Goal: Task Accomplishment & Management: Manage account settings

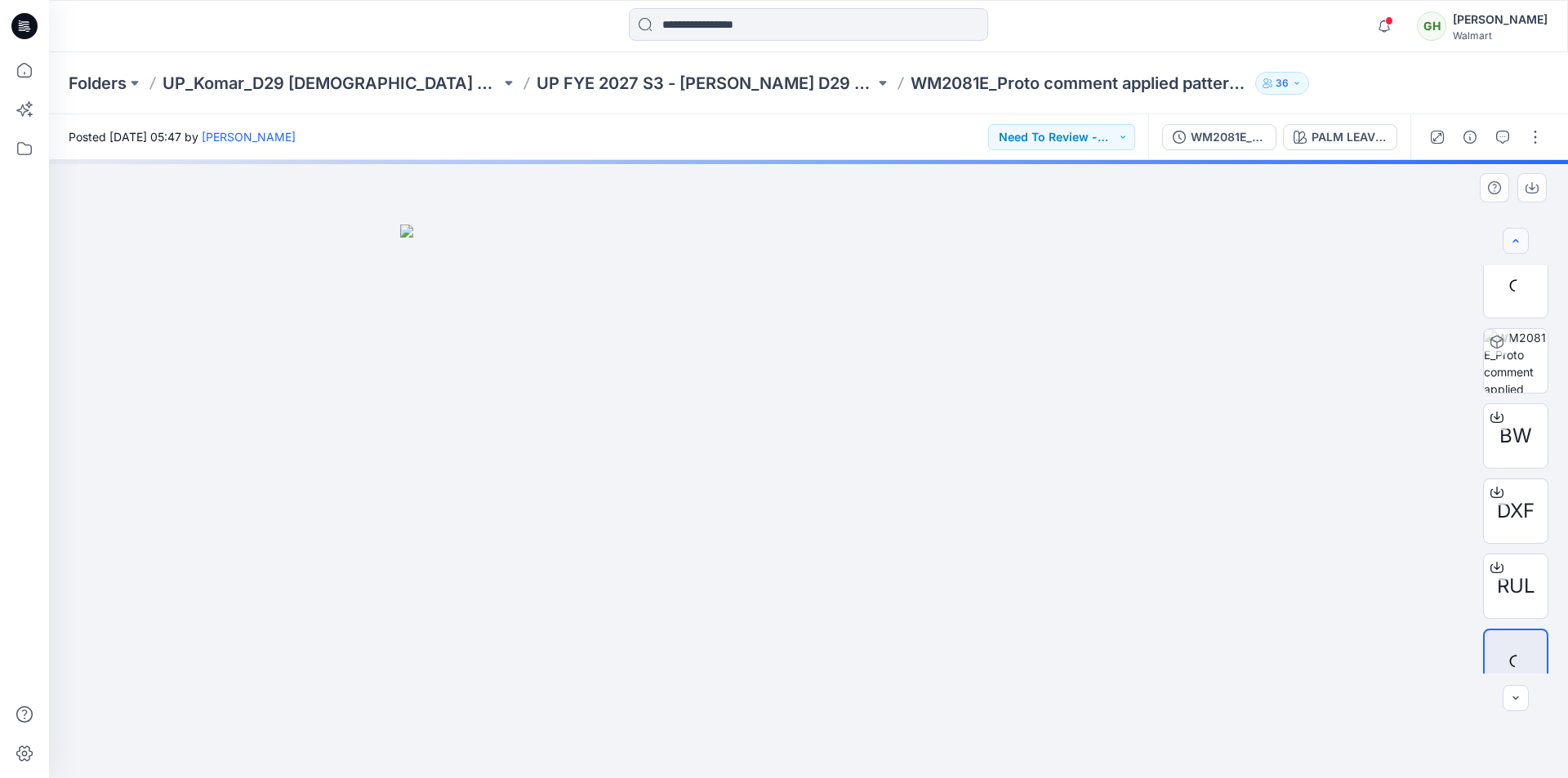
scroll to position [245, 0]
click at [1469, 139] on icon "button" at bounding box center [1470, 137] width 13 height 13
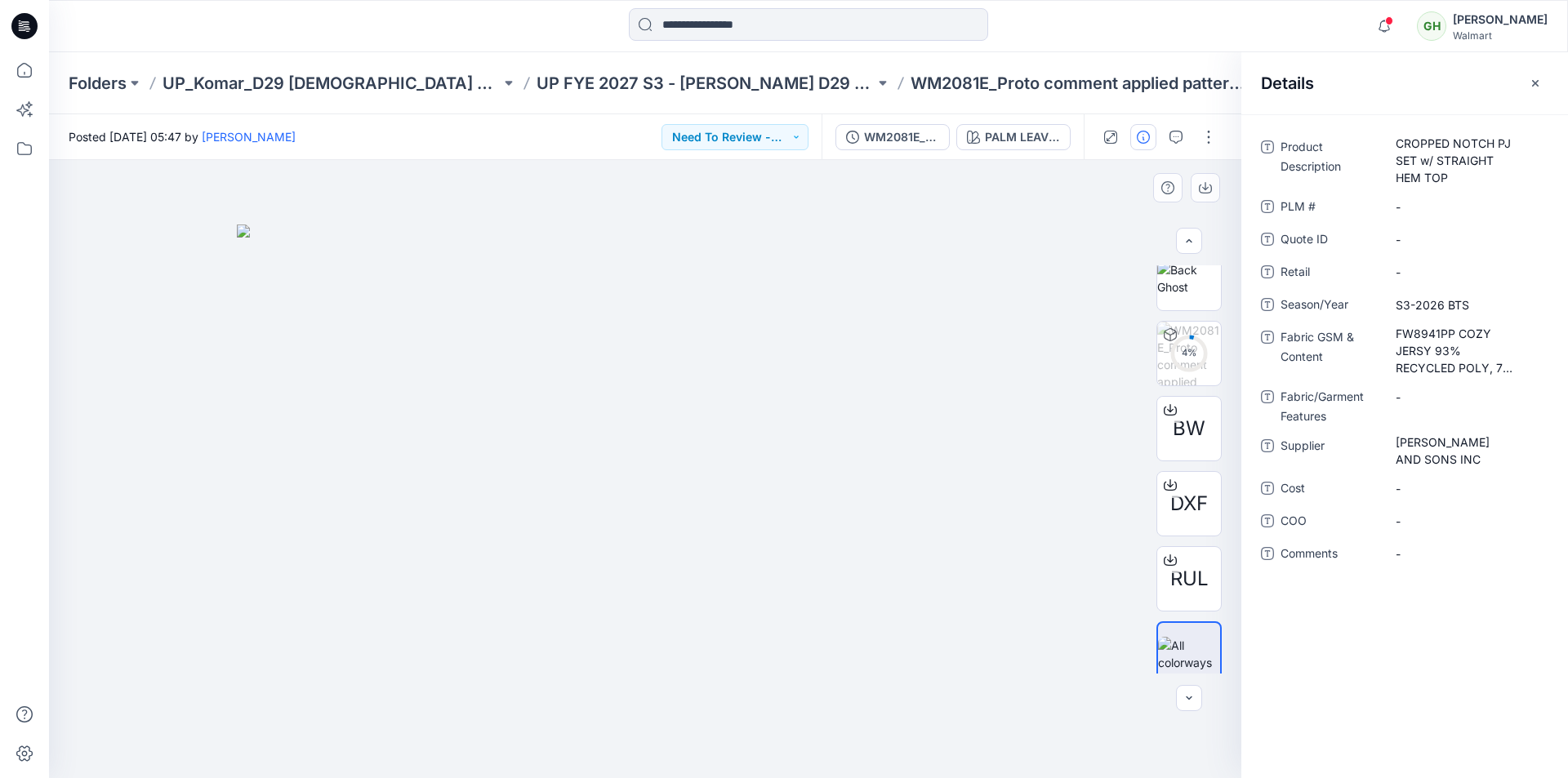
click at [1024, 394] on img at bounding box center [645, 502] width 817 height 554
click at [1542, 78] on button "button" at bounding box center [1535, 83] width 26 height 26
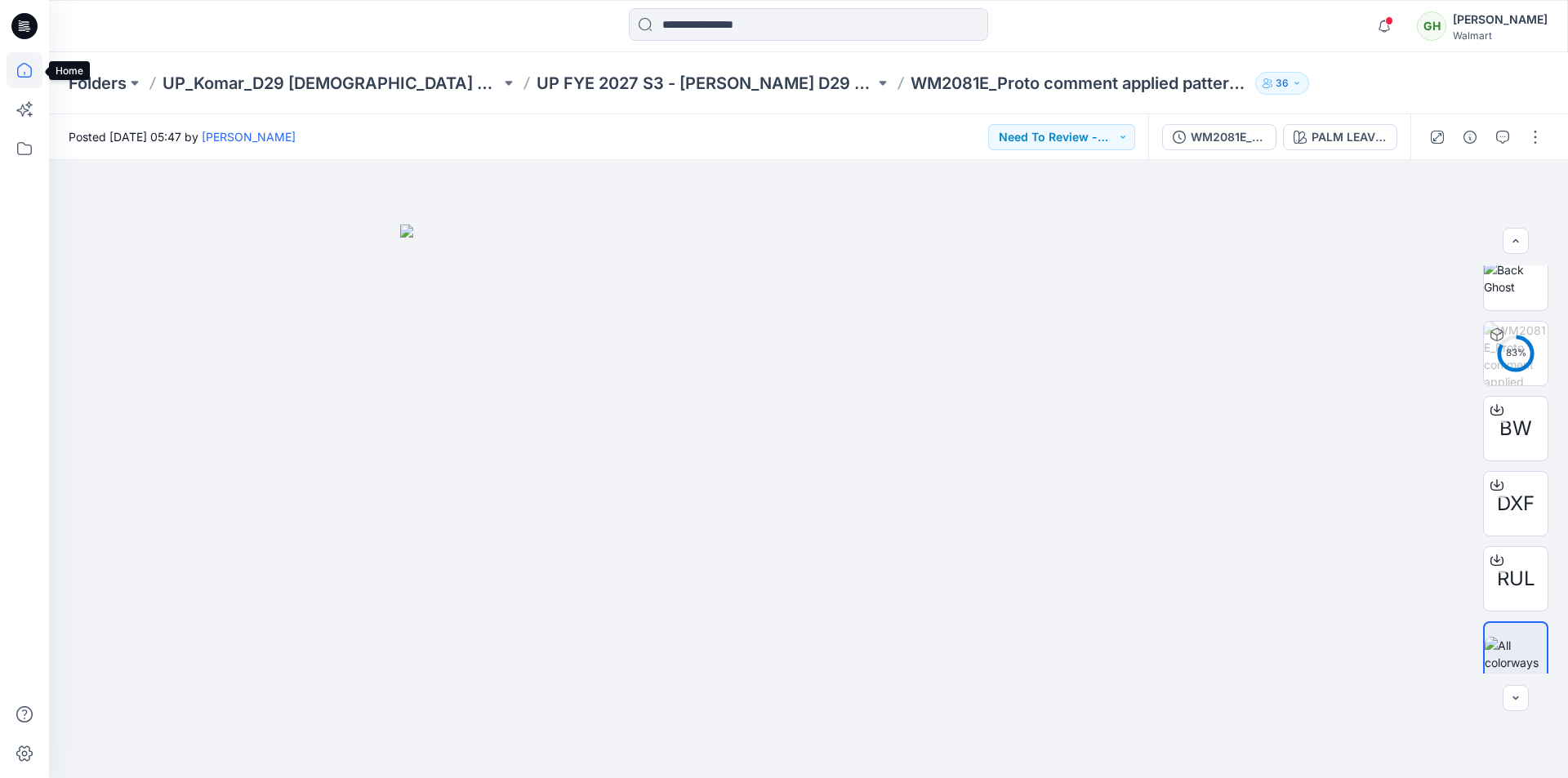
click at [29, 83] on icon at bounding box center [24, 70] width 36 height 36
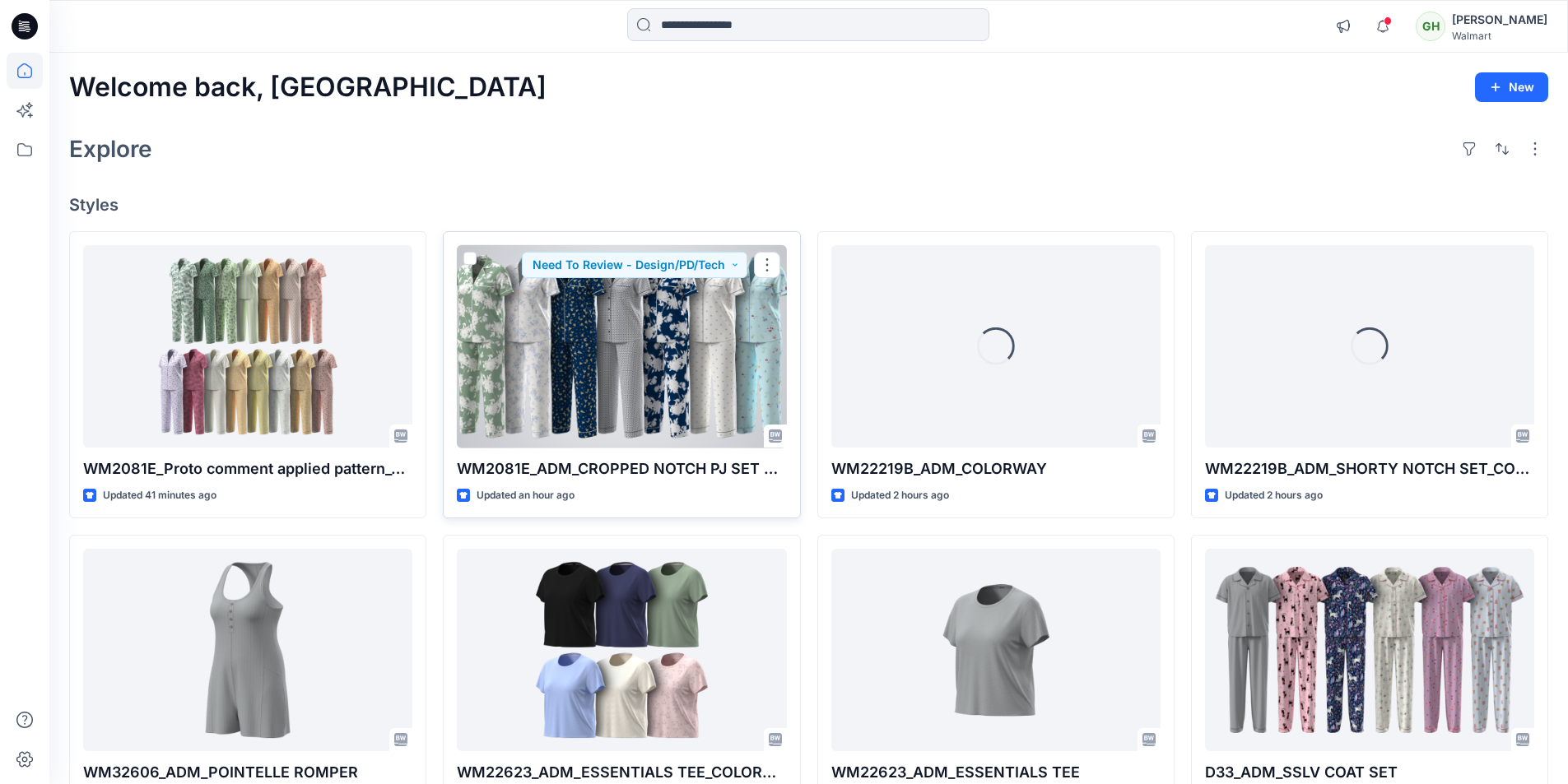
click at [570, 384] on div at bounding box center [621, 347] width 329 height 204
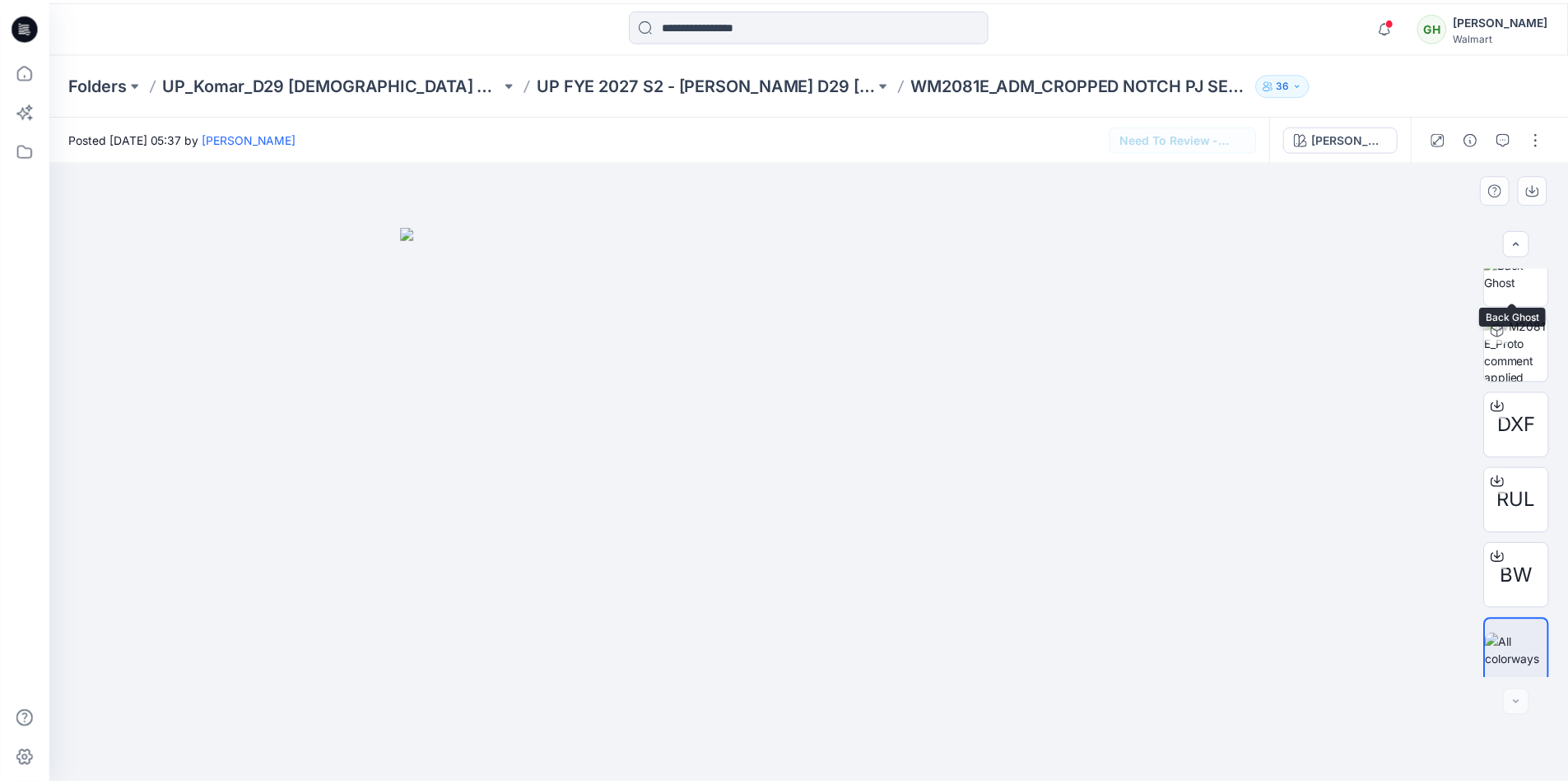
scroll to position [260, 0]
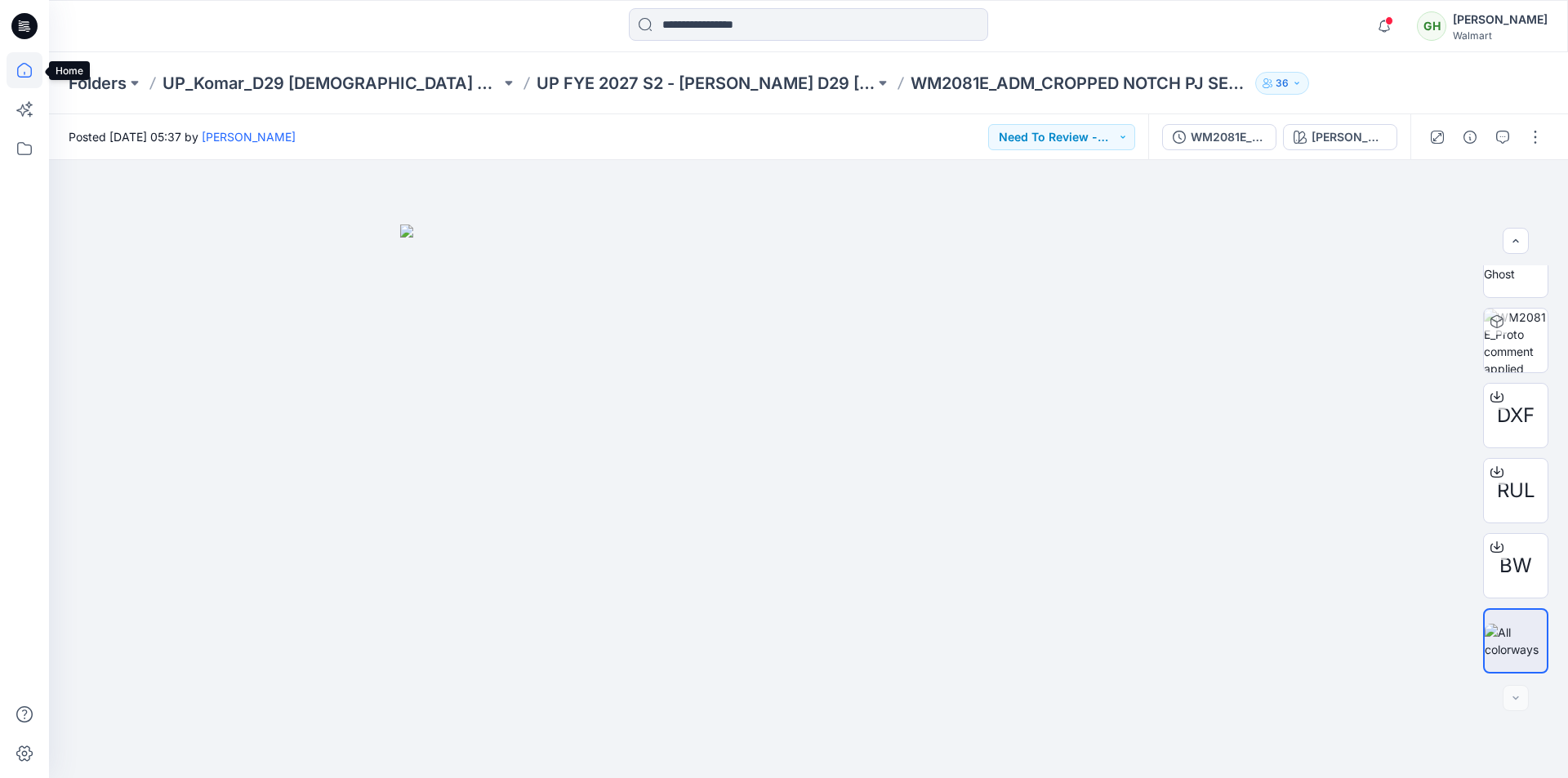
click at [24, 75] on icon at bounding box center [24, 70] width 36 height 36
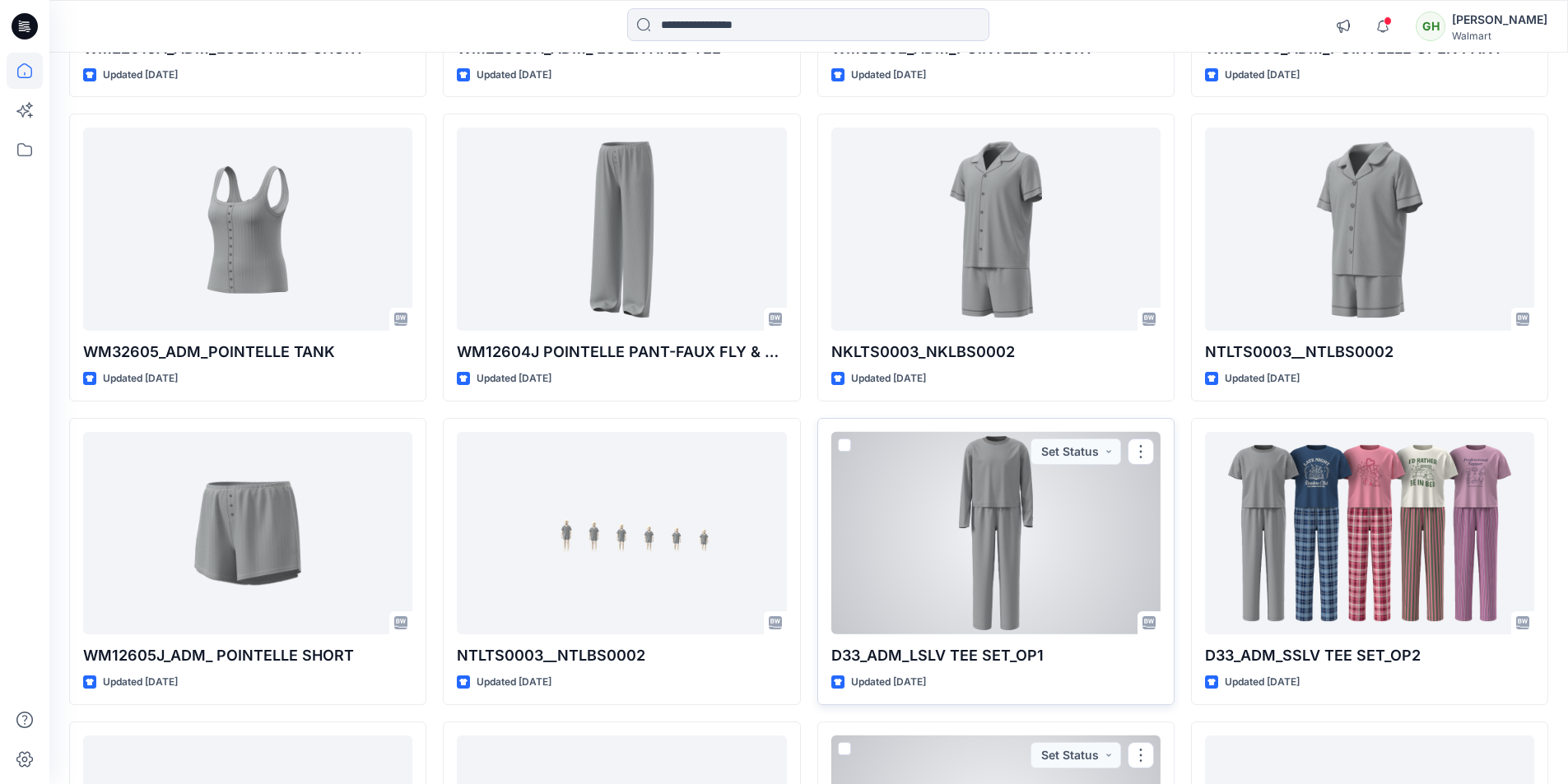
scroll to position [1250, 0]
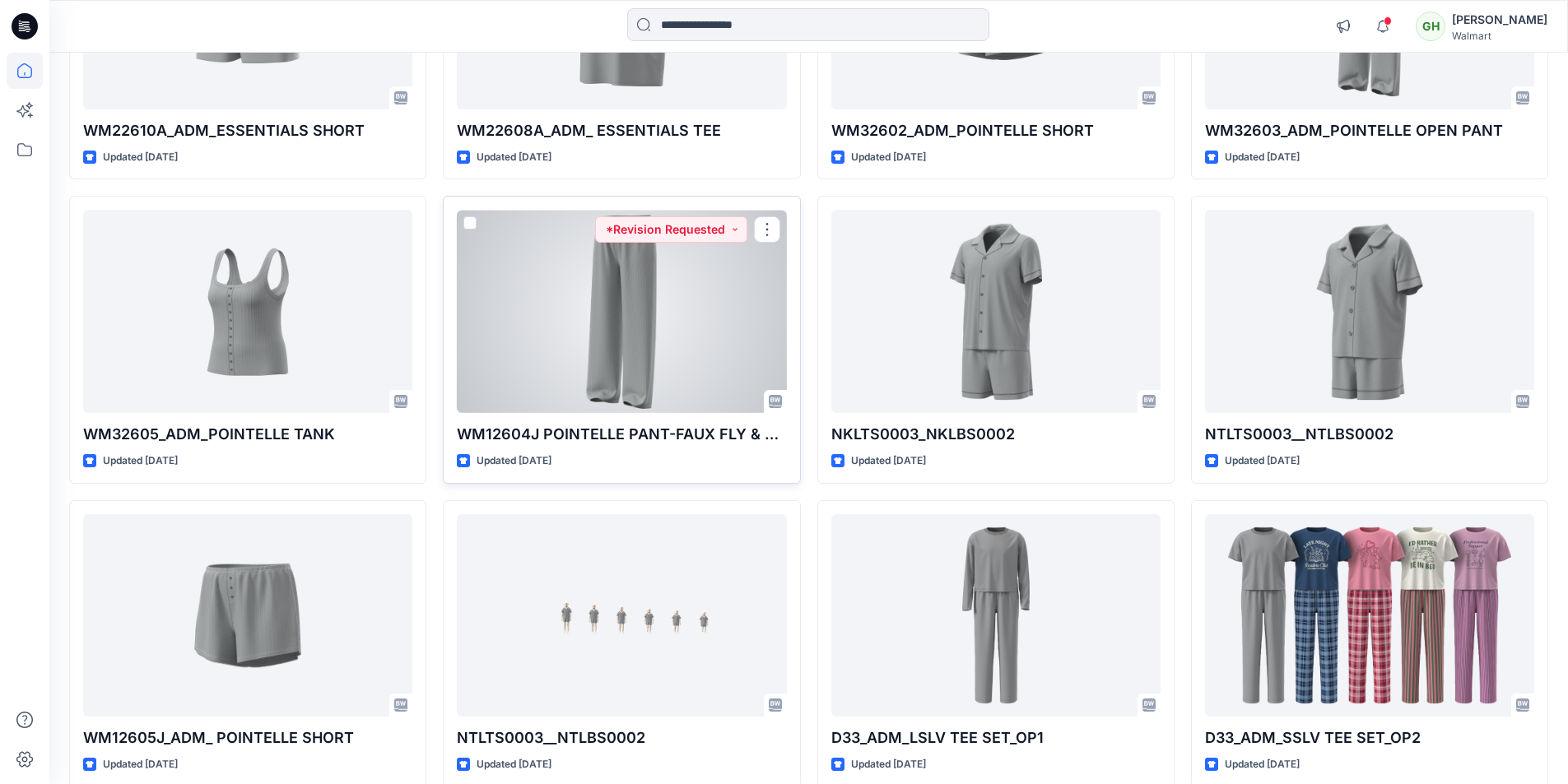
click at [625, 335] on div at bounding box center [621, 311] width 329 height 204
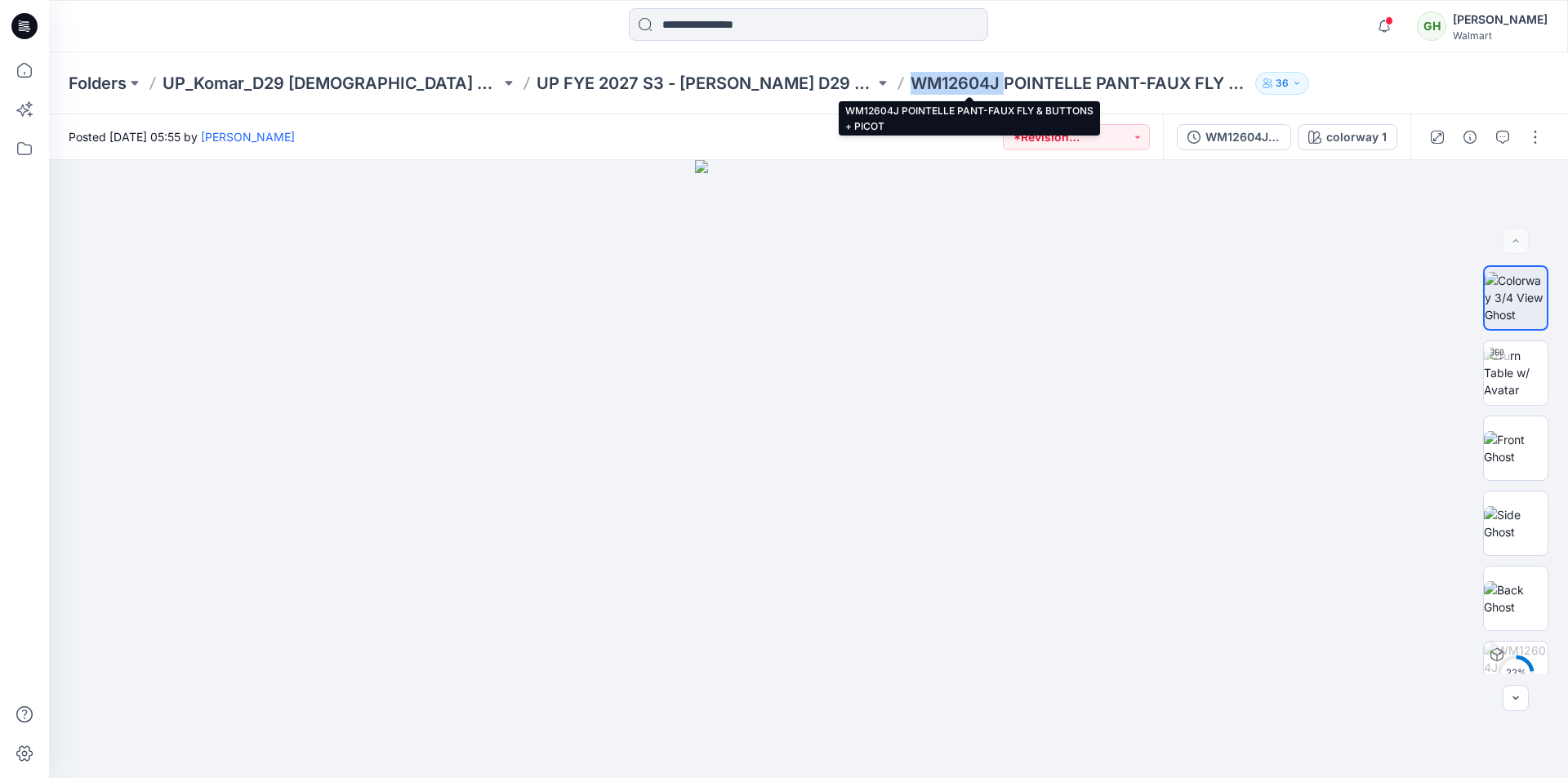
drag, startPoint x: 895, startPoint y: 88, endPoint x: 799, endPoint y: 90, distance: 96.0
click at [911, 89] on p "WM12604J POINTELLE PANT-FAUX FLY & BUTTONS + PICOT" at bounding box center [1080, 83] width 338 height 23
copy p "WM12604J"
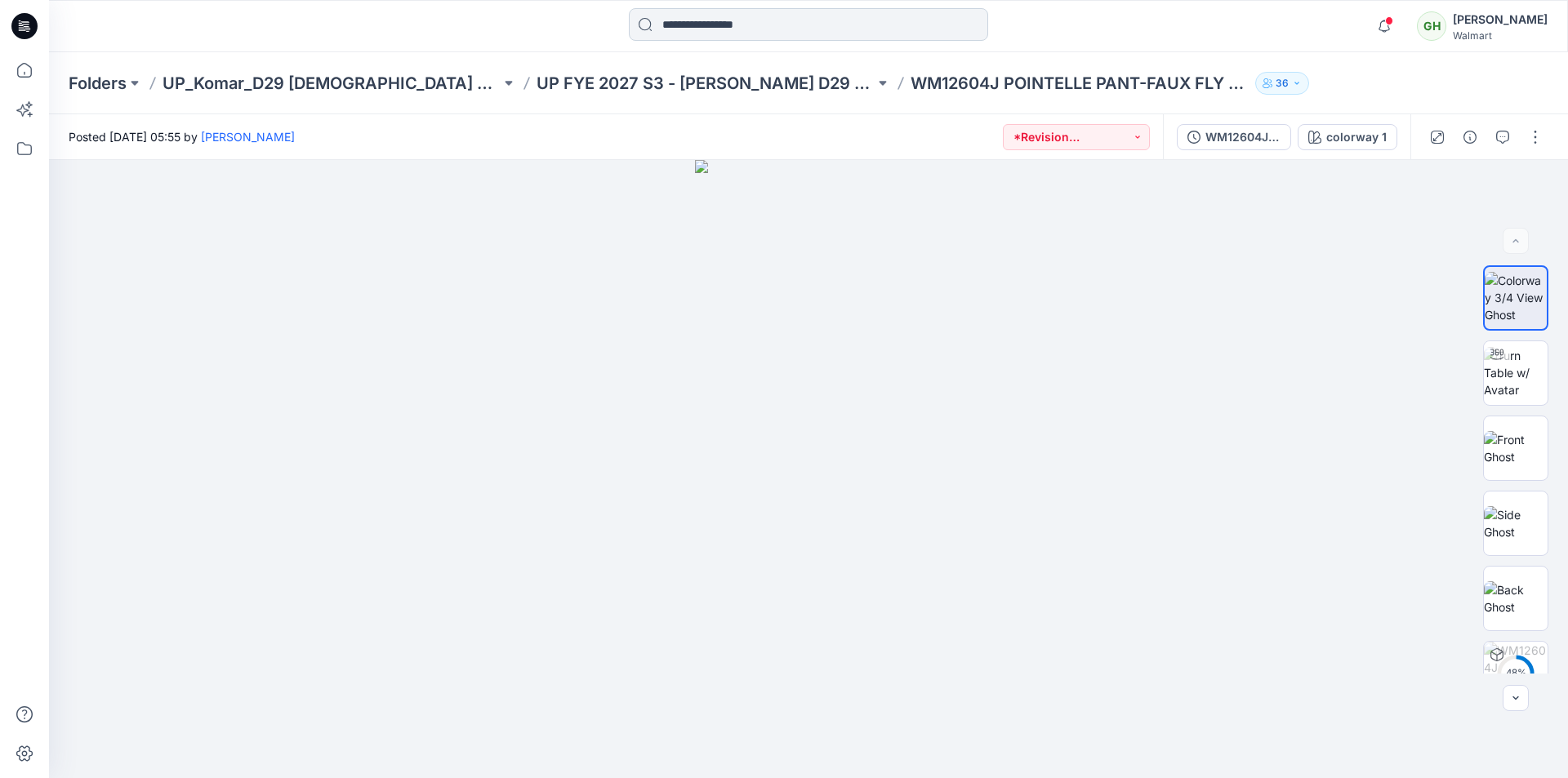
click at [739, 25] on input at bounding box center [808, 24] width 359 height 33
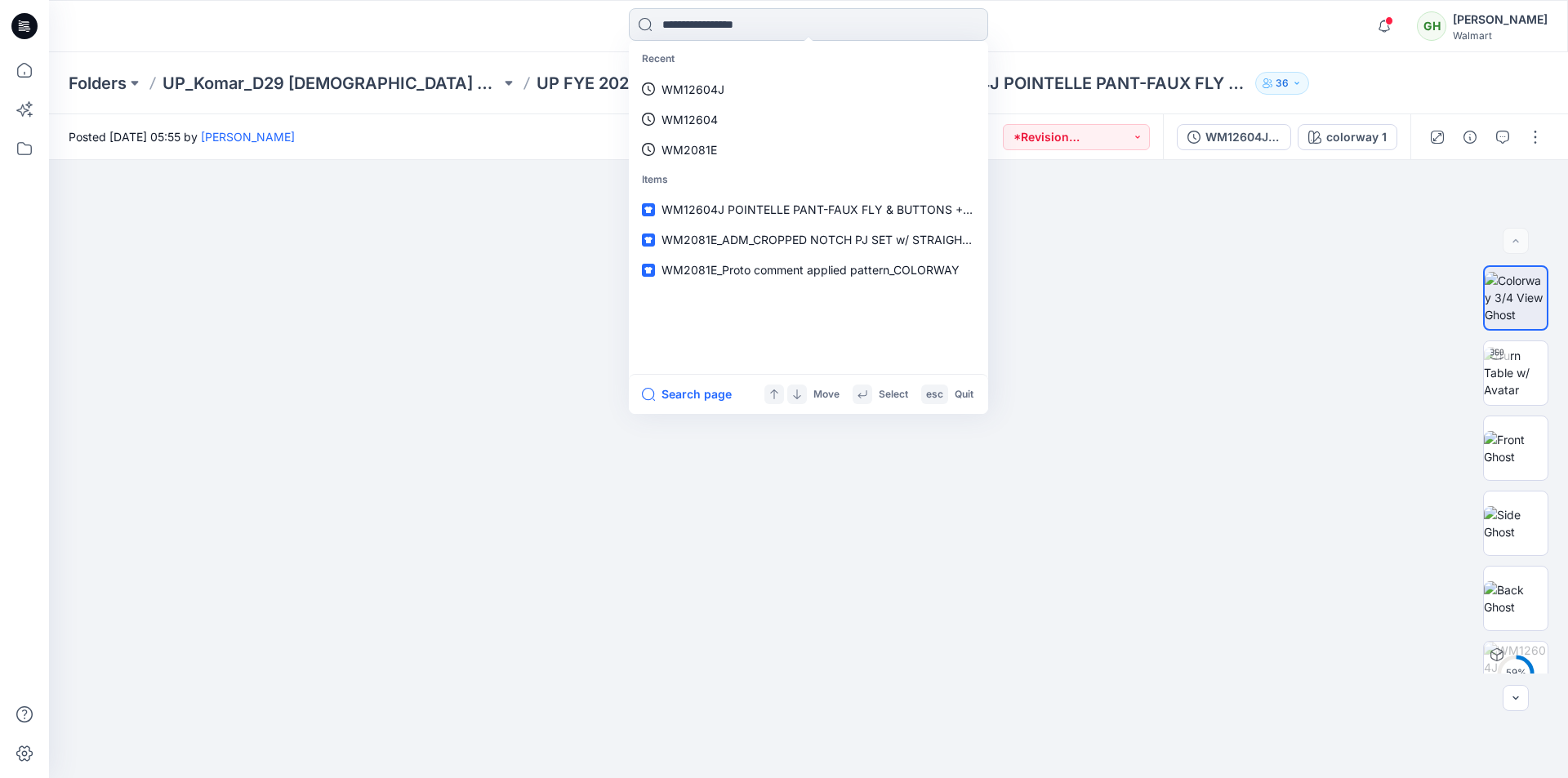
paste input "********"
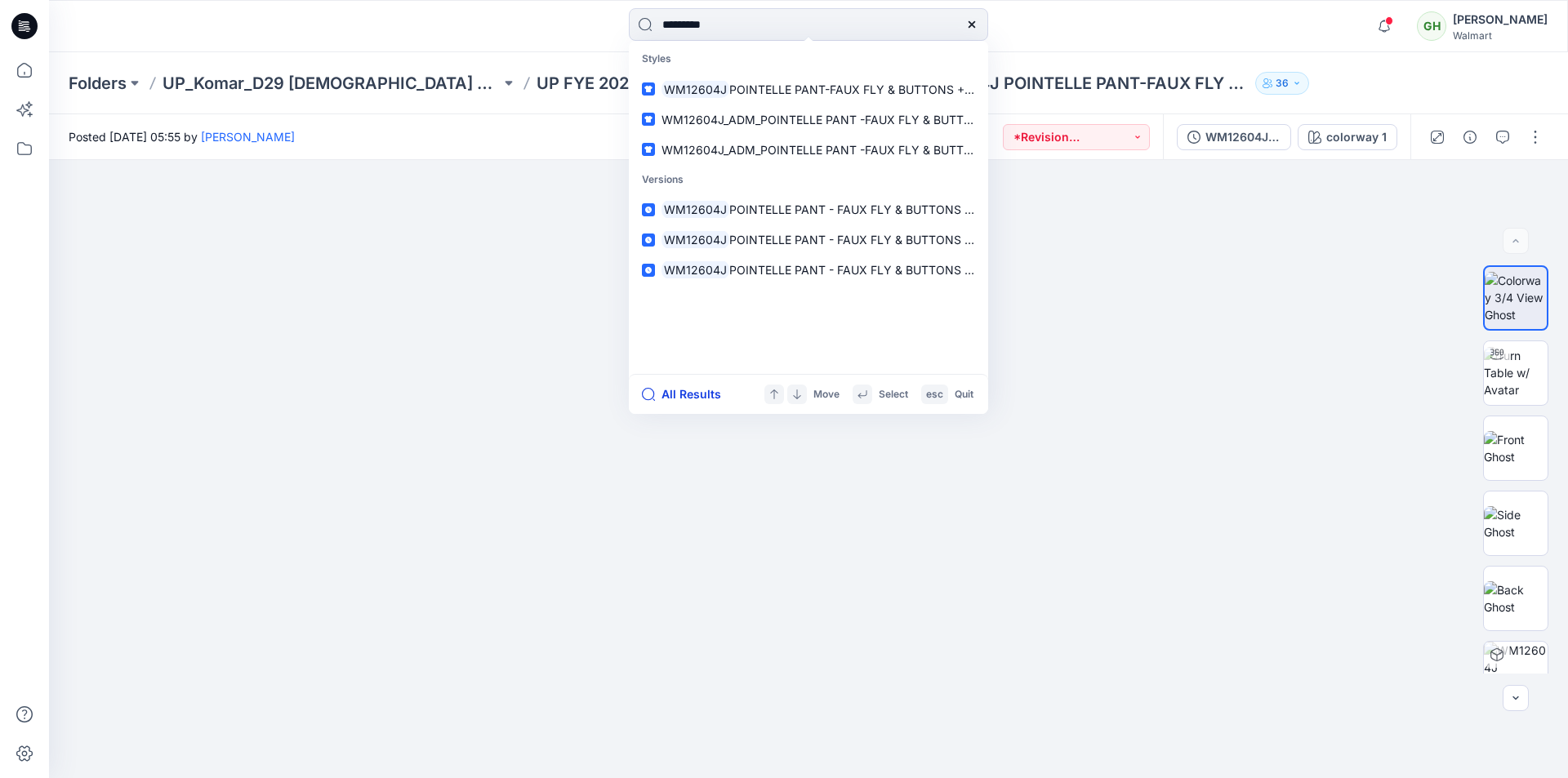
type input "********"
click at [697, 399] on button "All Results" at bounding box center [687, 394] width 90 height 19
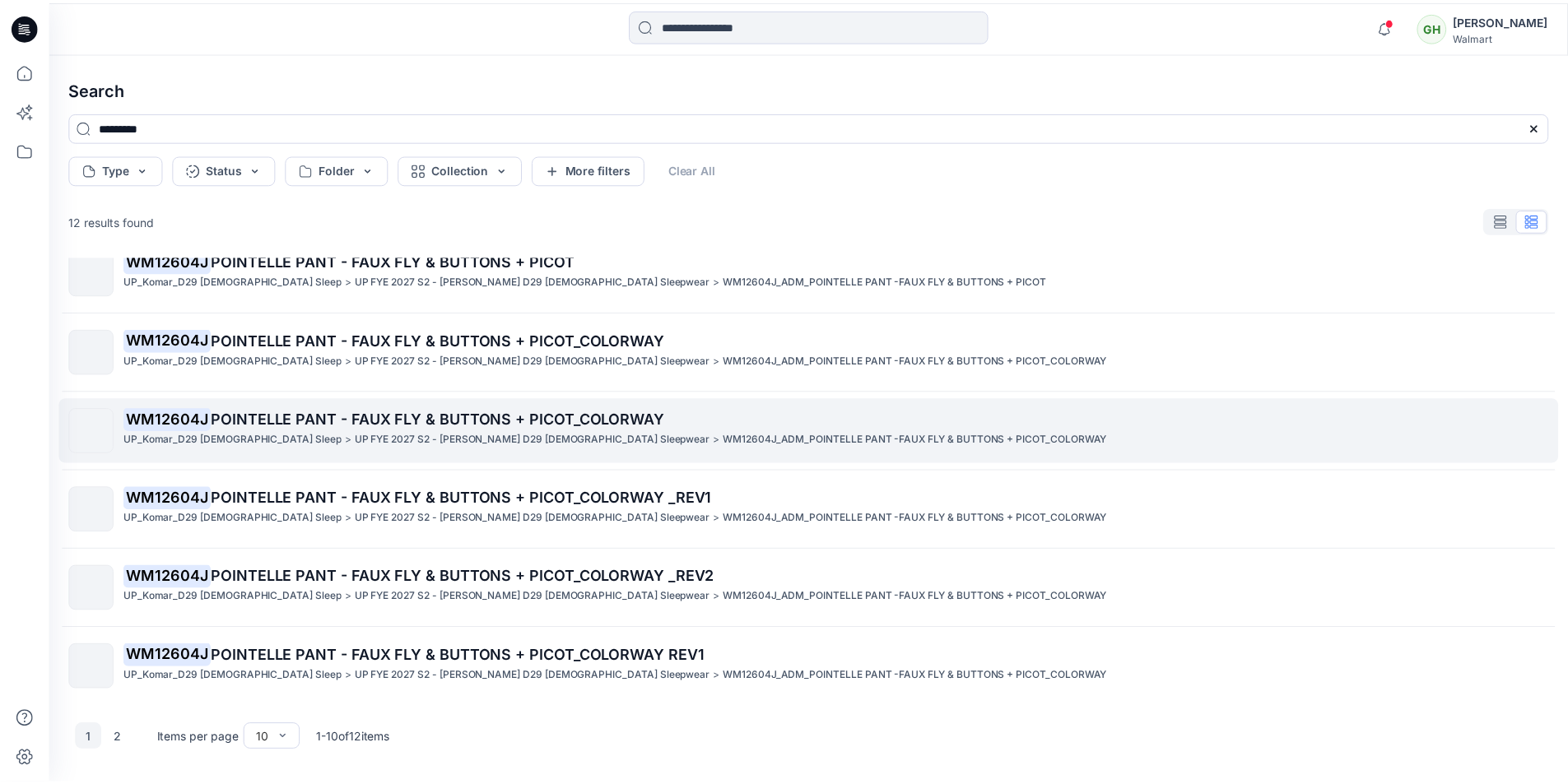
scroll to position [342, 0]
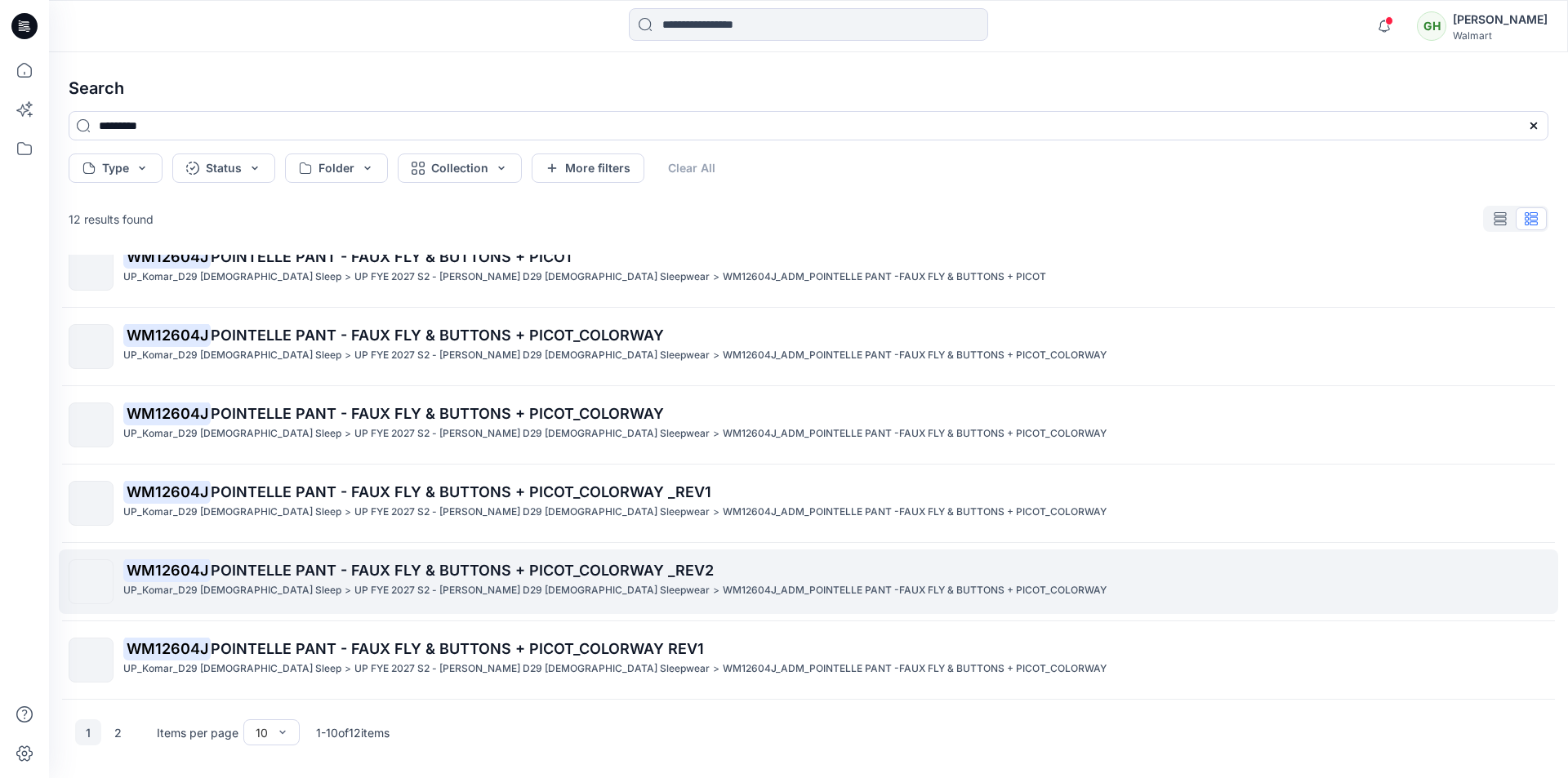
click at [354, 584] on p "UP FYE 2027 S2 - [PERSON_NAME] D29 [DEMOGRAPHIC_DATA] Sleepwear" at bounding box center [531, 590] width 355 height 18
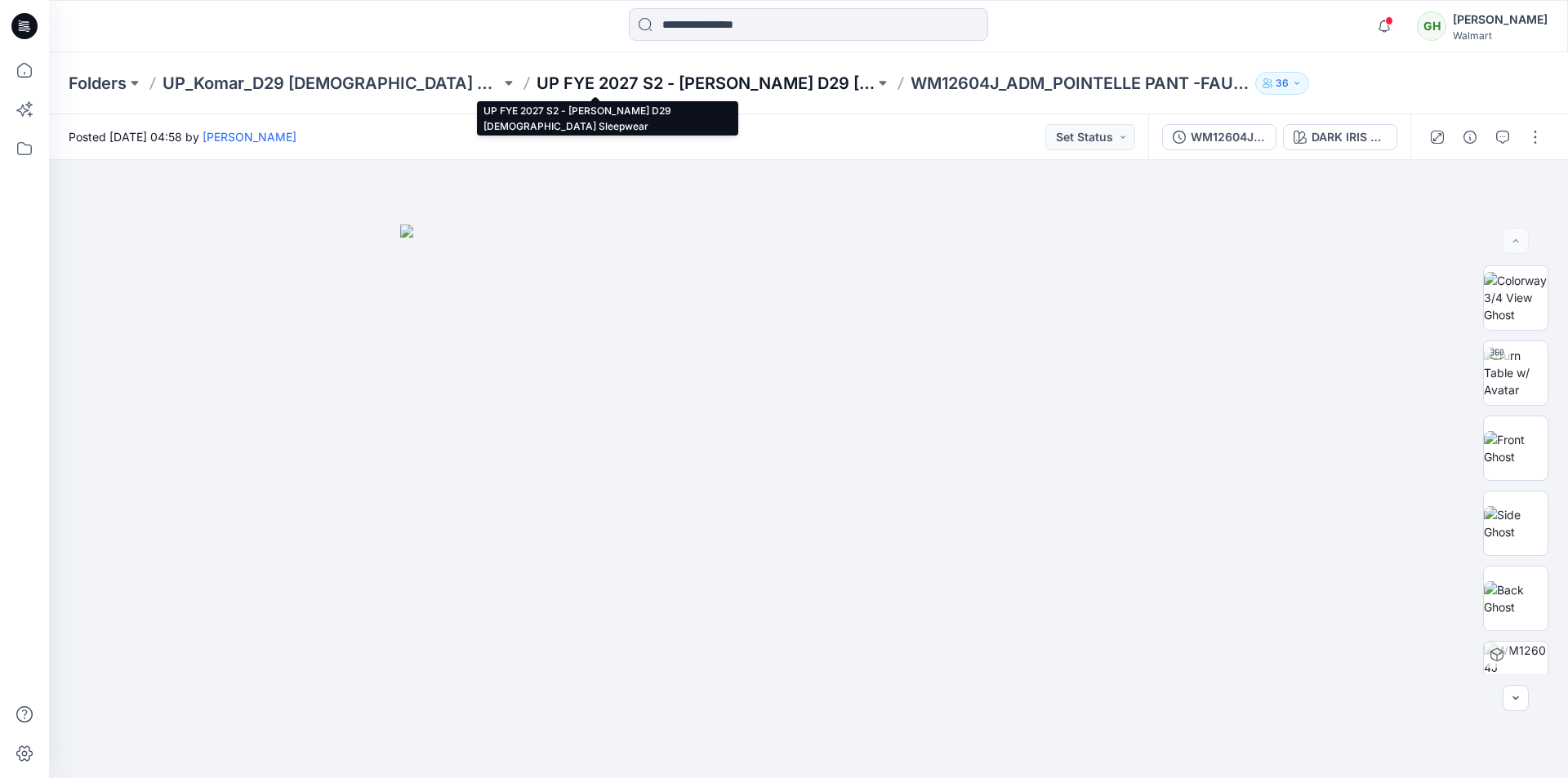
click at [677, 88] on p "UP FYE 2027 S2 - [PERSON_NAME] D29 [DEMOGRAPHIC_DATA] Sleepwear" at bounding box center [706, 83] width 338 height 23
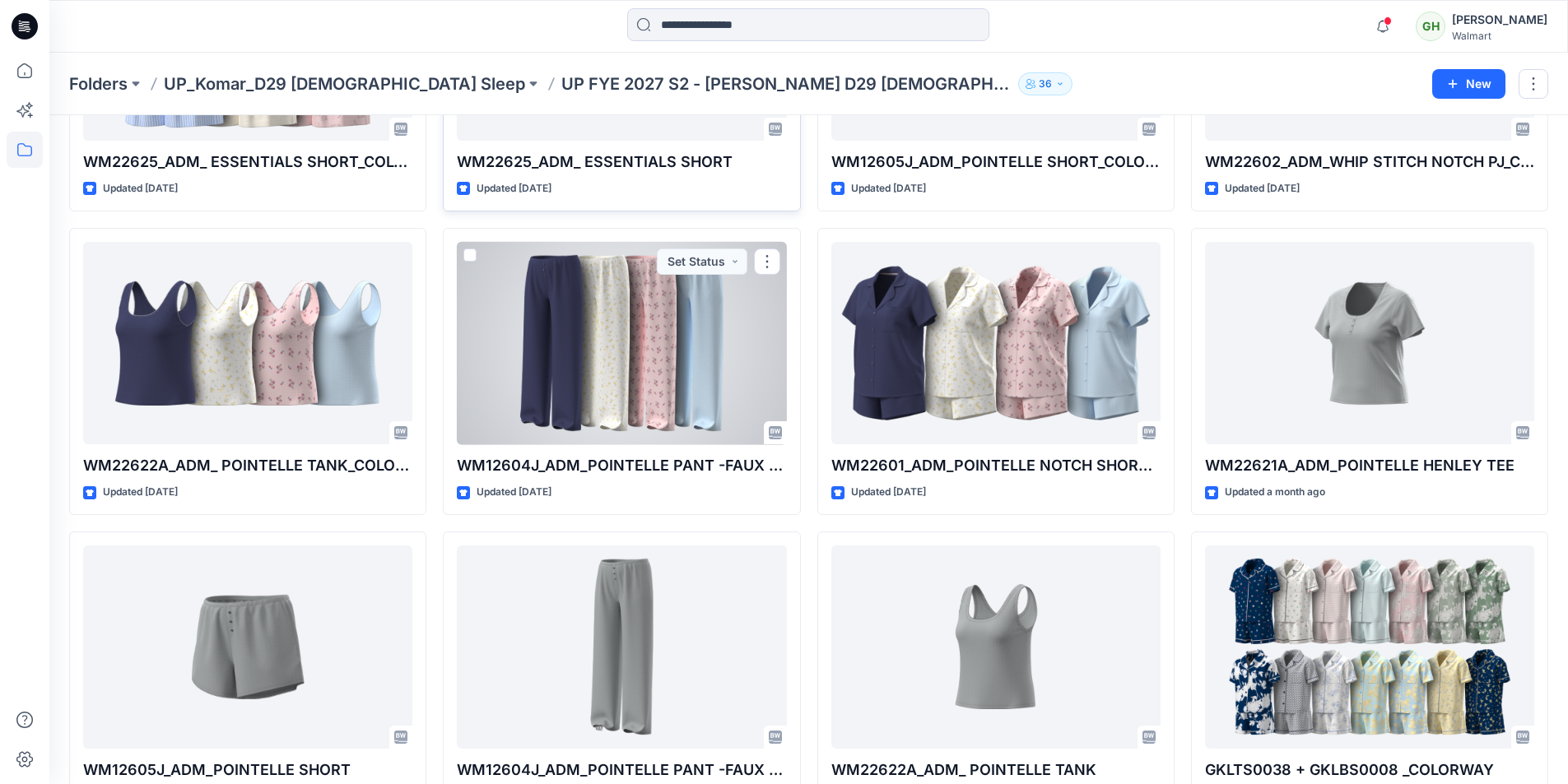
scroll to position [1279, 0]
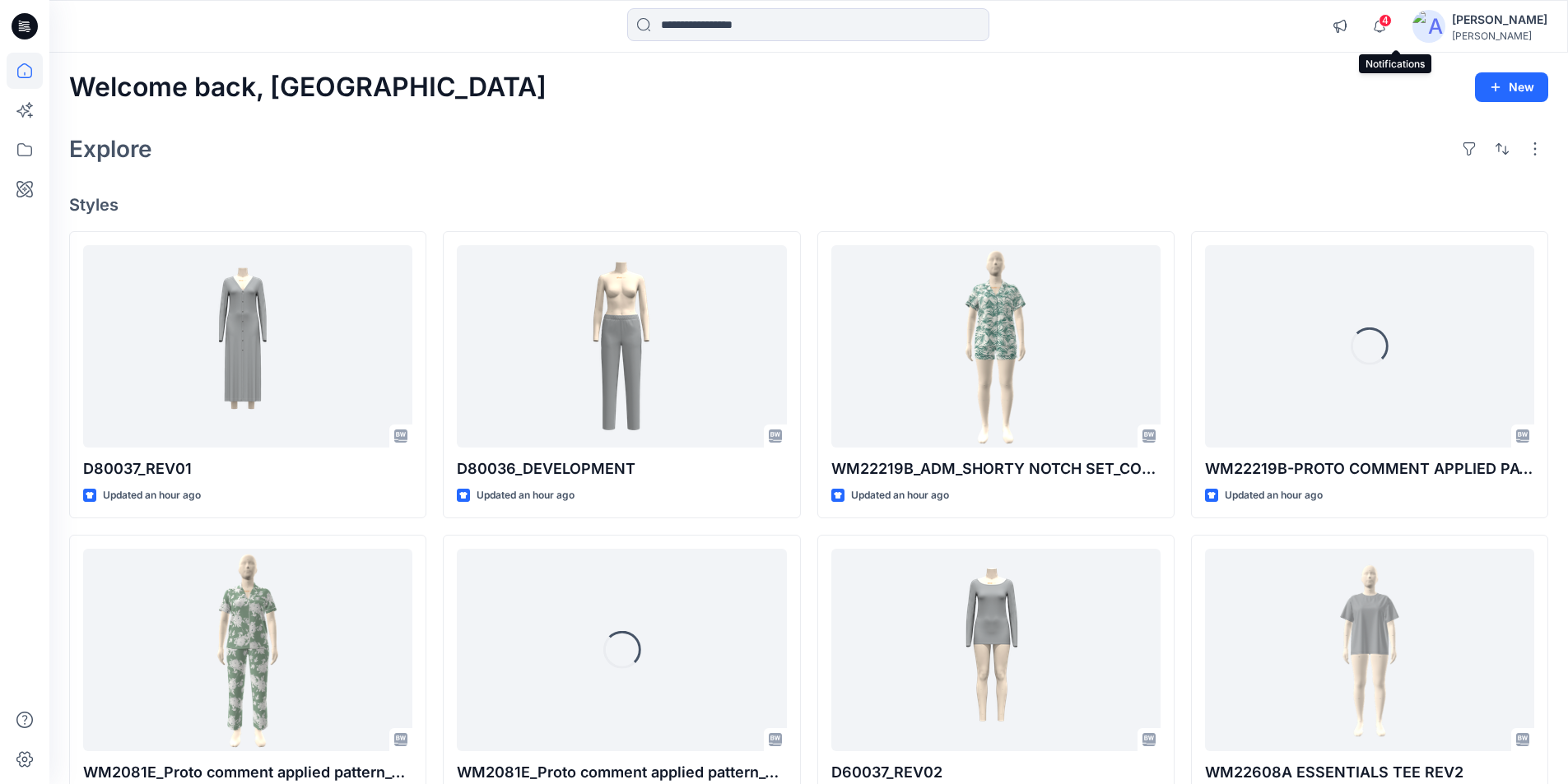
click at [1392, 20] on span "4" at bounding box center [1385, 21] width 13 height 13
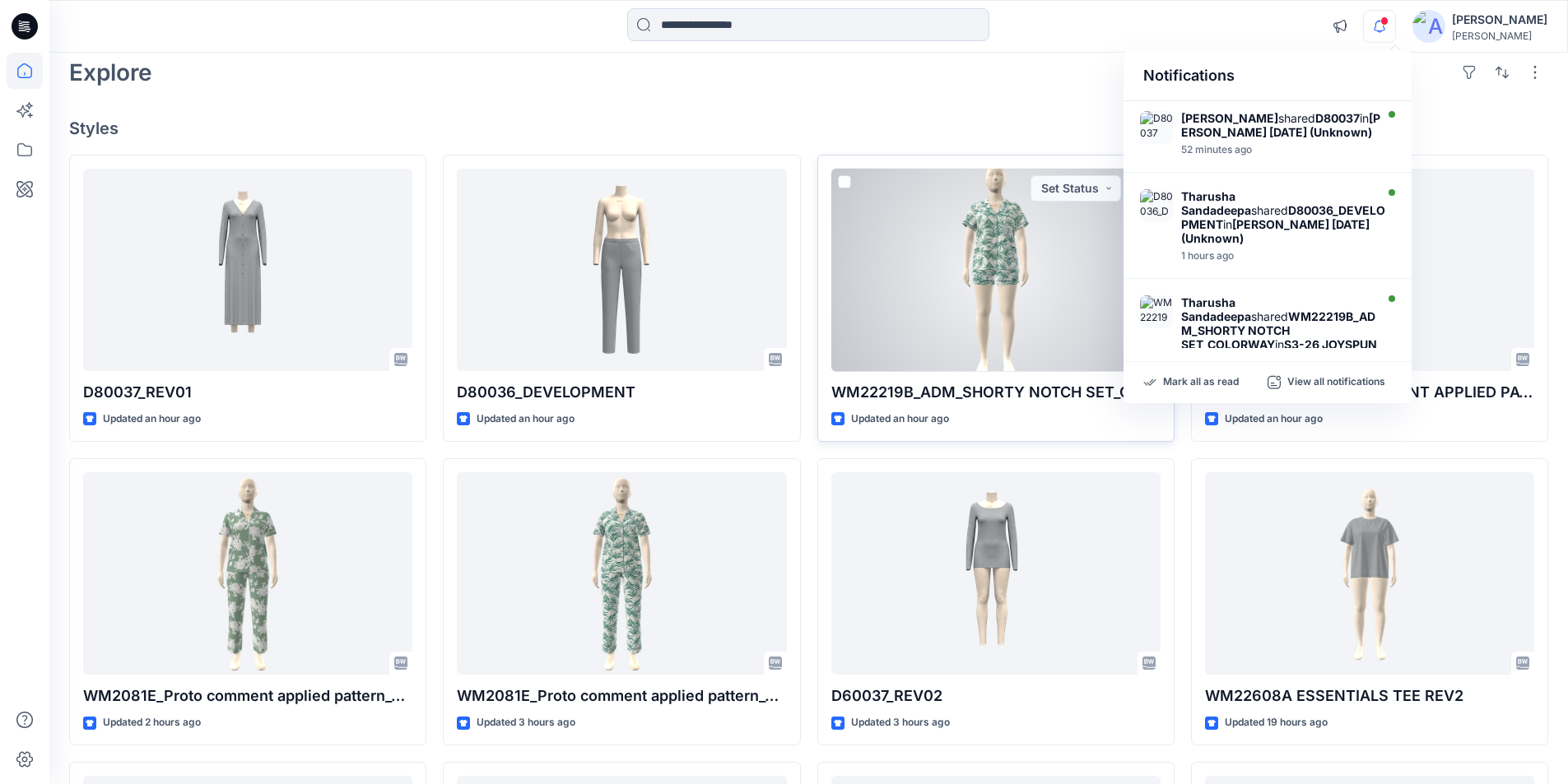
scroll to position [165, 0]
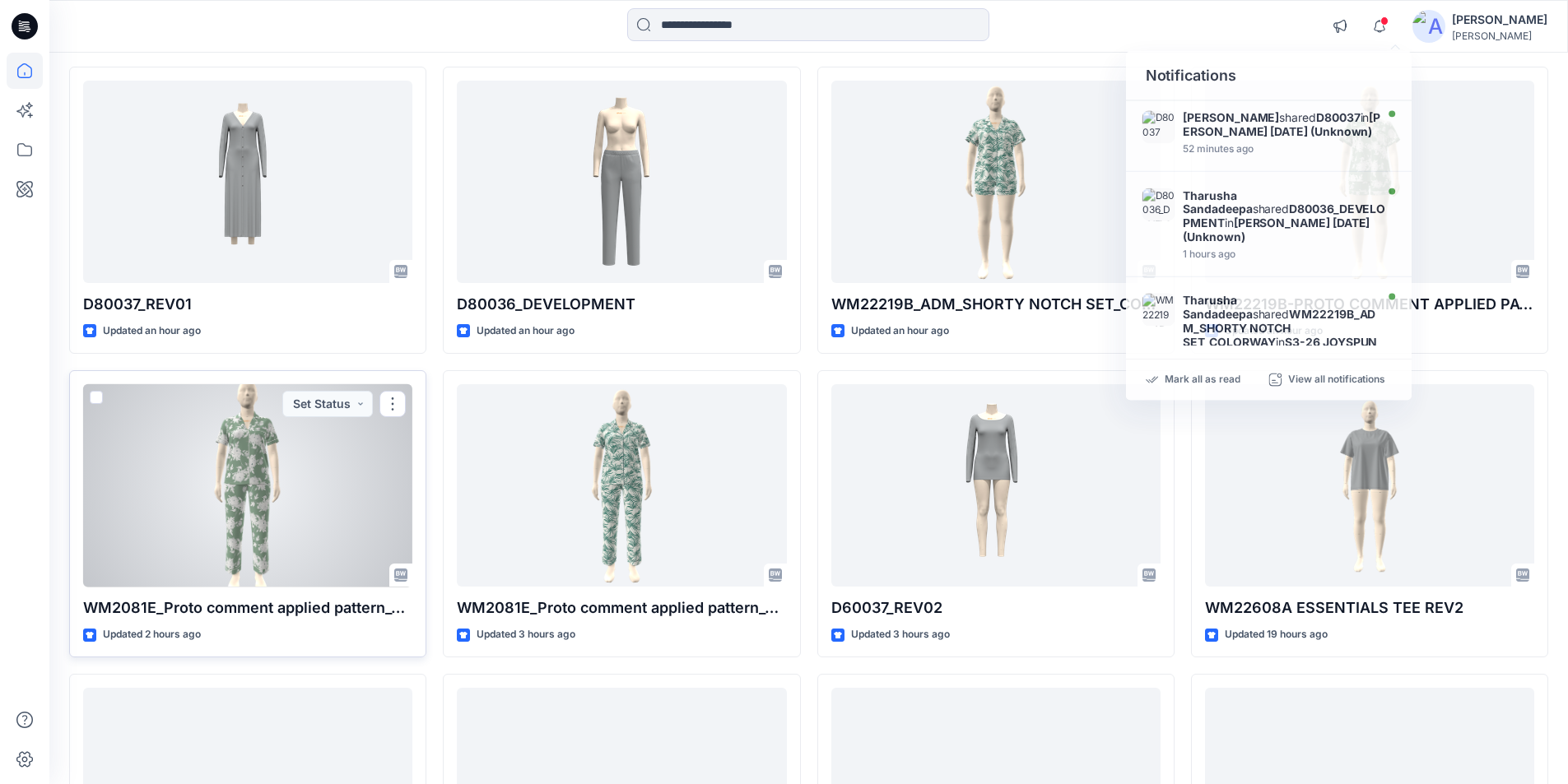
click at [314, 533] on div at bounding box center [247, 486] width 329 height 204
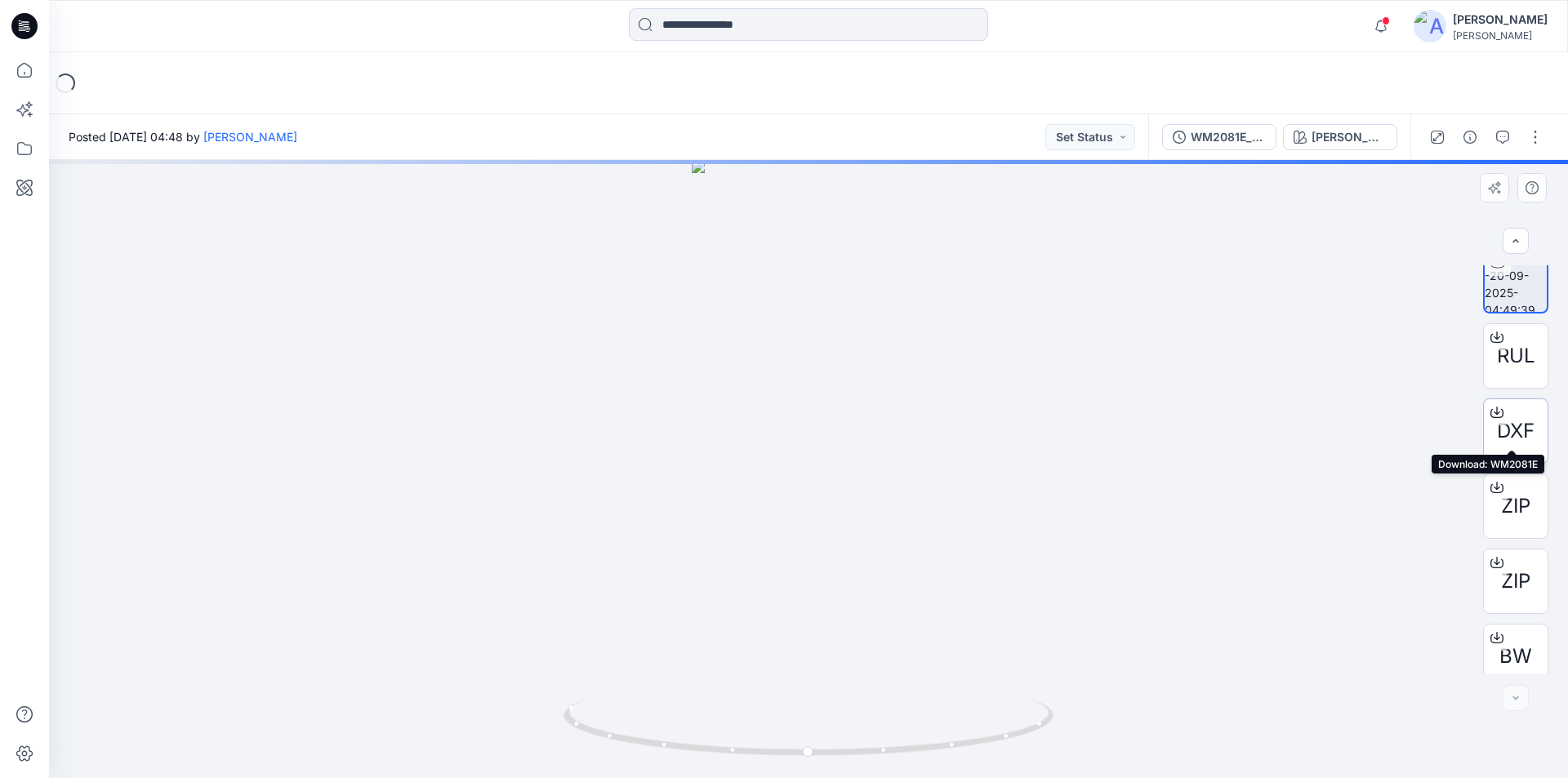
scroll to position [33, 0]
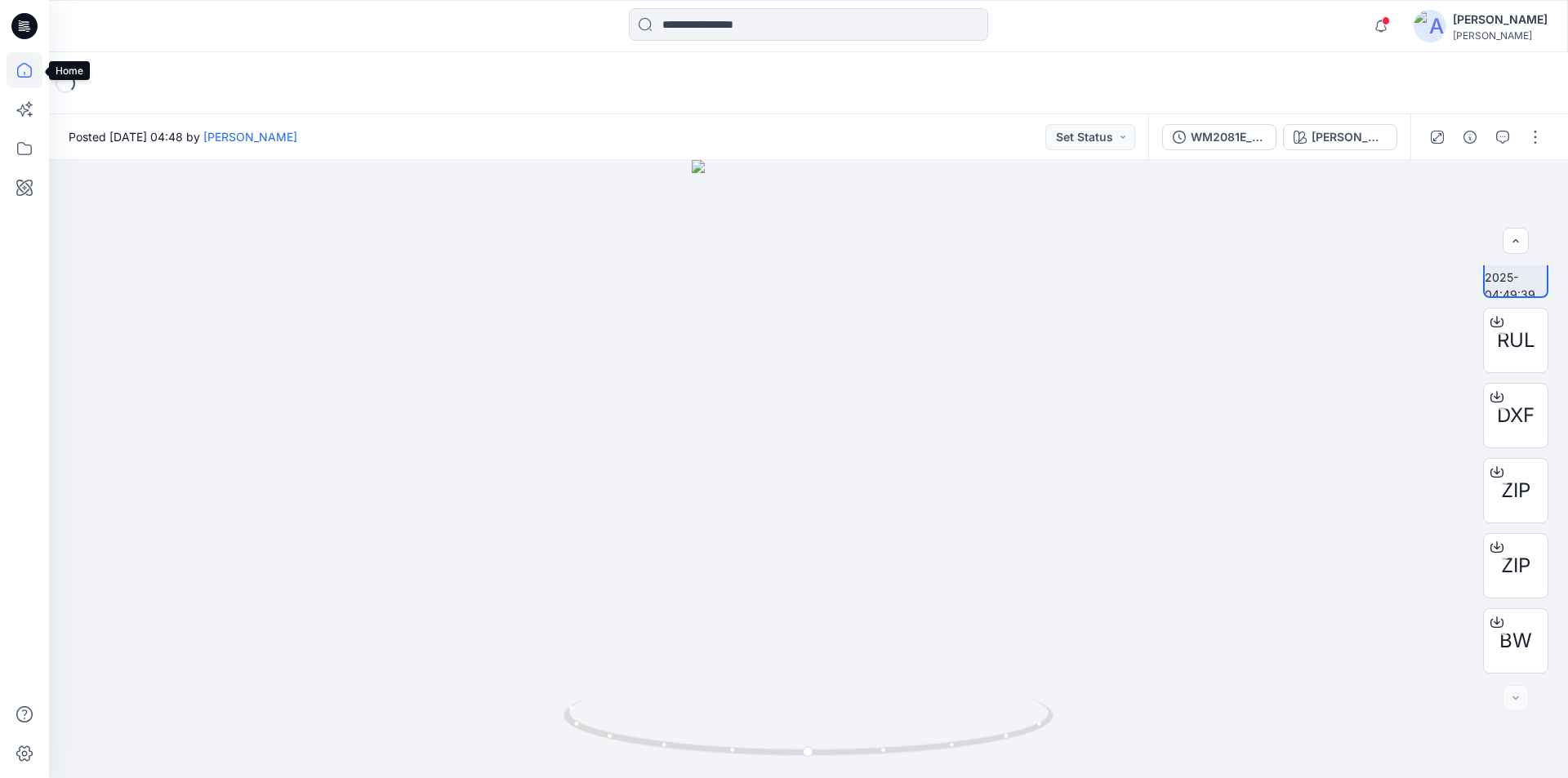
click at [23, 66] on icon at bounding box center [24, 70] width 36 height 36
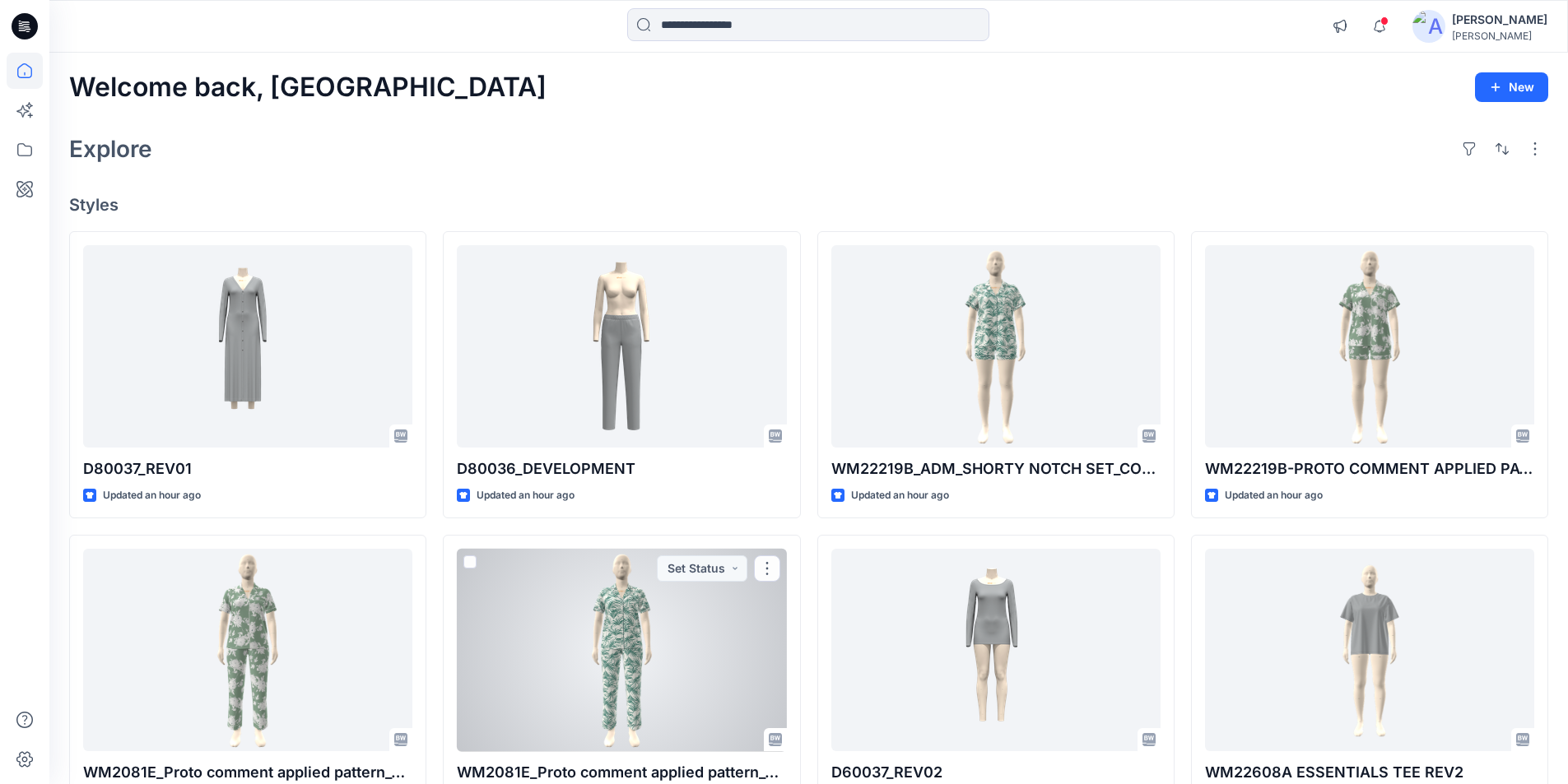
click at [695, 657] on div at bounding box center [621, 650] width 329 height 204
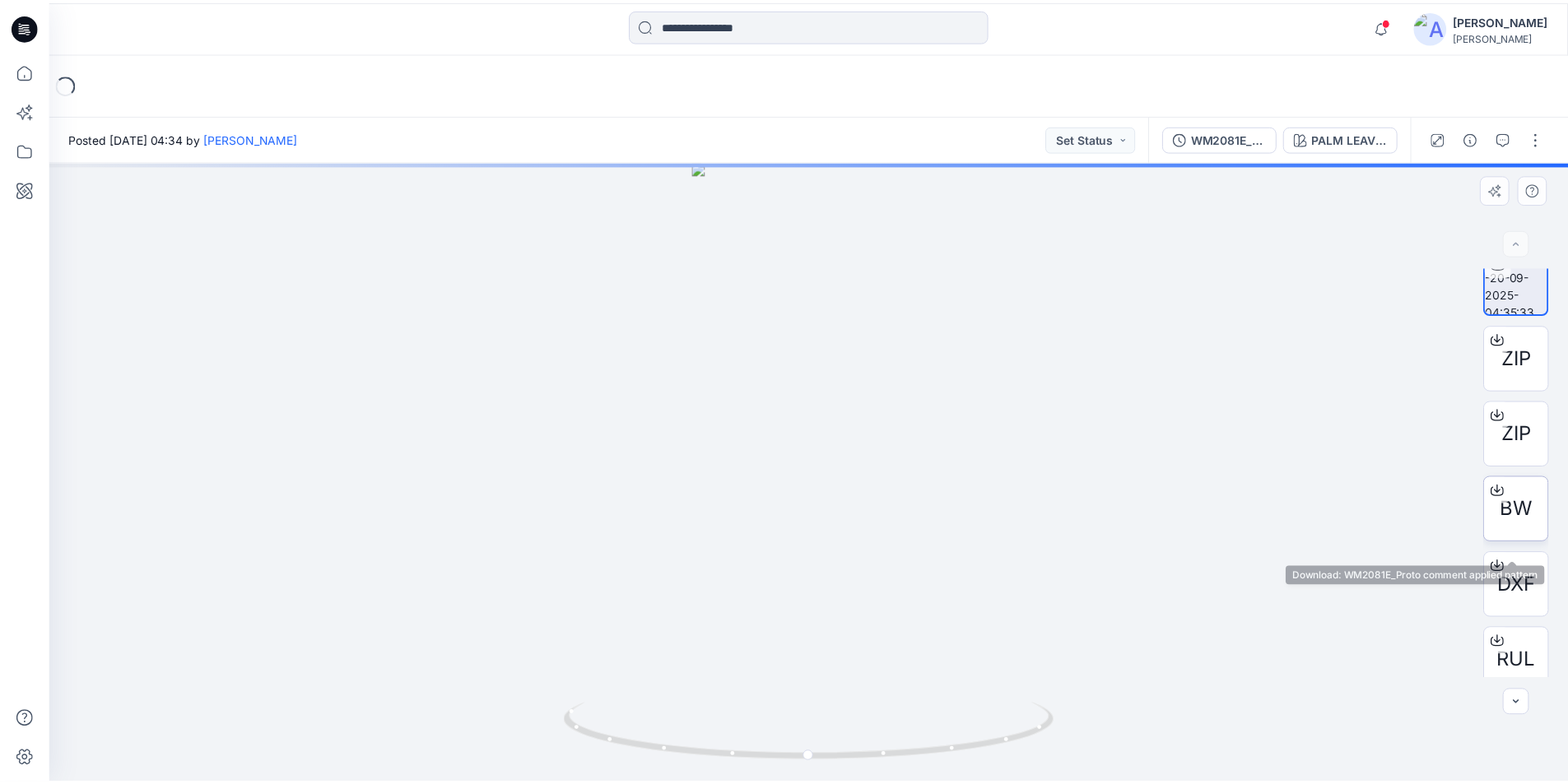
scroll to position [33, 0]
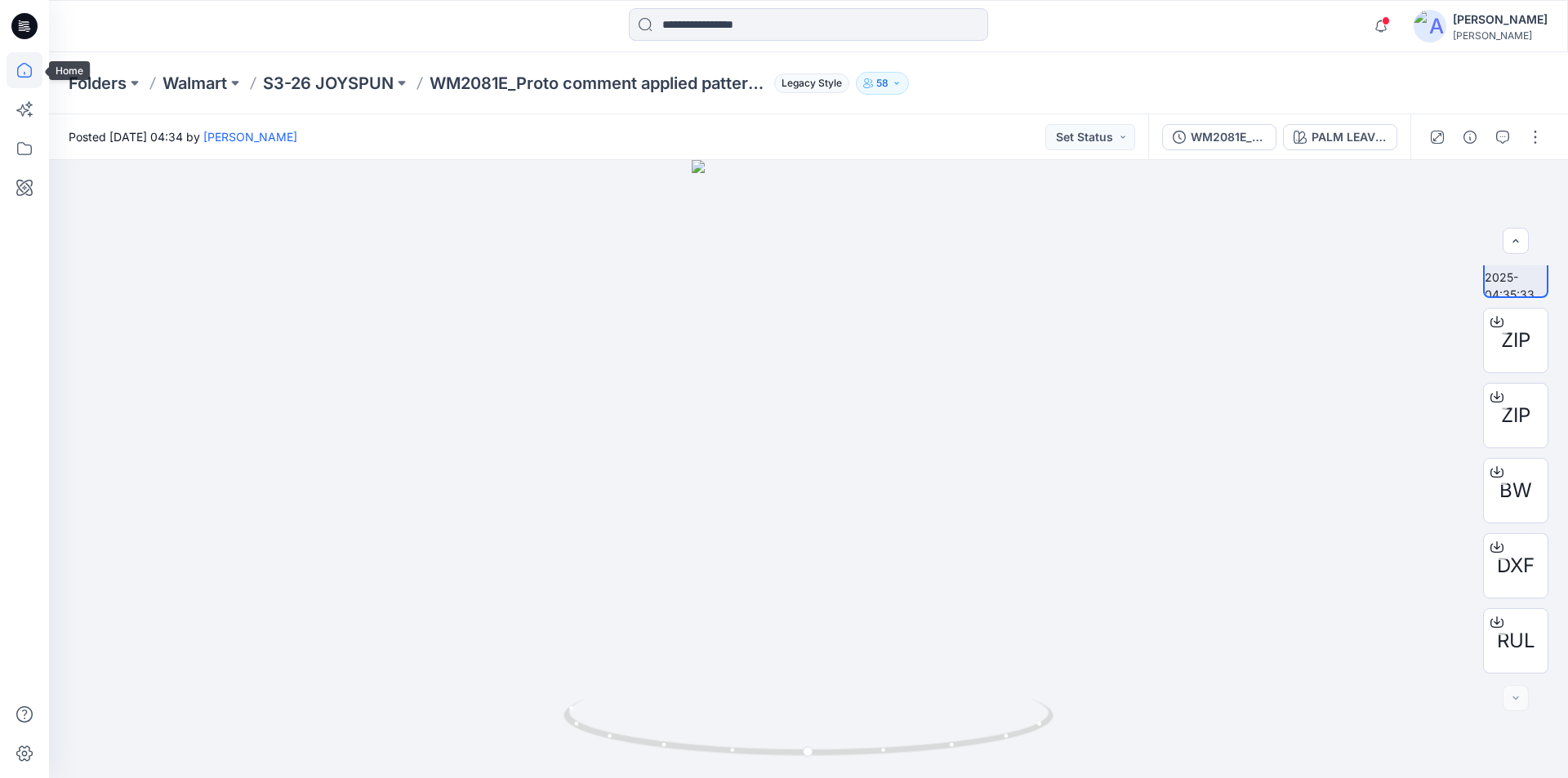
click at [13, 73] on icon at bounding box center [24, 70] width 36 height 36
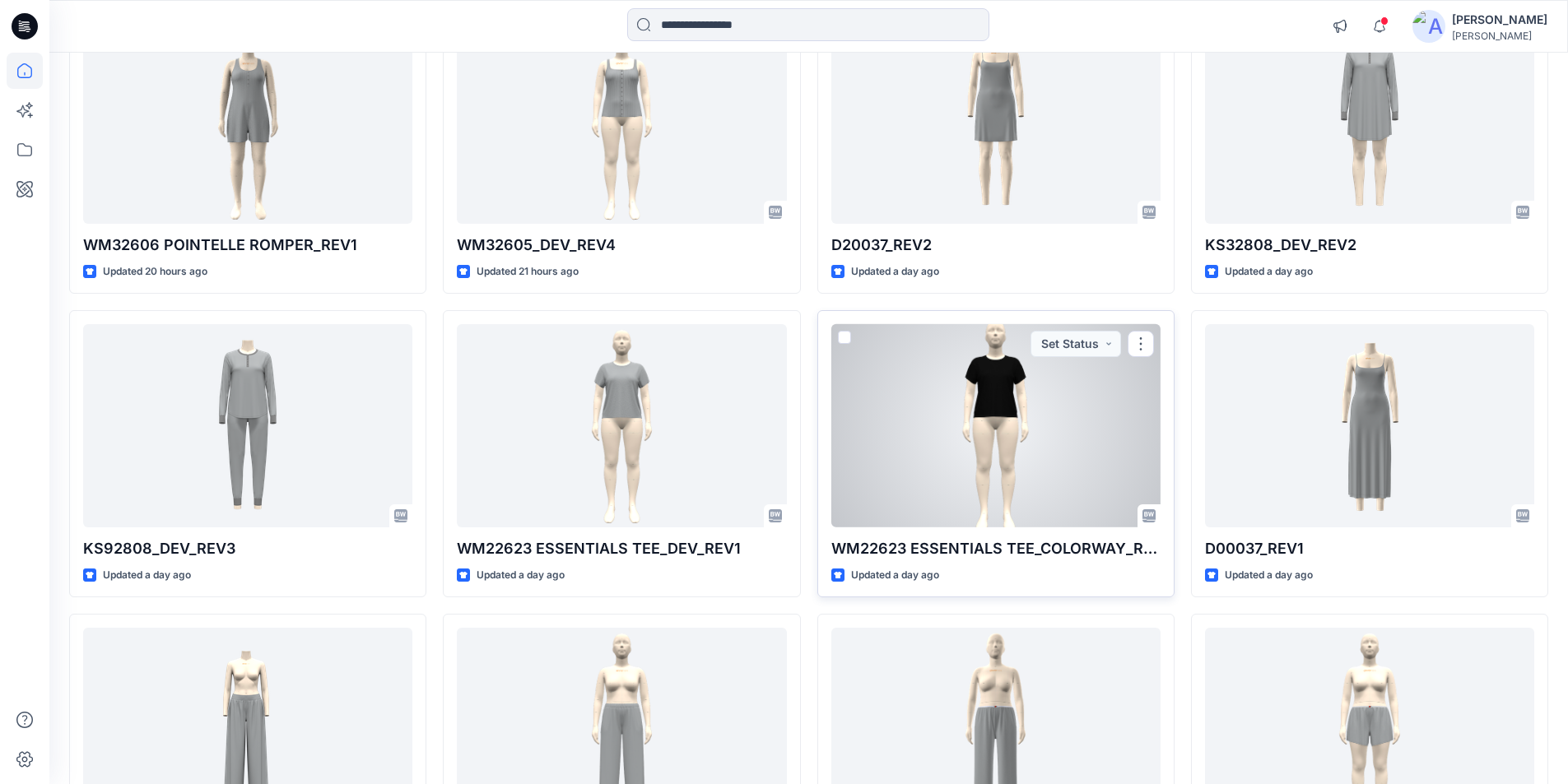
scroll to position [1078, 0]
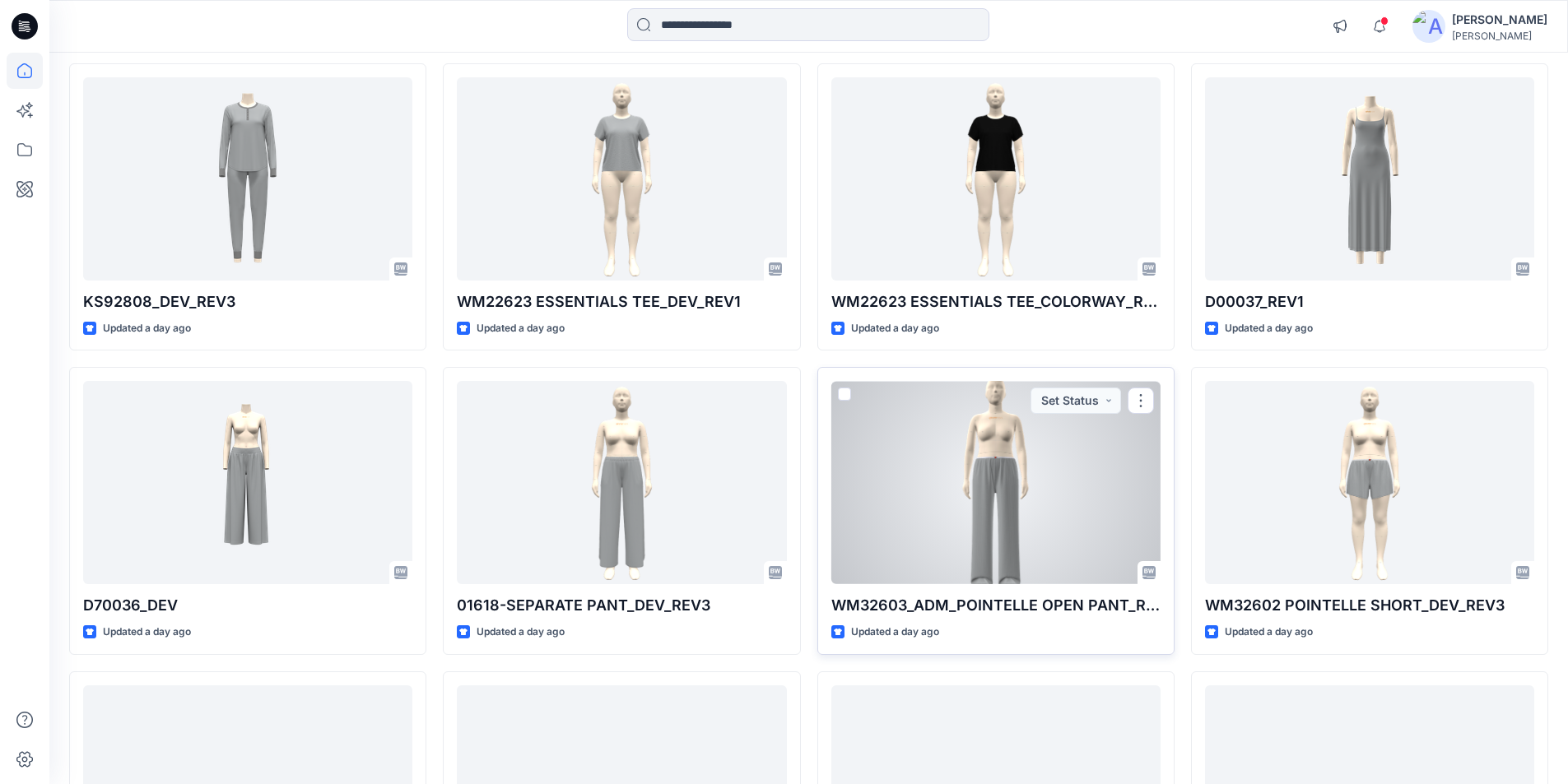
click at [996, 479] on div at bounding box center [996, 483] width 329 height 204
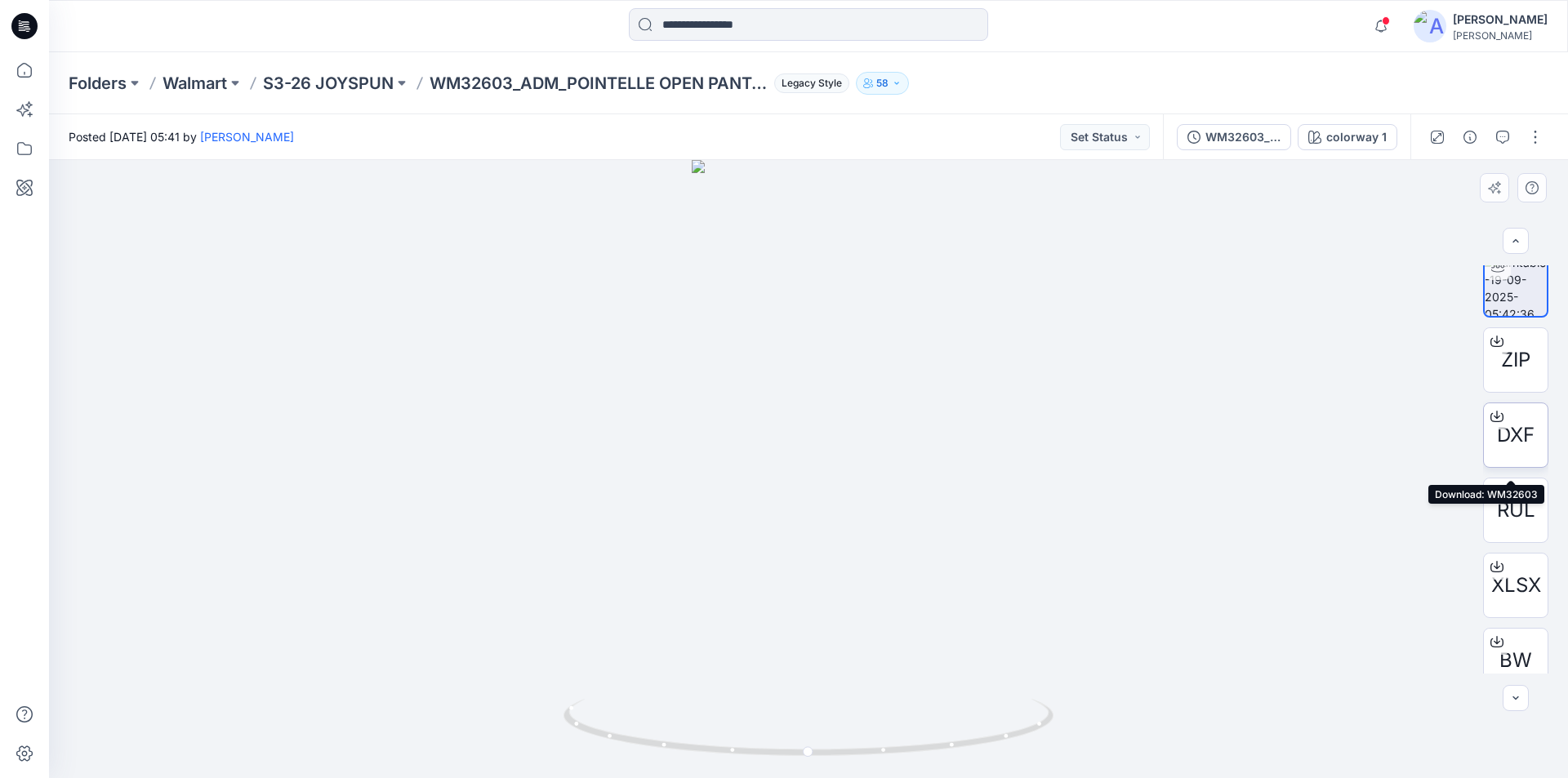
scroll to position [33, 0]
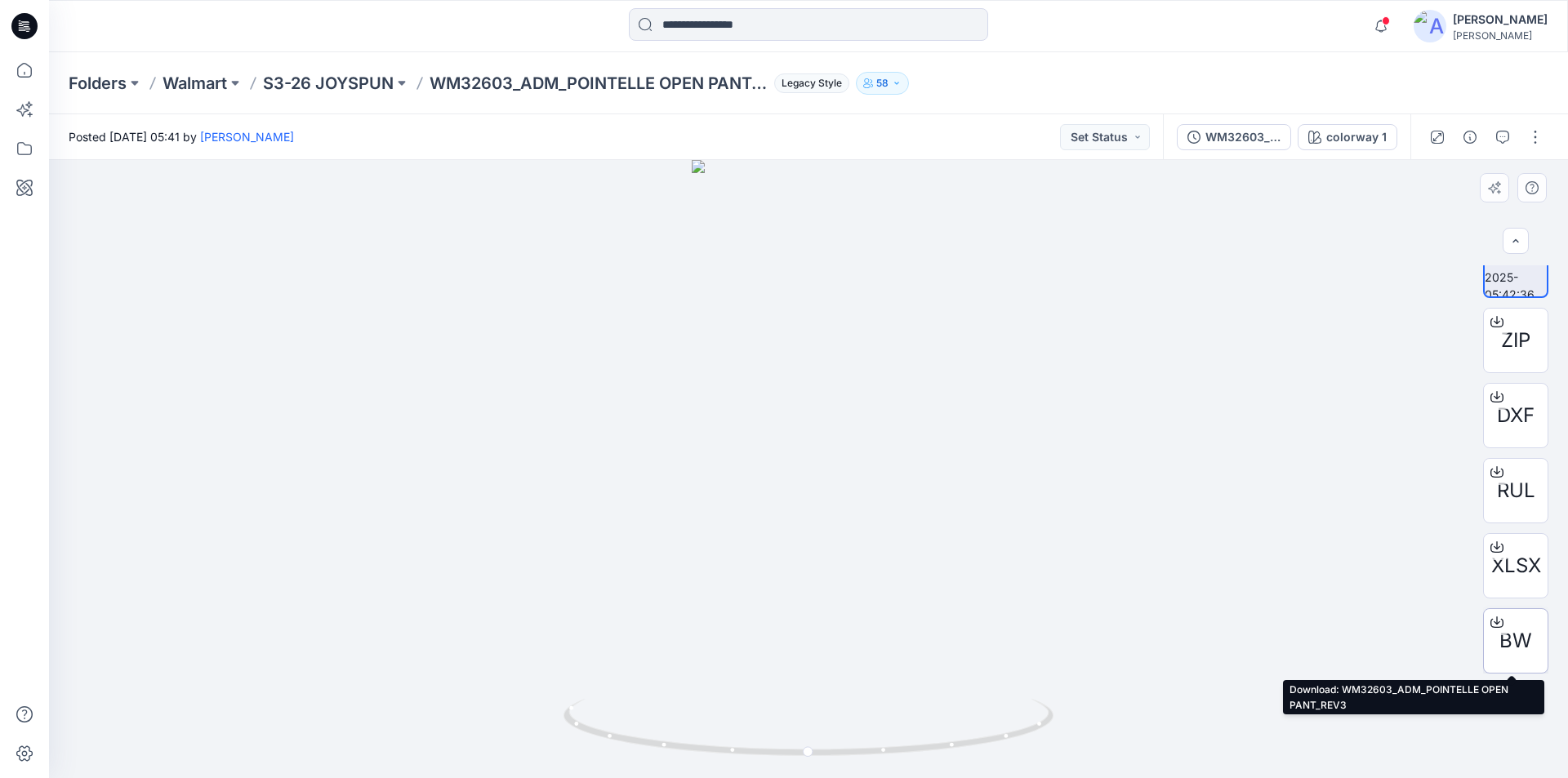
click at [1490, 620] on icon at bounding box center [1497, 622] width 13 height 13
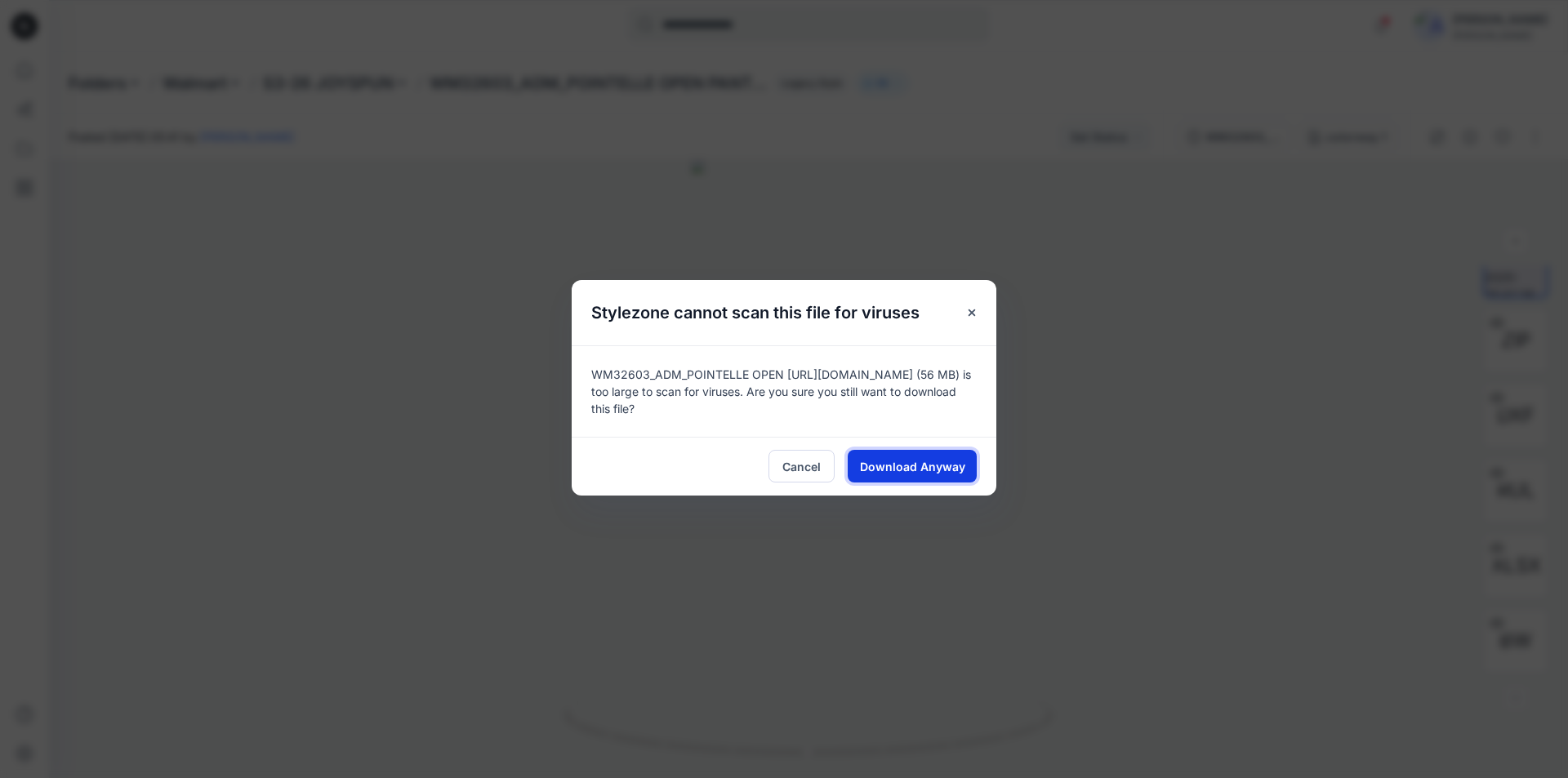
click at [943, 469] on span "Download Anyway" at bounding box center [913, 467] width 105 height 18
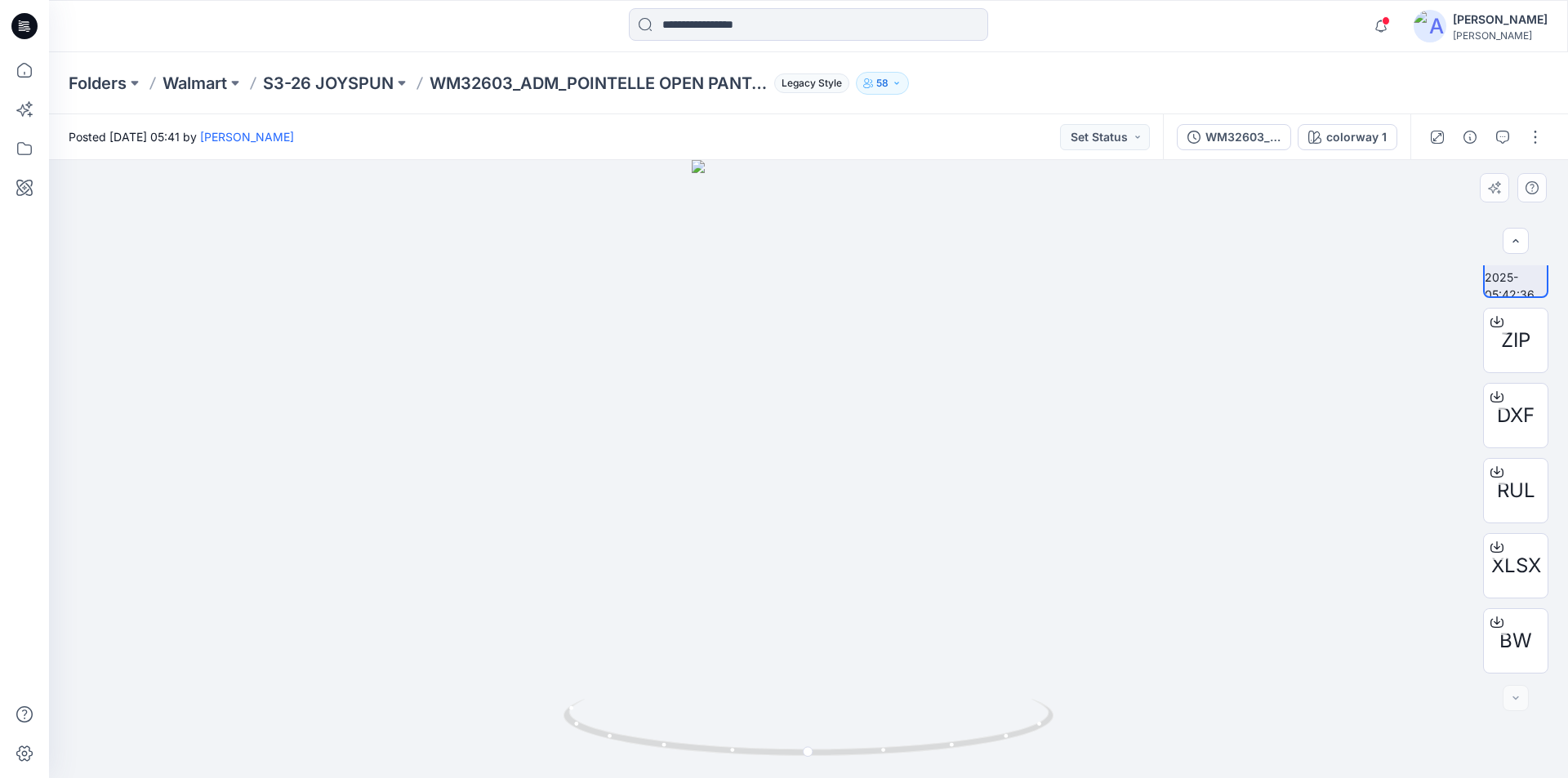
click at [1168, 411] on div at bounding box center [808, 469] width 1519 height 618
click at [1497, 396] on icon at bounding box center [1497, 397] width 13 height 13
click at [1496, 471] on icon at bounding box center [1497, 472] width 13 height 13
click at [1494, 546] on icon at bounding box center [1497, 544] width 7 height 8
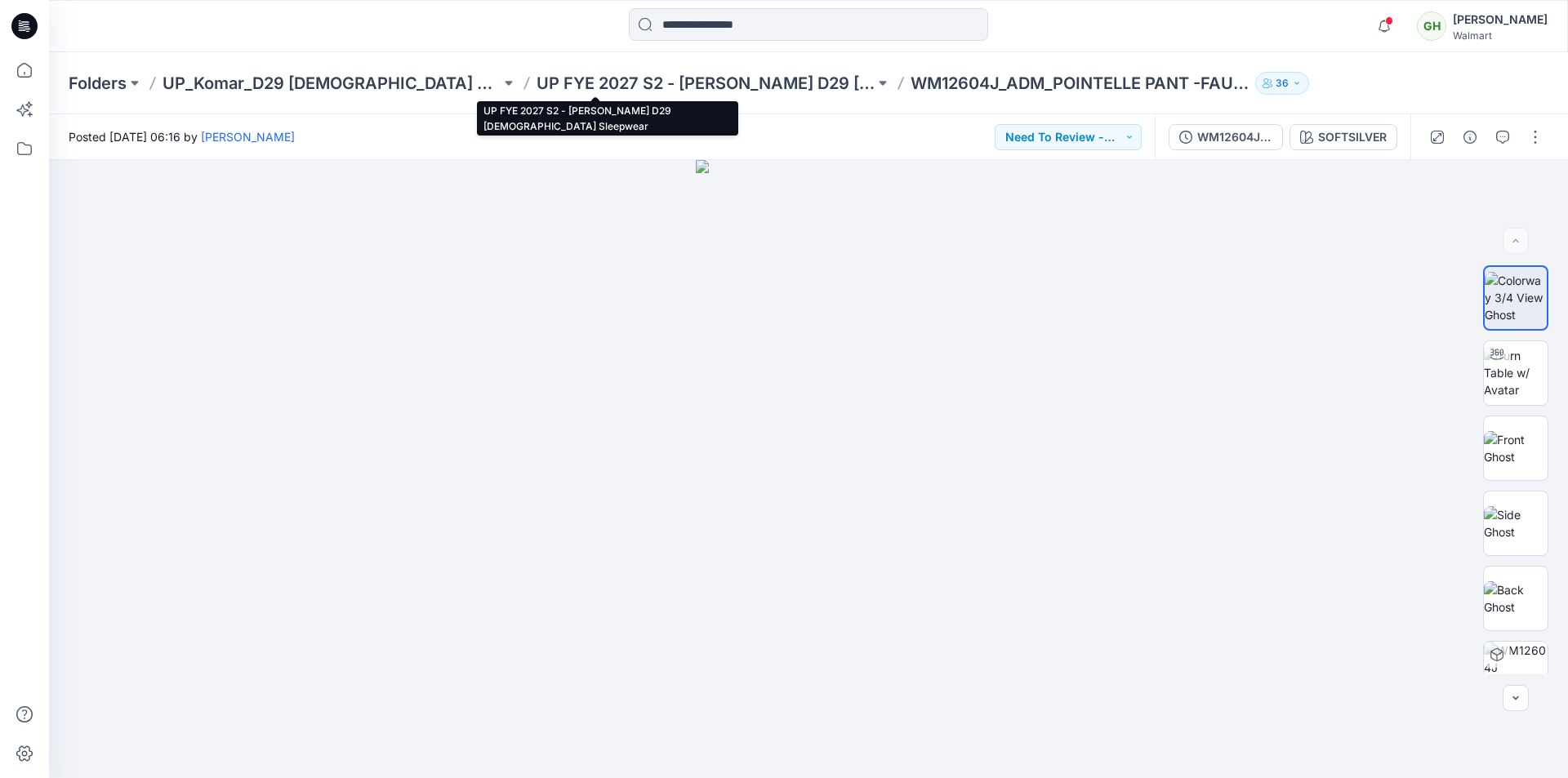
click at [537, 87] on p "UP FYE 2027 S2 - [PERSON_NAME] D29 [DEMOGRAPHIC_DATA] Sleepwear" at bounding box center [706, 83] width 338 height 23
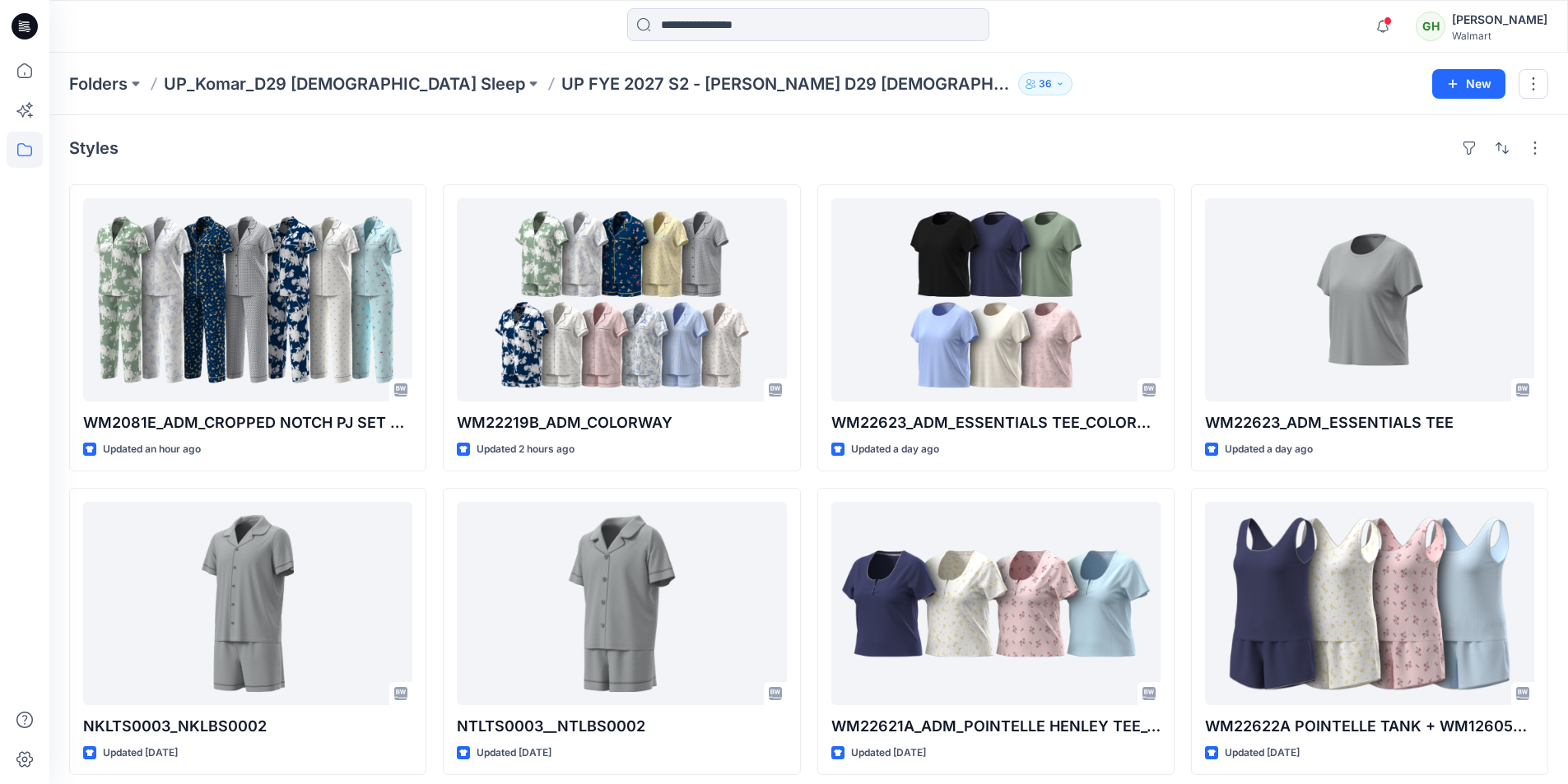
click at [638, 82] on p "UP FYE 2027 S2 - [PERSON_NAME] D29 [DEMOGRAPHIC_DATA] Sleepwear" at bounding box center [786, 83] width 450 height 23
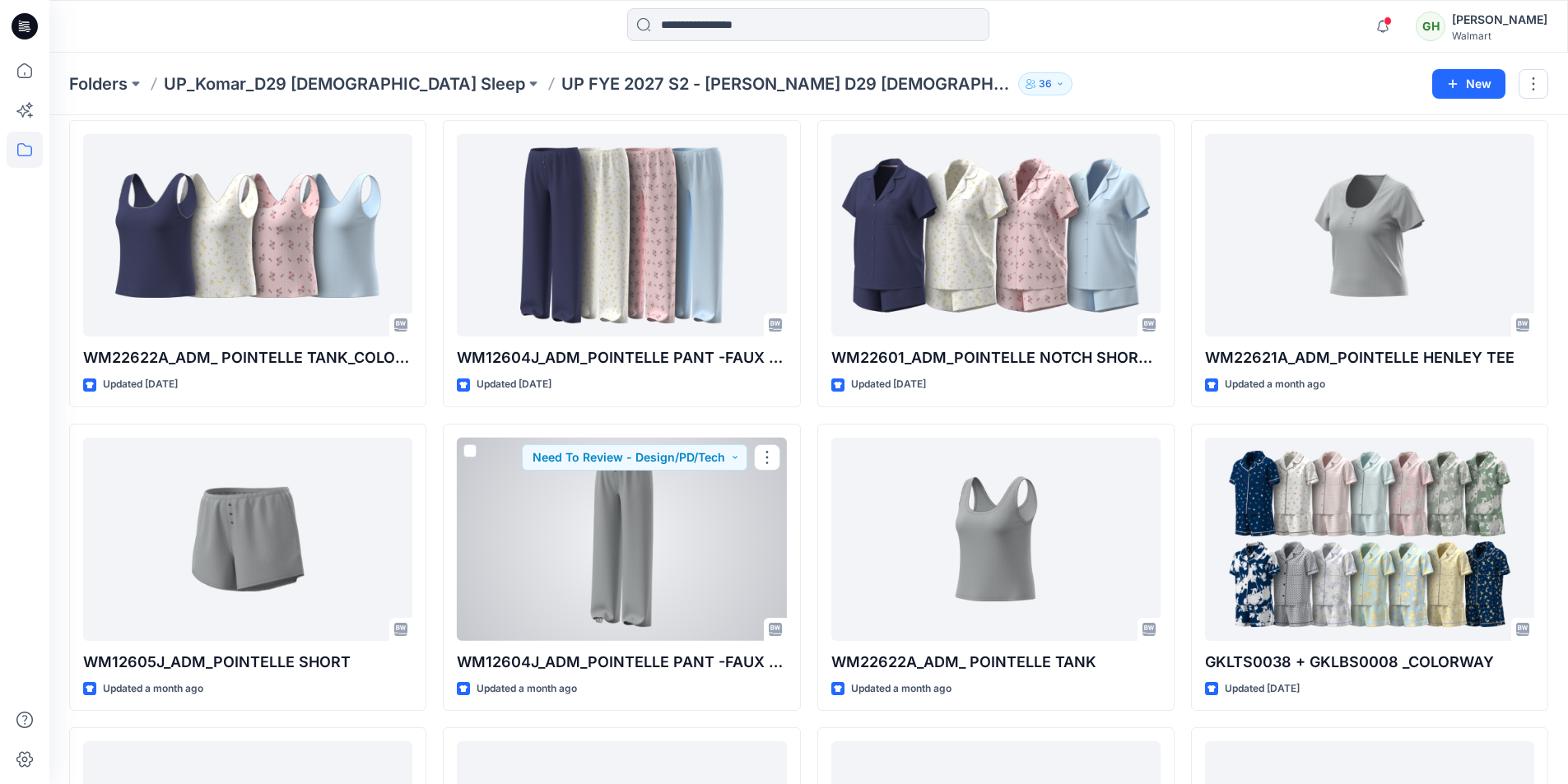
scroll to position [1362, 0]
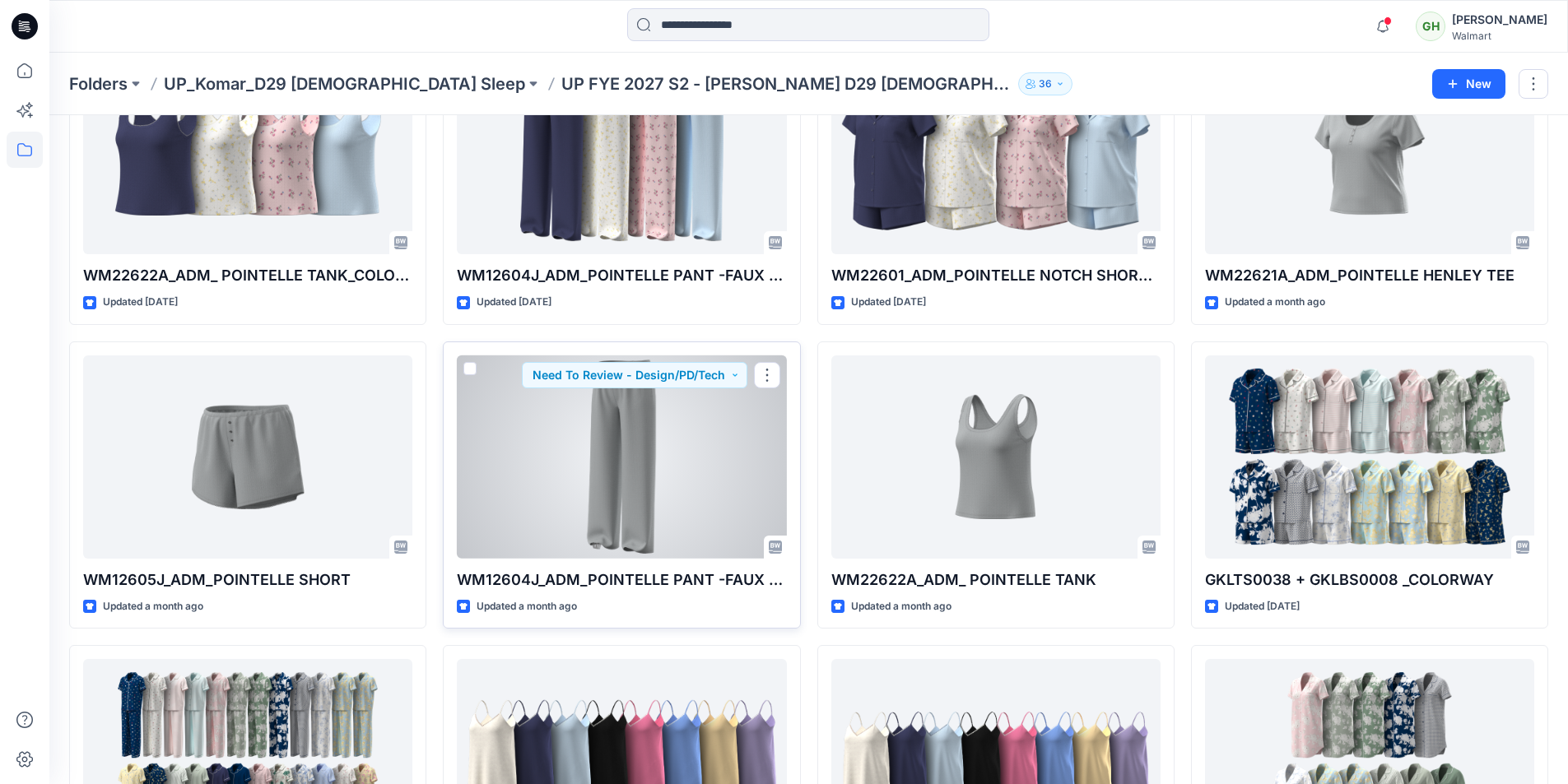
click at [665, 522] on div at bounding box center [621, 458] width 329 height 204
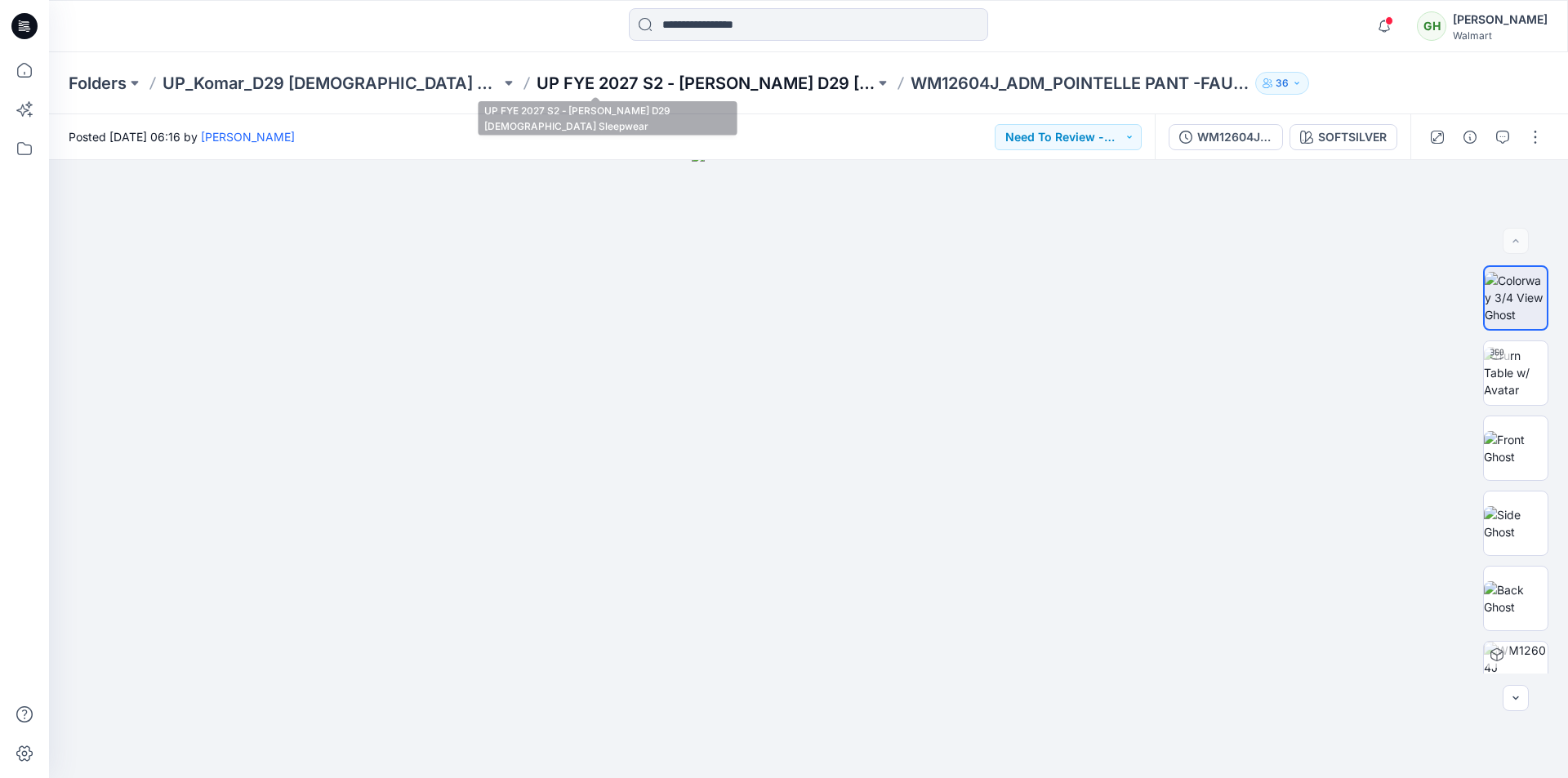
click at [690, 82] on p "UP FYE 2027 S2 - [PERSON_NAME] D29 [DEMOGRAPHIC_DATA] Sleepwear" at bounding box center [706, 83] width 338 height 23
click at [665, 87] on p "UP FYE 2027 S2 - [PERSON_NAME] D29 [DEMOGRAPHIC_DATA] Sleepwear" at bounding box center [706, 83] width 338 height 23
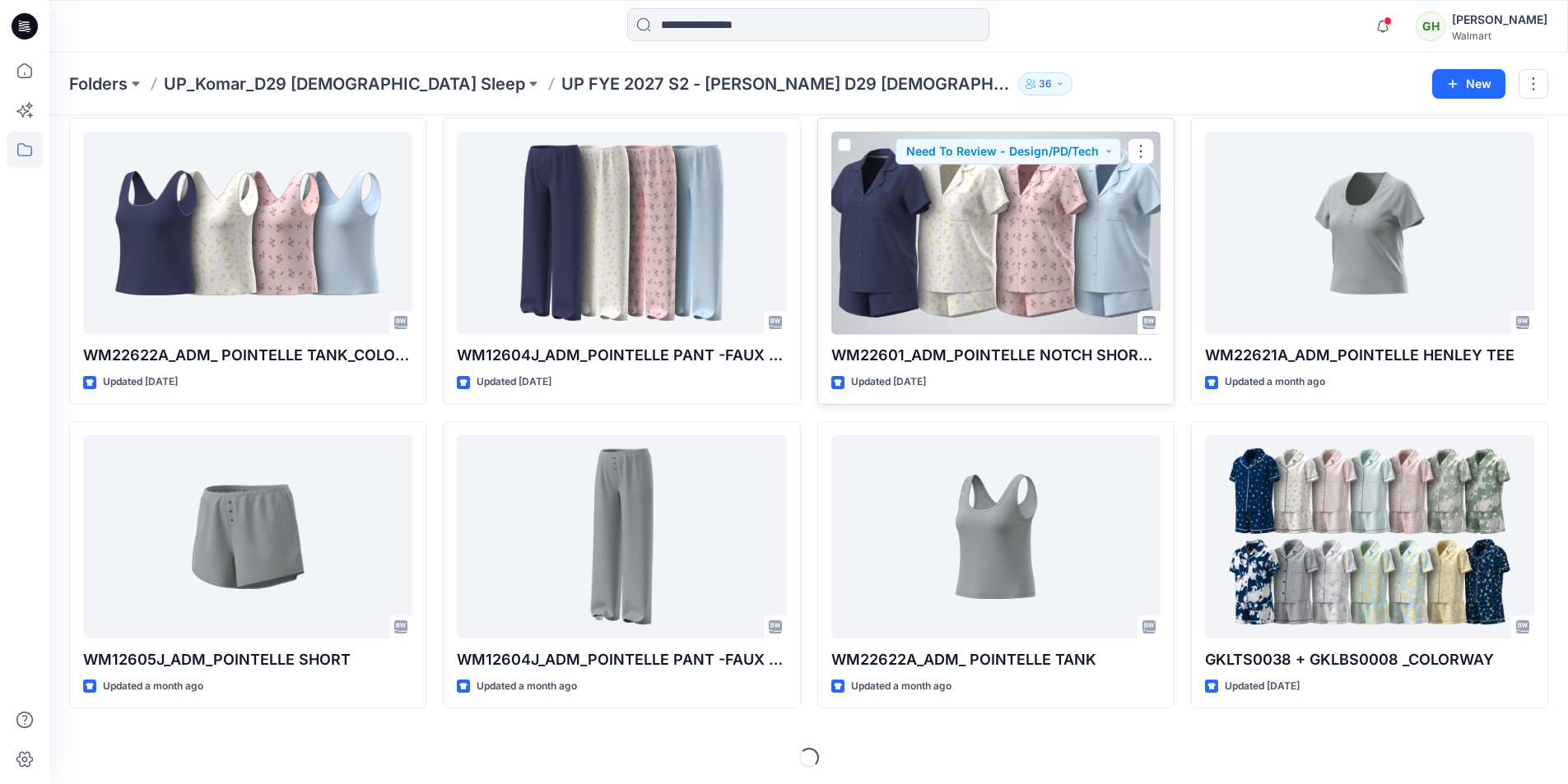
scroll to position [1285, 0]
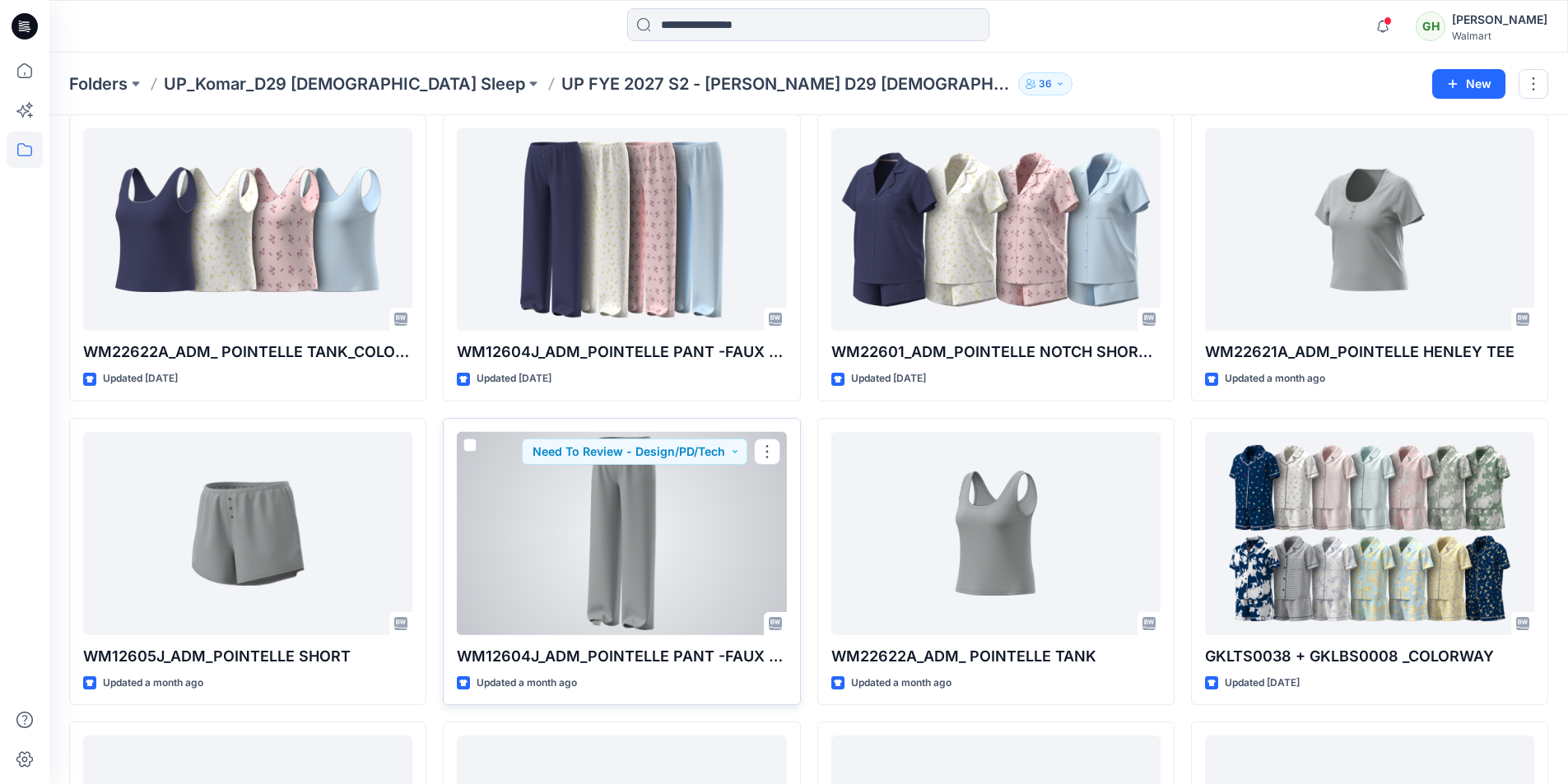
click at [662, 511] on div at bounding box center [621, 533] width 329 height 204
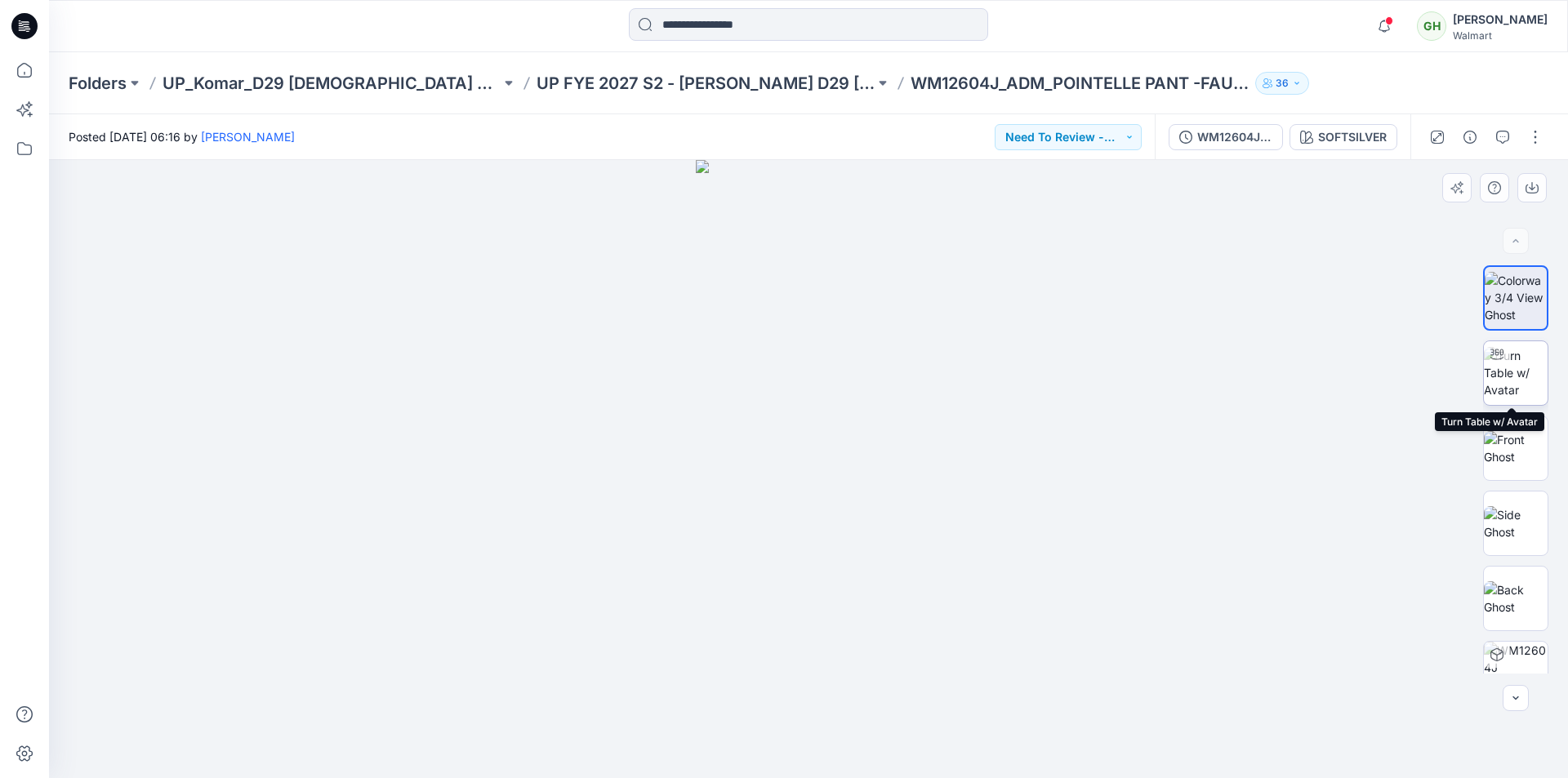
click at [1522, 373] on img at bounding box center [1515, 373] width 63 height 52
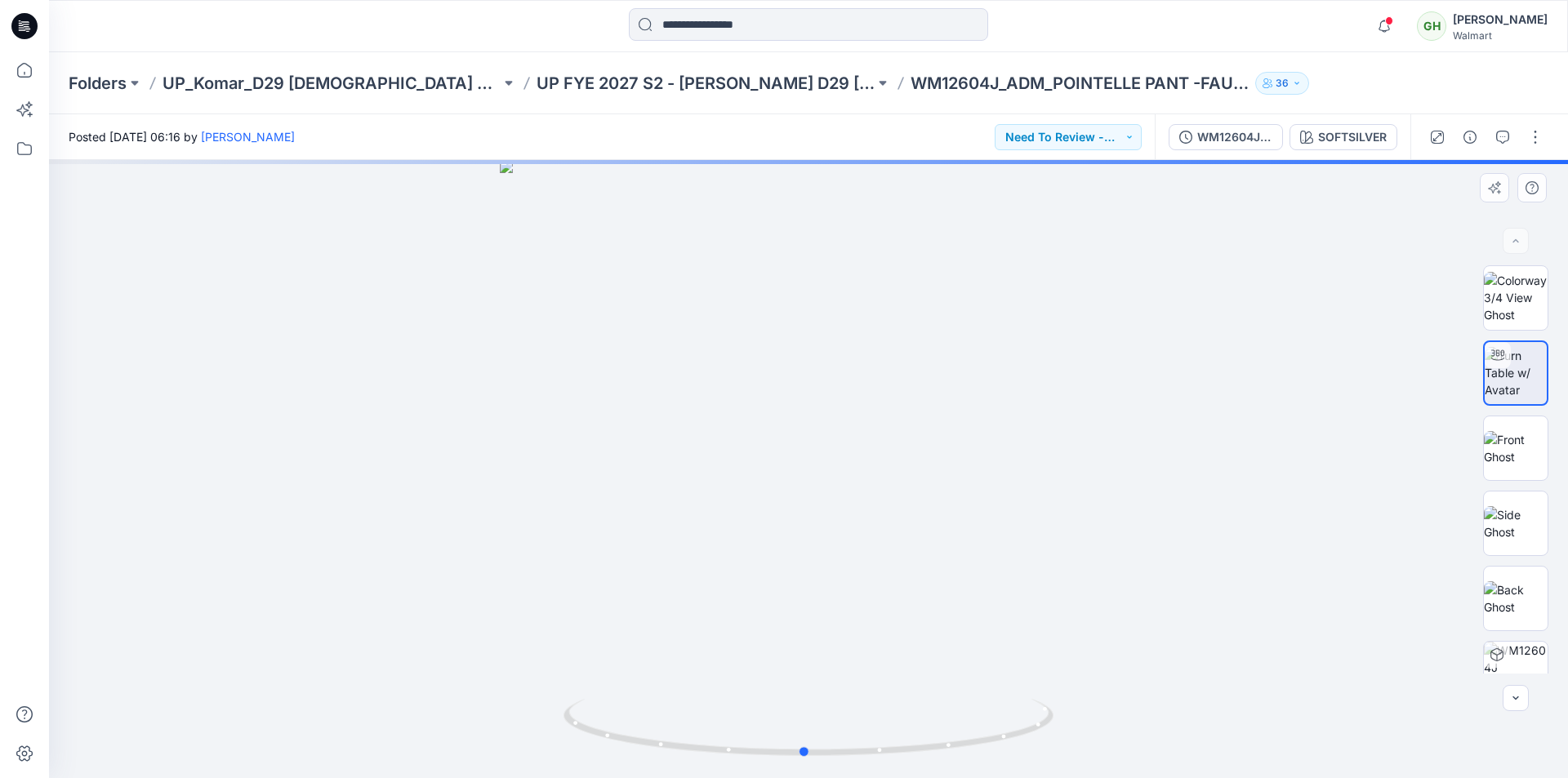
drag, startPoint x: 978, startPoint y: 618, endPoint x: 961, endPoint y: 508, distance: 111.3
click at [966, 494] on div at bounding box center [808, 469] width 1519 height 618
drag, startPoint x: 806, startPoint y: 754, endPoint x: 803, endPoint y: 723, distance: 31.1
click at [803, 723] on icon at bounding box center [811, 729] width 494 height 61
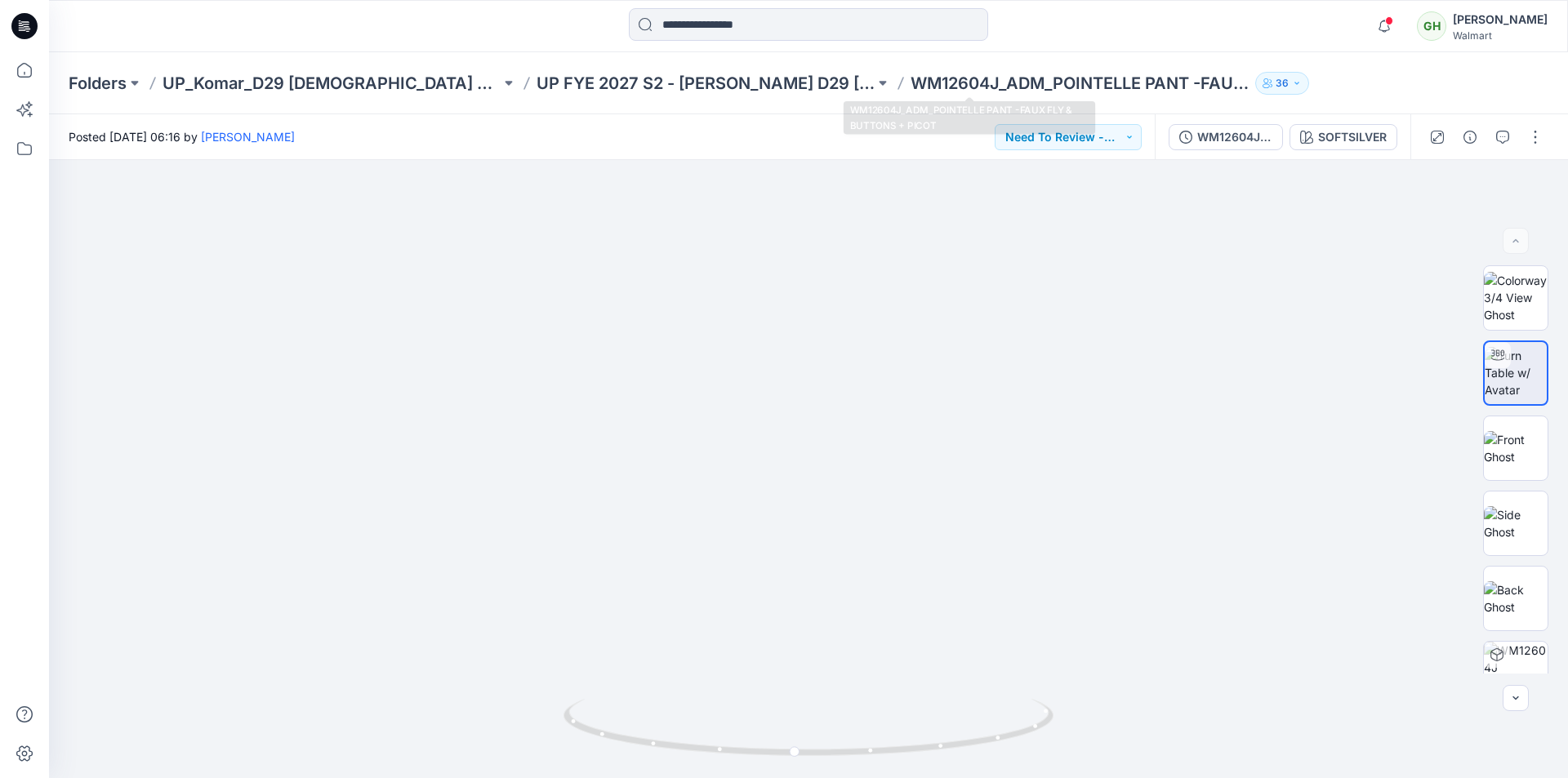
drag, startPoint x: 824, startPoint y: 652, endPoint x: 808, endPoint y: 104, distance: 548.2
drag, startPoint x: 870, startPoint y: 535, endPoint x: 860, endPoint y: 141, distance: 394.1
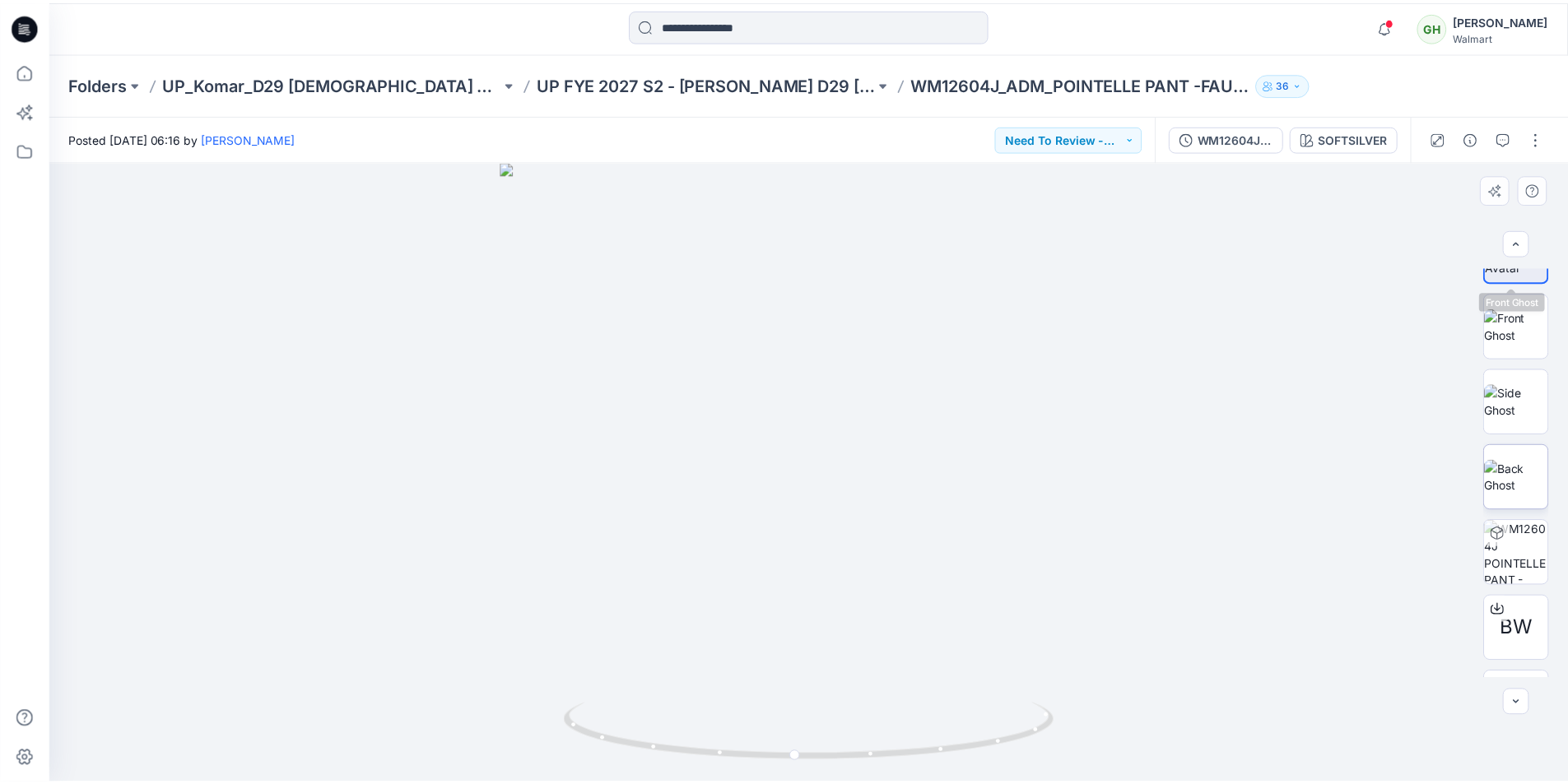
scroll to position [246, 0]
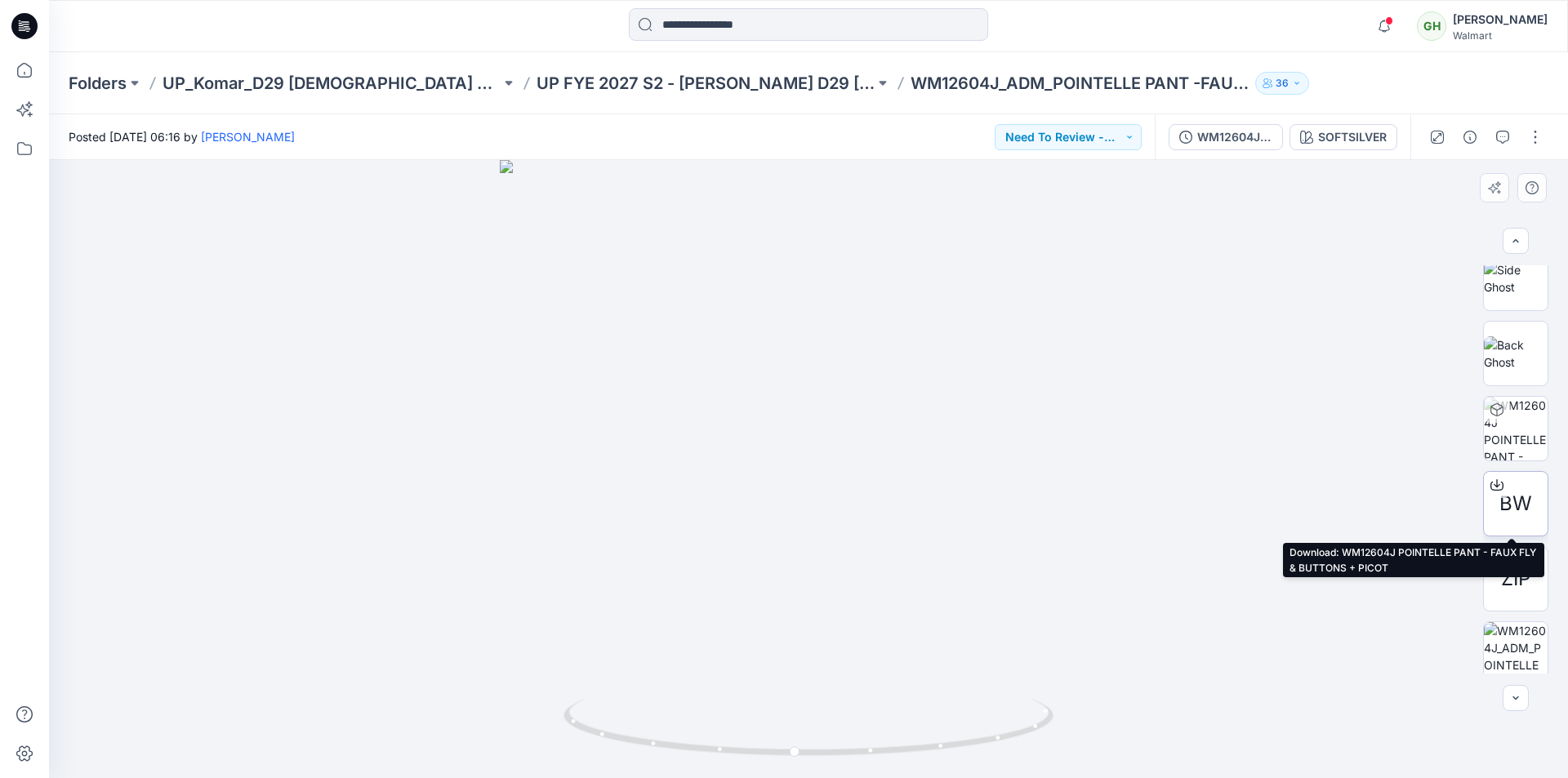
click at [1490, 483] on icon at bounding box center [1497, 485] width 13 height 13
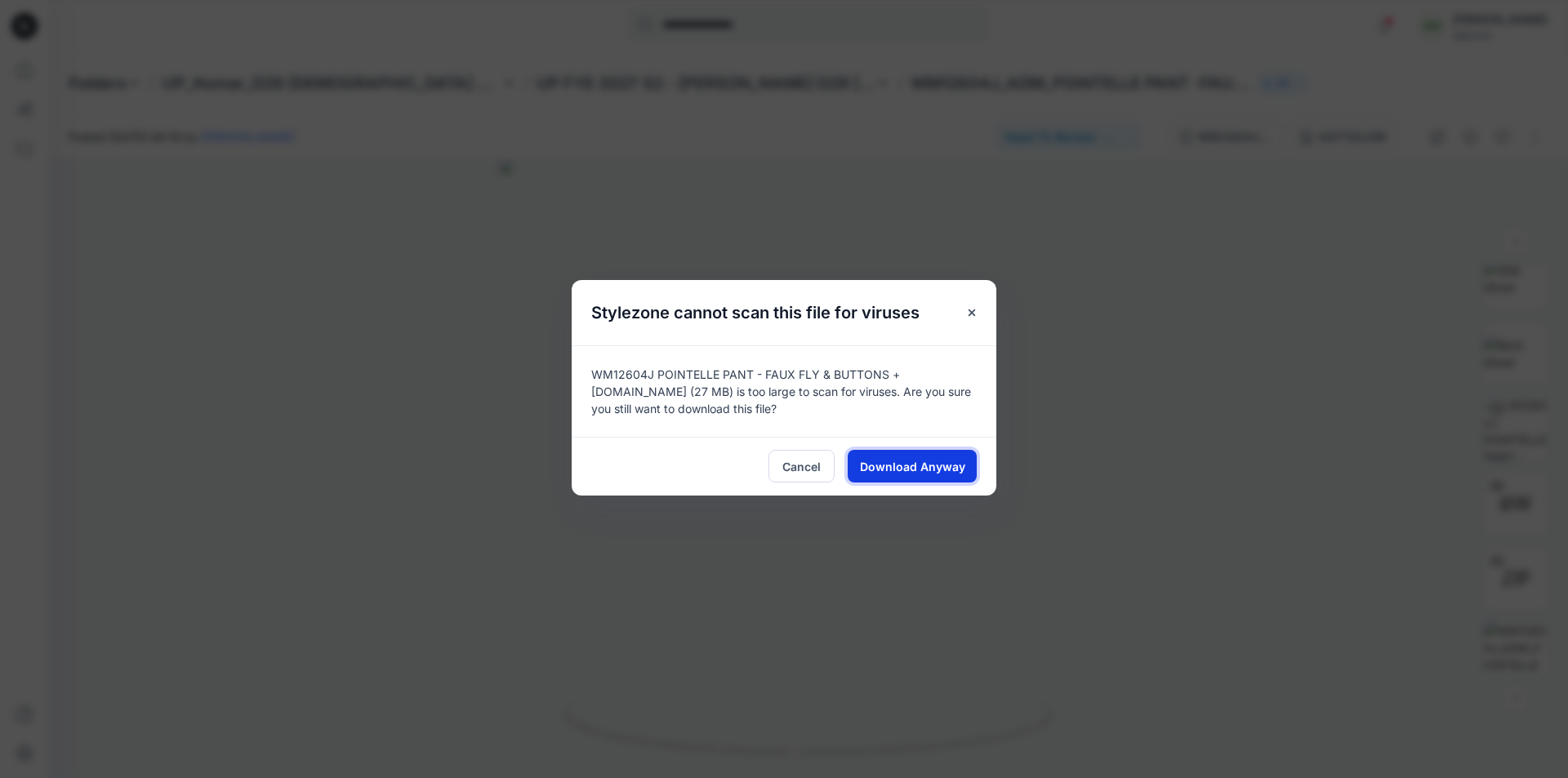
click at [903, 464] on span "Download Anyway" at bounding box center [913, 467] width 105 height 18
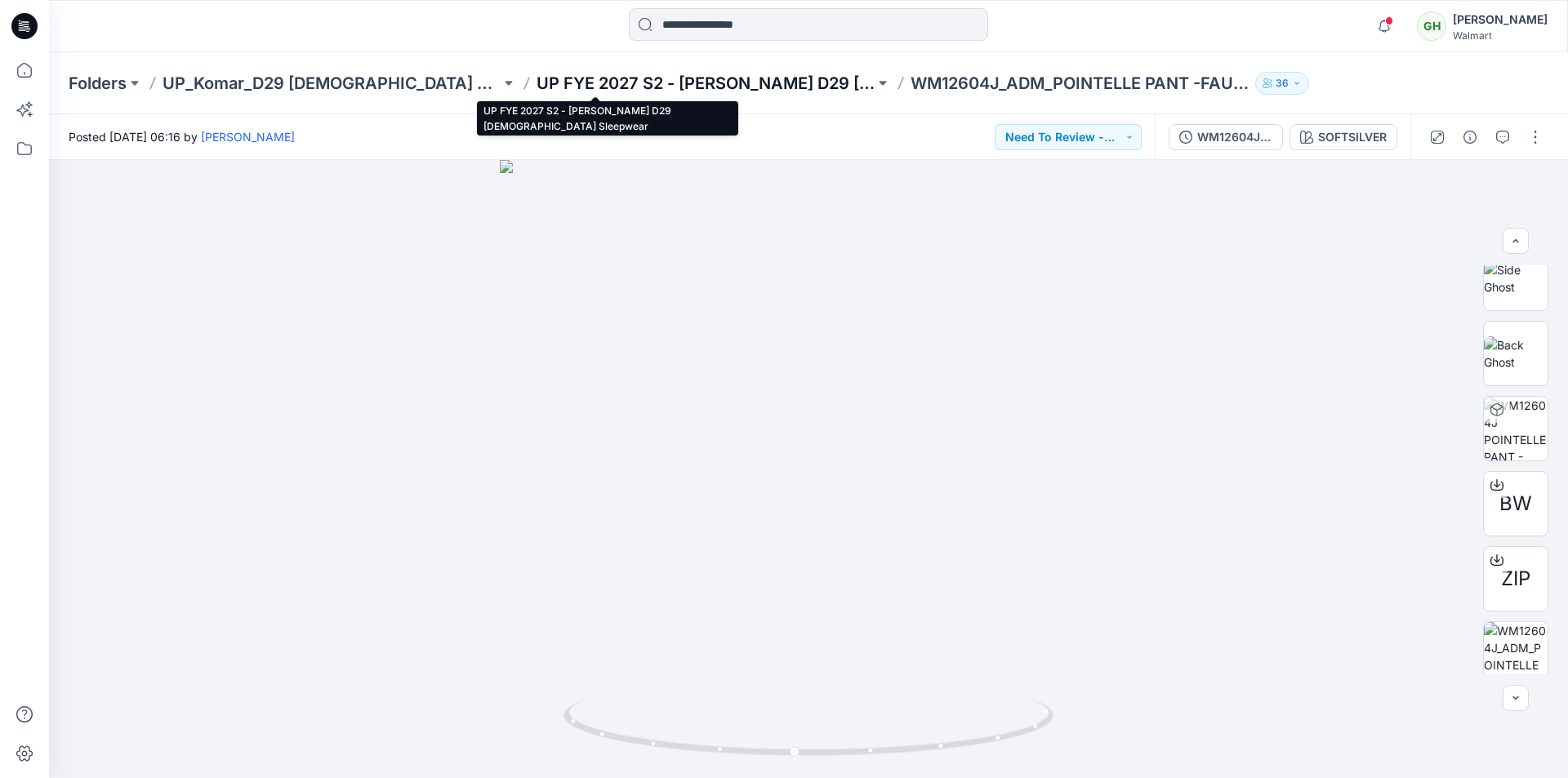
click at [642, 80] on p "UP FYE 2027 S2 - [PERSON_NAME] D29 [DEMOGRAPHIC_DATA] Sleepwear" at bounding box center [706, 83] width 338 height 23
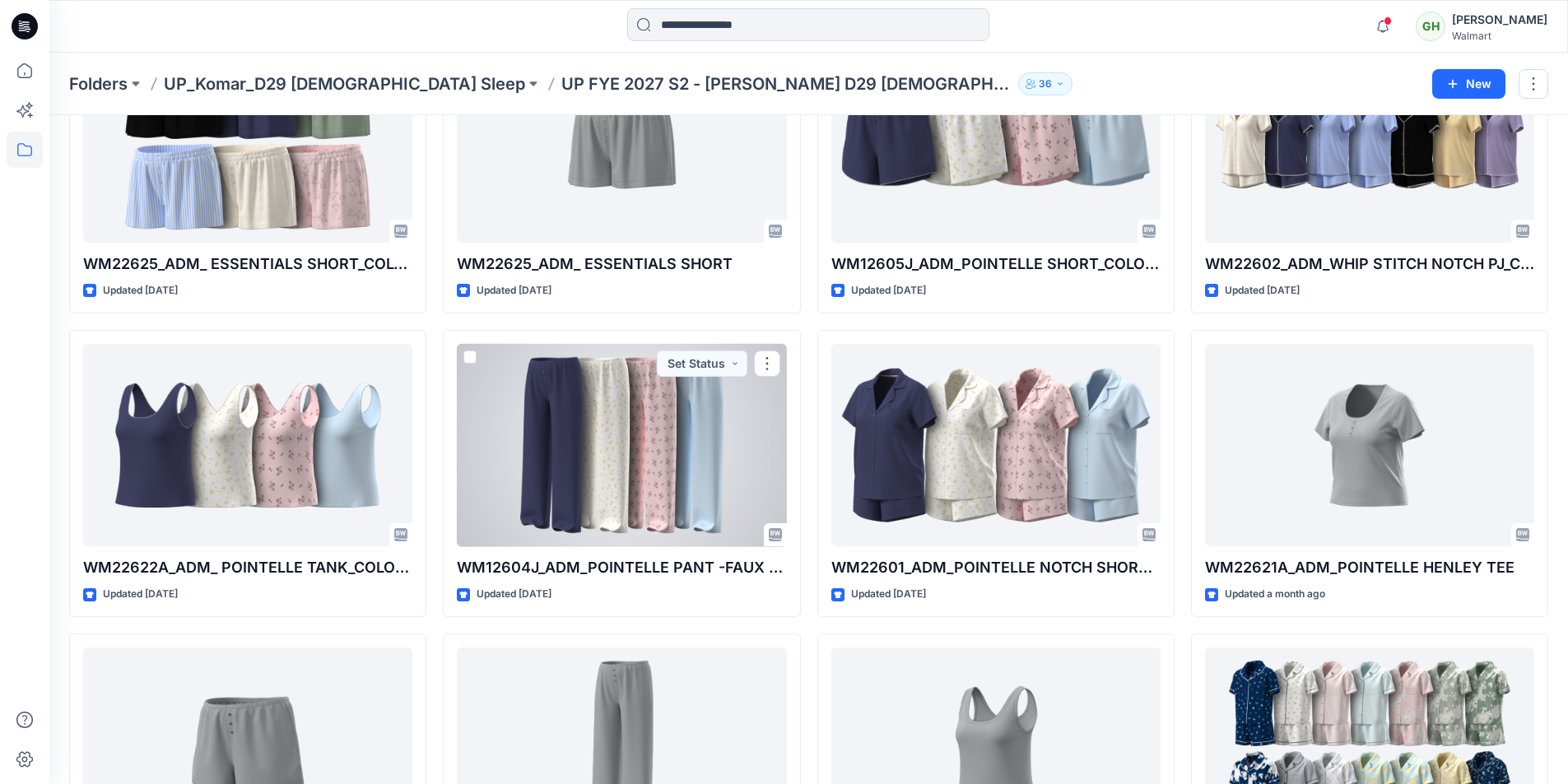
scroll to position [1152, 0]
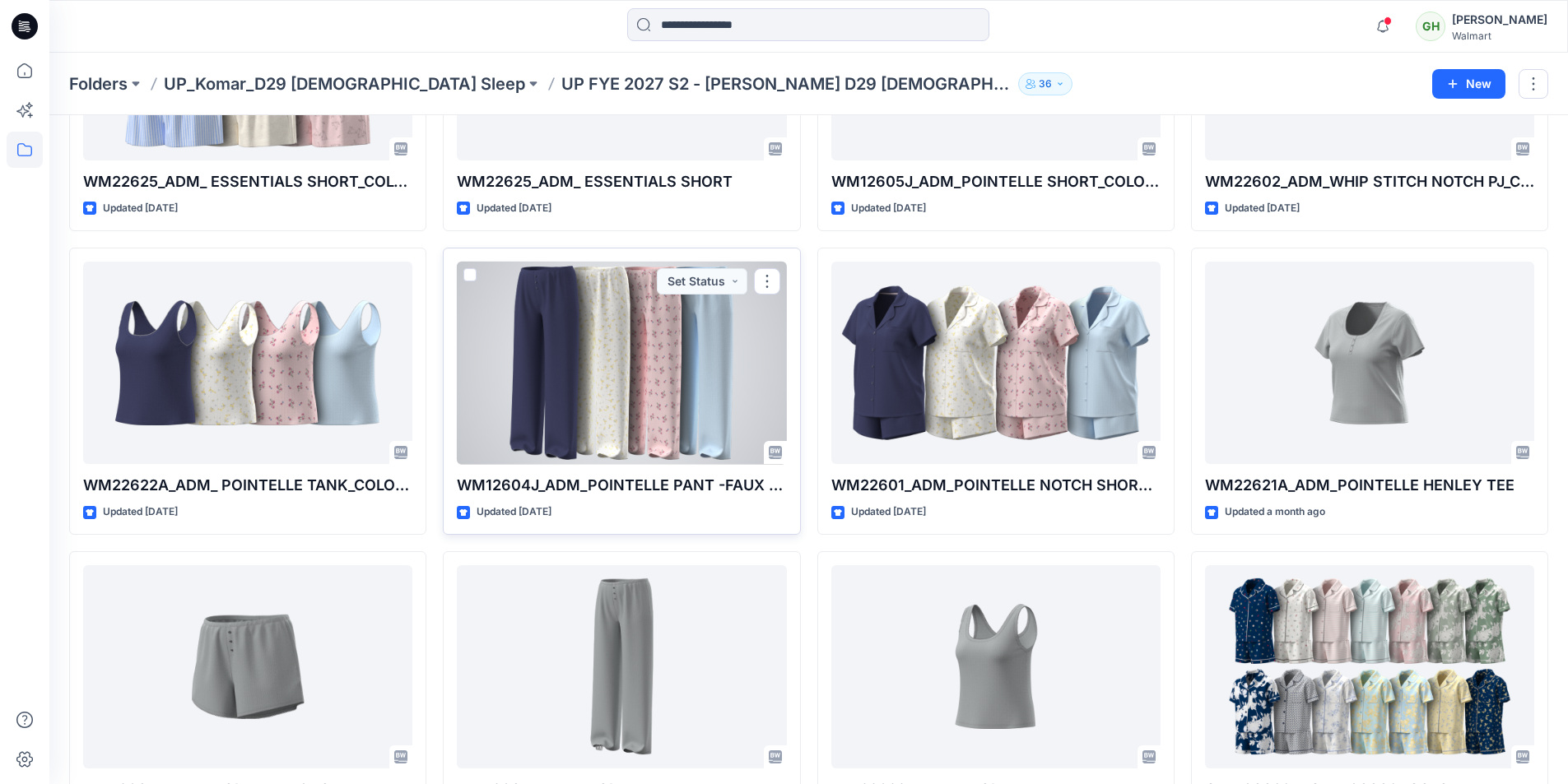
click at [657, 373] on div at bounding box center [621, 363] width 329 height 204
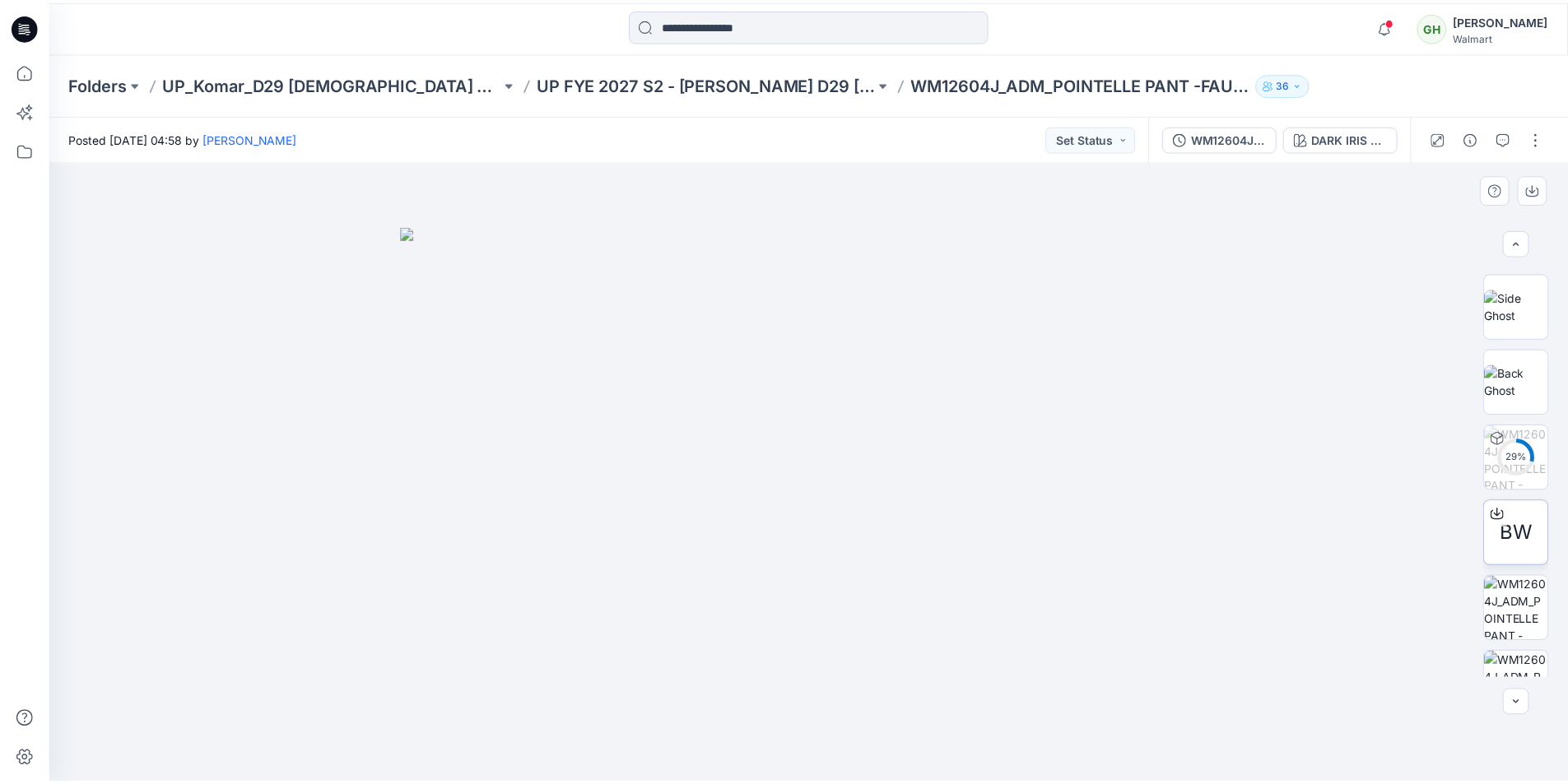
scroll to position [246, 0]
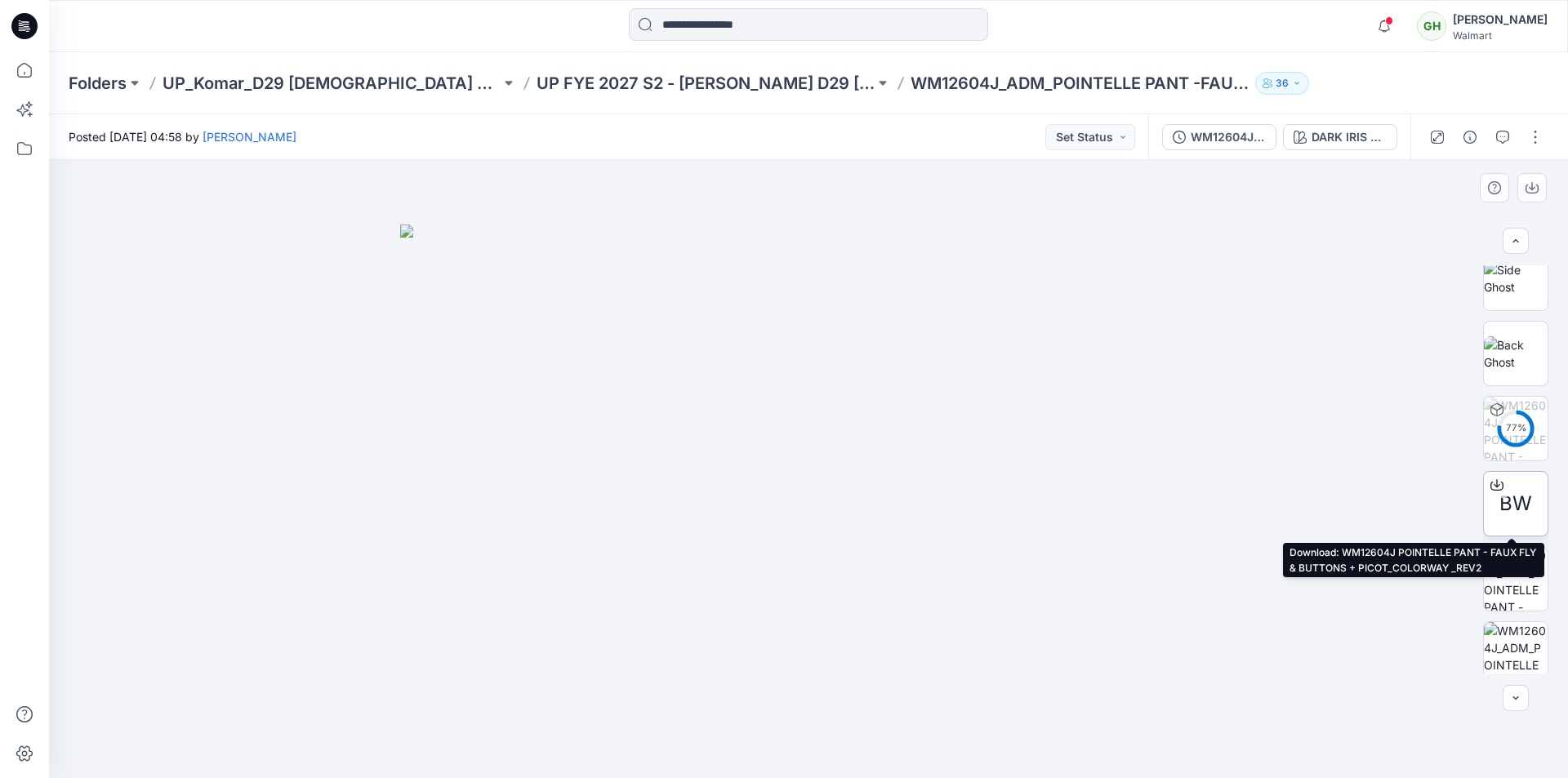
click at [1495, 487] on icon at bounding box center [1497, 485] width 13 height 13
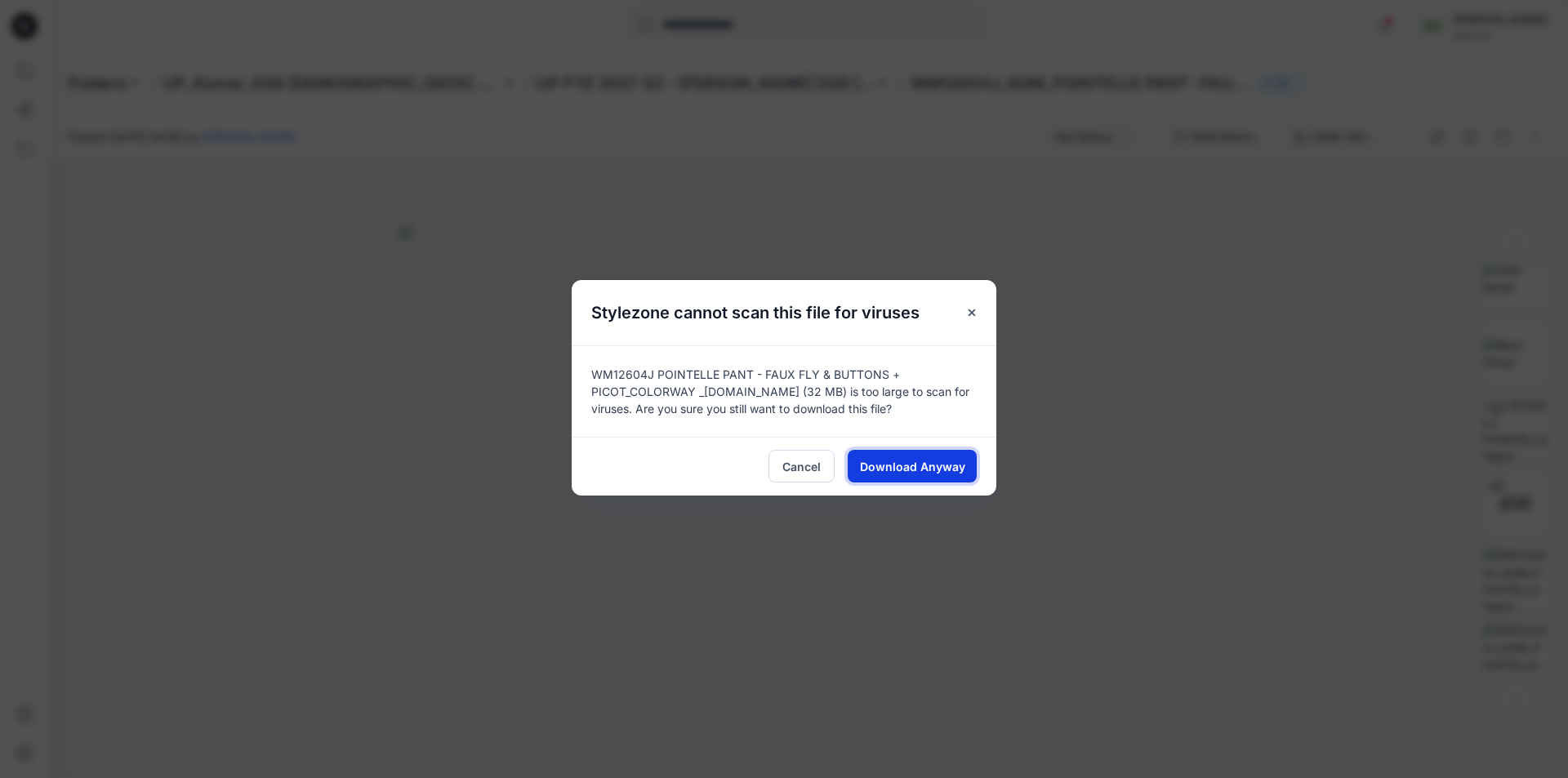
click at [945, 466] on span "Download Anyway" at bounding box center [913, 467] width 105 height 18
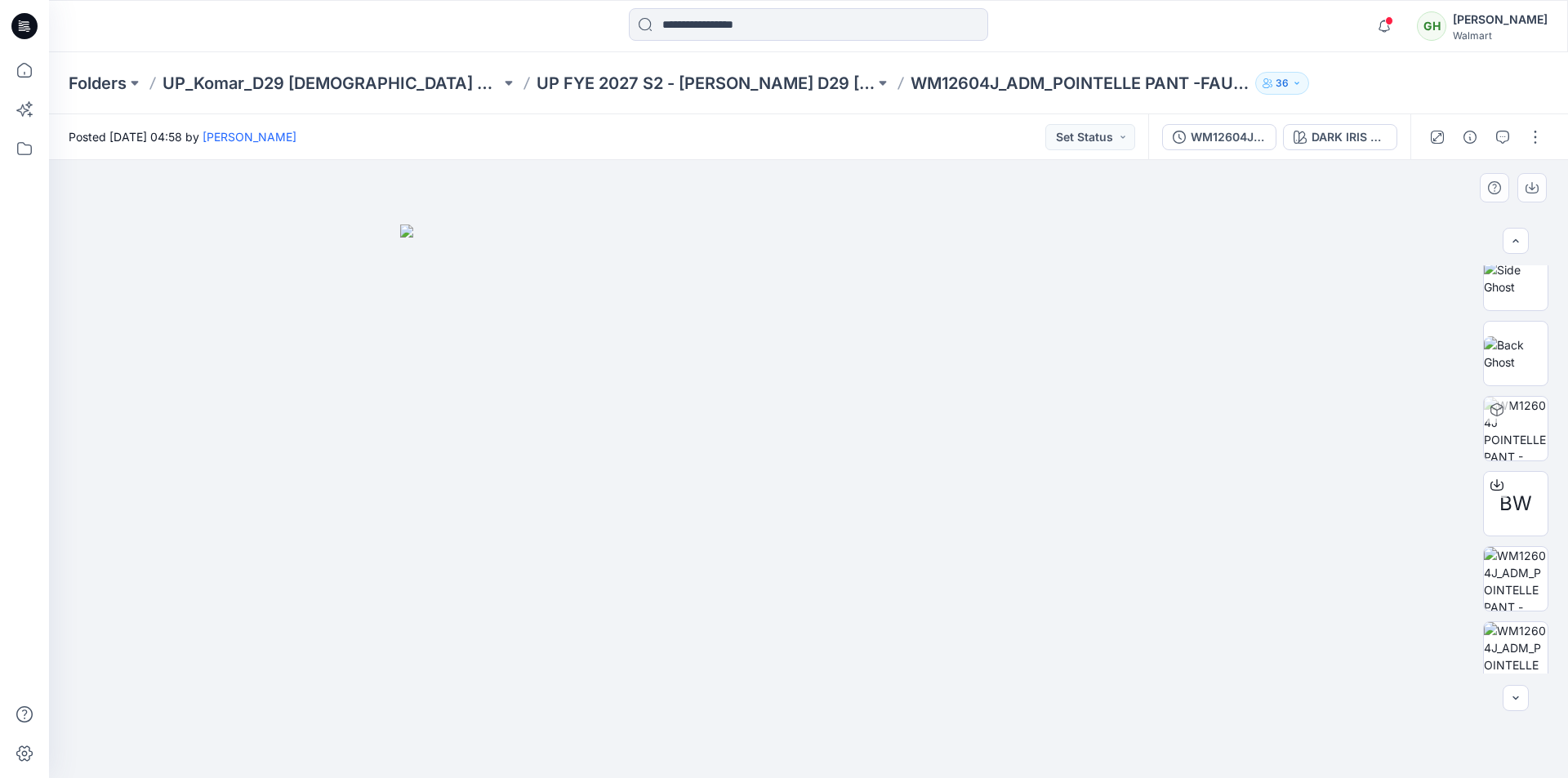
click at [1145, 275] on img at bounding box center [808, 502] width 817 height 554
click at [1227, 145] on div "WM12604J POINTELLE PANT - FAUX FLY & BUTTONS + PICOT_COLORWAY _REV2" at bounding box center [1228, 138] width 75 height 18
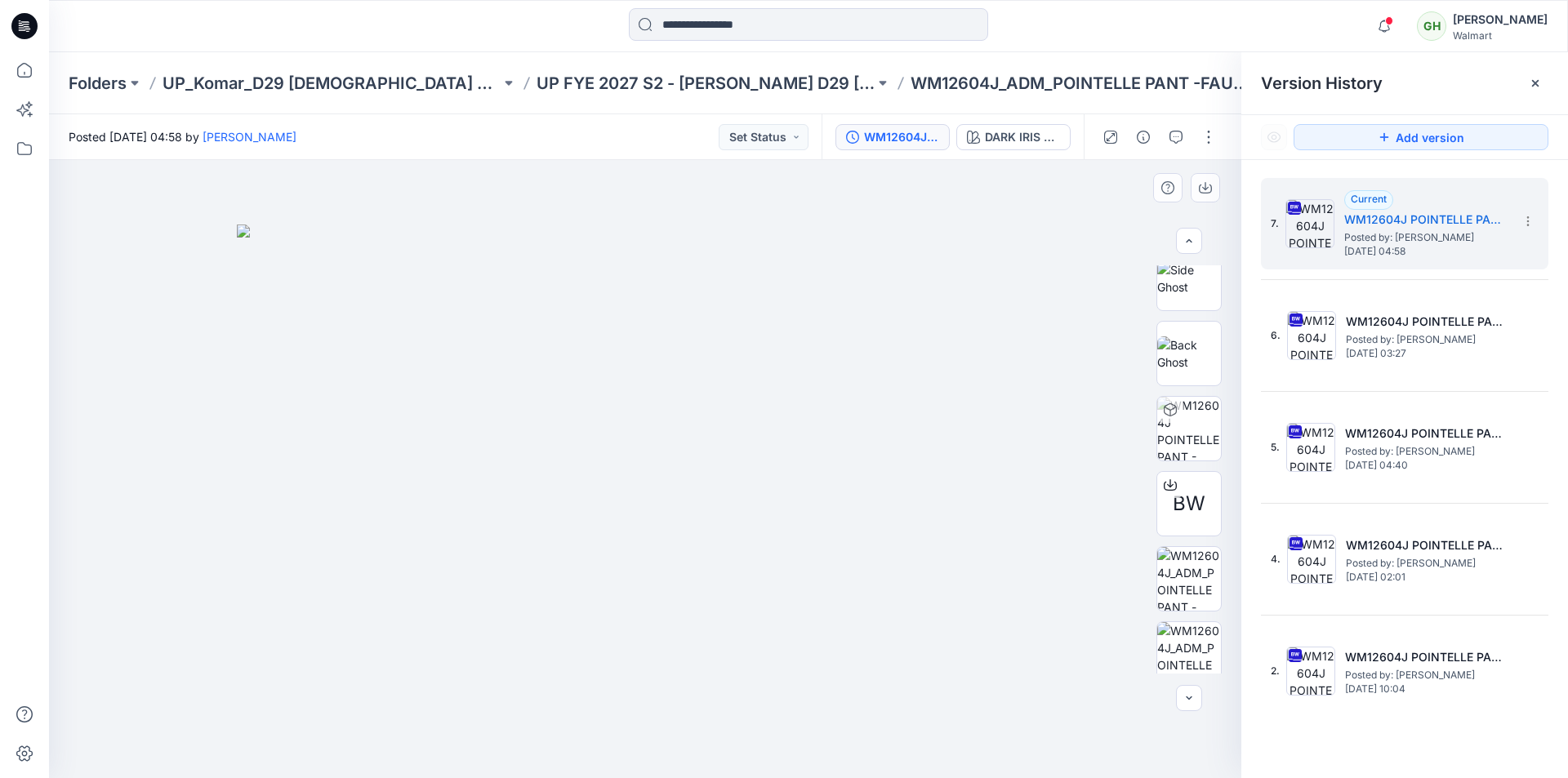
click at [841, 296] on img at bounding box center [645, 502] width 817 height 554
click at [821, 209] on div at bounding box center [645, 469] width 1192 height 618
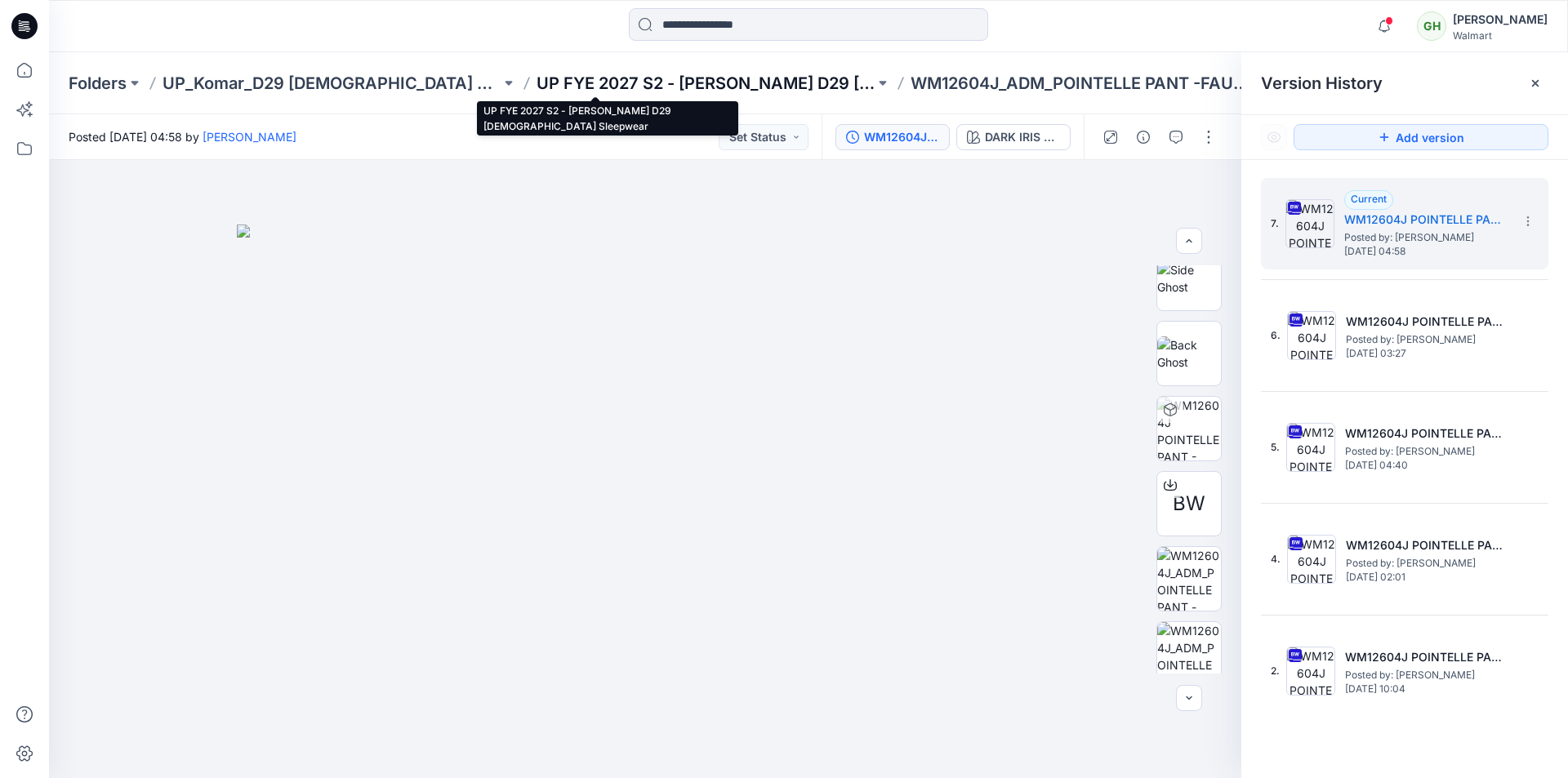
click at [537, 84] on p "UP FYE 2027 S2 - [PERSON_NAME] D29 [DEMOGRAPHIC_DATA] Sleepwear" at bounding box center [706, 83] width 338 height 23
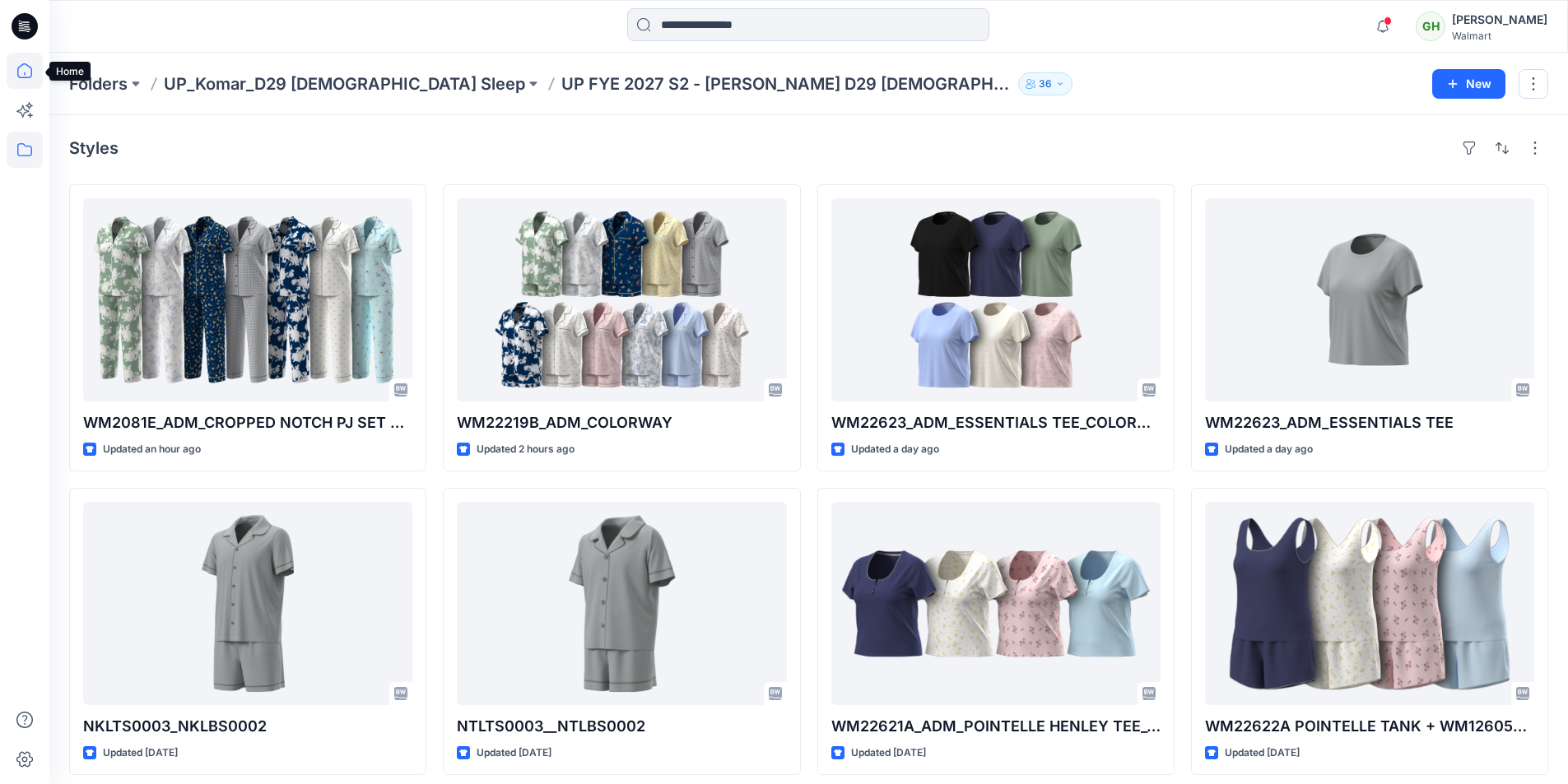
click at [29, 74] on icon at bounding box center [24, 71] width 36 height 36
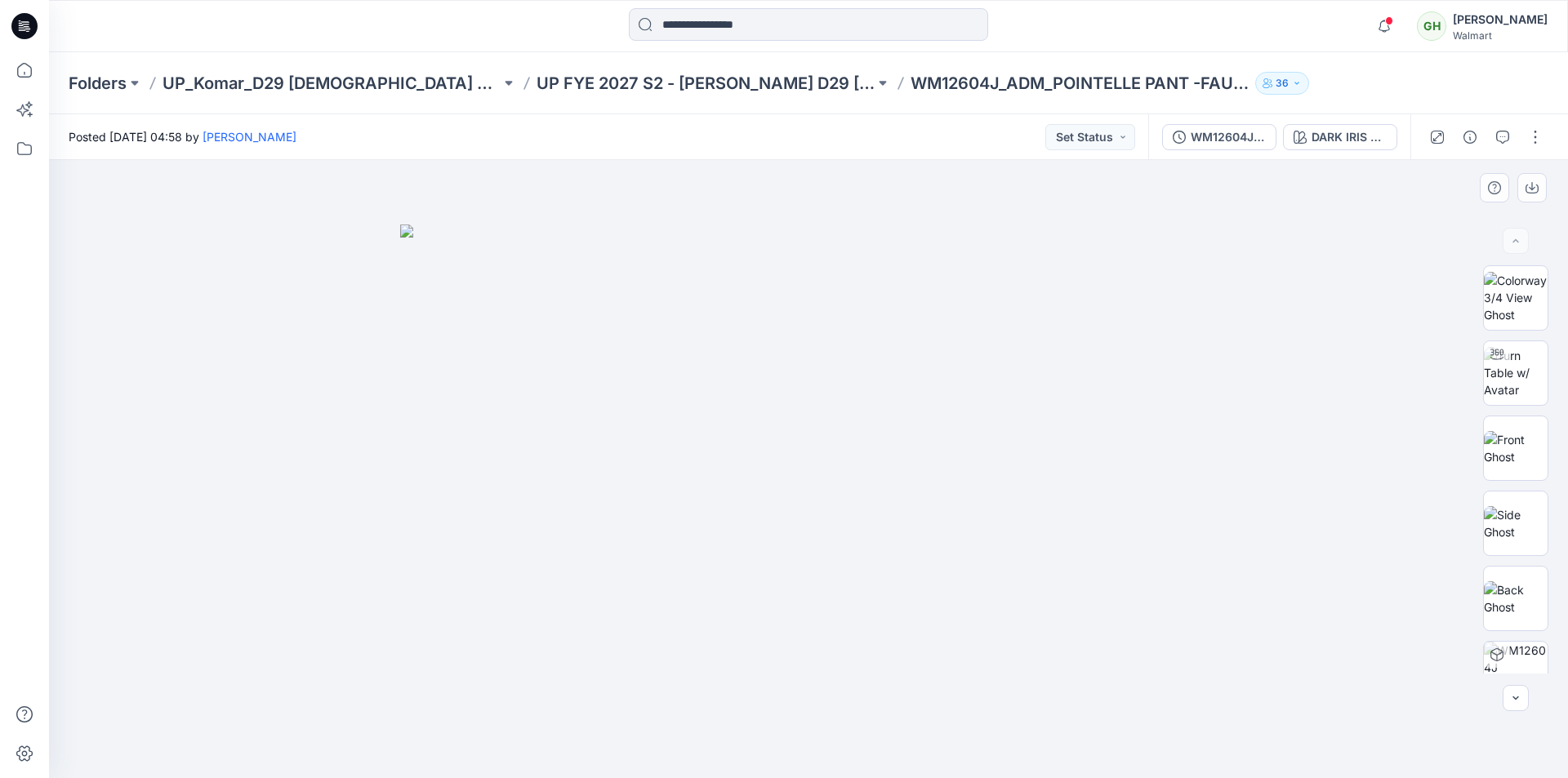
click at [306, 375] on div at bounding box center [808, 469] width 1519 height 618
click at [1357, 134] on div "DARK IRIS 2051146" at bounding box center [1349, 138] width 75 height 18
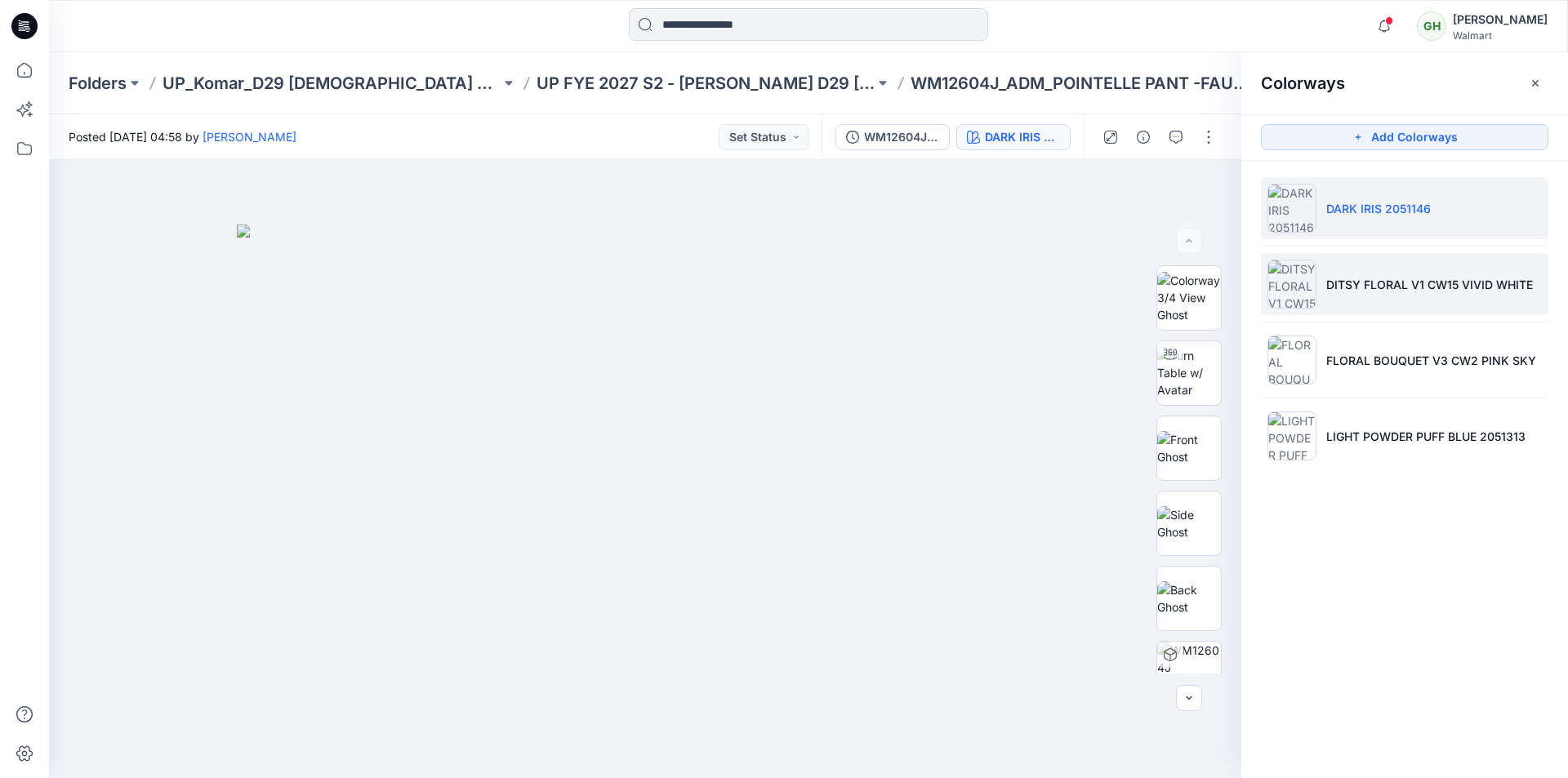
click at [1369, 297] on li "DITSY FLORAL V1 CW15 VIVID WHITE" at bounding box center [1404, 284] width 287 height 62
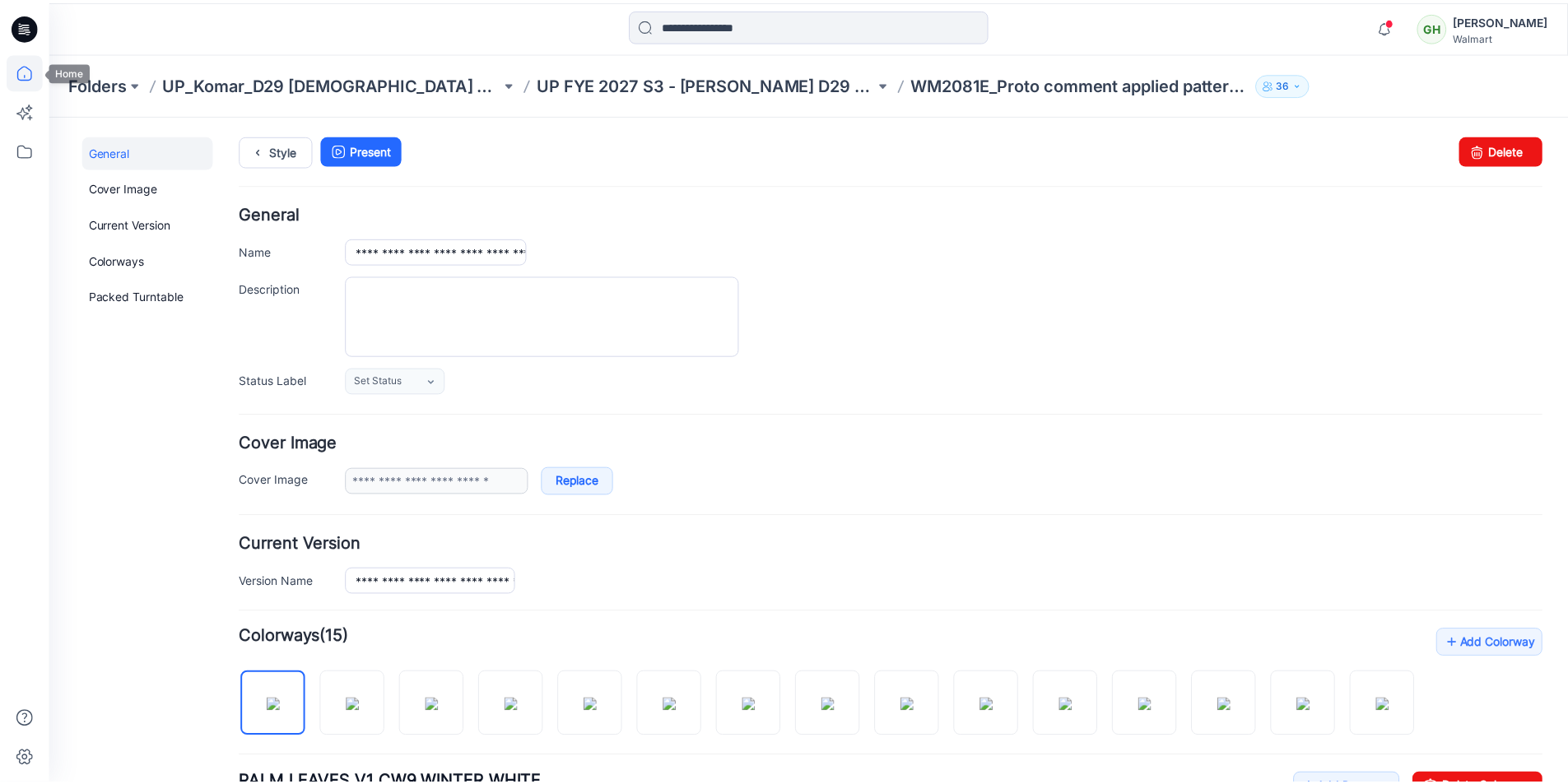
scroll to position [613, 0]
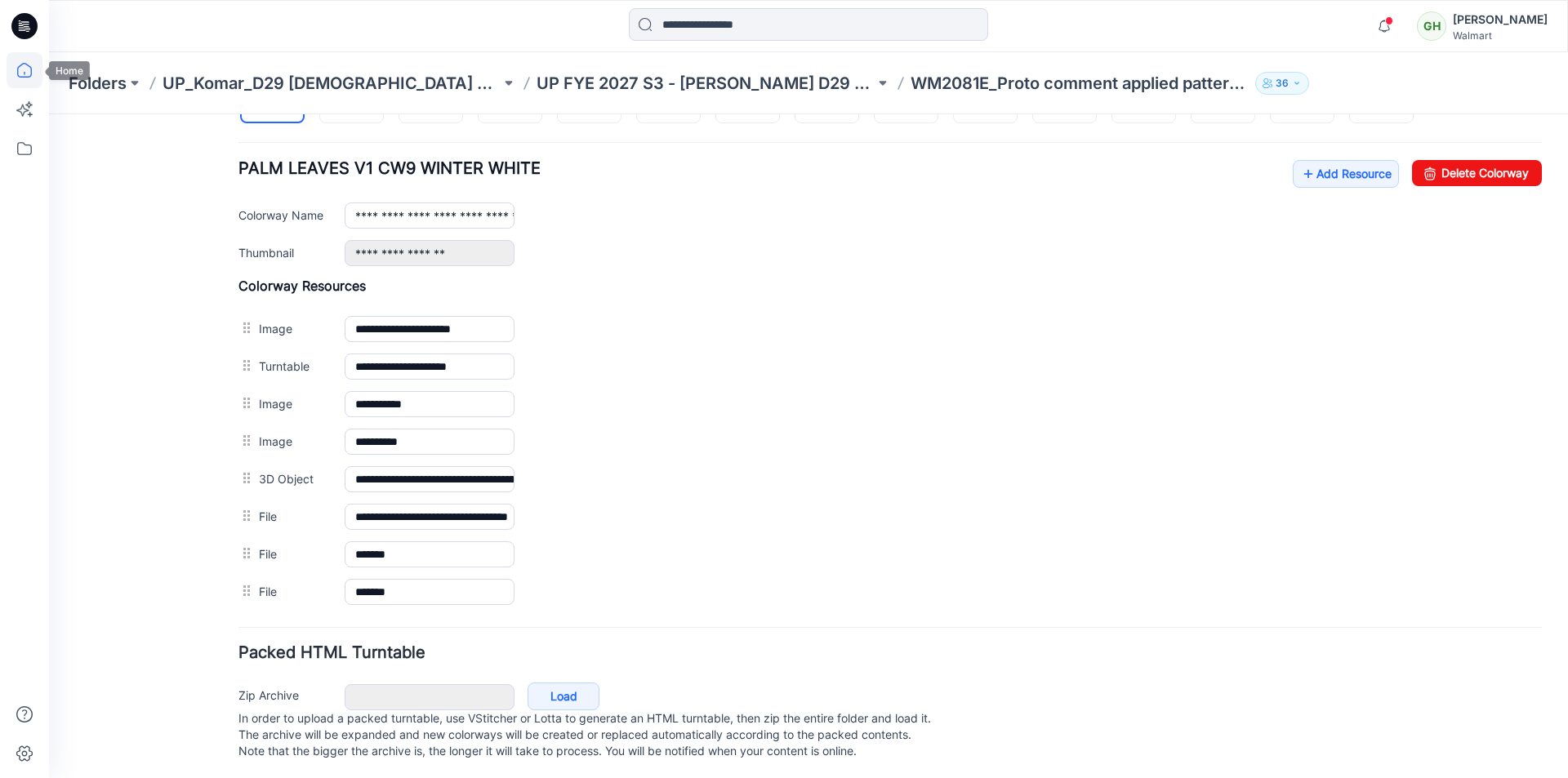
click at [19, 68] on icon at bounding box center [24, 70] width 36 height 36
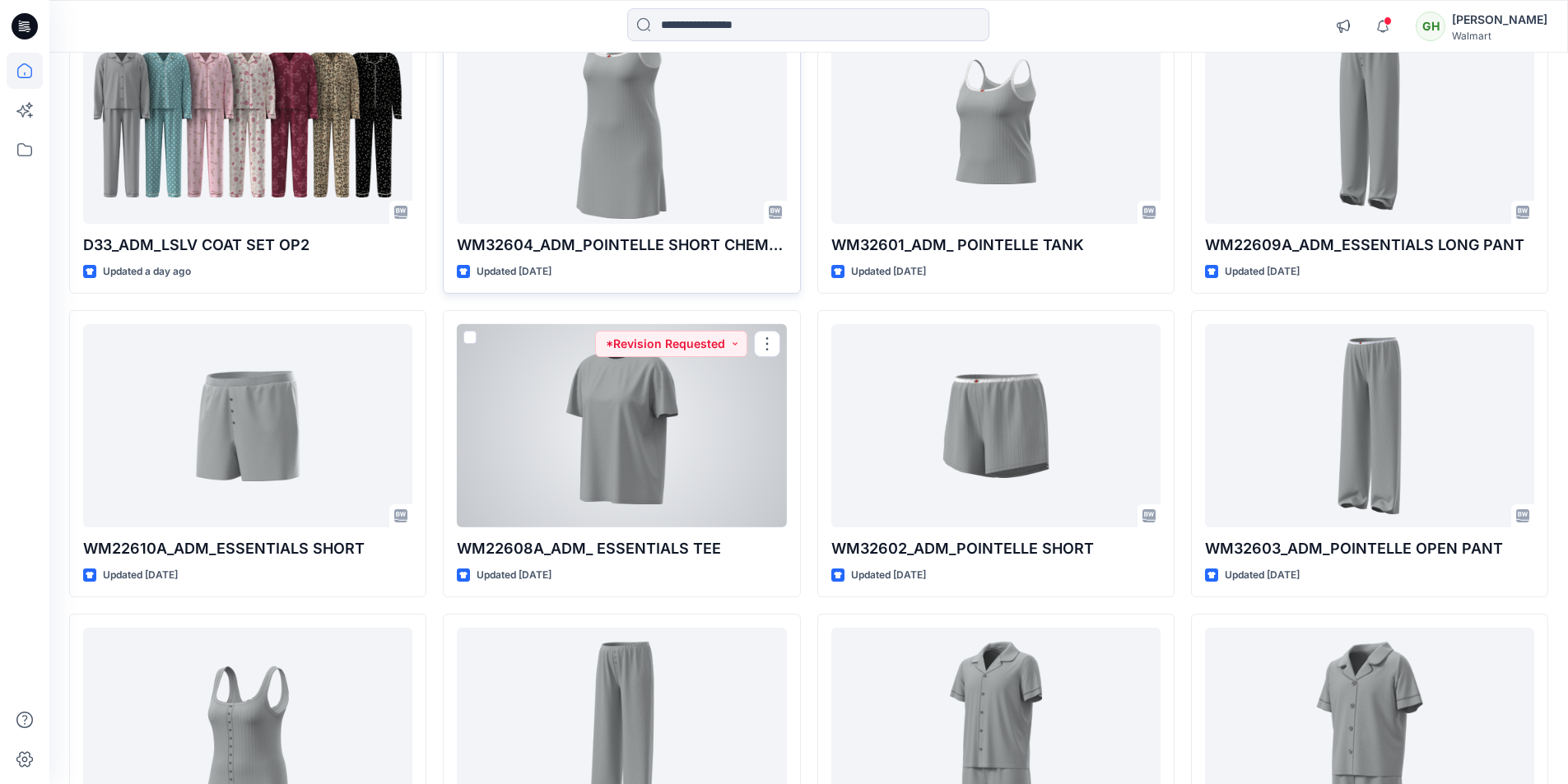
scroll to position [1161, 0]
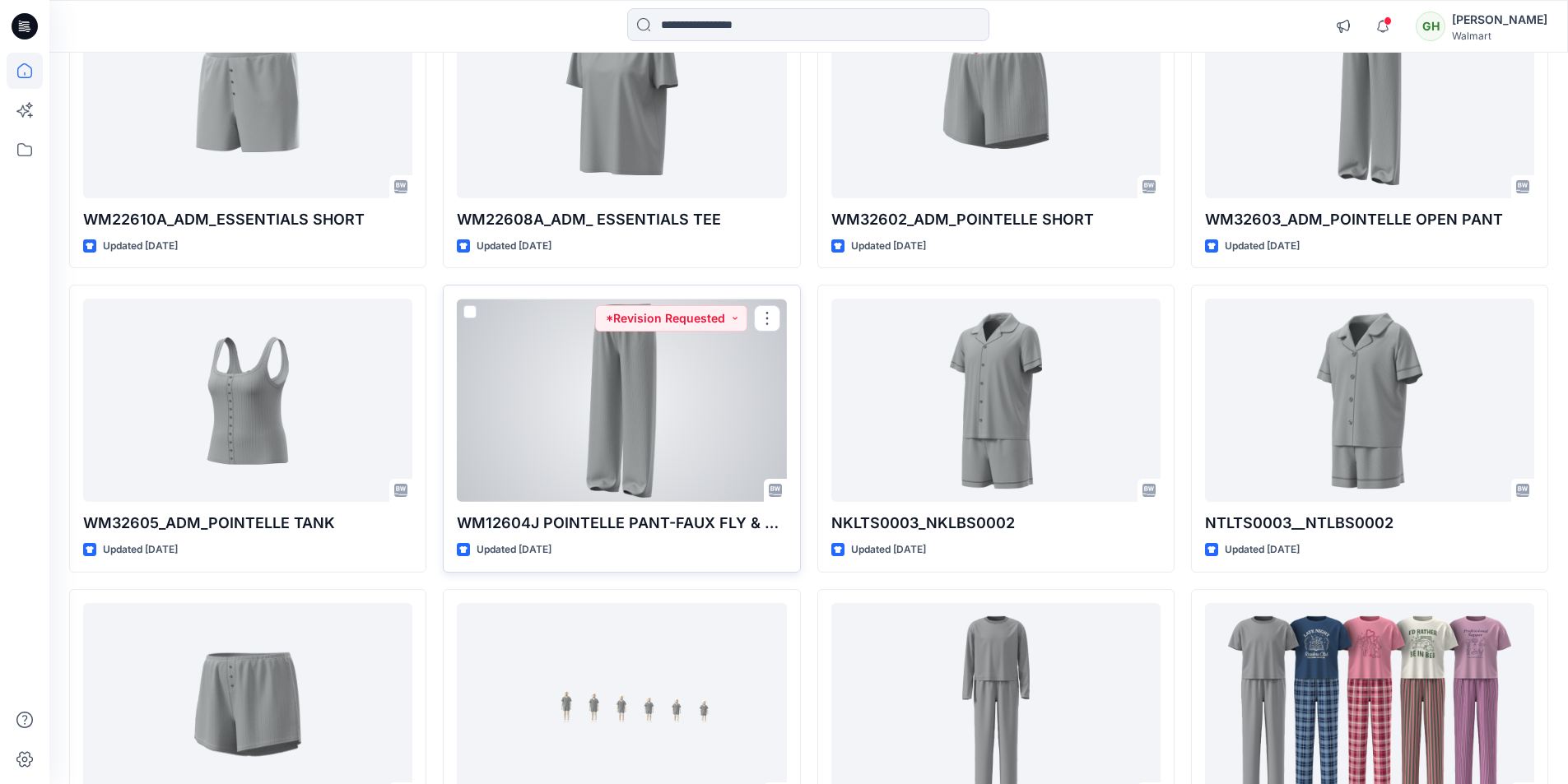
click at [623, 433] on div at bounding box center [621, 400] width 329 height 204
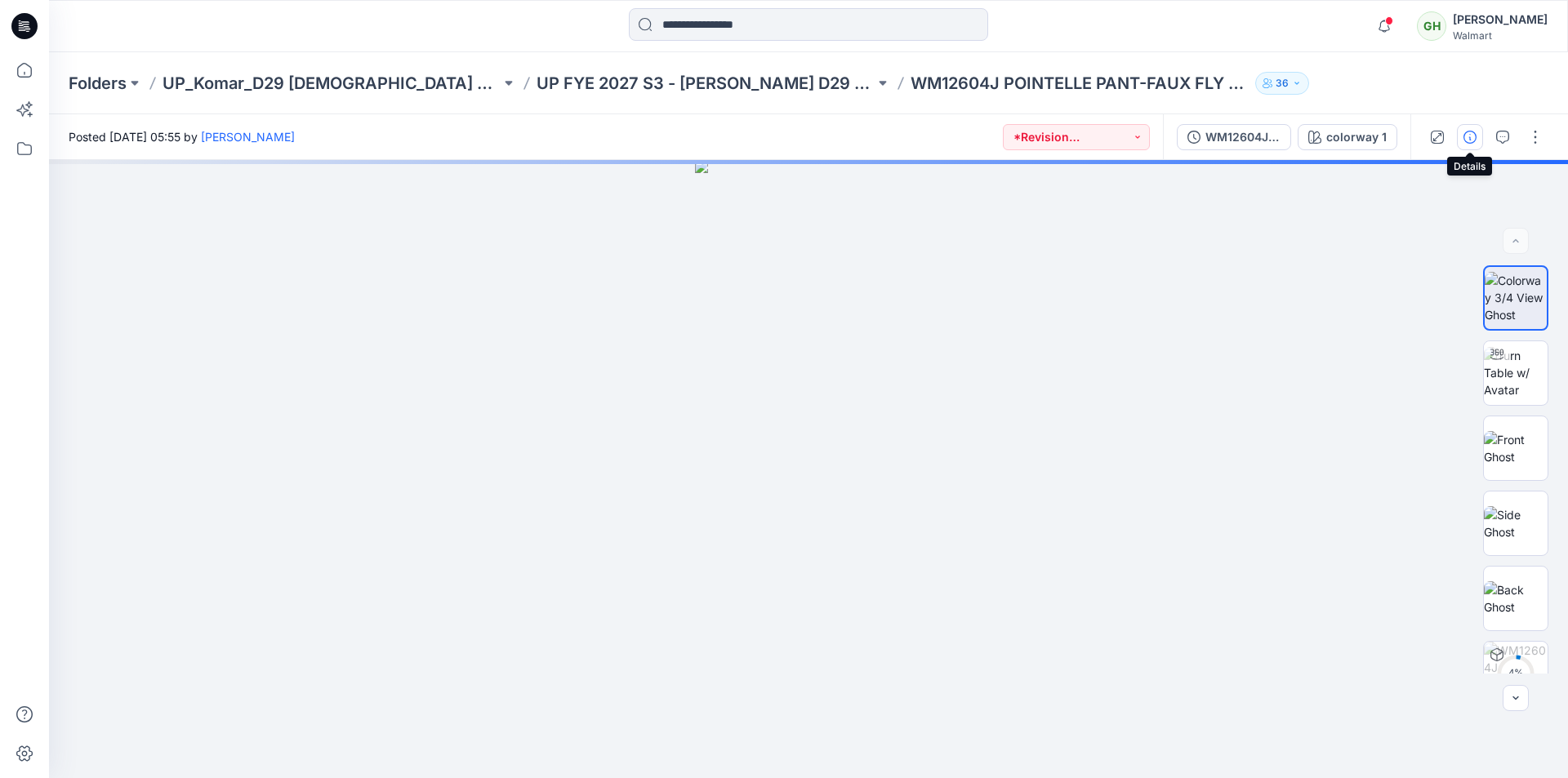
click at [1461, 136] on button "button" at bounding box center [1469, 137] width 26 height 26
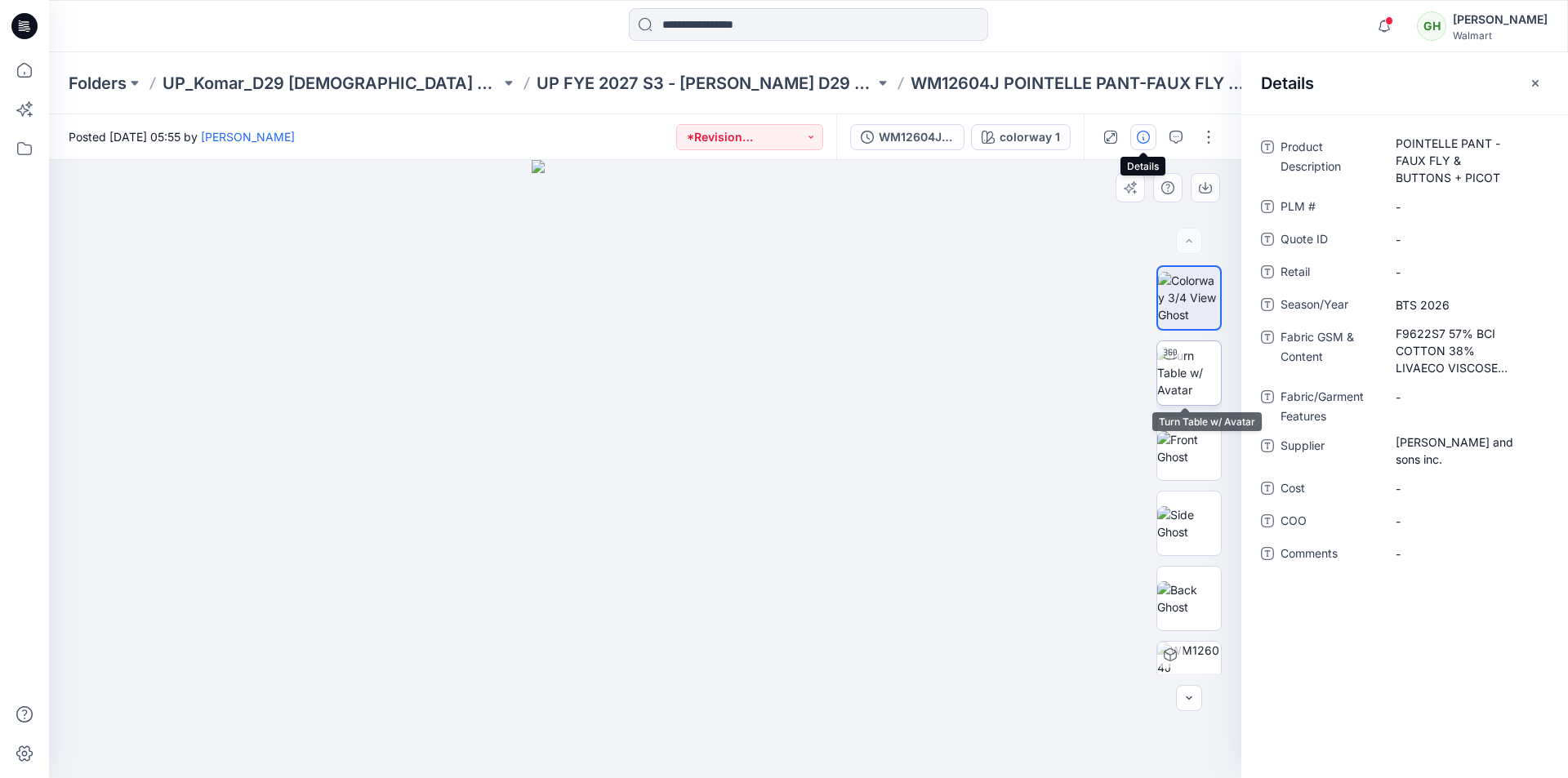
click at [1205, 367] on img at bounding box center [1189, 373] width 63 height 52
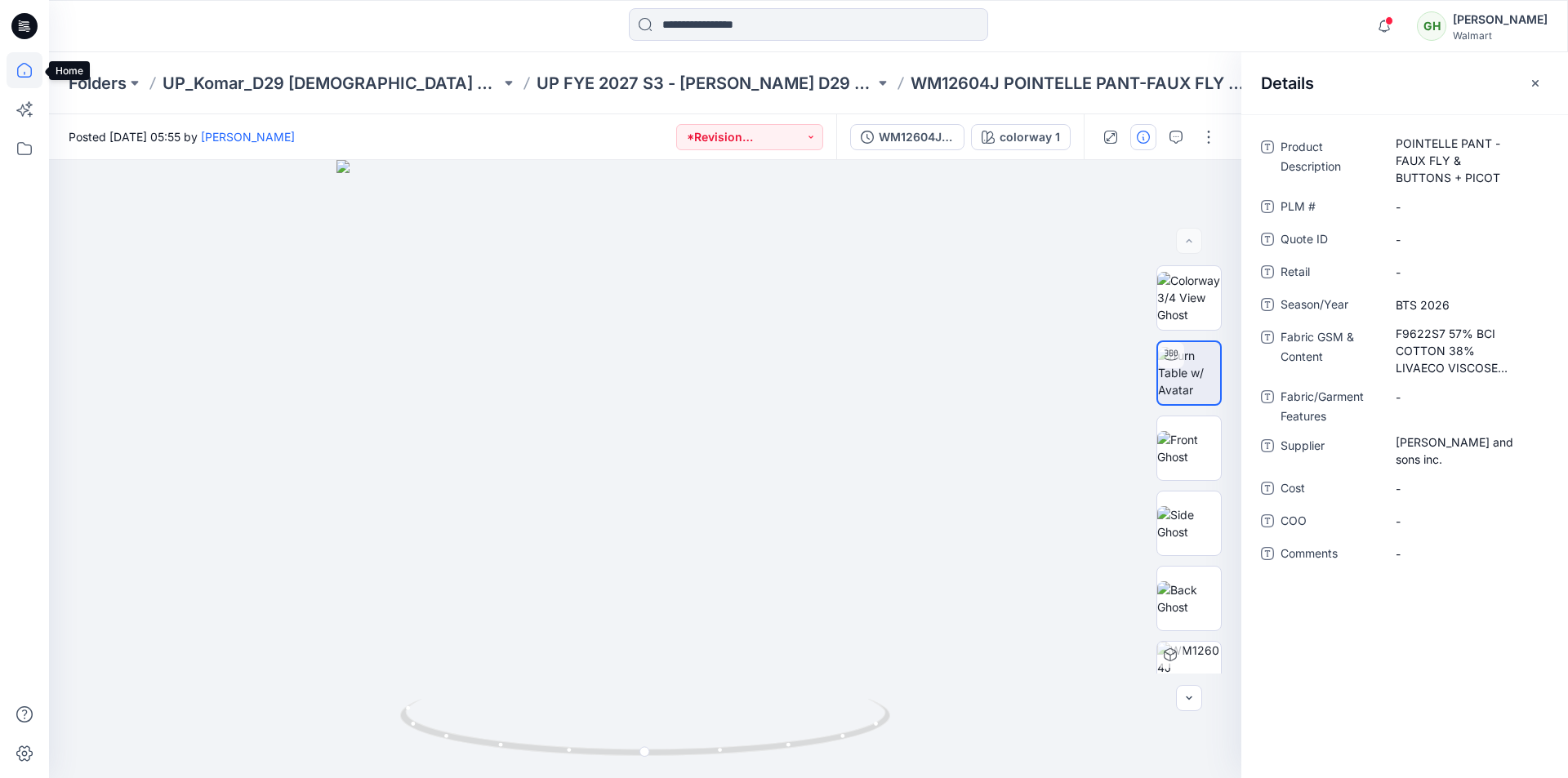
click at [22, 72] on icon at bounding box center [24, 70] width 36 height 36
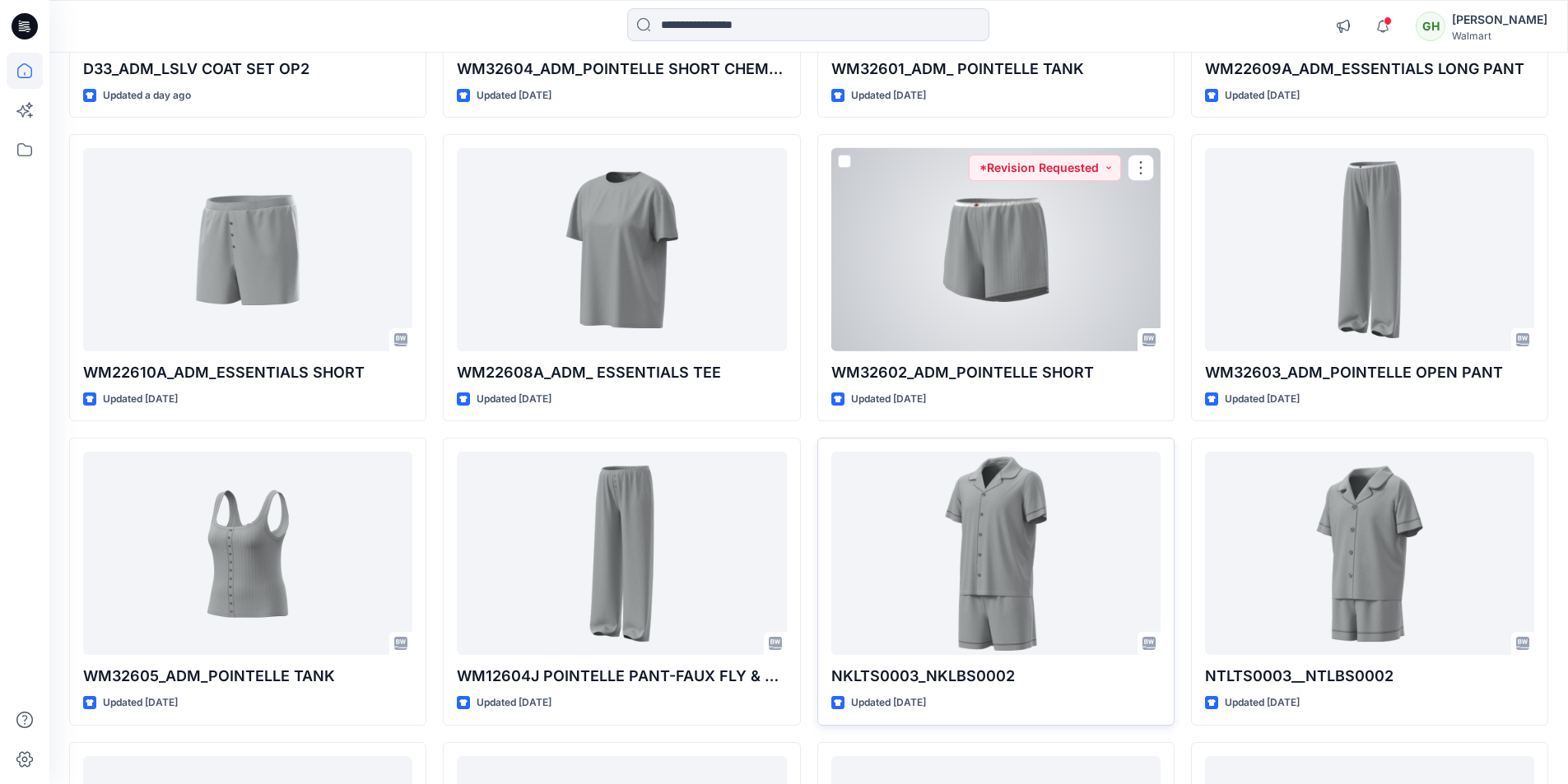
scroll to position [1152, 0]
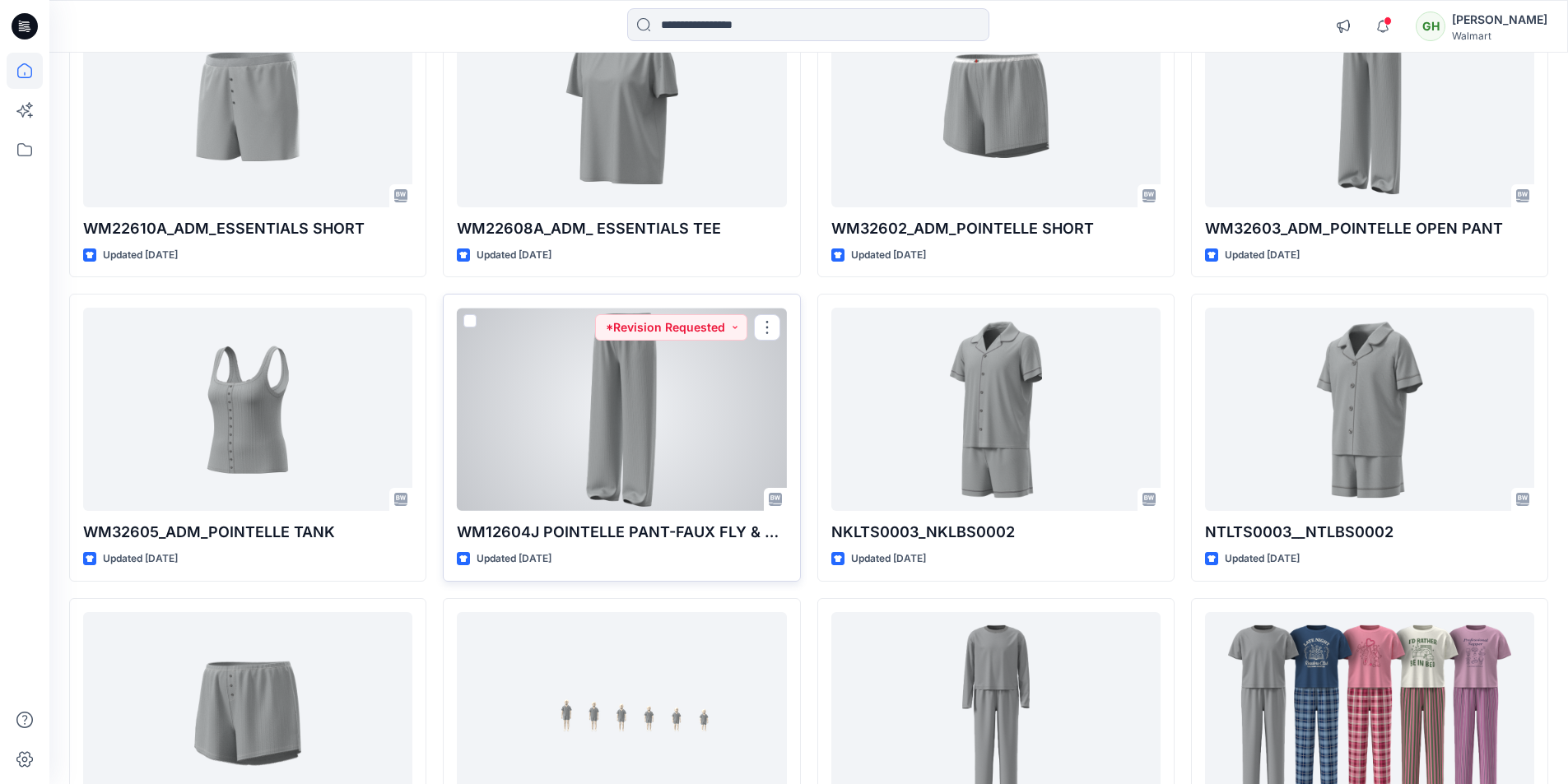
click at [640, 432] on div at bounding box center [621, 410] width 329 height 204
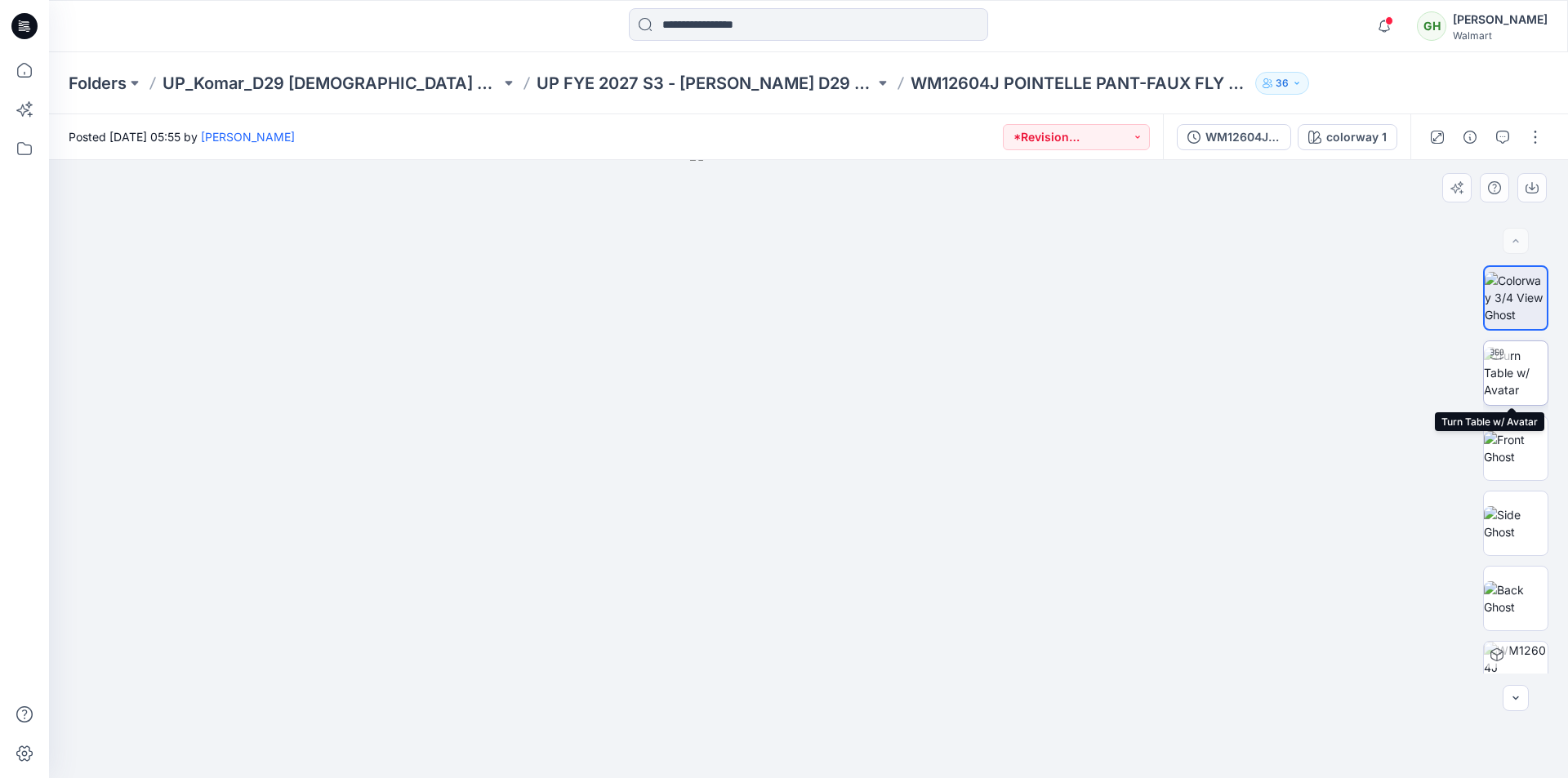
click at [1512, 369] on img at bounding box center [1515, 373] width 63 height 52
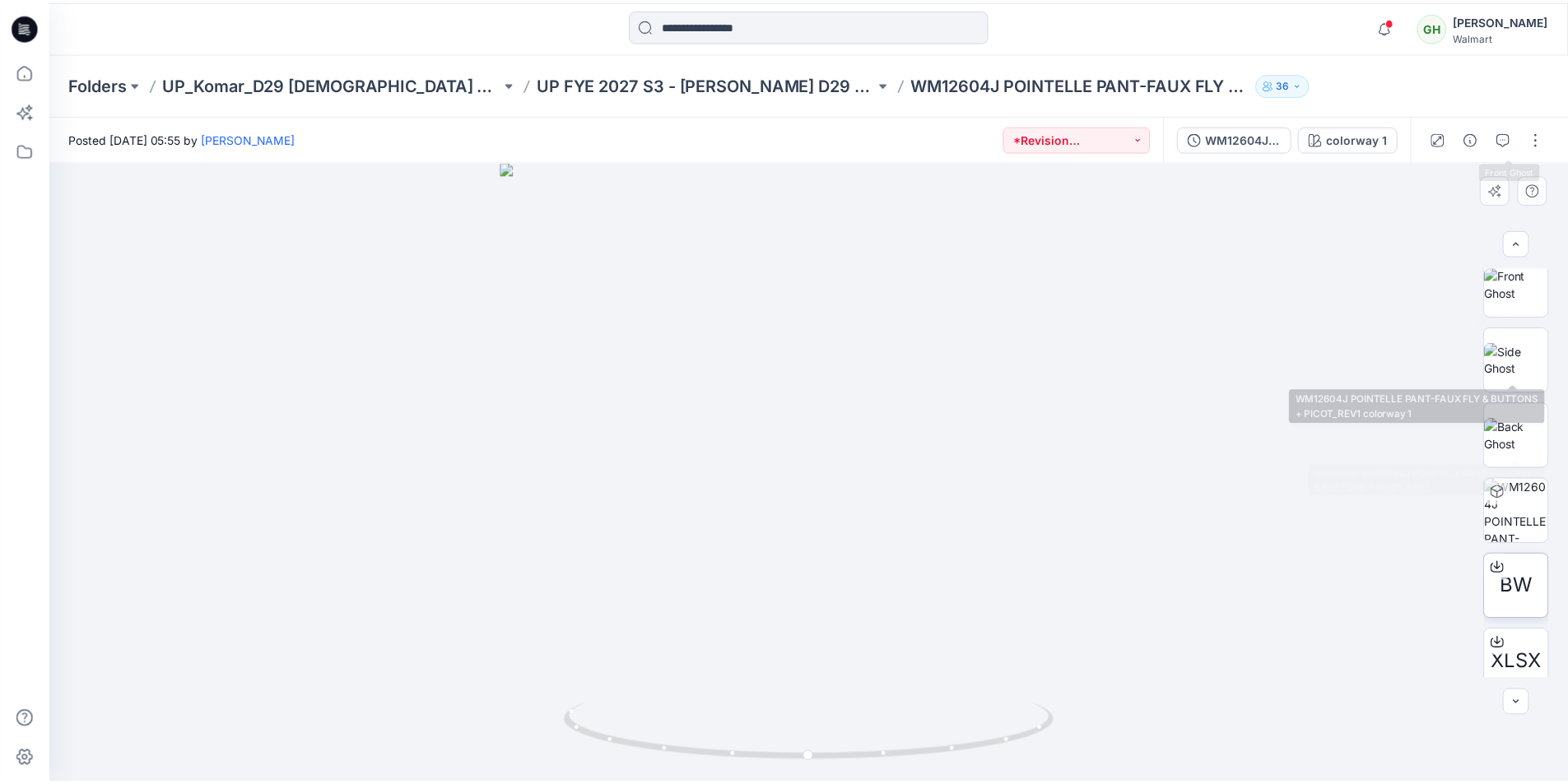
scroll to position [329, 0]
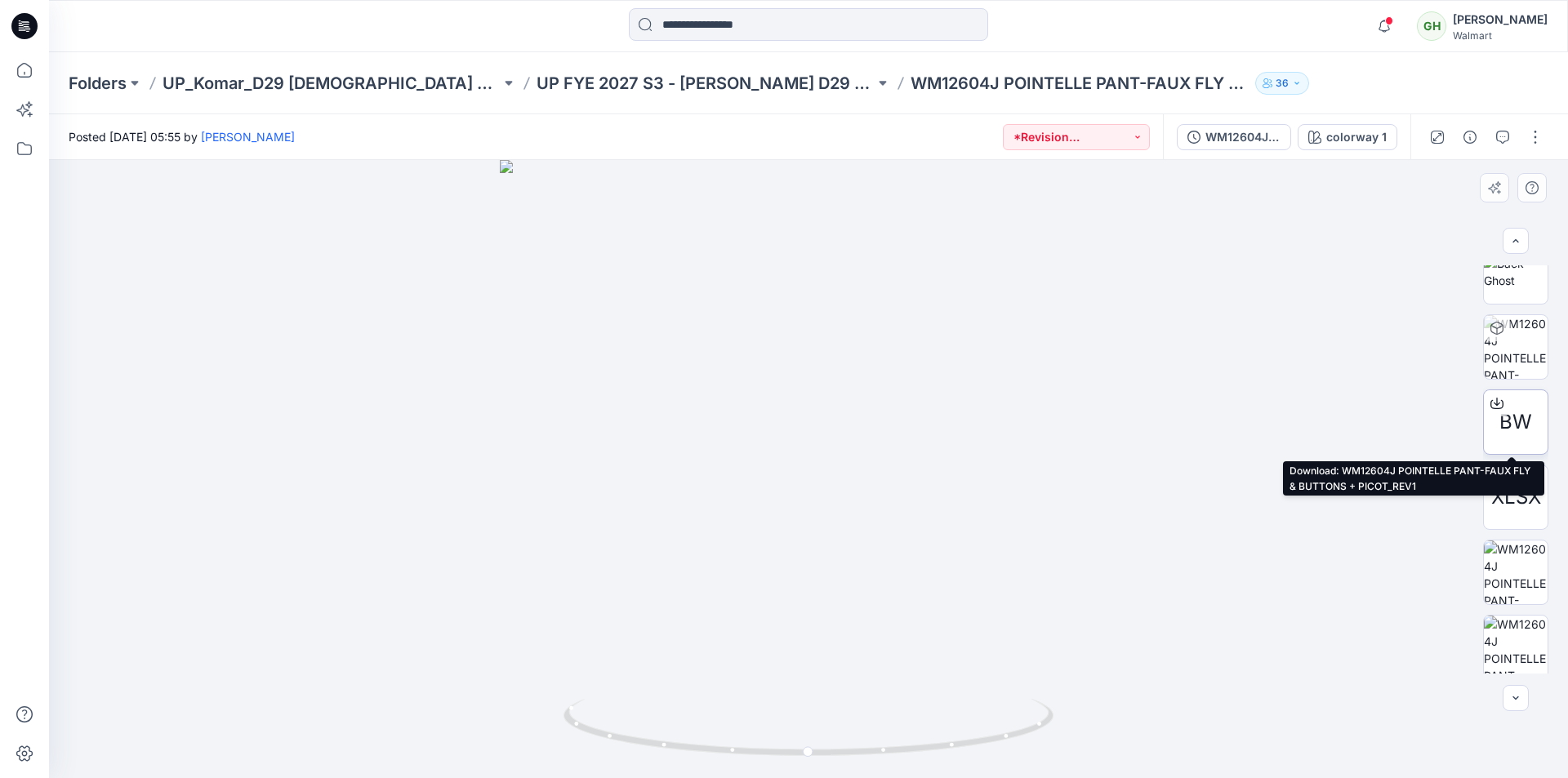
click at [1495, 405] on icon at bounding box center [1497, 403] width 13 height 13
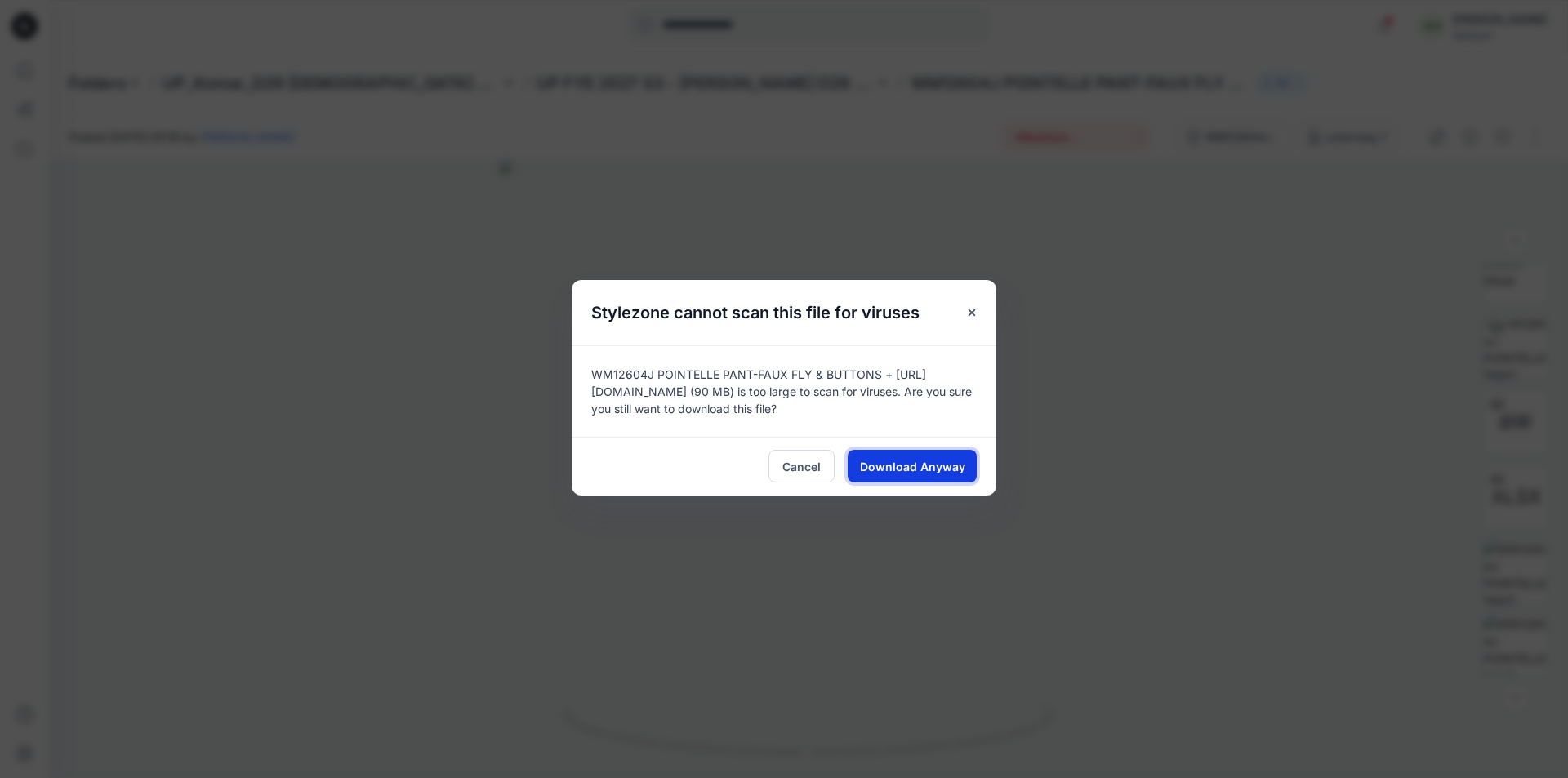
click at [916, 461] on span "Download Anyway" at bounding box center [913, 467] width 105 height 18
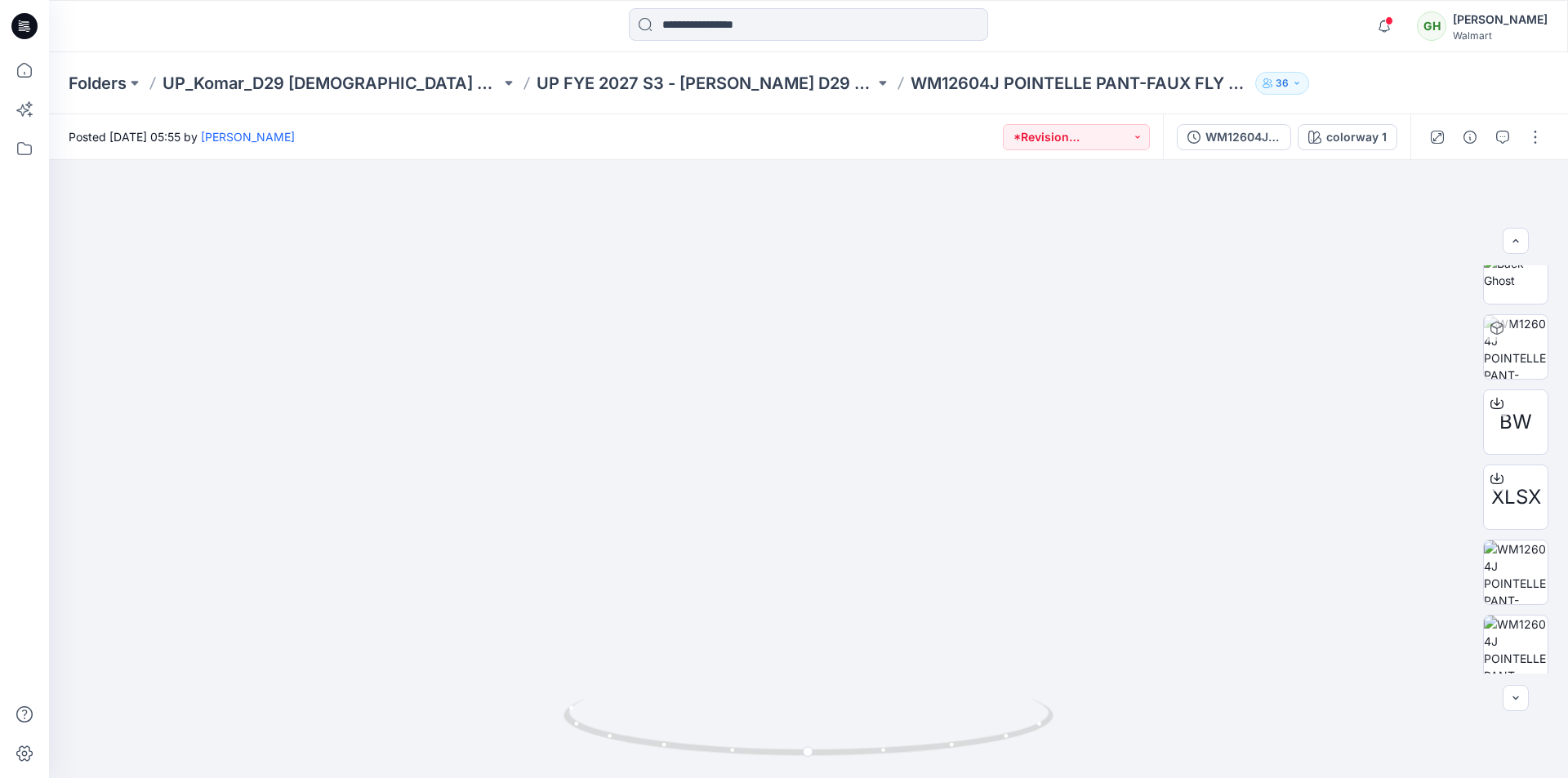
drag, startPoint x: 836, startPoint y: 306, endPoint x: 786, endPoint y: -71, distance: 380.3
drag, startPoint x: 822, startPoint y: 535, endPoint x: 827, endPoint y: 6, distance: 529.0
click at [26, 70] on icon at bounding box center [24, 70] width 36 height 36
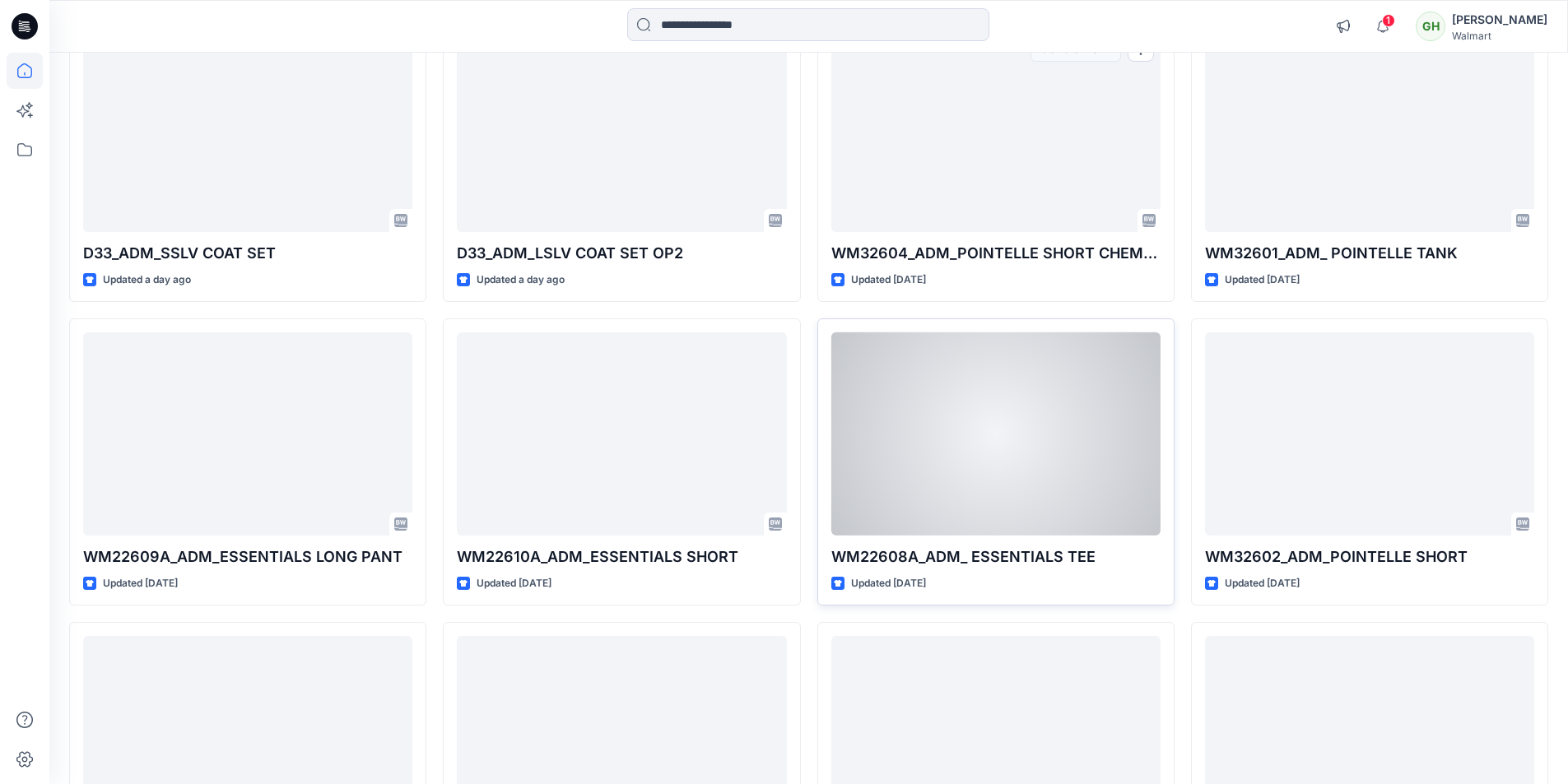
scroll to position [1070, 0]
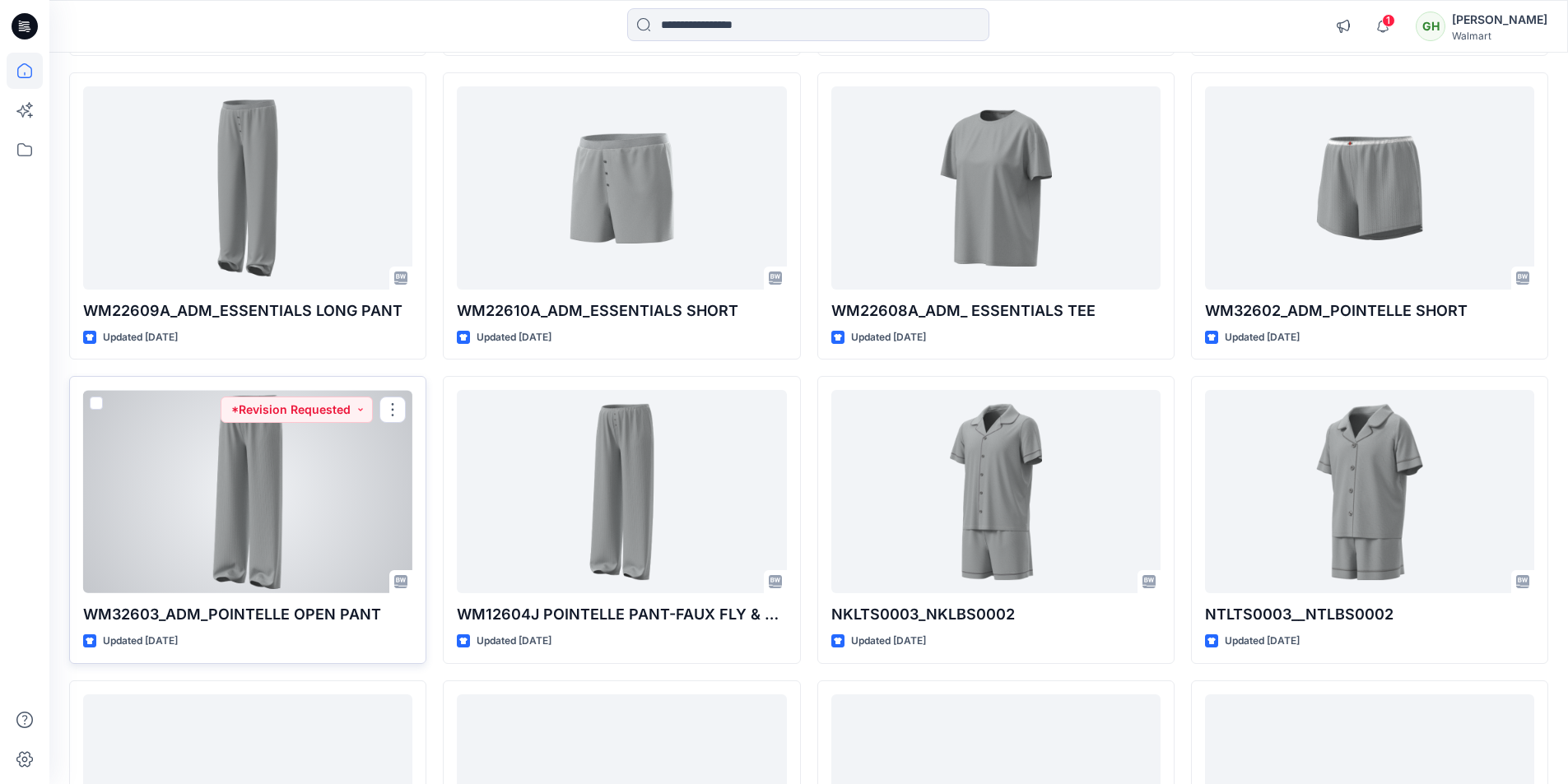
click at [295, 469] on div at bounding box center [247, 492] width 329 height 204
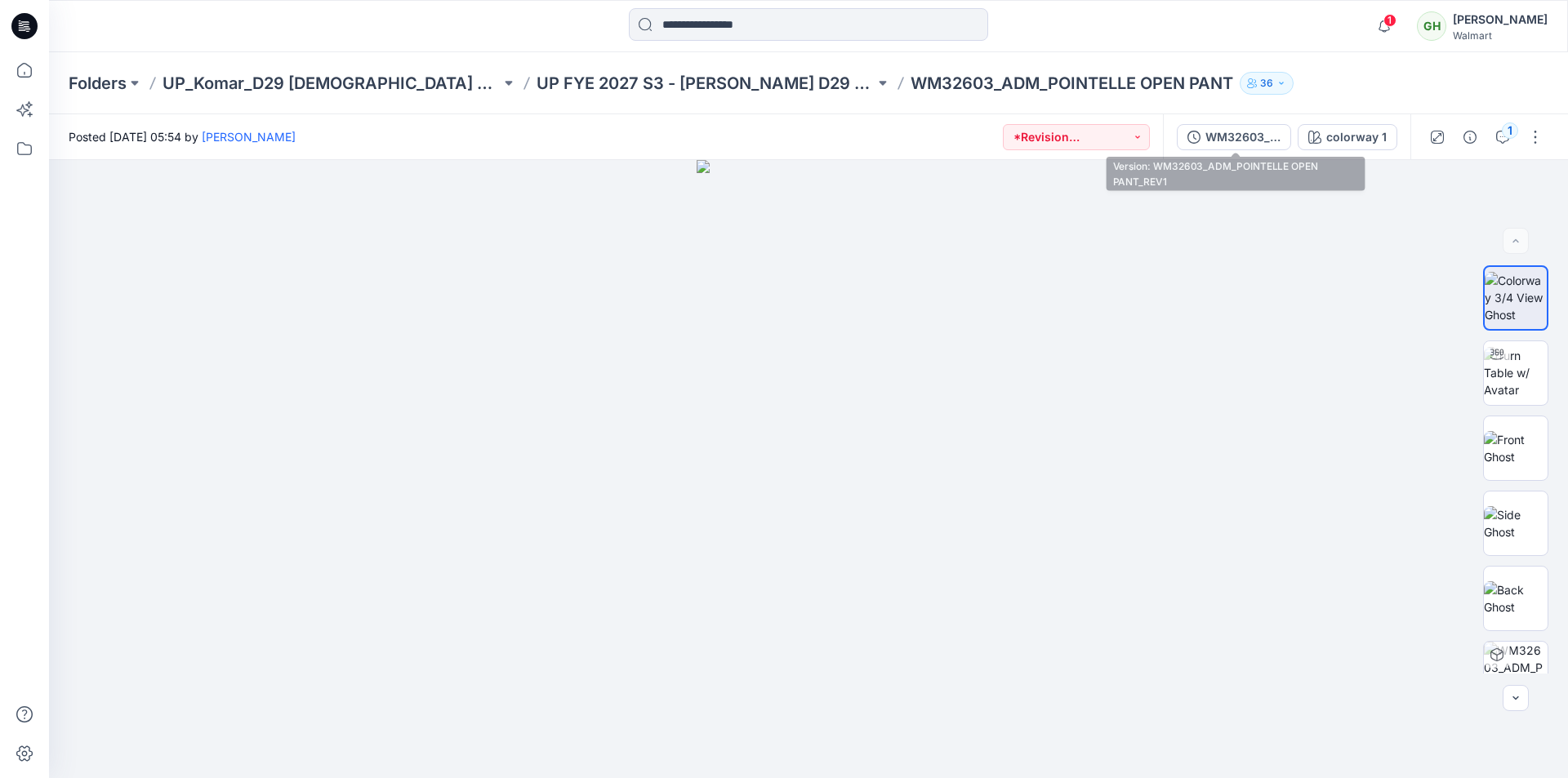
click at [1246, 142] on div "WM32603_ADM_POINTELLE OPEN PANT_REV1" at bounding box center [1243, 138] width 75 height 18
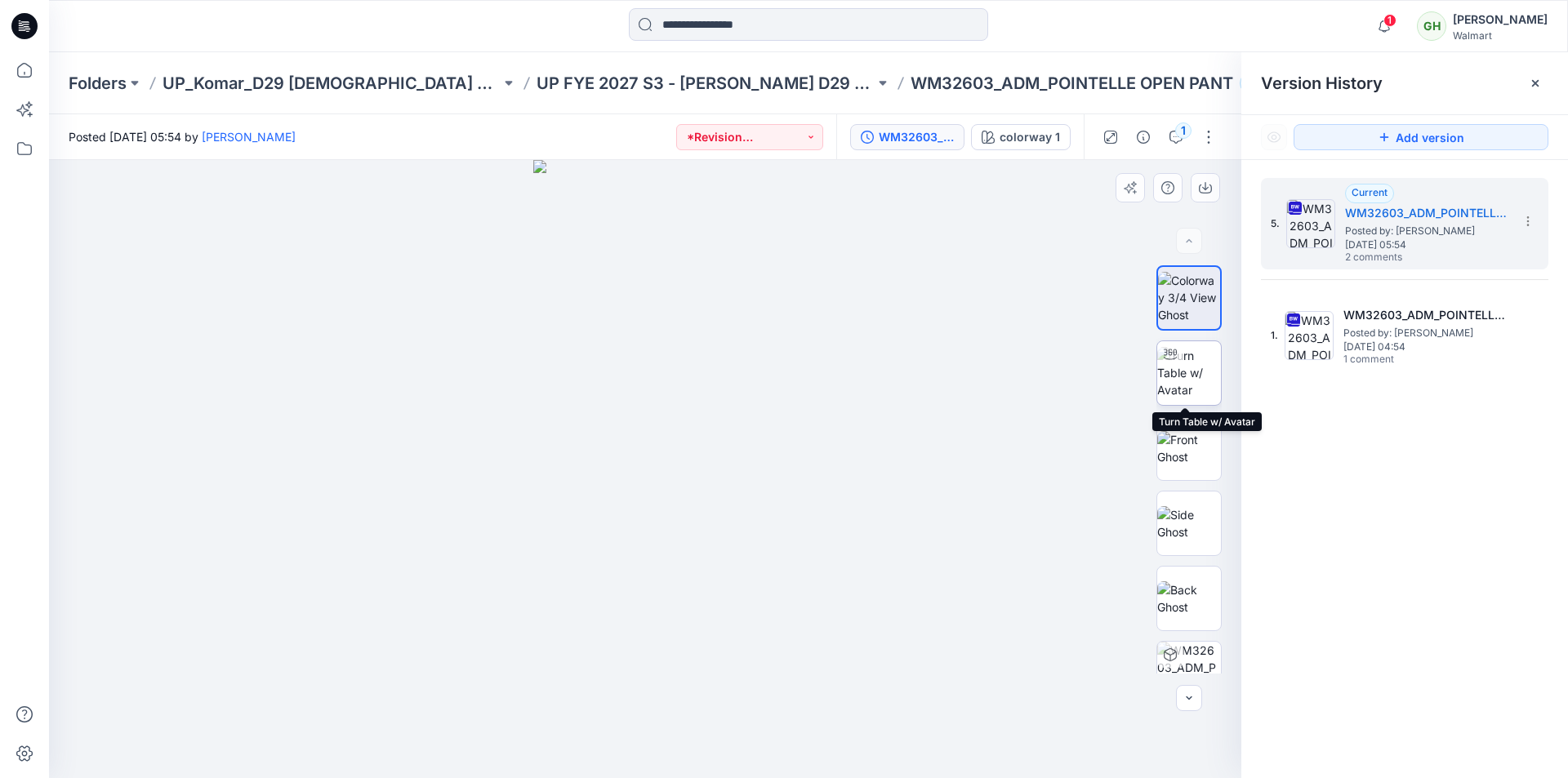
click at [1186, 378] on img at bounding box center [1189, 373] width 63 height 52
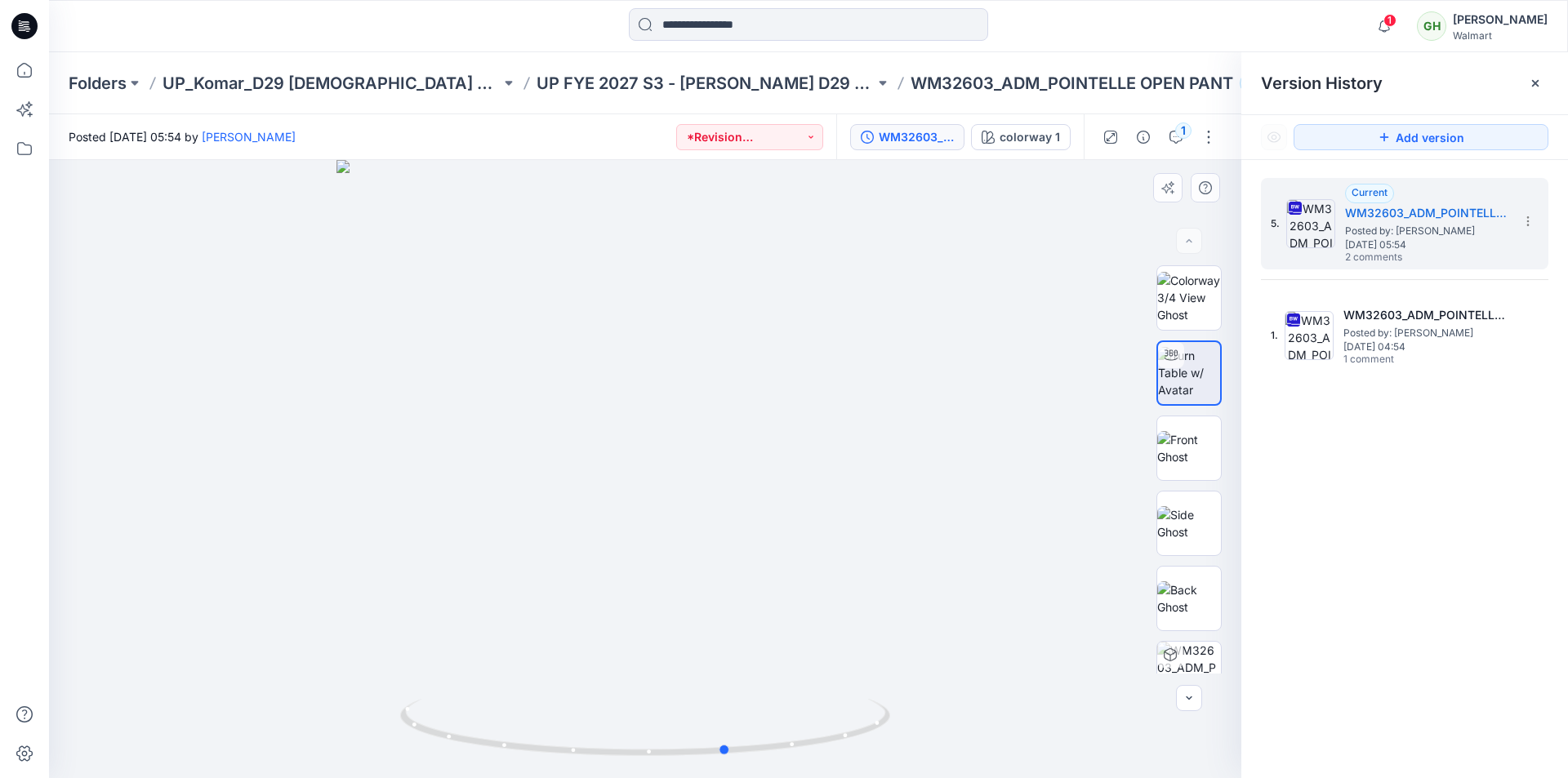
drag, startPoint x: 822, startPoint y: 606, endPoint x: 901, endPoint y: 598, distance: 79.4
click at [903, 594] on div at bounding box center [645, 469] width 1192 height 618
drag, startPoint x: 865, startPoint y: 715, endPoint x: 963, endPoint y: 678, distance: 104.8
click at [963, 678] on div at bounding box center [645, 469] width 1192 height 618
drag, startPoint x: 551, startPoint y: 752, endPoint x: 723, endPoint y: 763, distance: 172.4
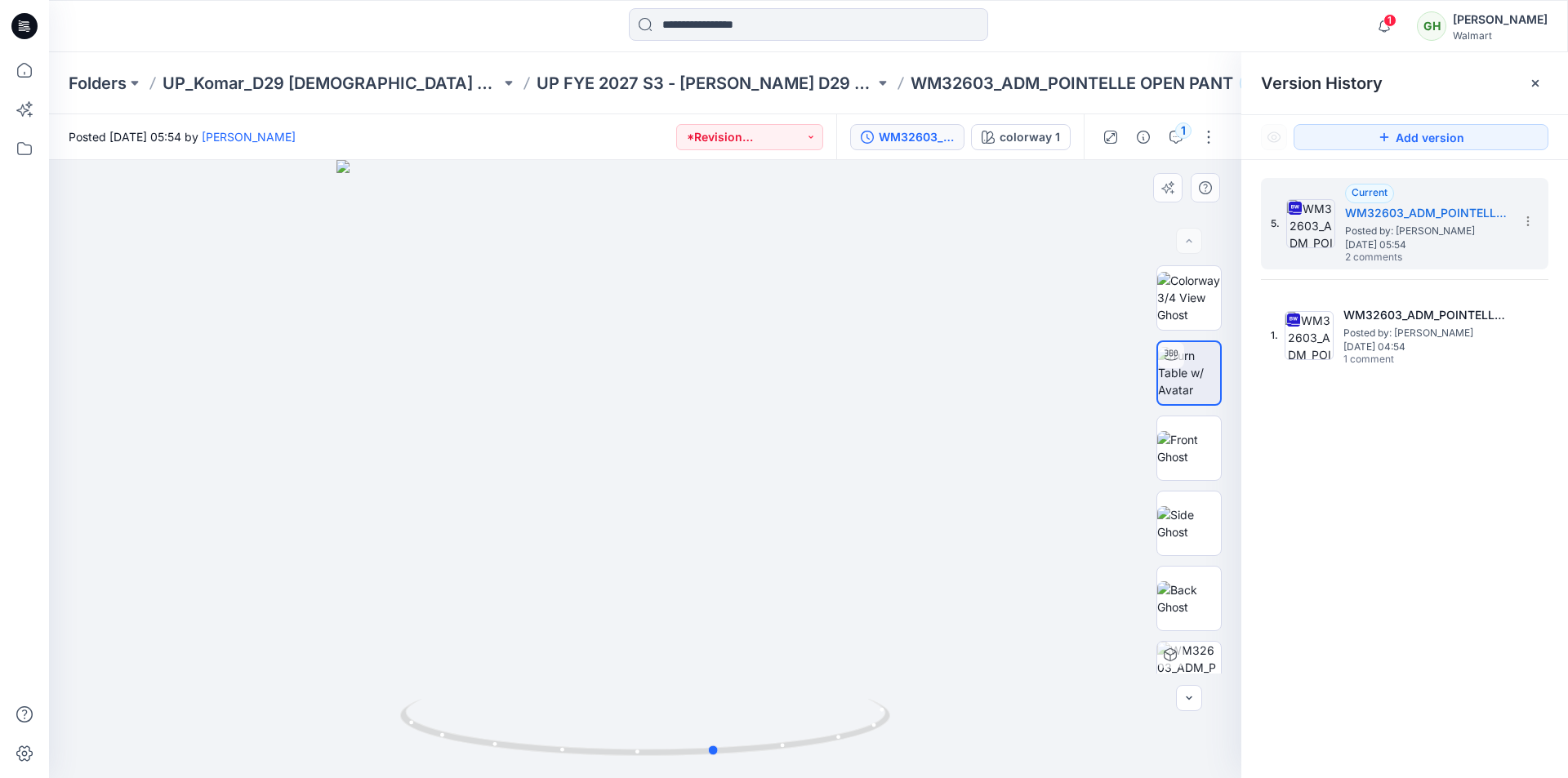
click at [723, 763] on div at bounding box center [645, 469] width 1192 height 618
click at [37, 73] on icon at bounding box center [24, 70] width 36 height 36
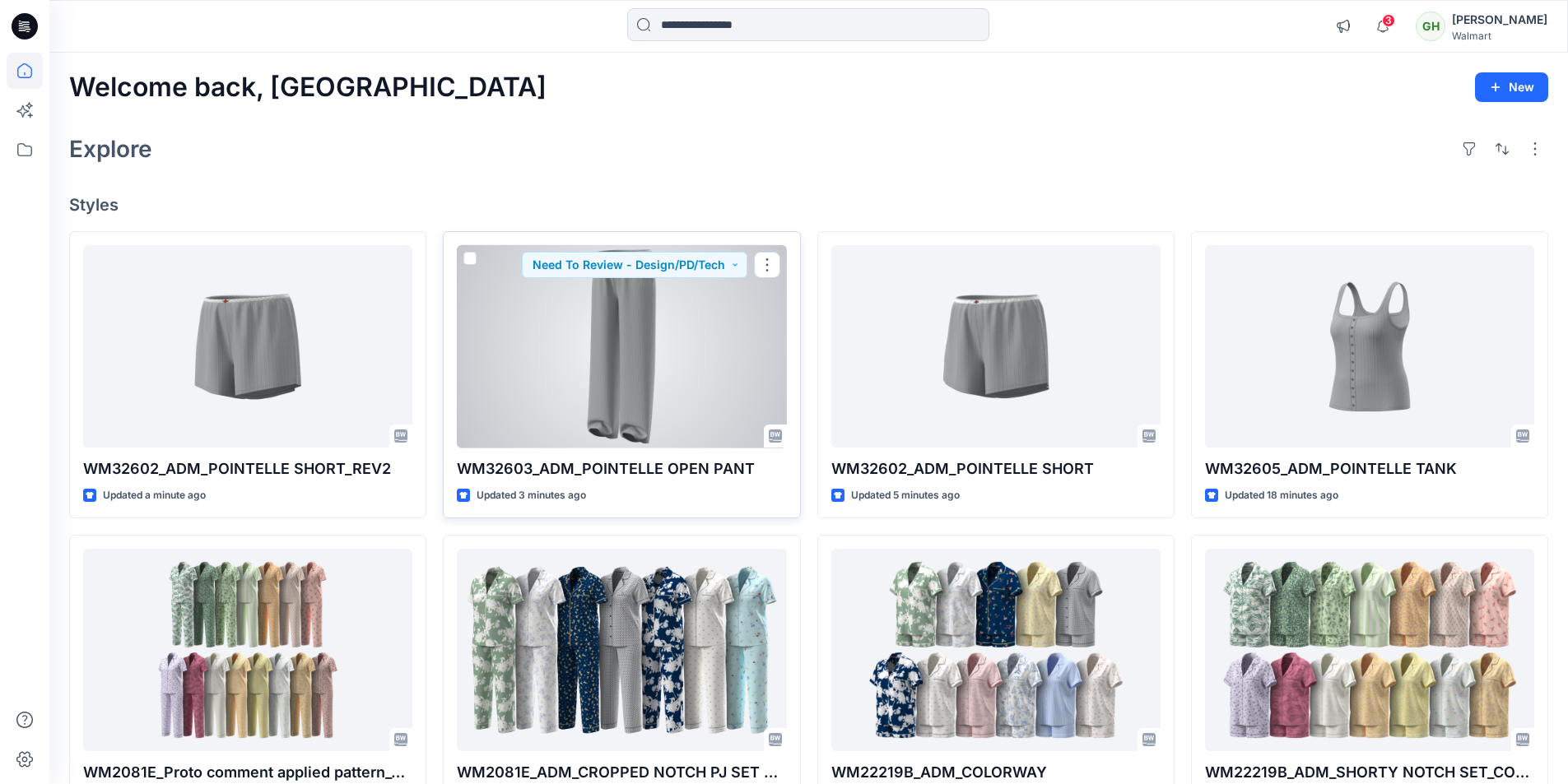
click at [620, 331] on div at bounding box center [621, 347] width 329 height 204
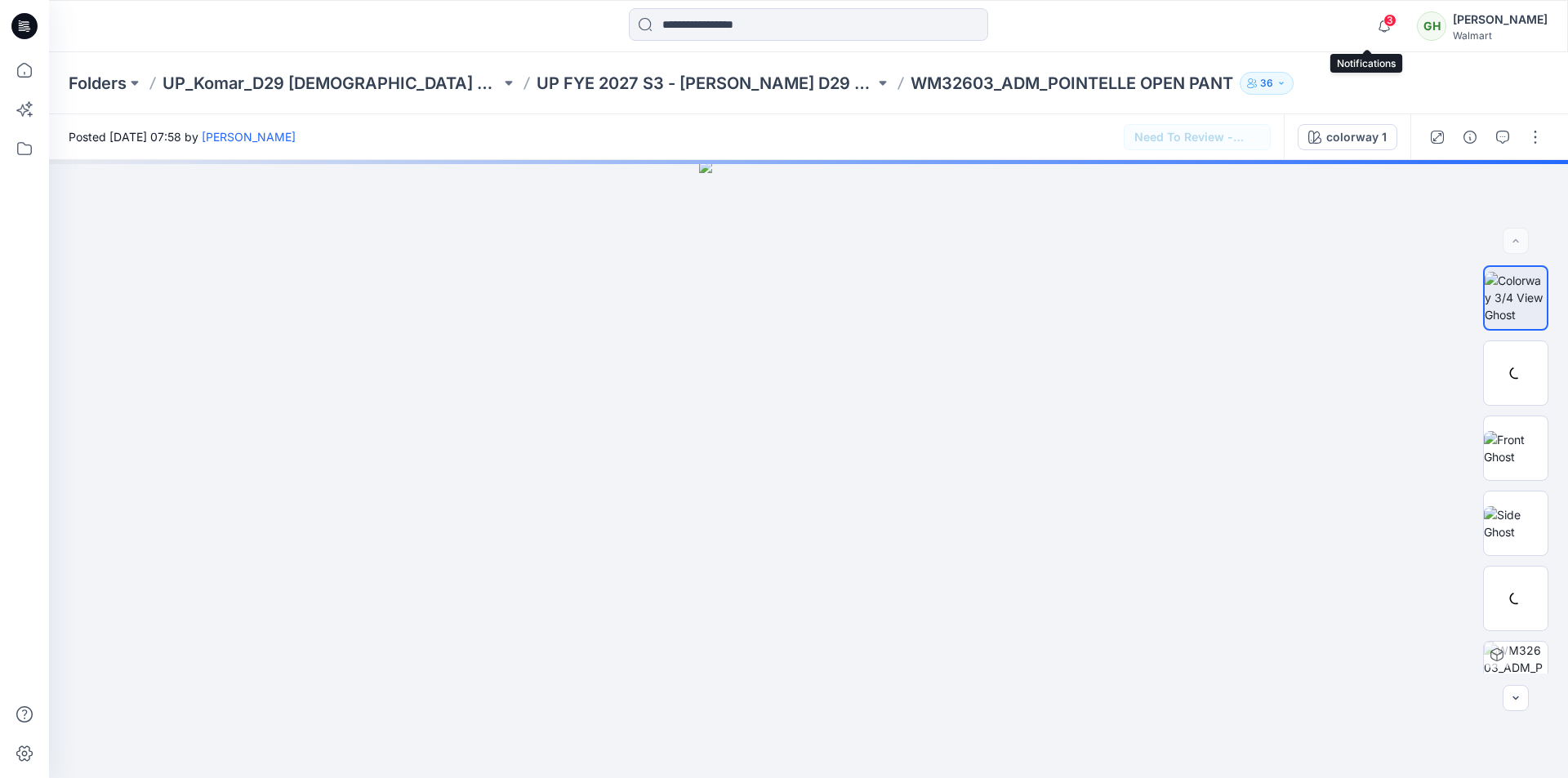
click at [1383, 18] on span "3" at bounding box center [1390, 21] width 13 height 13
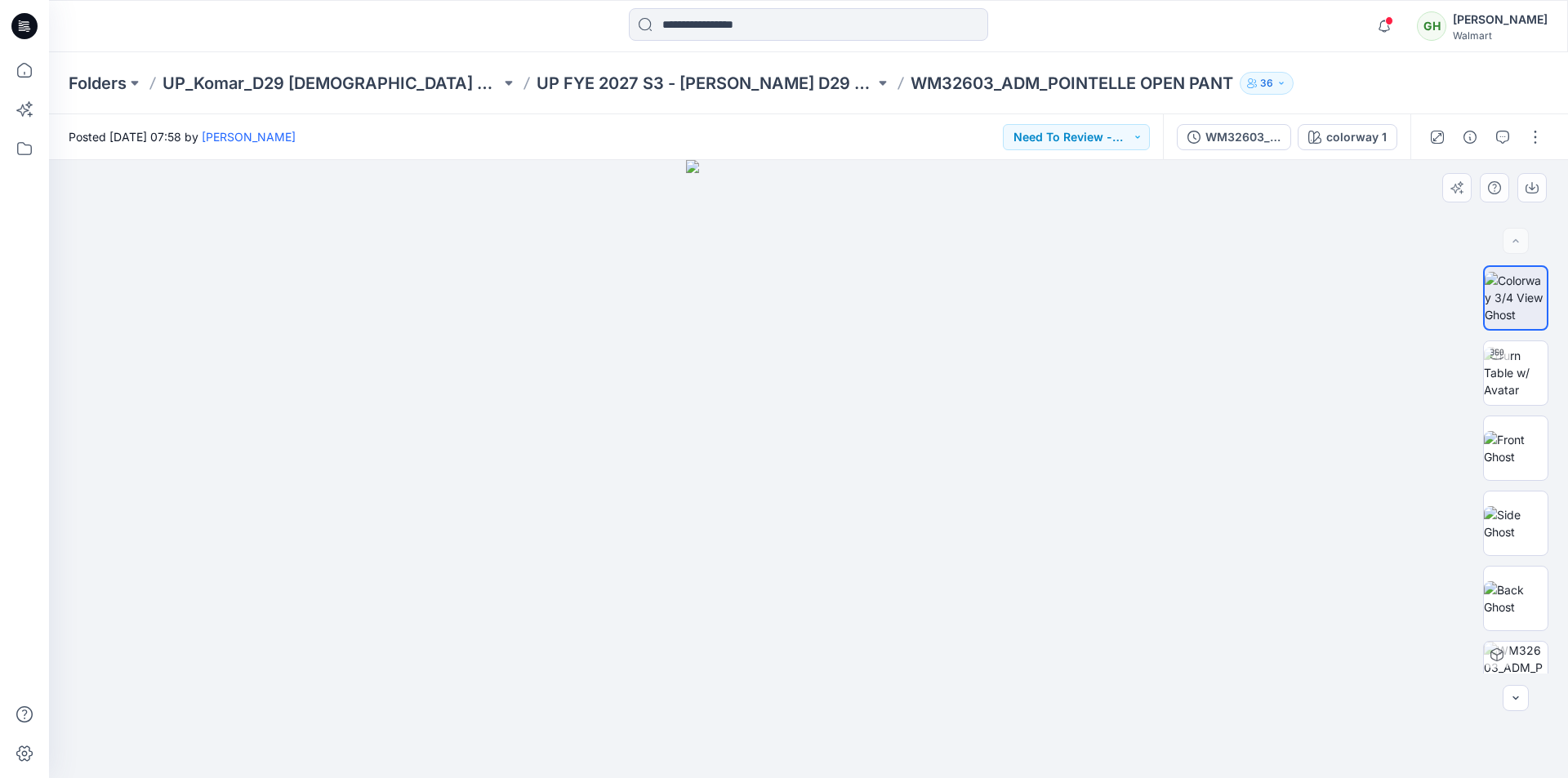
drag, startPoint x: 838, startPoint y: 341, endPoint x: 862, endPoint y: 578, distance: 238.2
click at [1529, 379] on img at bounding box center [1515, 373] width 63 height 52
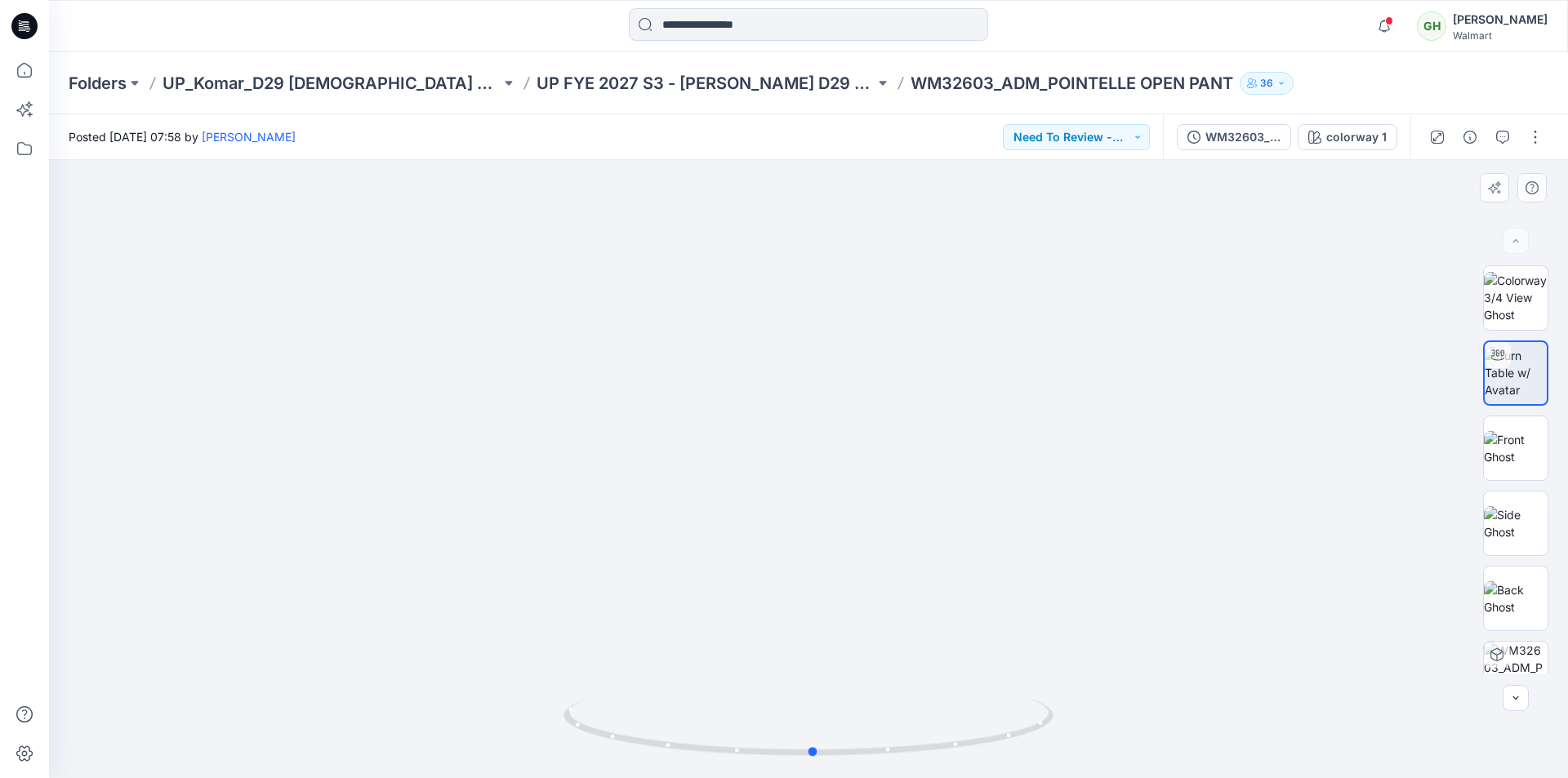
drag, startPoint x: 814, startPoint y: 755, endPoint x: 1308, endPoint y: 732, distance: 494.5
click at [1308, 732] on div at bounding box center [808, 469] width 1519 height 618
click at [1541, 136] on button "button" at bounding box center [1535, 137] width 26 height 26
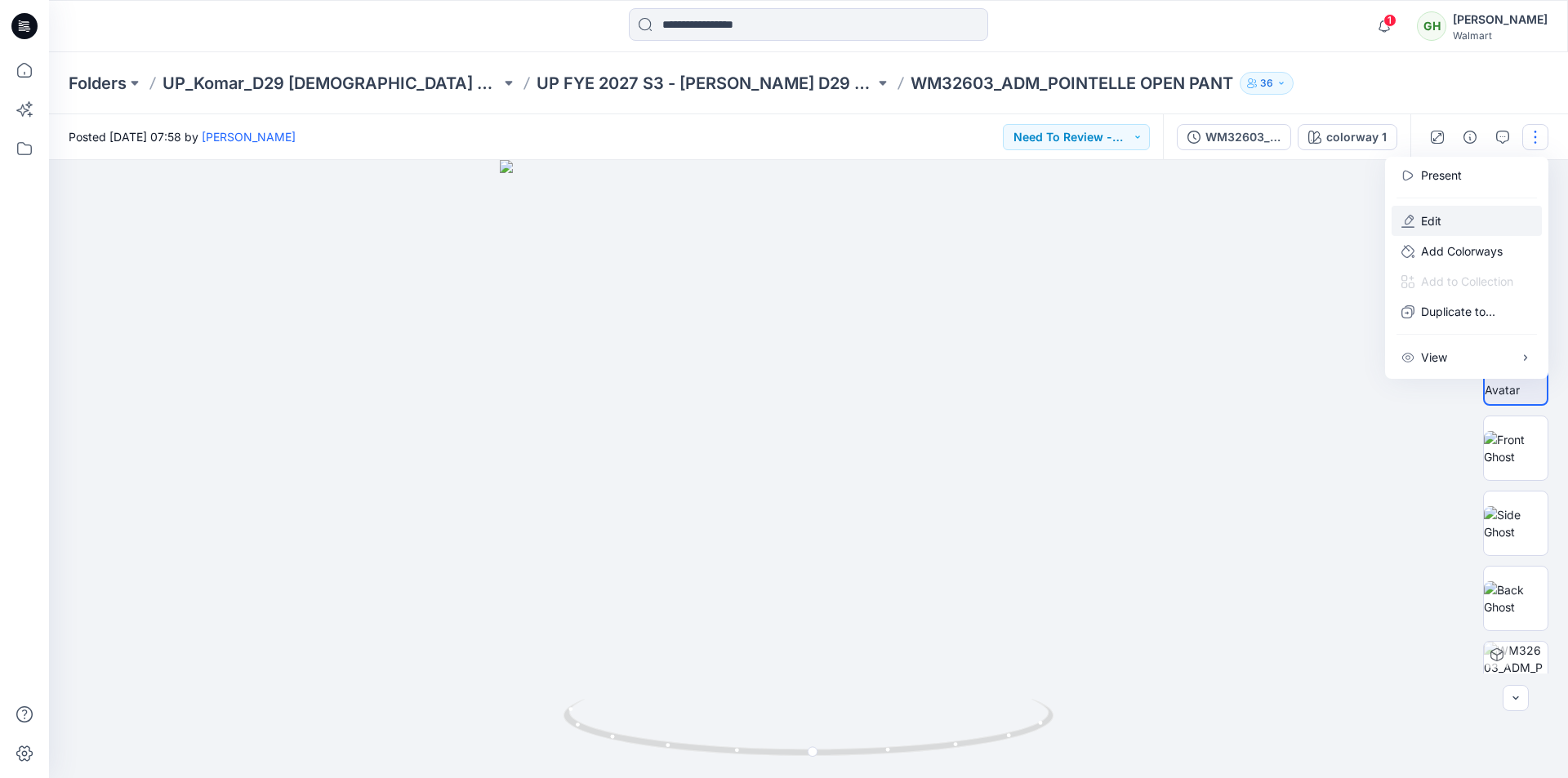
click at [1416, 221] on button "Edit" at bounding box center [1467, 220] width 150 height 30
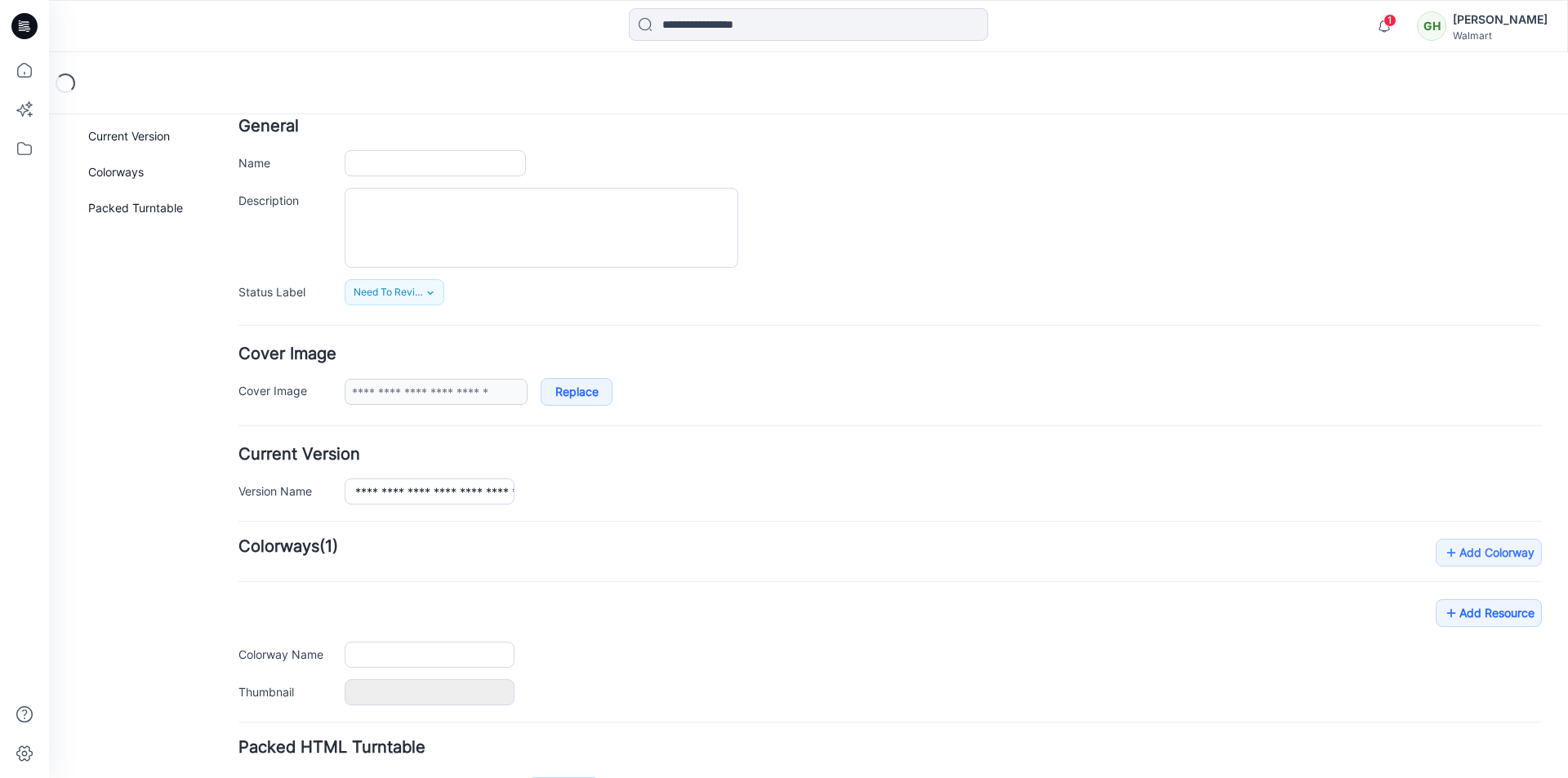
type input "**********"
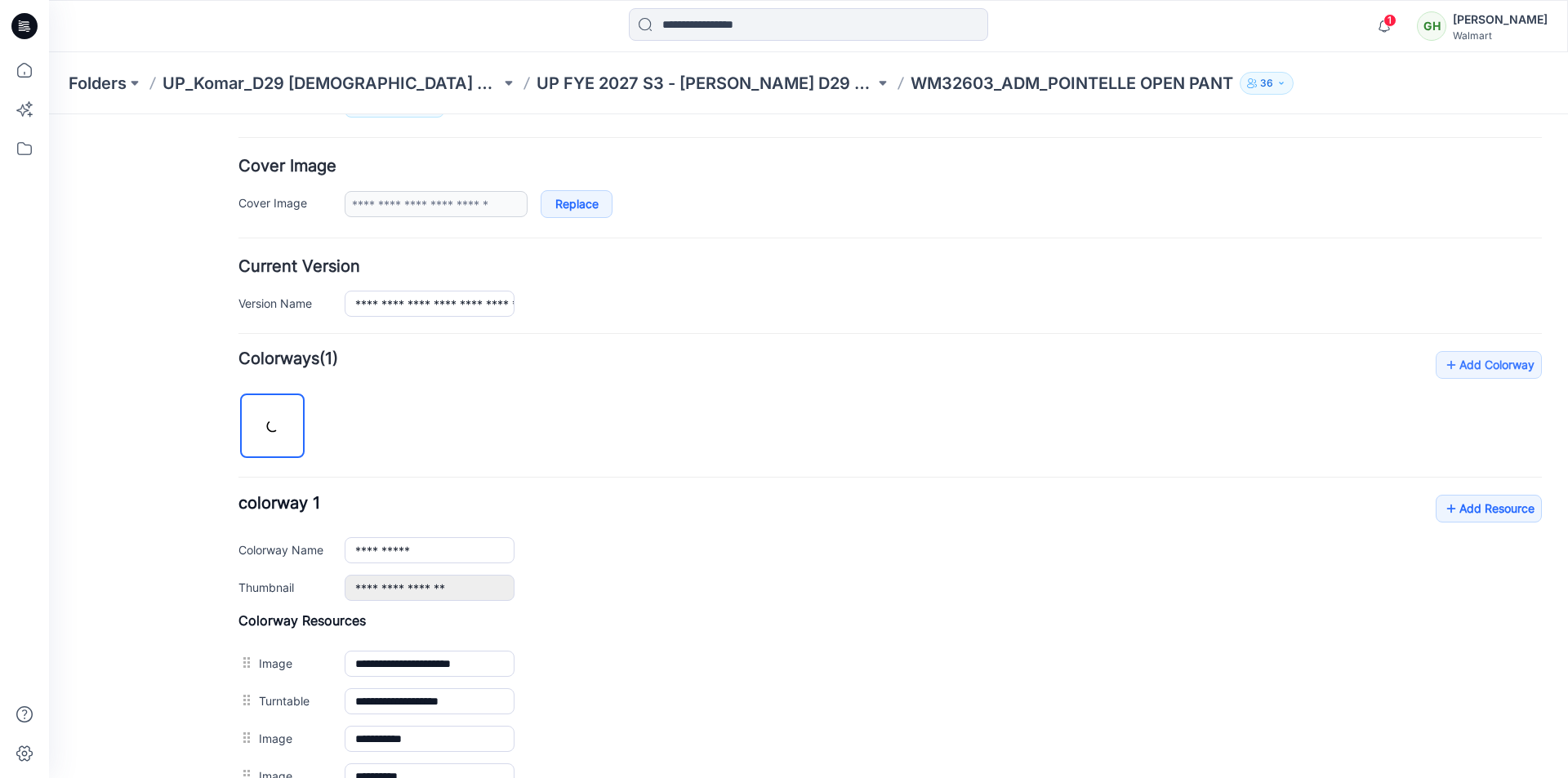
scroll to position [445, 0]
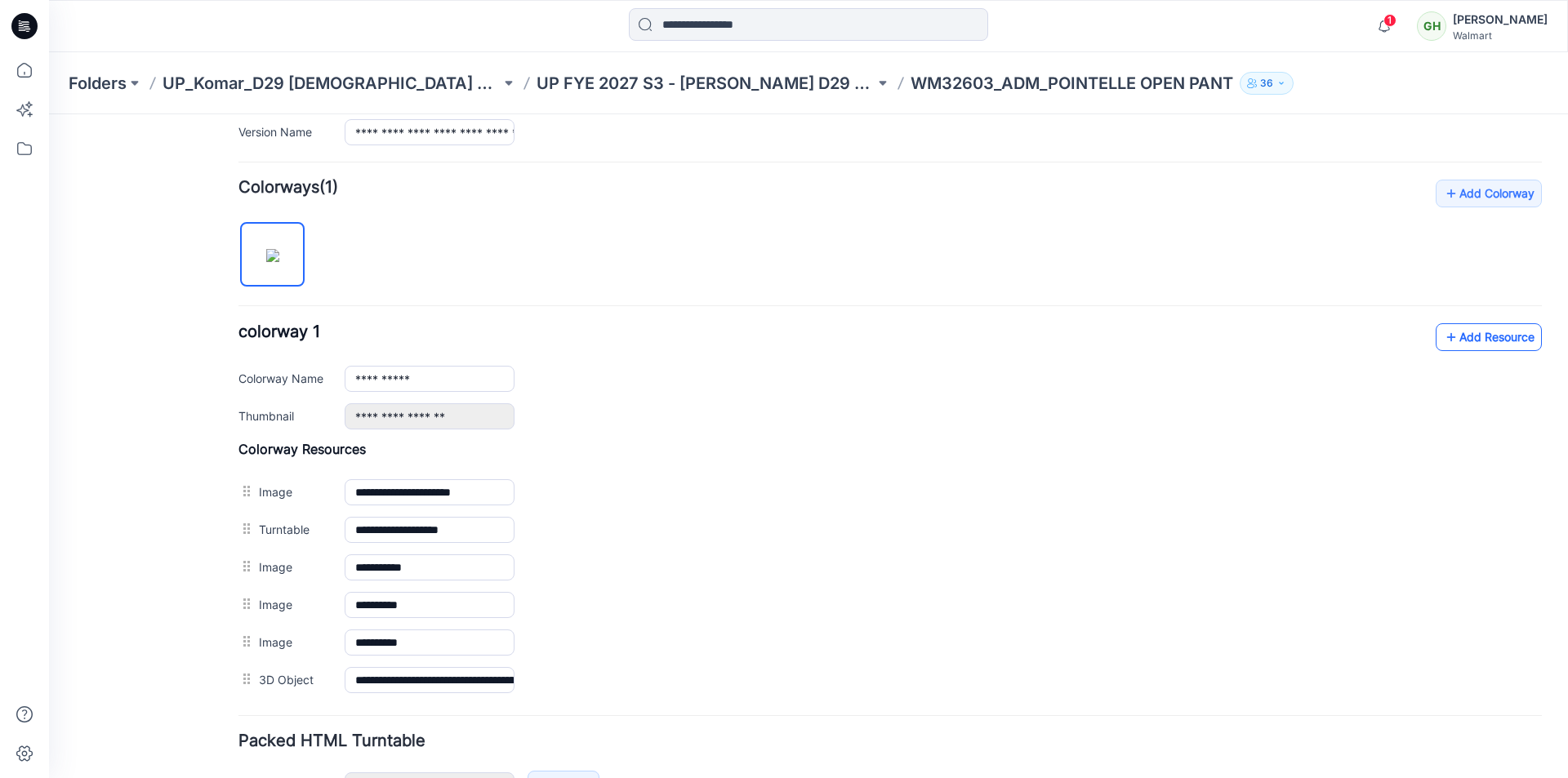
click at [1487, 331] on link "Add Resource" at bounding box center [1488, 336] width 106 height 28
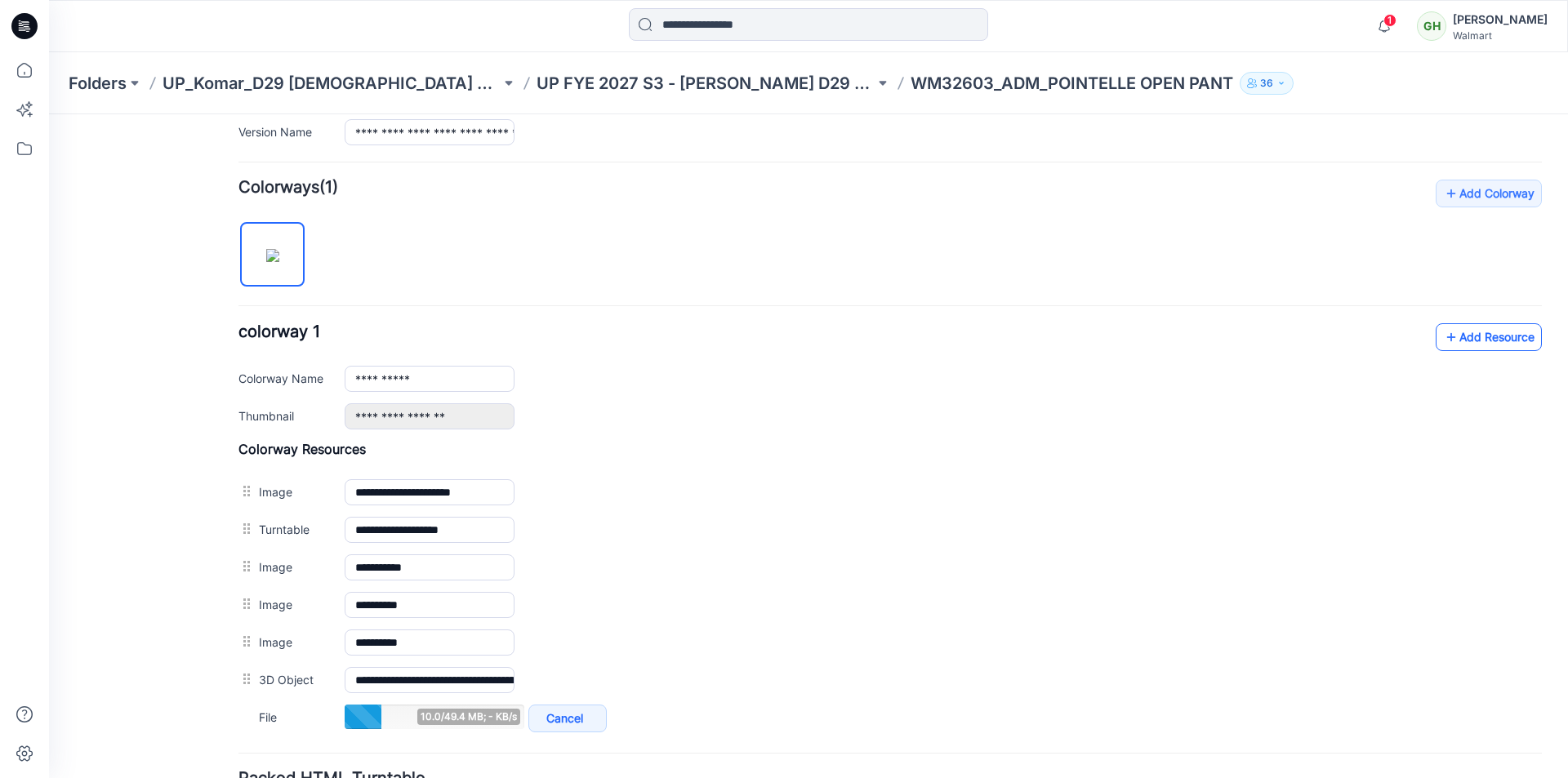
click at [1456, 341] on link "Add Resource" at bounding box center [1488, 336] width 106 height 28
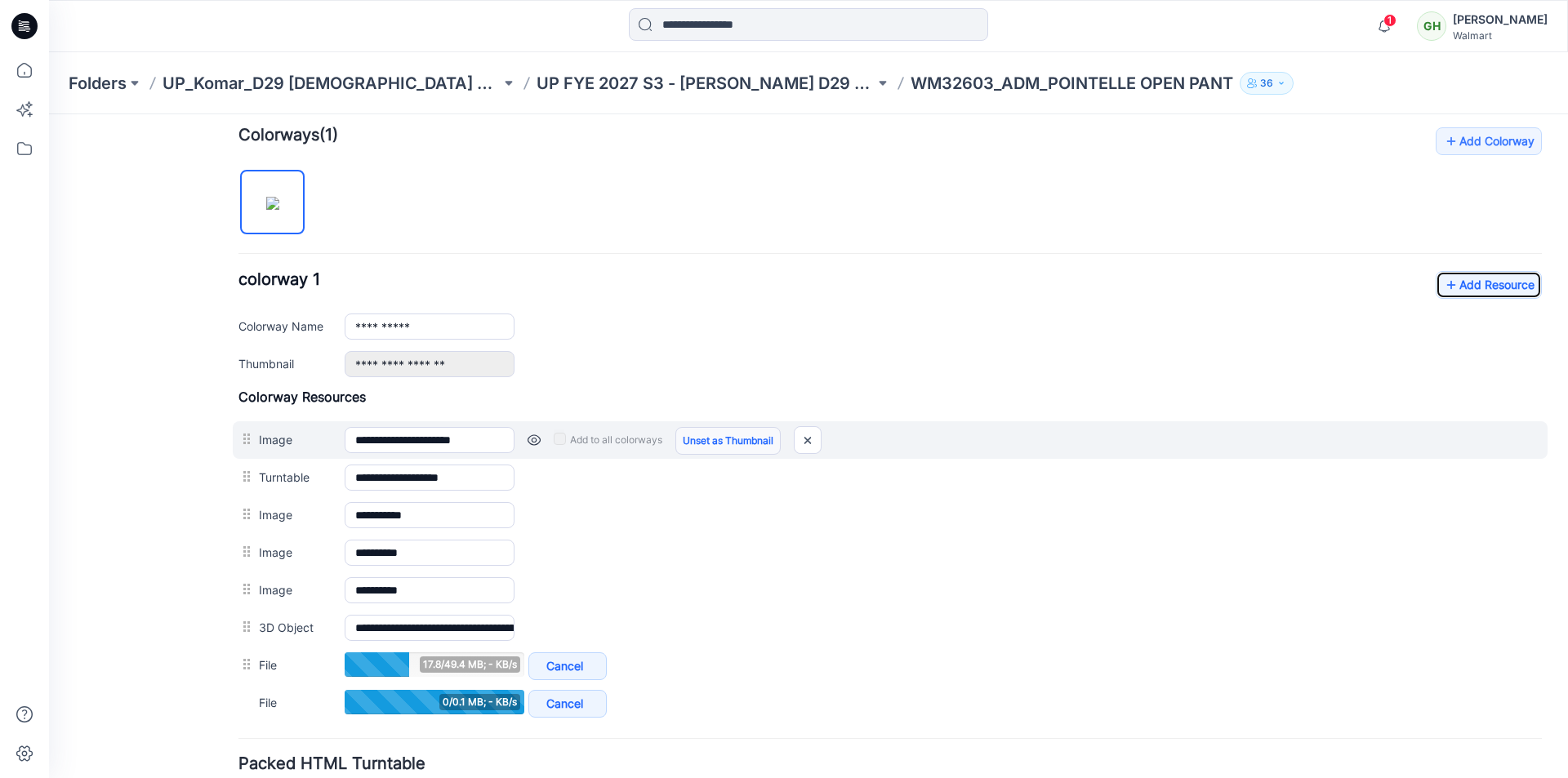
scroll to position [527, 0]
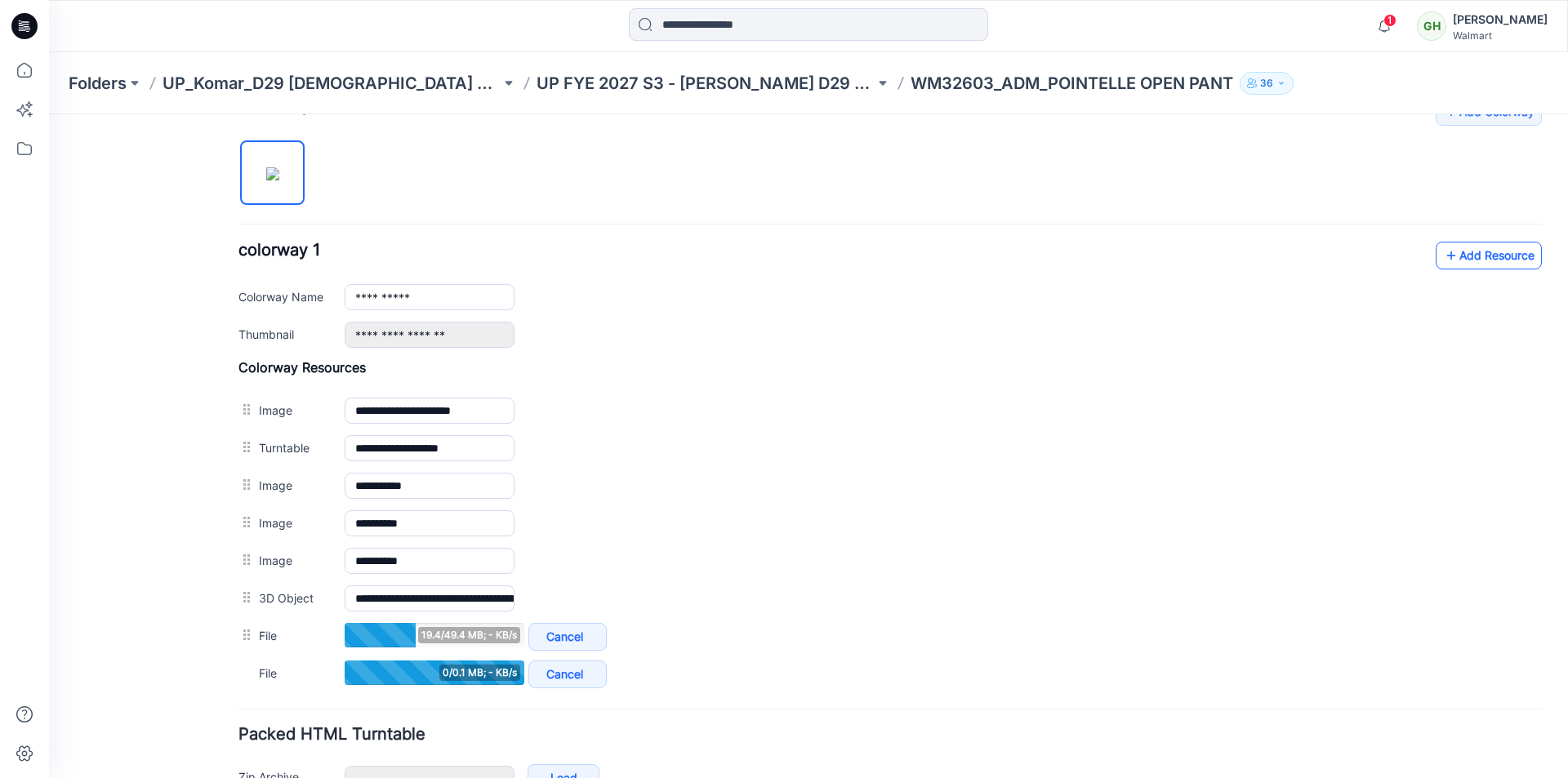
click at [1448, 260] on link "Add Resource" at bounding box center [1488, 255] width 106 height 28
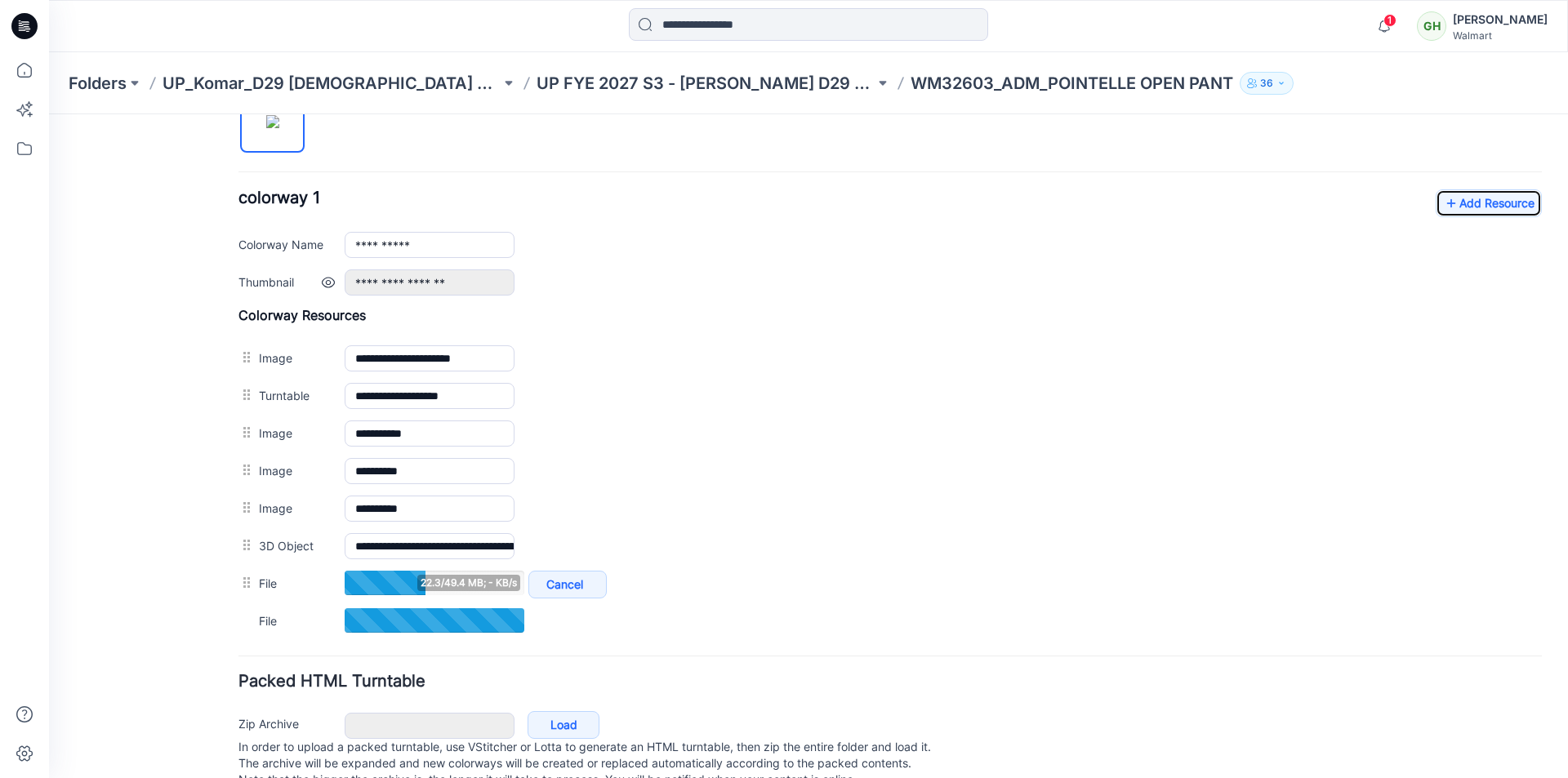
scroll to position [609, 0]
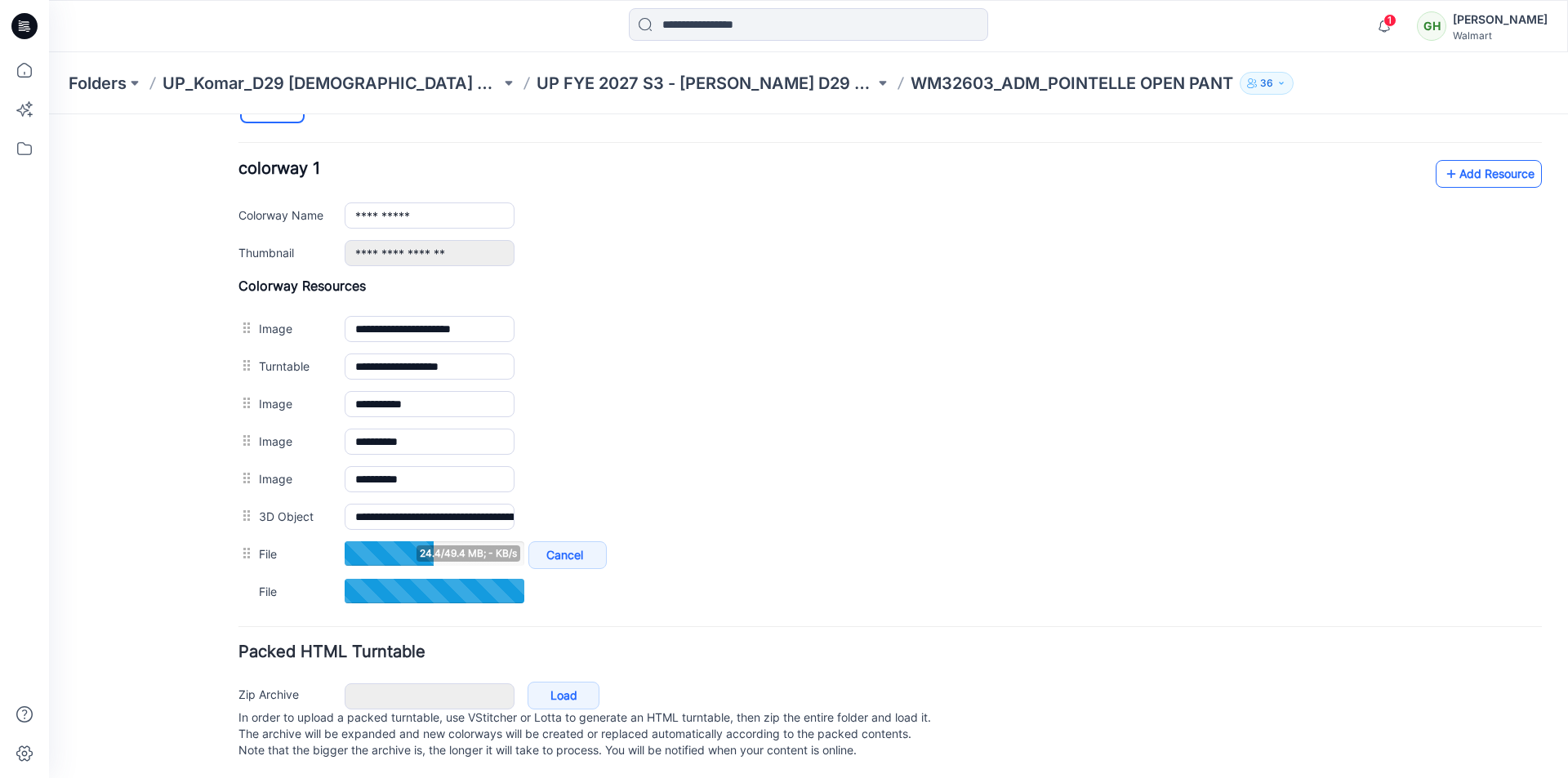
click at [1449, 173] on link "Add Resource" at bounding box center [1488, 174] width 106 height 28
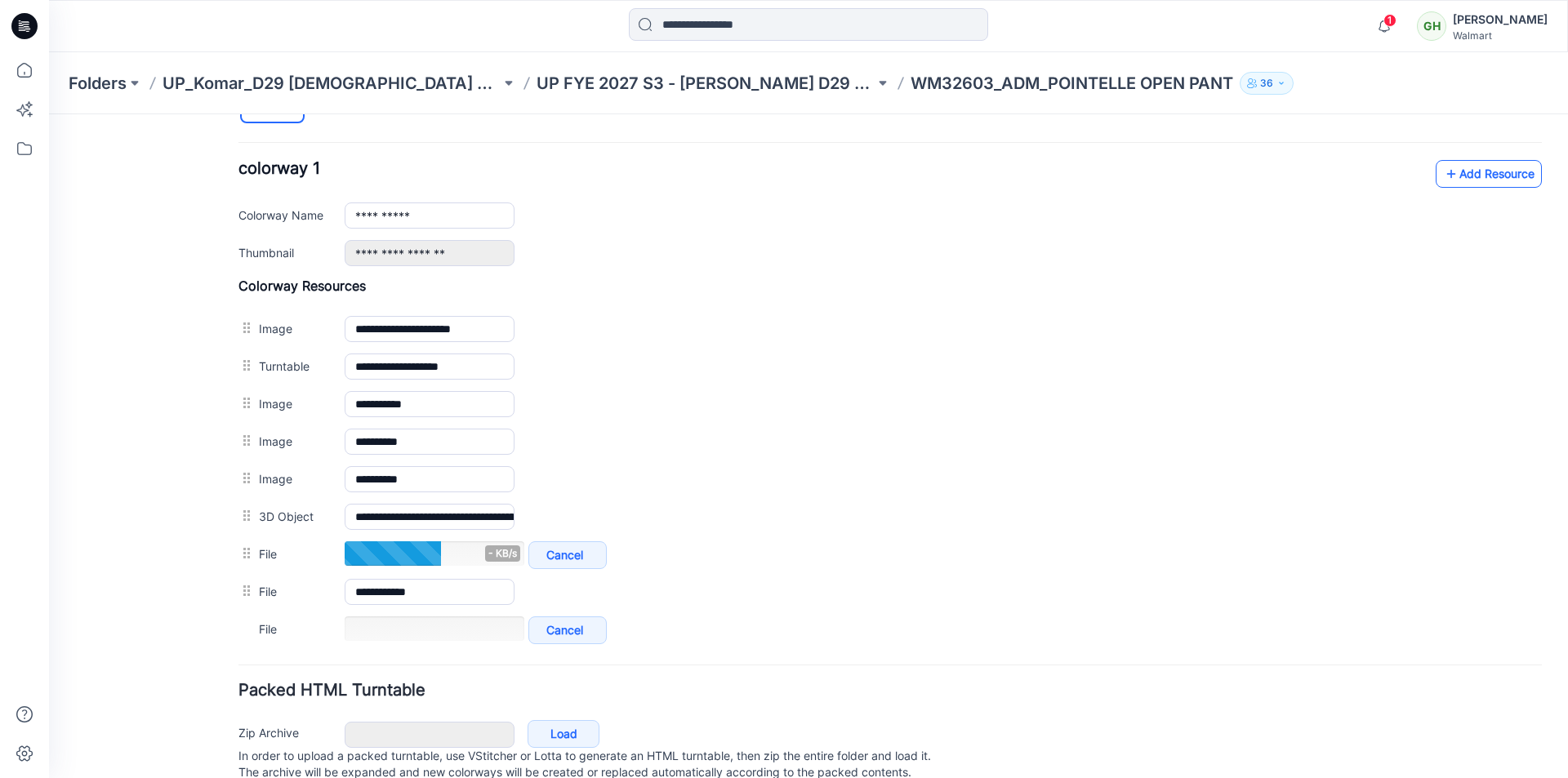
click at [1449, 176] on link "Add Resource" at bounding box center [1488, 174] width 106 height 28
click at [1444, 173] on icon at bounding box center [1451, 174] width 17 height 26
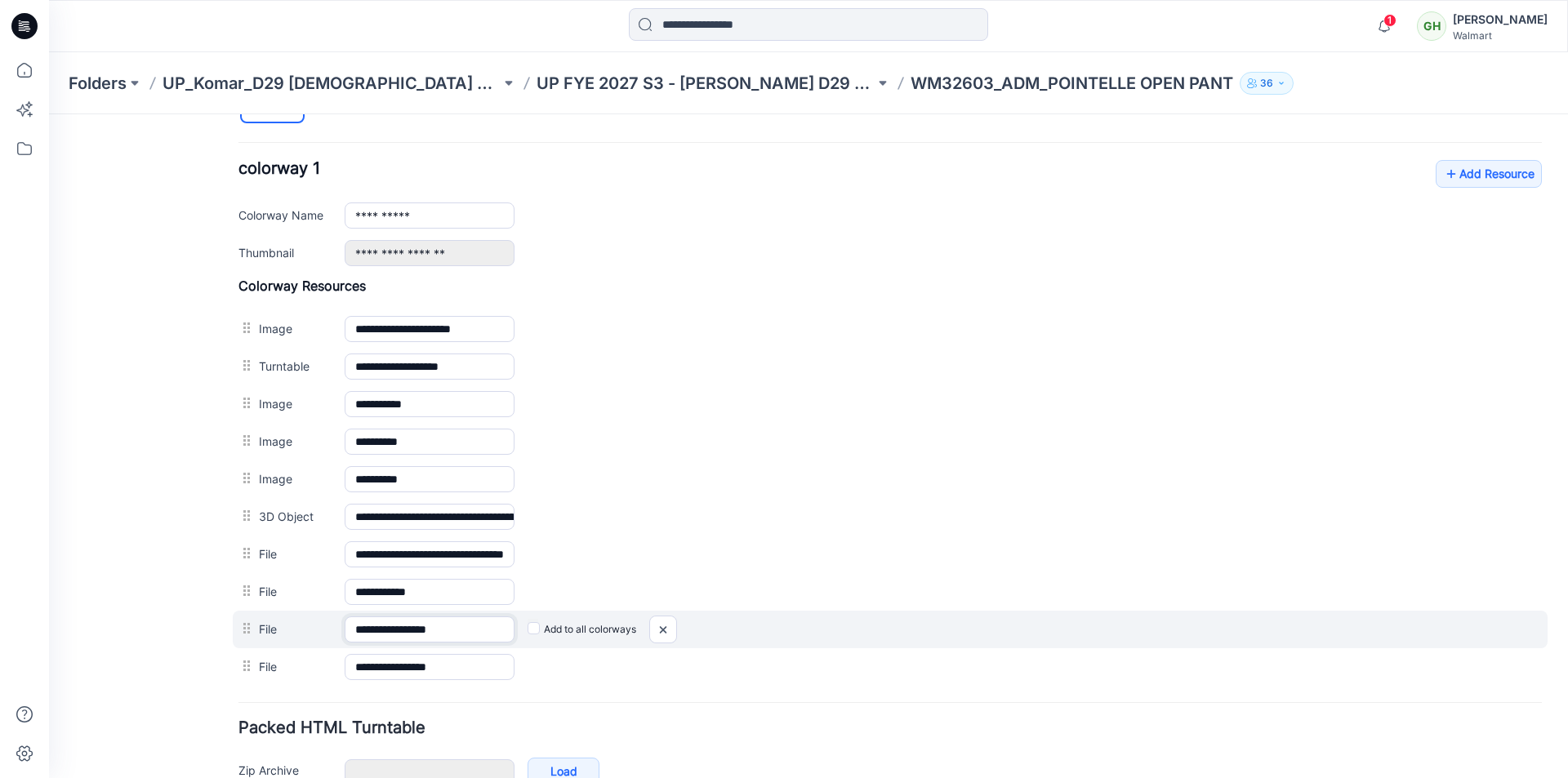
drag, startPoint x: 485, startPoint y: 639, endPoint x: 415, endPoint y: 633, distance: 70.3
click at [415, 633] on input "**********" at bounding box center [429, 629] width 169 height 26
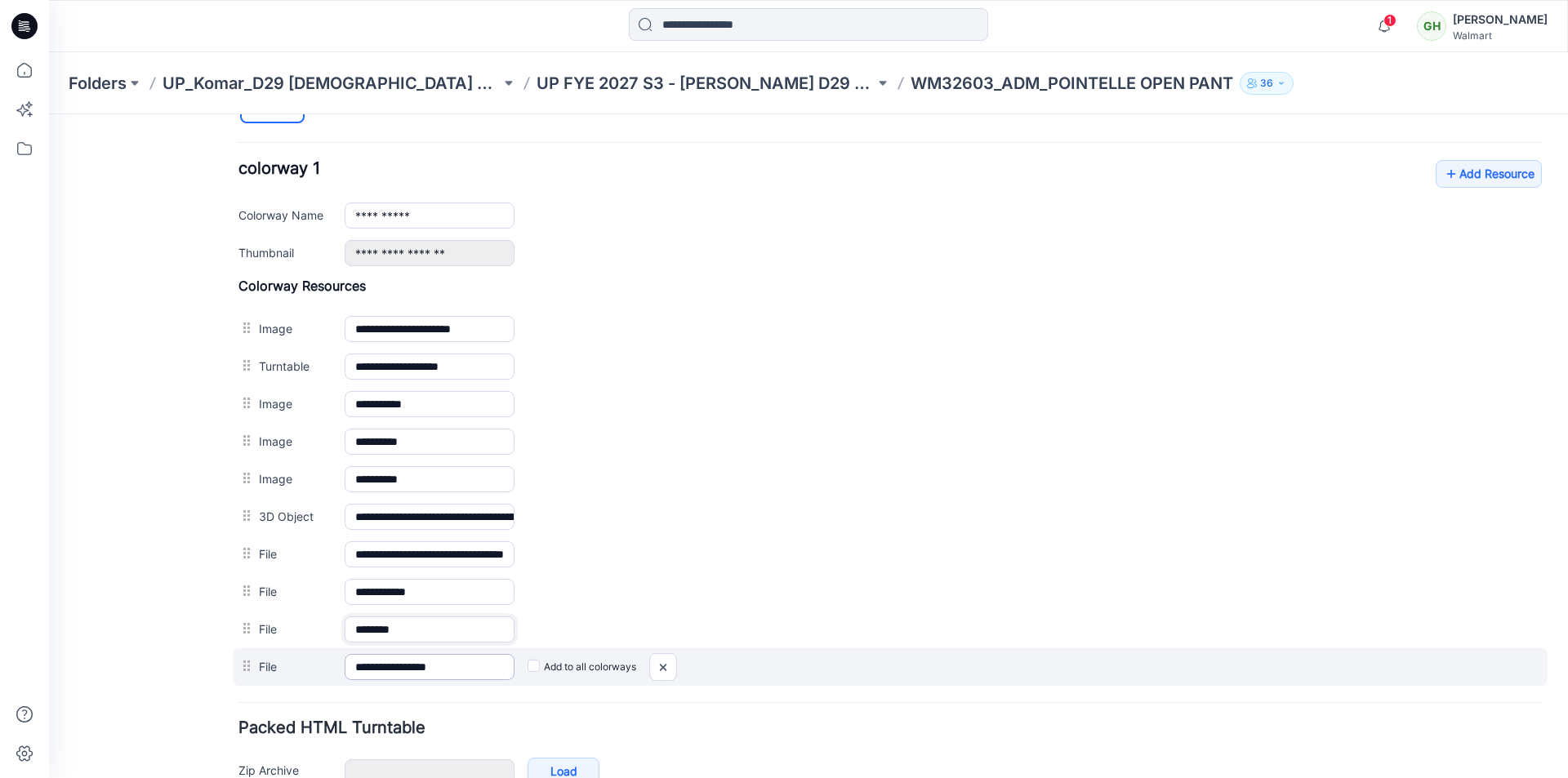
type input "*******"
click at [468, 667] on input "**********" at bounding box center [429, 666] width 169 height 26
drag, startPoint x: 468, startPoint y: 667, endPoint x: 415, endPoint y: 669, distance: 53.0
click at [415, 669] on input "**********" at bounding box center [429, 666] width 169 height 26
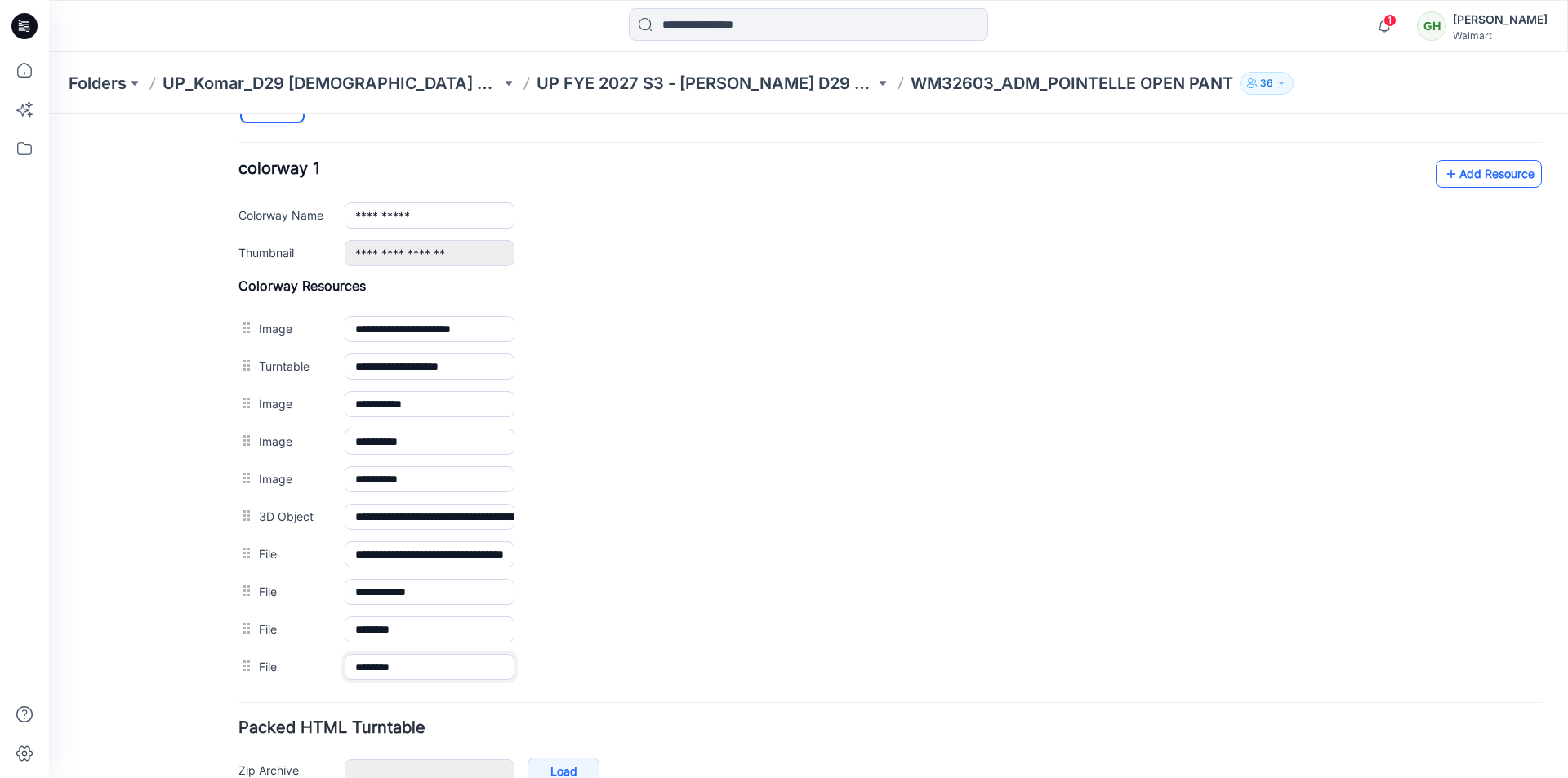
type input "*******"
click at [1476, 167] on link "Add Resource" at bounding box center [1488, 174] width 106 height 28
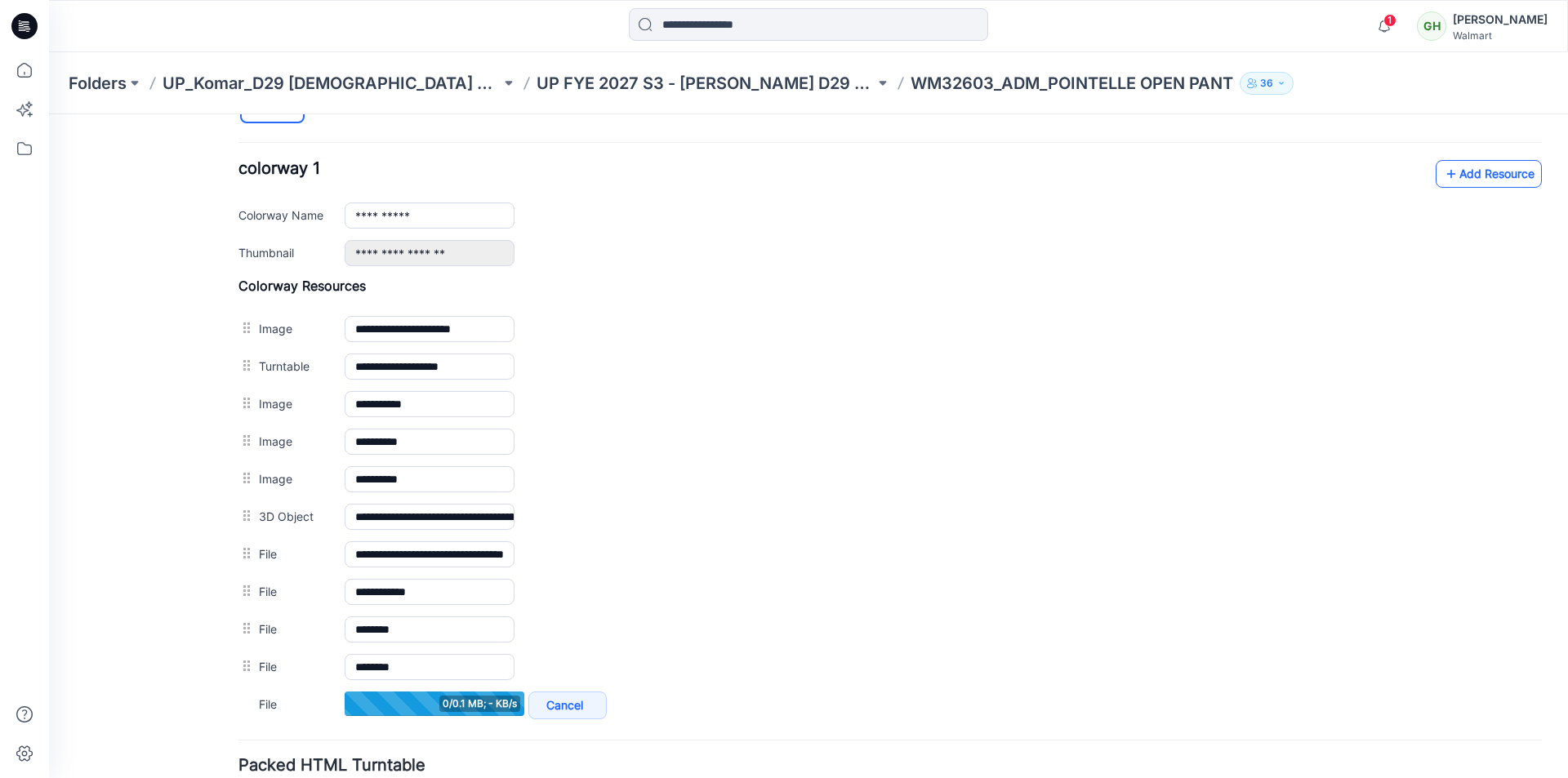
click at [1467, 170] on link "Add Resource" at bounding box center [1488, 174] width 106 height 28
click at [1475, 184] on link "Add Resource" at bounding box center [1488, 174] width 106 height 28
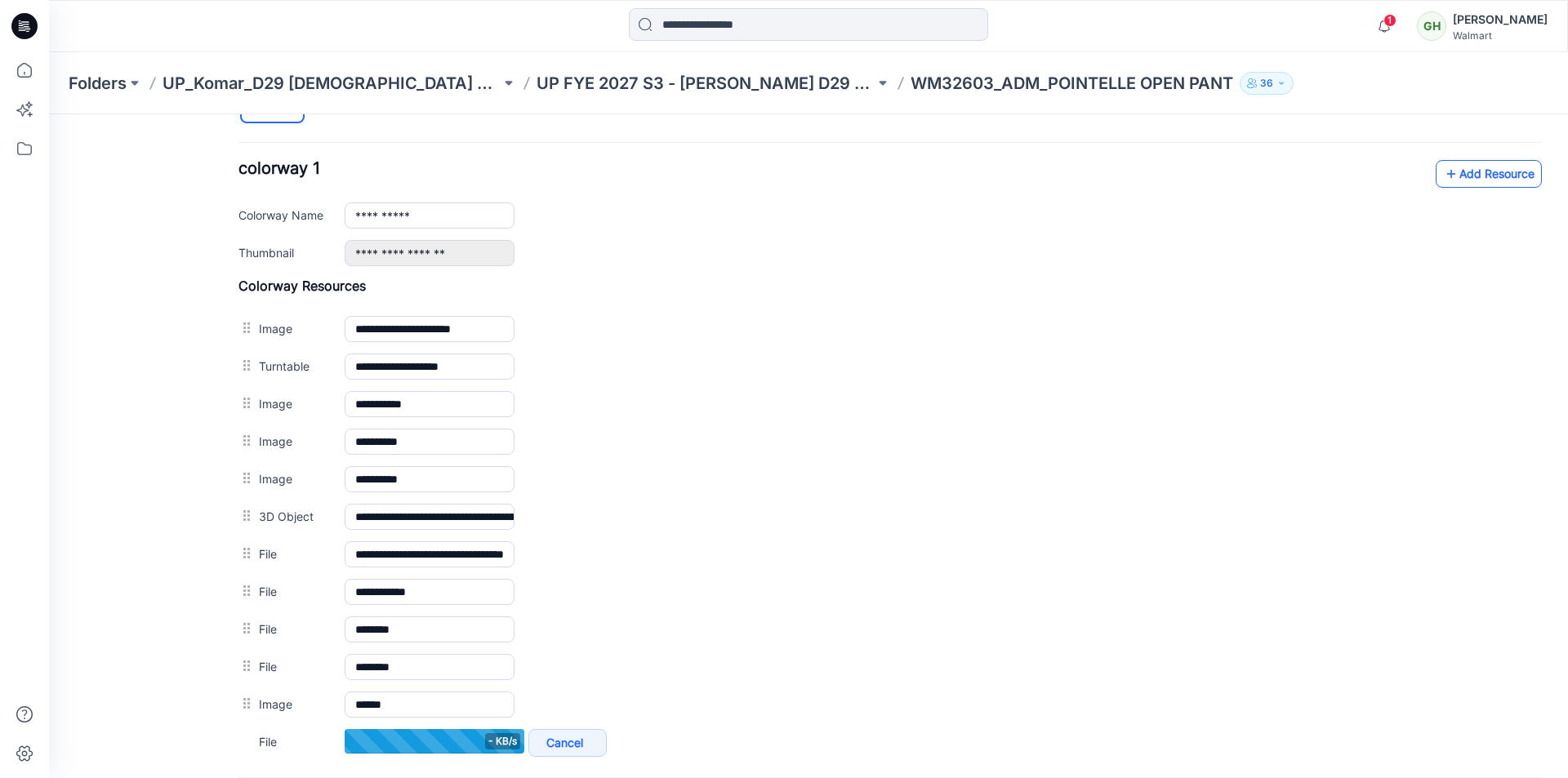
click at [1451, 175] on link "Add Resource" at bounding box center [1488, 174] width 106 height 28
click at [1459, 171] on link "Add Resource" at bounding box center [1488, 174] width 106 height 28
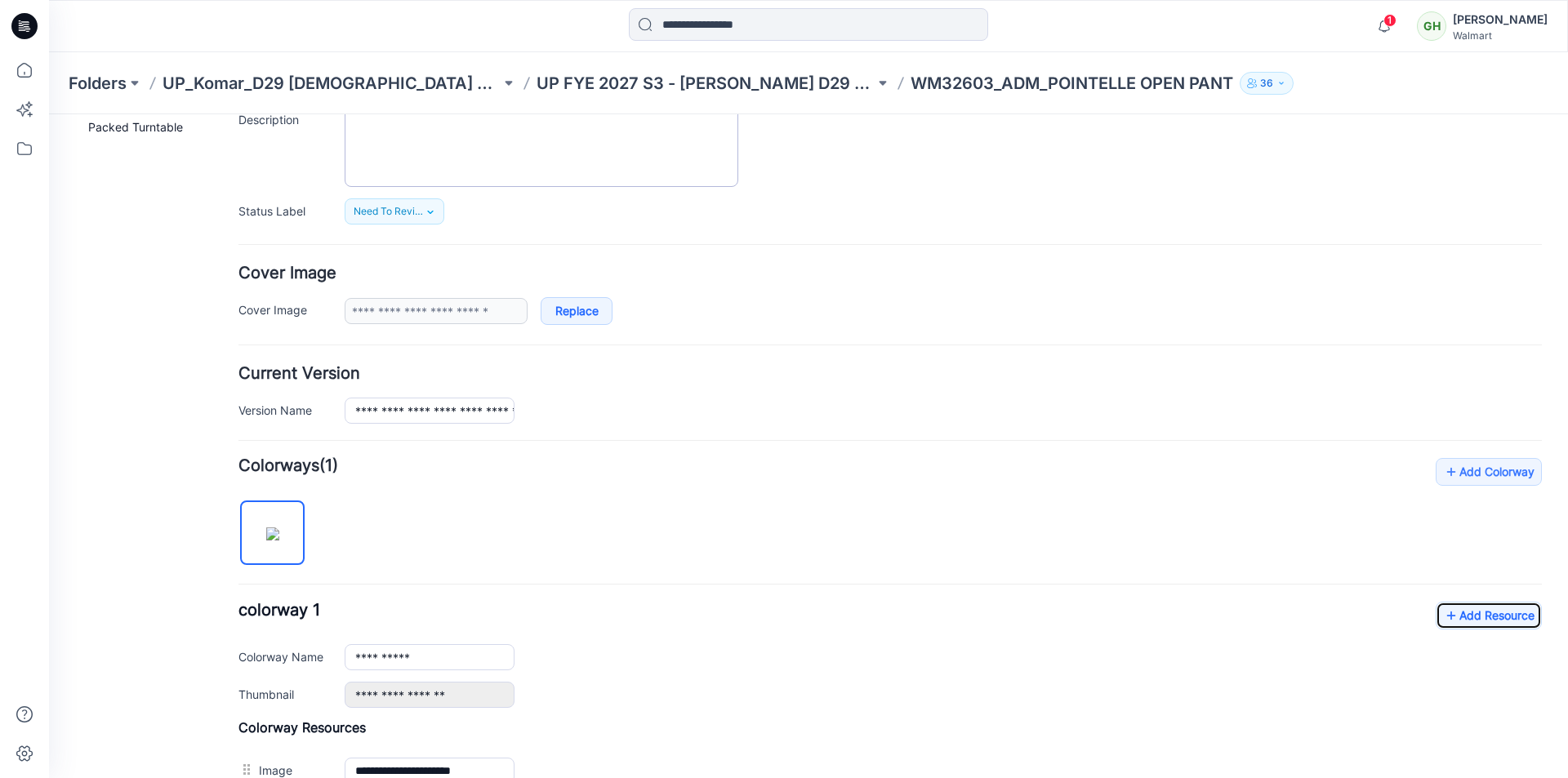
scroll to position [0, 0]
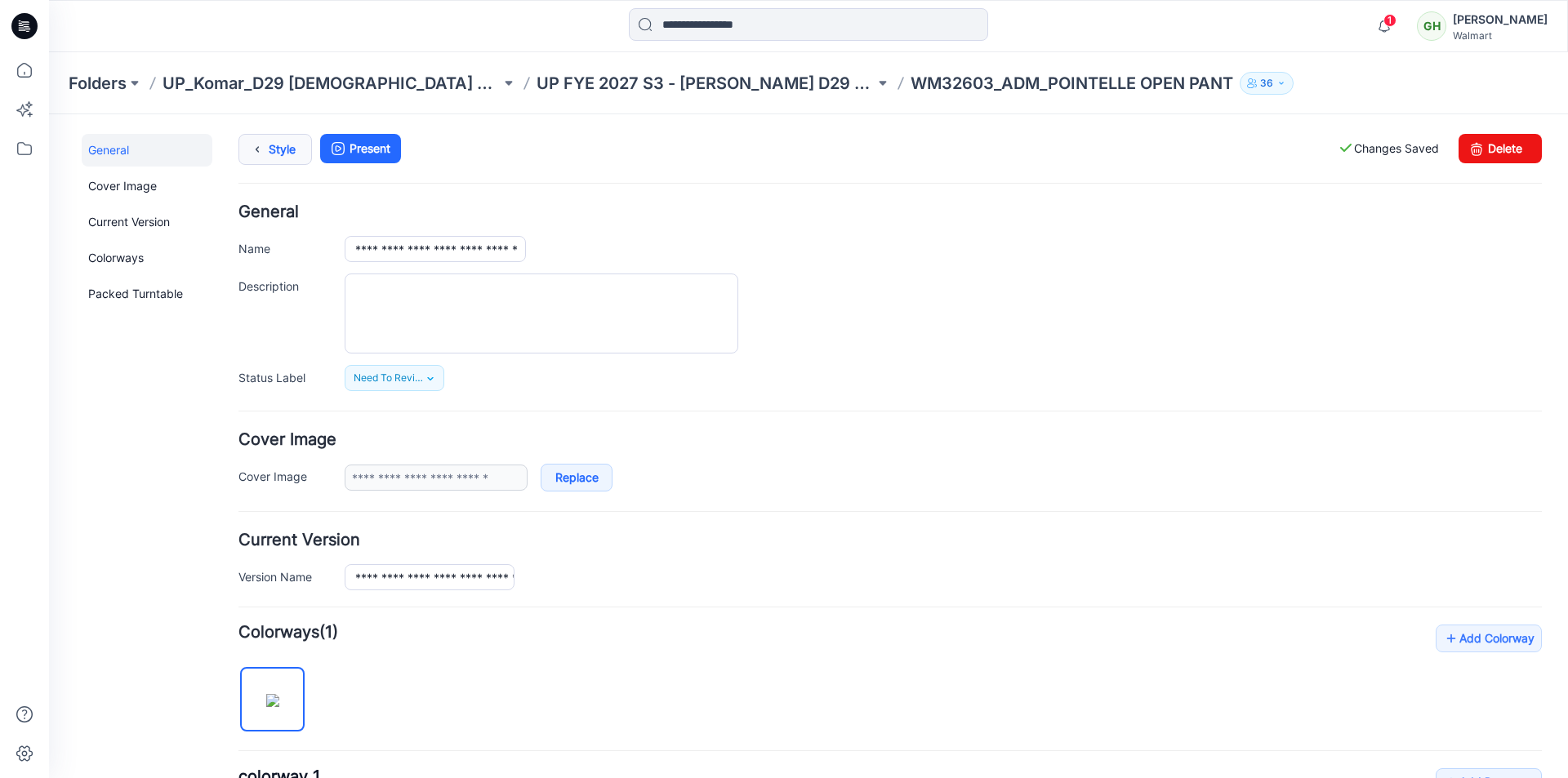
click at [272, 155] on link "Style" at bounding box center [276, 149] width 73 height 31
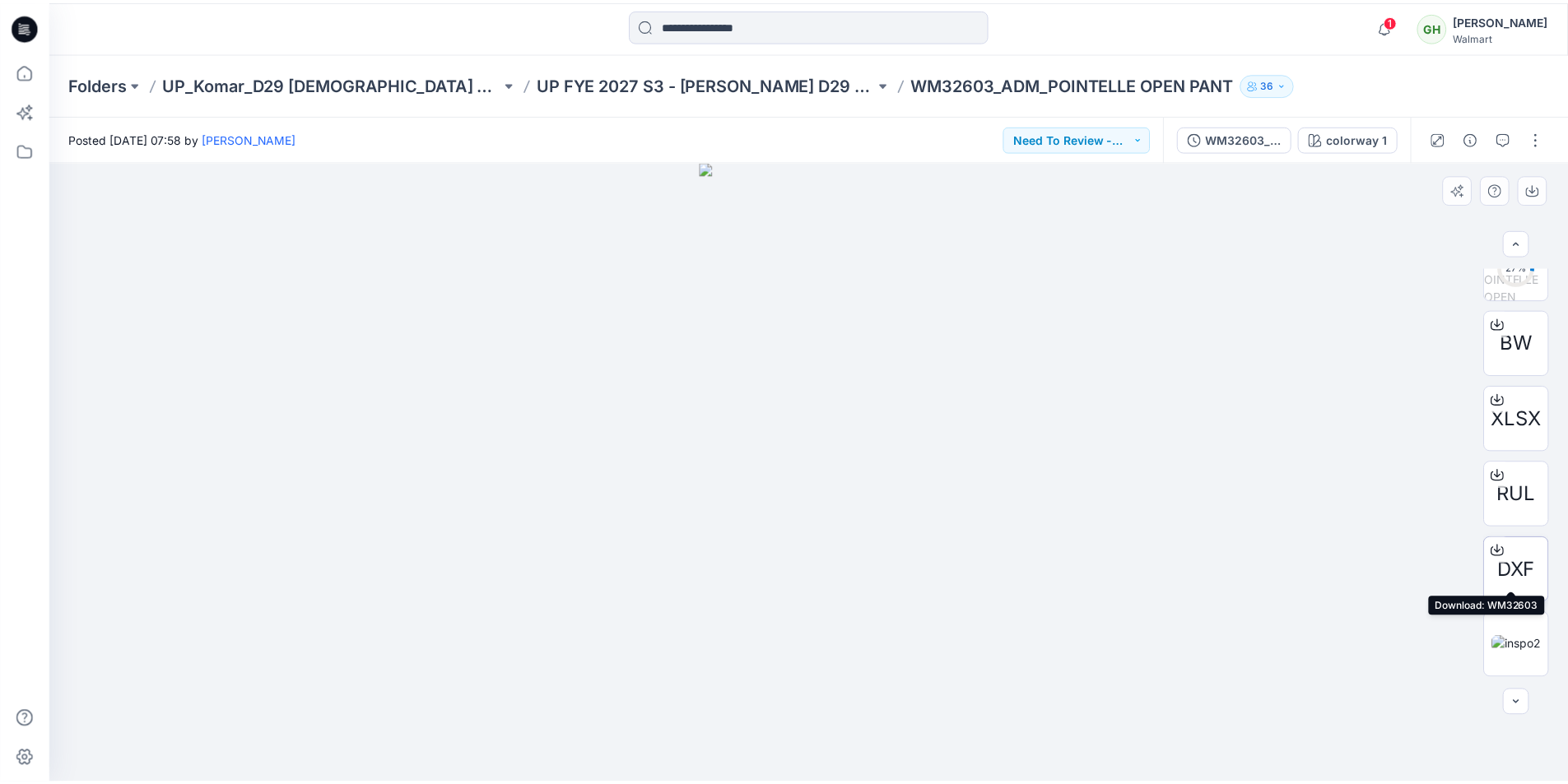
scroll to position [563, 0]
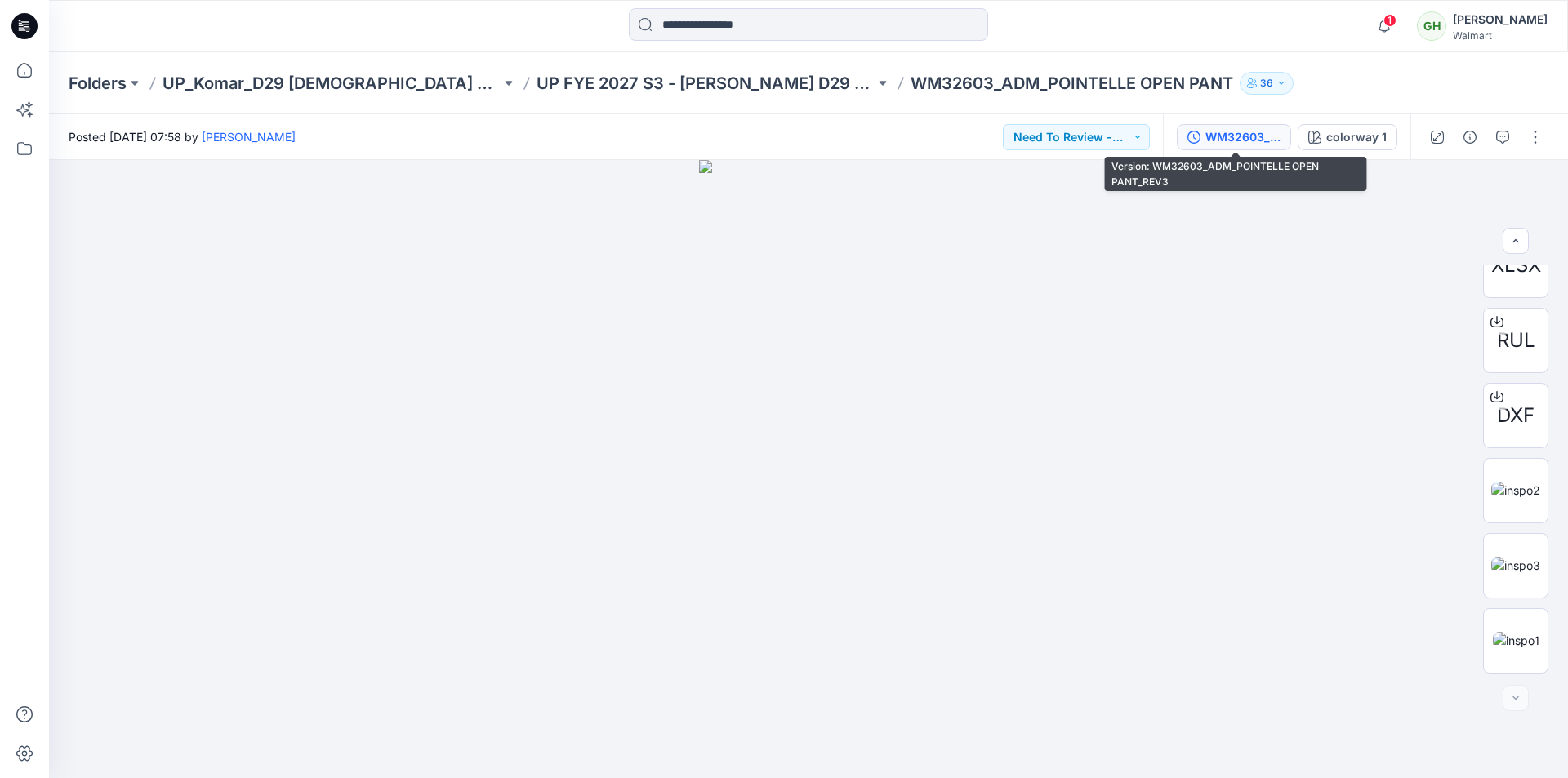
click at [1252, 129] on div "WM32603_ADM_POINTELLE OPEN PANT_REV3" at bounding box center [1243, 138] width 75 height 18
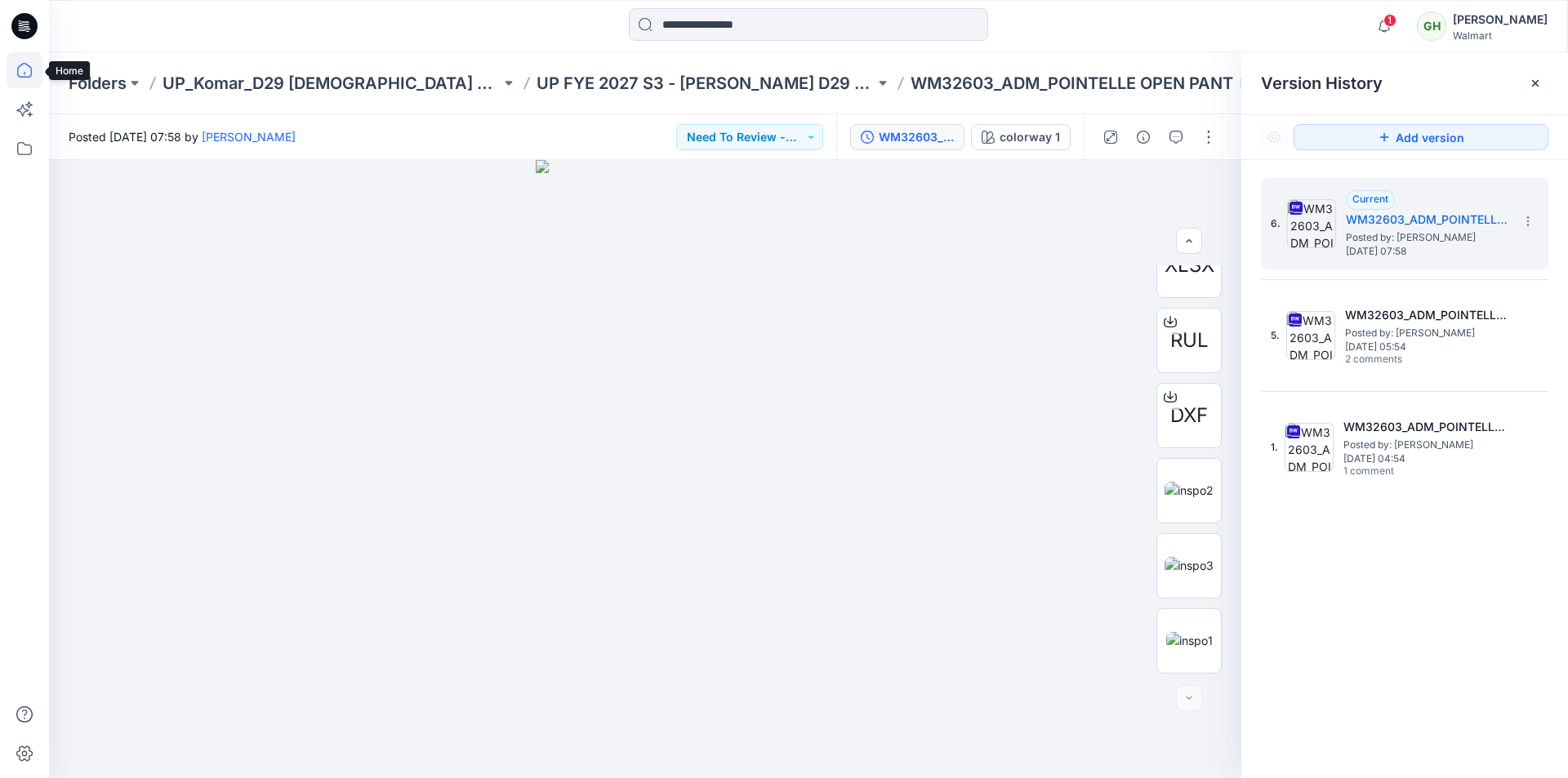
click at [18, 68] on icon at bounding box center [24, 70] width 36 height 36
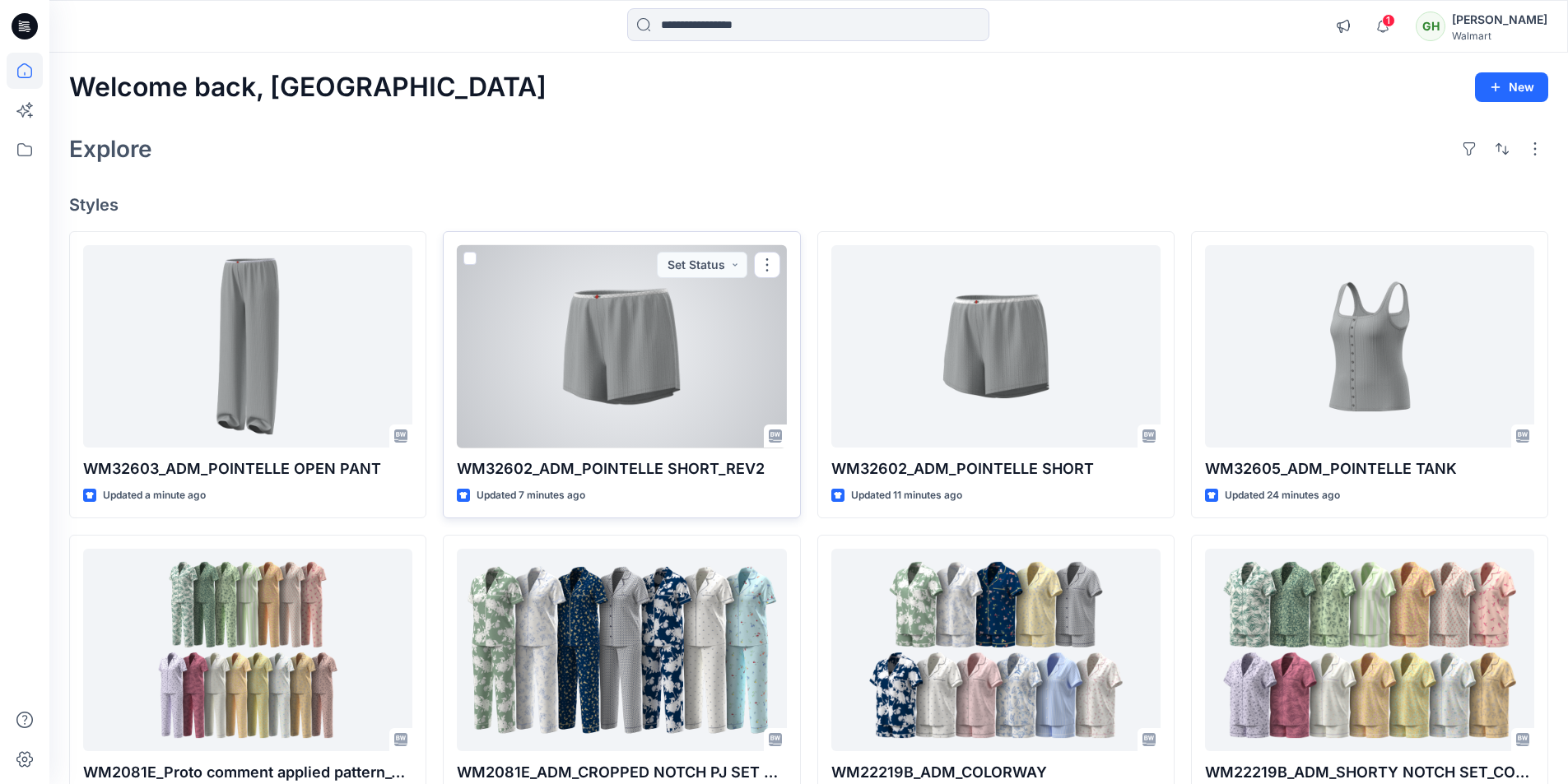
click at [687, 361] on div at bounding box center [621, 347] width 329 height 204
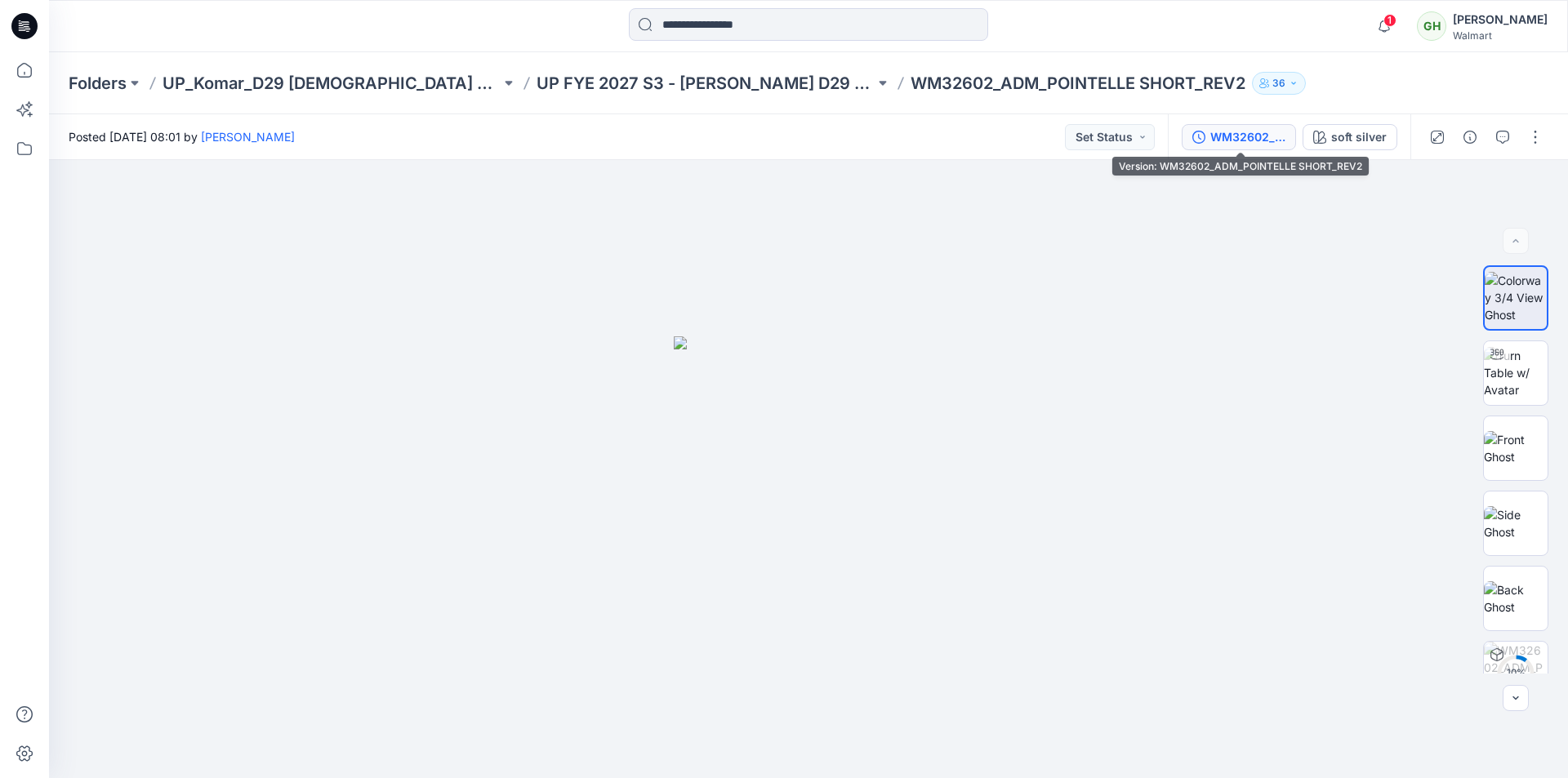
click at [1247, 139] on div "WM32602_ADM_POINTELLE SHORT_REV2" at bounding box center [1248, 138] width 75 height 18
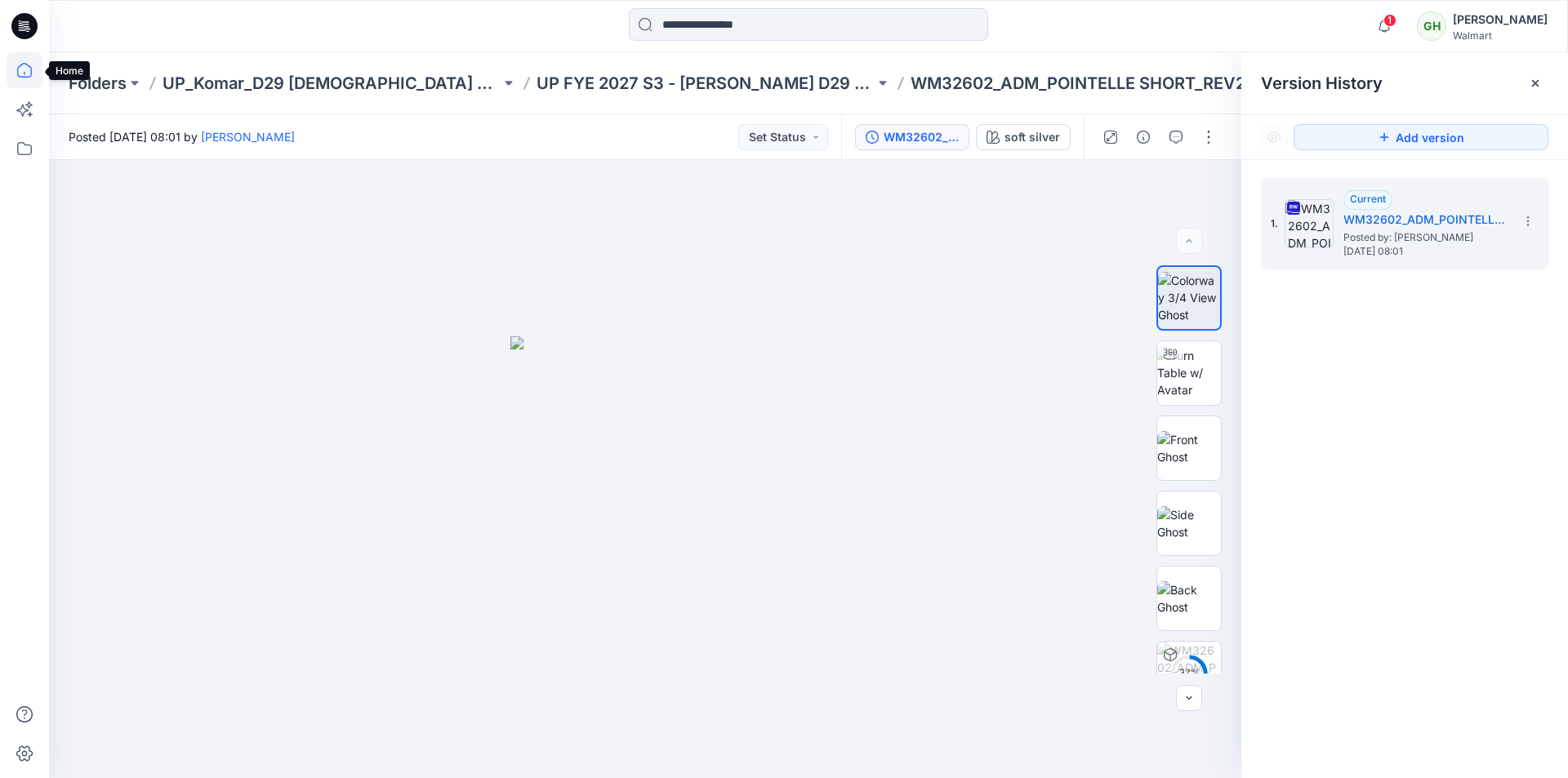
click at [16, 72] on icon at bounding box center [24, 70] width 36 height 36
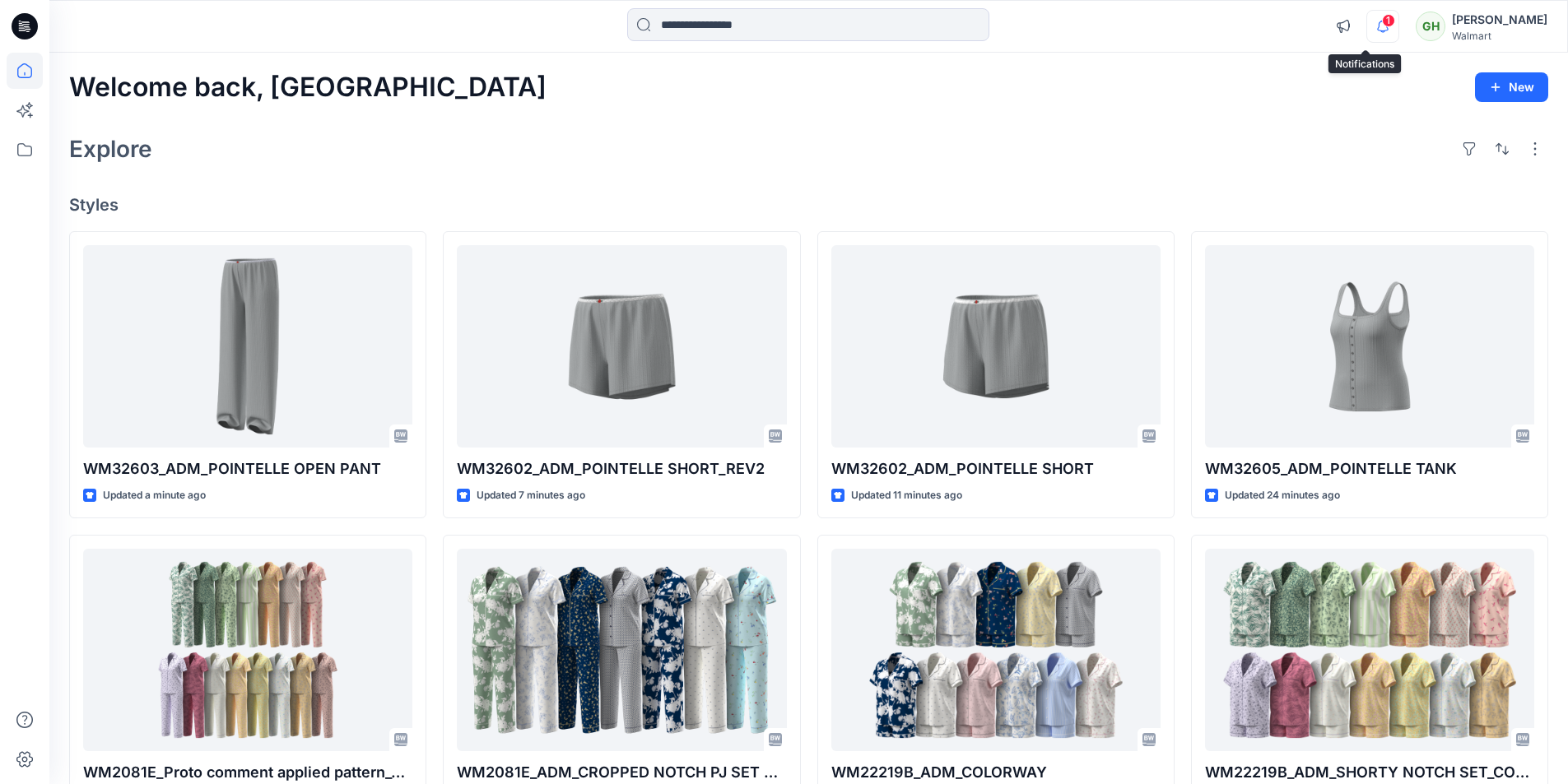
click at [1368, 28] on icon "button" at bounding box center [1383, 26] width 31 height 33
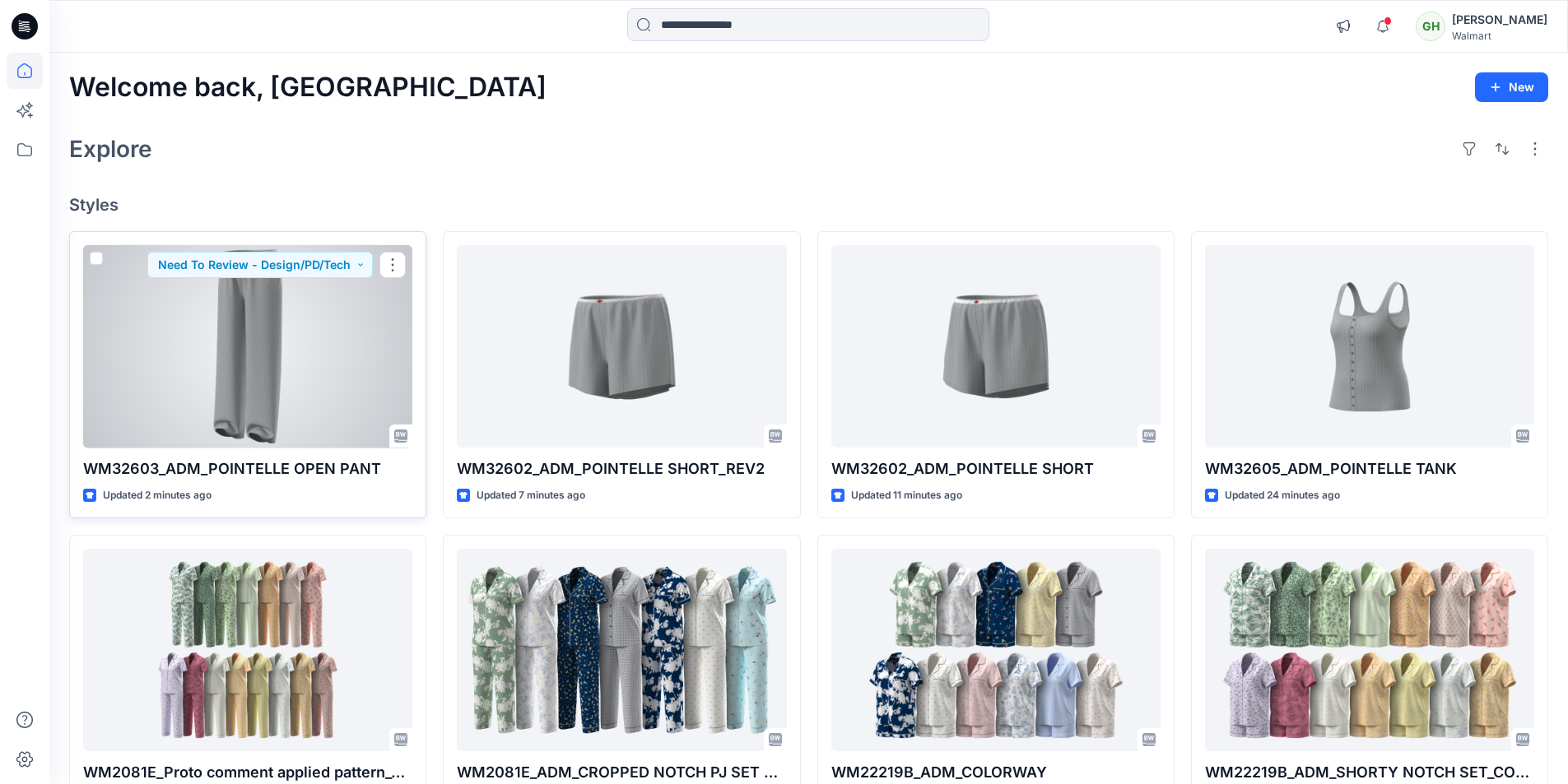
click at [323, 399] on div at bounding box center [247, 347] width 329 height 204
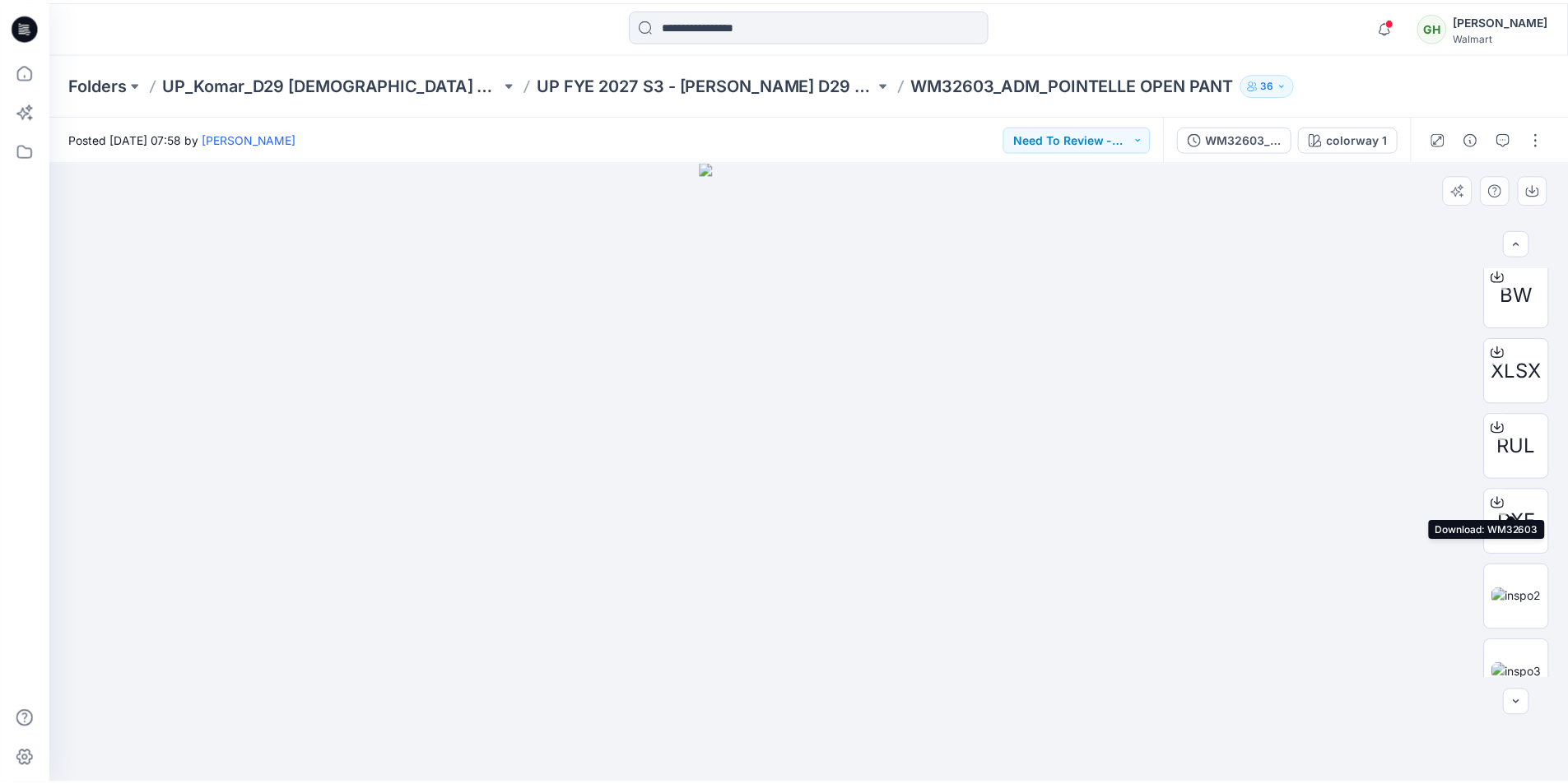
scroll to position [494, 0]
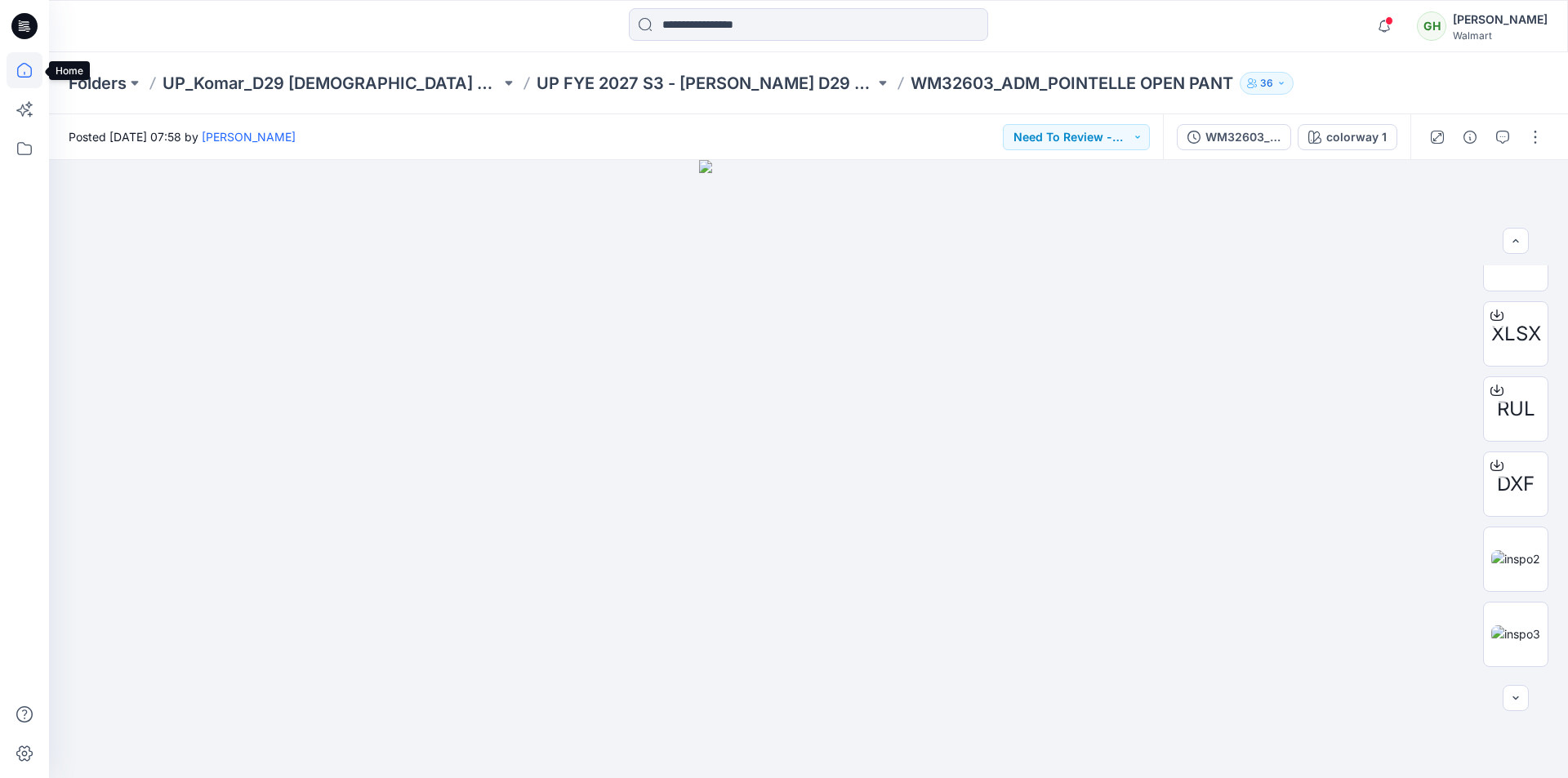
drag, startPoint x: 19, startPoint y: 73, endPoint x: 33, endPoint y: 82, distance: 16.6
click at [20, 73] on icon at bounding box center [24, 70] width 36 height 36
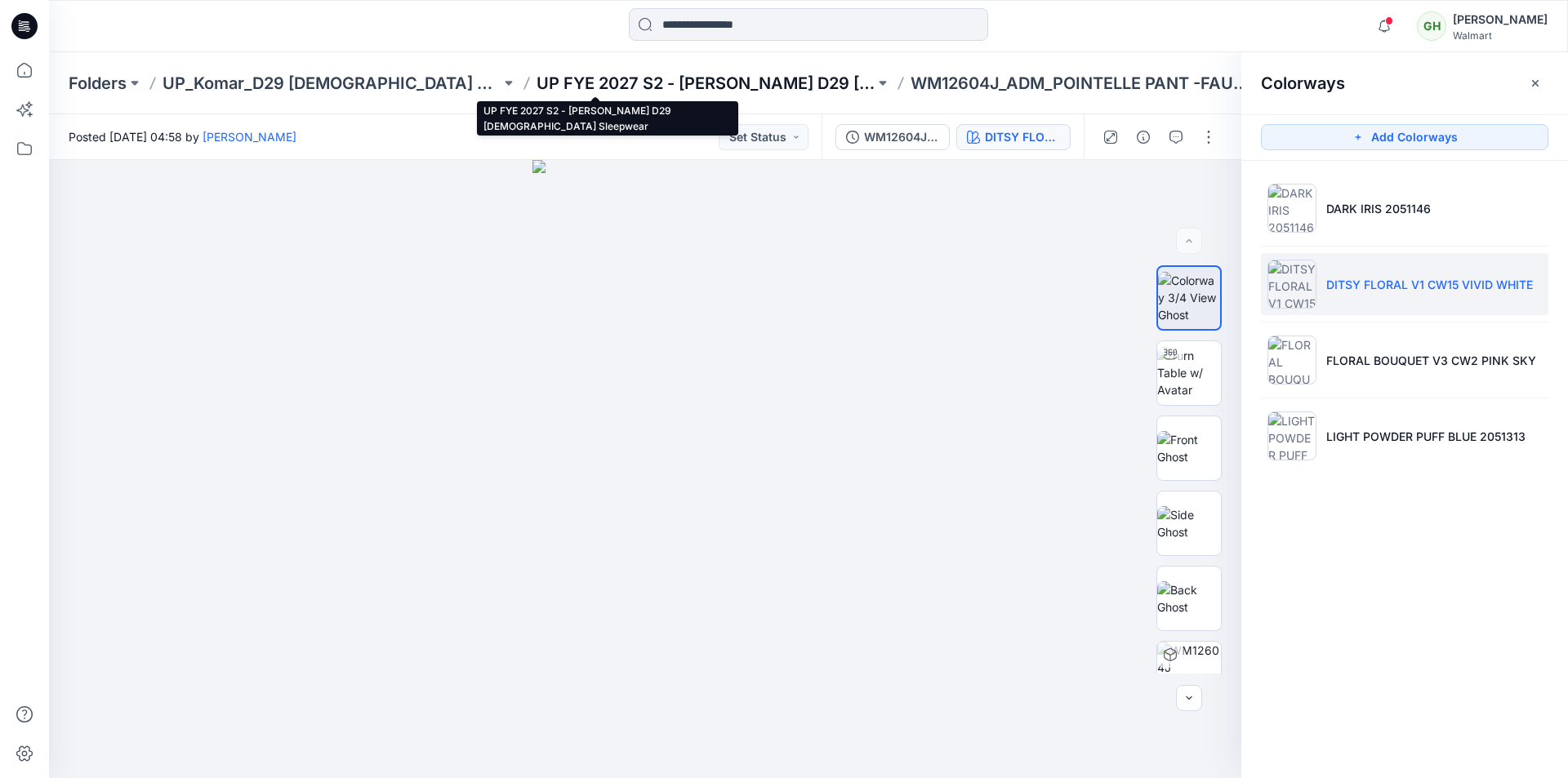
click at [638, 83] on p "UP FYE 2027 S2 - [PERSON_NAME] D29 [DEMOGRAPHIC_DATA] Sleepwear" at bounding box center [706, 83] width 338 height 23
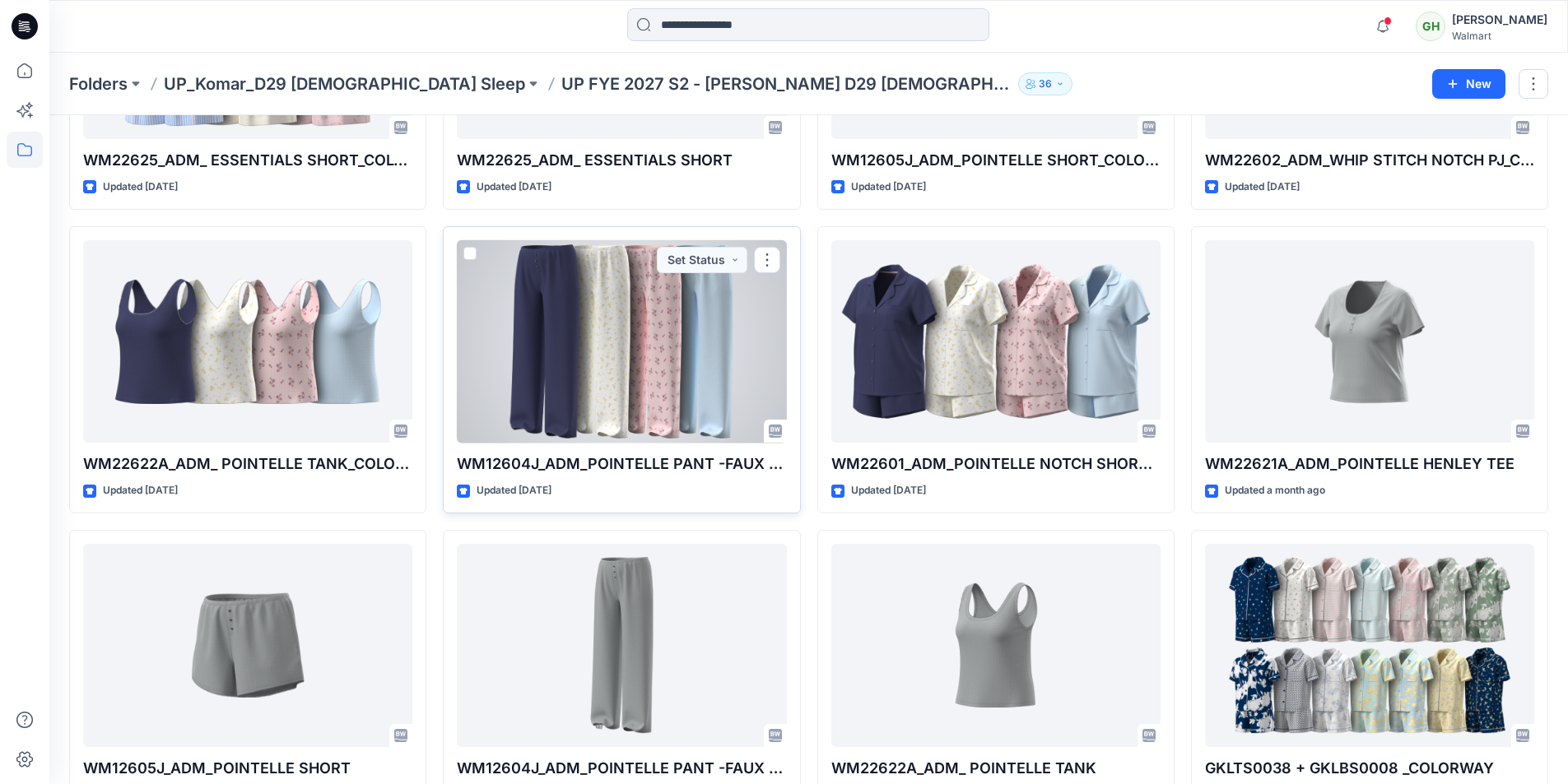
scroll to position [1279, 0]
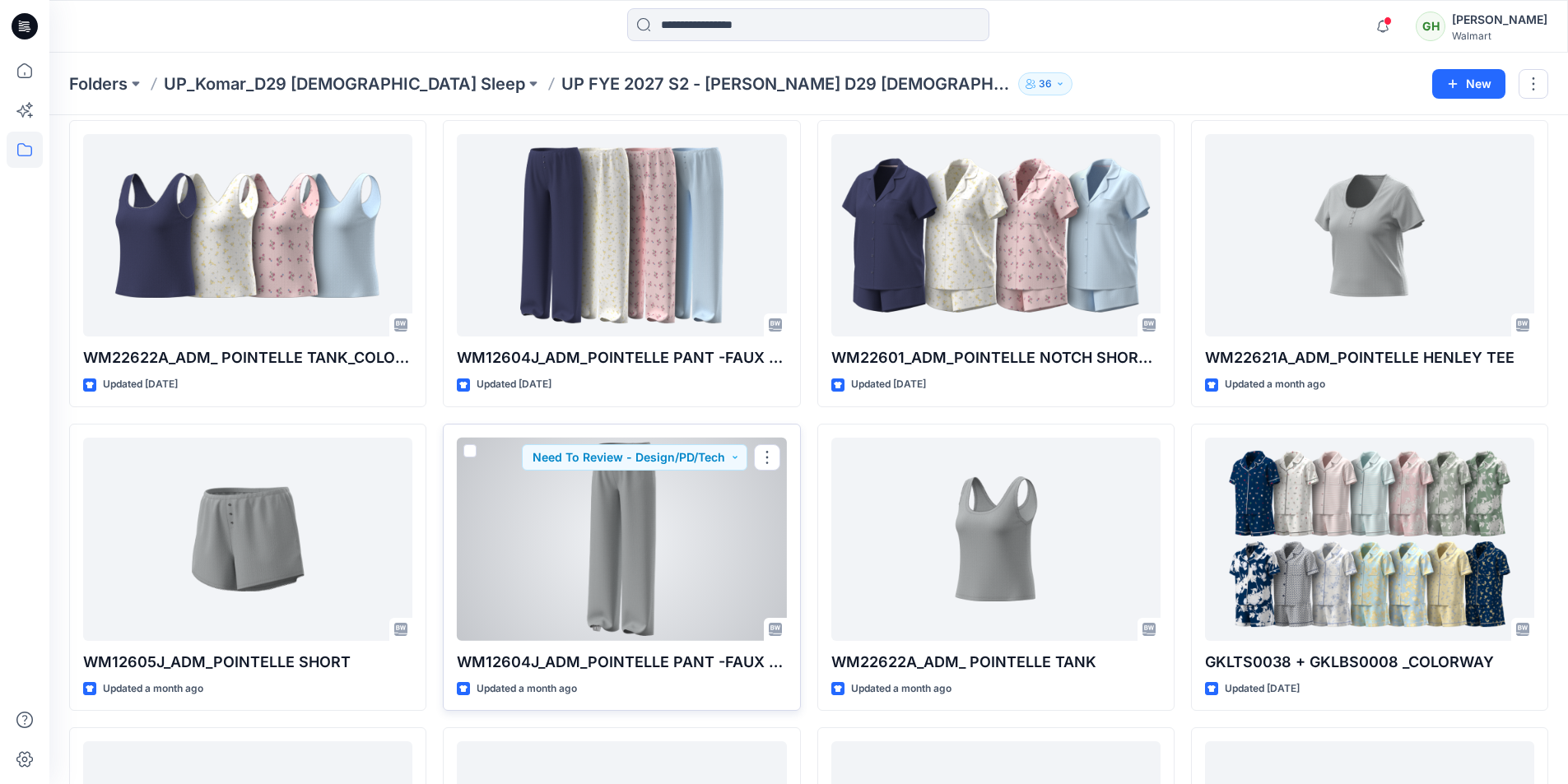
click at [683, 571] on div at bounding box center [621, 539] width 329 height 204
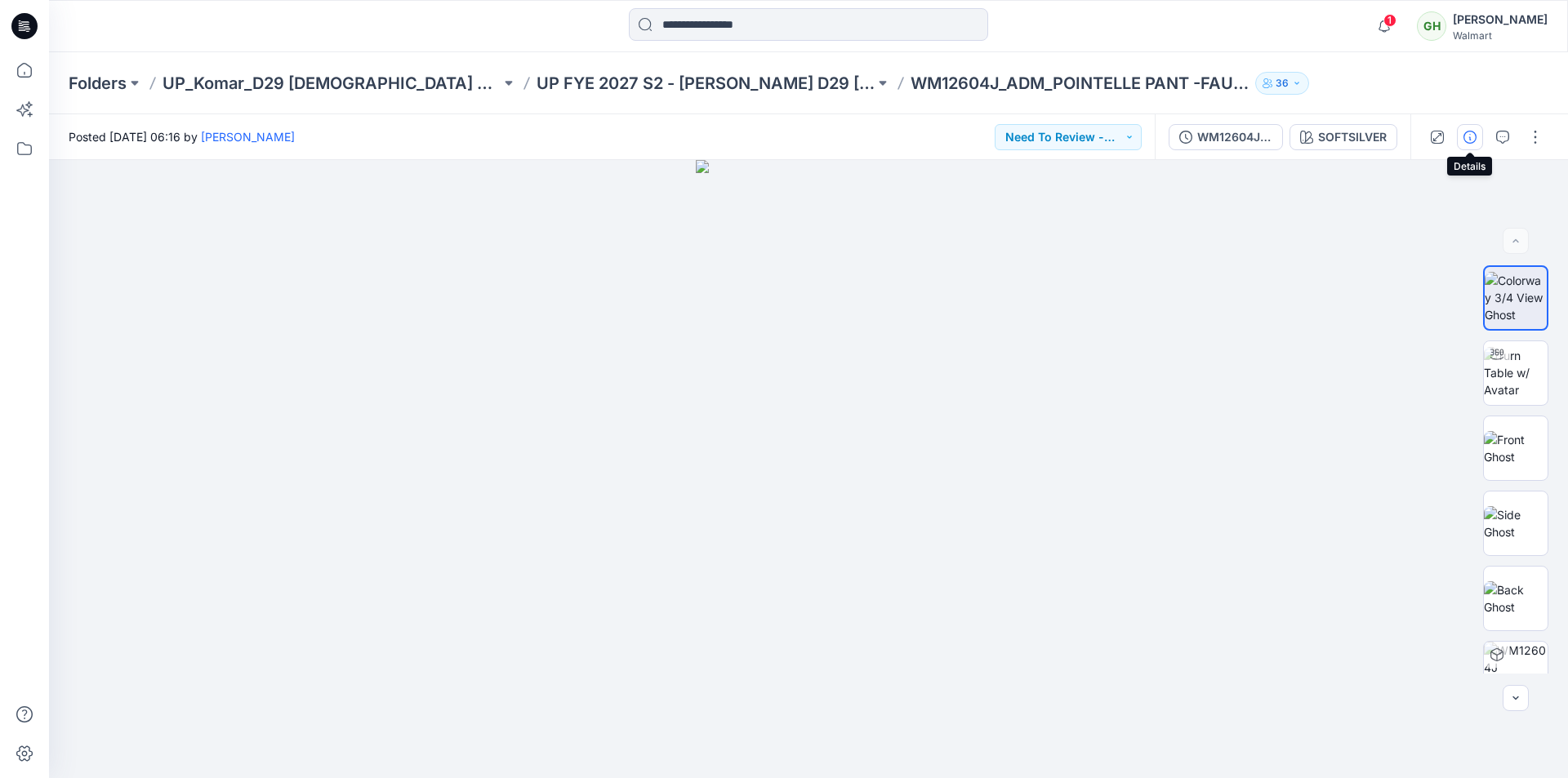
click at [1471, 138] on icon "button" at bounding box center [1470, 137] width 13 height 13
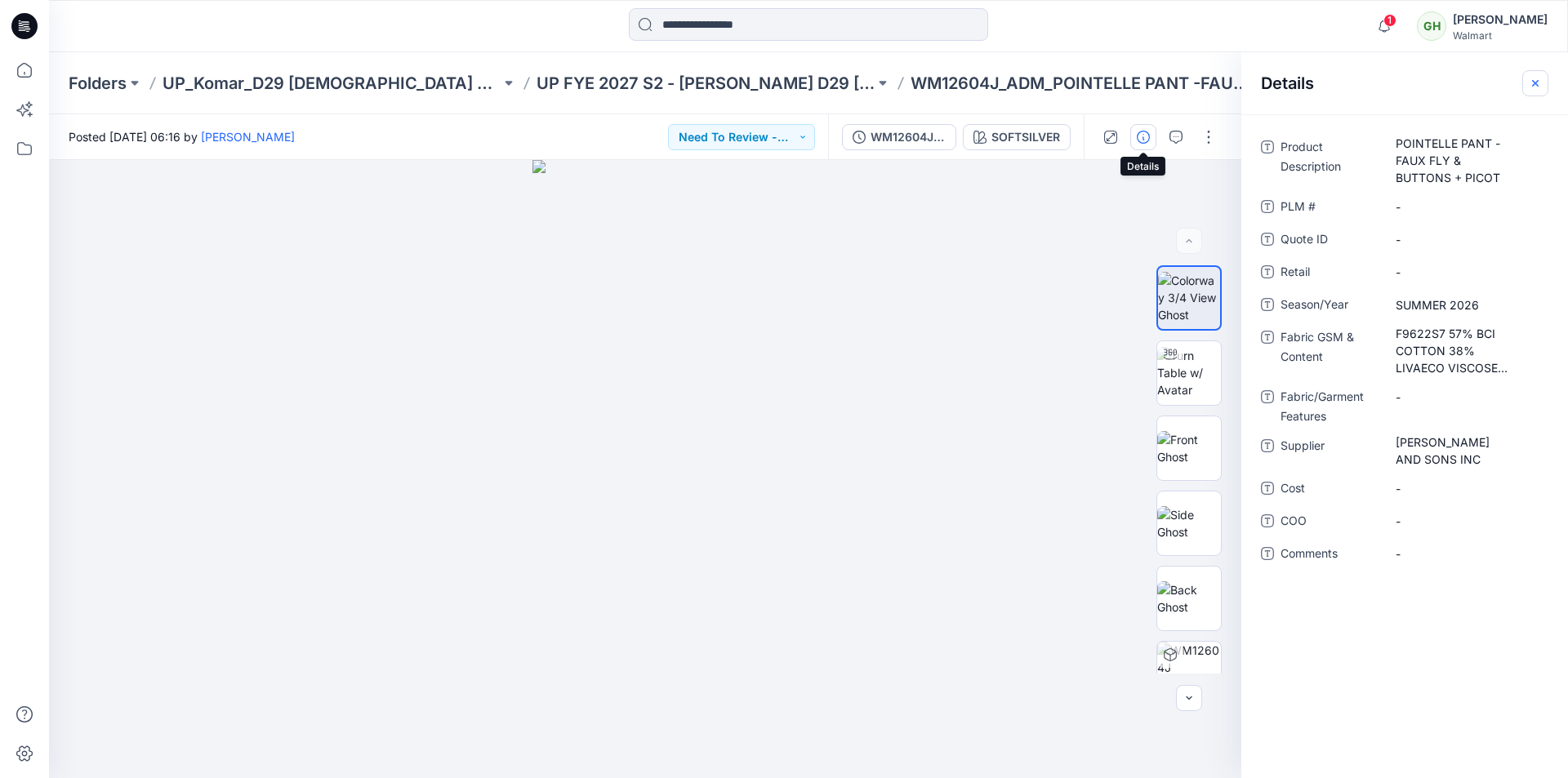
click at [1542, 79] on button "button" at bounding box center [1535, 83] width 26 height 26
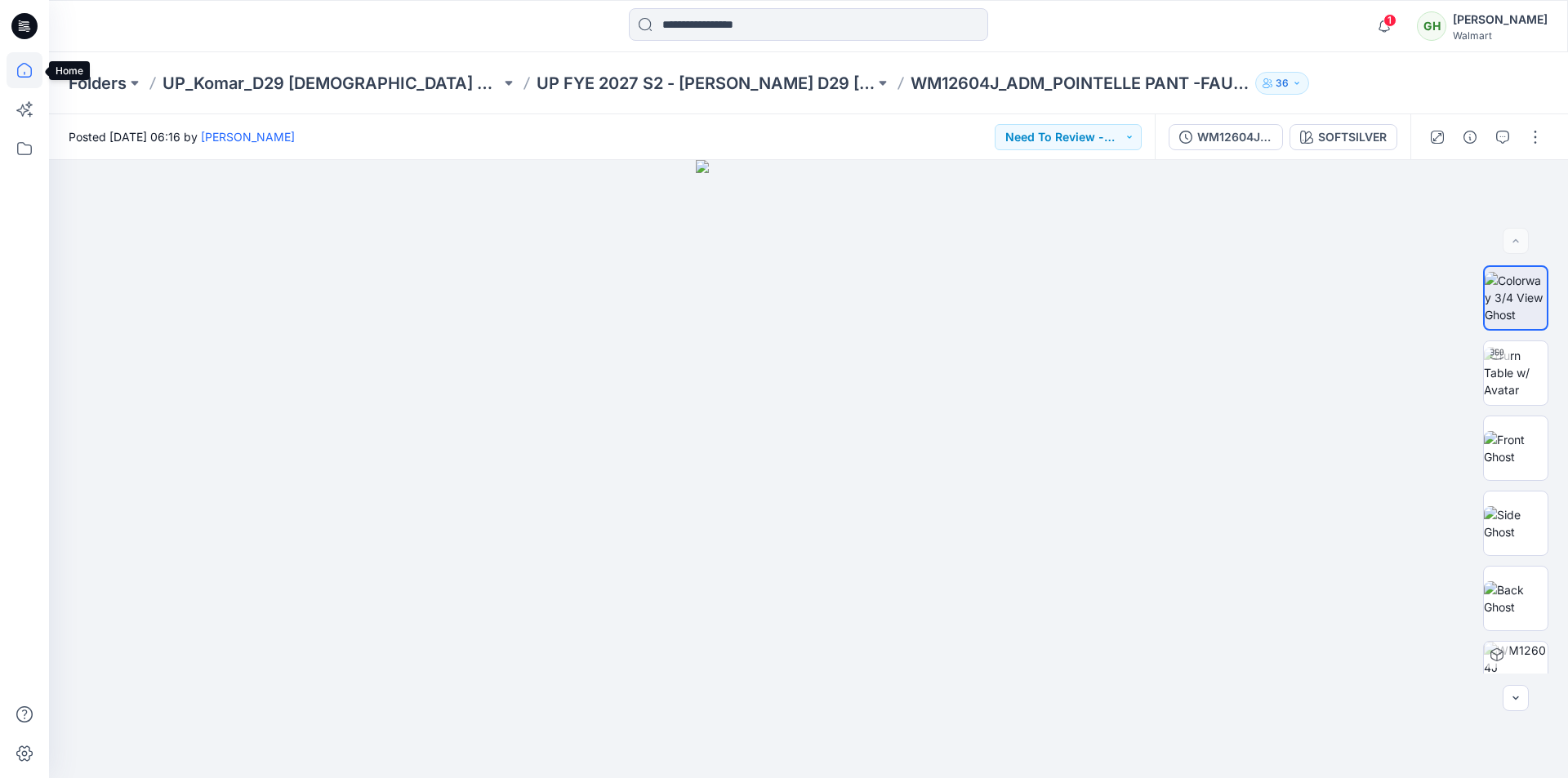
click at [22, 73] on icon at bounding box center [24, 70] width 36 height 36
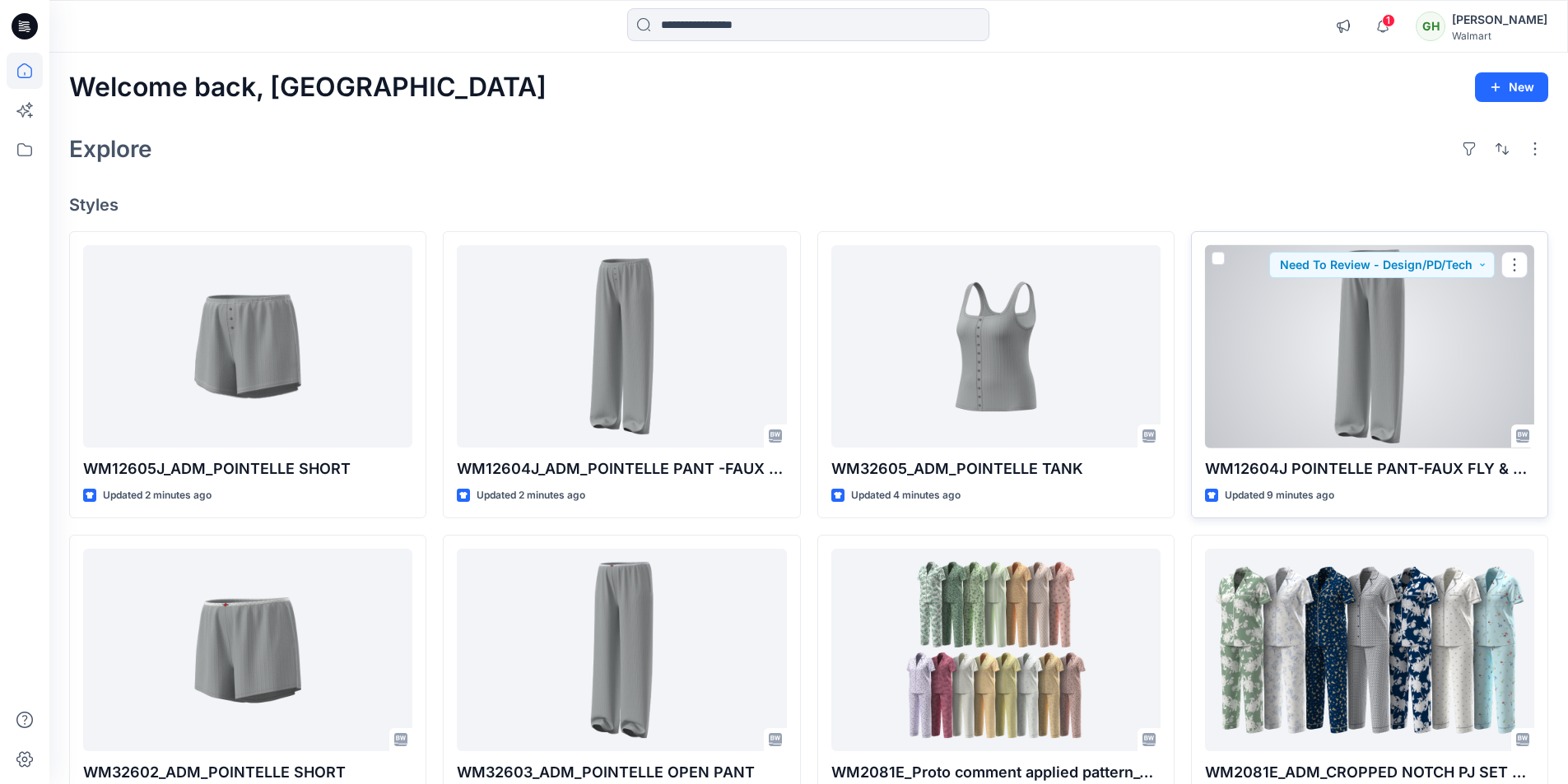
click at [1293, 365] on div at bounding box center [1369, 347] width 329 height 204
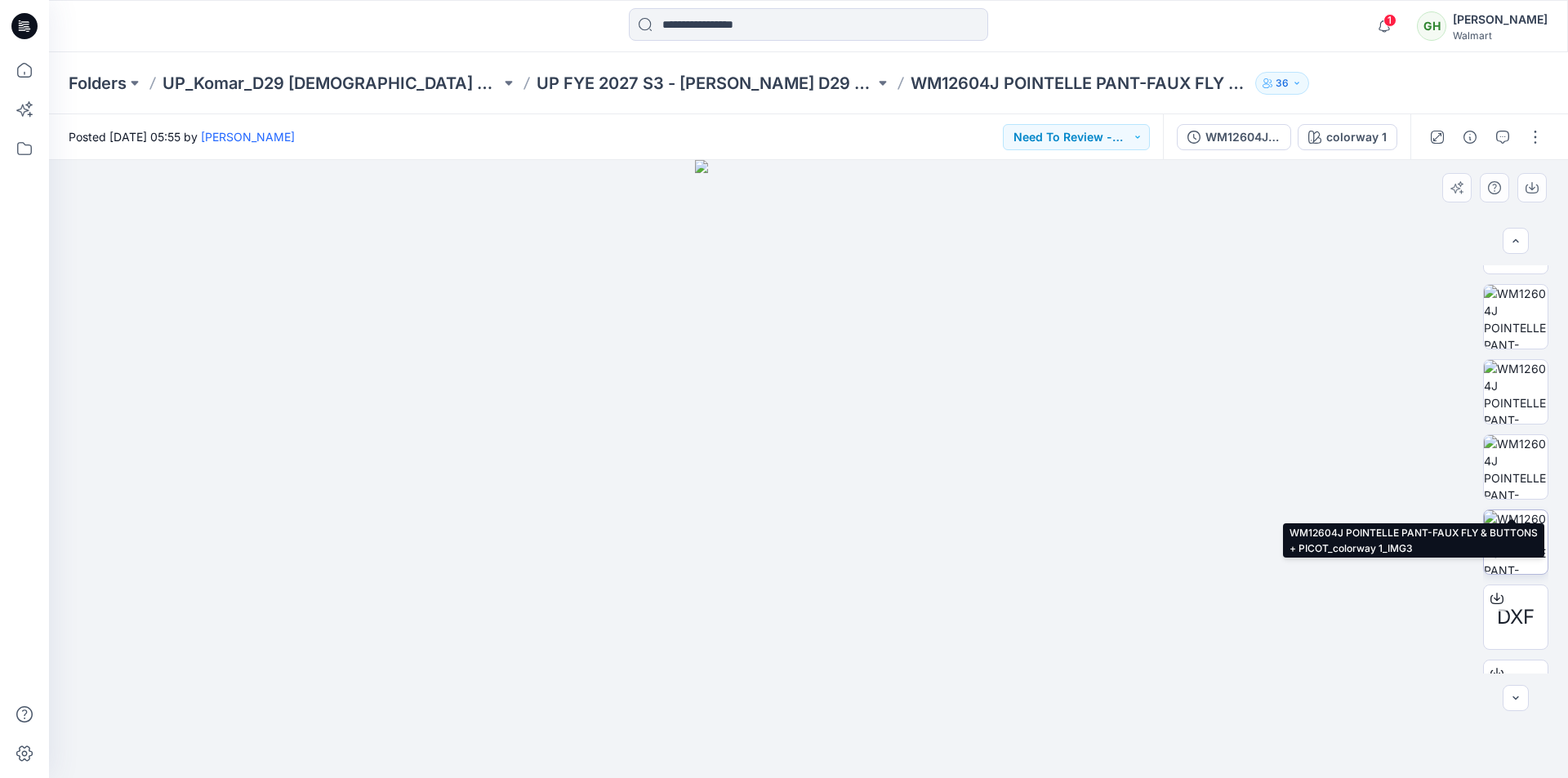
scroll to position [634, 0]
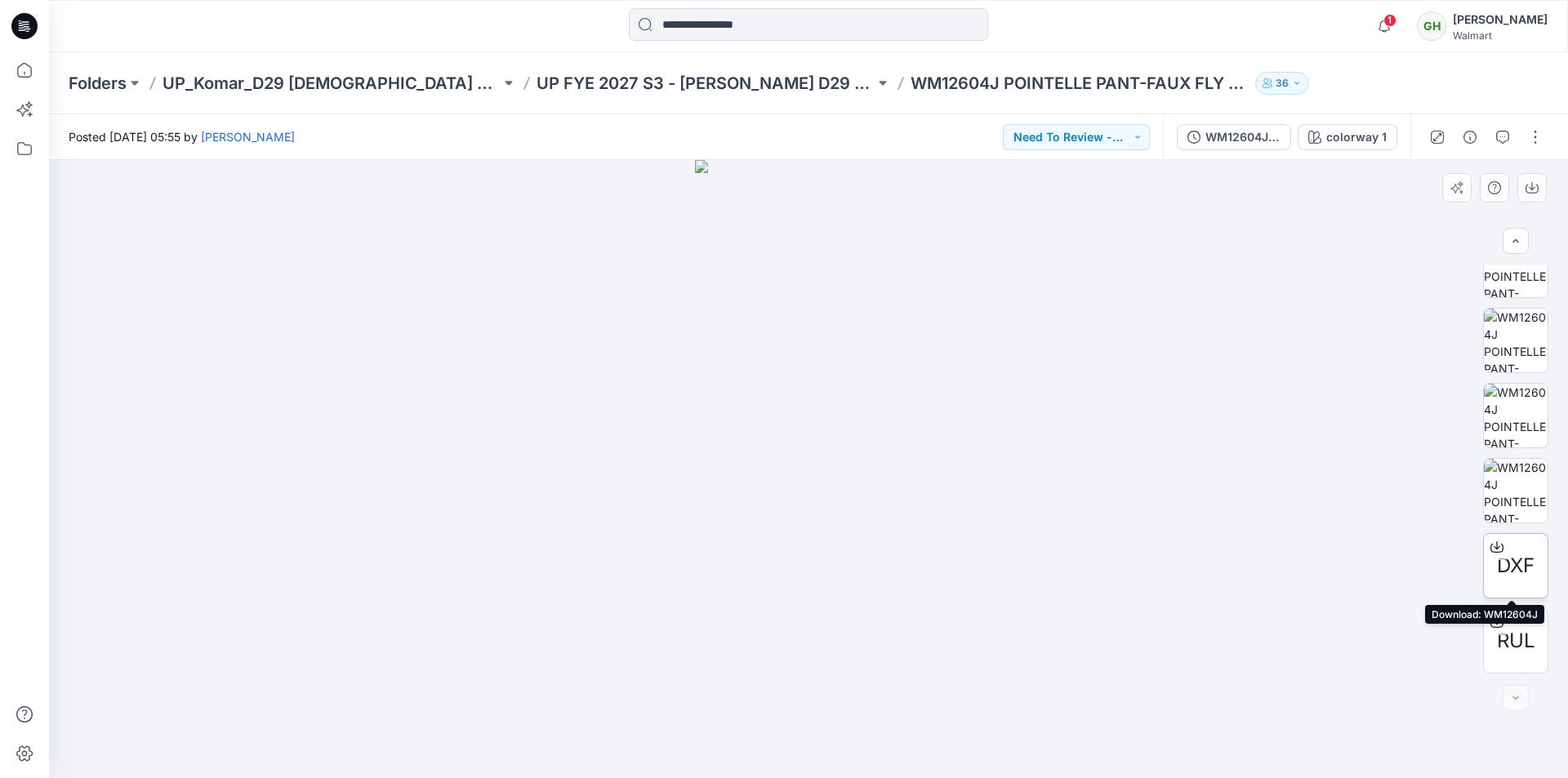
click at [1492, 544] on icon at bounding box center [1497, 547] width 13 height 13
click at [1495, 622] on icon at bounding box center [1497, 619] width 7 height 8
click at [20, 75] on icon at bounding box center [24, 70] width 36 height 36
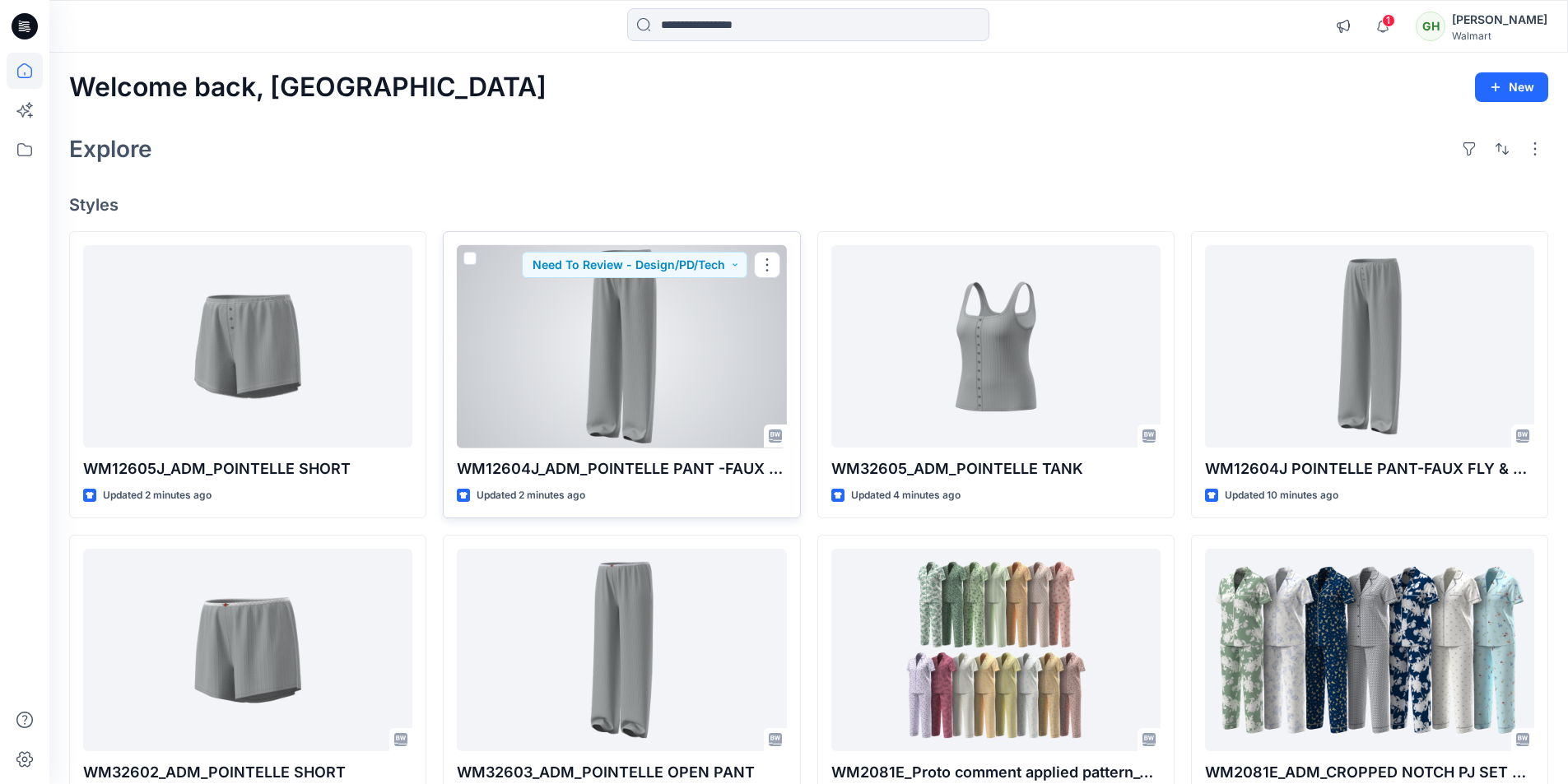
click at [594, 404] on div at bounding box center [621, 347] width 329 height 204
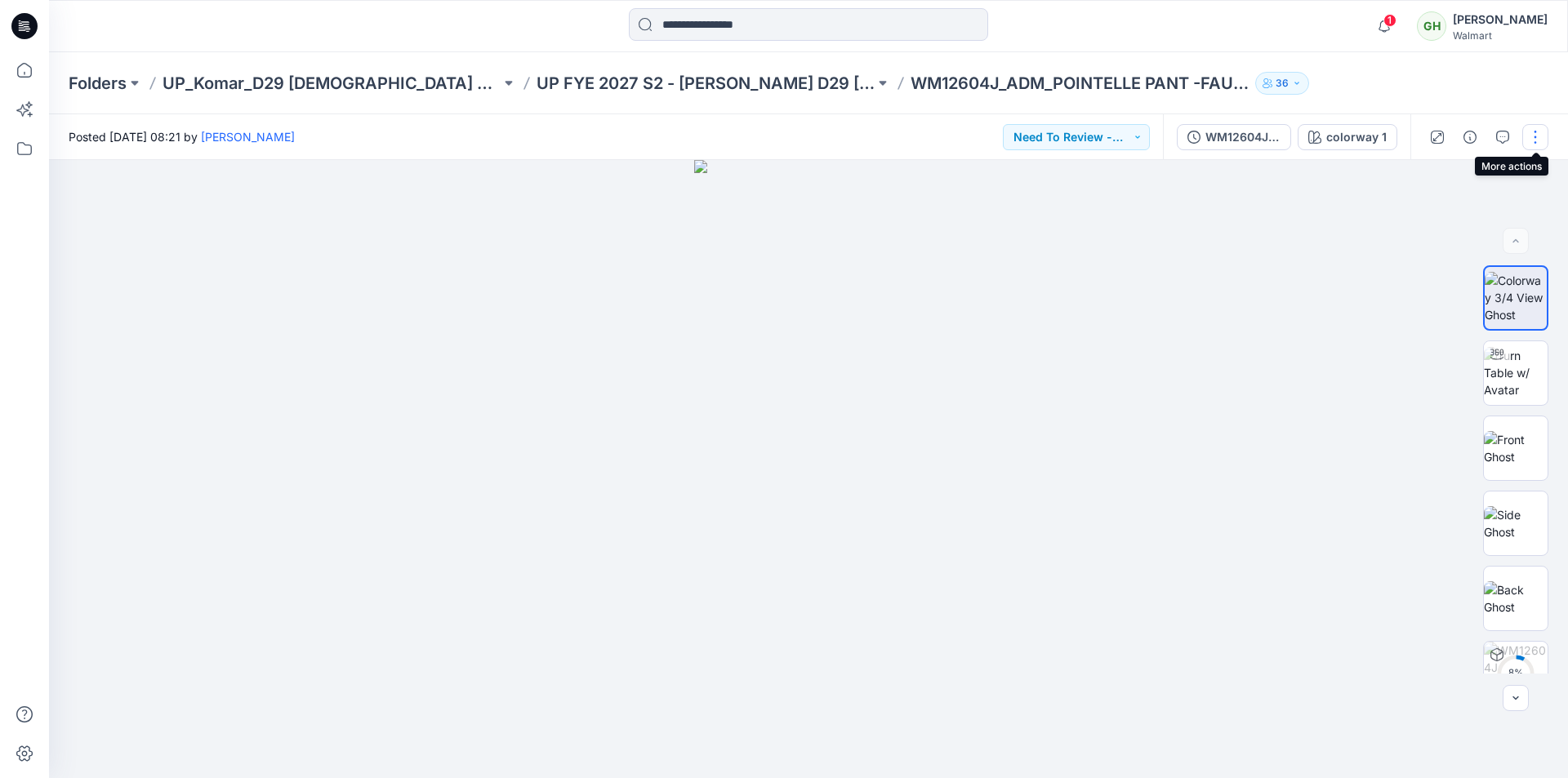
click at [1538, 133] on button "button" at bounding box center [1535, 137] width 26 height 26
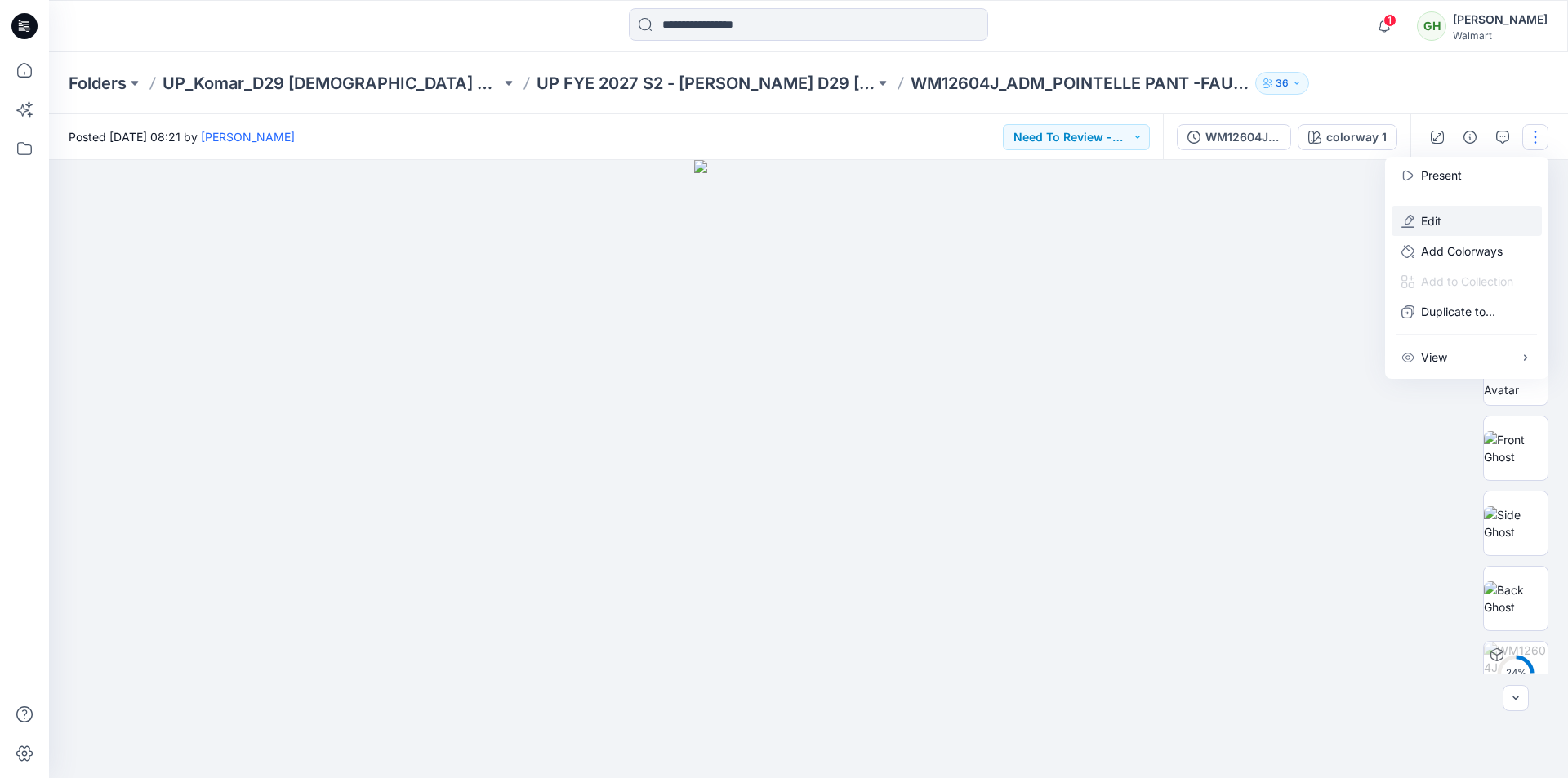
click at [1446, 221] on button "Edit" at bounding box center [1467, 220] width 150 height 30
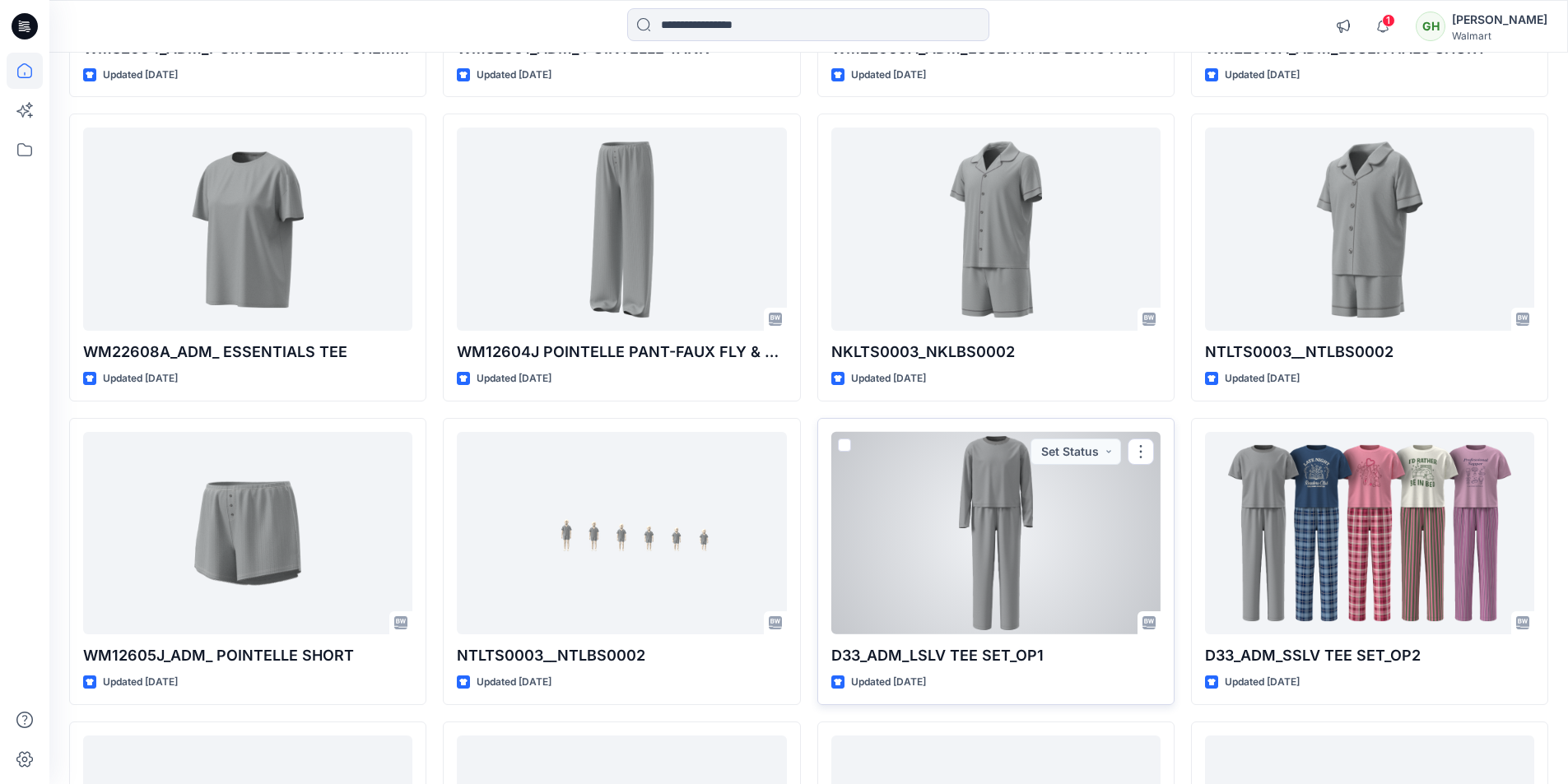
scroll to position [1250, 0]
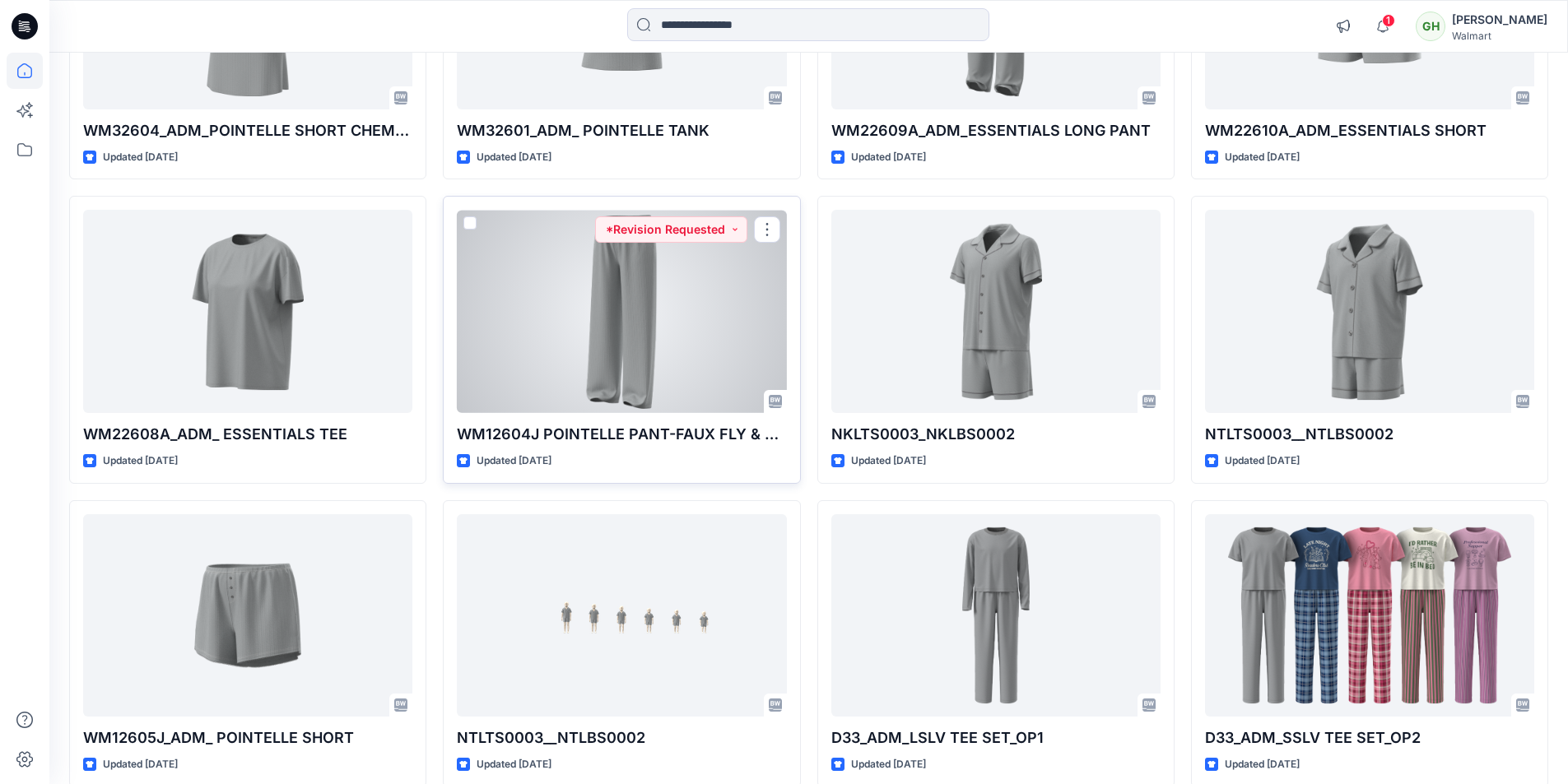
click at [658, 329] on div at bounding box center [621, 311] width 329 height 204
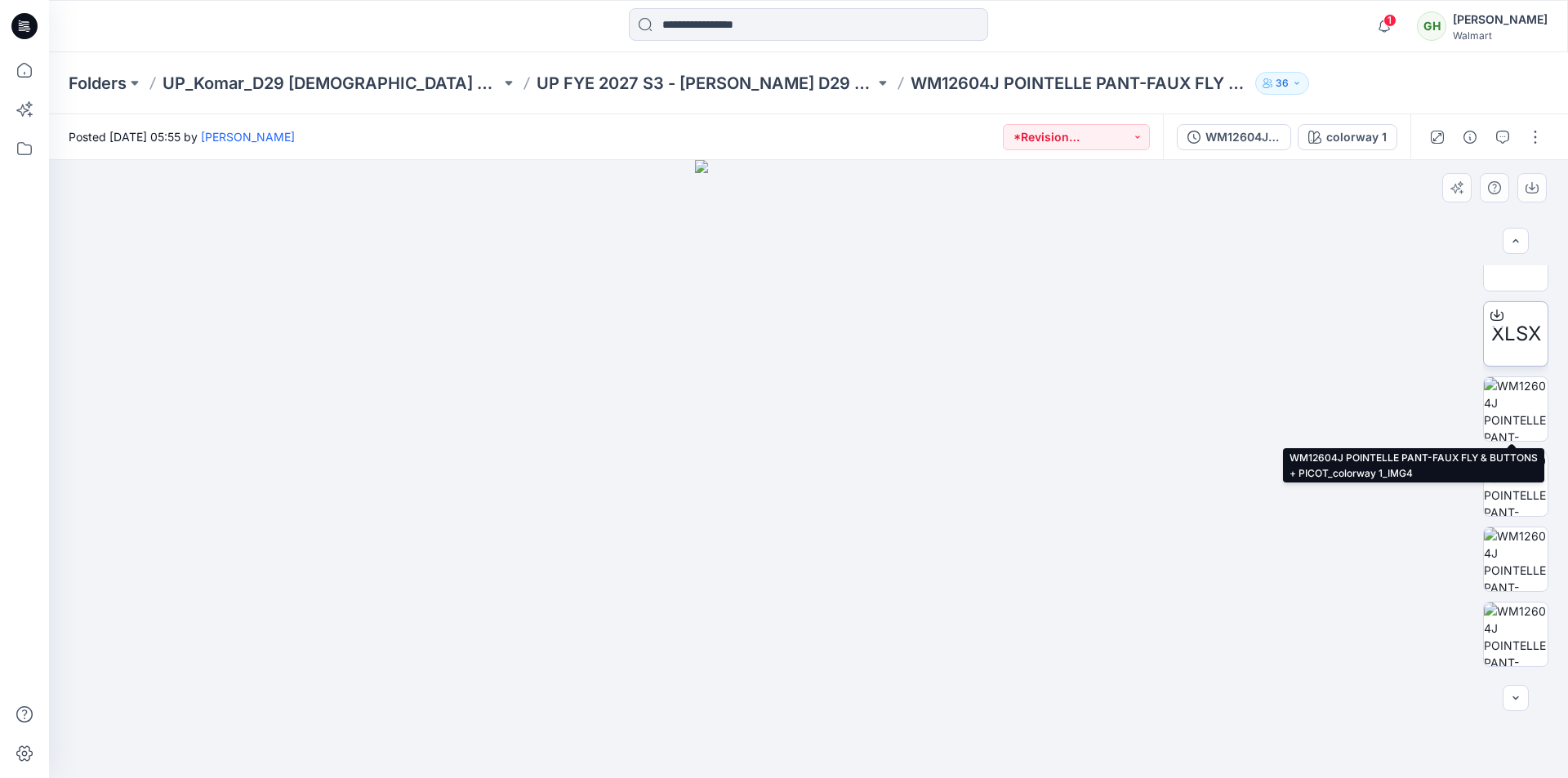
scroll to position [634, 0]
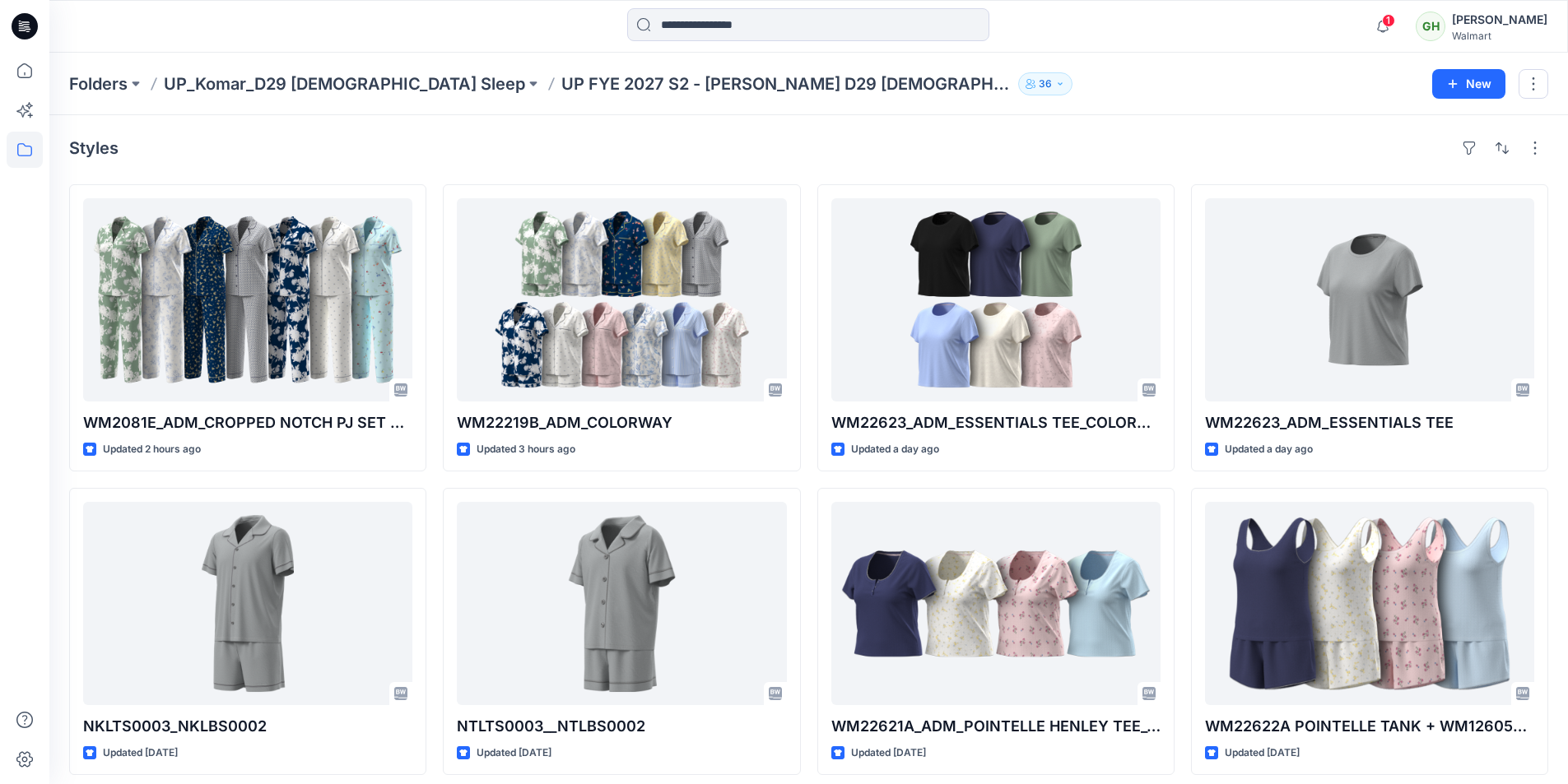
scroll to position [1279, 0]
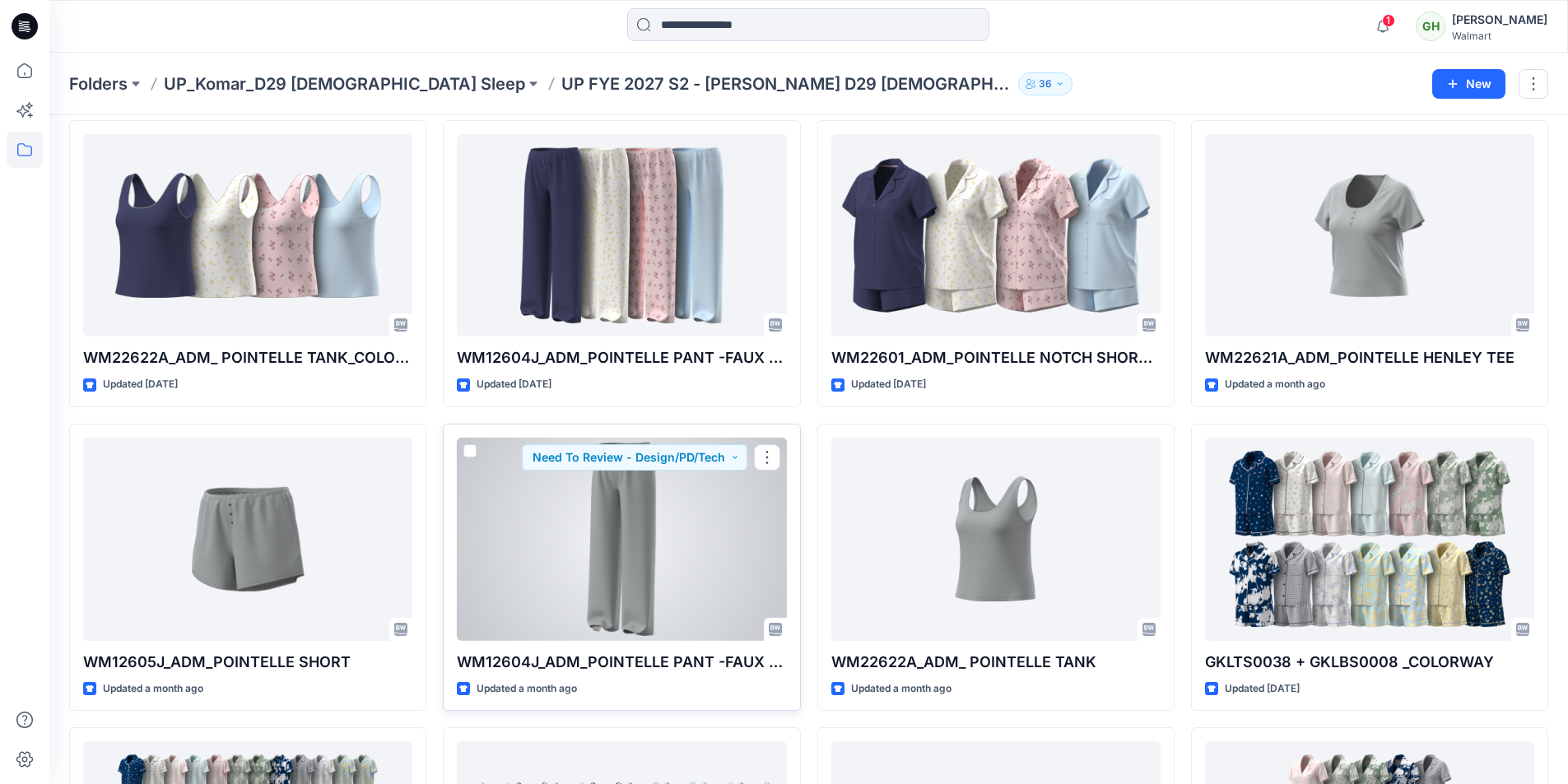
click at [659, 560] on div at bounding box center [621, 539] width 329 height 204
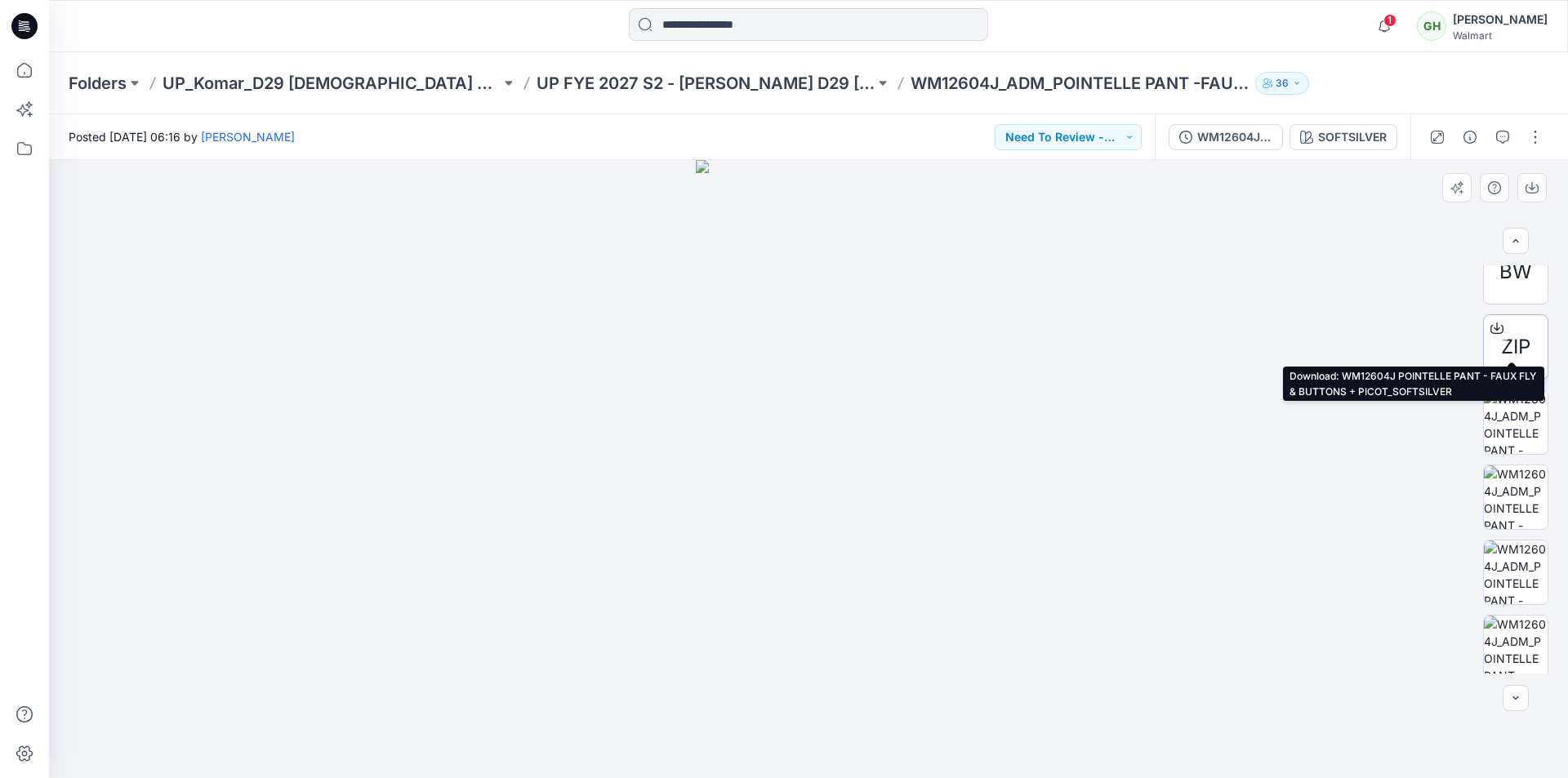
scroll to position [558, 0]
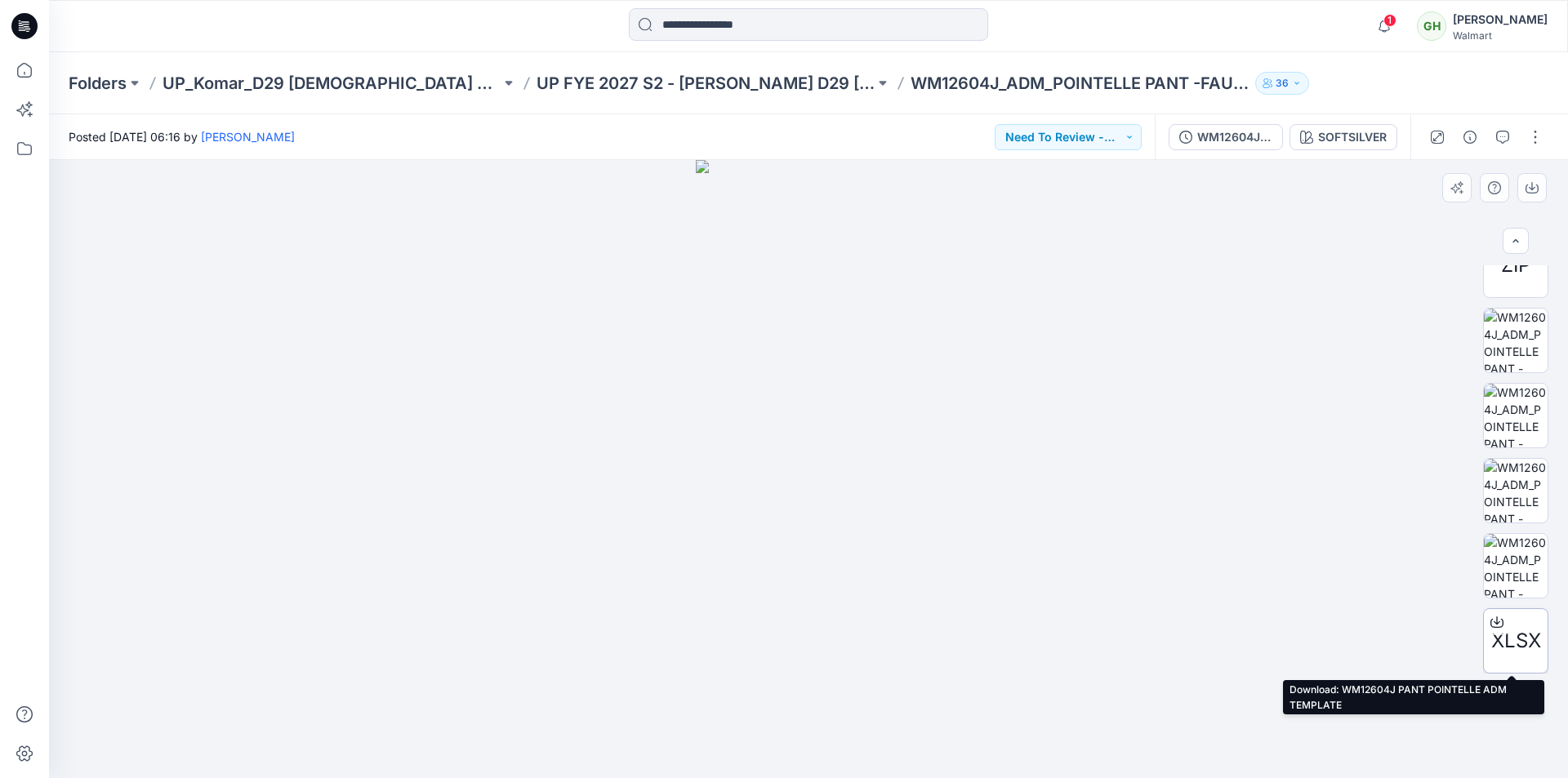
click at [1492, 621] on icon at bounding box center [1497, 622] width 13 height 13
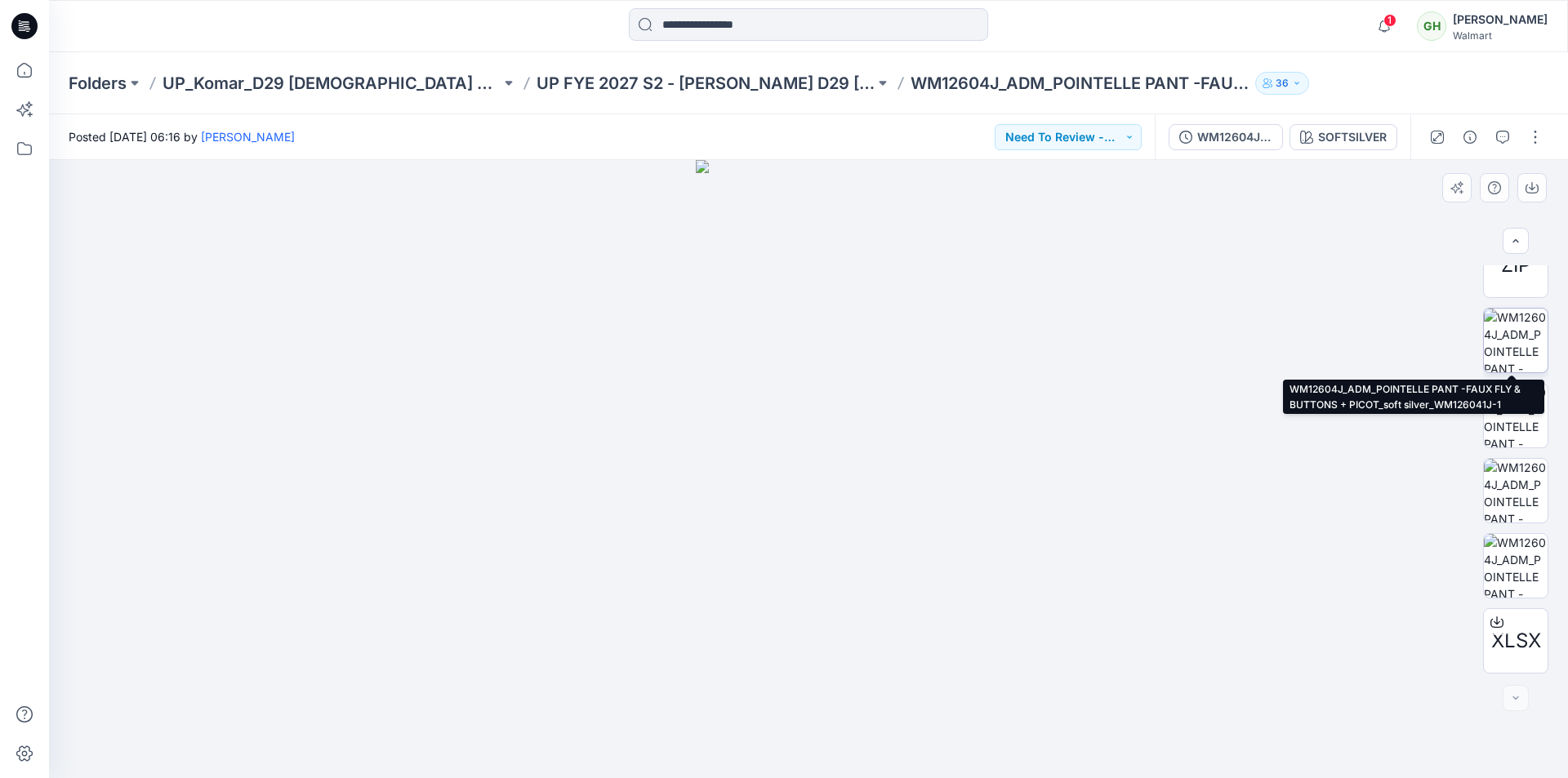
click at [1511, 343] on img at bounding box center [1515, 341] width 63 height 63
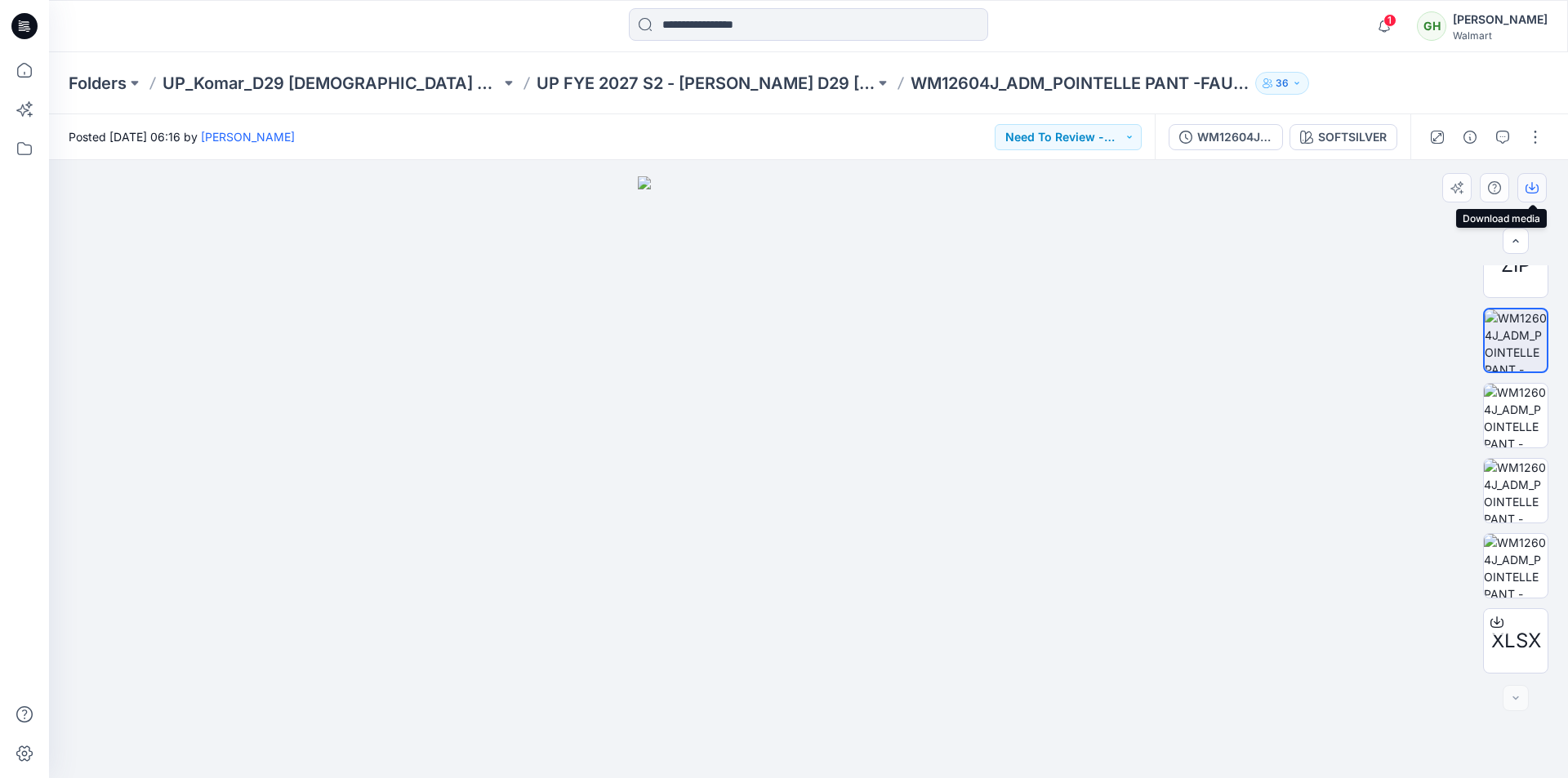
click at [1527, 188] on icon "button" at bounding box center [1532, 188] width 13 height 13
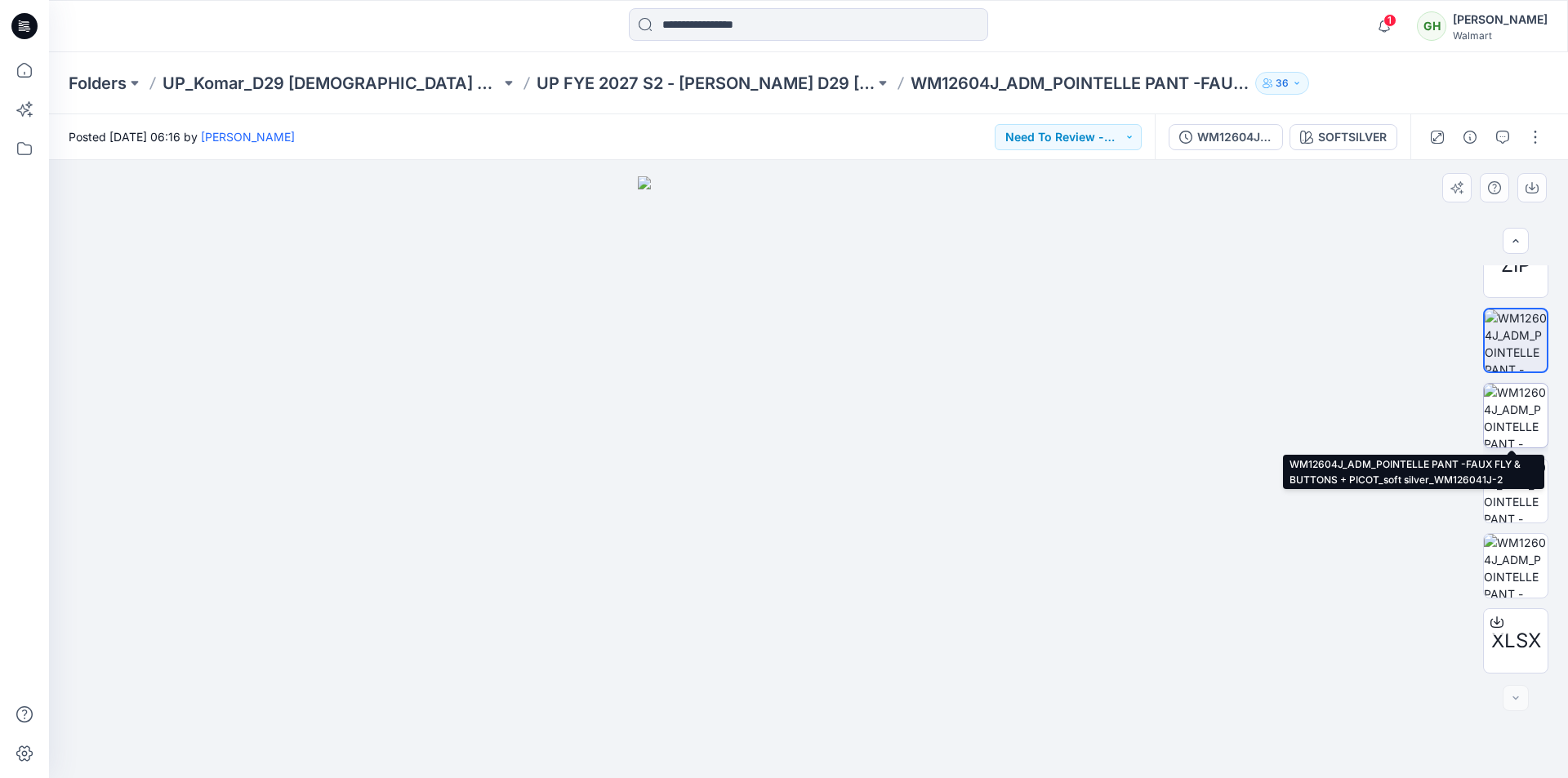
click at [1515, 423] on img at bounding box center [1515, 416] width 63 height 63
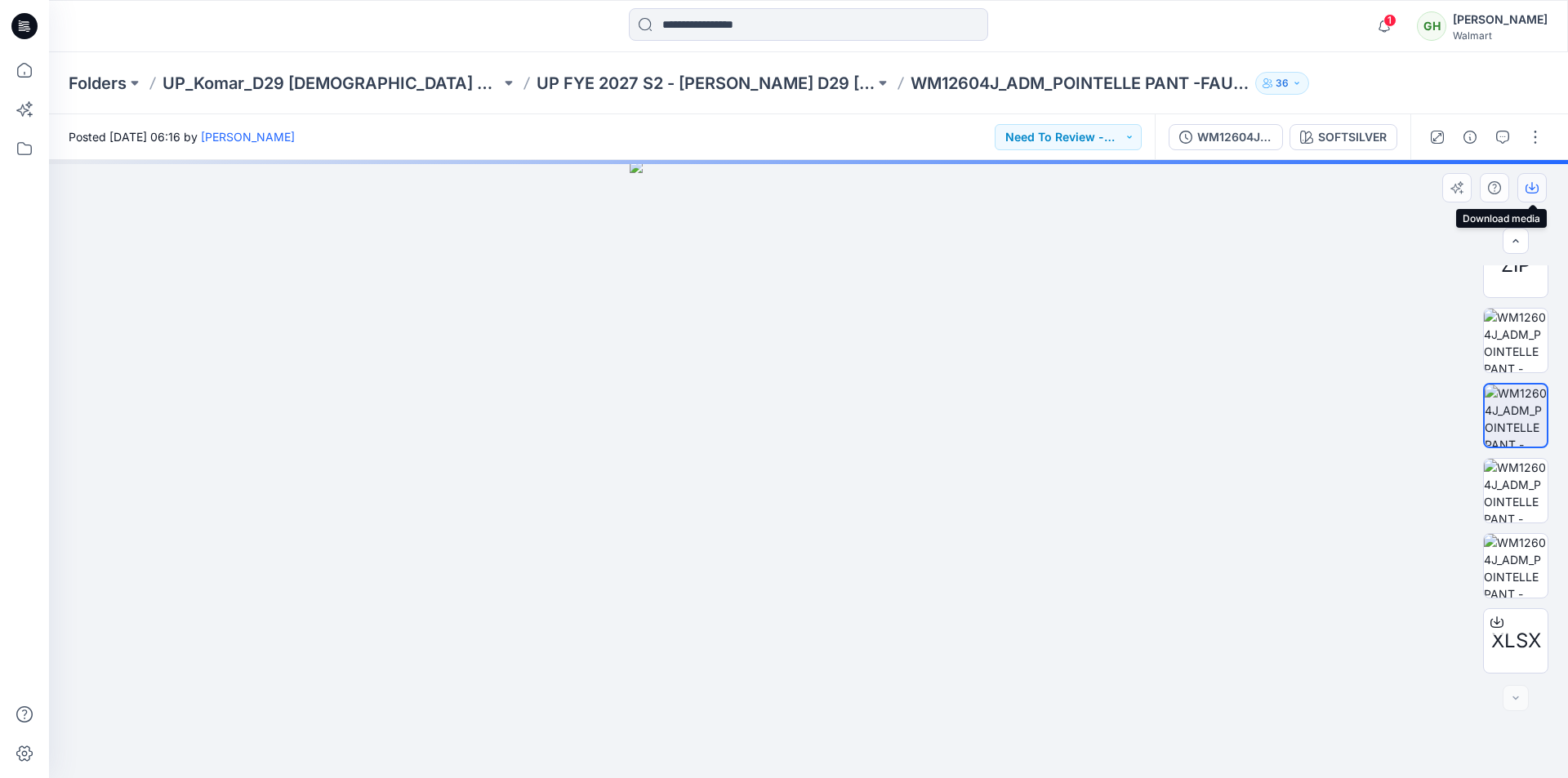
click at [1535, 190] on icon "button" at bounding box center [1532, 188] width 13 height 13
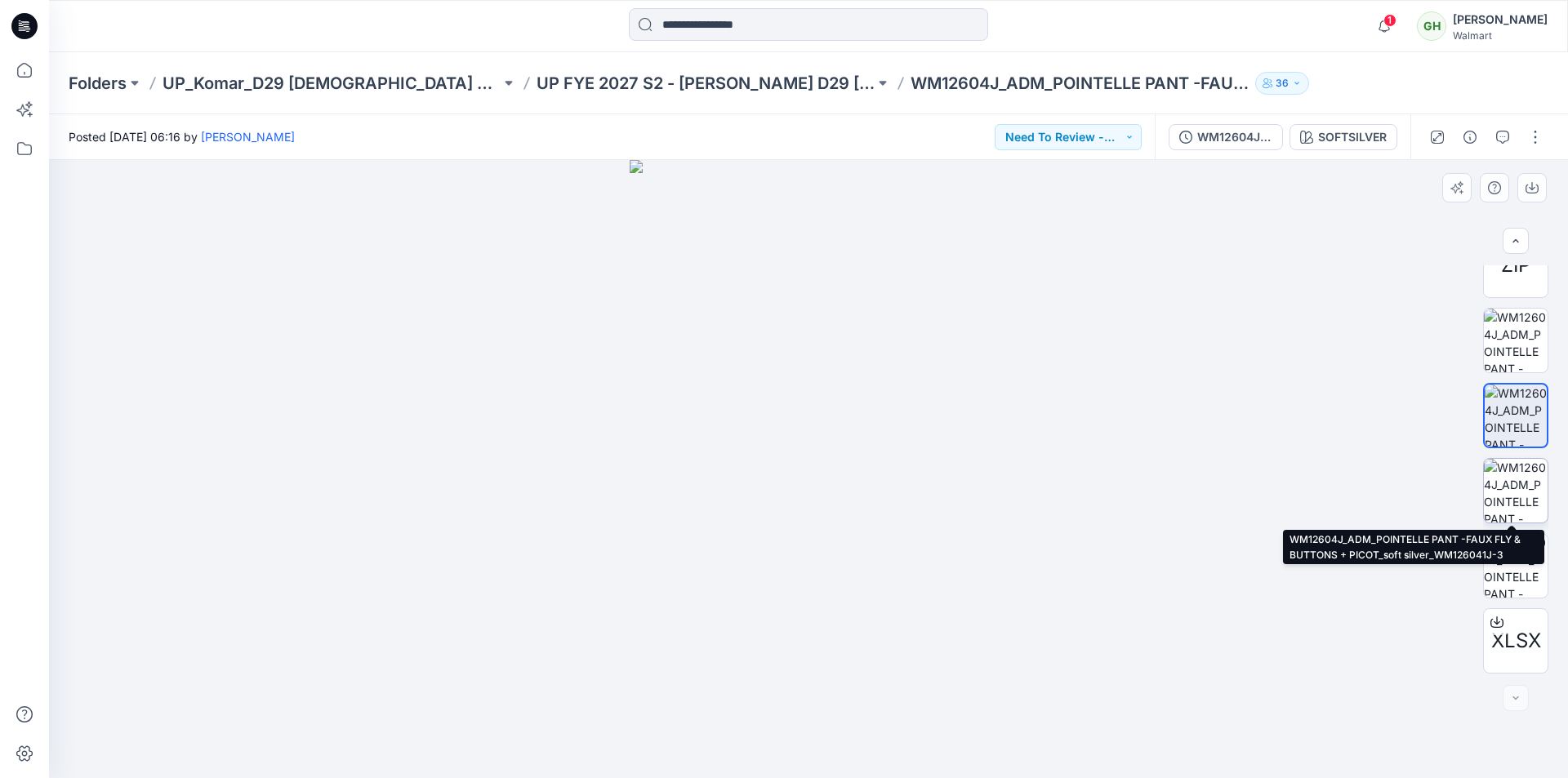
click at [1523, 493] on img at bounding box center [1515, 491] width 63 height 63
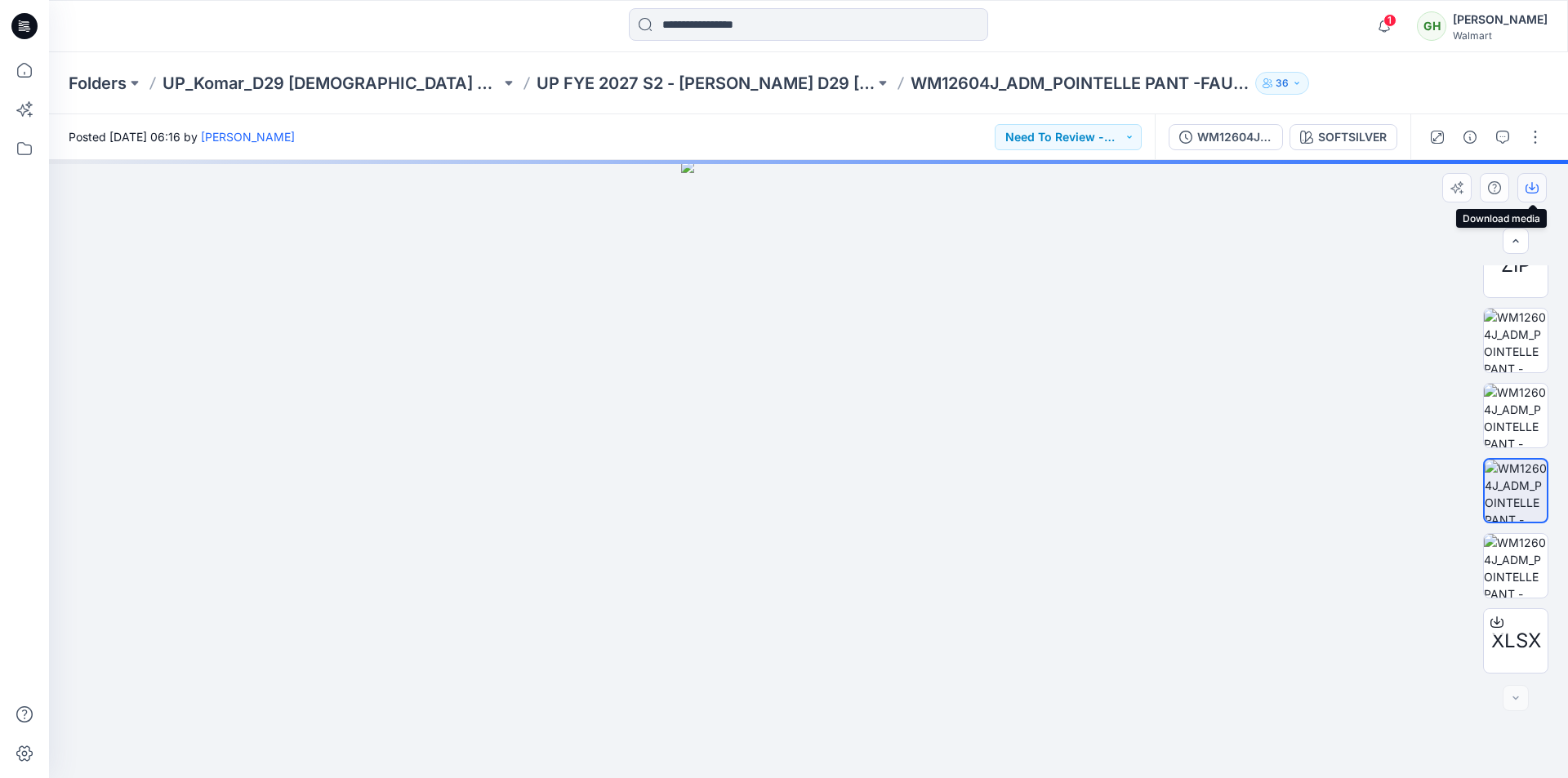
click at [1535, 193] on icon "button" at bounding box center [1532, 189] width 13 height 9
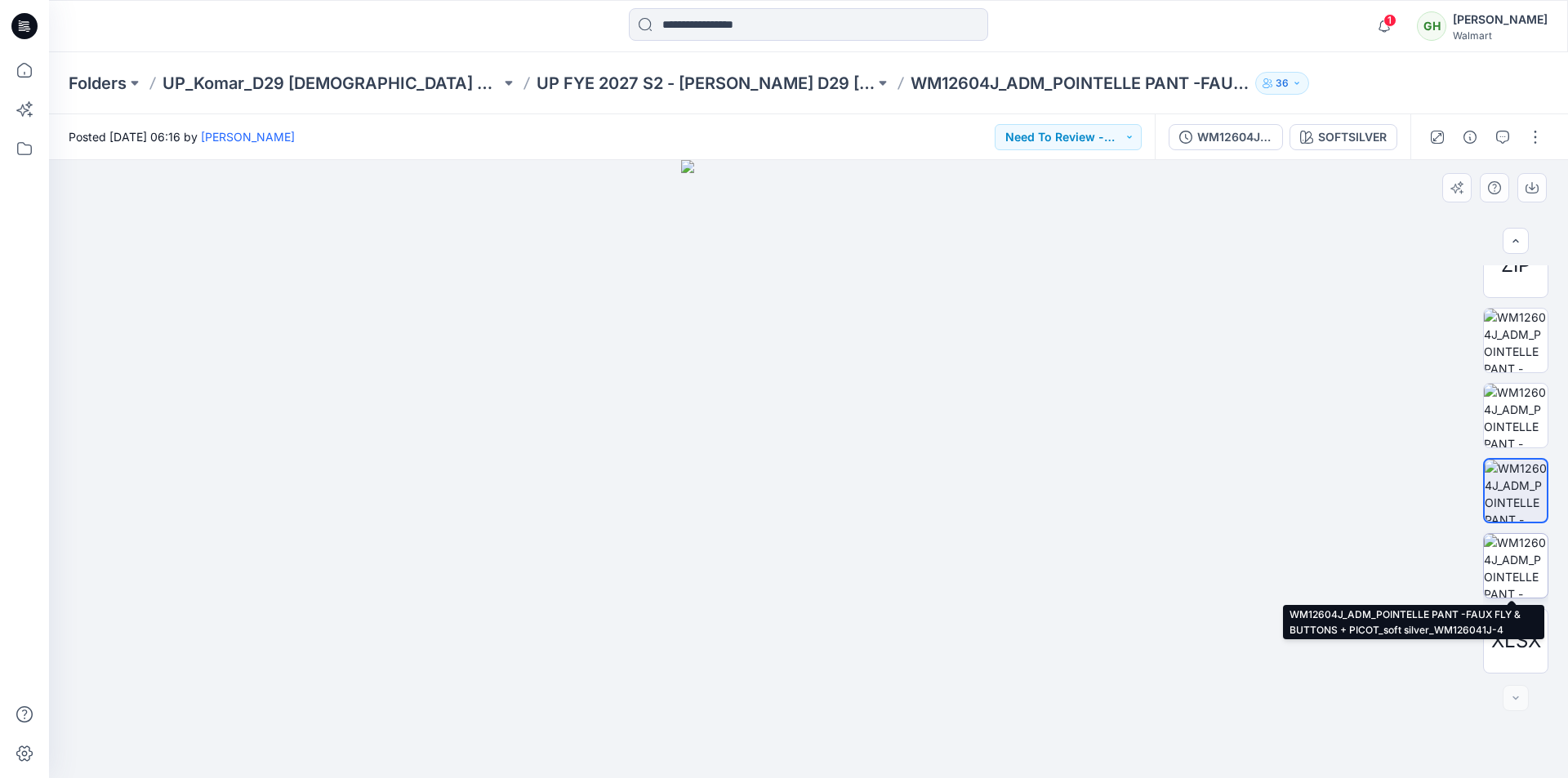
click at [1521, 561] on img at bounding box center [1515, 566] width 63 height 63
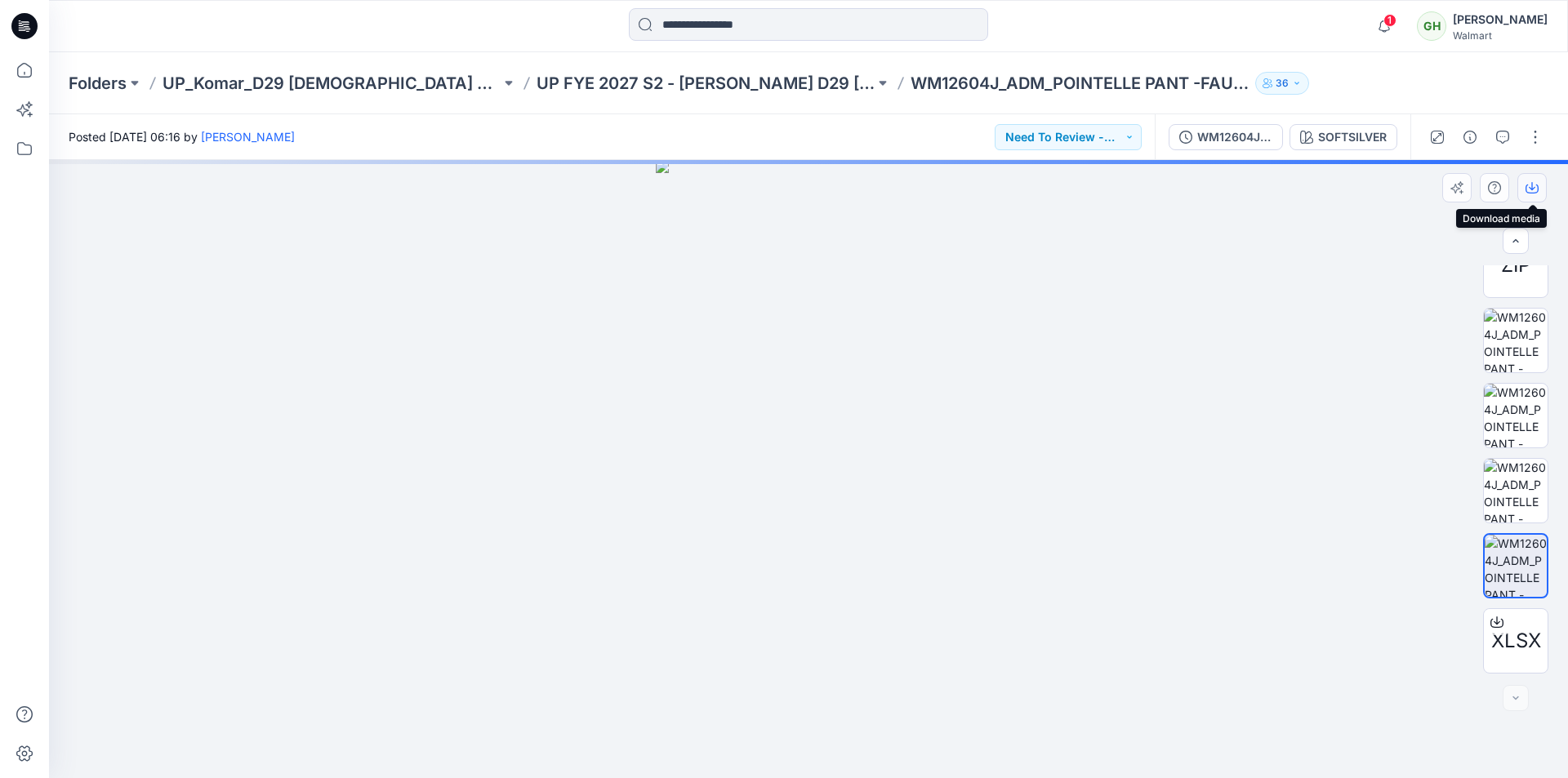
click at [1535, 186] on icon "button" at bounding box center [1532, 188] width 13 height 13
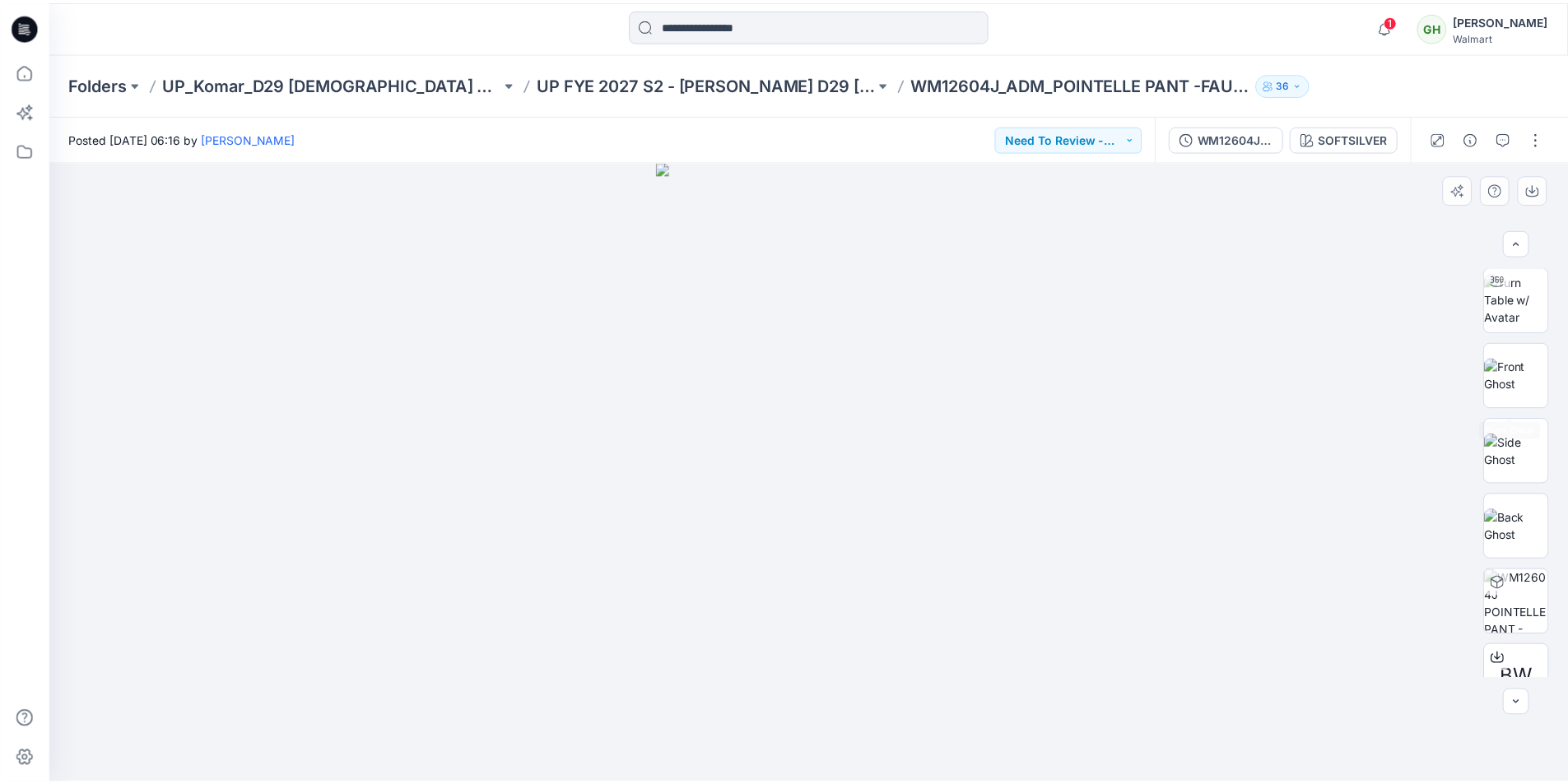
scroll to position [69, 0]
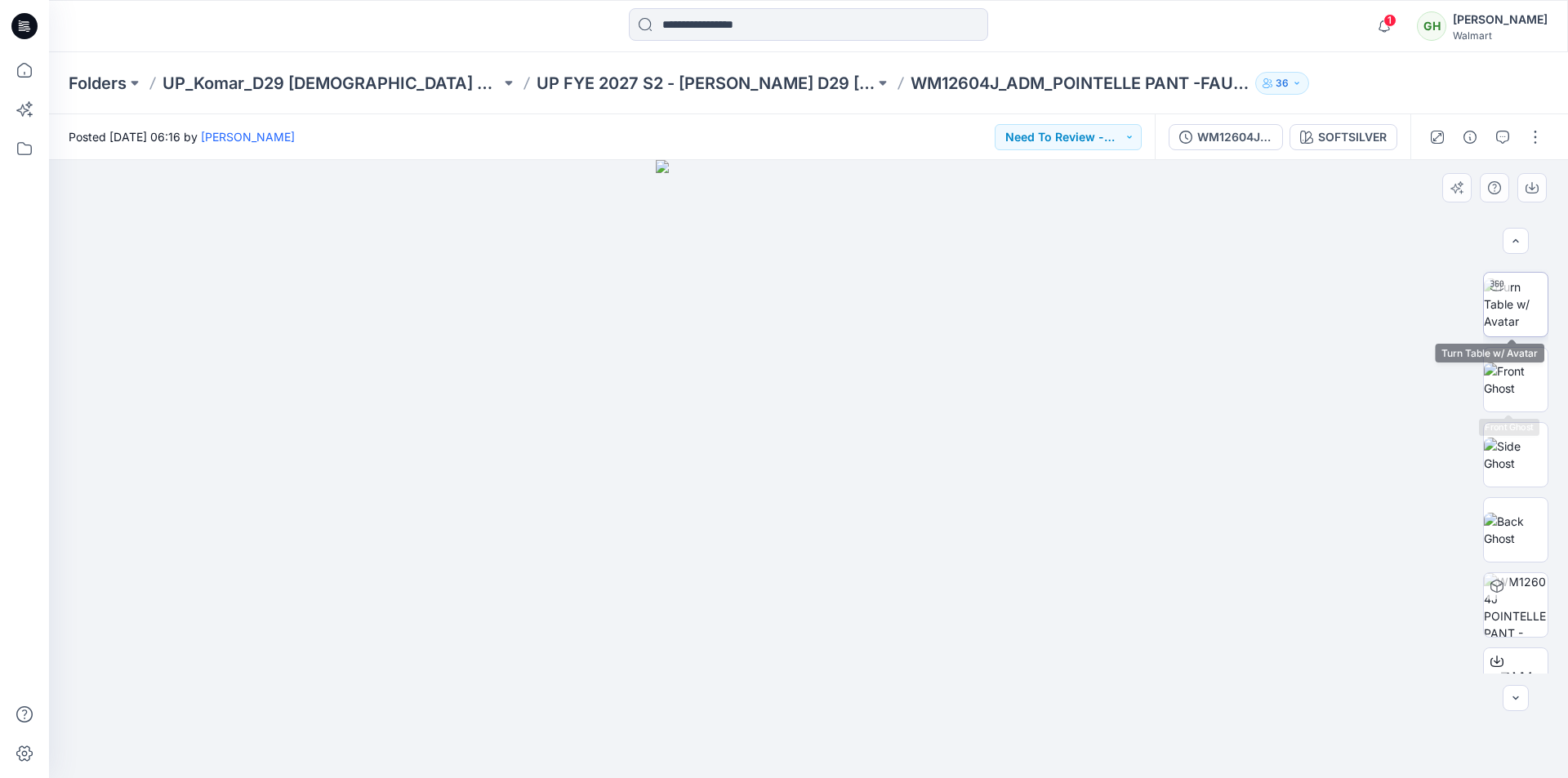
click at [1525, 316] on img at bounding box center [1515, 305] width 63 height 52
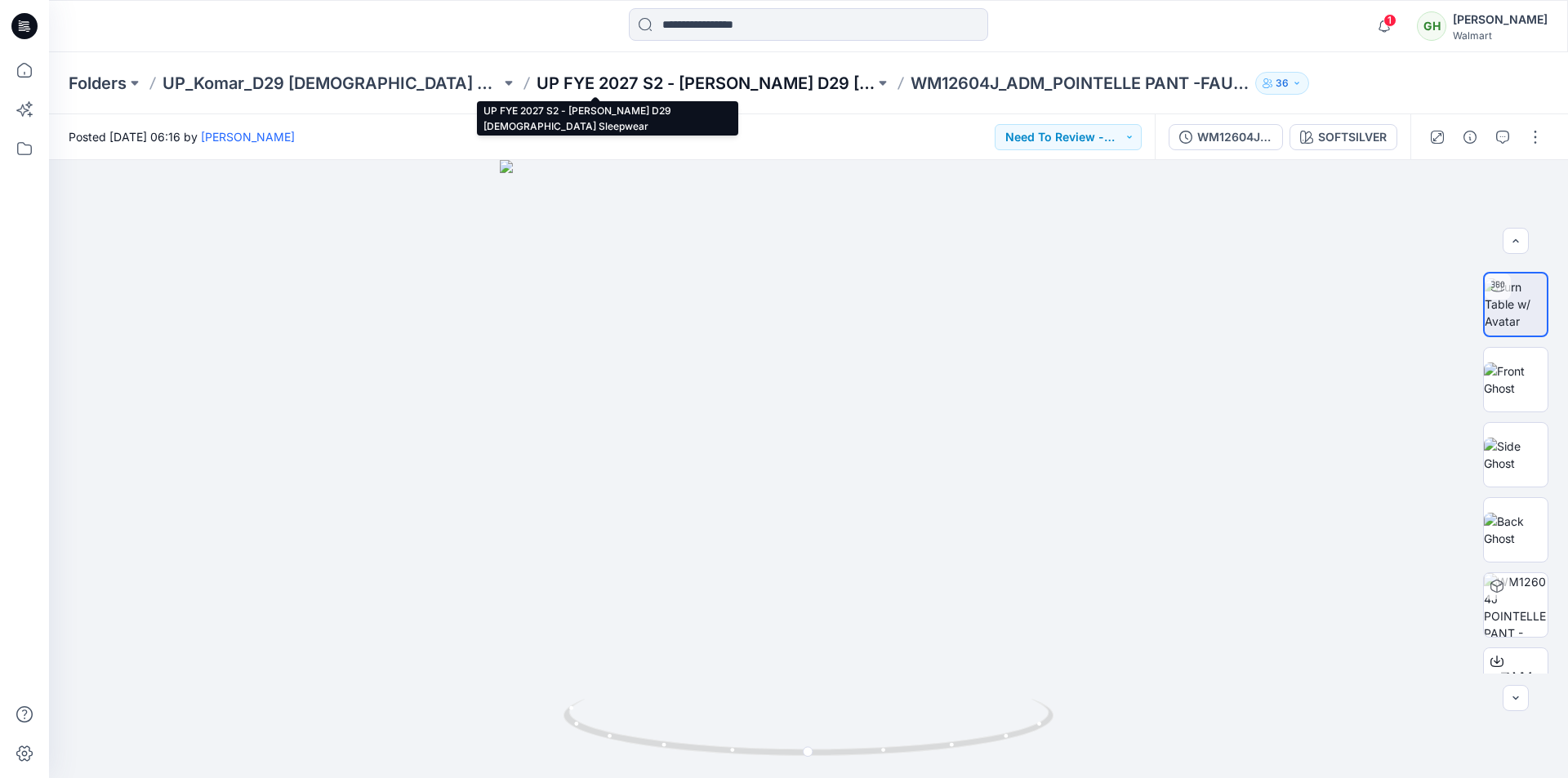
click at [562, 89] on p "UP FYE 2027 S2 - [PERSON_NAME] D29 [DEMOGRAPHIC_DATA] Sleepwear" at bounding box center [706, 83] width 338 height 23
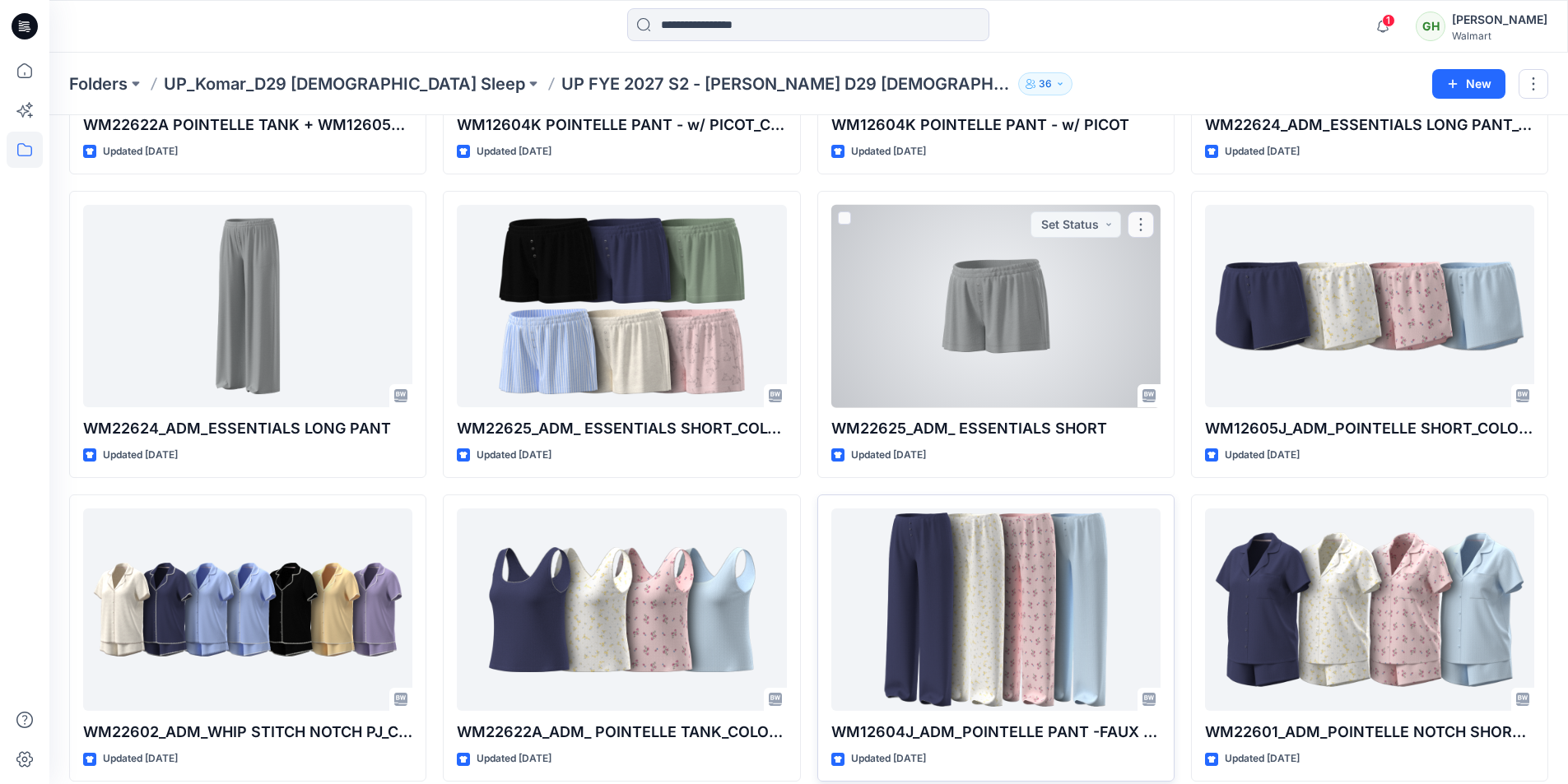
scroll to position [1070, 0]
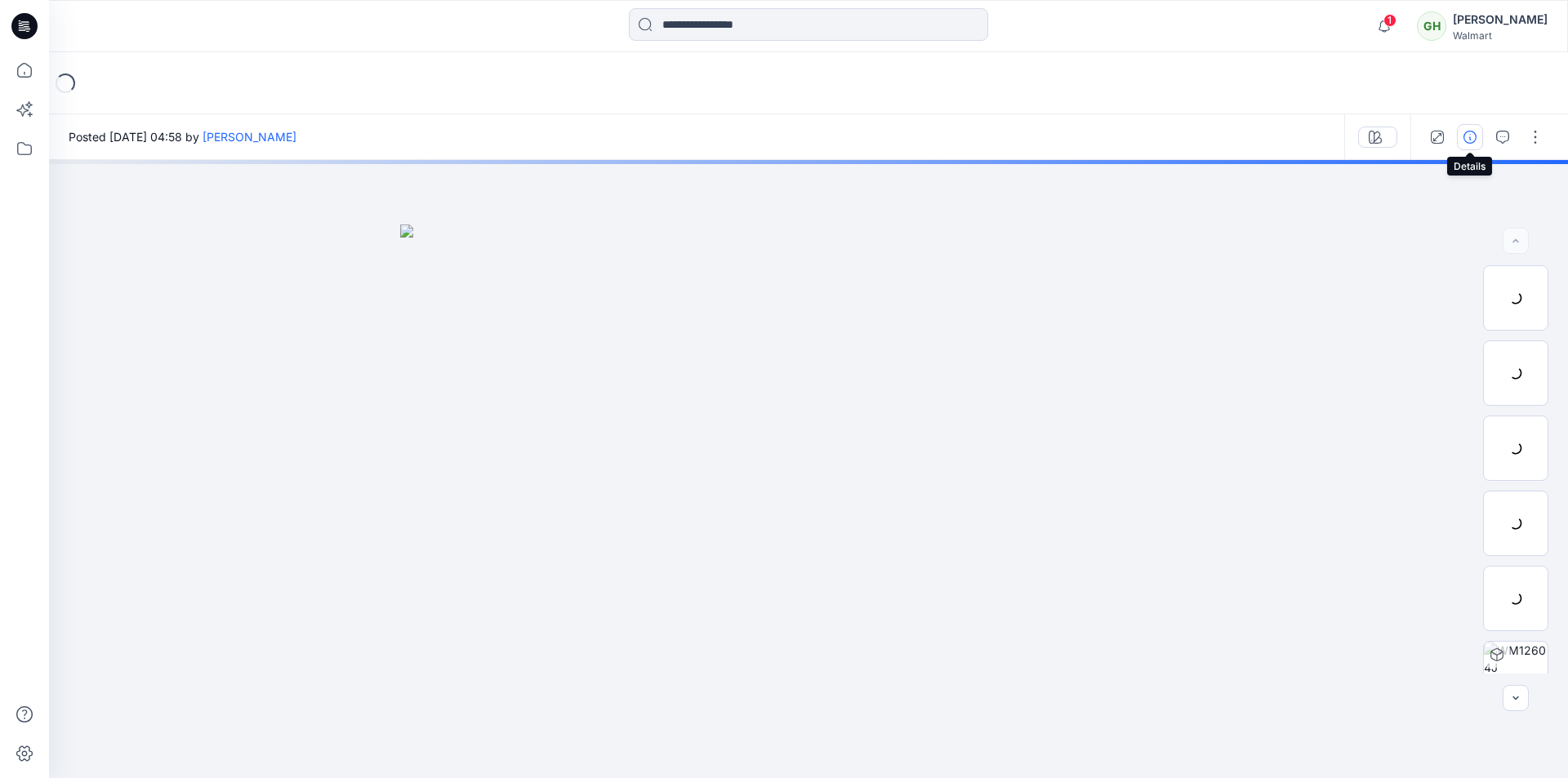
click at [1467, 138] on icon "button" at bounding box center [1470, 137] width 13 height 13
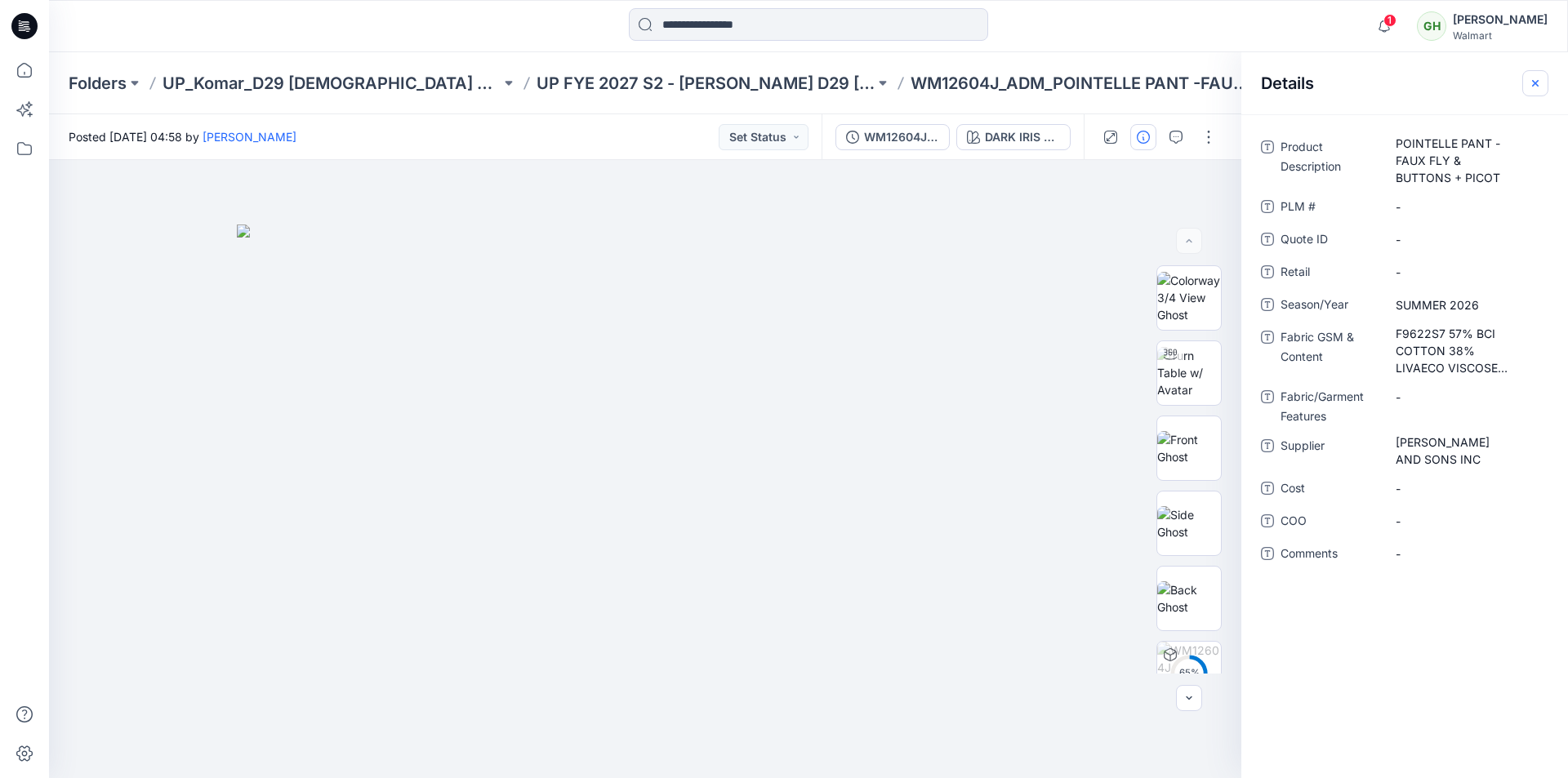
click at [1531, 80] on icon "button" at bounding box center [1535, 83] width 13 height 13
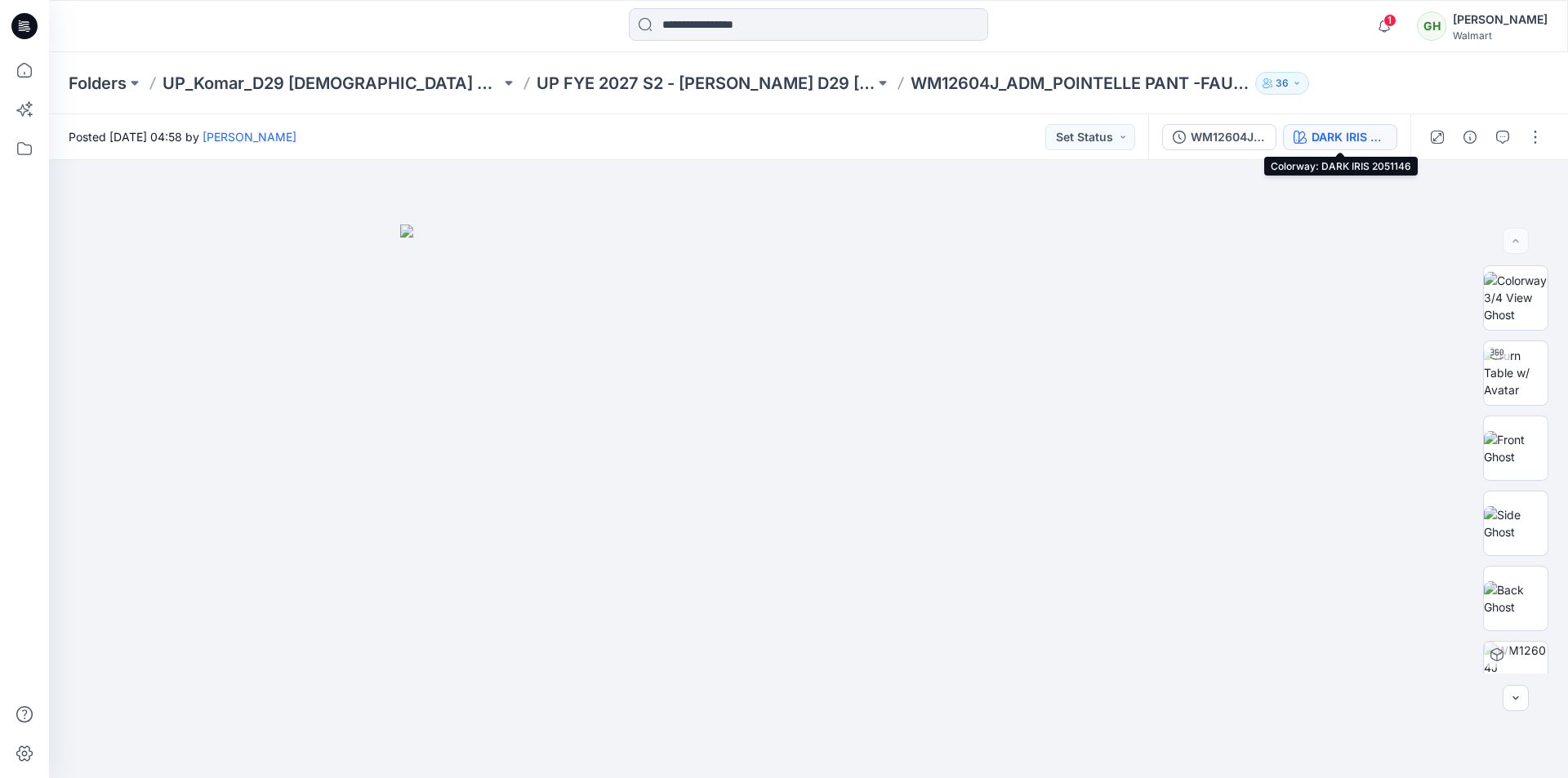
click at [1312, 139] on div "DARK IRIS 2051146" at bounding box center [1349, 138] width 75 height 18
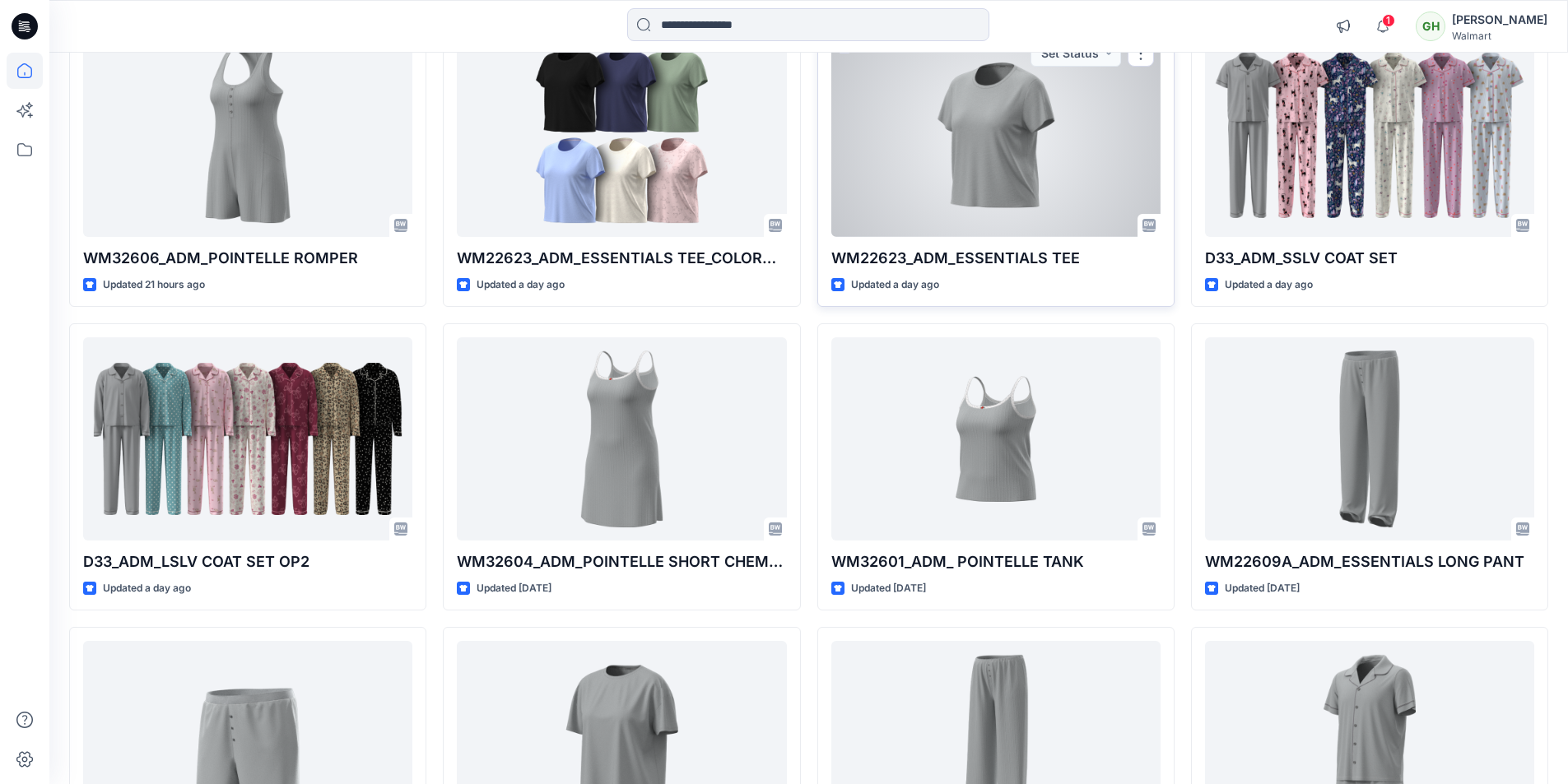
scroll to position [914, 0]
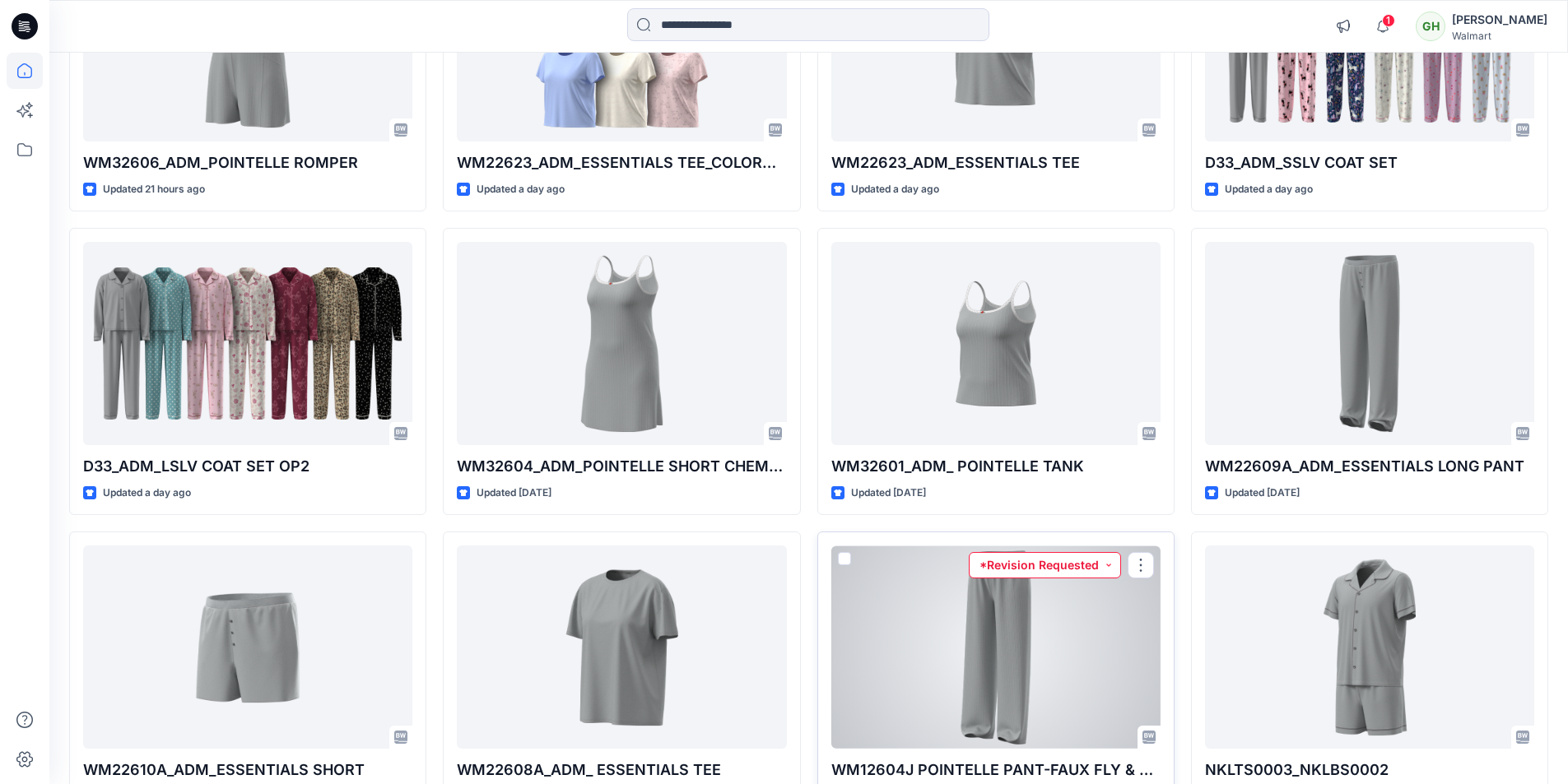
click at [1063, 568] on button "*Revision Requested" at bounding box center [1044, 564] width 152 height 26
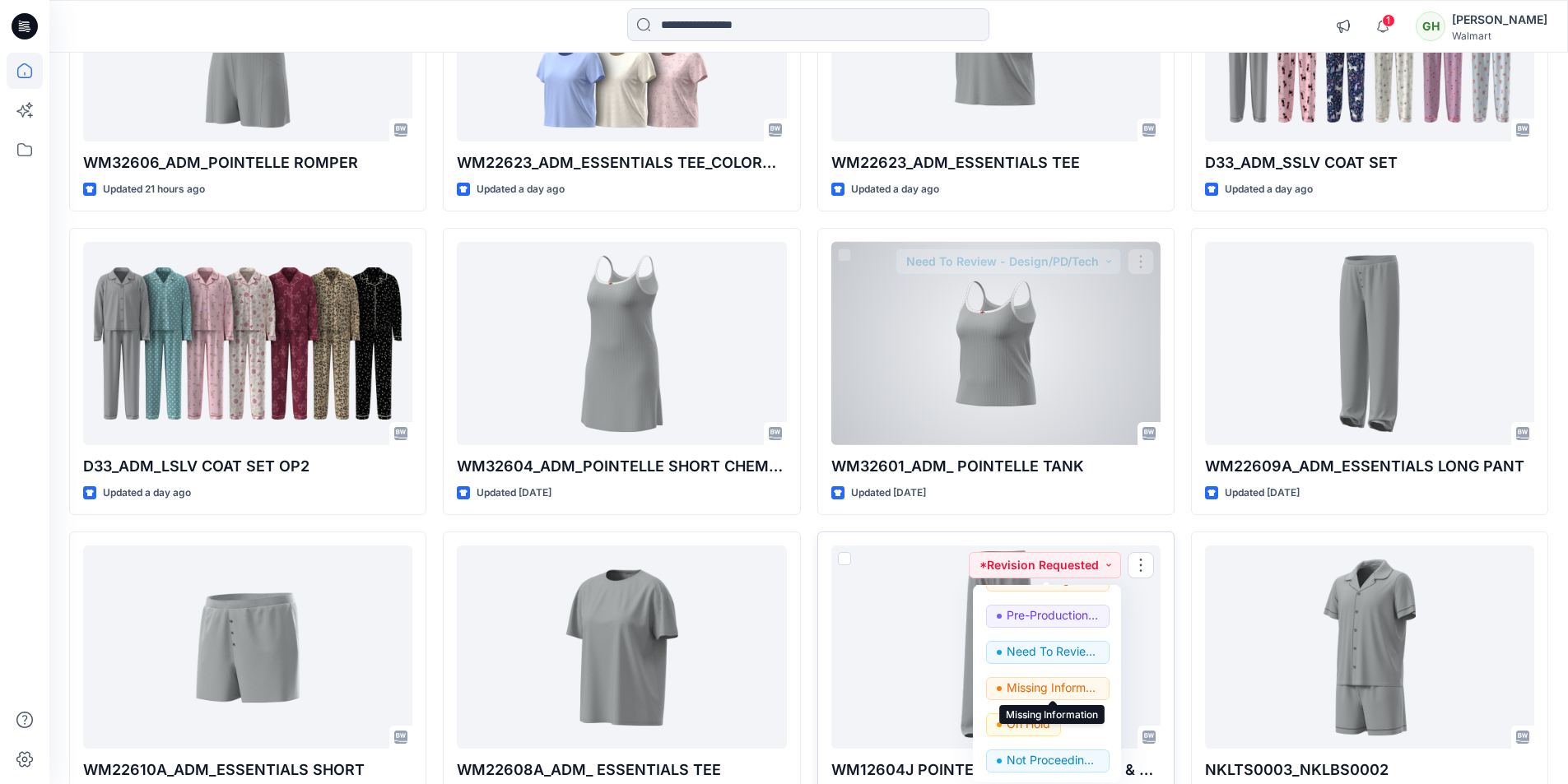
scroll to position [996, 0]
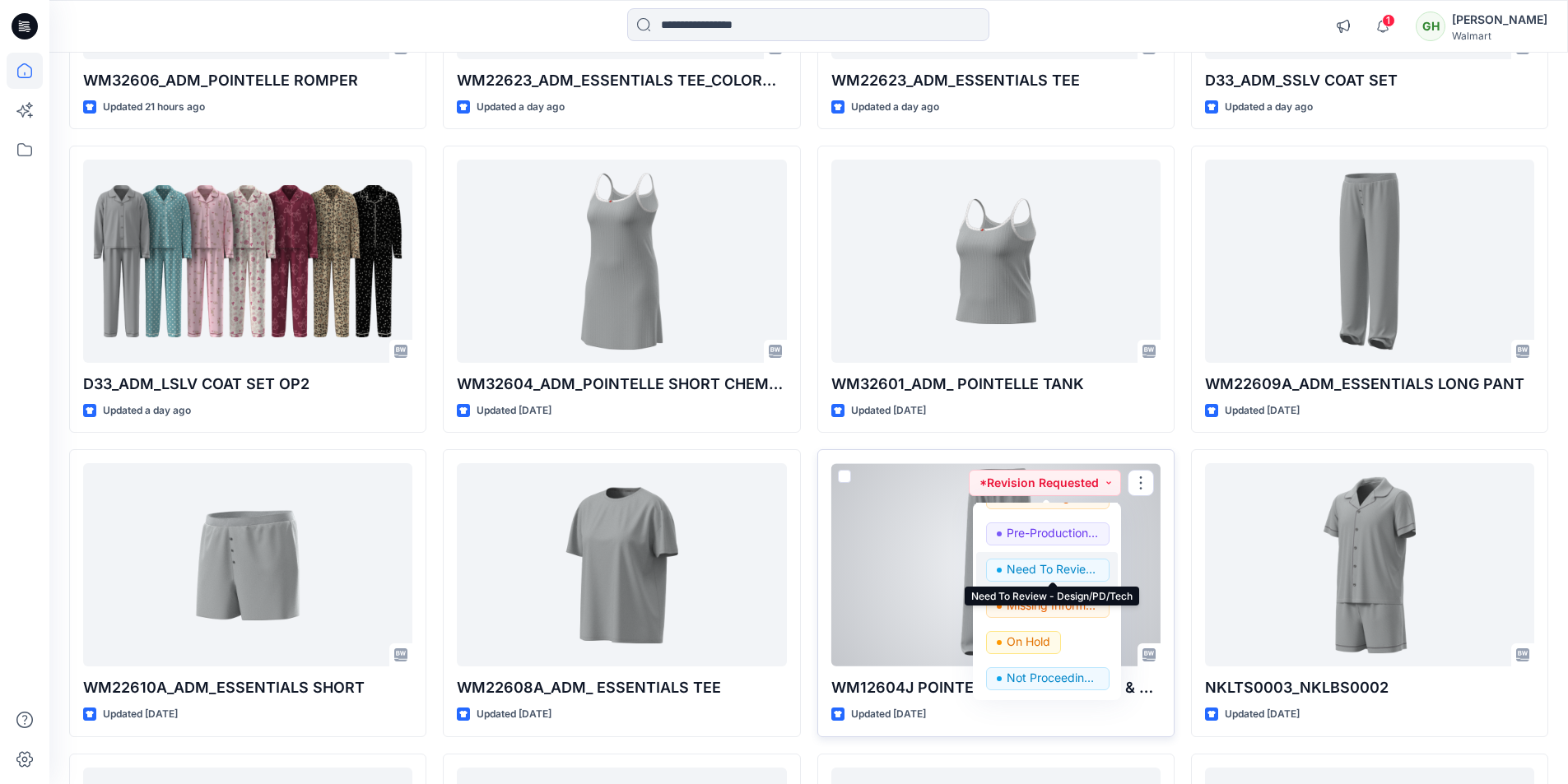
click at [1056, 566] on p "Need To Review - Design/PD/Tech" at bounding box center [1053, 569] width 93 height 21
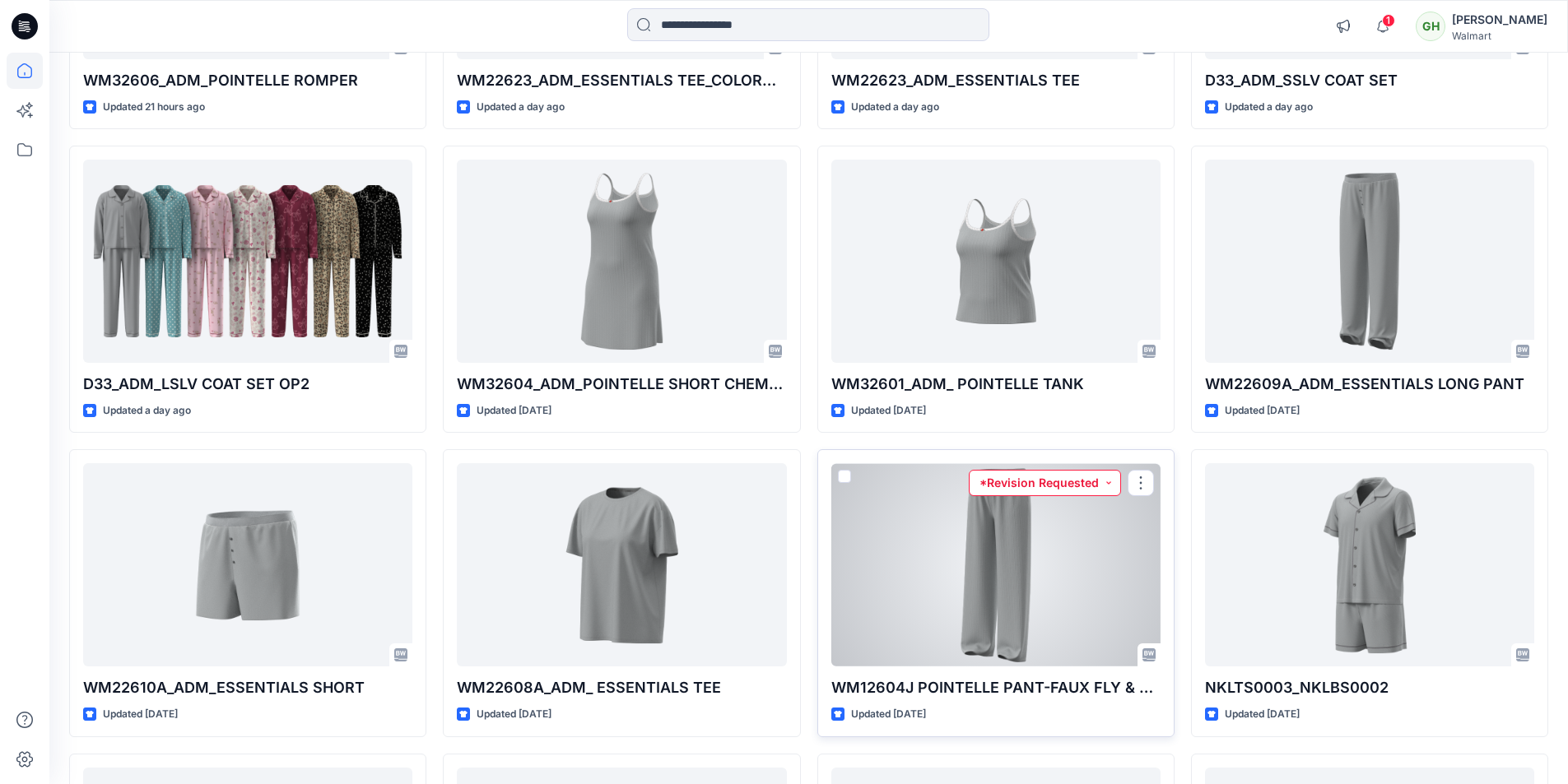
click at [1059, 488] on button "*Revision Requested" at bounding box center [1044, 482] width 152 height 26
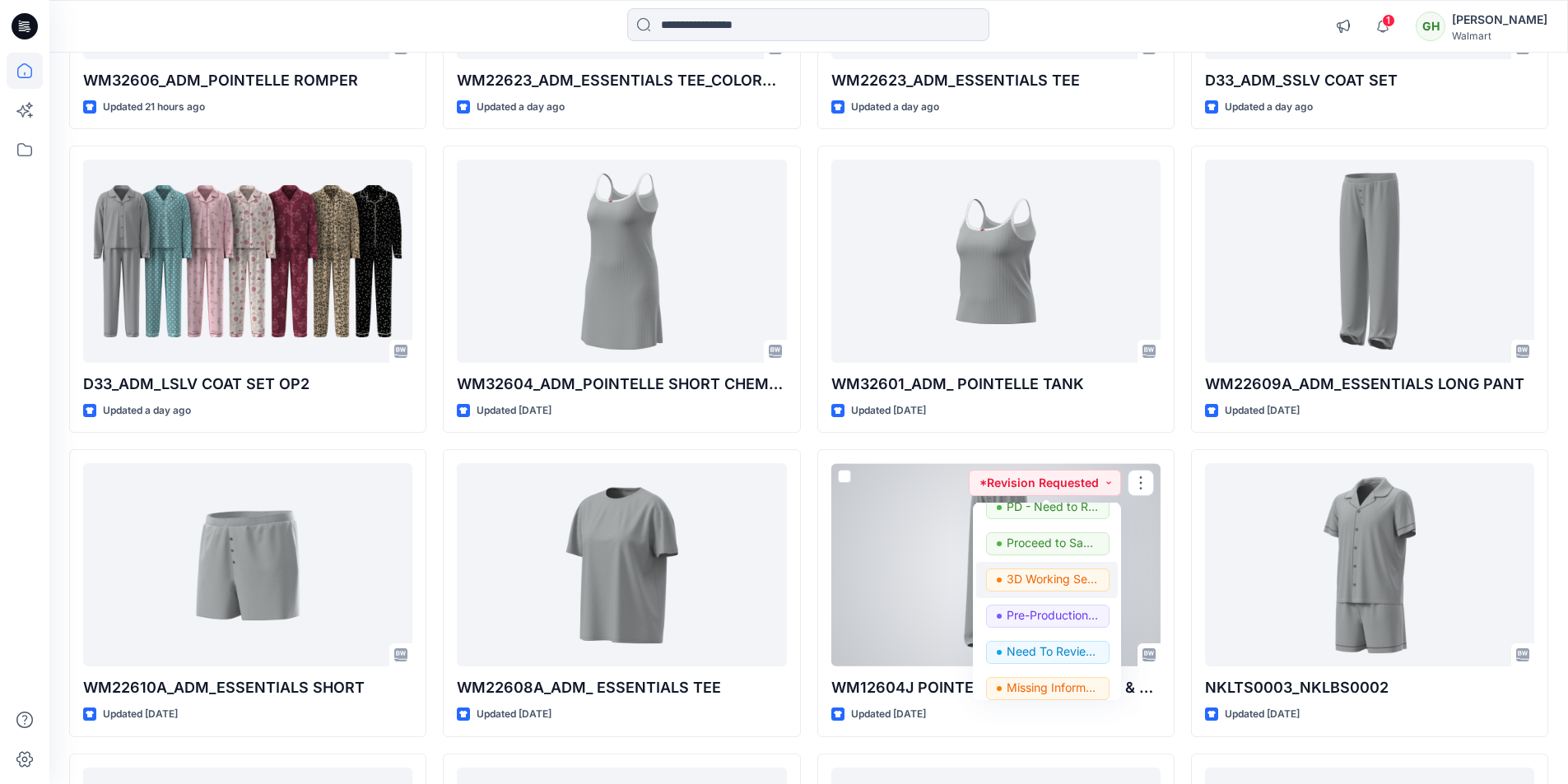
scroll to position [165, 0]
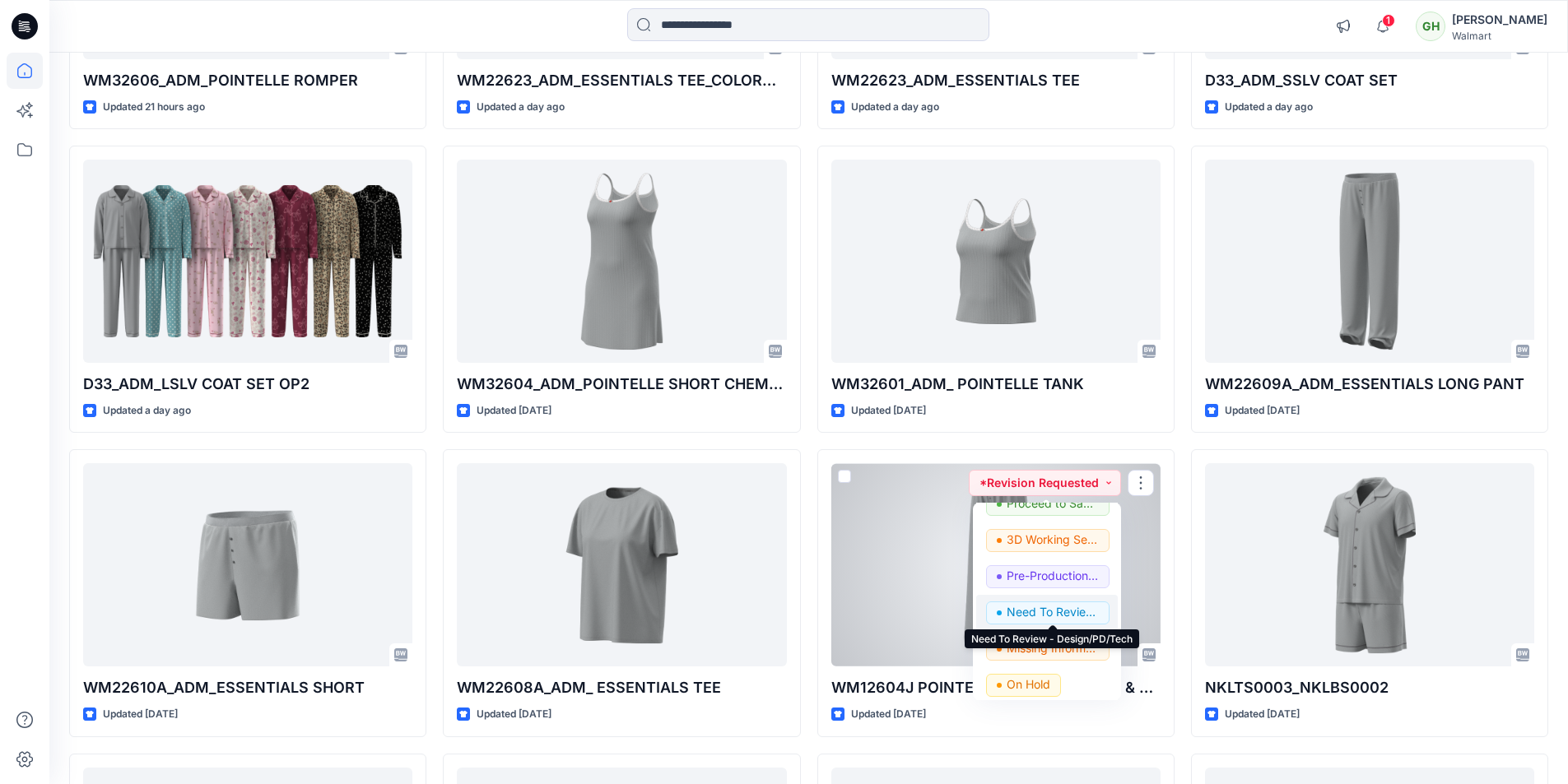
click at [1044, 611] on p "Need To Review - Design/PD/Tech" at bounding box center [1053, 612] width 93 height 21
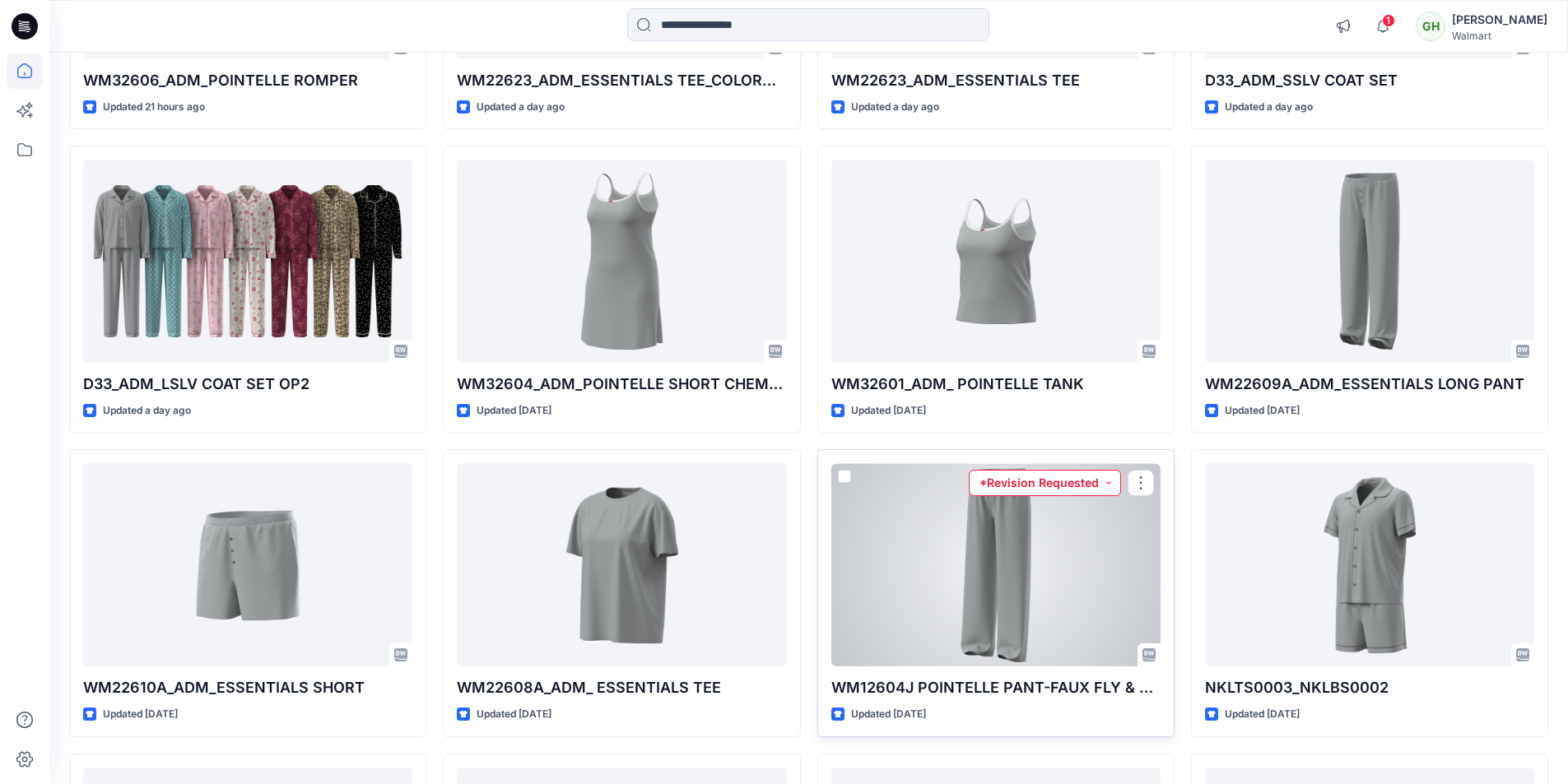
click at [1092, 485] on button "*Revision Requested" at bounding box center [1044, 482] width 152 height 26
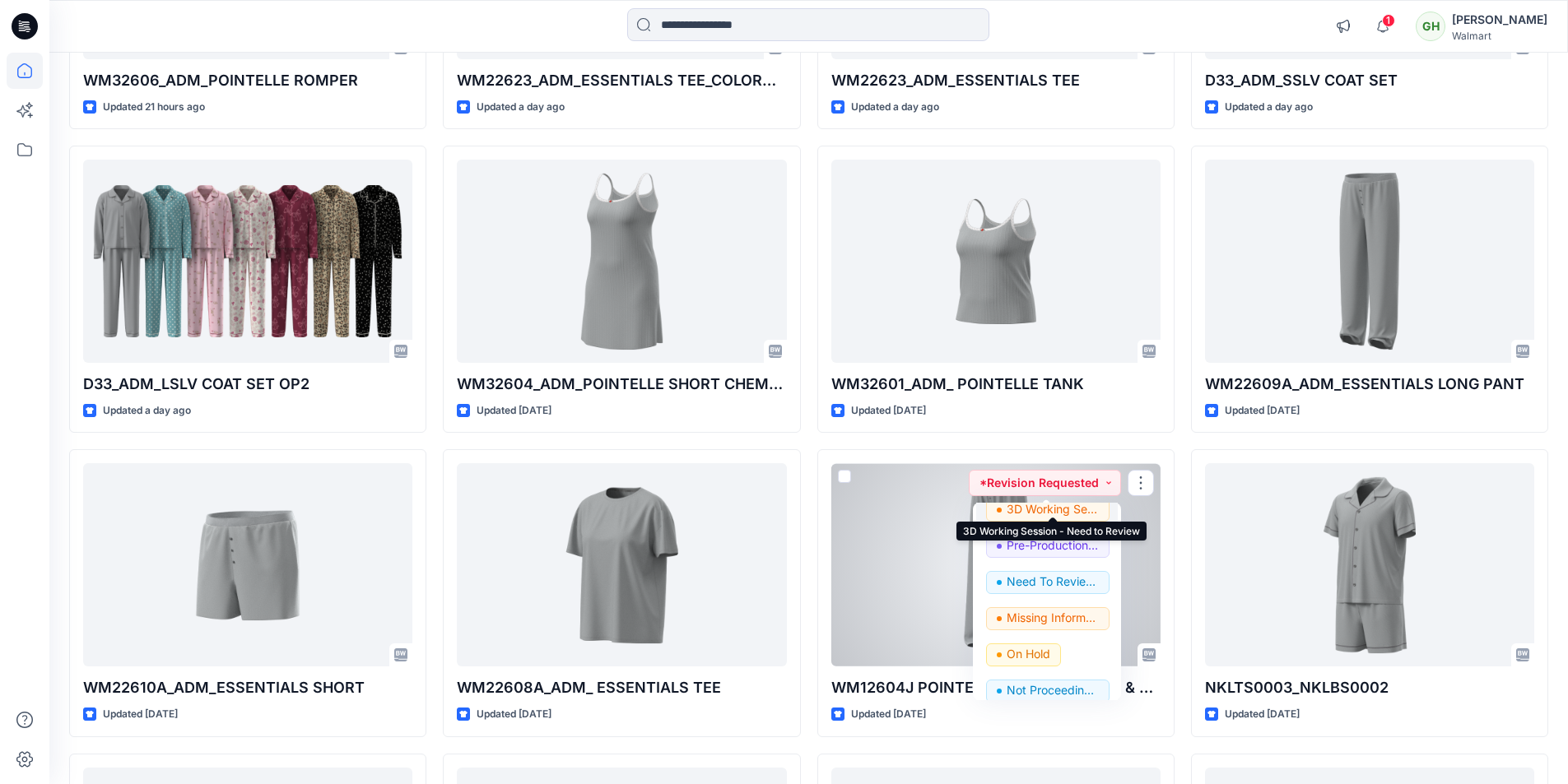
scroll to position [207, 0]
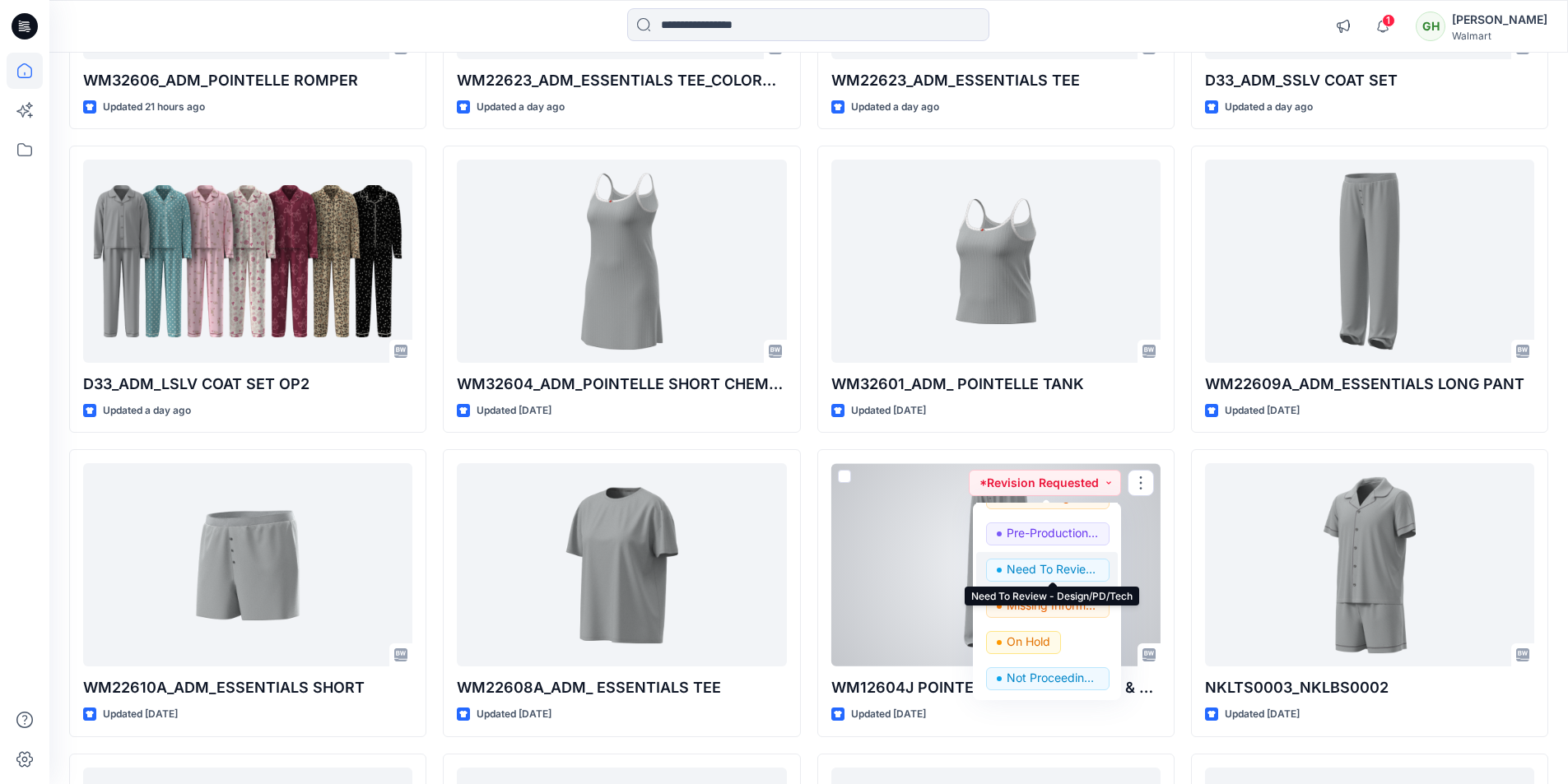
click at [1059, 576] on p "Need To Review - Design/PD/Tech" at bounding box center [1053, 569] width 93 height 21
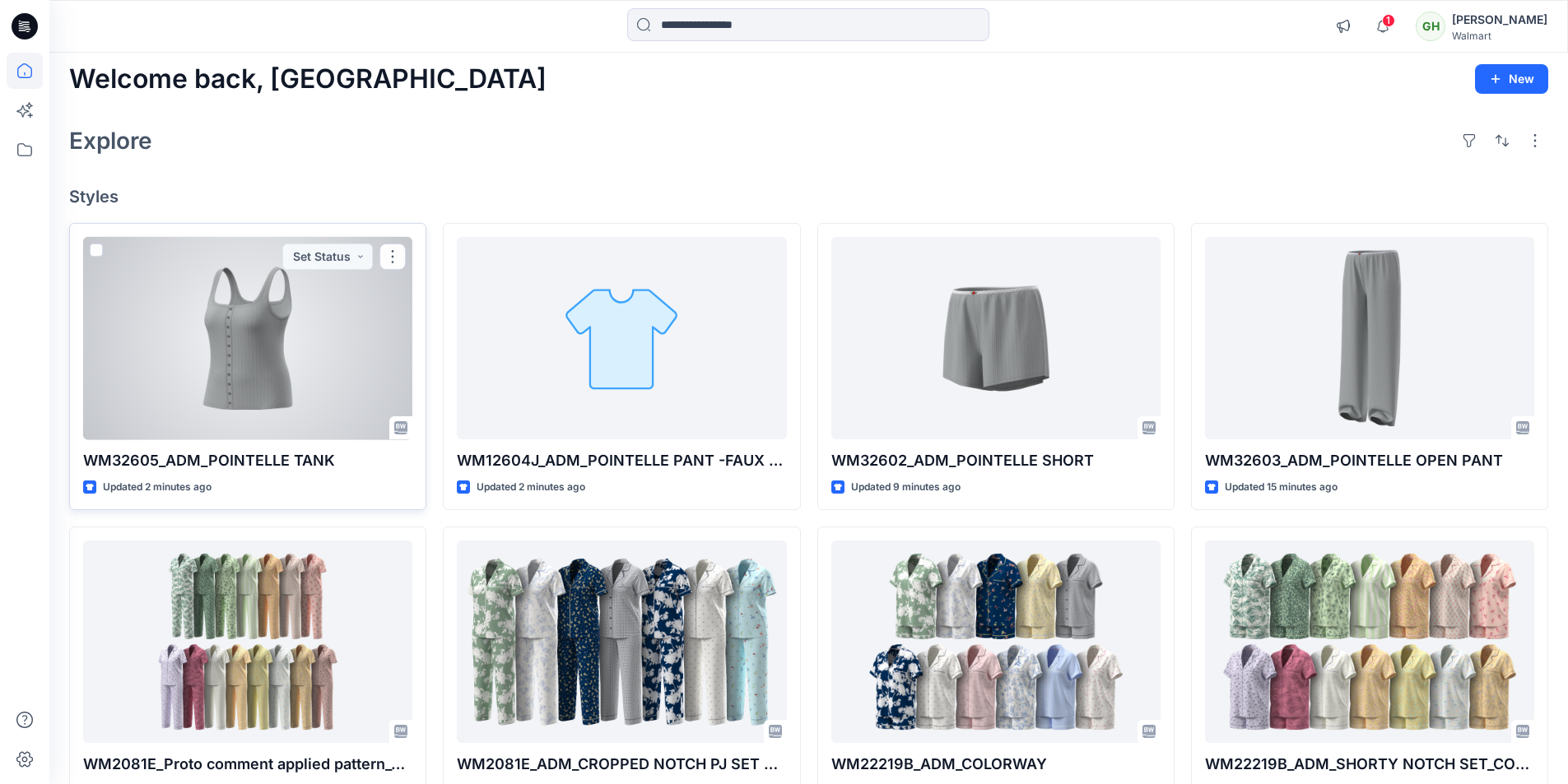
scroll to position [0, 0]
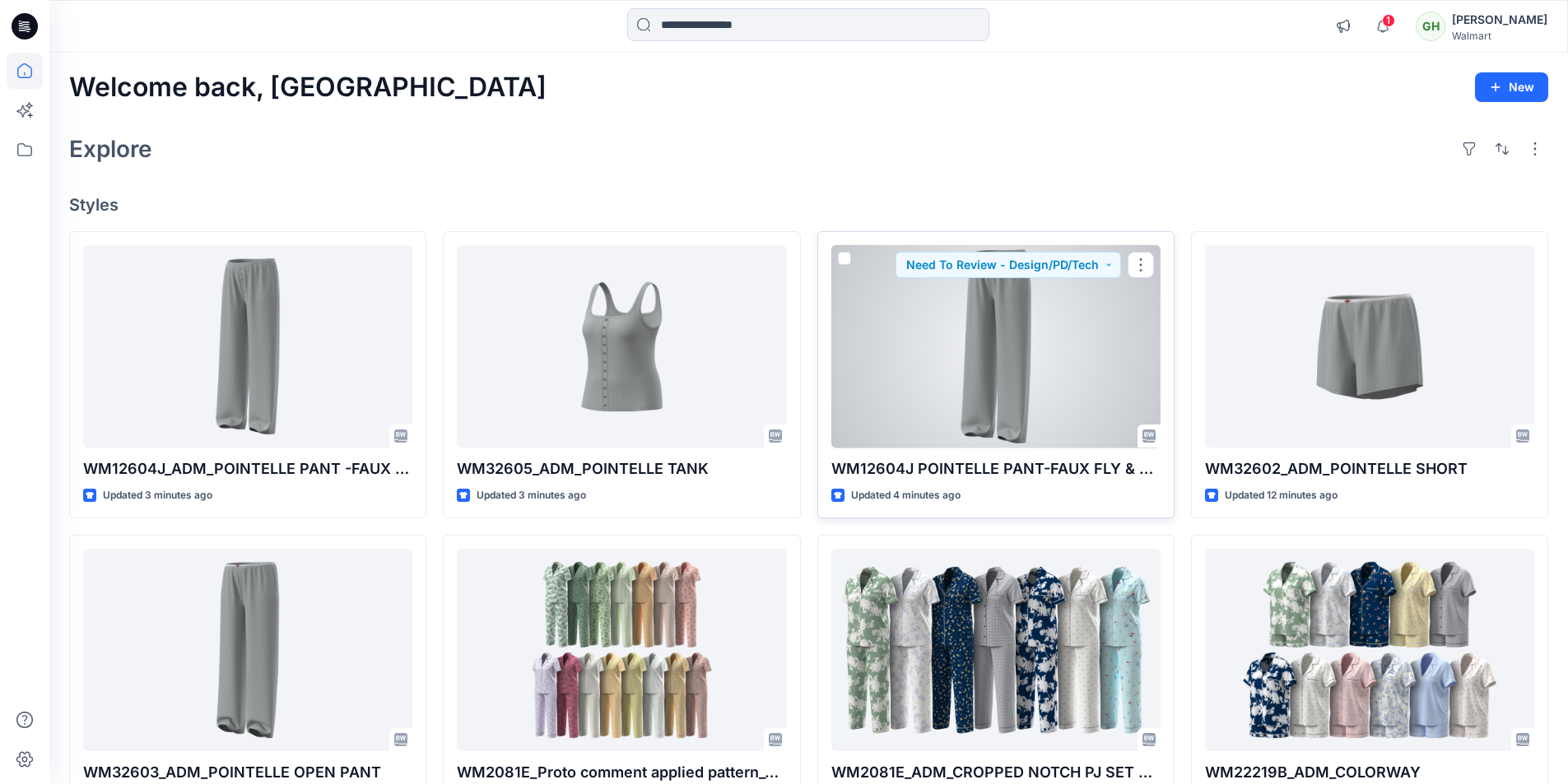
click at [1026, 426] on div at bounding box center [996, 347] width 329 height 204
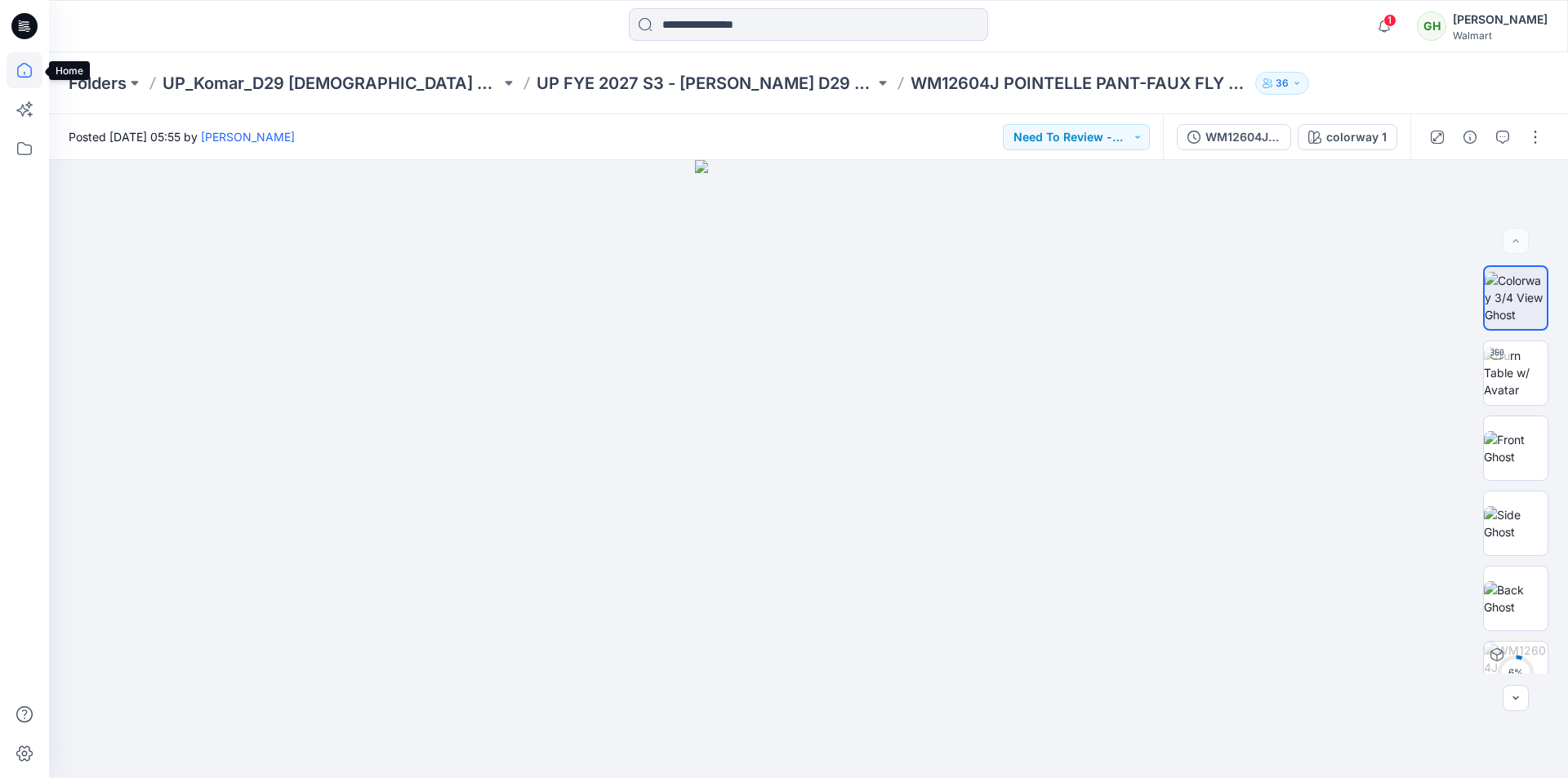
click at [21, 65] on icon at bounding box center [25, 70] width 15 height 15
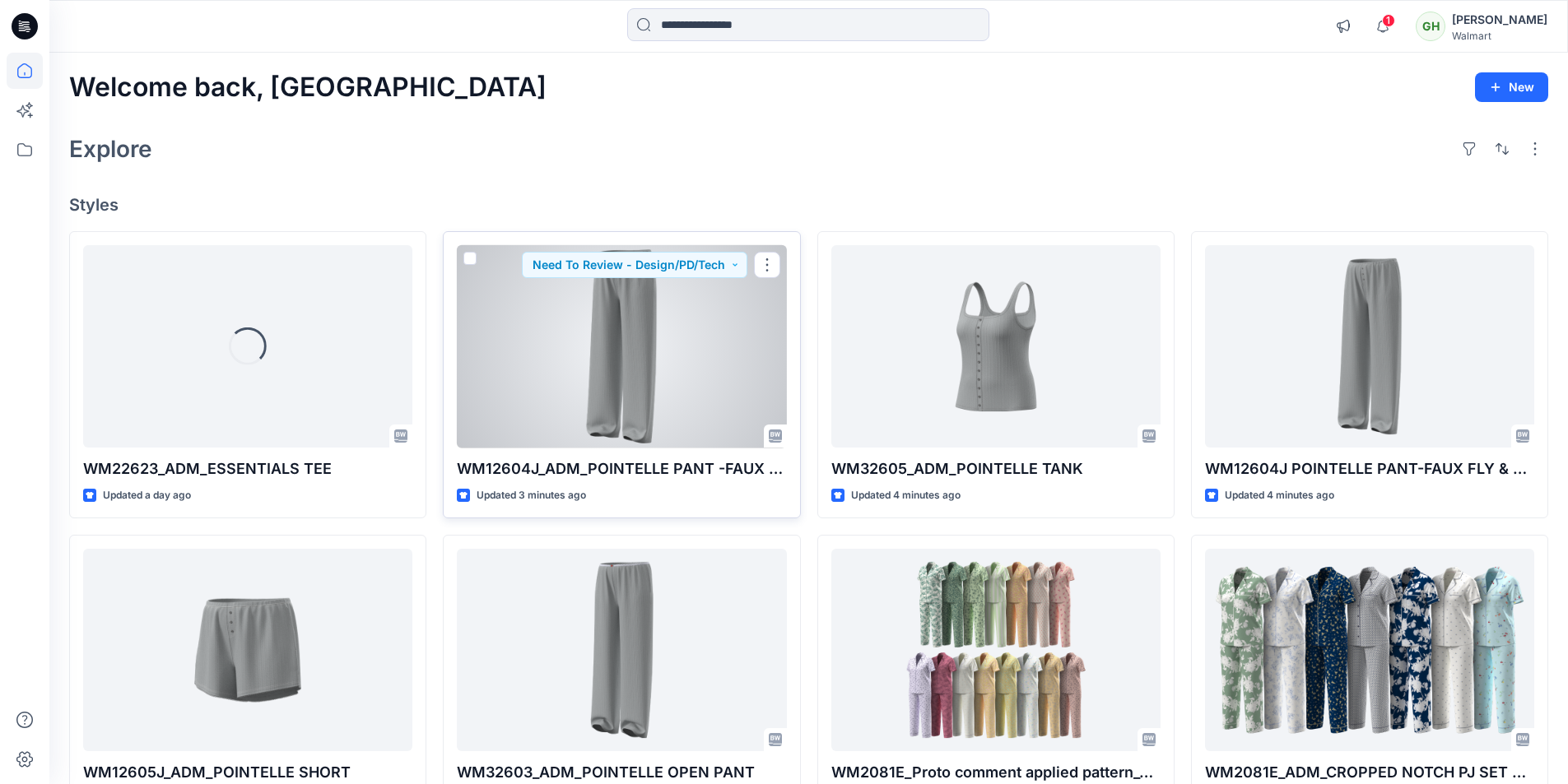
click at [571, 430] on div at bounding box center [621, 347] width 329 height 204
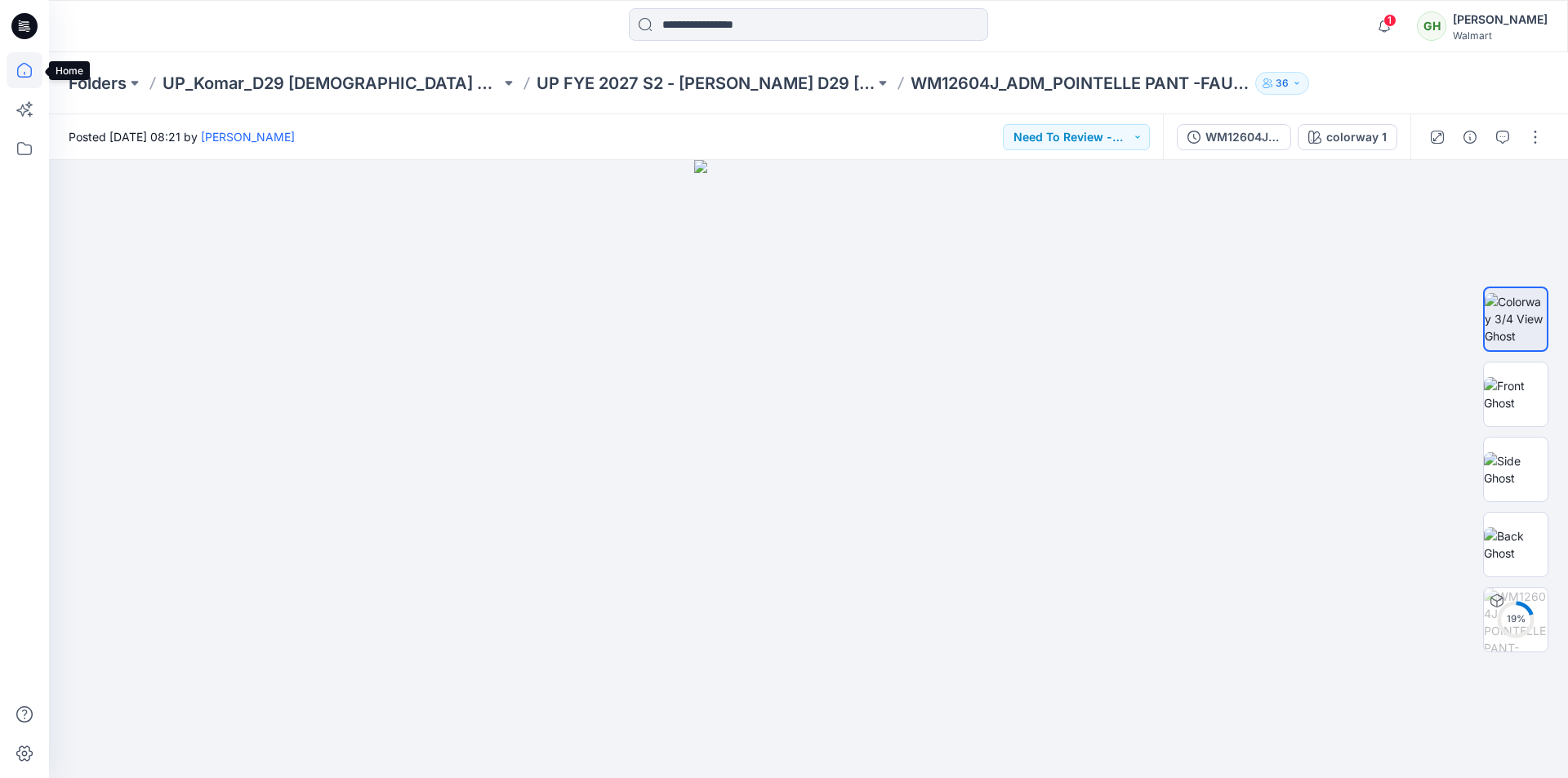
click at [22, 73] on icon at bounding box center [24, 70] width 36 height 36
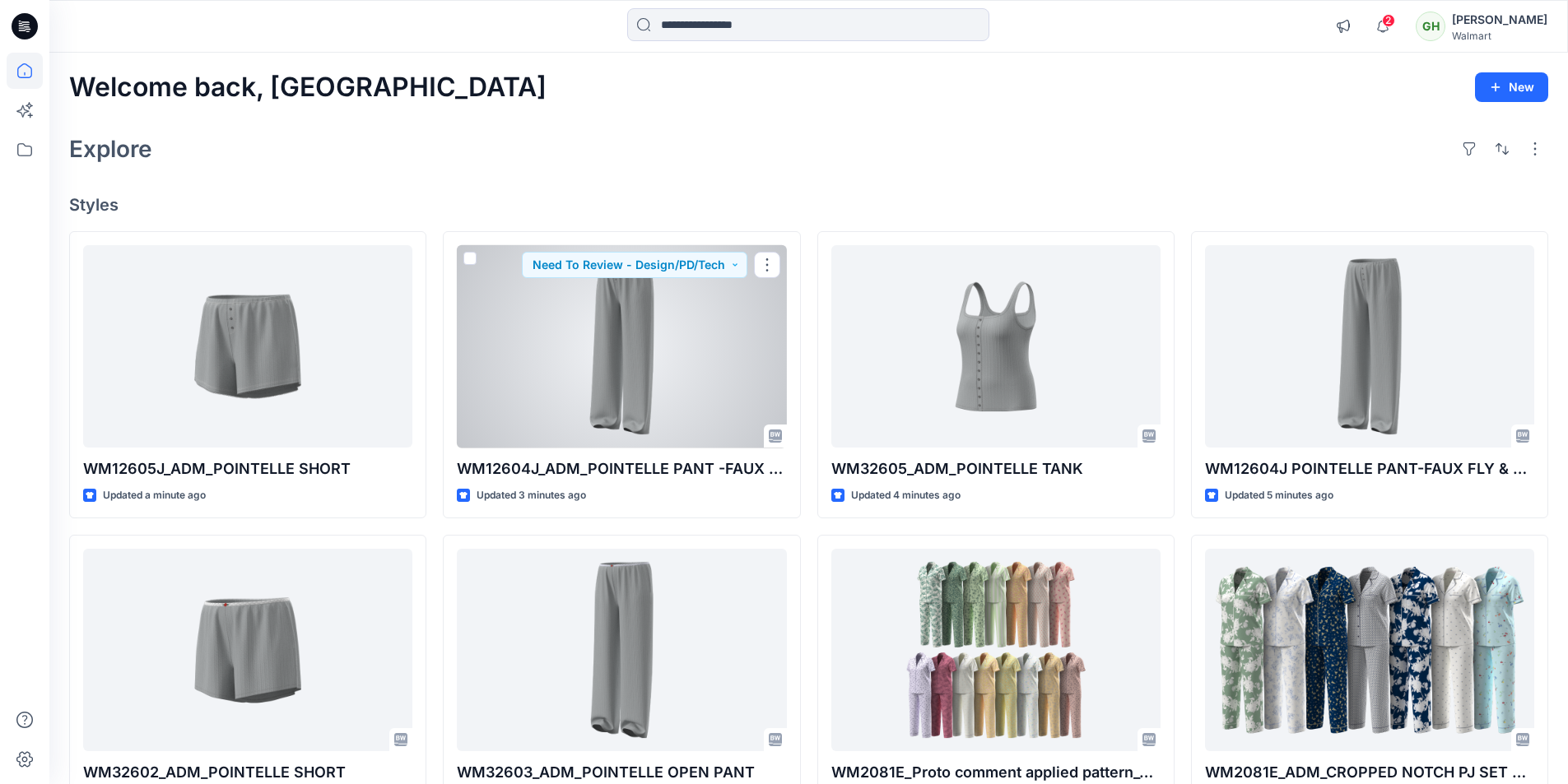
click at [692, 360] on div at bounding box center [621, 347] width 329 height 204
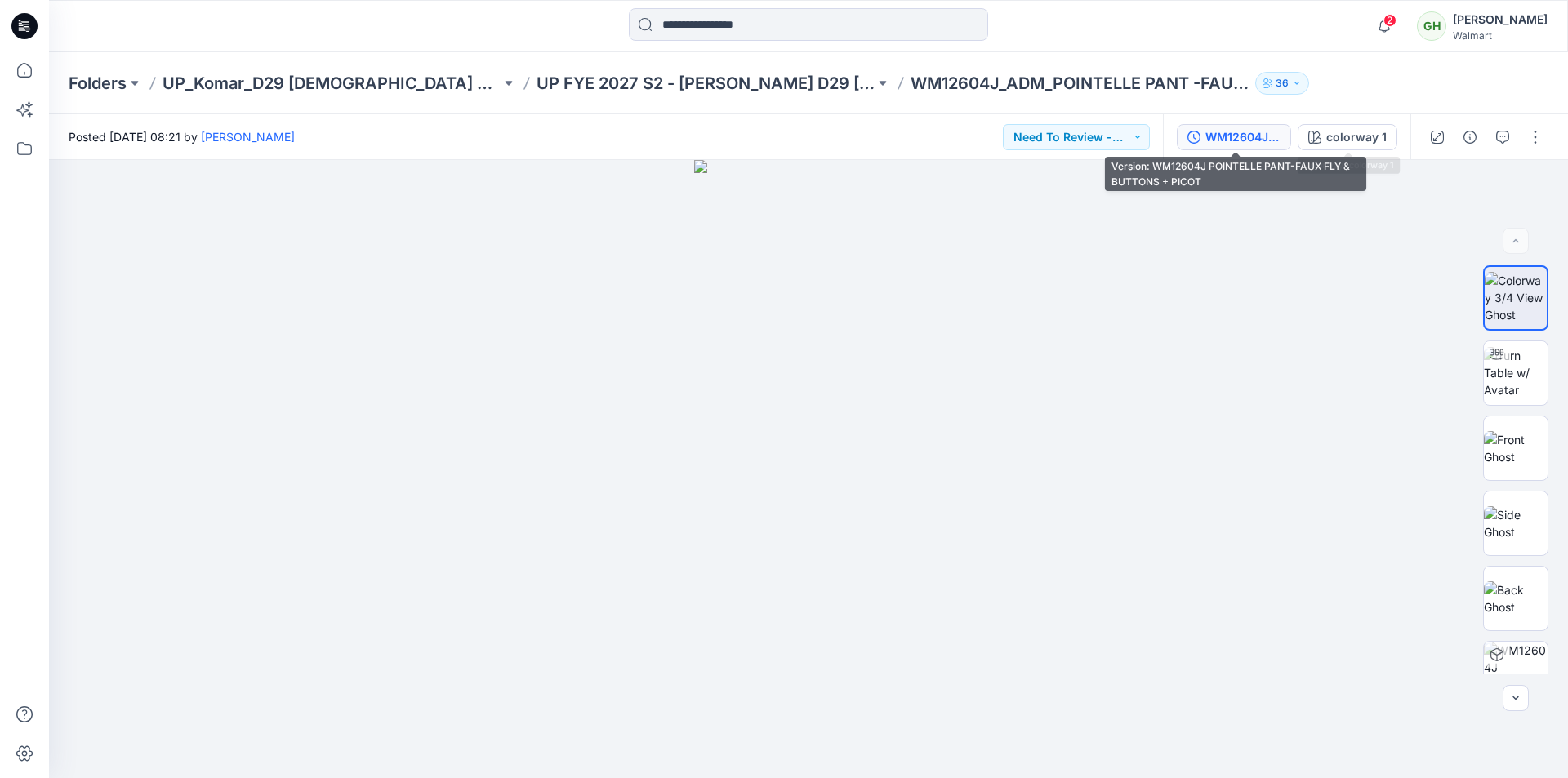
click at [1255, 134] on div "WM12604J POINTELLE PANT-FAUX FLY & BUTTONS + PICOT" at bounding box center [1243, 138] width 75 height 18
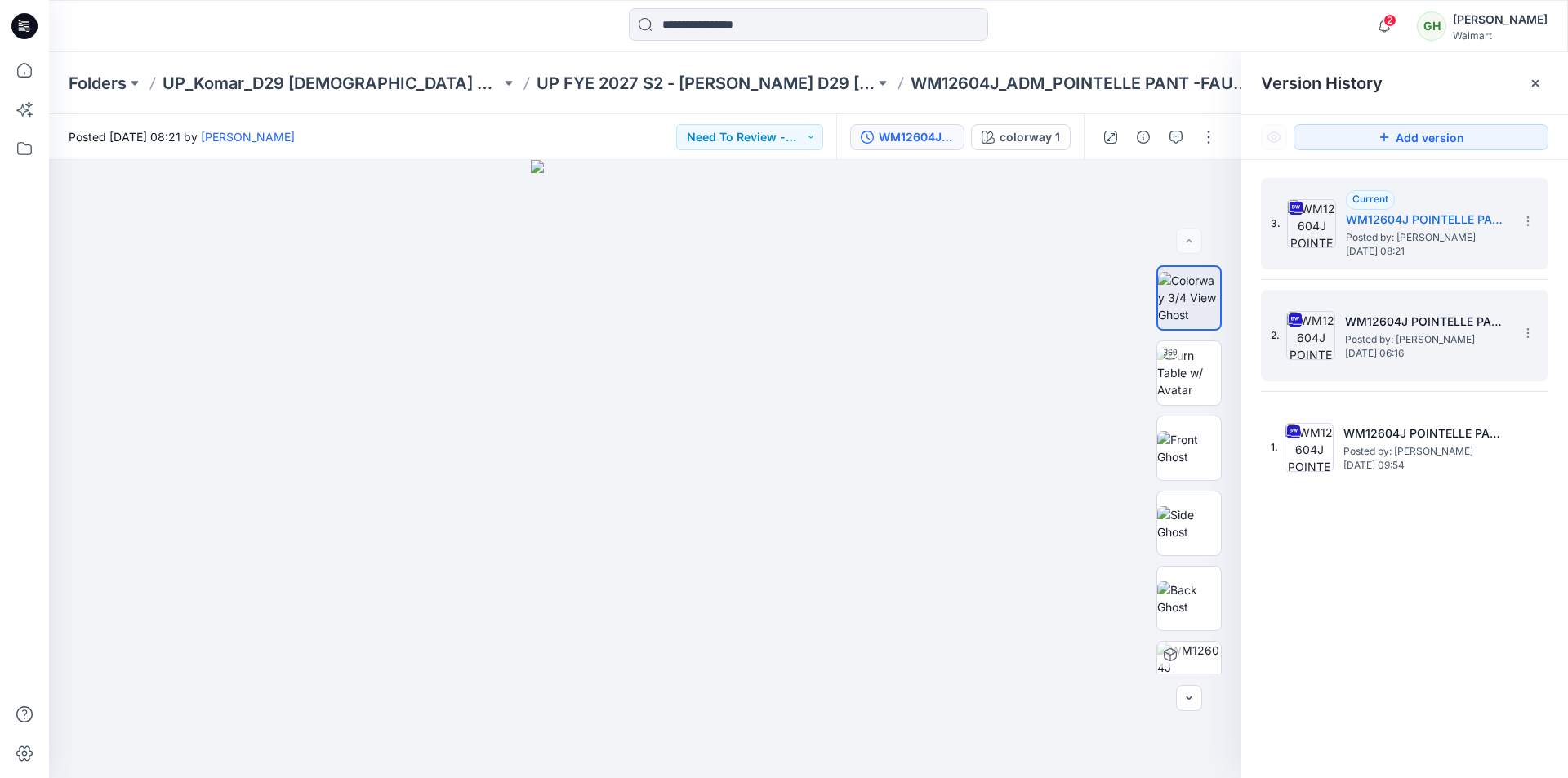
click at [1439, 366] on div "2. WM12604J POINTELLE PANT - FAUX FLY & BUTTONS + PICOT Posted by: Gayan Hettia…" at bounding box center [1393, 336] width 245 height 78
click at [1458, 222] on h5 "WM12604J POINTELLE PANT-FAUX FLY & BUTTONS + PICOT" at bounding box center [1428, 219] width 164 height 19
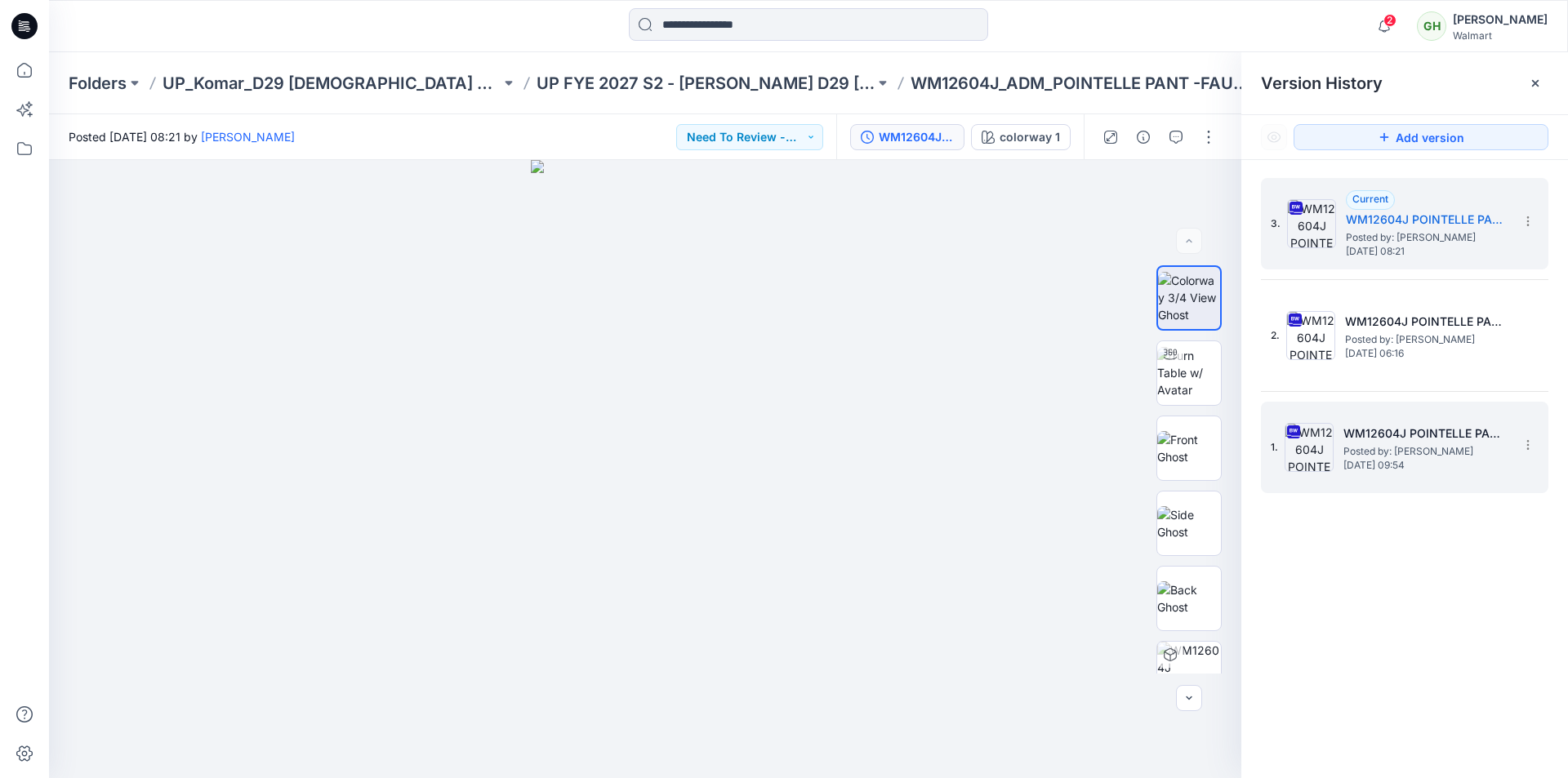
click at [1431, 440] on h5 "WM12604J POINTELLE PANT - FAUX FLY & BUTTONS + PICOT" at bounding box center [1425, 433] width 164 height 19
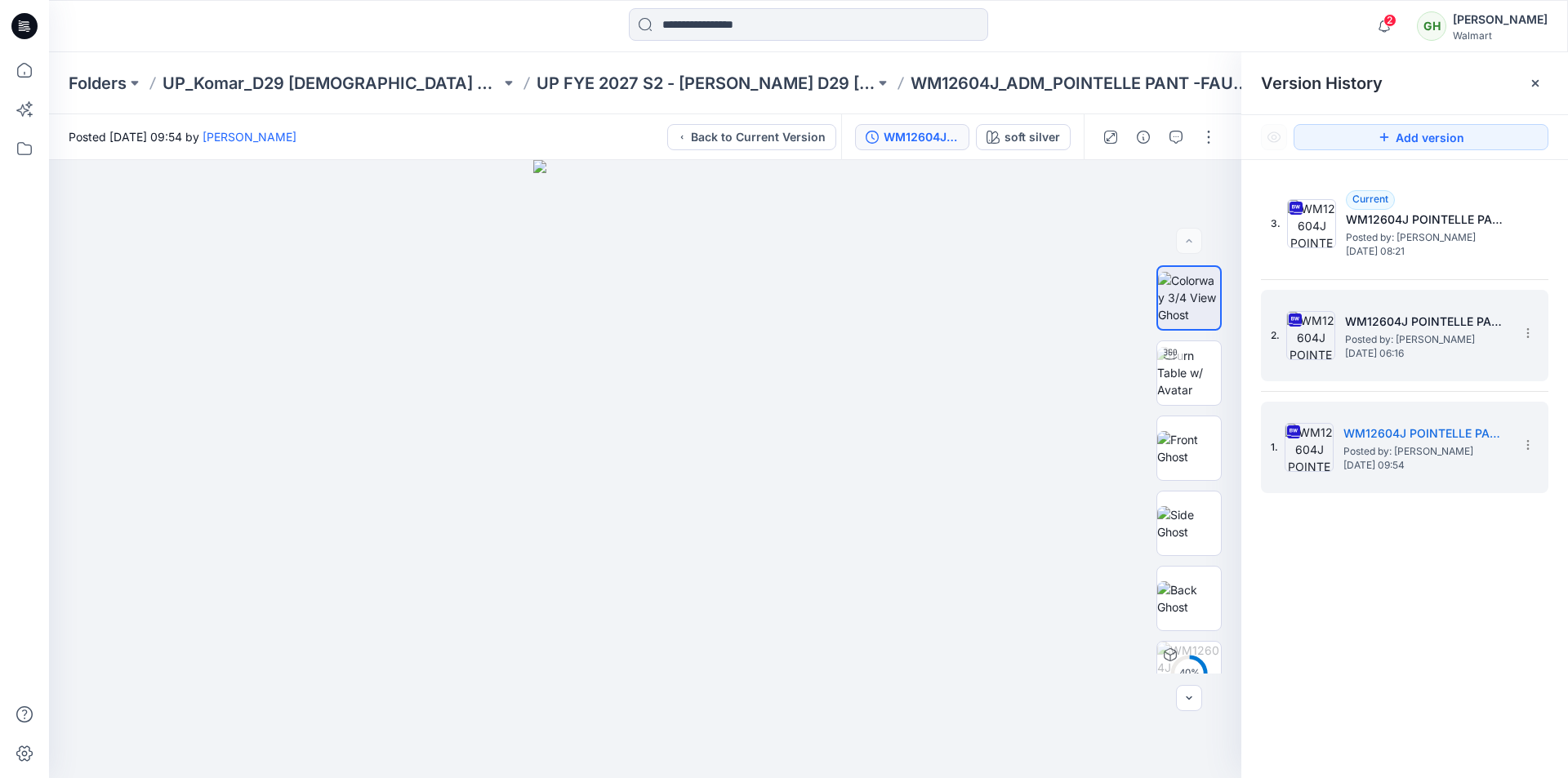
click at [1439, 335] on span "Posted by: Gayan Hettiarachchi" at bounding box center [1427, 340] width 164 height 17
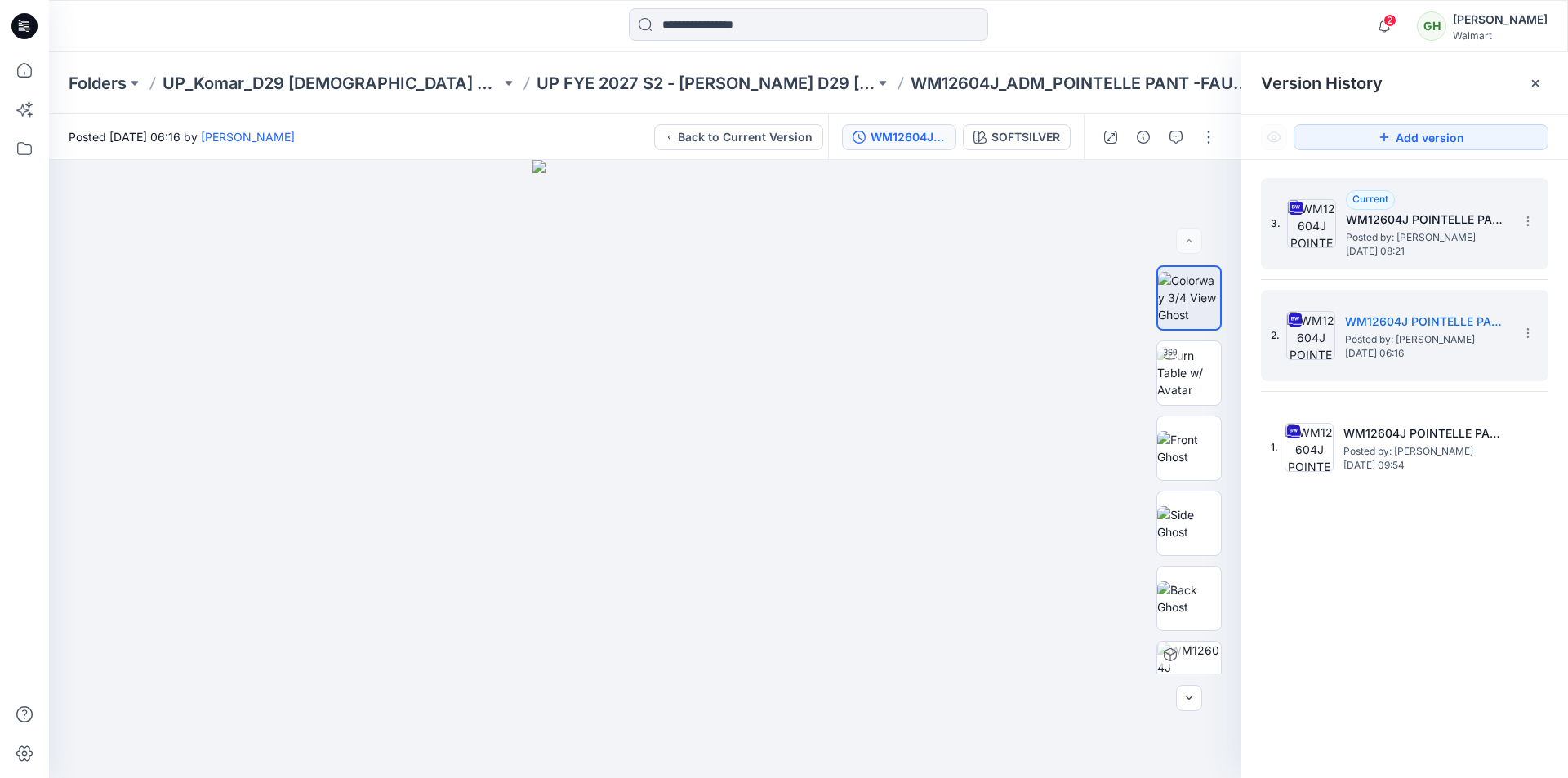
click at [1404, 245] on span "Saturday, September 20, 2025 08:21" at bounding box center [1428, 251] width 164 height 12
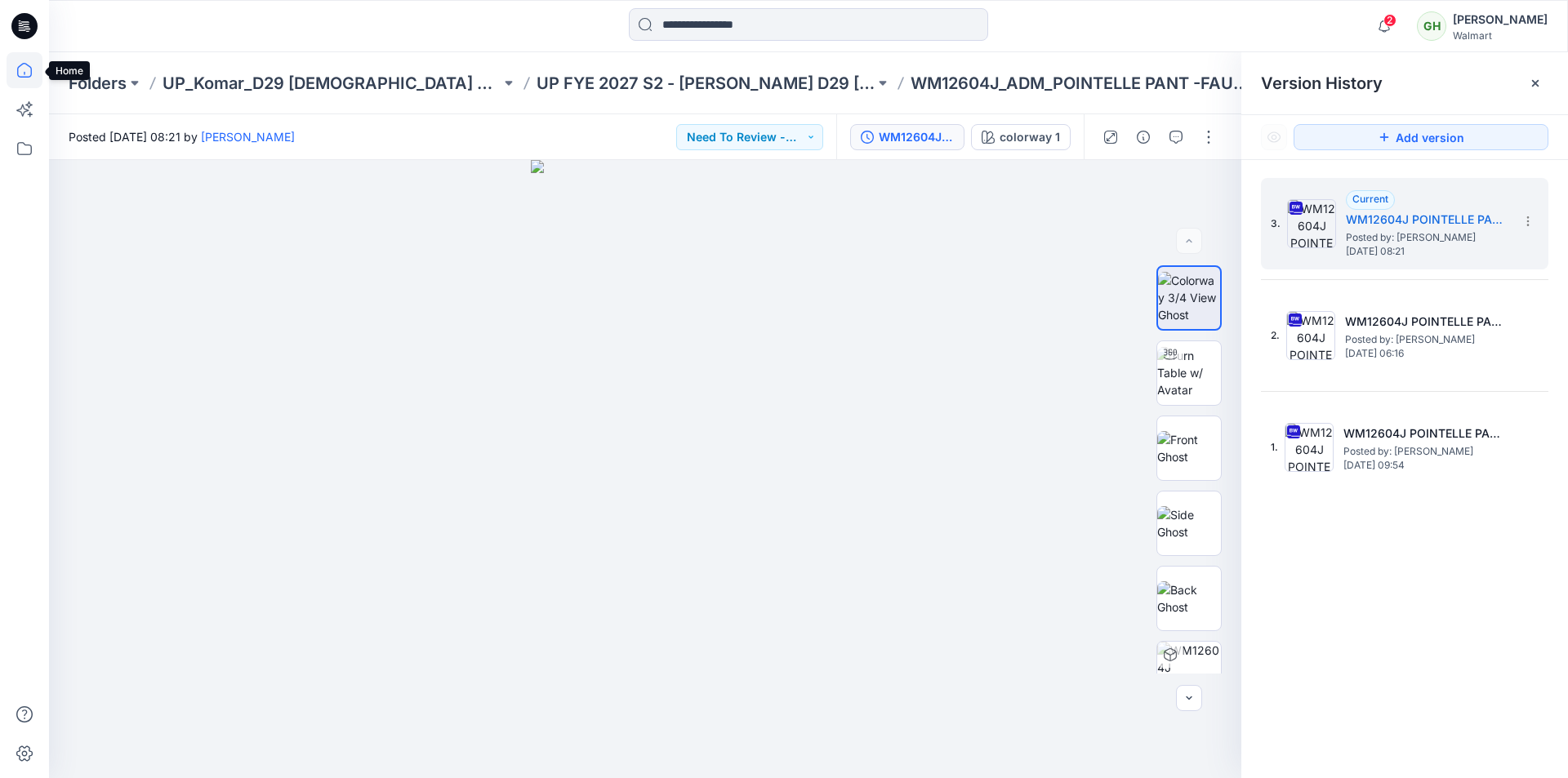
click at [25, 77] on icon at bounding box center [25, 70] width 15 height 15
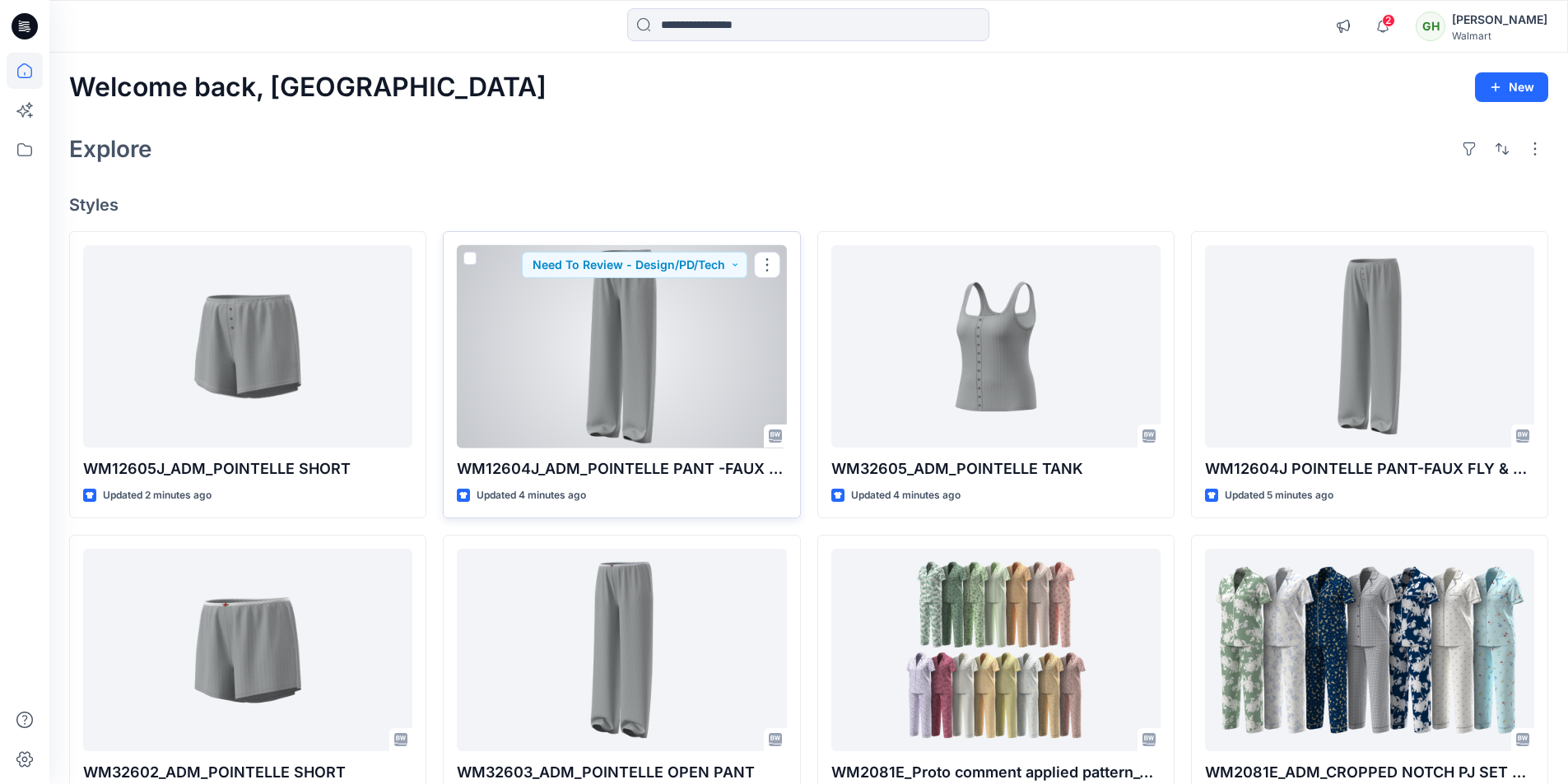
click at [695, 373] on div at bounding box center [621, 347] width 329 height 204
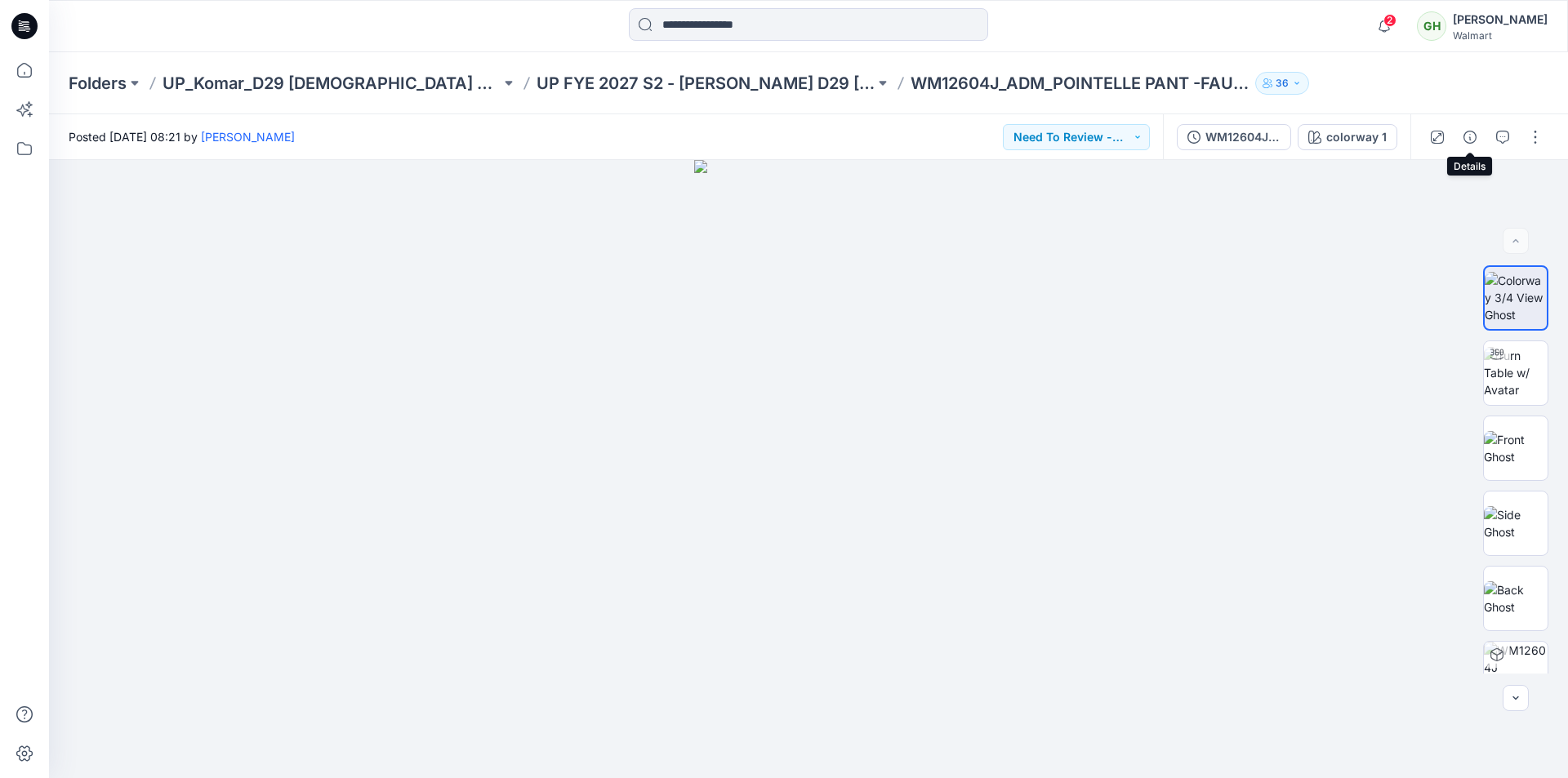
click at [1461, 130] on button "button" at bounding box center [1469, 137] width 26 height 26
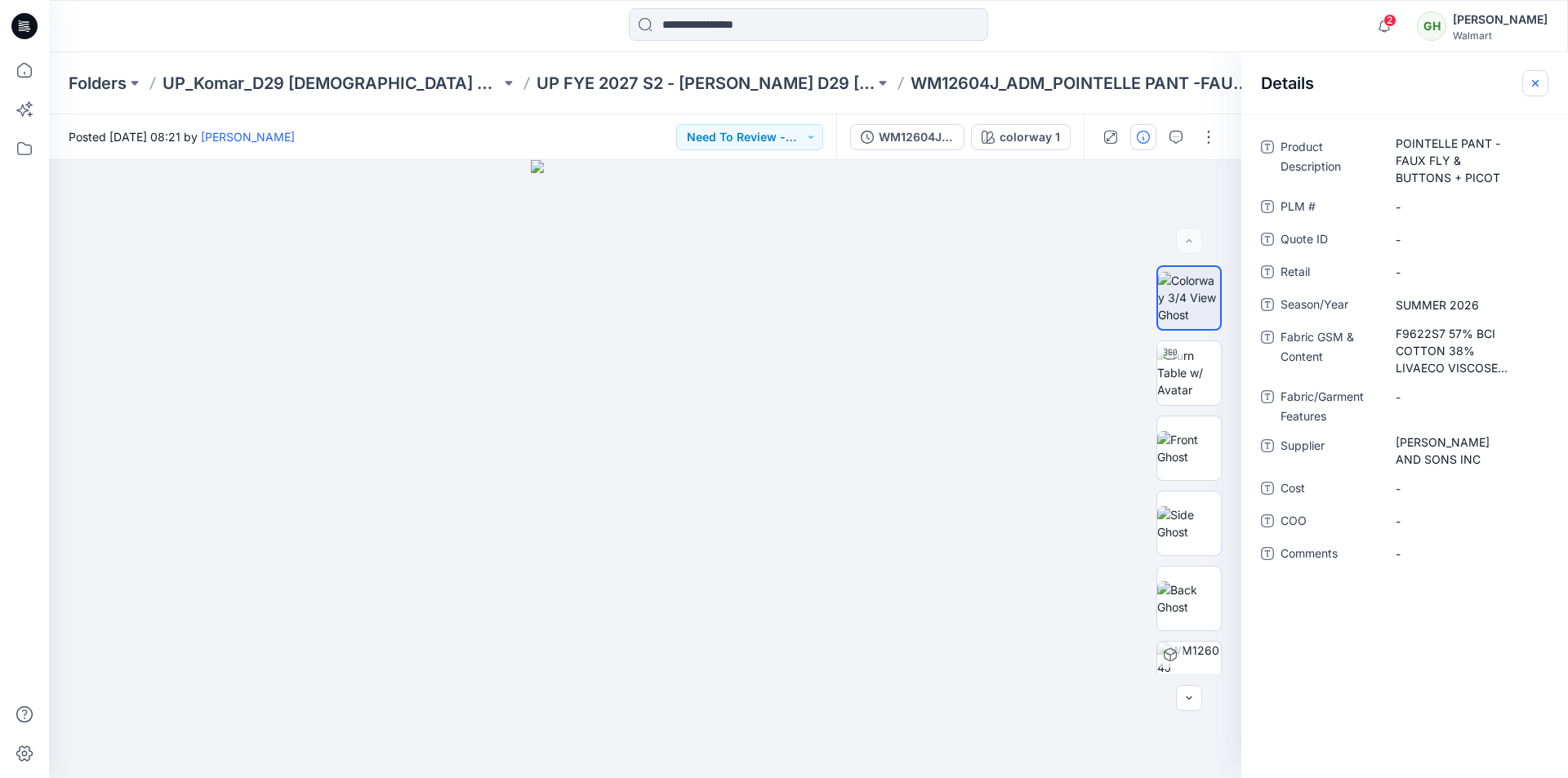
click at [1540, 87] on icon "button" at bounding box center [1535, 83] width 13 height 13
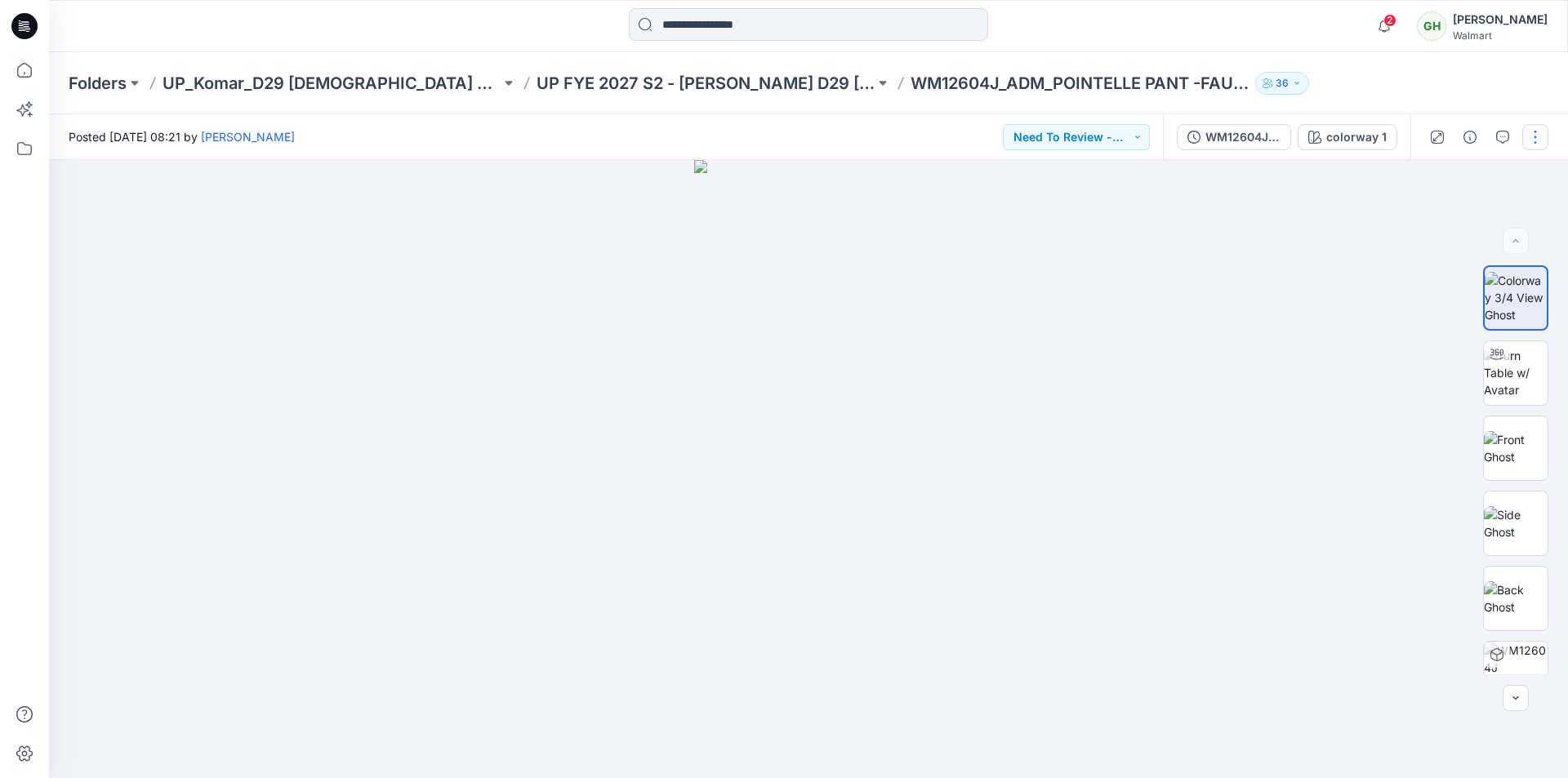
click at [1534, 136] on button "button" at bounding box center [1535, 137] width 26 height 26
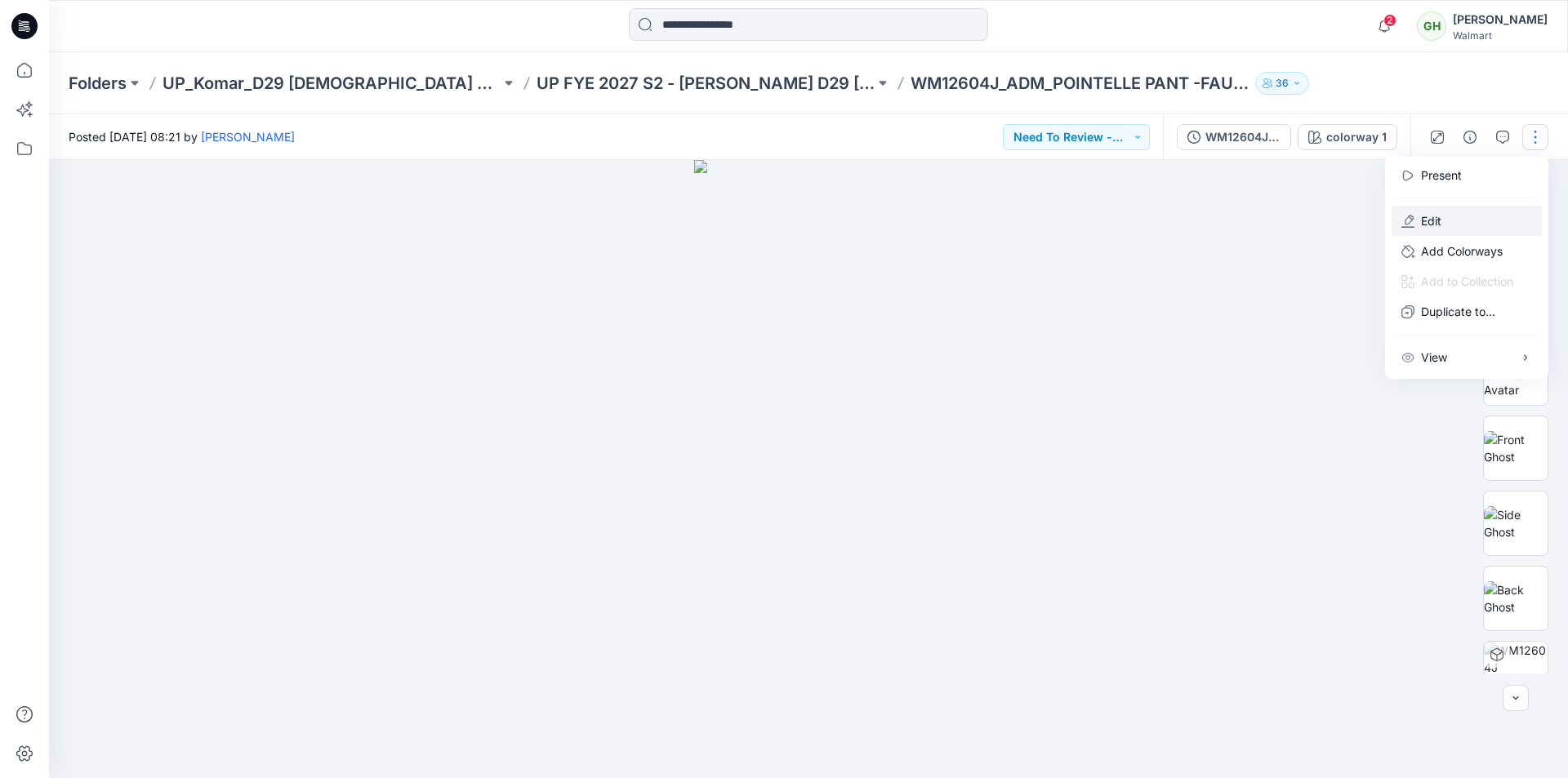
click at [1448, 215] on button "Edit" at bounding box center [1467, 220] width 150 height 30
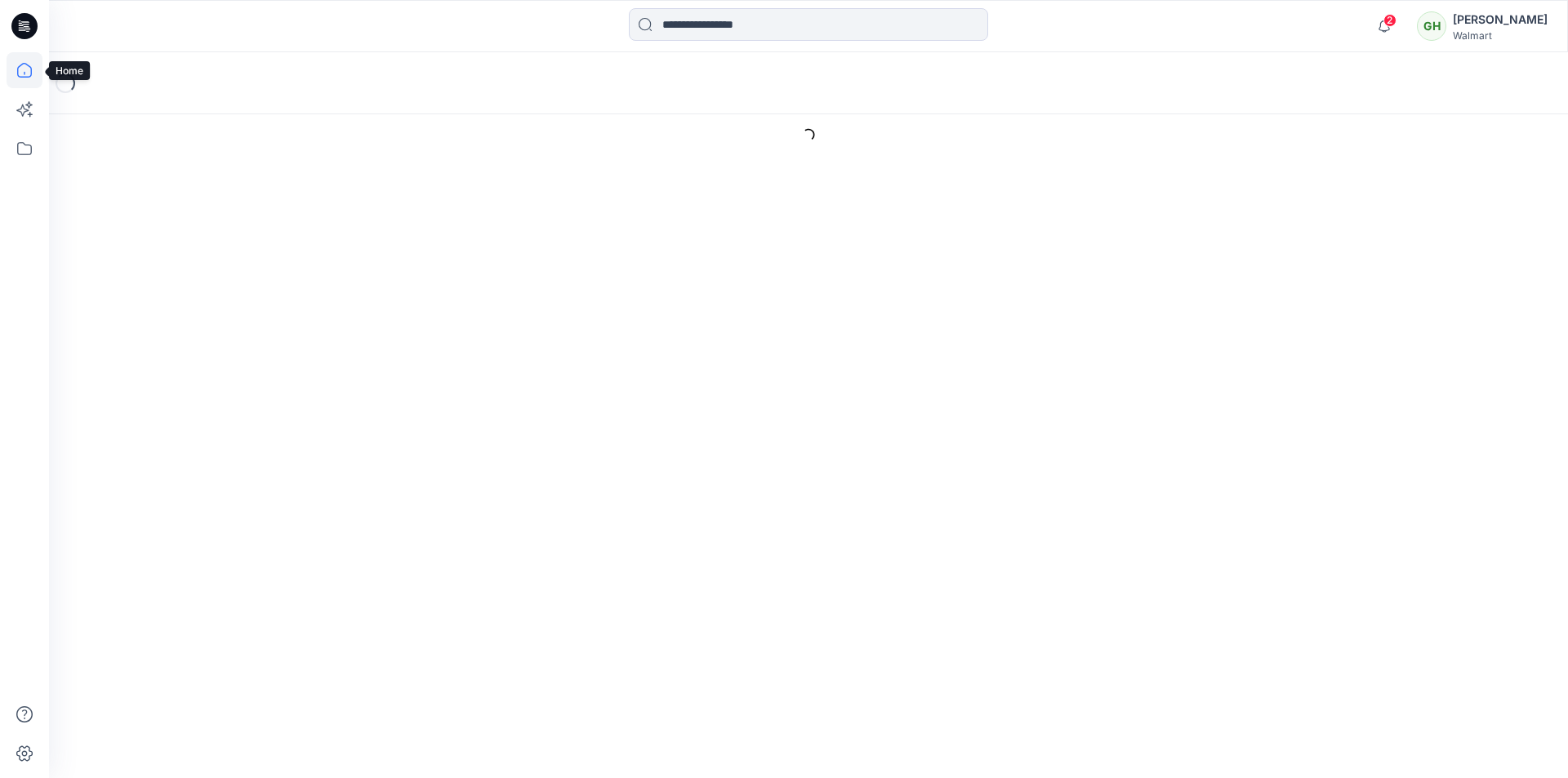
click at [25, 63] on icon at bounding box center [24, 70] width 36 height 36
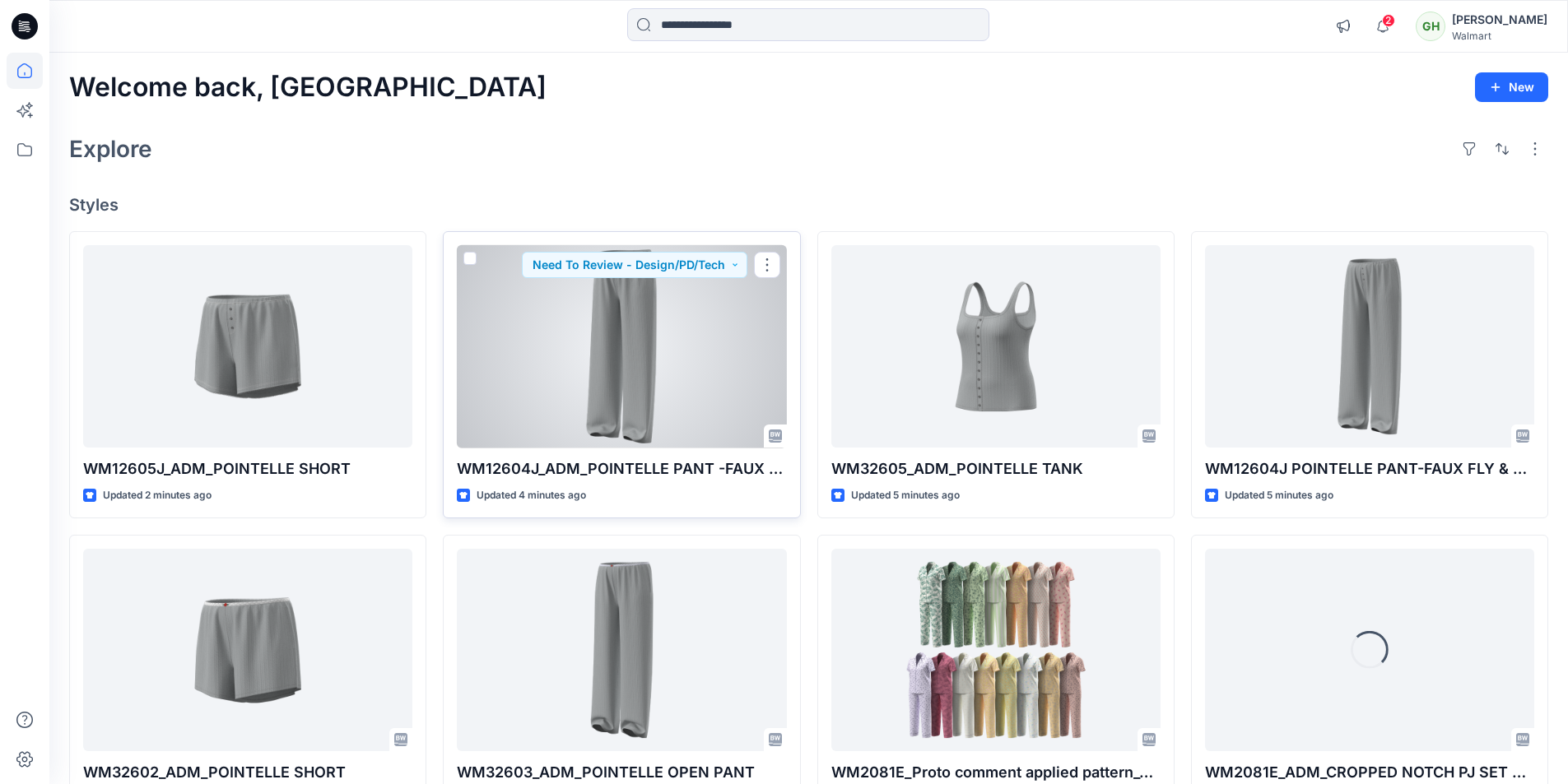
click at [731, 383] on div at bounding box center [621, 347] width 329 height 204
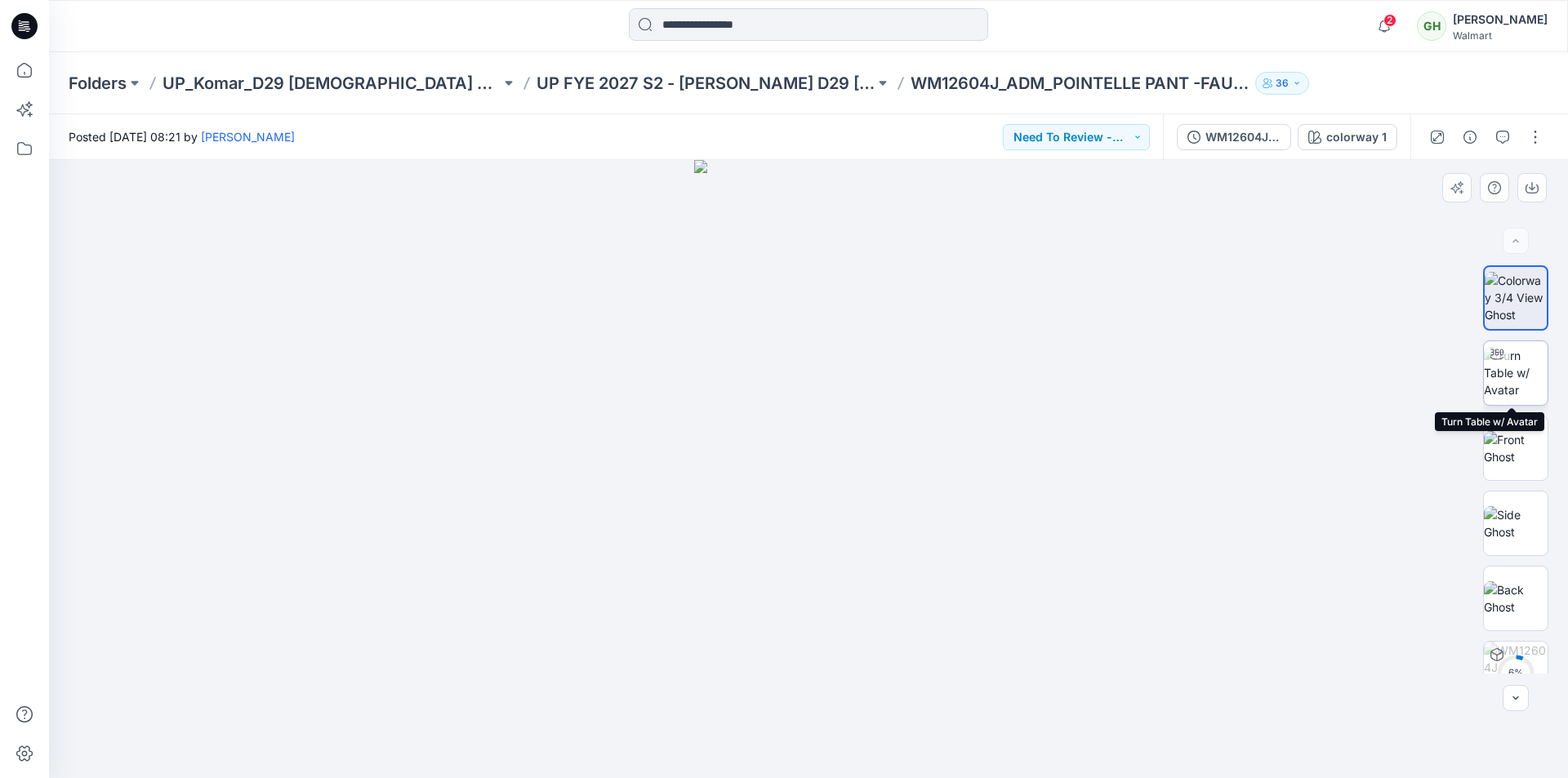
click at [1515, 371] on img at bounding box center [1515, 373] width 63 height 52
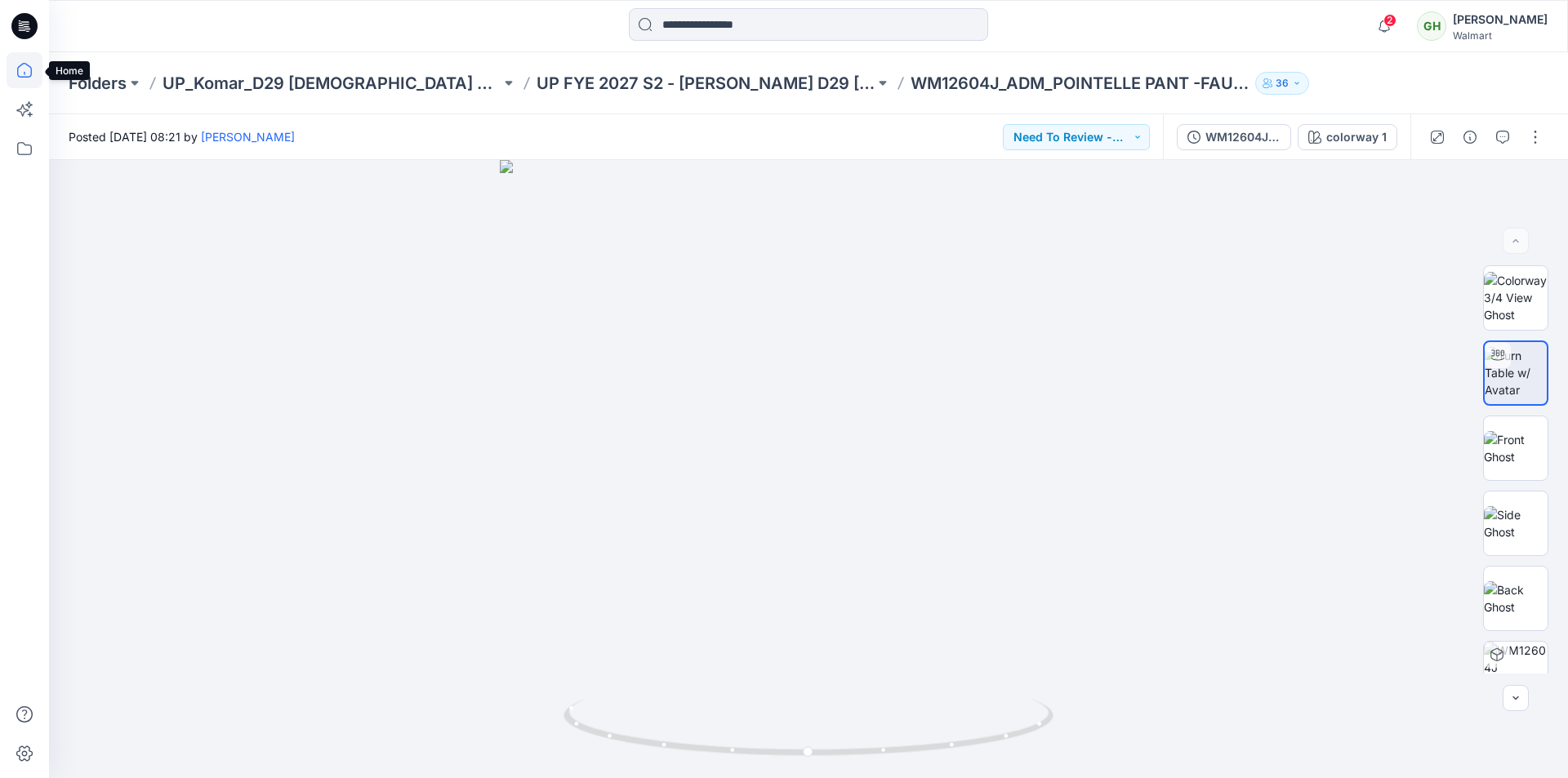
click at [30, 68] on icon at bounding box center [25, 70] width 15 height 15
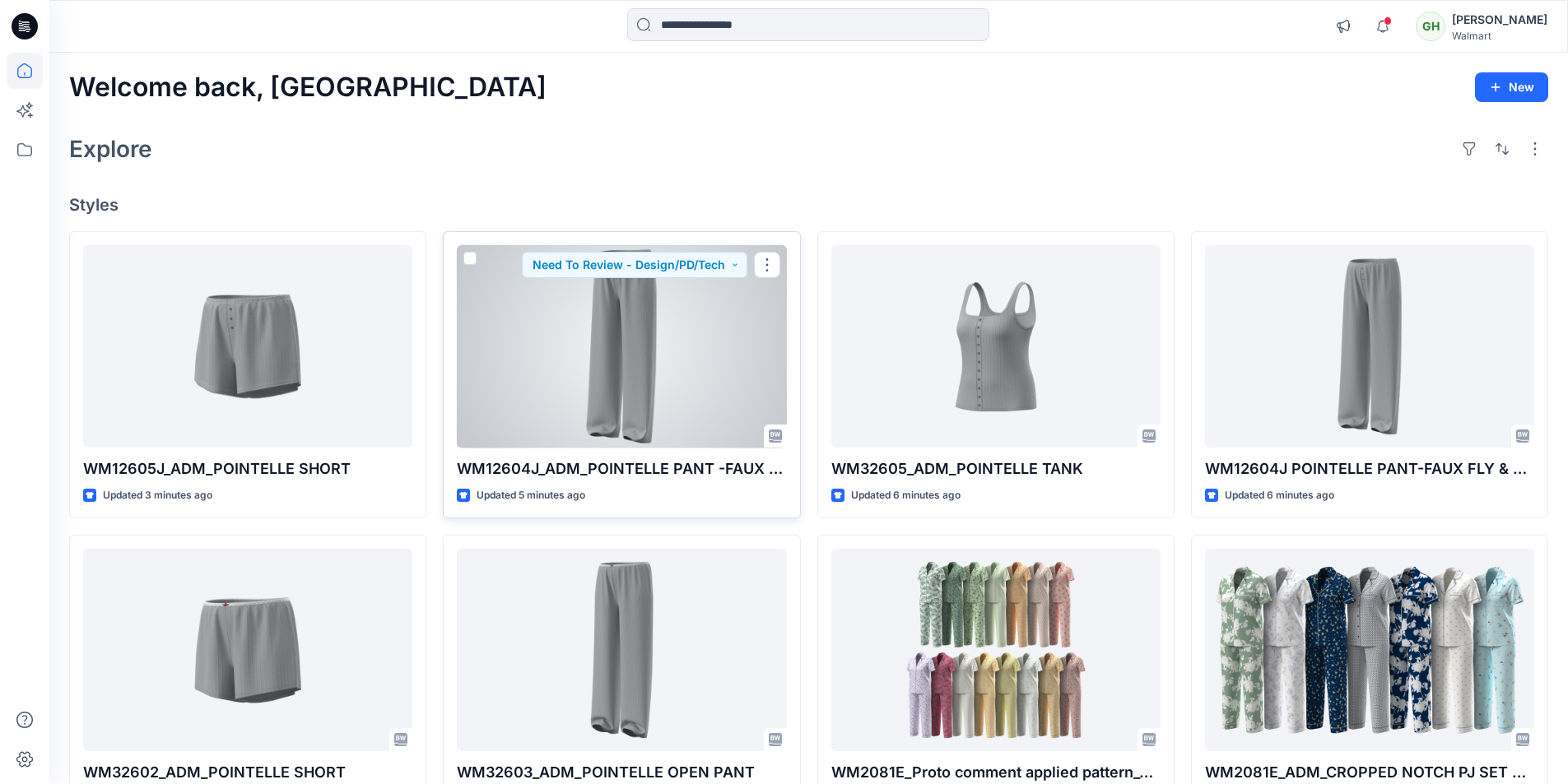
click at [615, 381] on div at bounding box center [621, 347] width 329 height 204
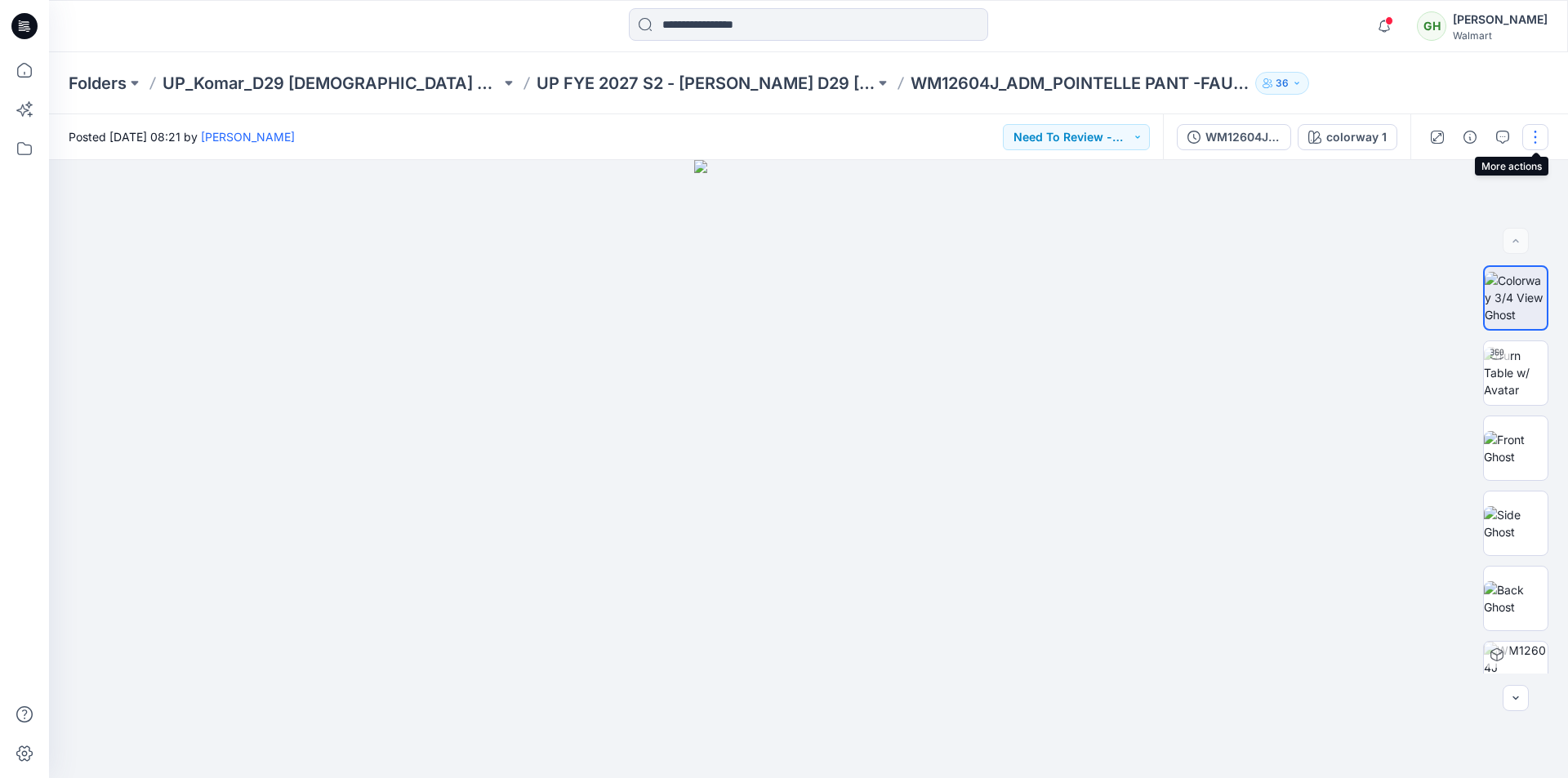
click at [1536, 137] on button "button" at bounding box center [1535, 137] width 26 height 26
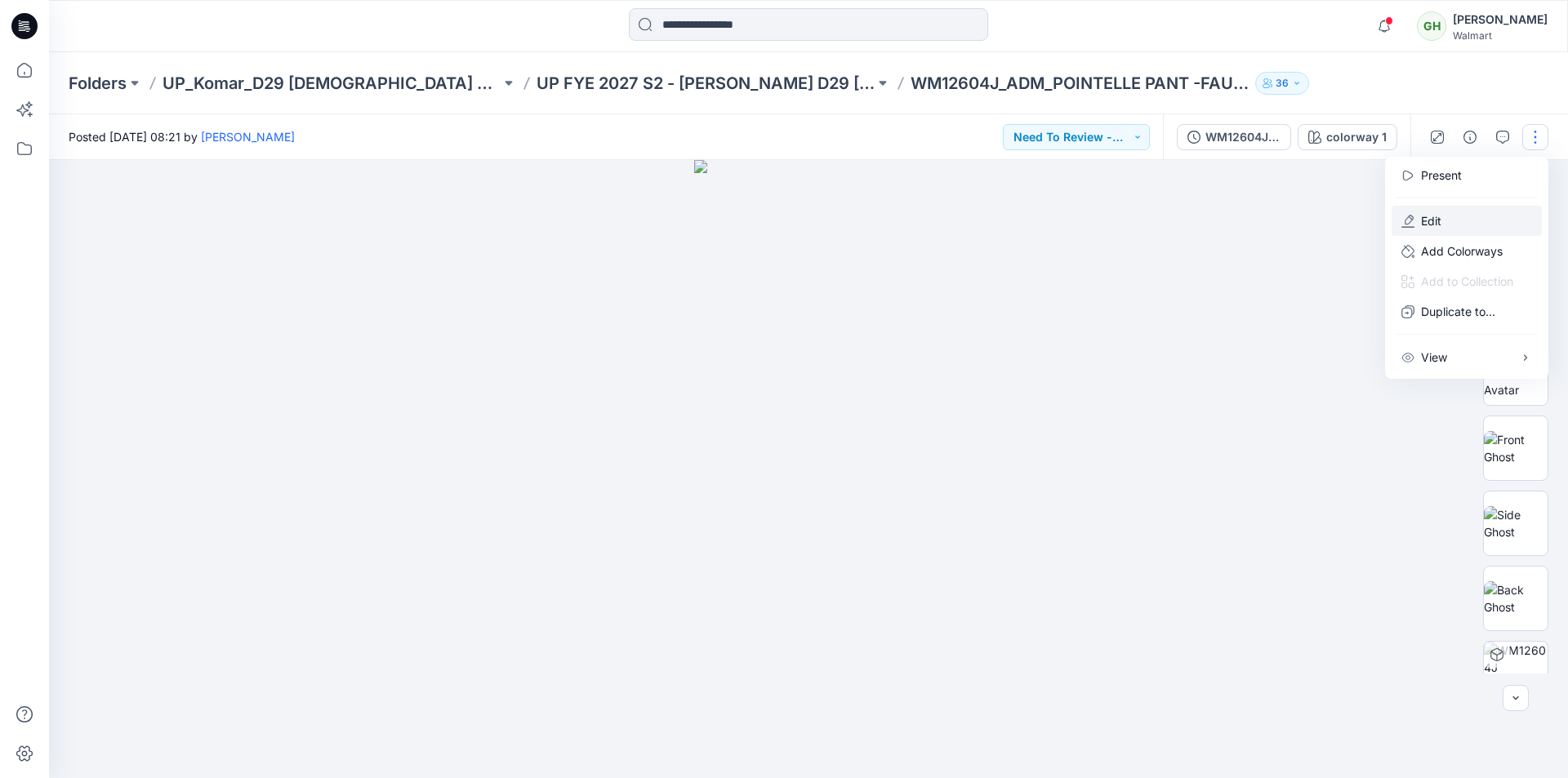
click at [1440, 225] on p "Edit" at bounding box center [1431, 220] width 20 height 18
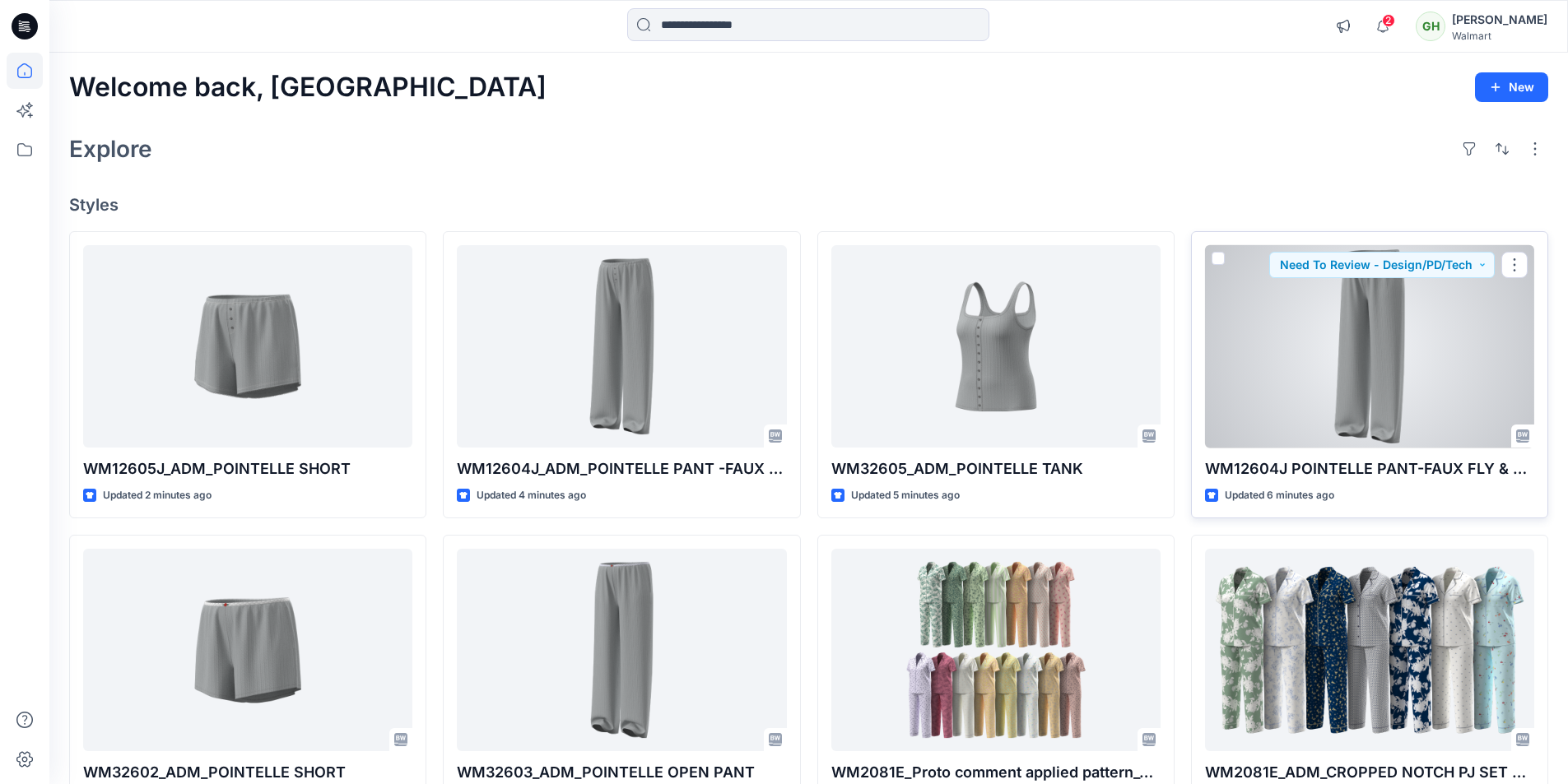
click at [1435, 401] on div at bounding box center [1369, 347] width 329 height 204
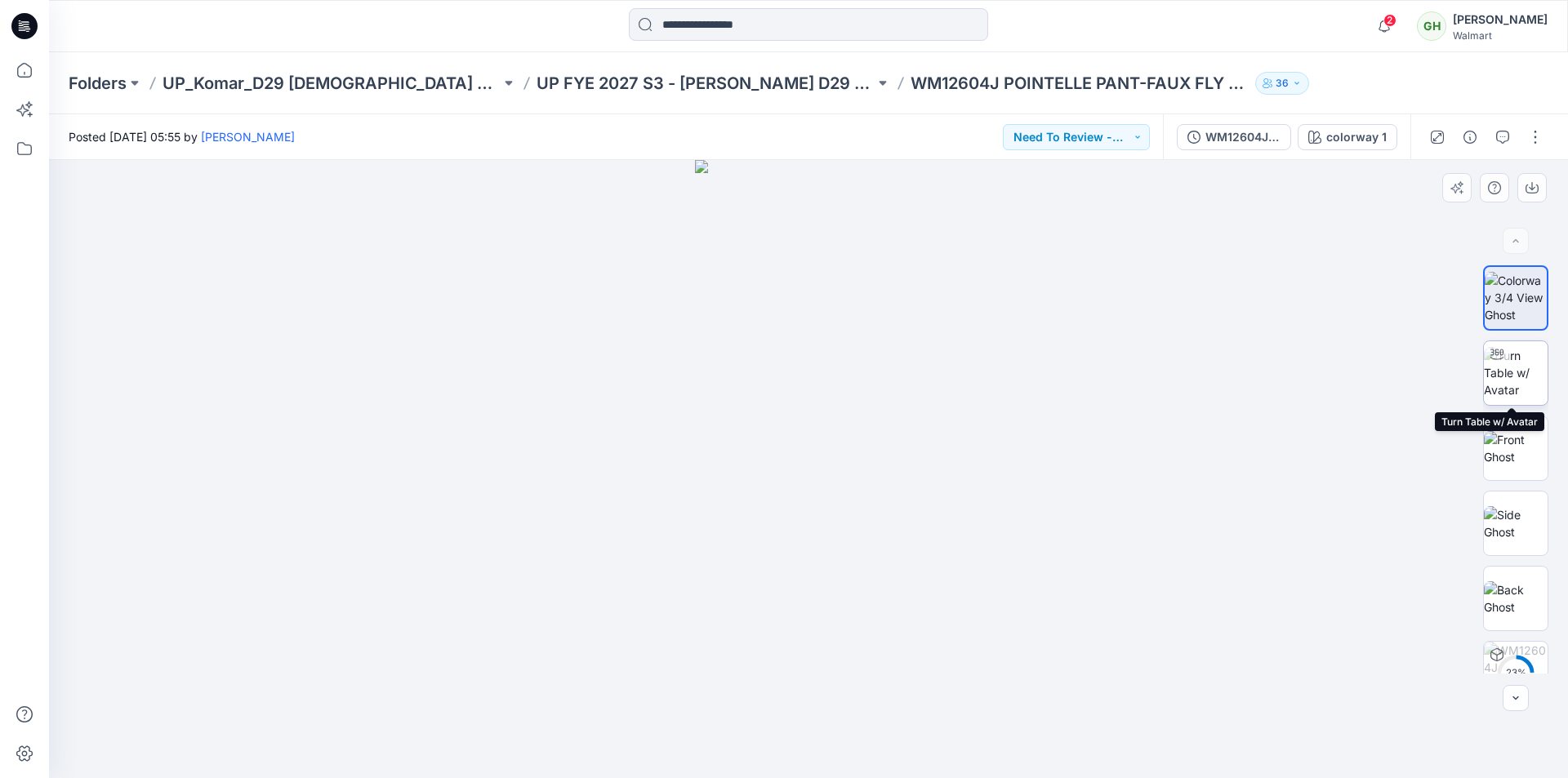
click at [1520, 361] on img at bounding box center [1515, 373] width 63 height 52
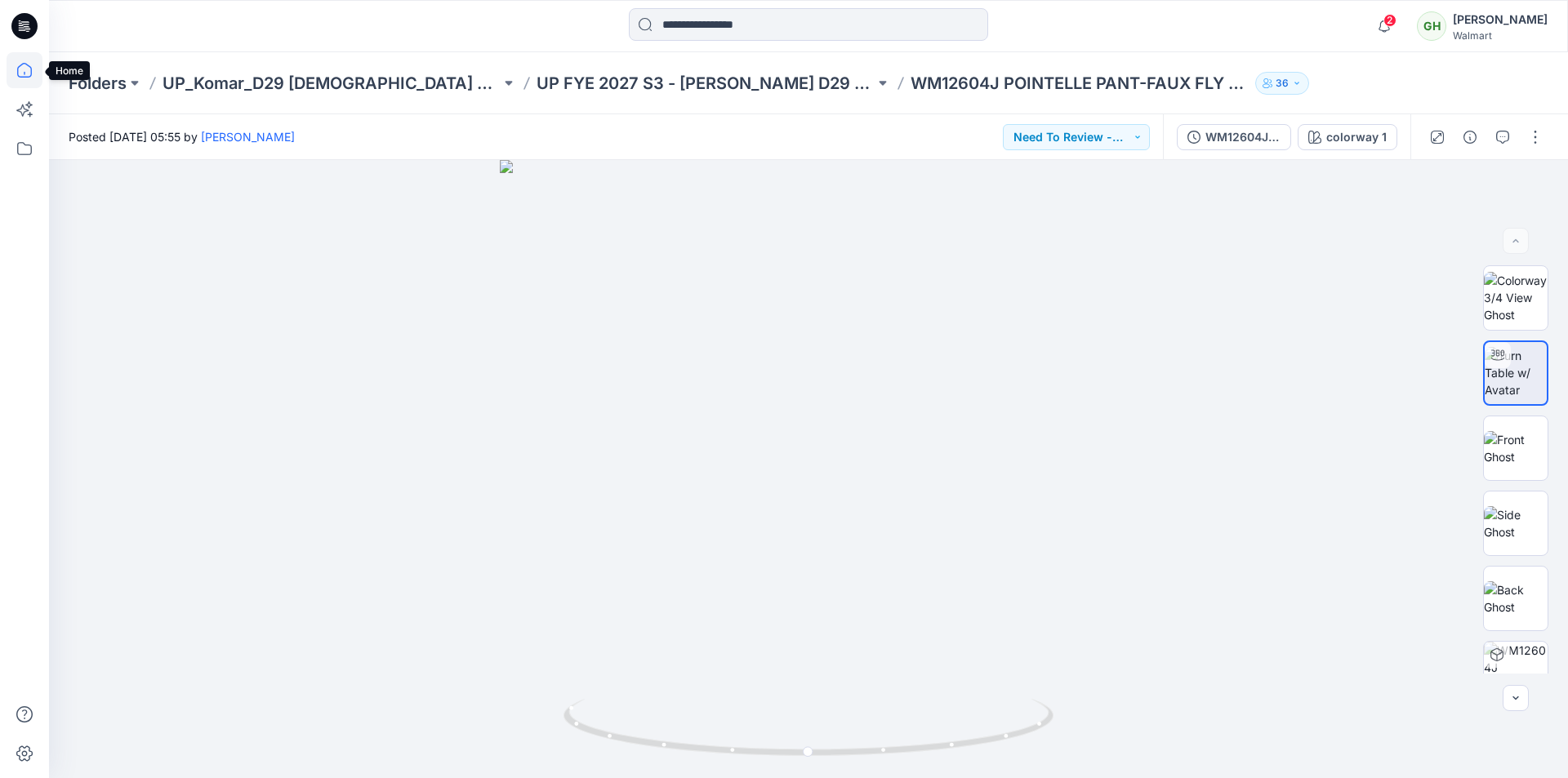
click at [18, 66] on icon at bounding box center [24, 70] width 36 height 36
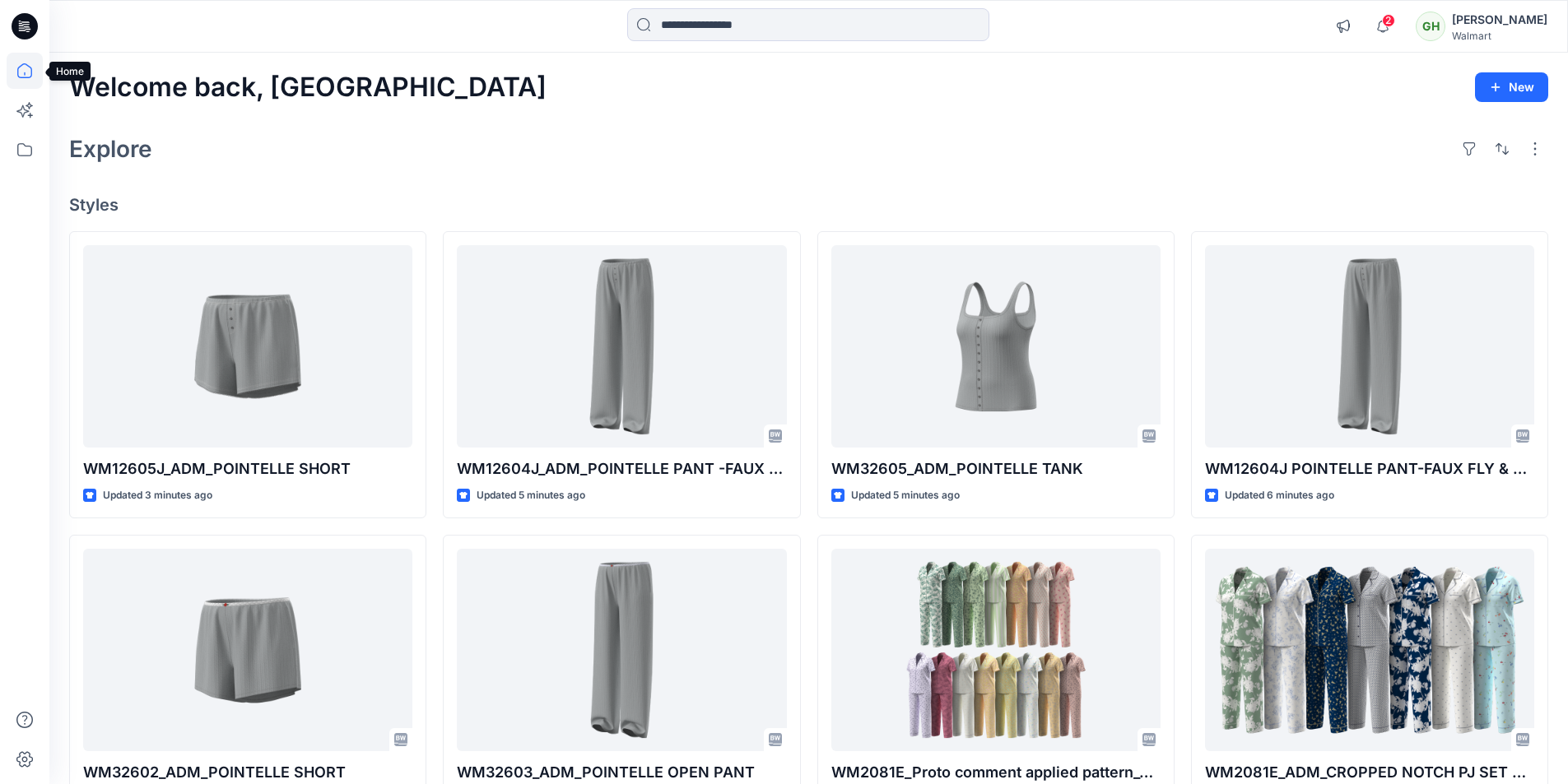
click at [26, 69] on icon at bounding box center [24, 71] width 36 height 36
click at [1382, 23] on span "2" at bounding box center [1389, 21] width 13 height 13
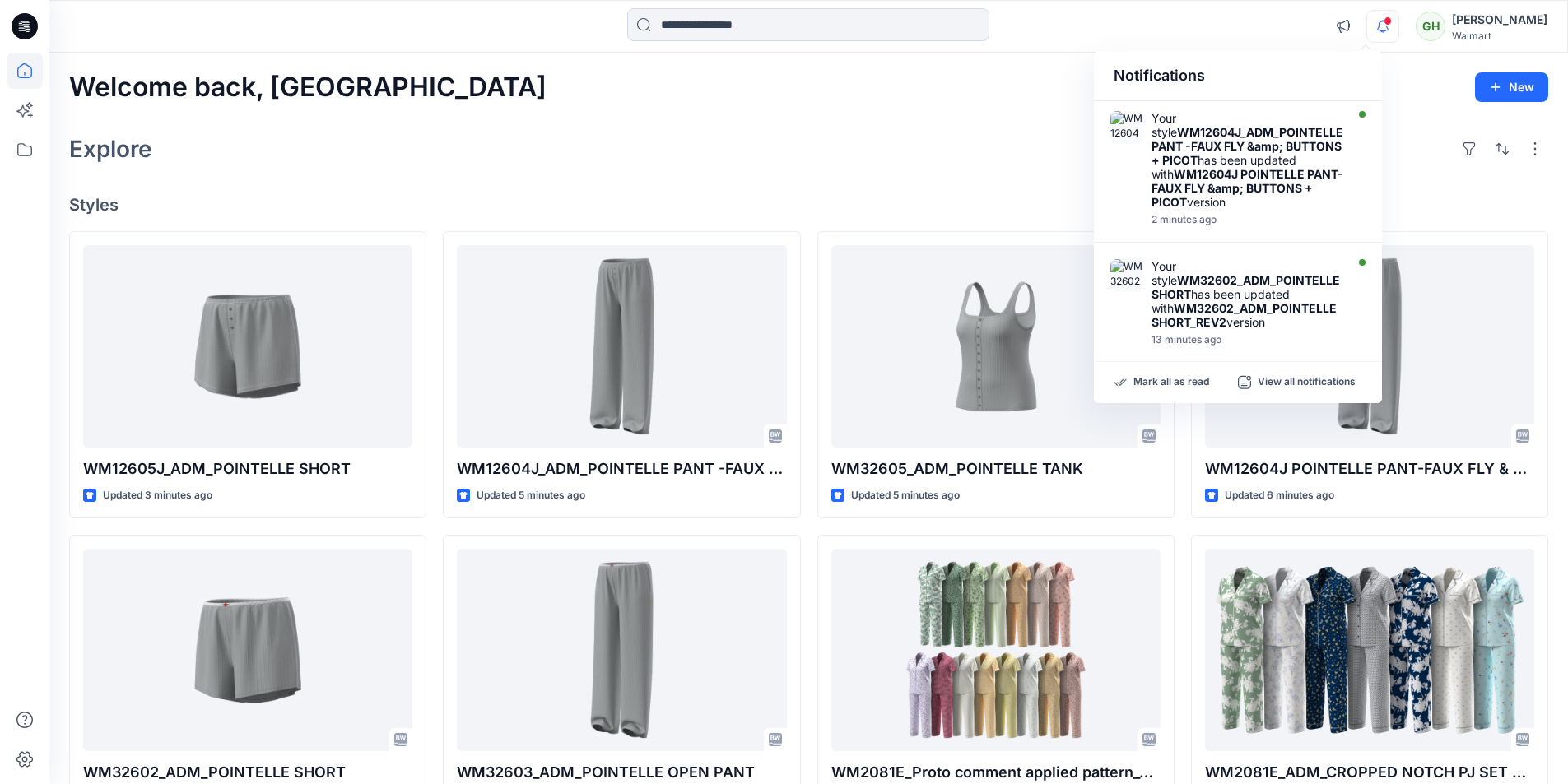
click at [1081, 25] on div at bounding box center [809, 26] width 759 height 36
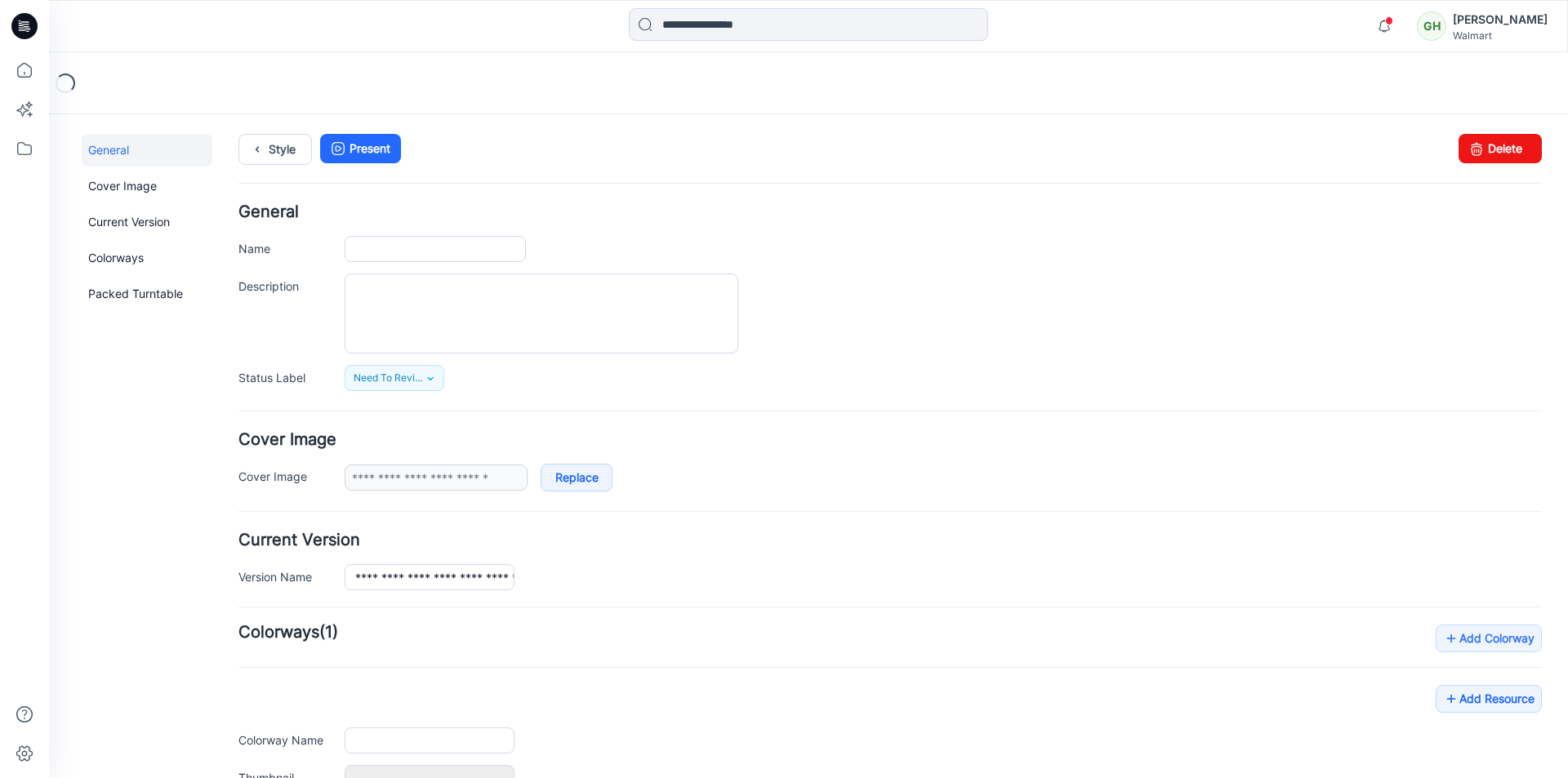
type input "**********"
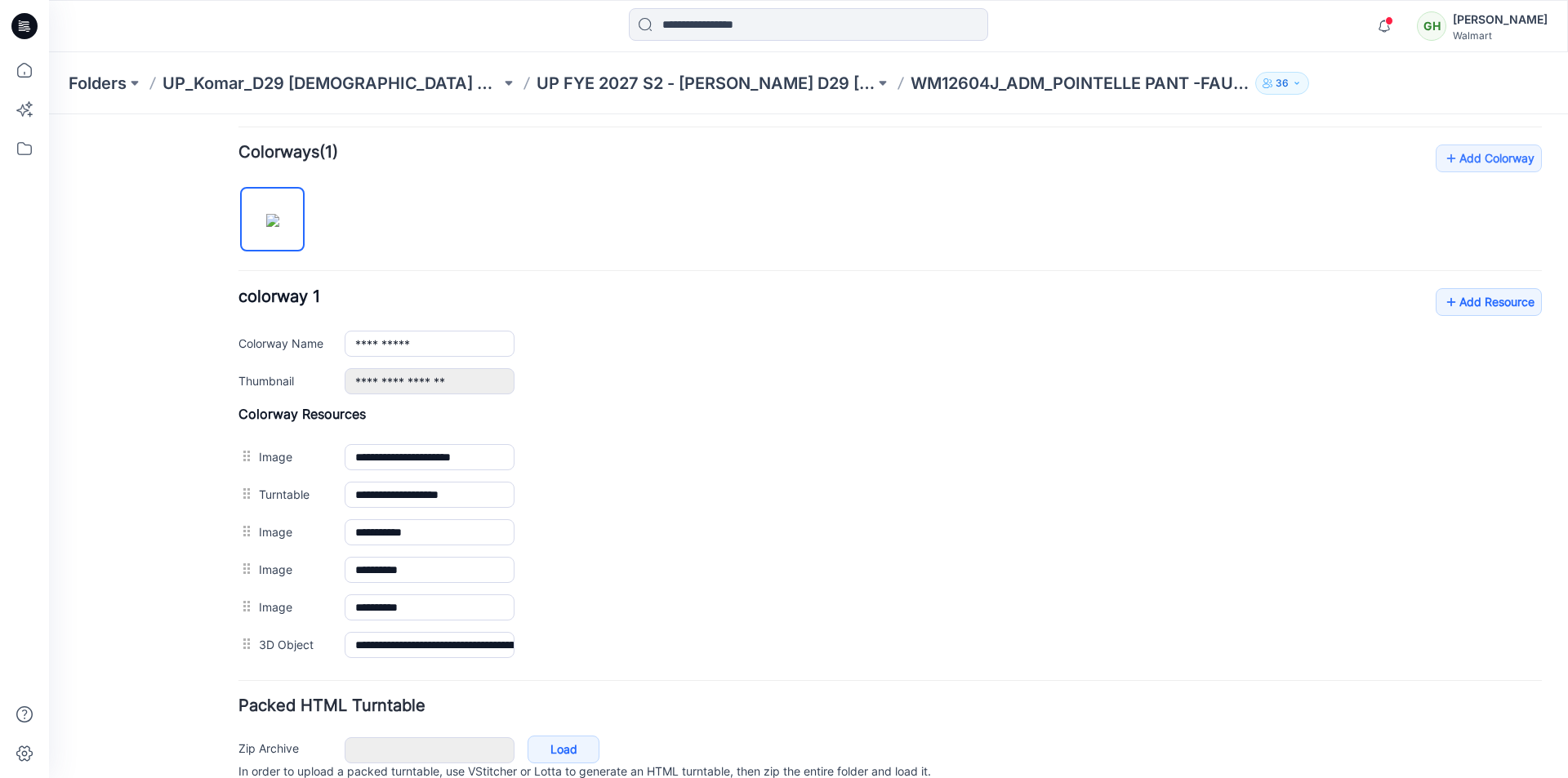
scroll to position [490, 0]
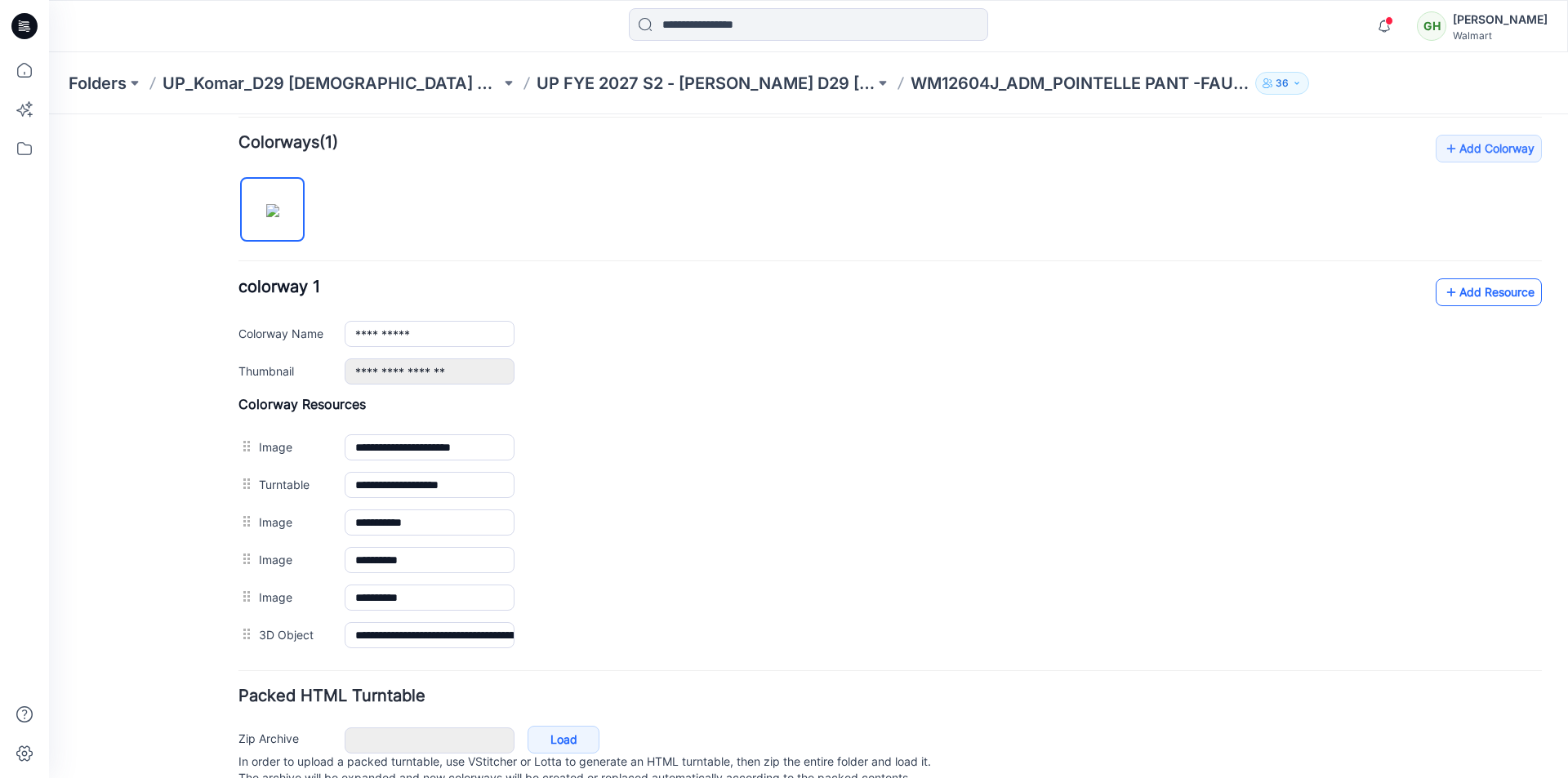
click at [1449, 290] on link "Add Resource" at bounding box center [1488, 292] width 106 height 28
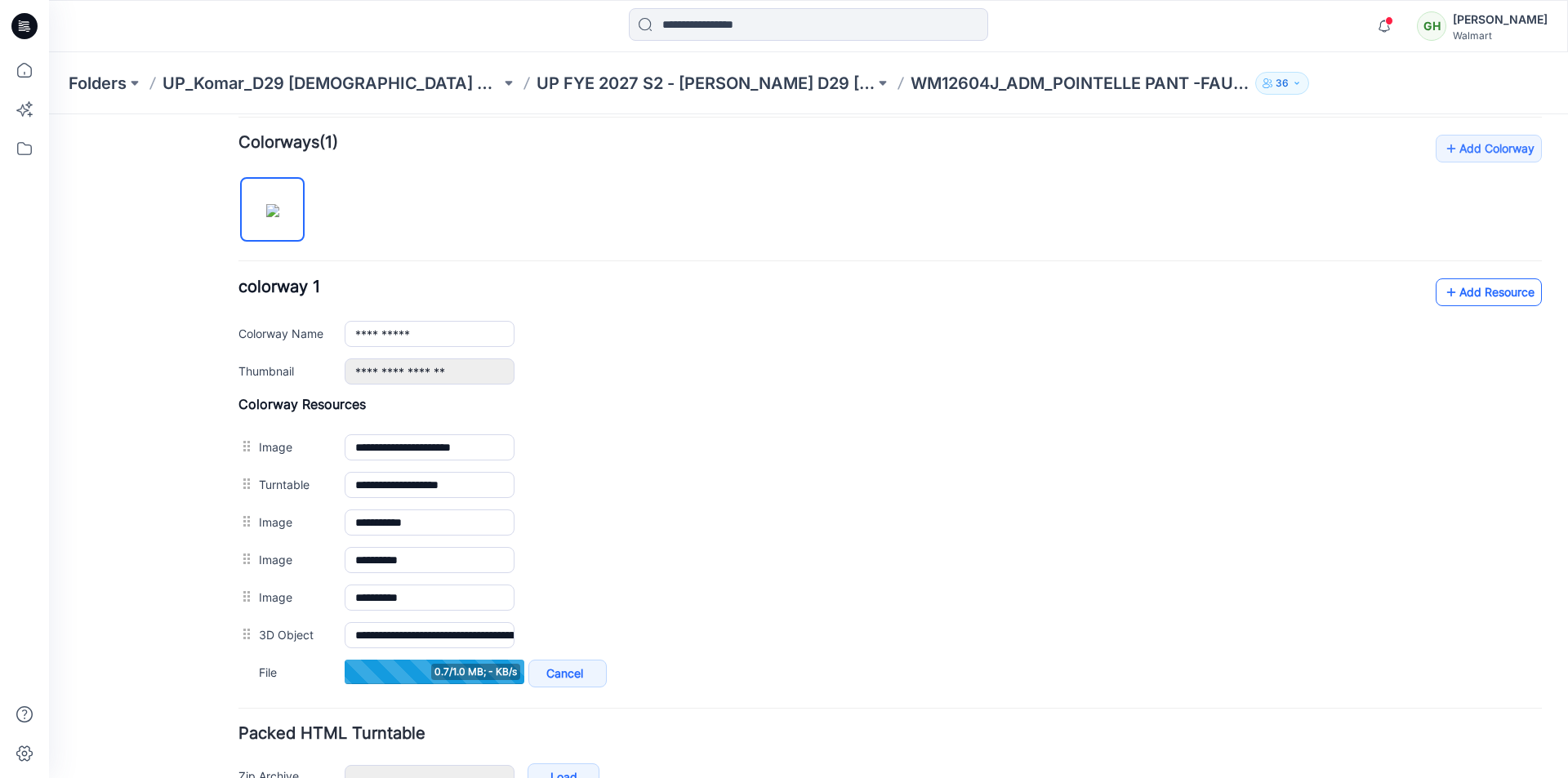
click at [1469, 290] on link "Add Resource" at bounding box center [1488, 292] width 106 height 28
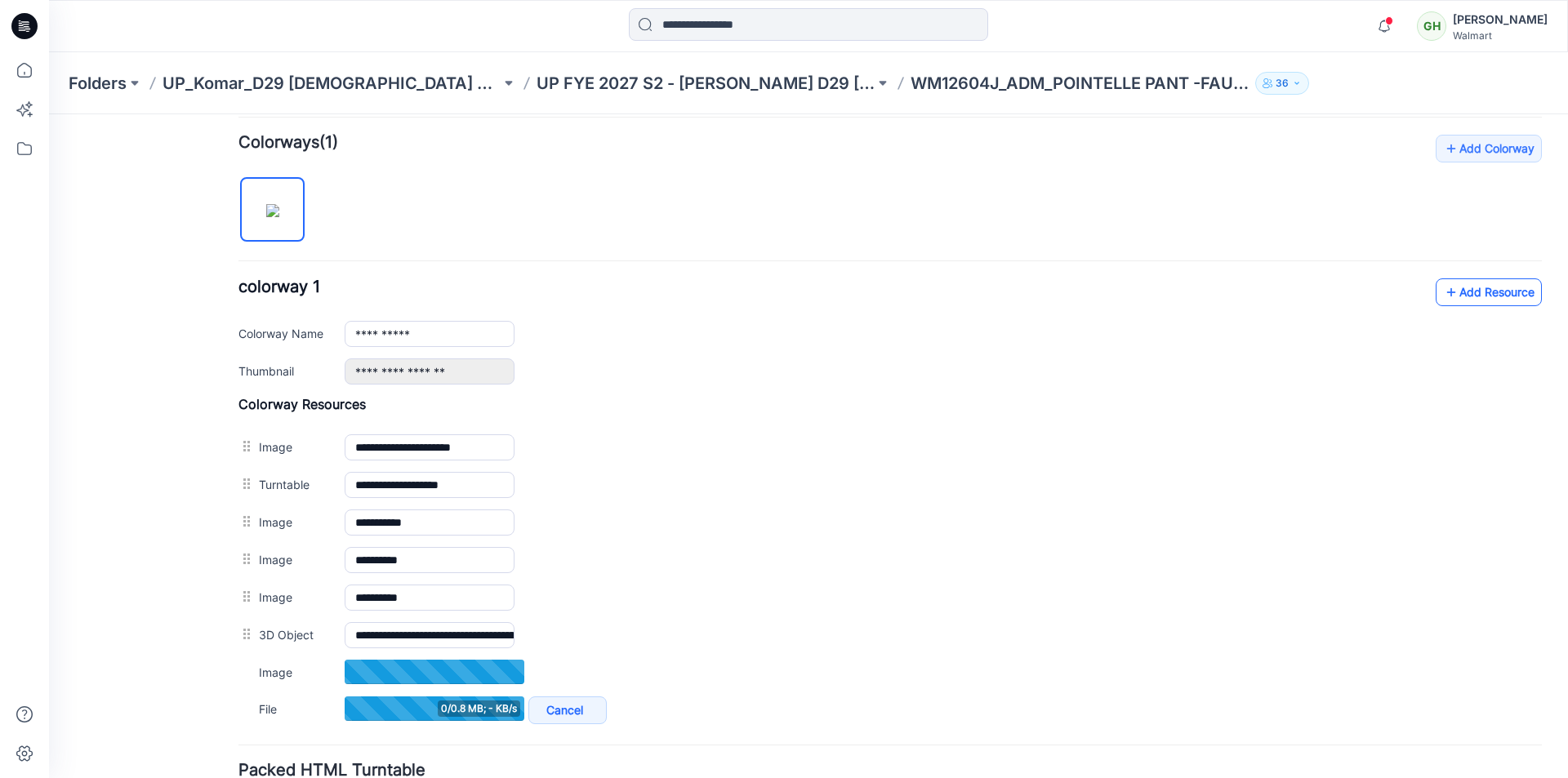
click at [1458, 289] on link "Add Resource" at bounding box center [1488, 292] width 106 height 28
click at [1502, 283] on link "Add Resource" at bounding box center [1488, 292] width 106 height 28
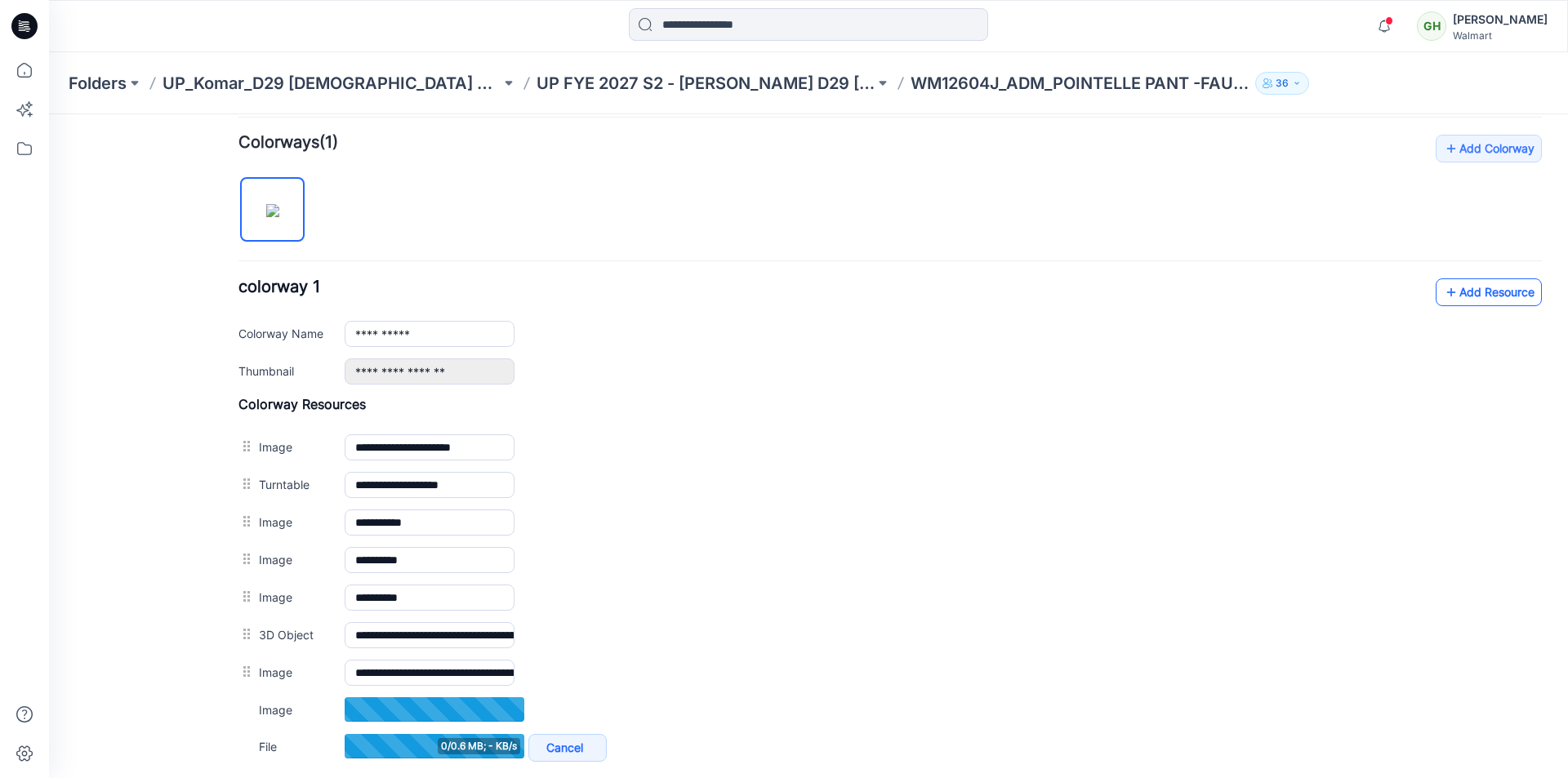
click at [1473, 284] on link "Add Resource" at bounding box center [1488, 292] width 106 height 28
click at [1464, 297] on link "Add Resource" at bounding box center [1488, 292] width 106 height 28
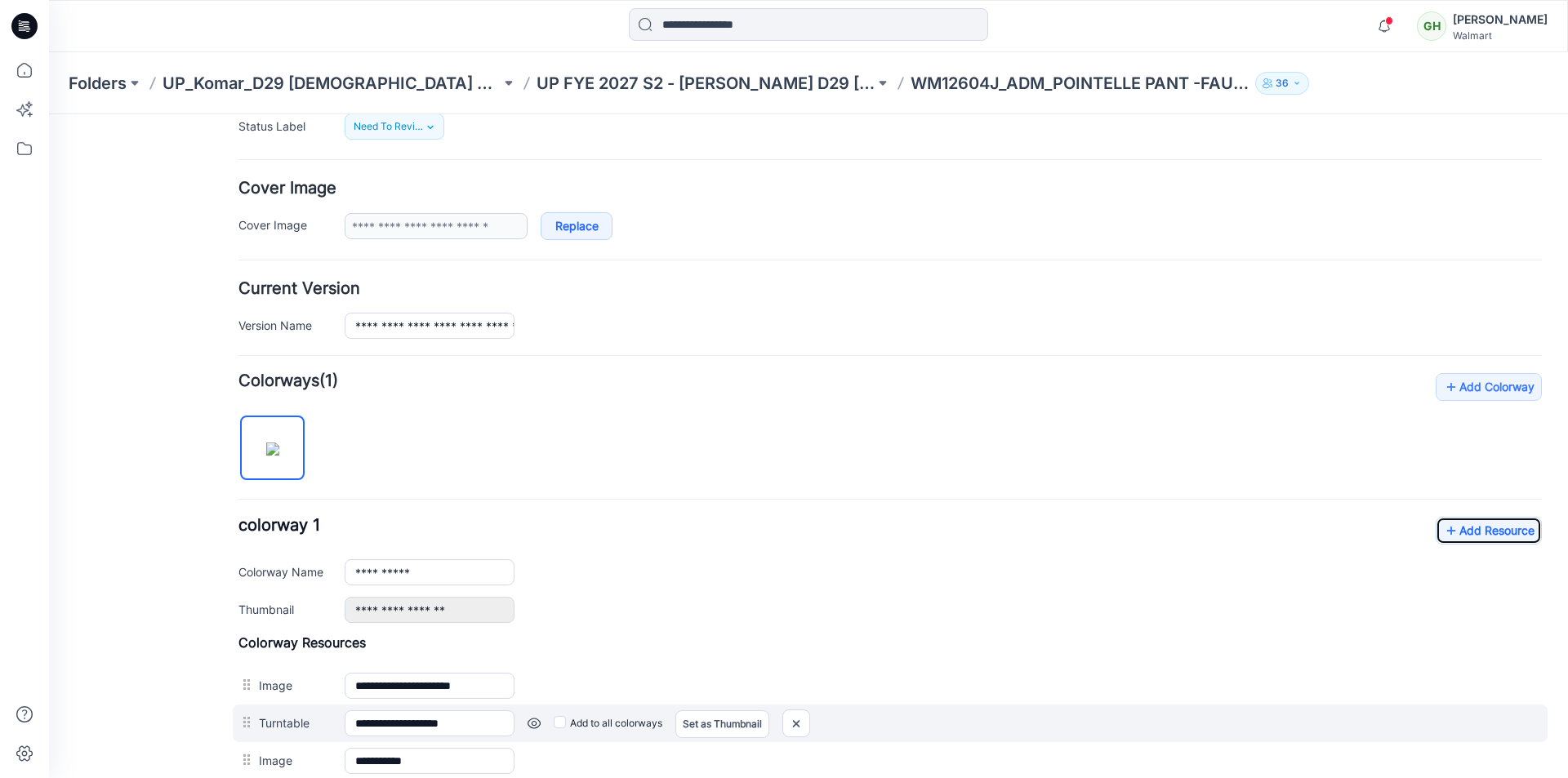
scroll to position [408, 0]
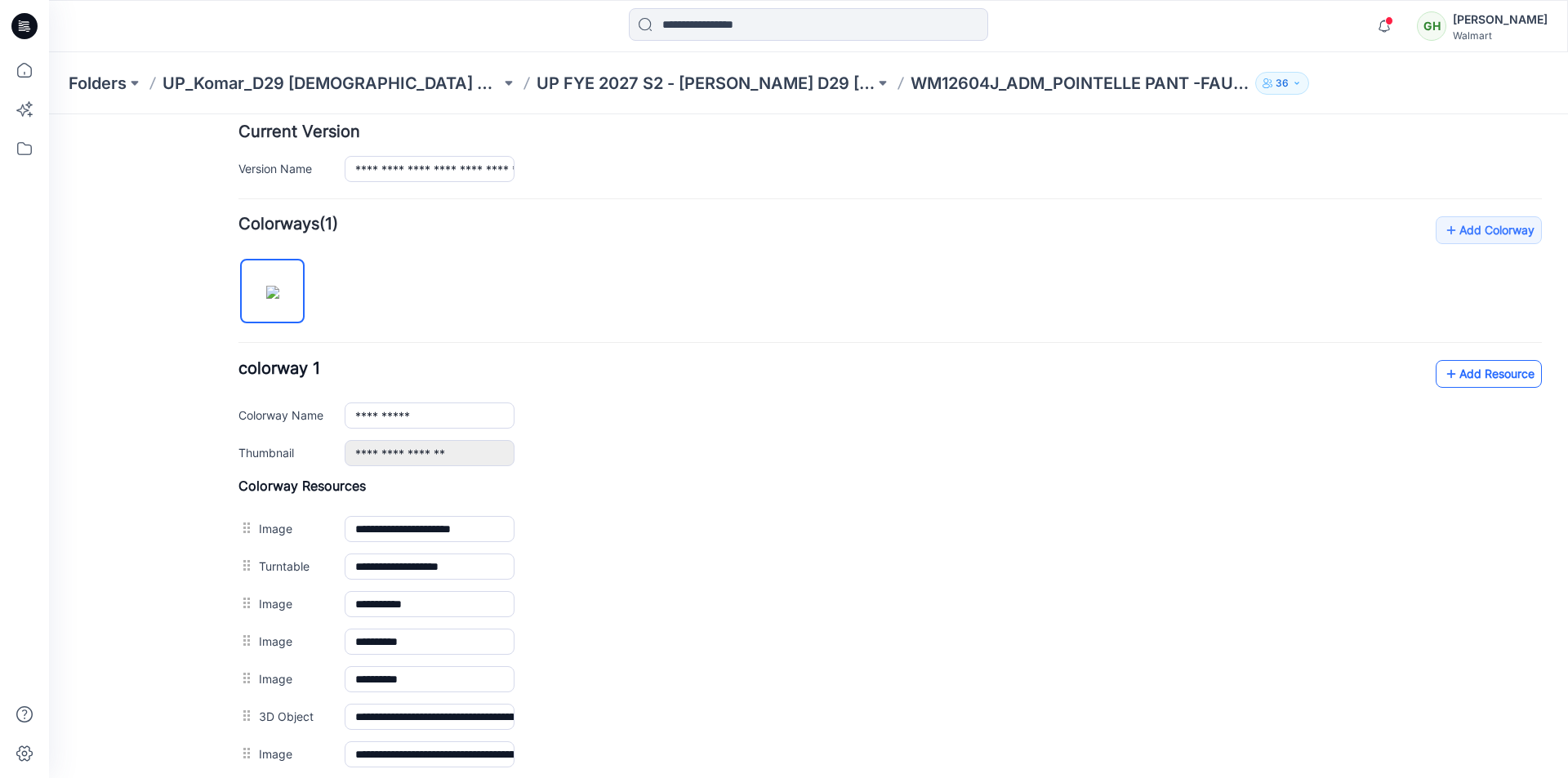
click at [1471, 377] on link "Add Resource" at bounding box center [1488, 373] width 106 height 28
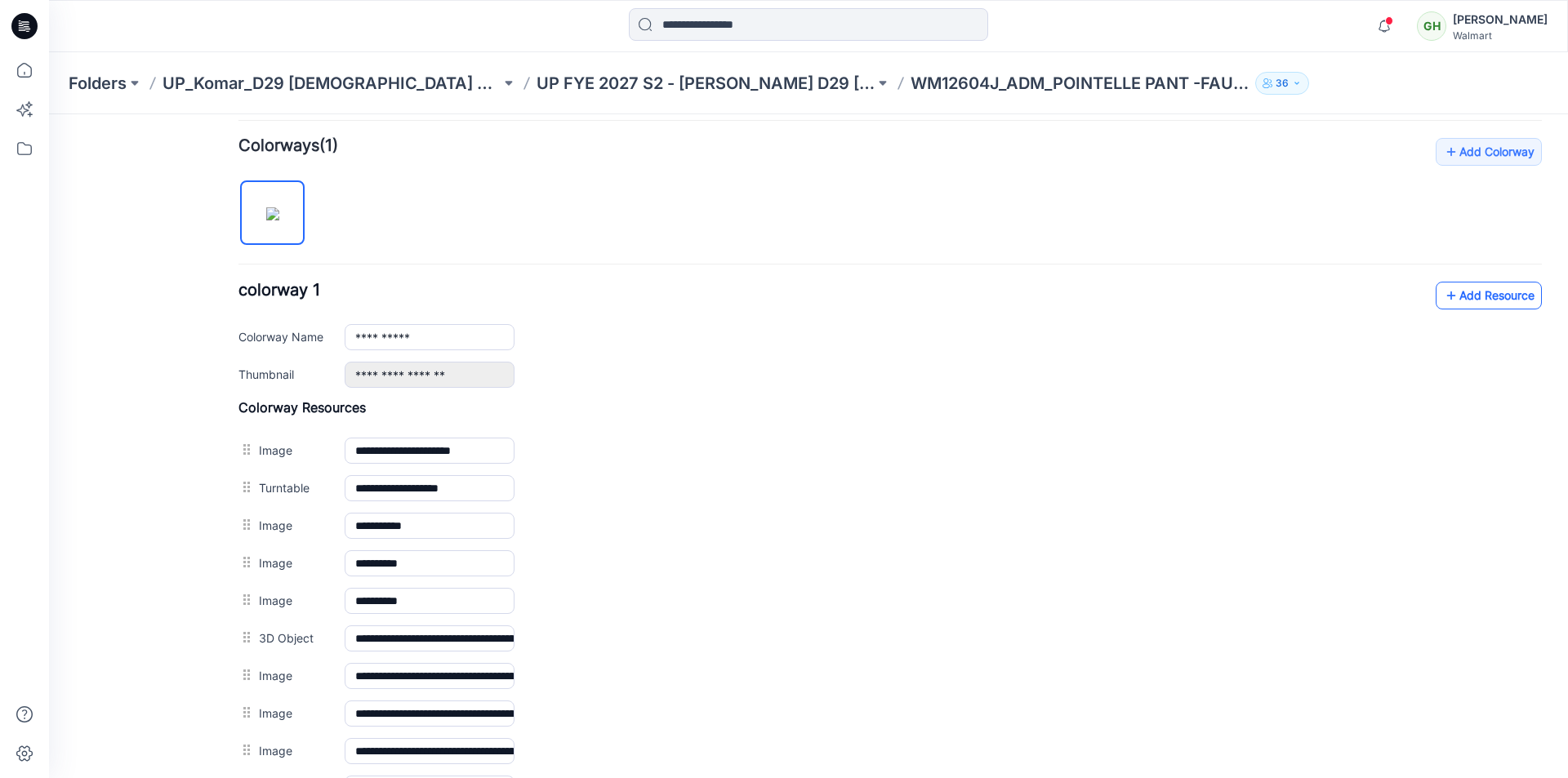
scroll to position [572, 0]
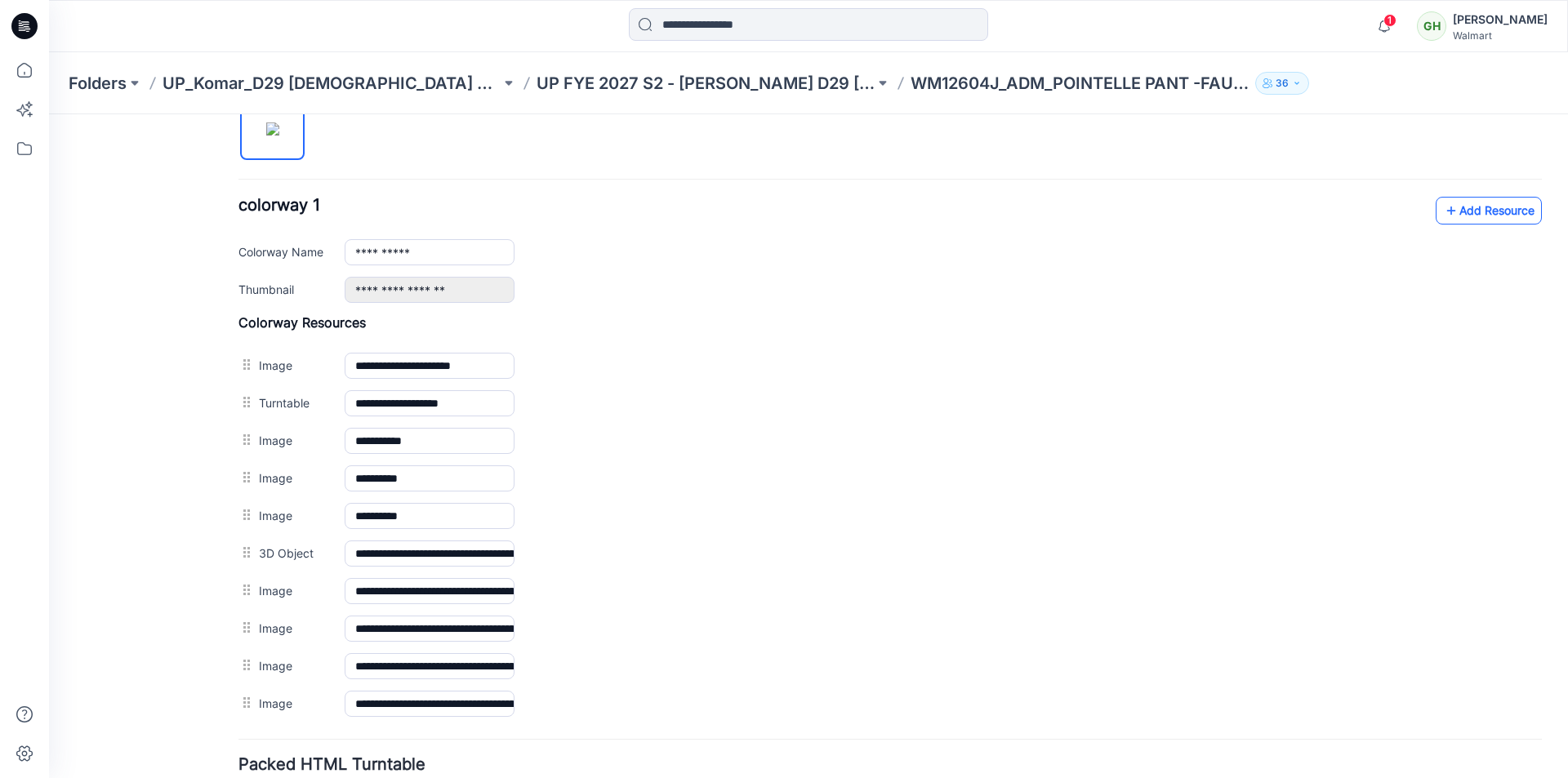
click at [1461, 210] on link "Add Resource" at bounding box center [1488, 210] width 106 height 28
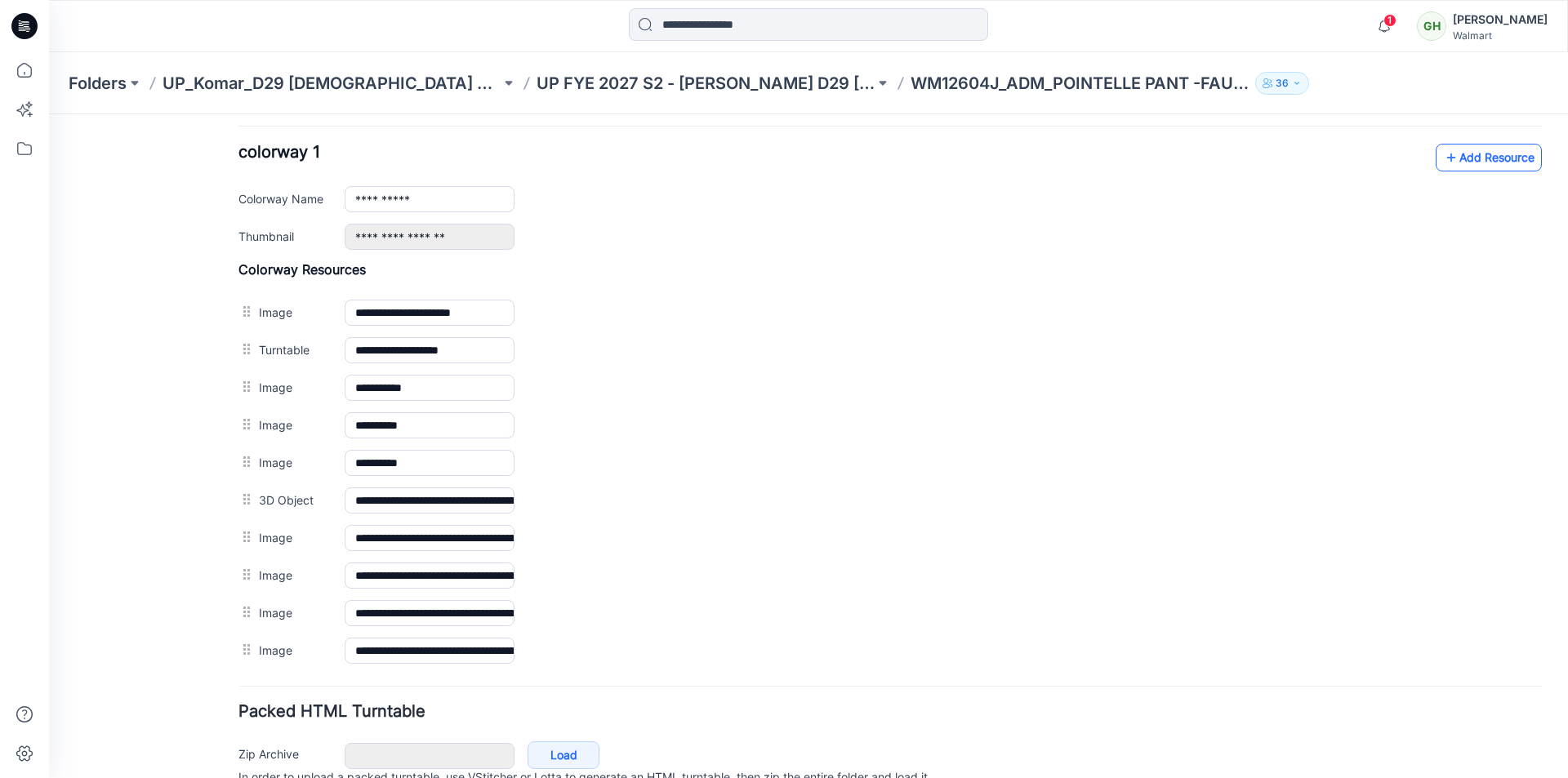
scroll to position [653, 0]
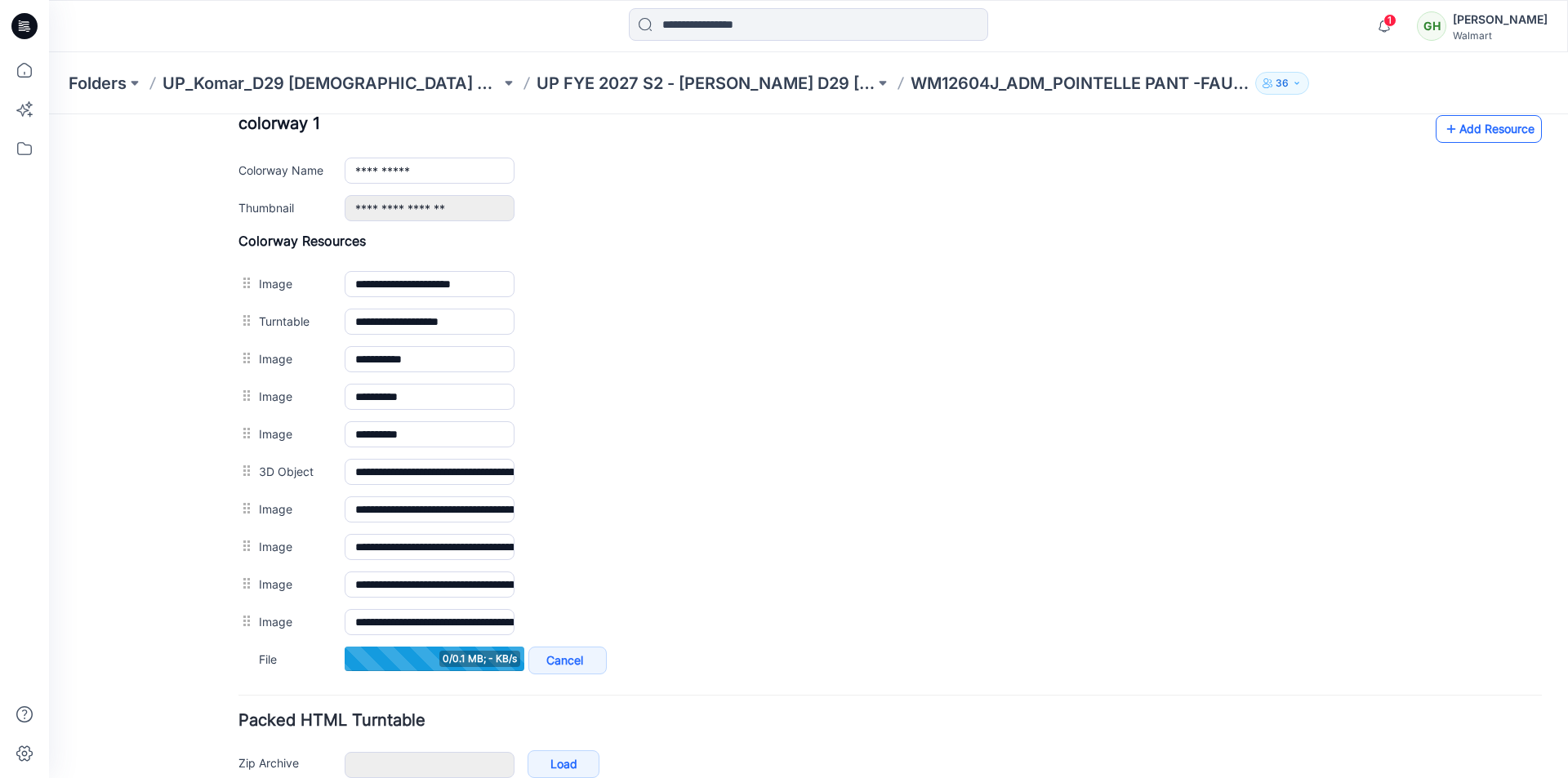
click at [1472, 129] on link "Add Resource" at bounding box center [1488, 129] width 106 height 28
click at [1455, 124] on link "Add Resource" at bounding box center [1488, 129] width 106 height 28
click at [1457, 134] on link "Add Resource" at bounding box center [1488, 129] width 106 height 28
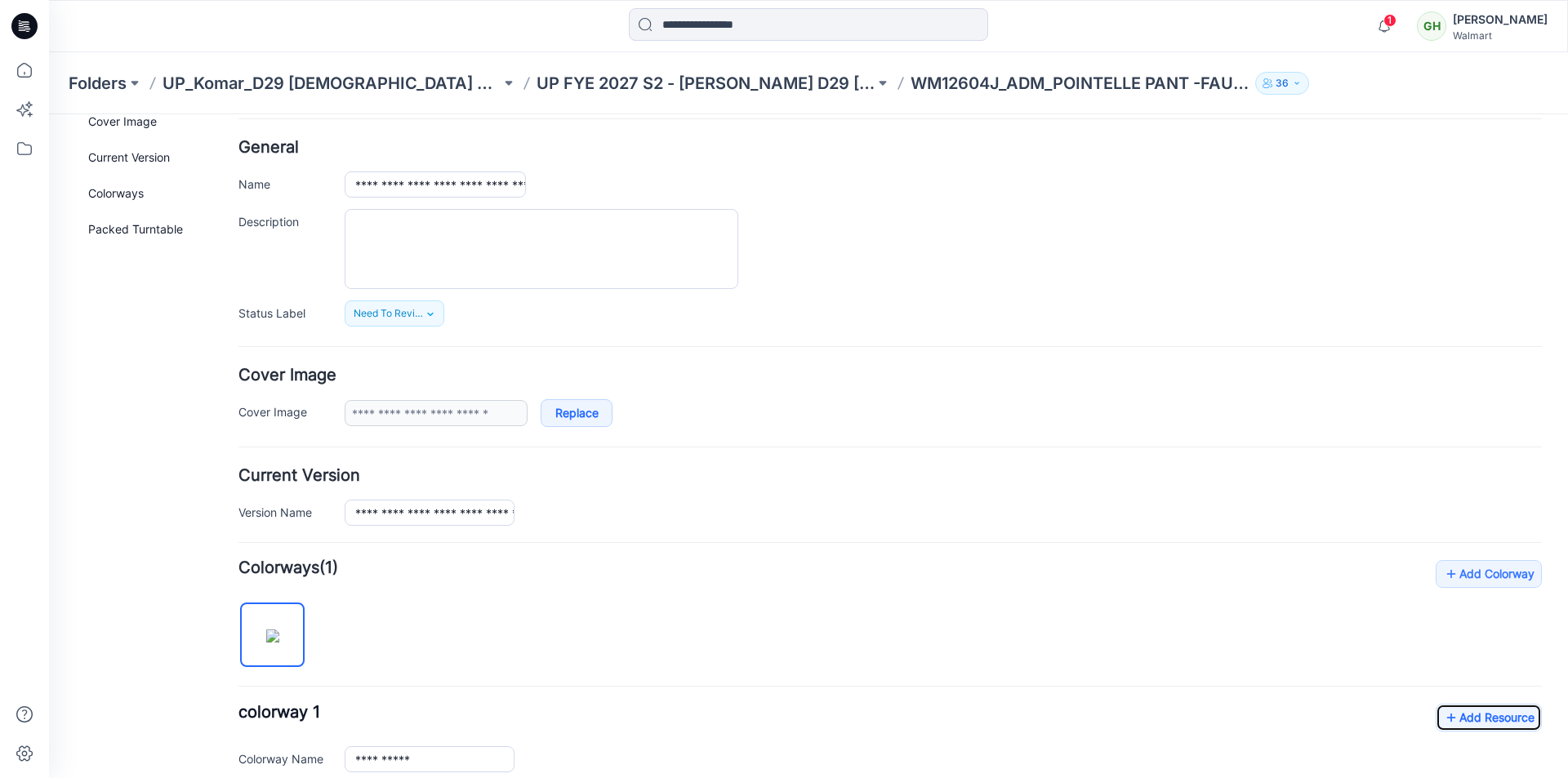
scroll to position [0, 0]
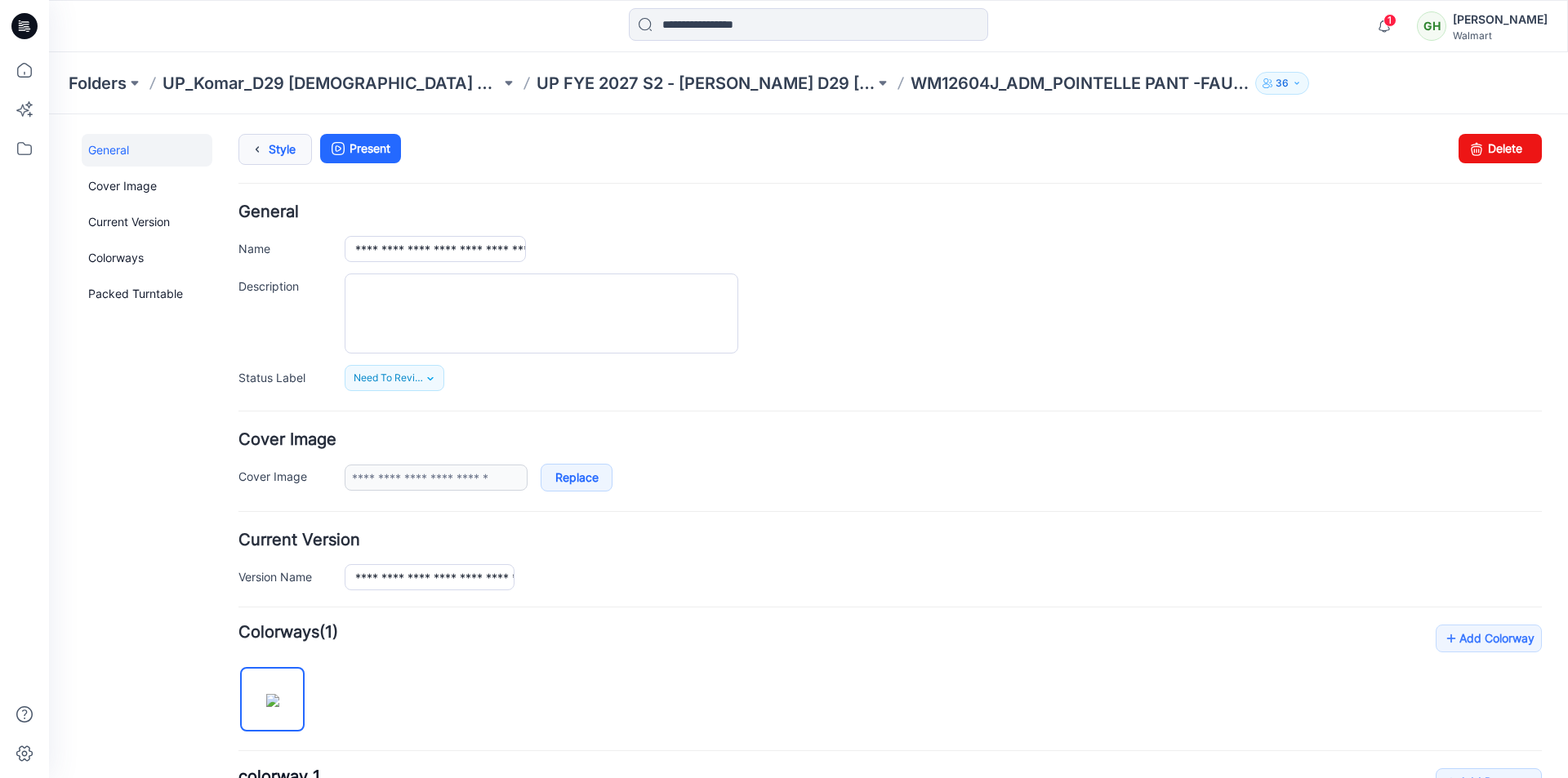
click at [273, 153] on link "Style" at bounding box center [276, 149] width 73 height 31
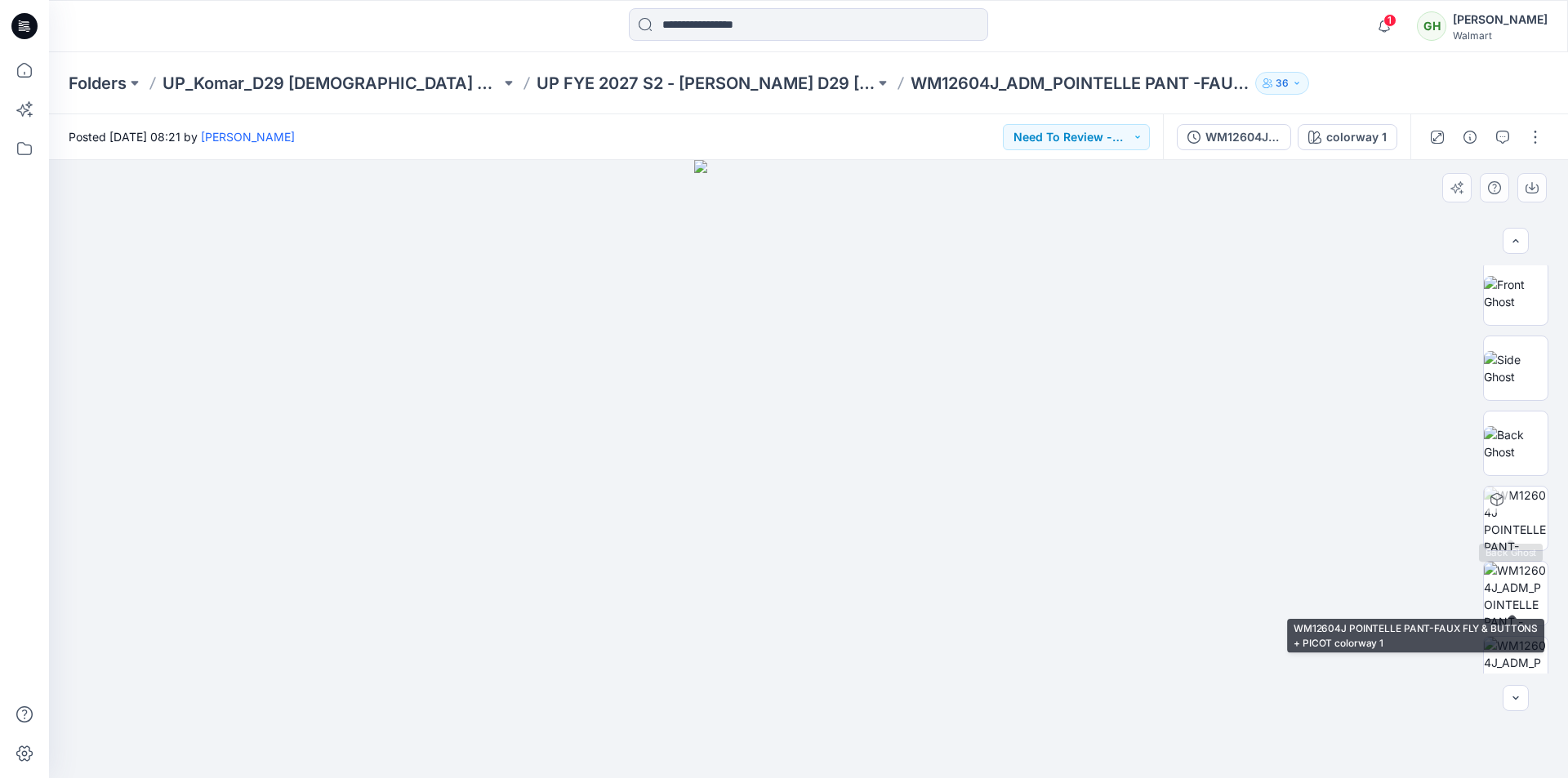
scroll to position [75, 0]
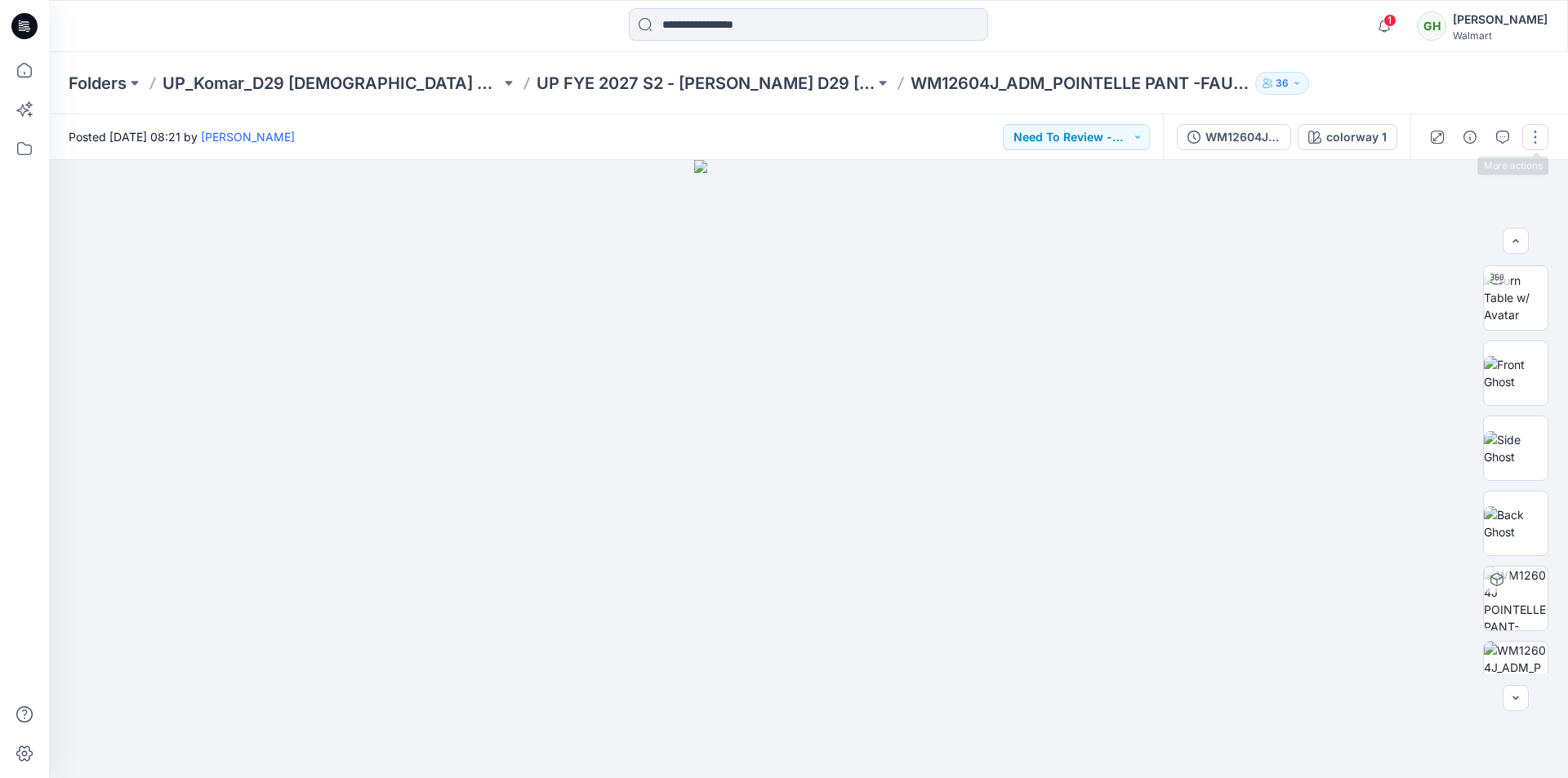
click at [1540, 129] on button "button" at bounding box center [1535, 137] width 26 height 26
click at [1448, 213] on button "Edit" at bounding box center [1467, 220] width 150 height 30
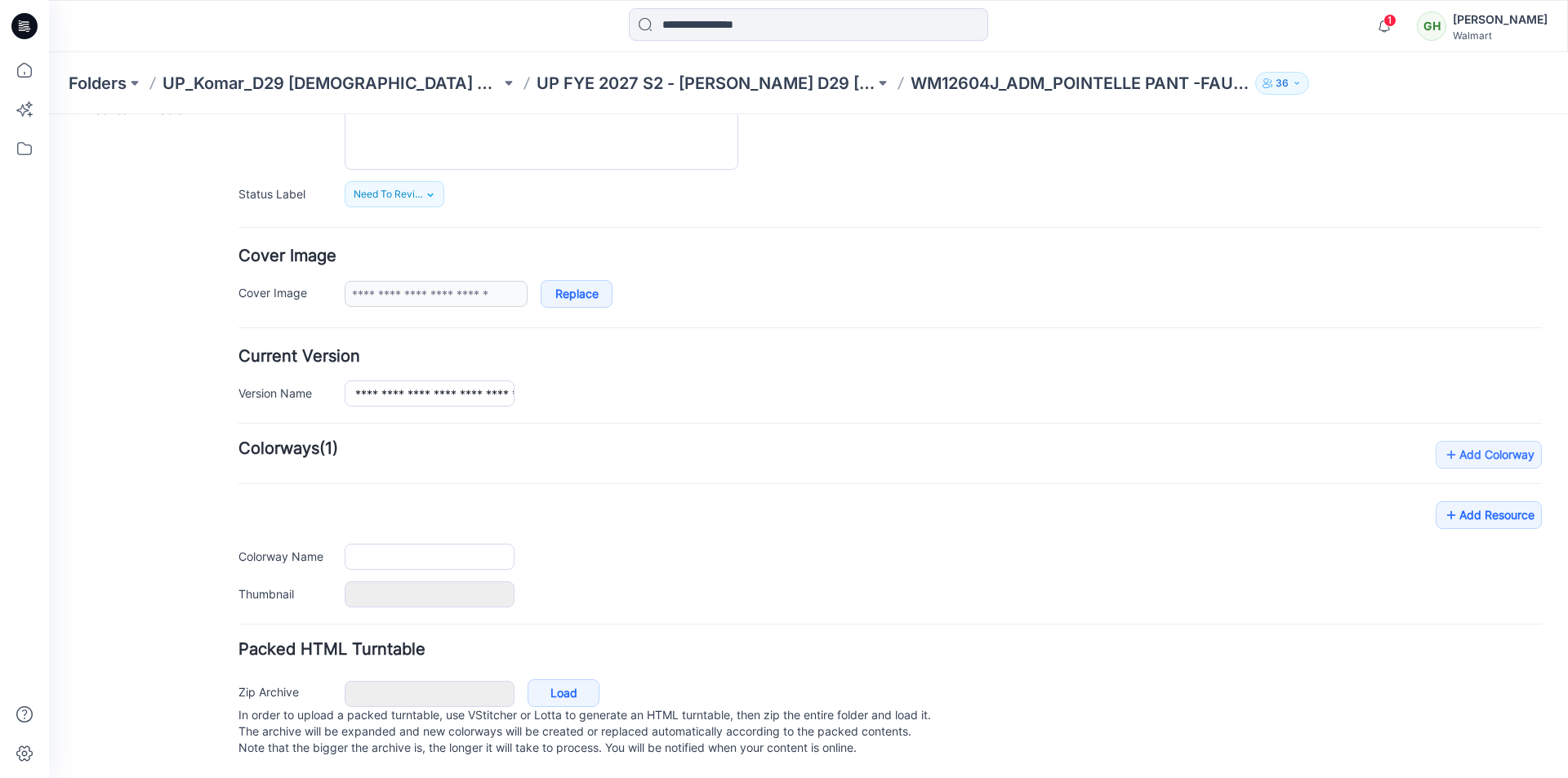
type input "**********"
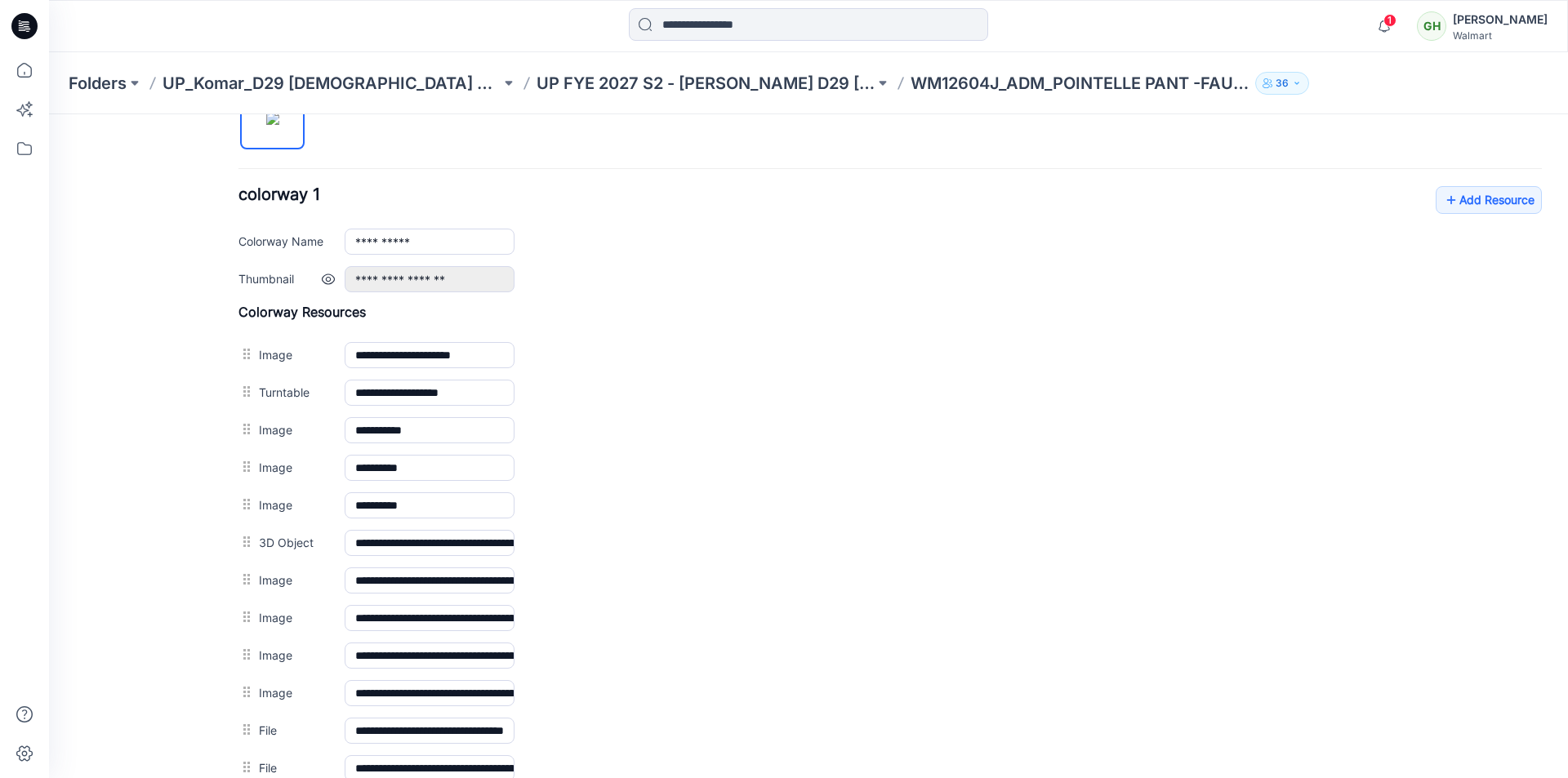
scroll to position [609, 0]
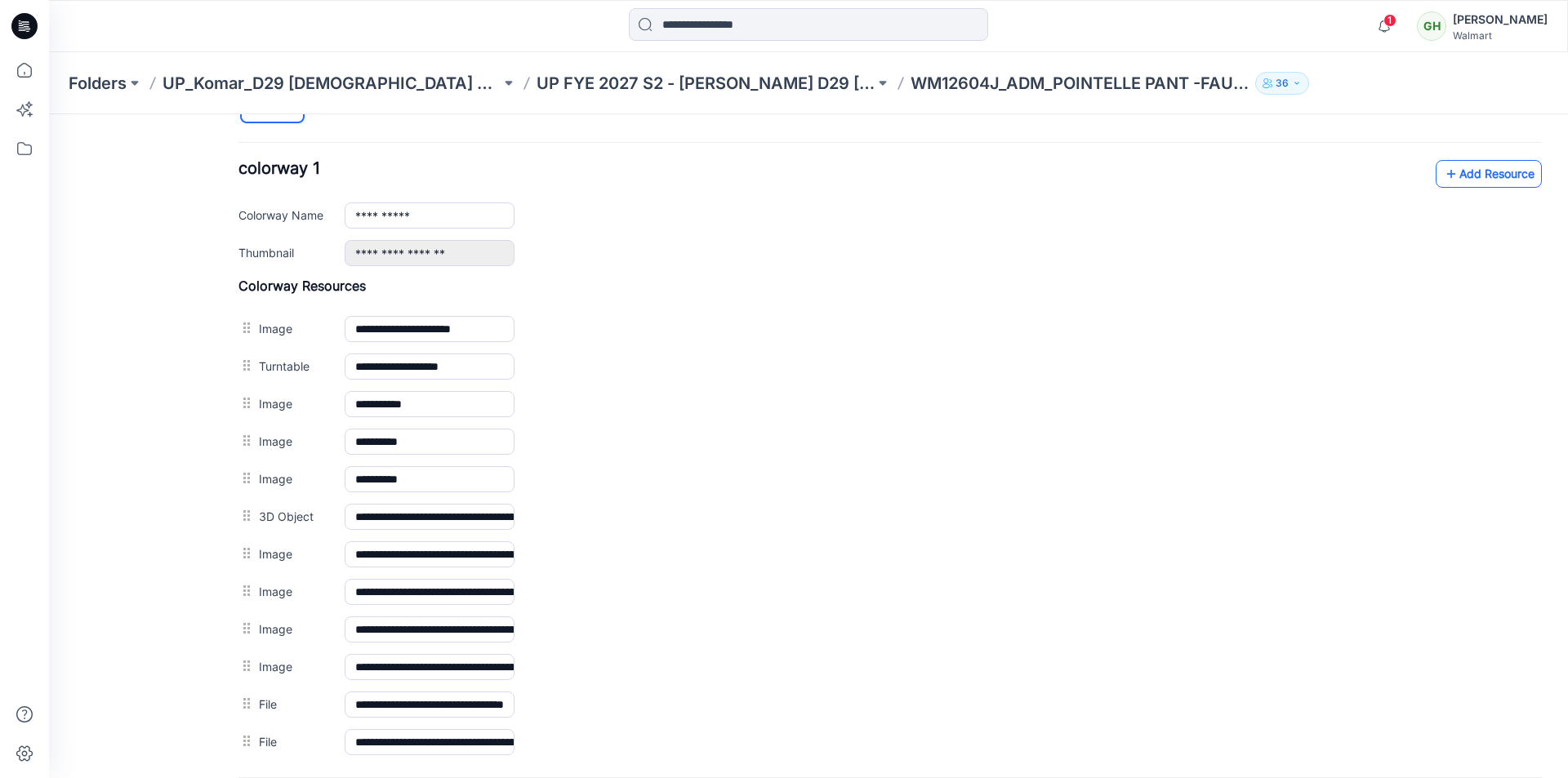
click at [1457, 176] on link "Add Resource" at bounding box center [1488, 174] width 106 height 28
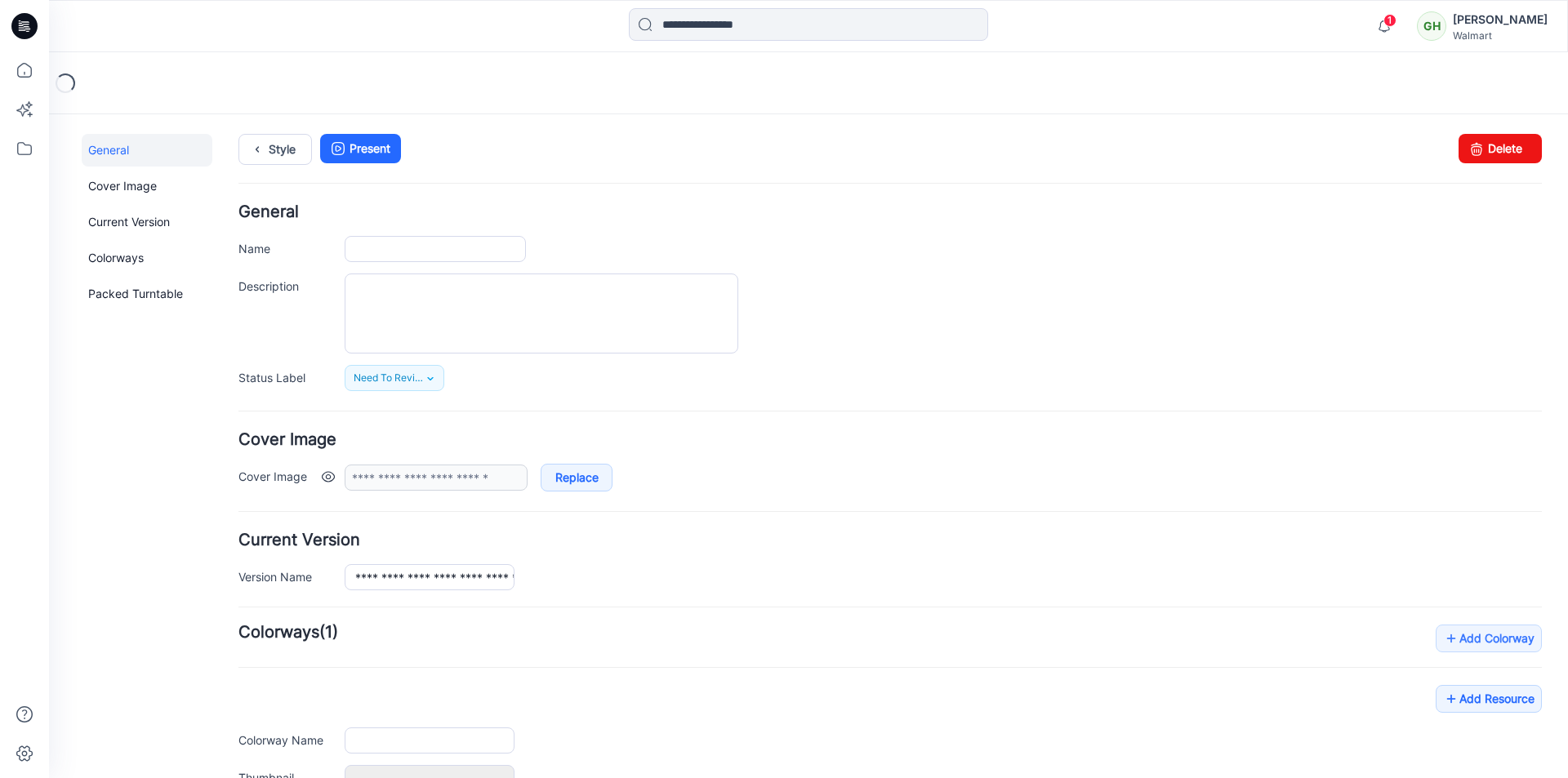
type input "**********"
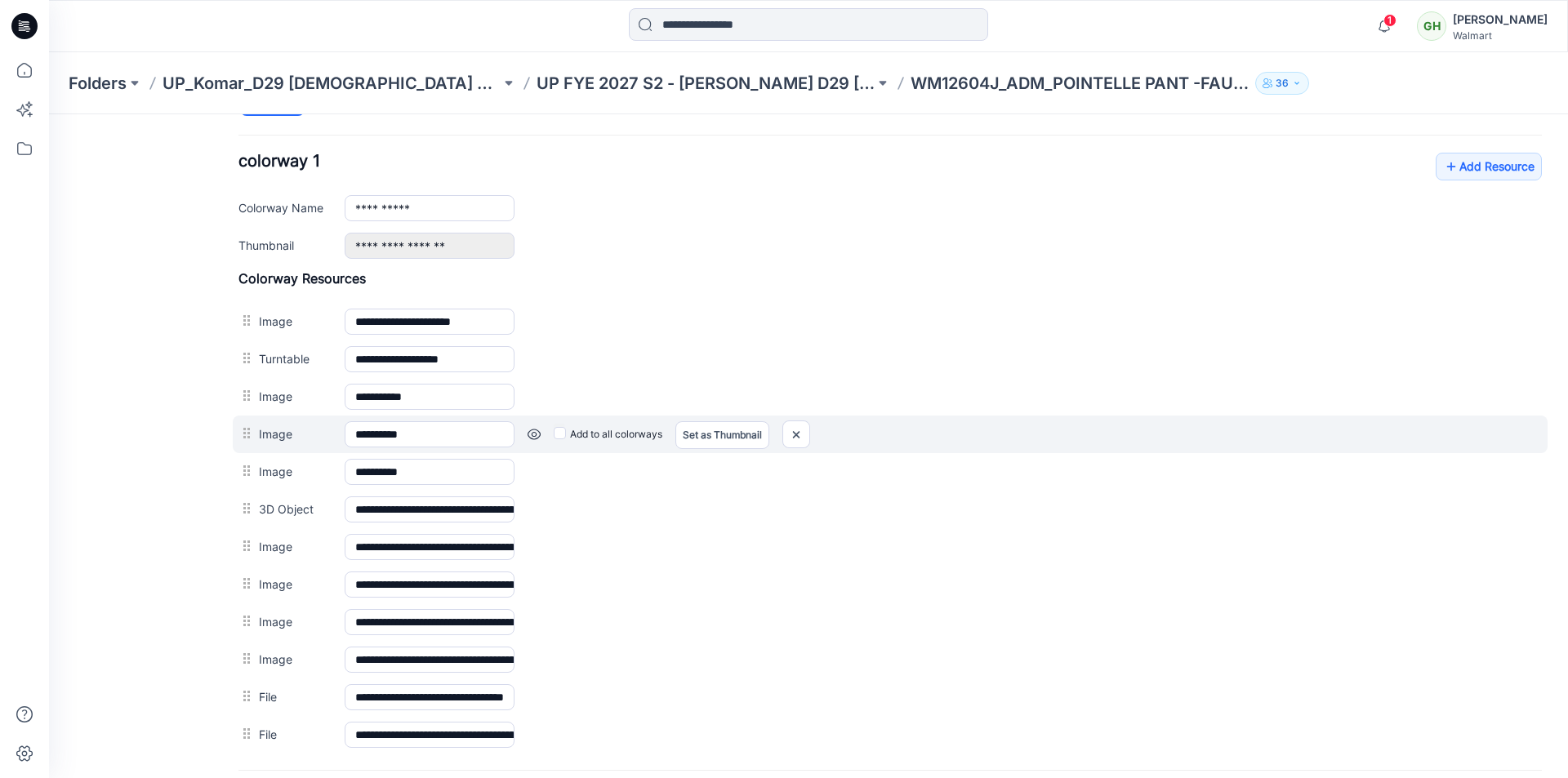
scroll to position [572, 0]
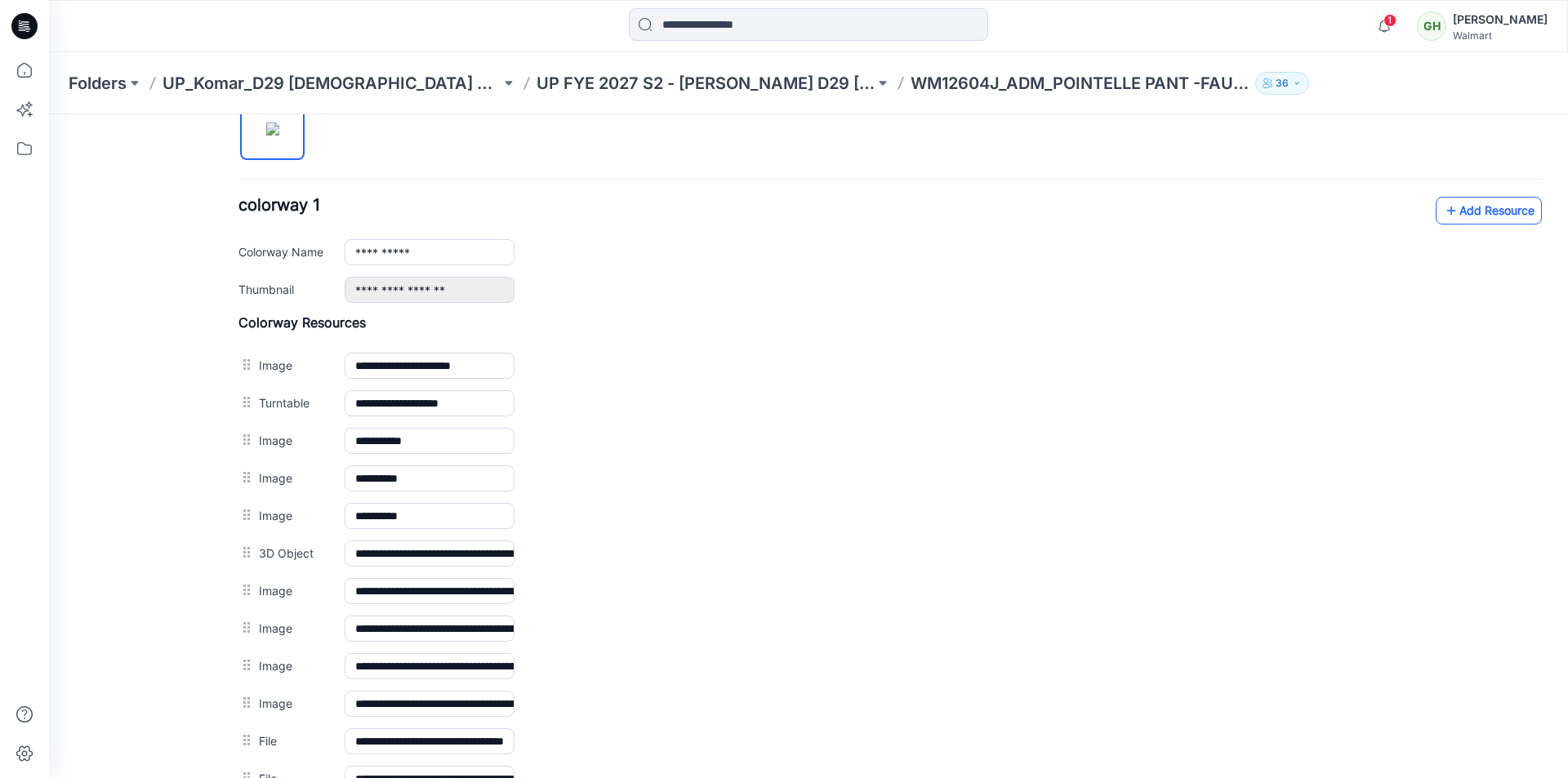
click at [1458, 211] on link "Add Resource" at bounding box center [1488, 210] width 106 height 28
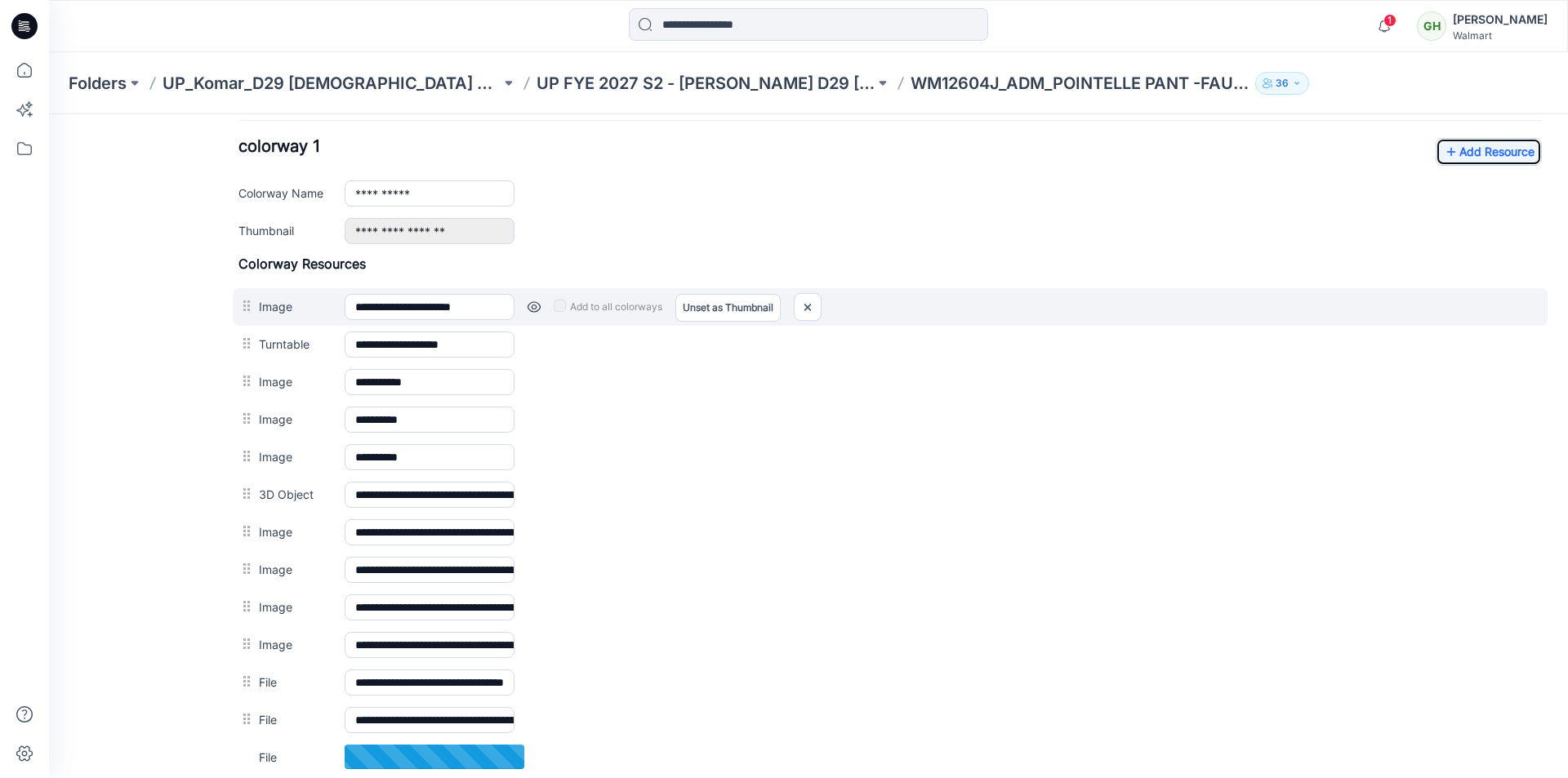
scroll to position [490, 0]
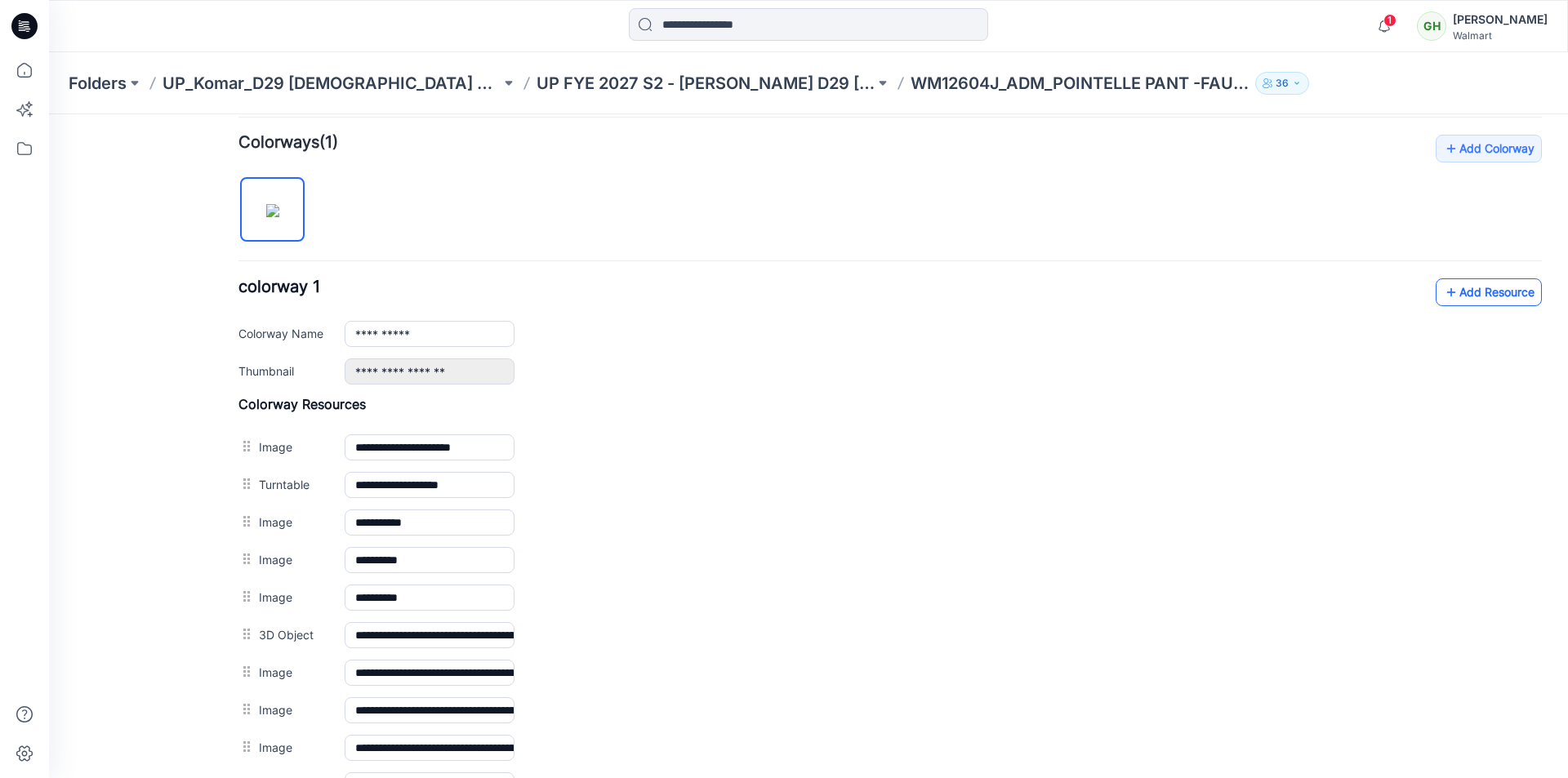
click at [1457, 295] on link "Add Resource" at bounding box center [1488, 292] width 106 height 28
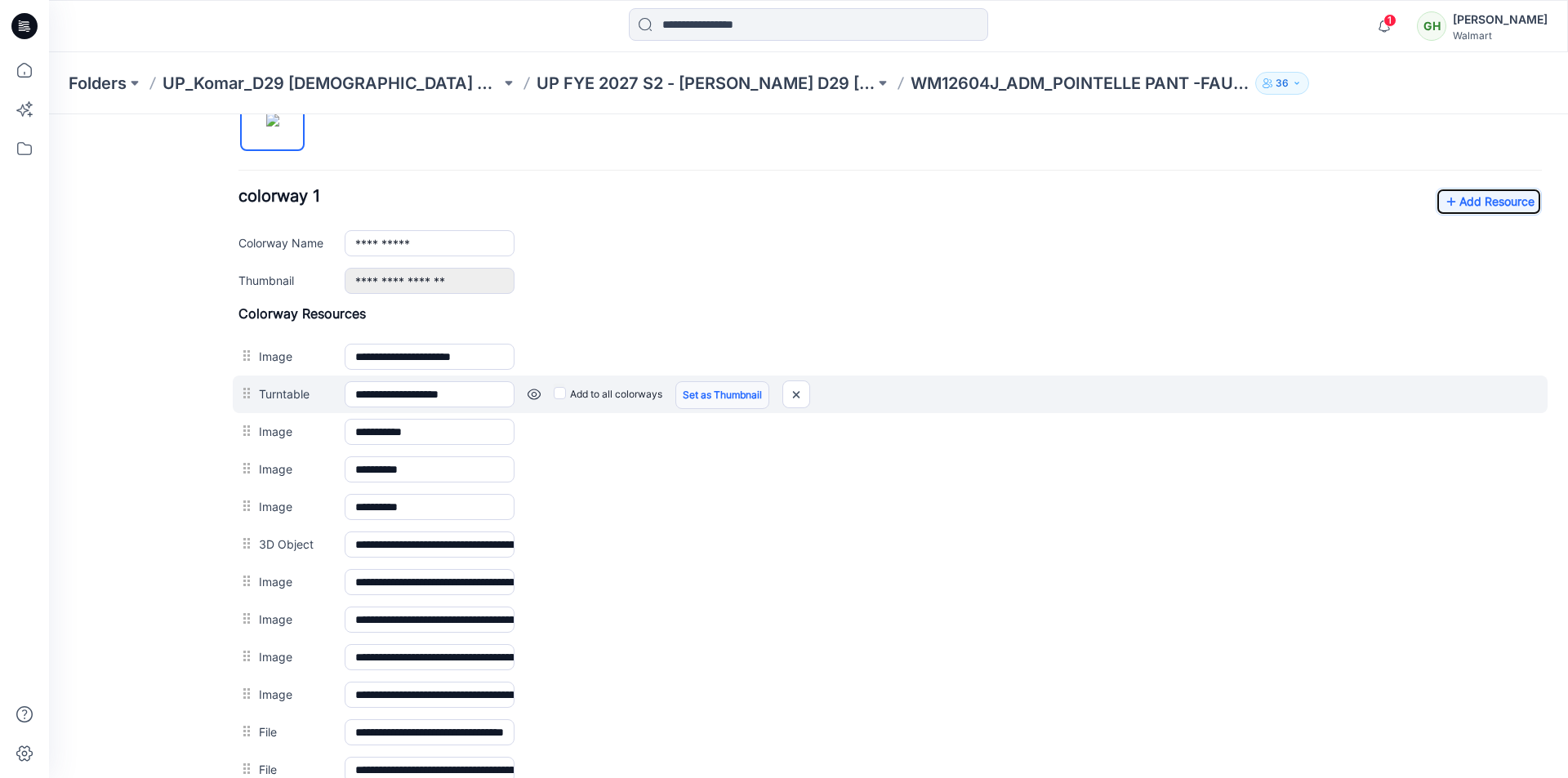
scroll to position [816, 0]
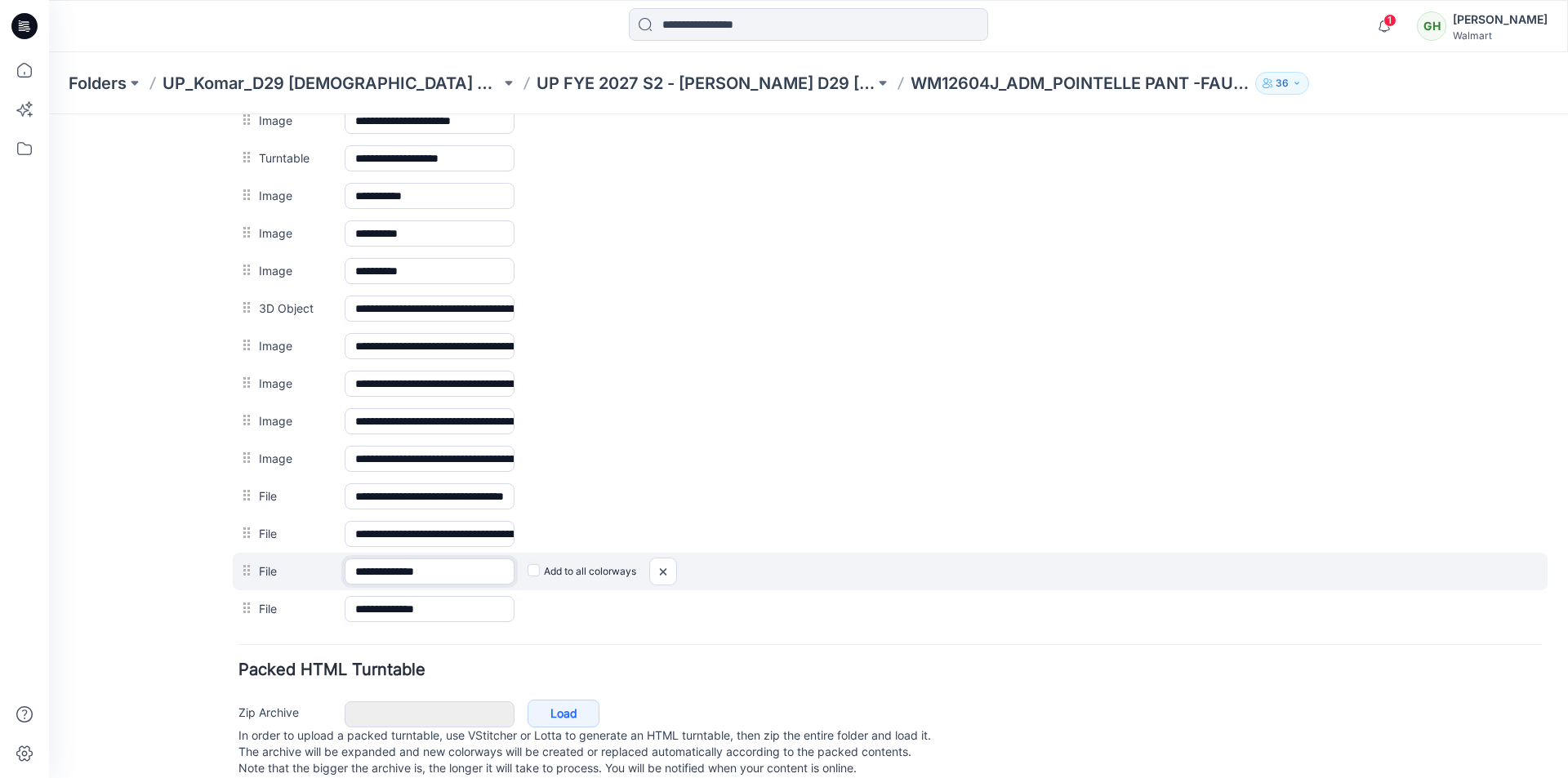
drag, startPoint x: 456, startPoint y: 571, endPoint x: 420, endPoint y: 570, distance: 36.0
click at [420, 570] on input "**********" at bounding box center [429, 571] width 169 height 26
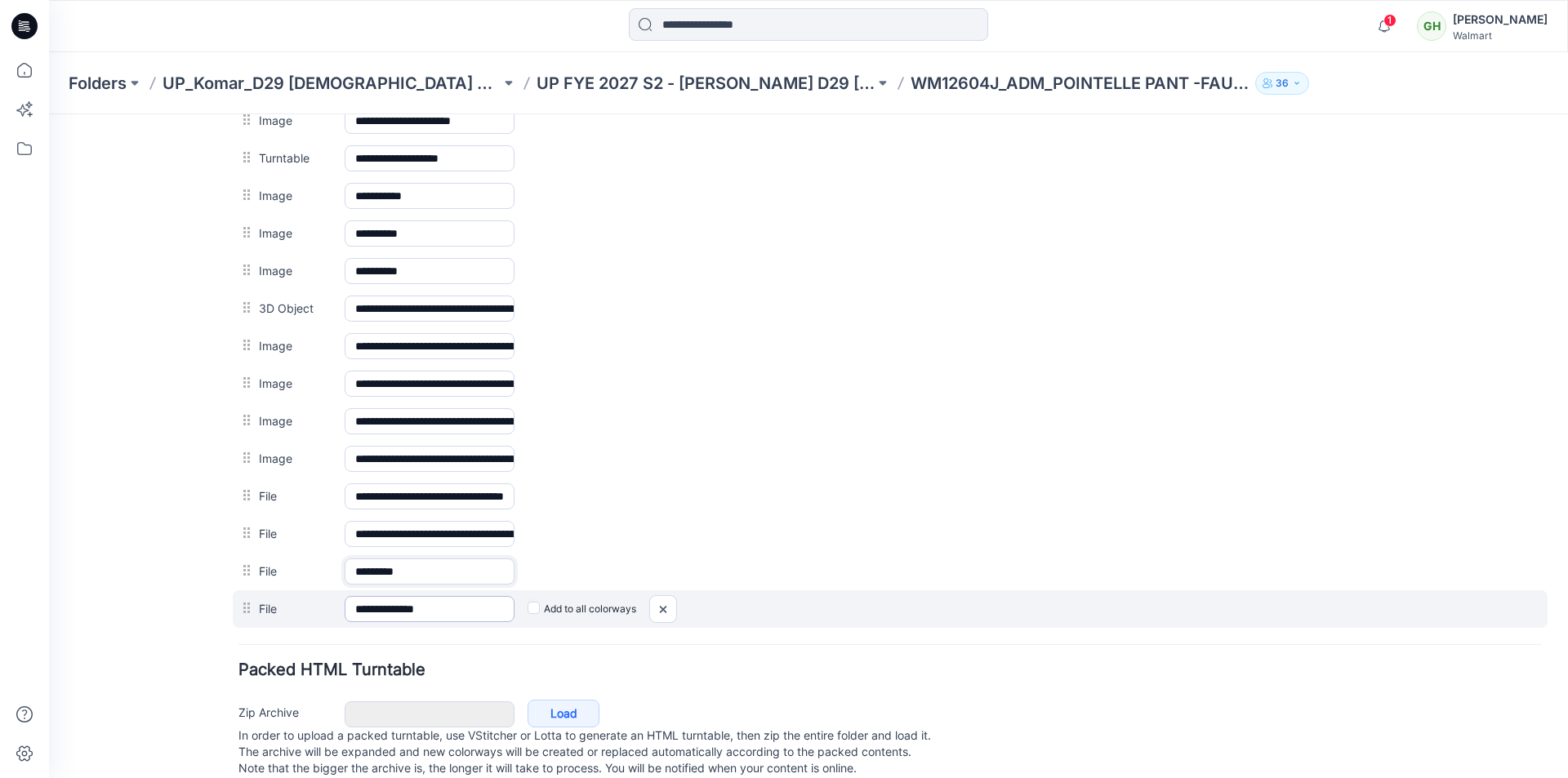
type input "********"
click at [455, 601] on input "**********" at bounding box center [429, 609] width 169 height 26
drag, startPoint x: 455, startPoint y: 611, endPoint x: 421, endPoint y: 611, distance: 34.0
click at [421, 611] on input "**********" at bounding box center [429, 609] width 169 height 26
type input "********"
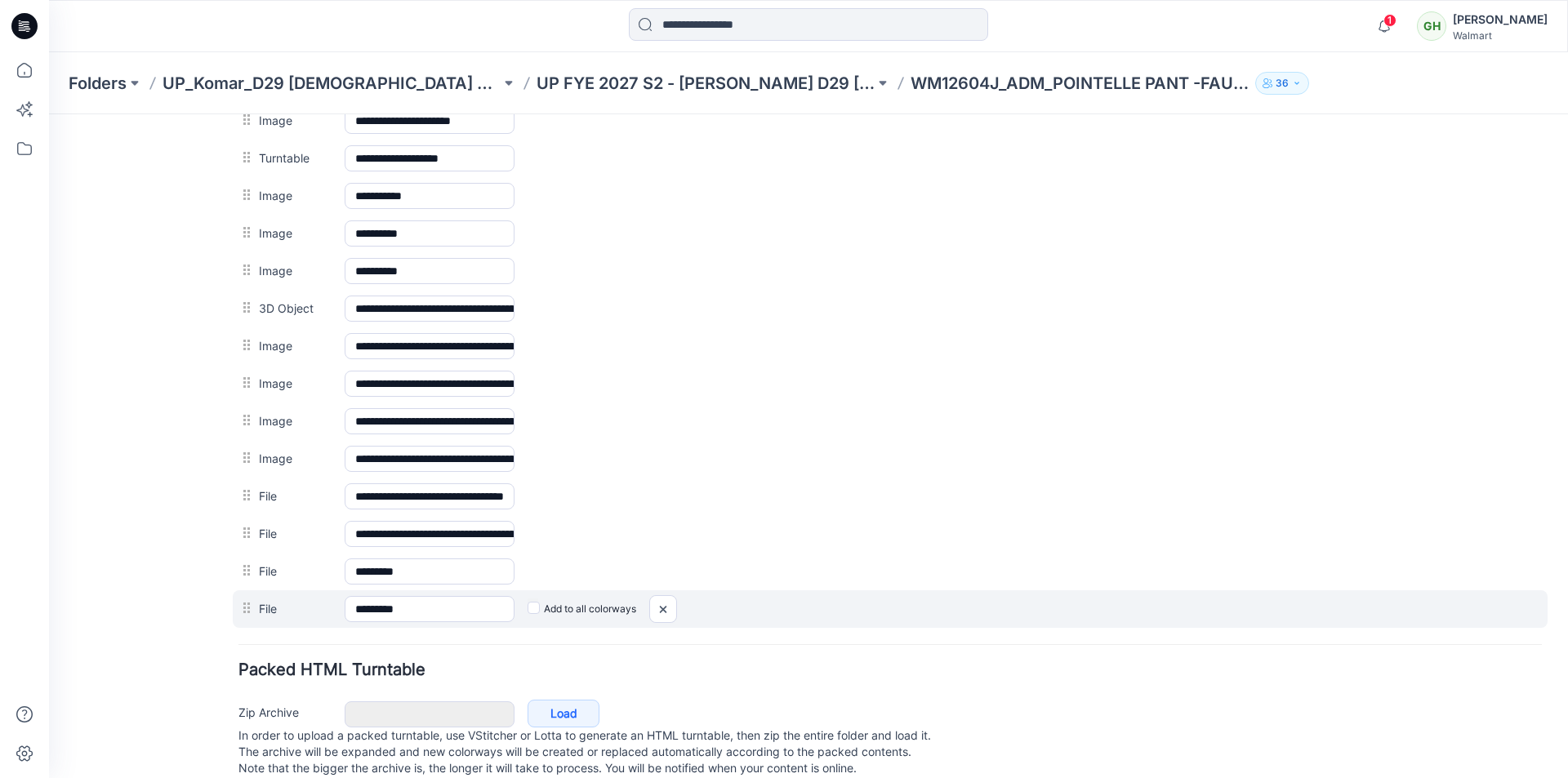
click at [808, 592] on div "File ******** Cancel Add to all colorways" at bounding box center [890, 609] width 1315 height 38
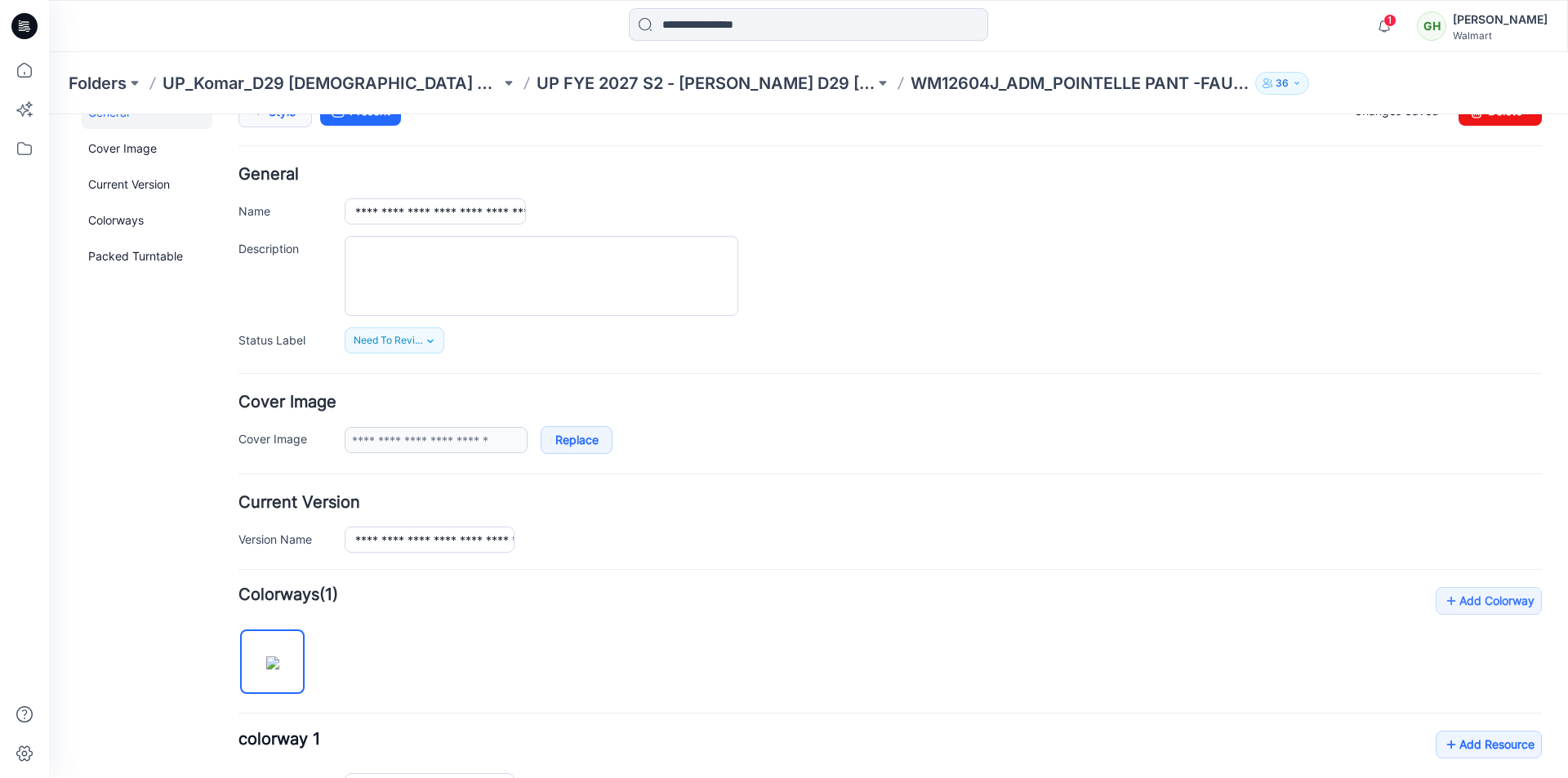
scroll to position [0, 0]
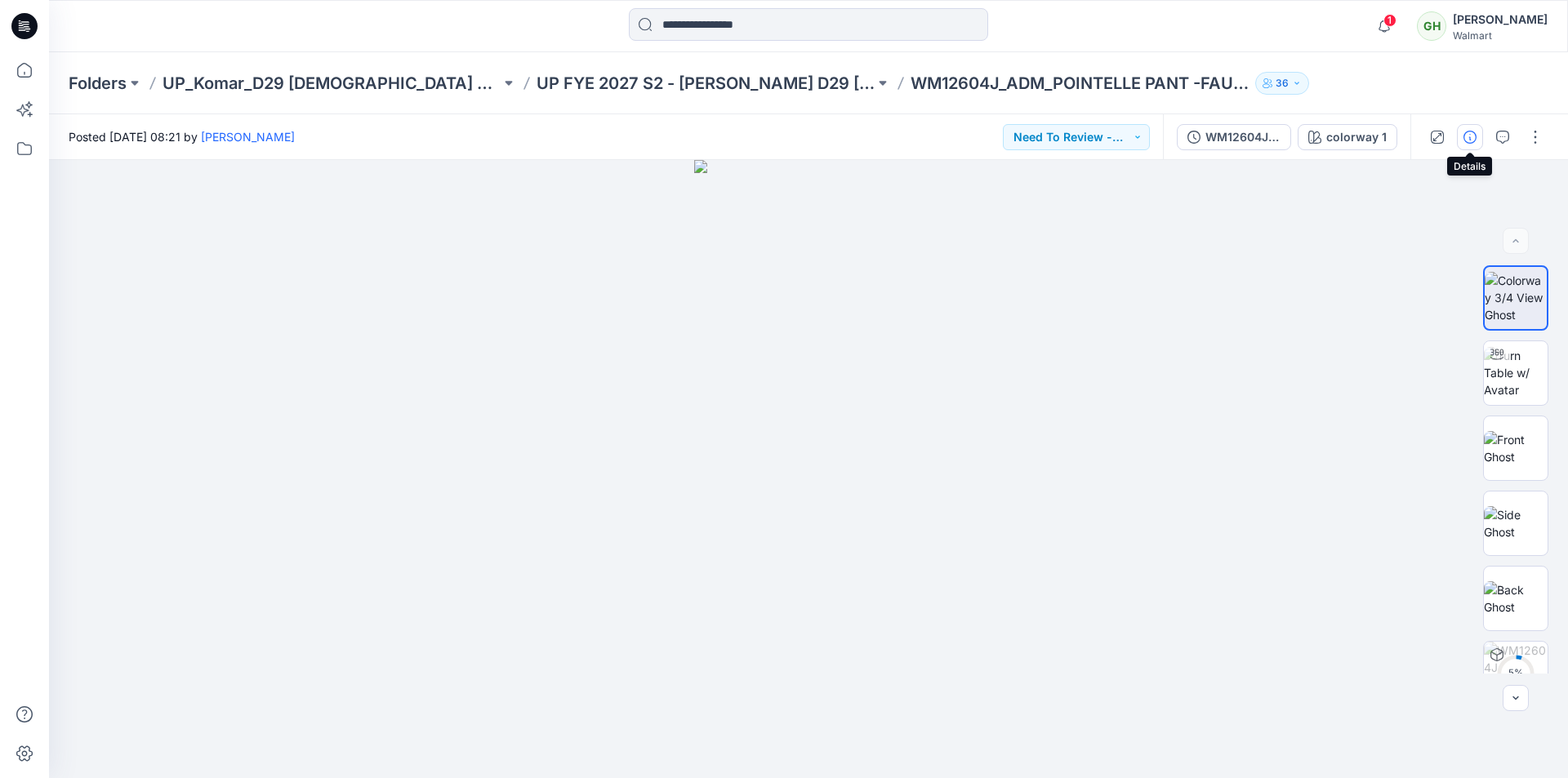
click at [1466, 139] on icon "button" at bounding box center [1470, 137] width 13 height 13
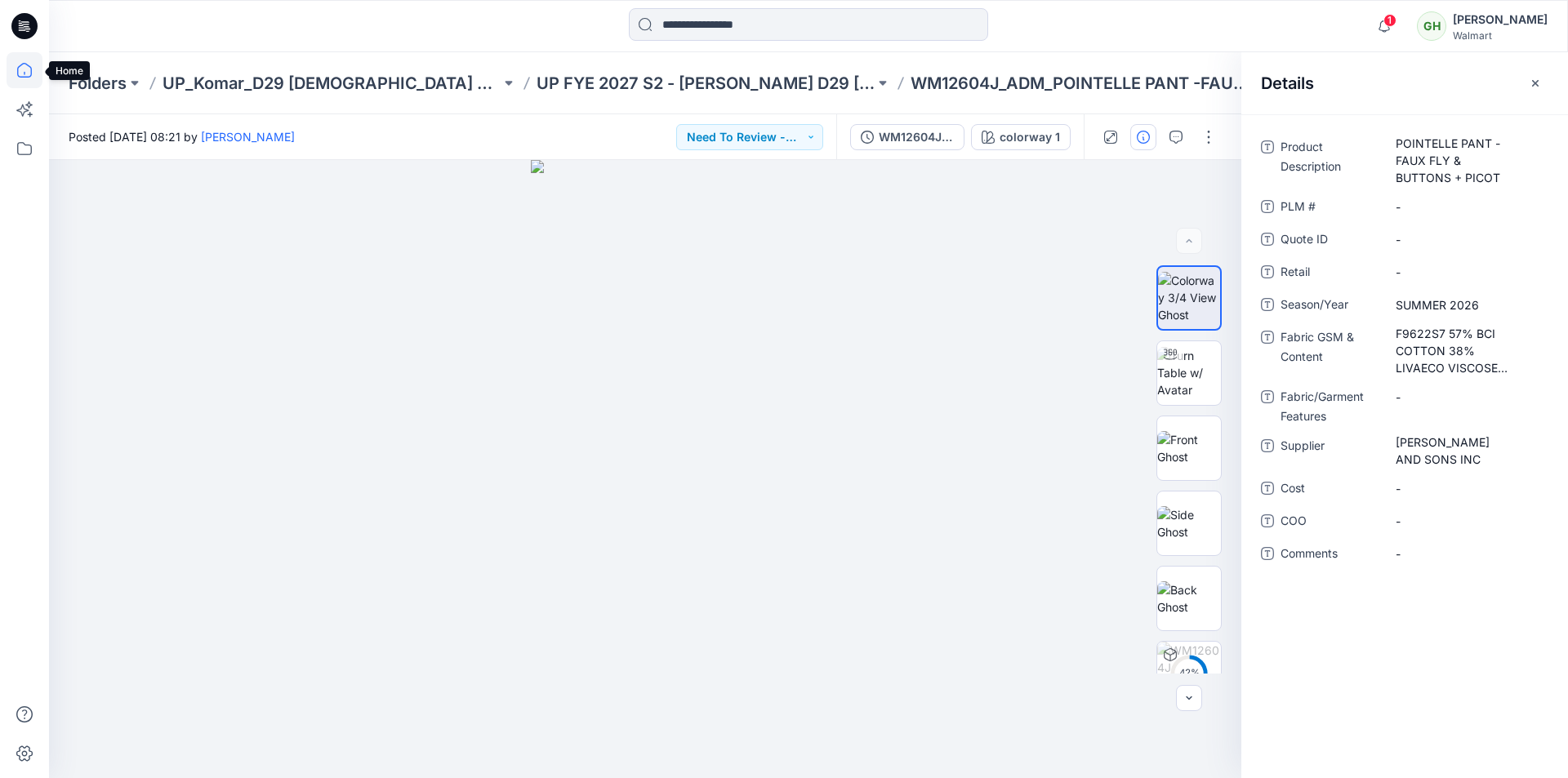
click at [15, 67] on icon at bounding box center [24, 70] width 36 height 36
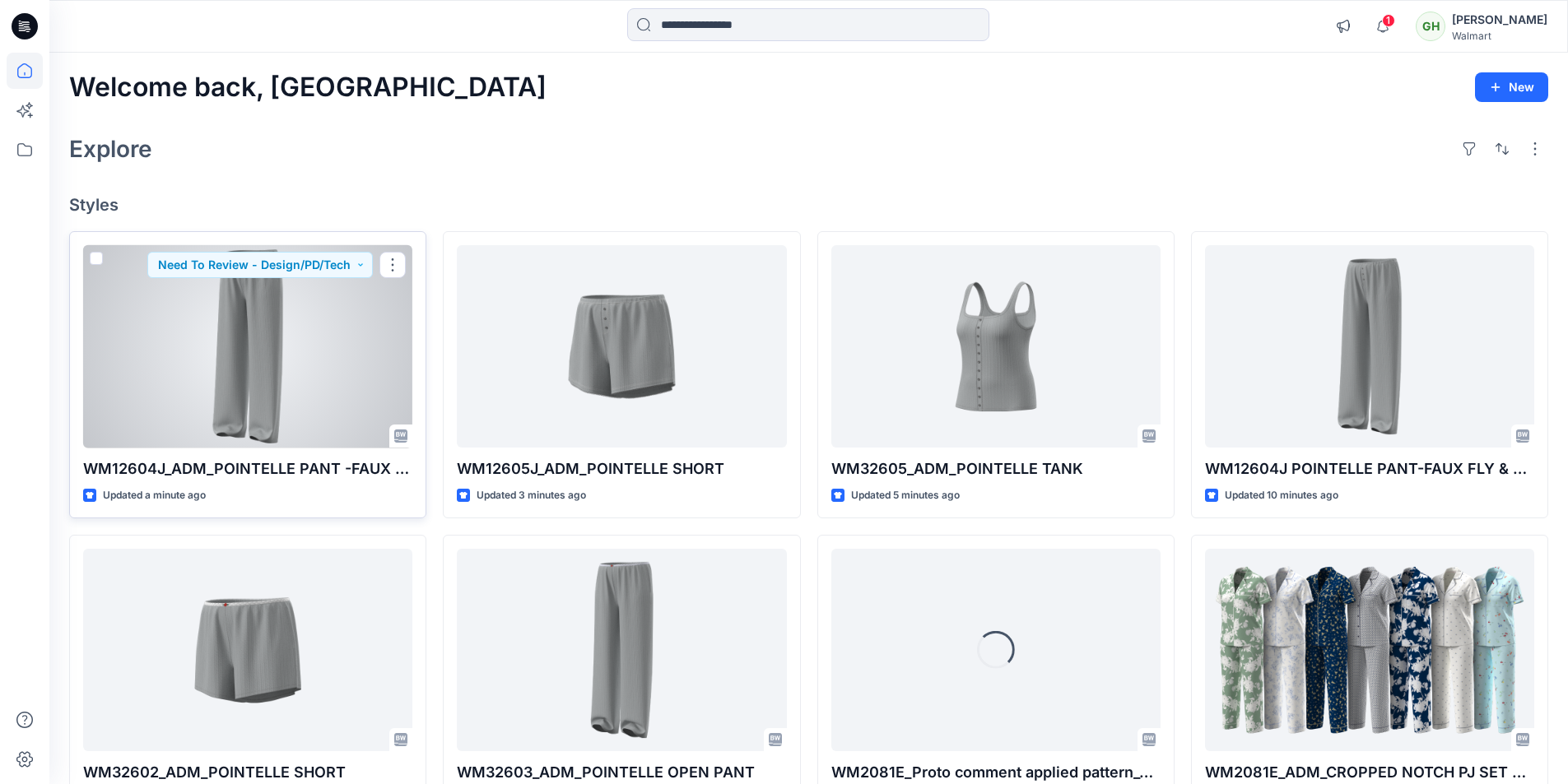
click at [265, 372] on div at bounding box center [247, 347] width 329 height 204
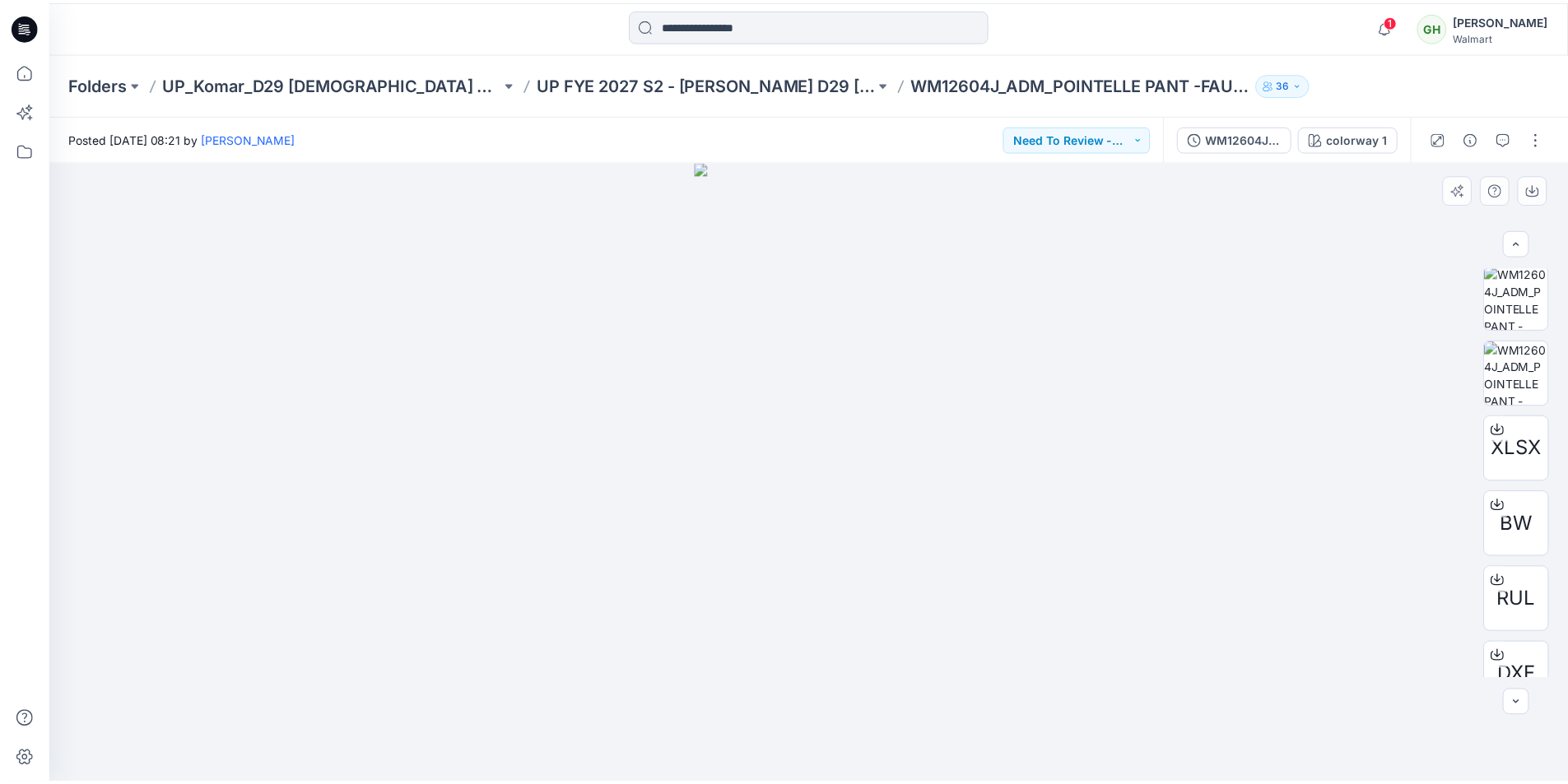
scroll to position [638, 0]
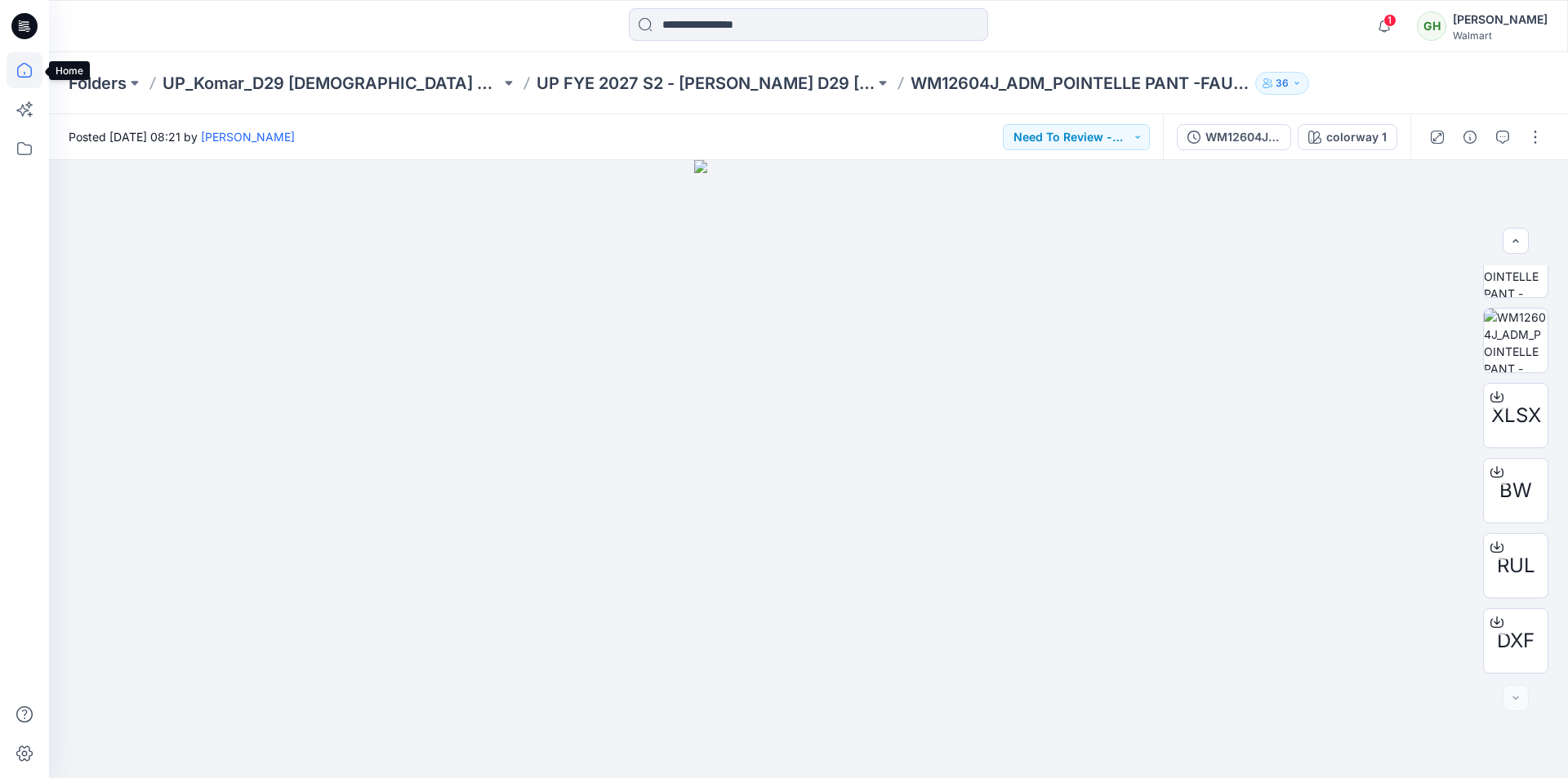
click at [22, 68] on icon at bounding box center [24, 70] width 36 height 36
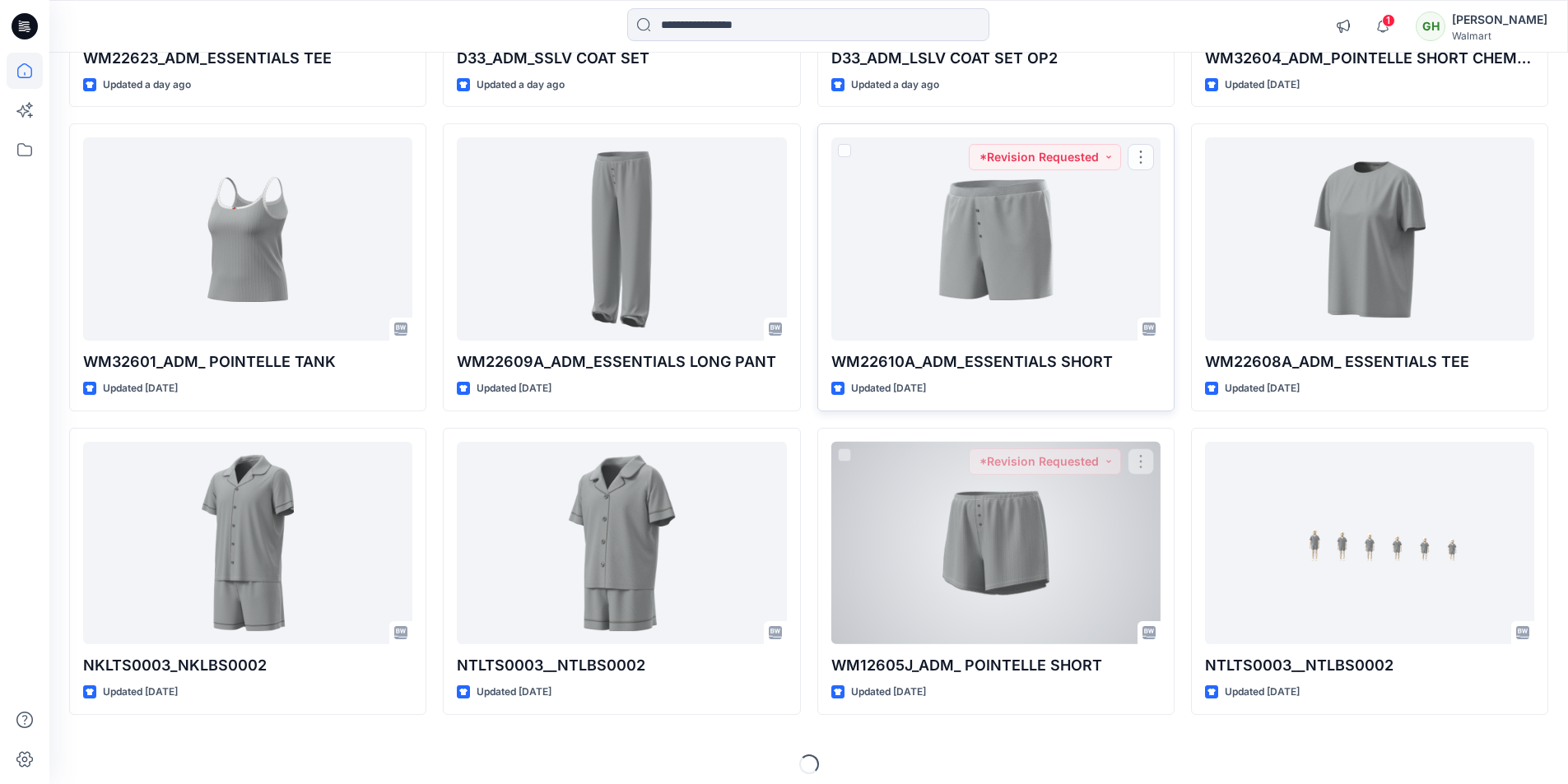
scroll to position [1326, 0]
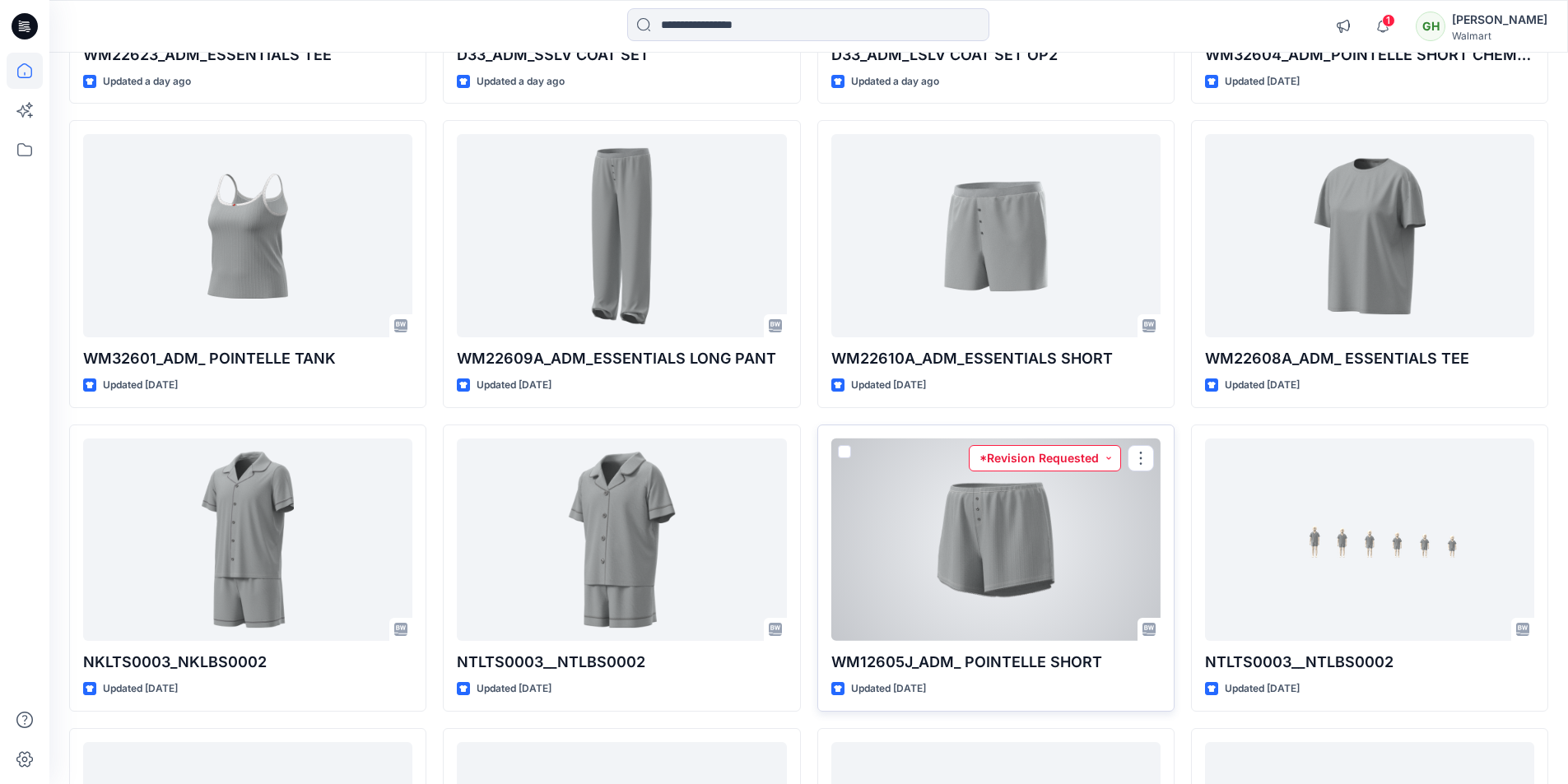
click at [1064, 458] on button "*Revision Requested" at bounding box center [1044, 458] width 152 height 26
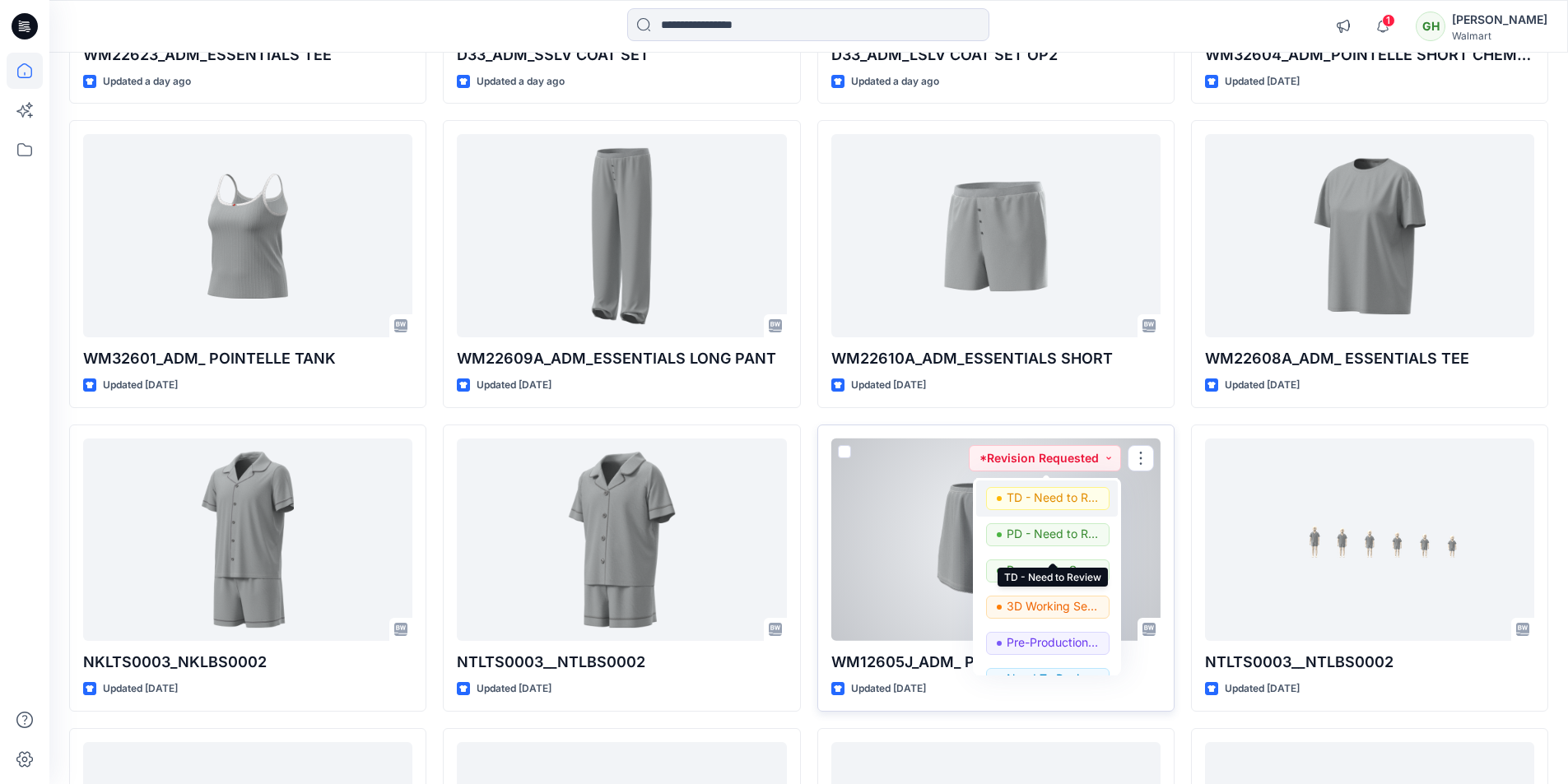
scroll to position [165, 0]
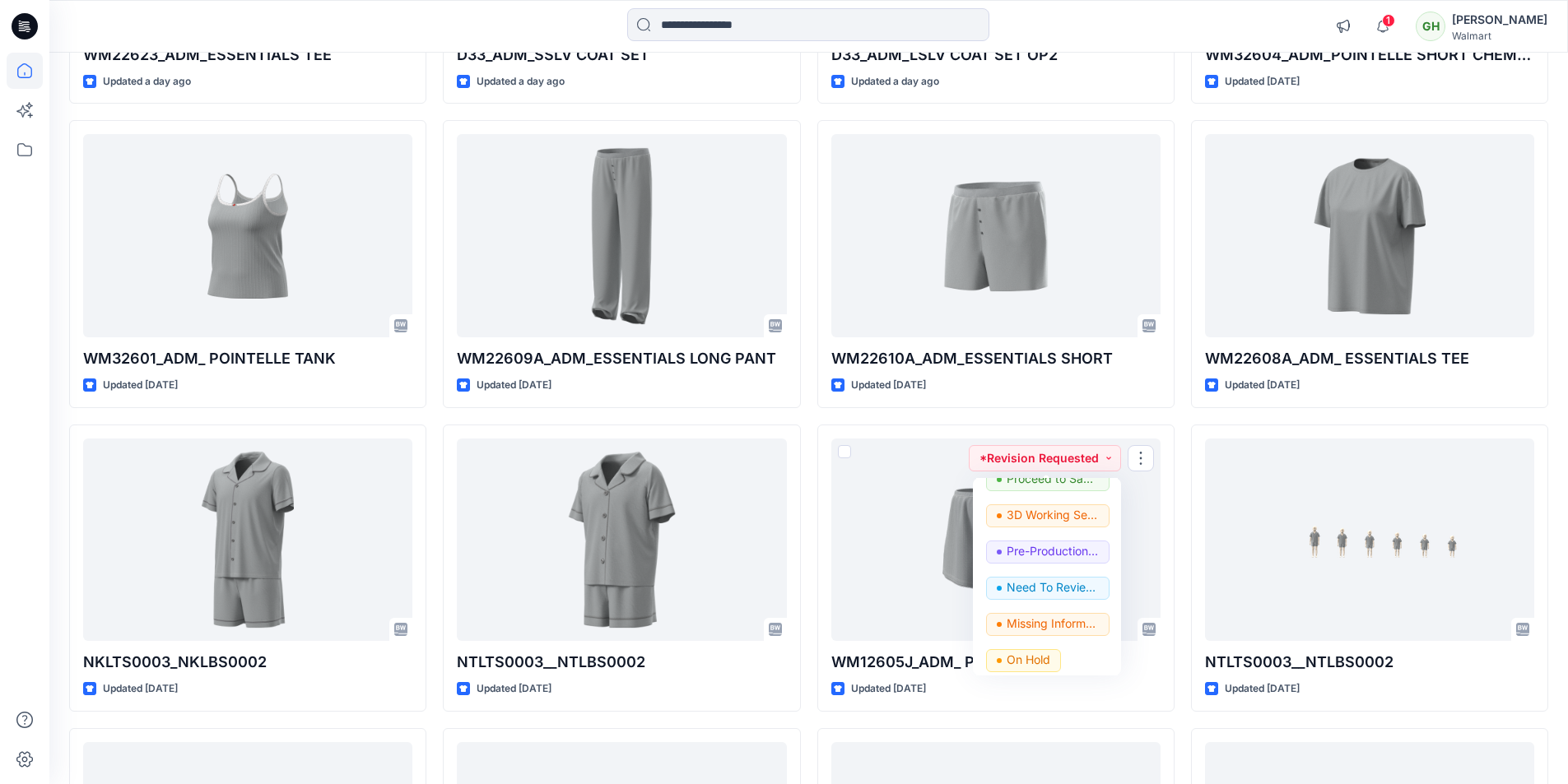
click at [1188, 409] on div "WM12604J_ADM_POINTELLE PANT -FAUX FLY & BUTTONS + PICOT Updated 2 minutes ago W…" at bounding box center [809, 264] width 1480 height 2718
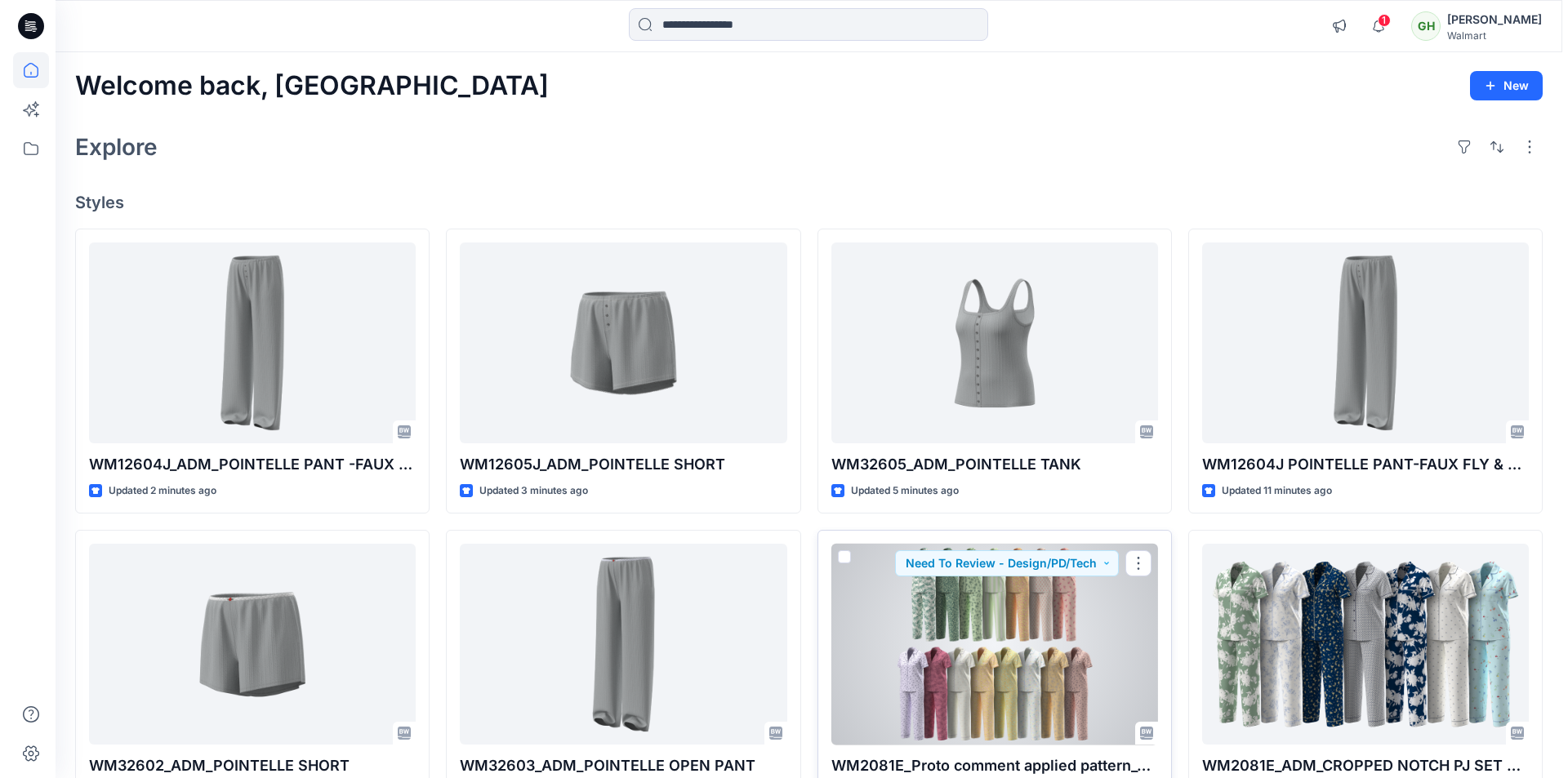
scroll to position [0, 0]
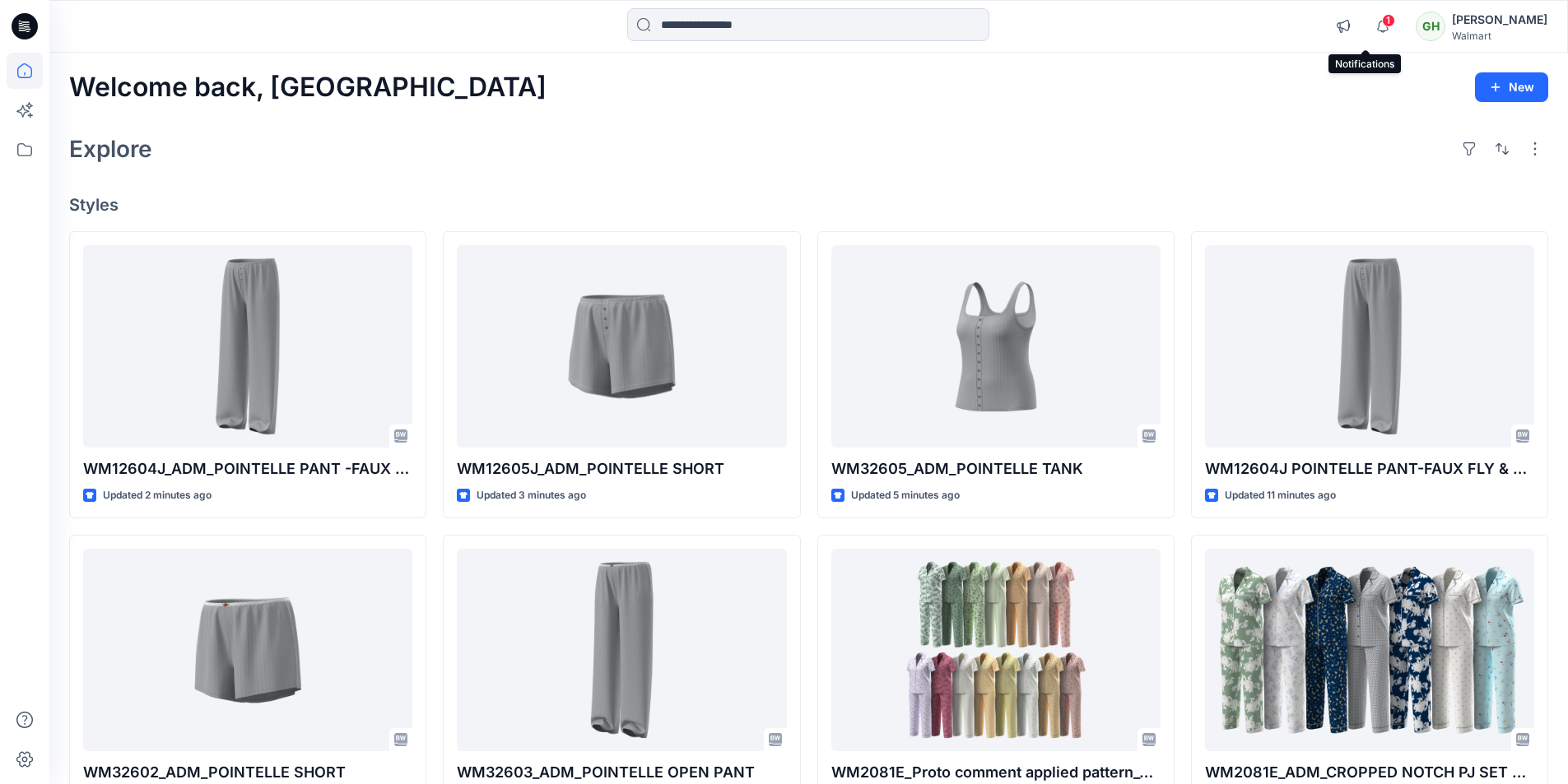
click at [1382, 22] on span "1" at bounding box center [1389, 21] width 13 height 13
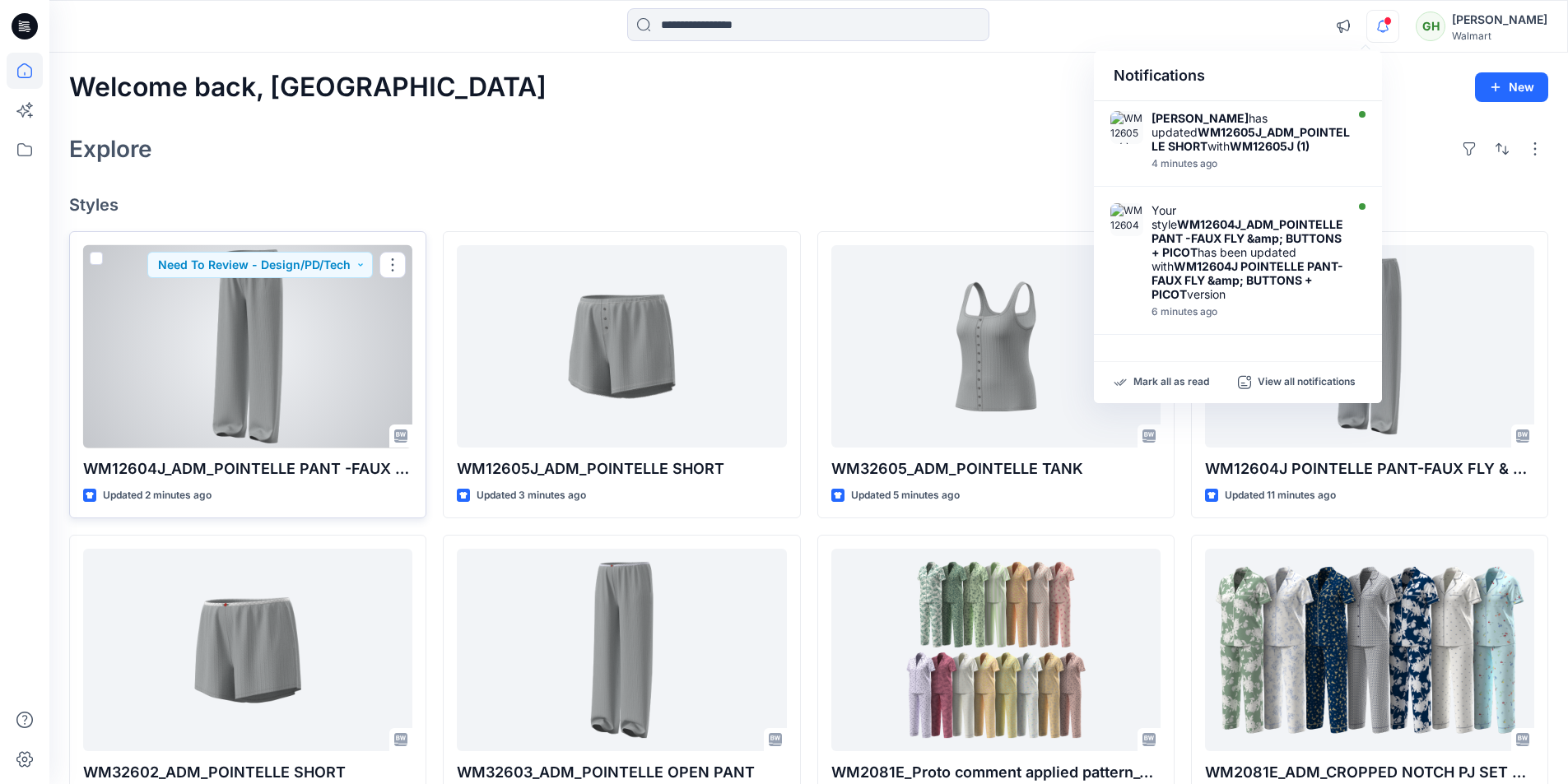
click at [369, 347] on div at bounding box center [247, 347] width 329 height 204
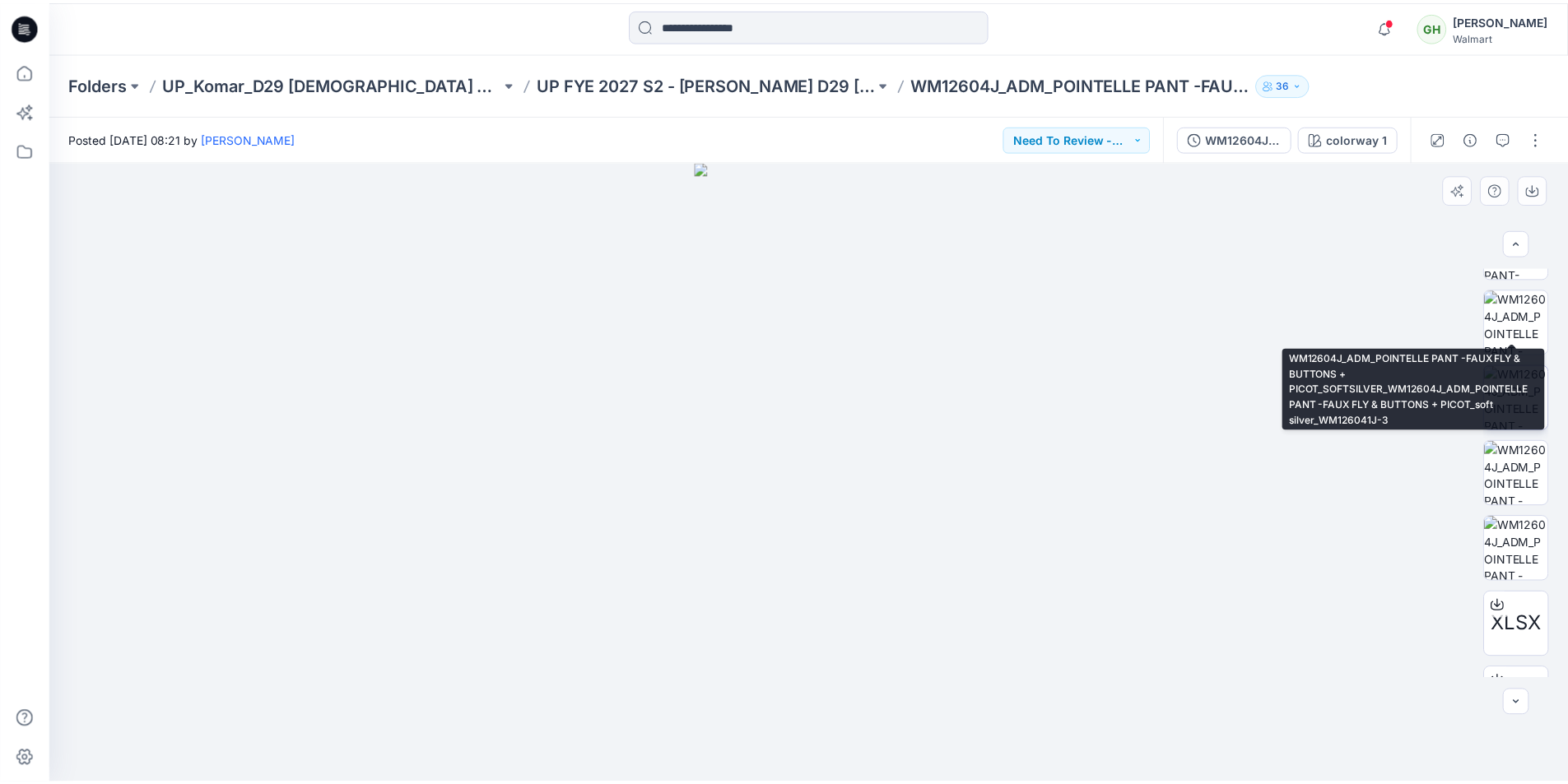
scroll to position [638, 0]
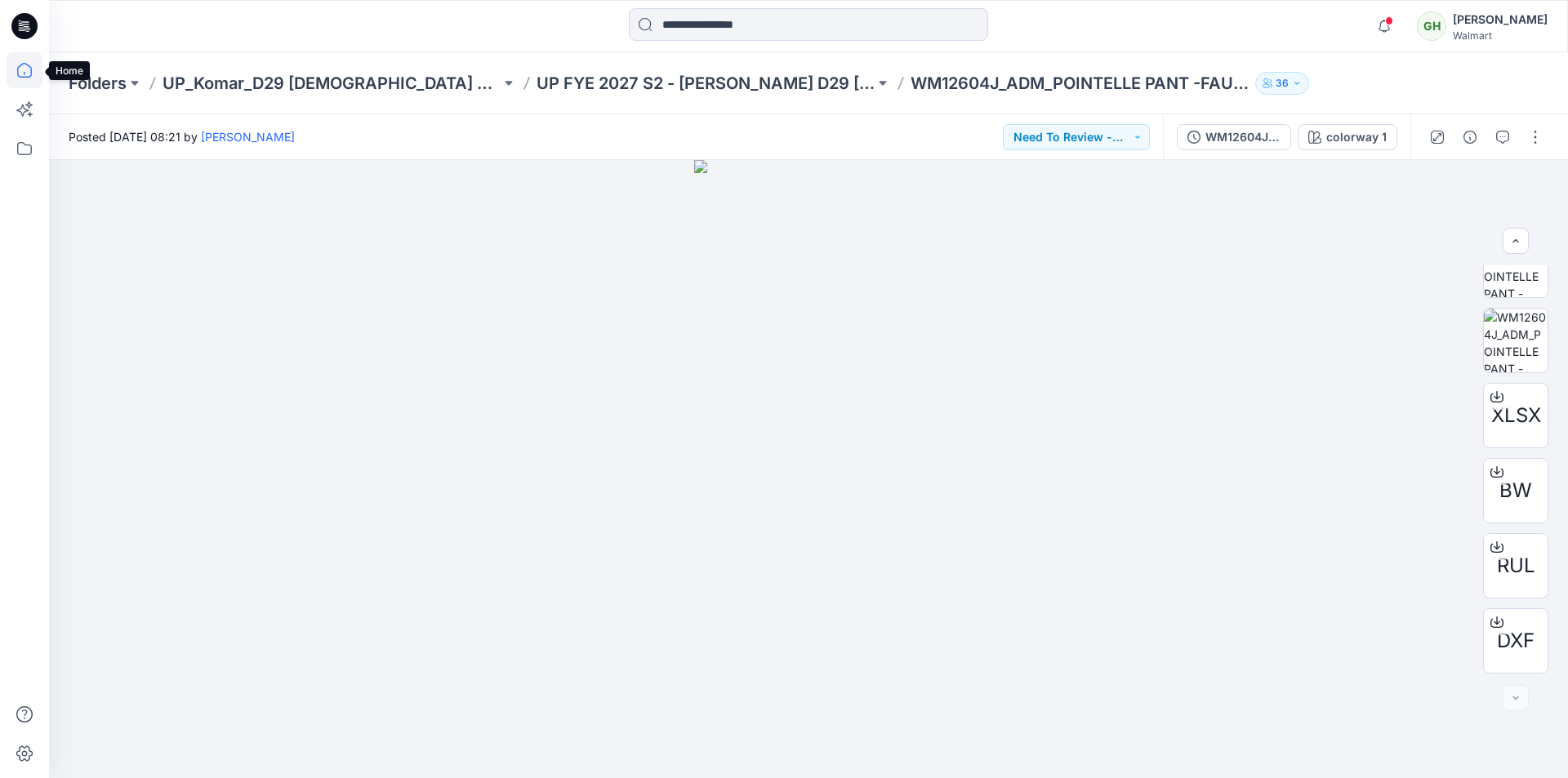
click at [23, 73] on icon at bounding box center [24, 70] width 36 height 36
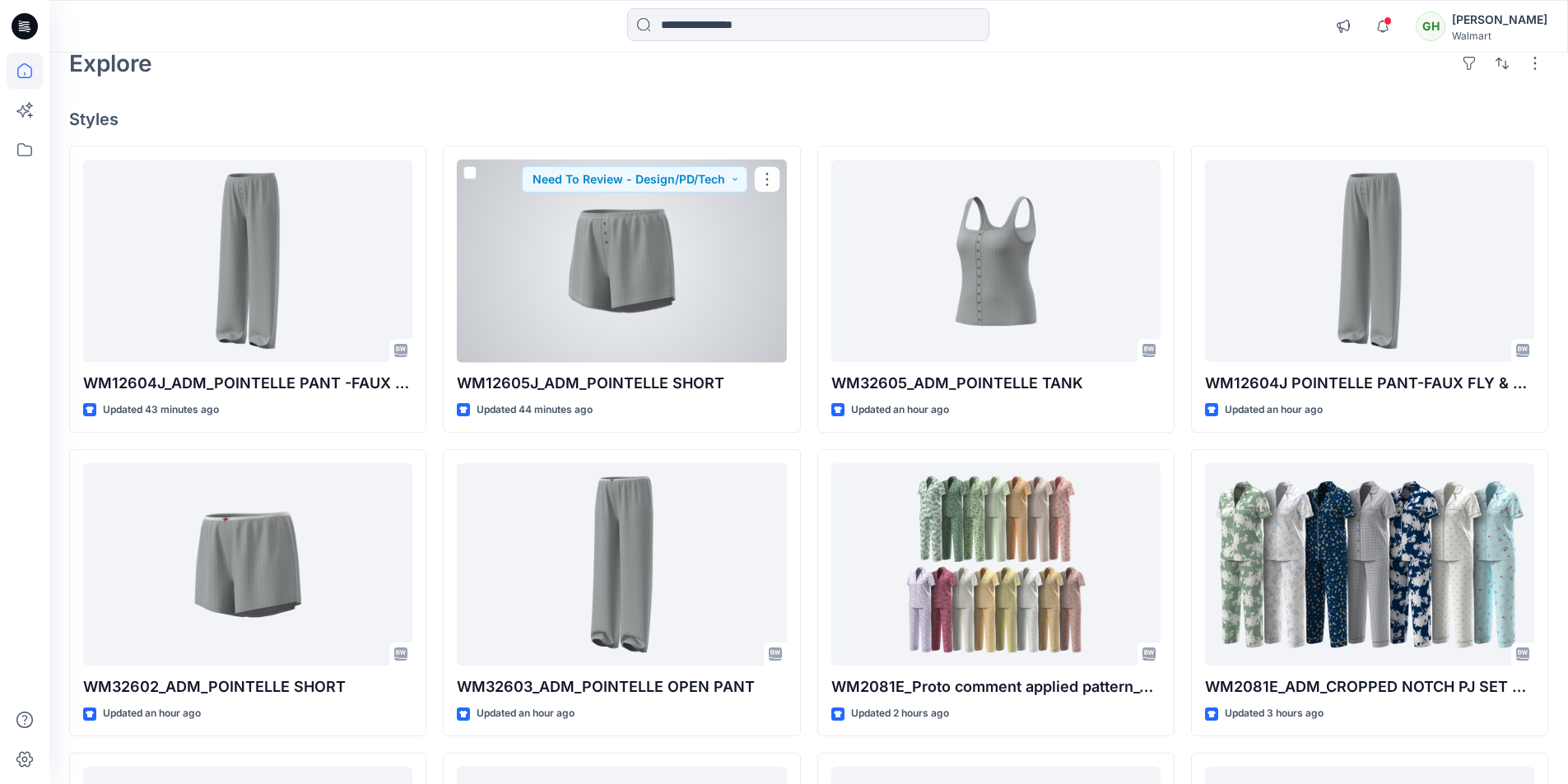
scroll to position [82, 0]
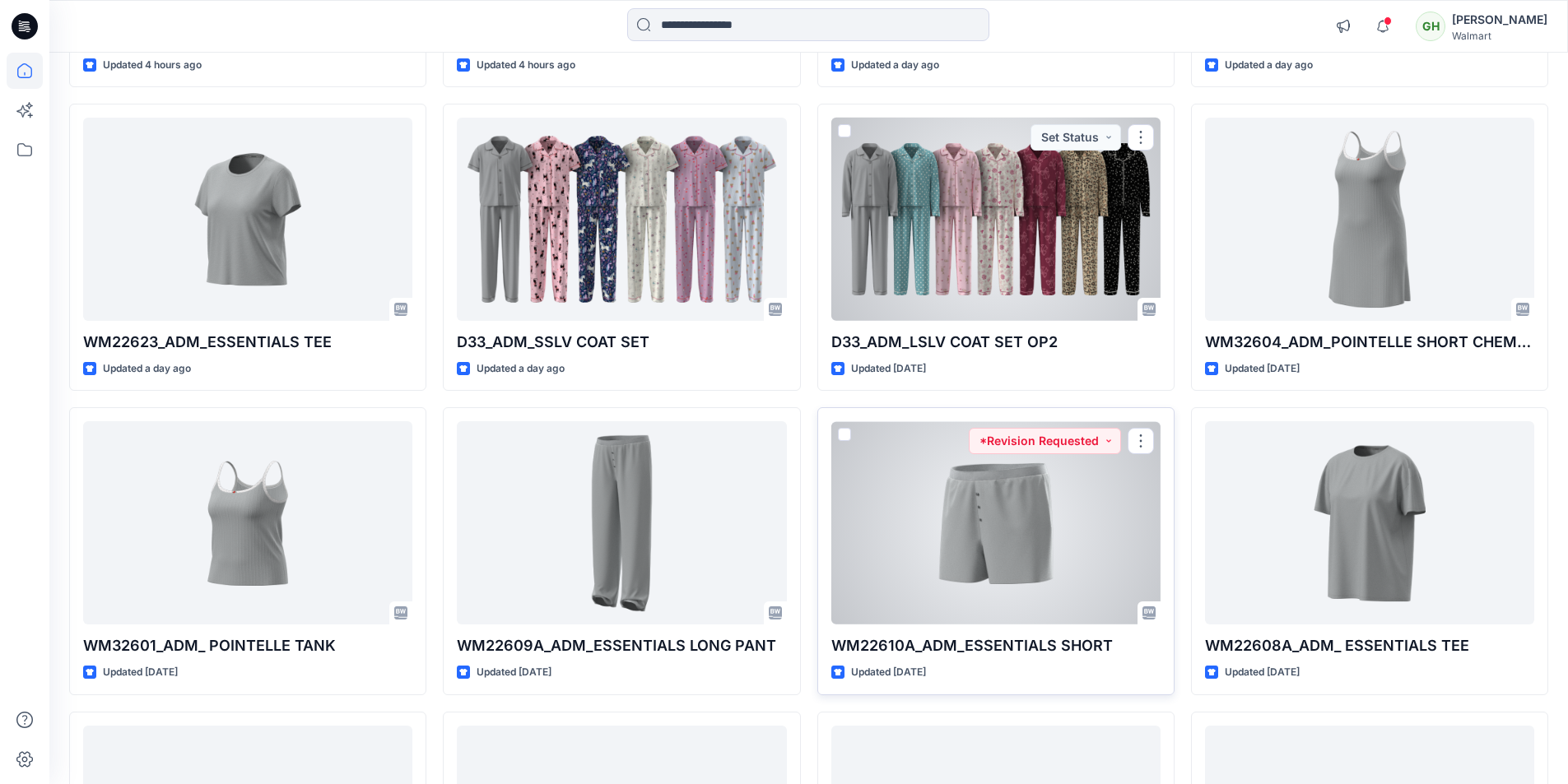
scroll to position [1243, 0]
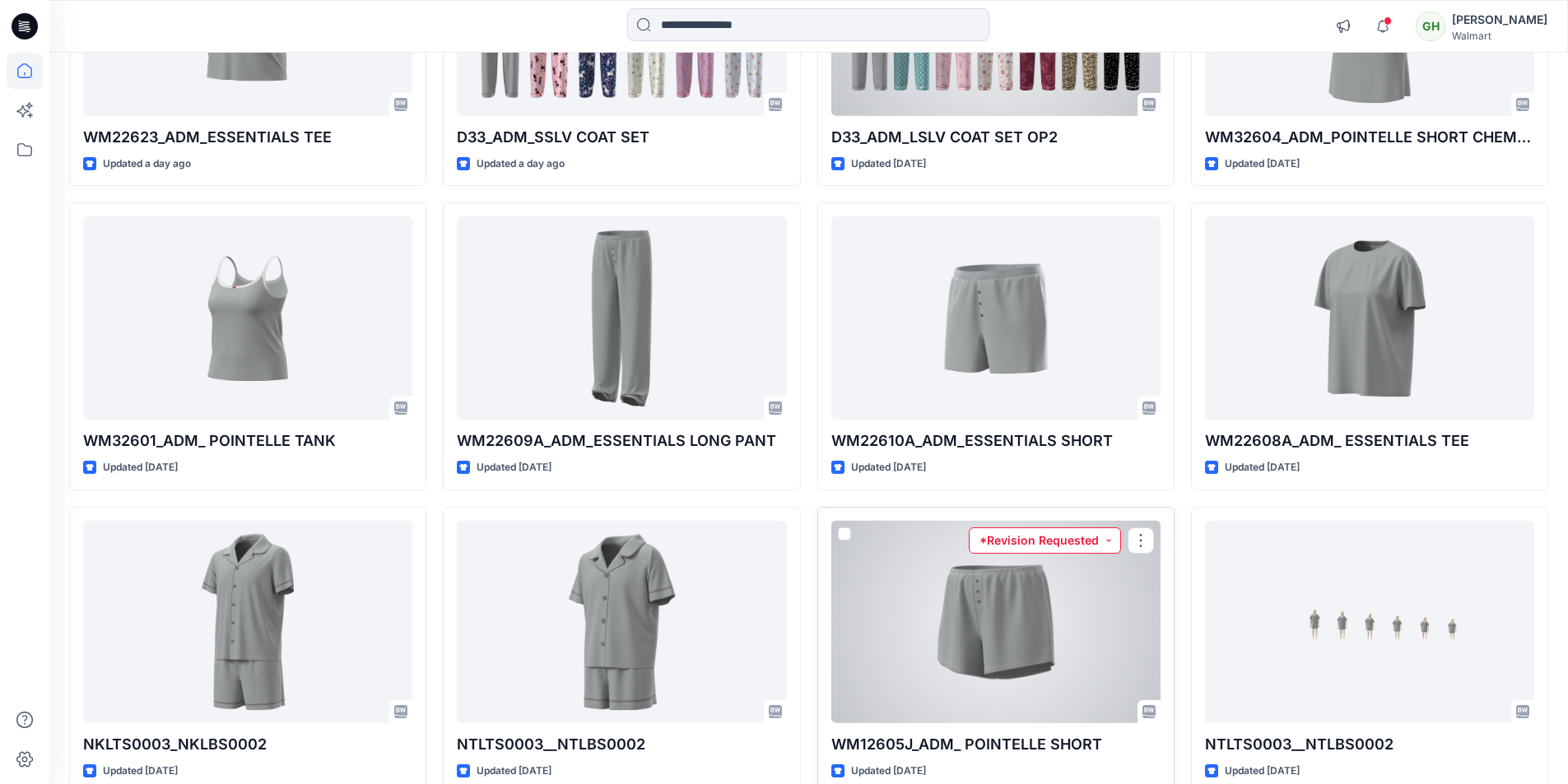
click at [1084, 547] on button "*Revision Requested" at bounding box center [1044, 540] width 152 height 26
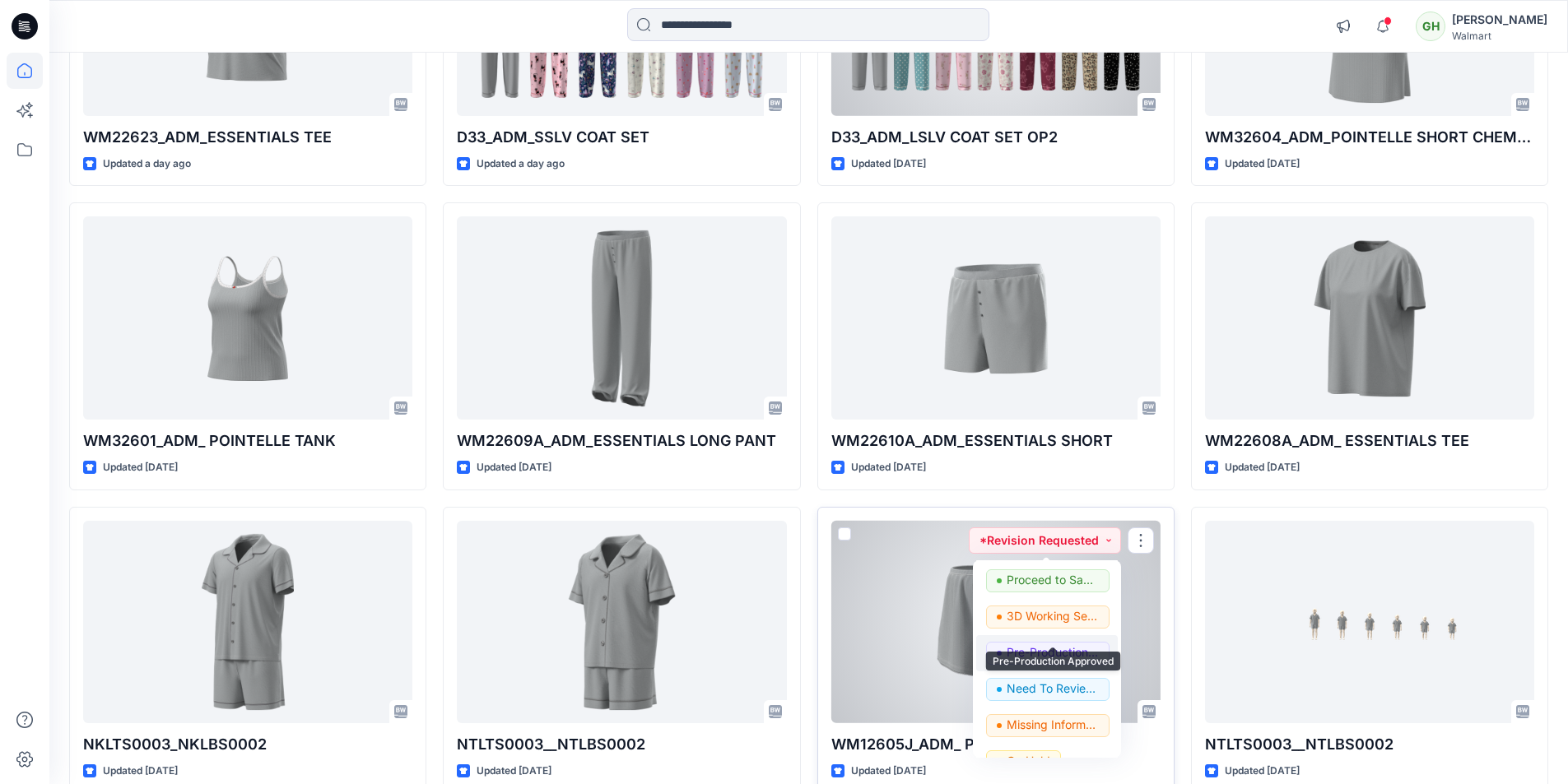
scroll to position [165, 0]
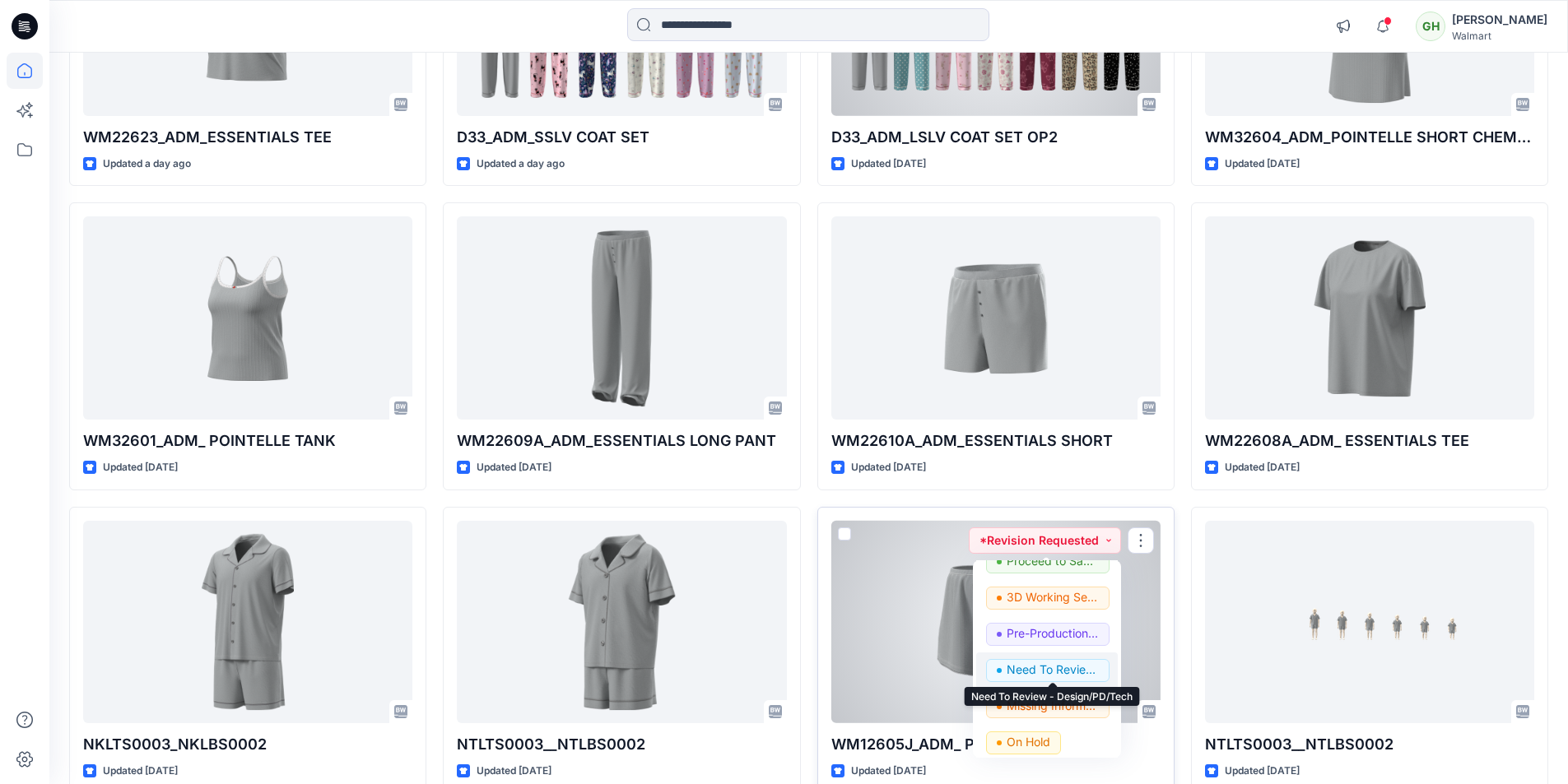
click at [1042, 671] on p "Need To Review - Design/PD/Tech" at bounding box center [1053, 669] width 93 height 21
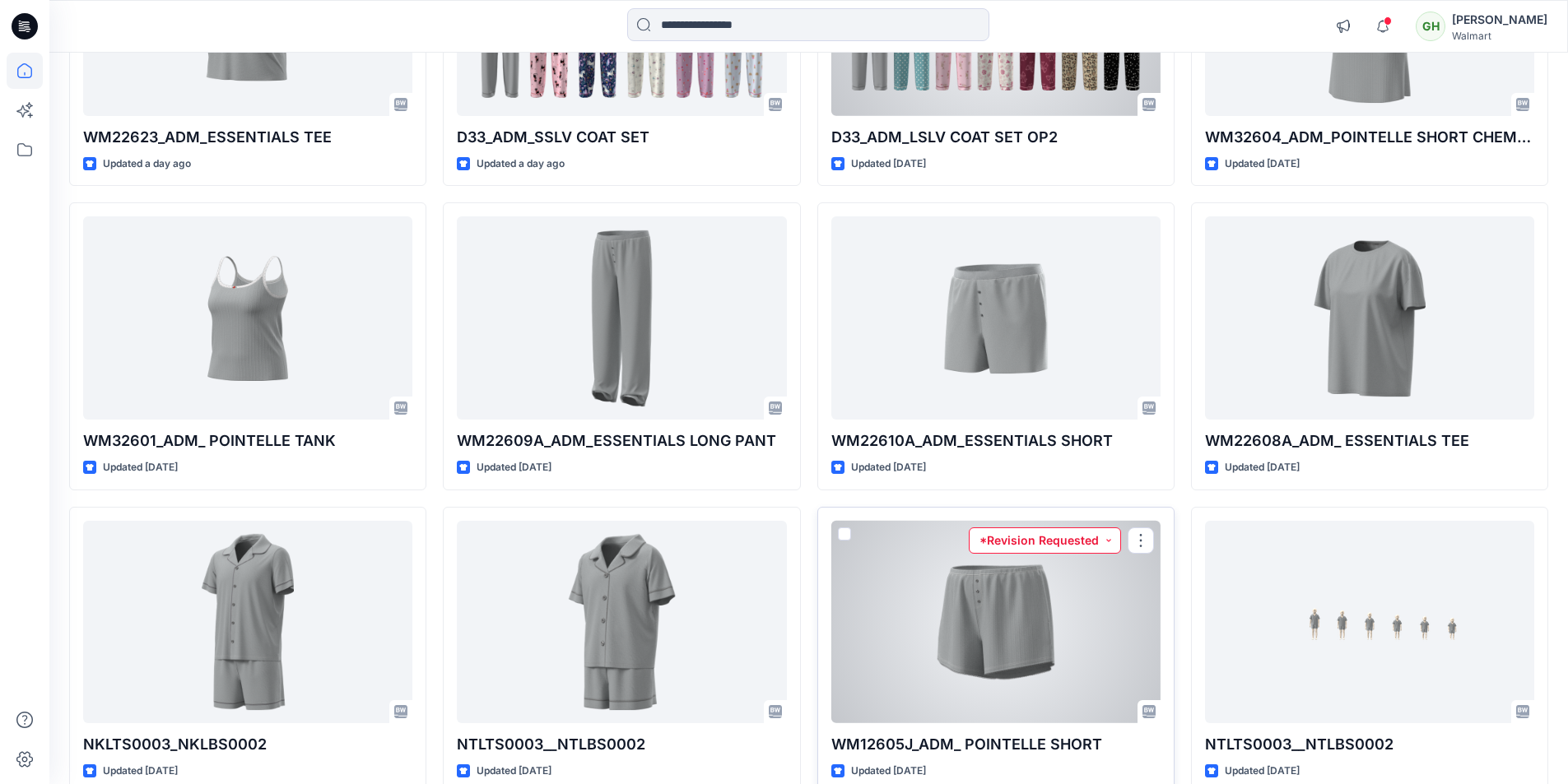
click at [1085, 543] on button "*Revision Requested" at bounding box center [1044, 540] width 152 height 26
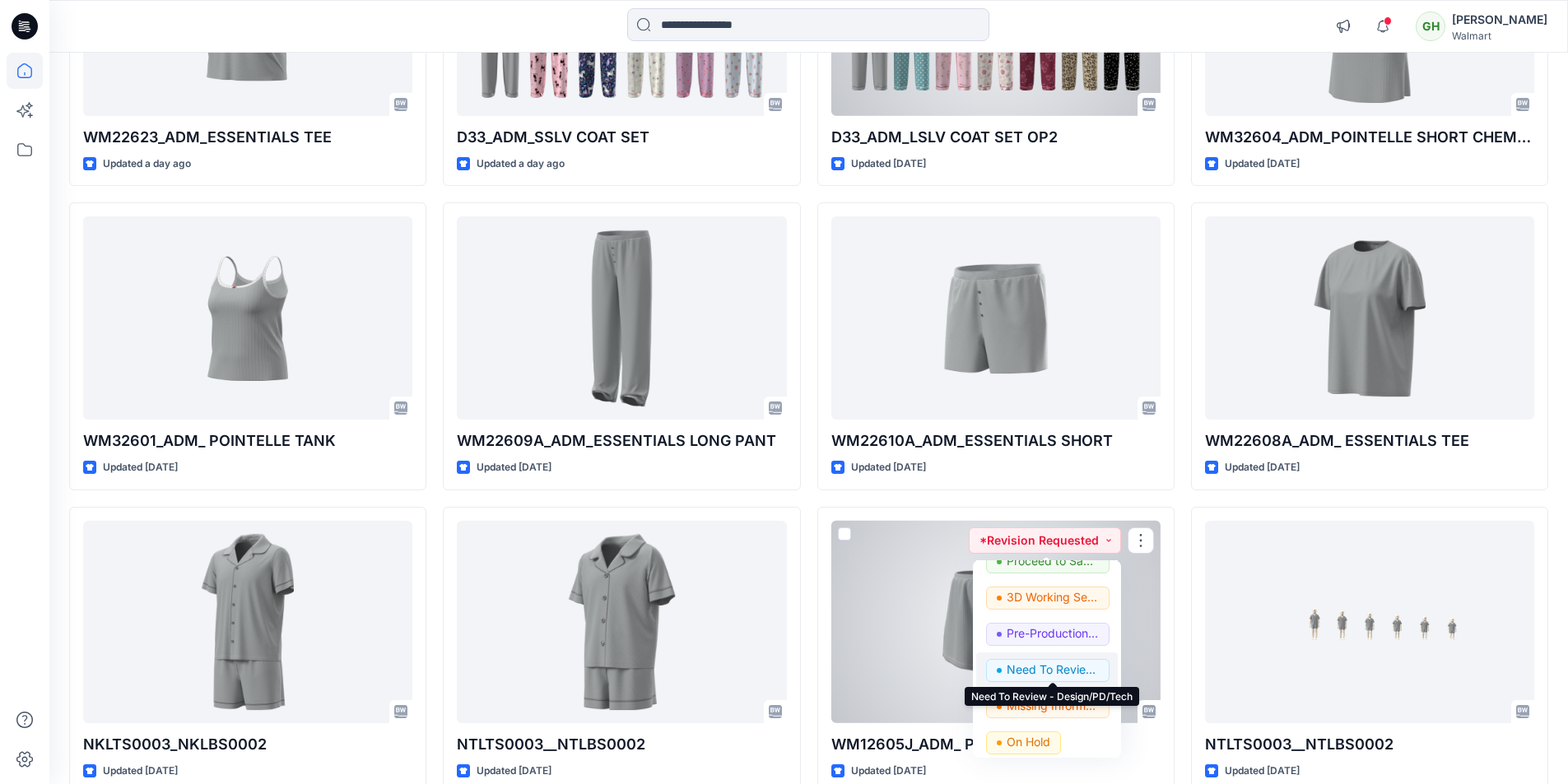
click at [1046, 671] on p "Need To Review - Design/PD/Tech" at bounding box center [1053, 669] width 93 height 21
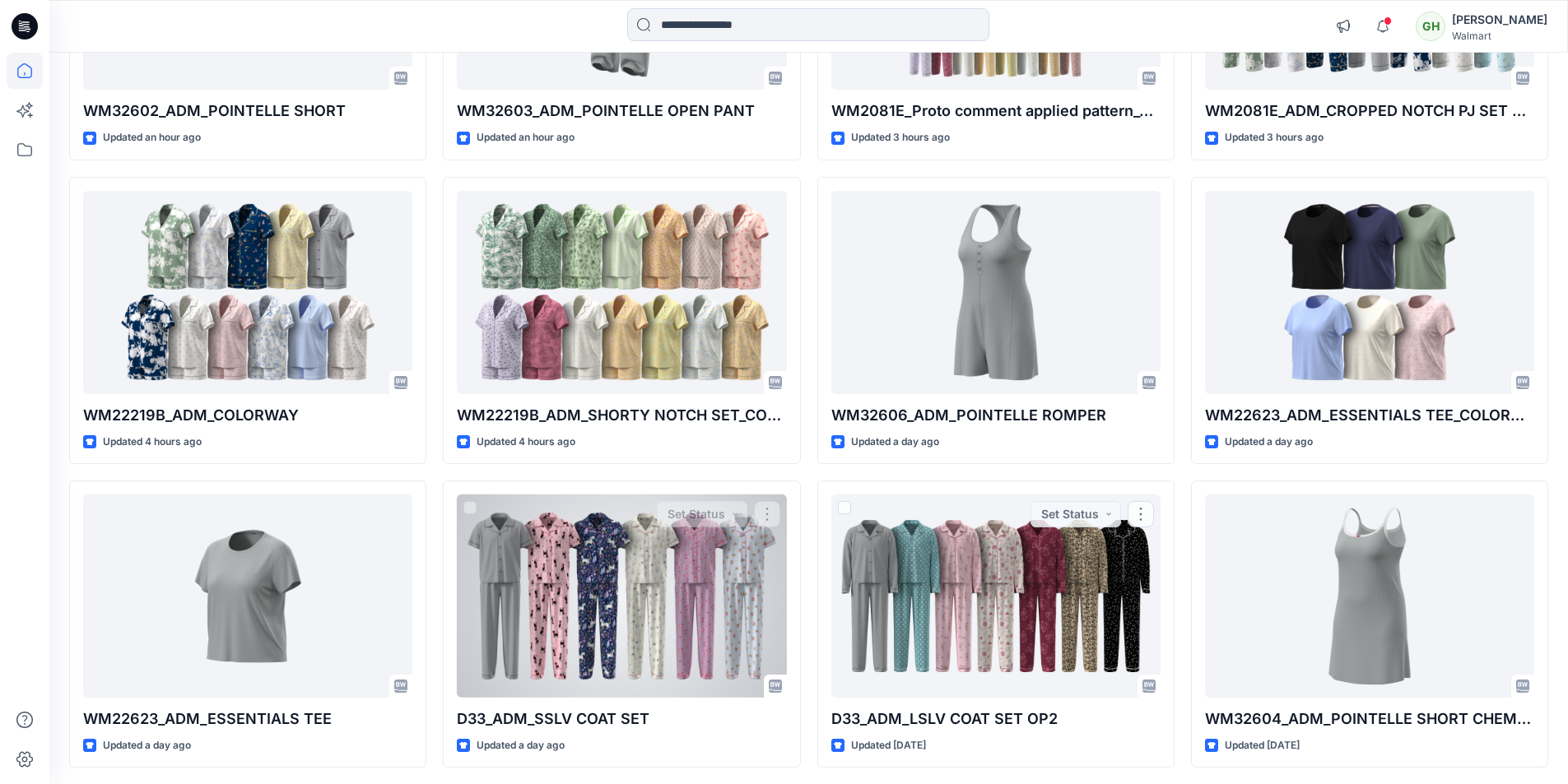
scroll to position [503, 0]
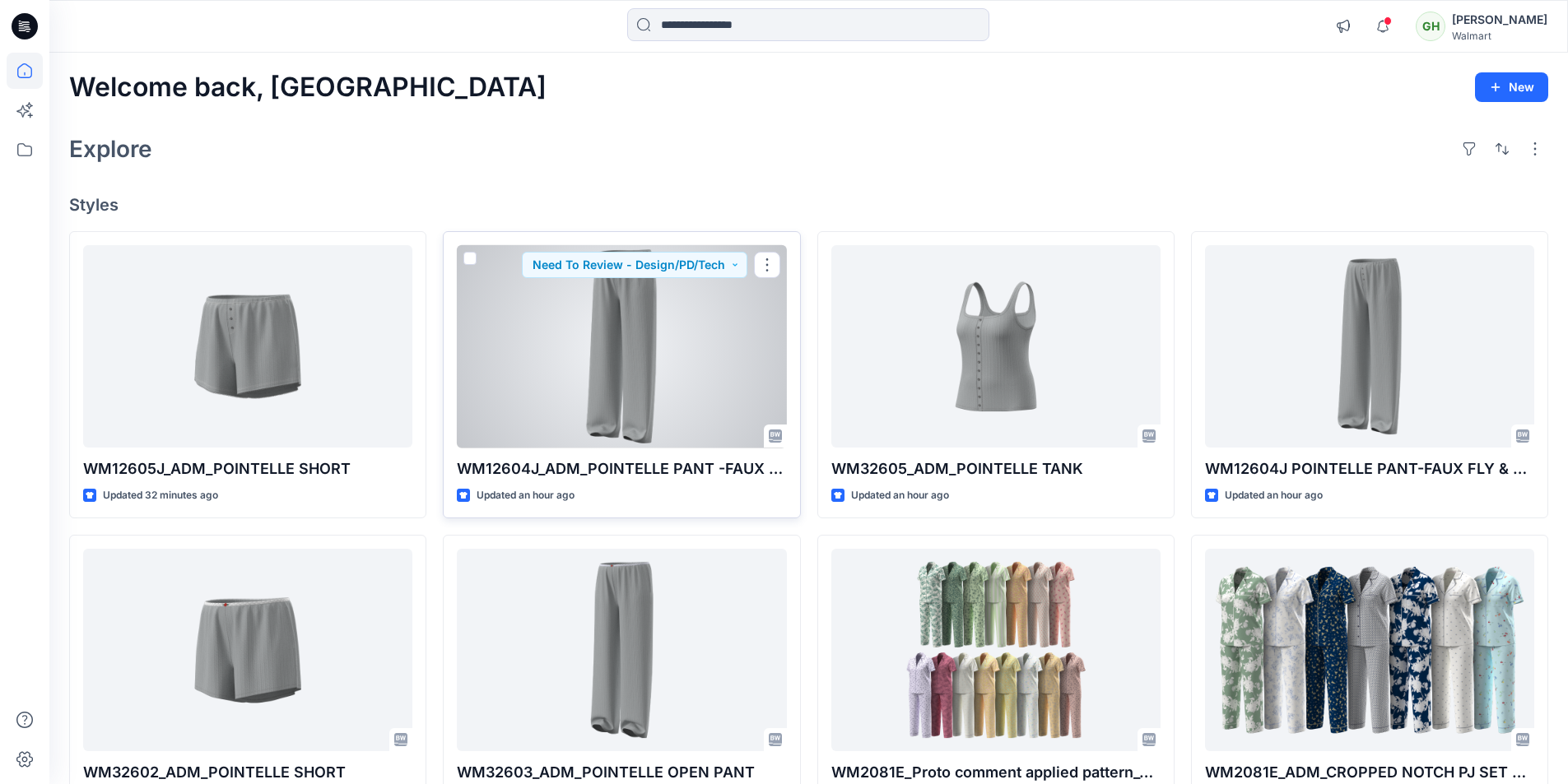
click at [656, 358] on div at bounding box center [621, 347] width 329 height 204
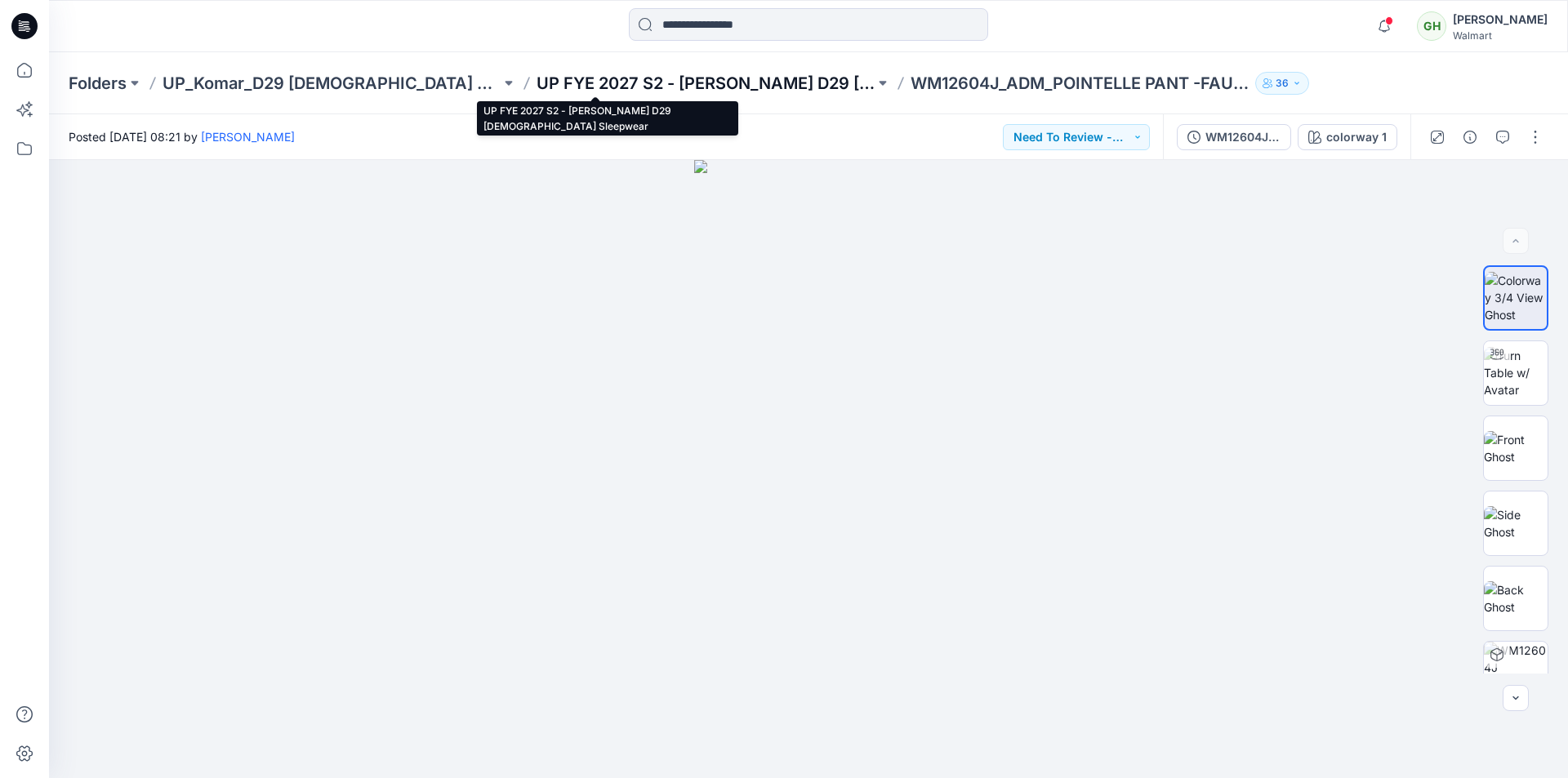
click at [660, 84] on p "UP FYE 2027 S2 - [PERSON_NAME] D29 [DEMOGRAPHIC_DATA] Sleepwear" at bounding box center [706, 83] width 338 height 23
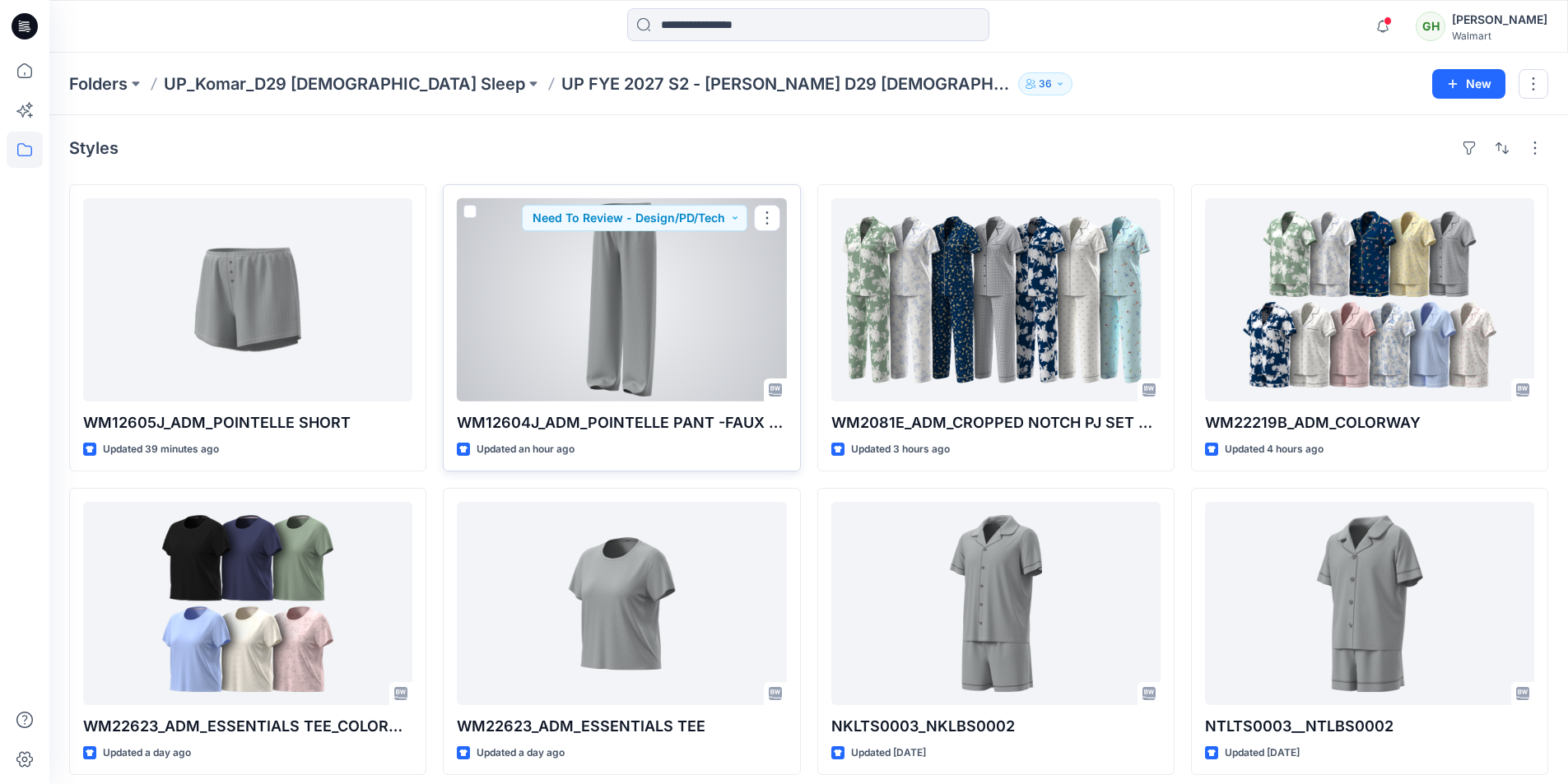
click at [652, 331] on div at bounding box center [621, 300] width 329 height 204
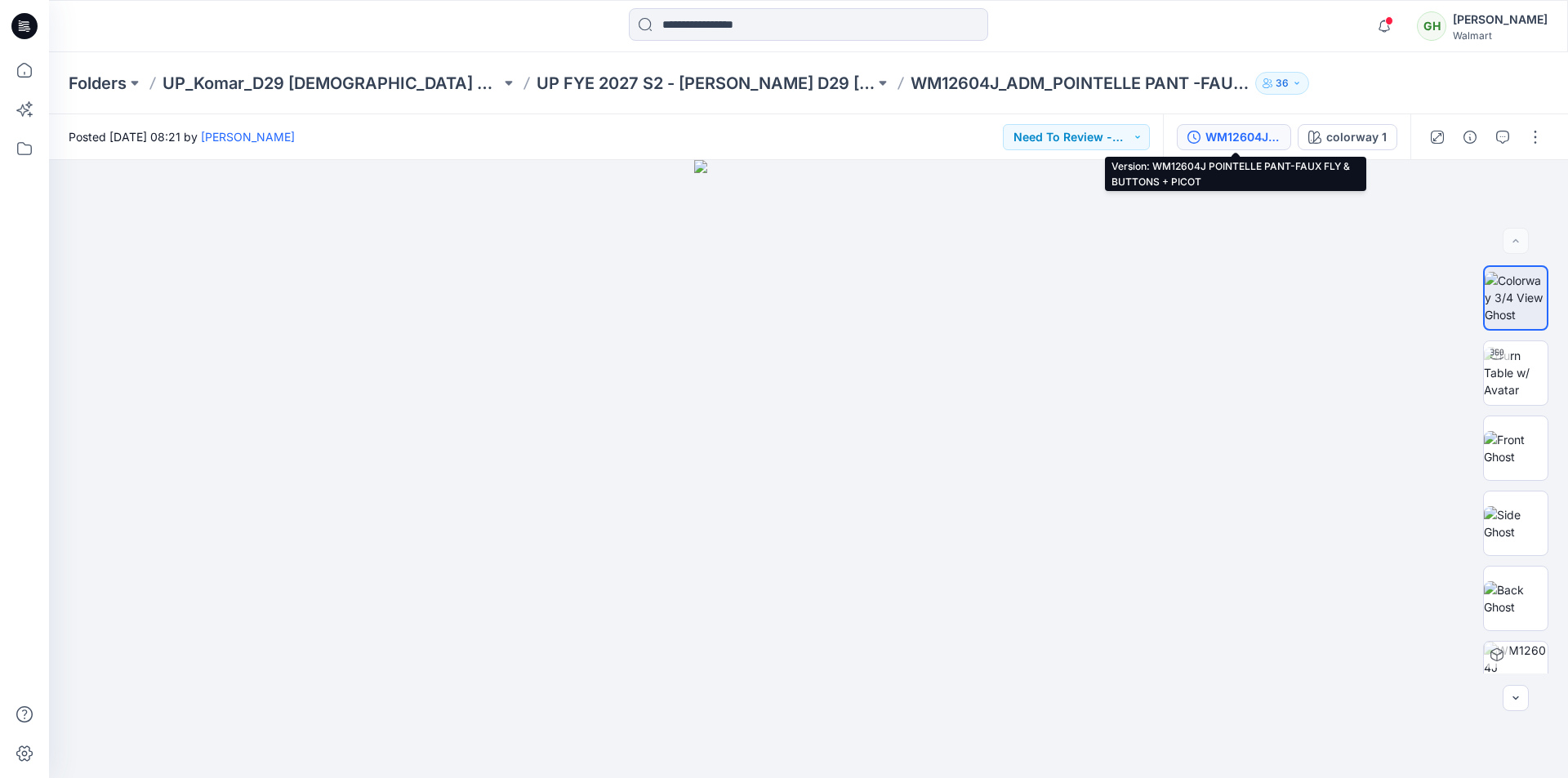
click at [1254, 138] on div "WM12604J POINTELLE PANT-FAUX FLY & BUTTONS + PICOT" at bounding box center [1243, 138] width 75 height 18
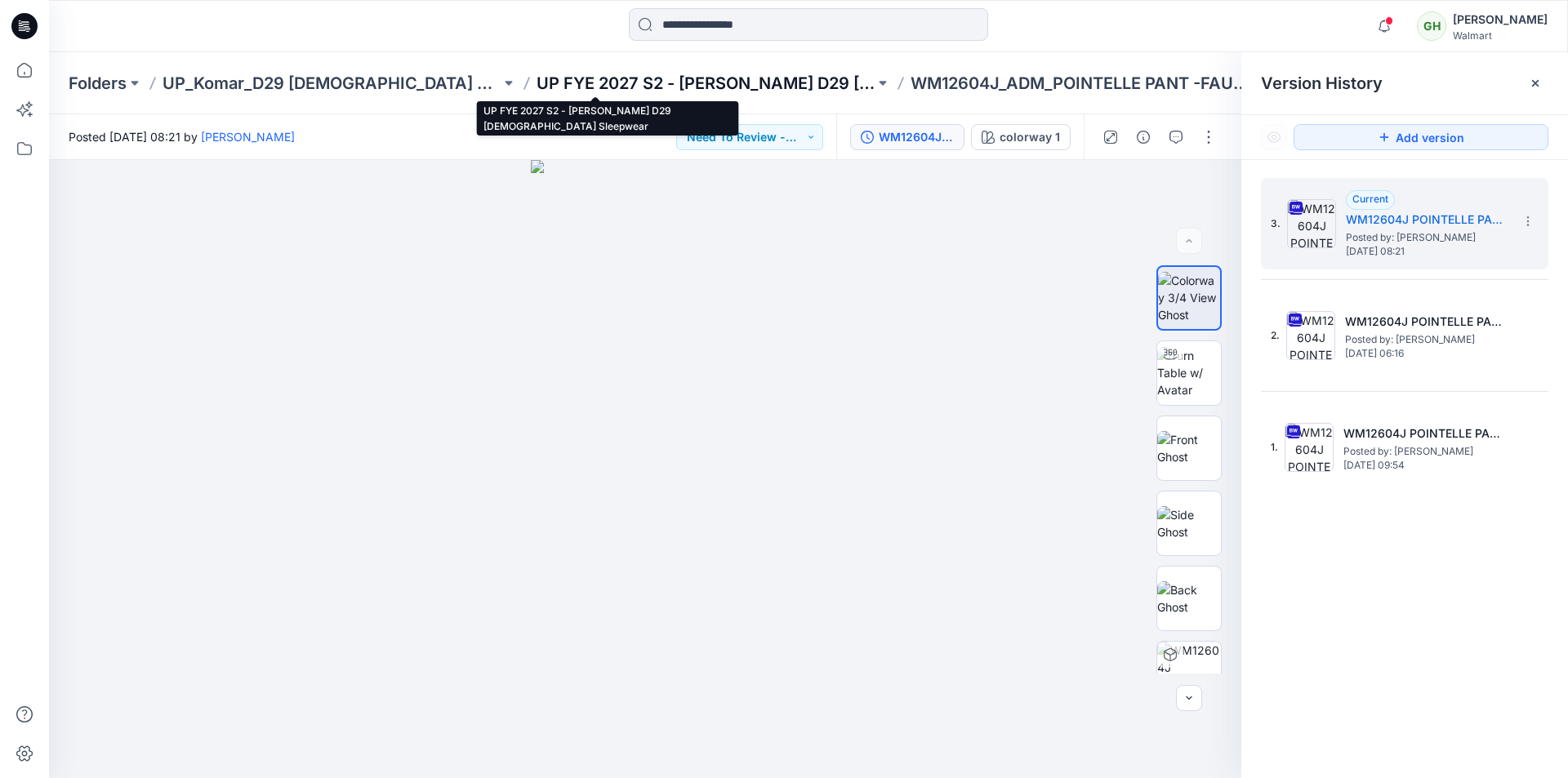
click at [537, 82] on p "UP FYE 2027 S2 - [PERSON_NAME] D29 [DEMOGRAPHIC_DATA] Sleepwear" at bounding box center [706, 83] width 338 height 23
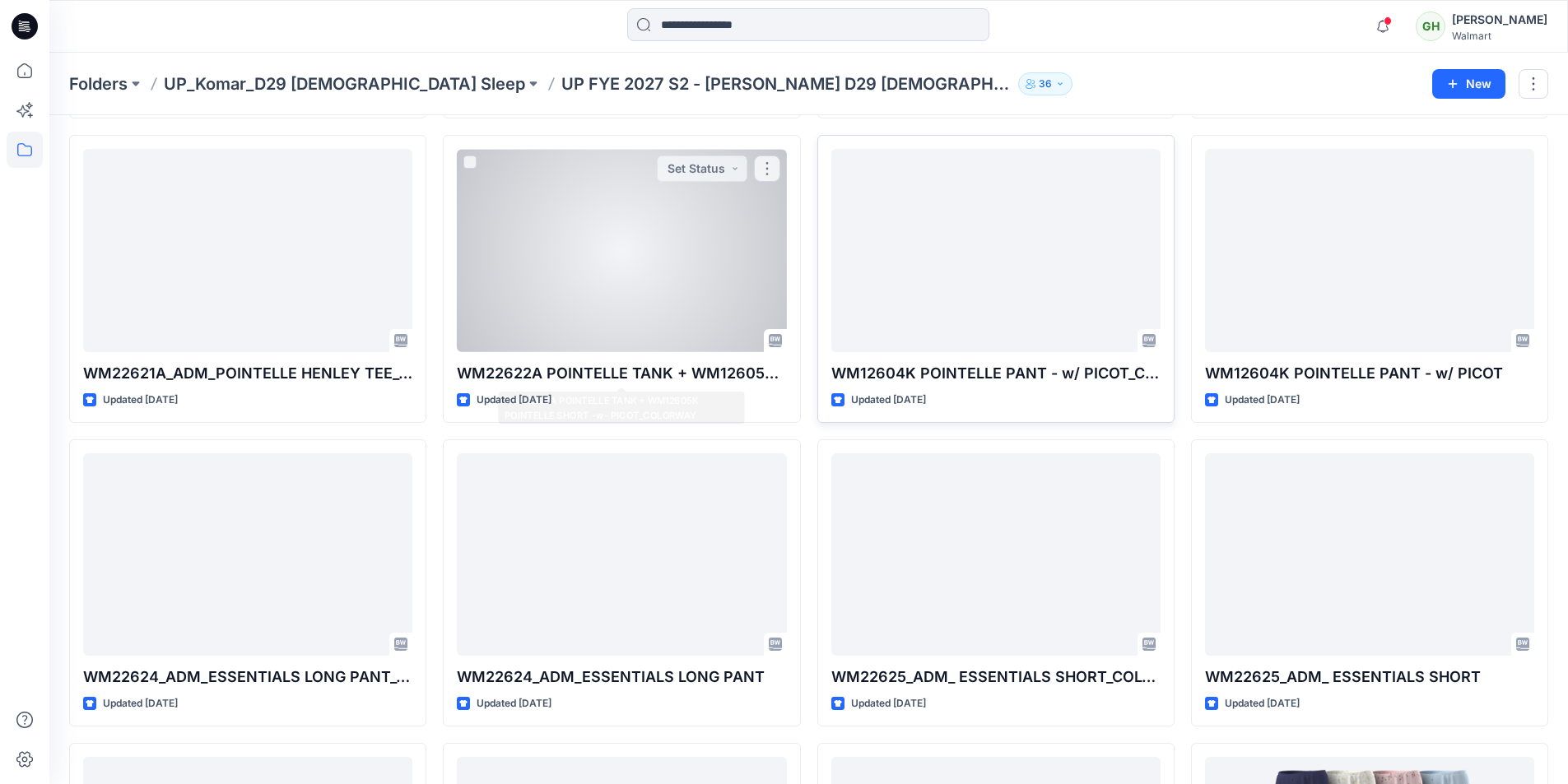
scroll to position [658, 0]
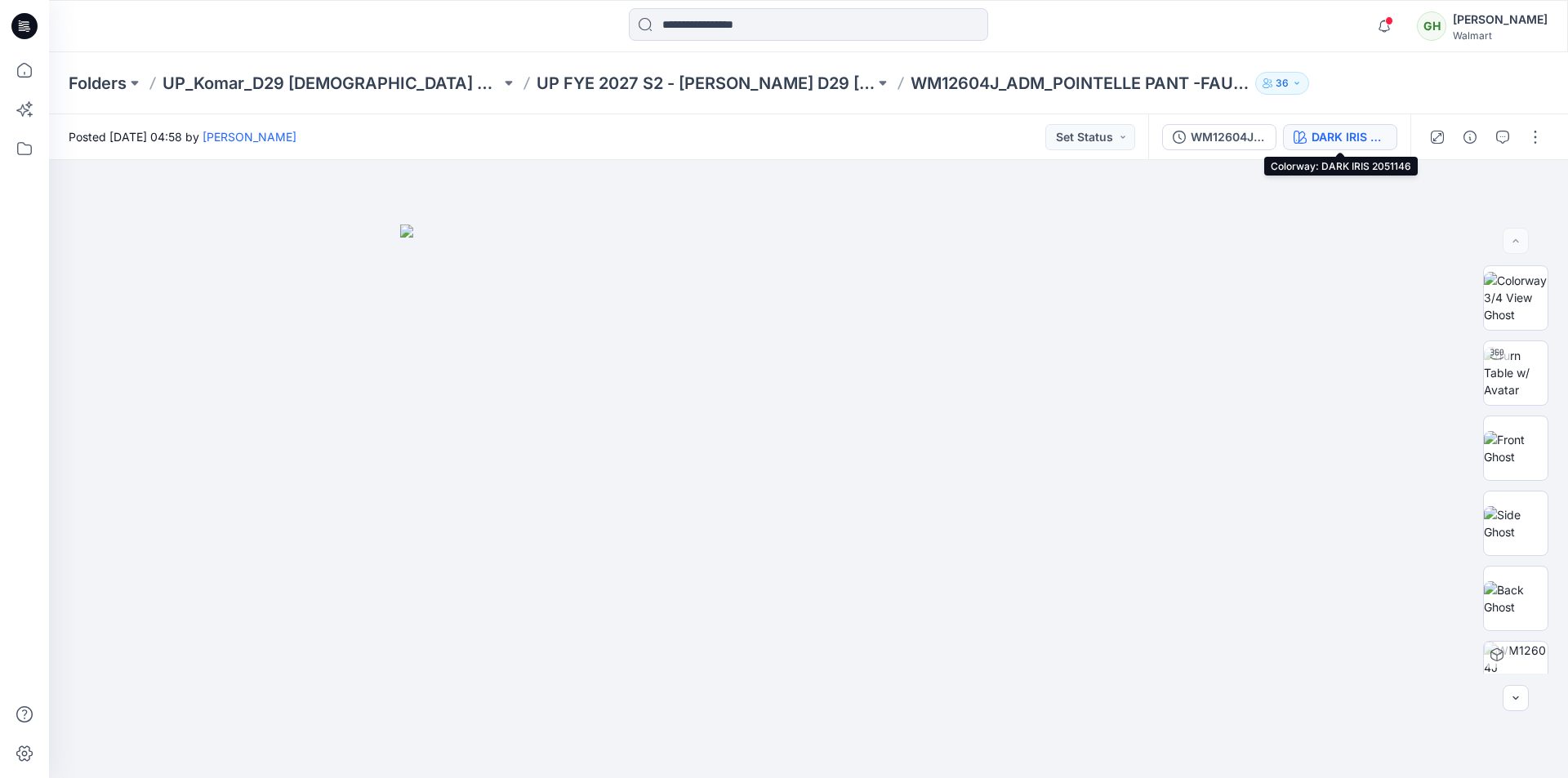
click at [1341, 140] on div "DARK IRIS 2051146" at bounding box center [1349, 138] width 75 height 18
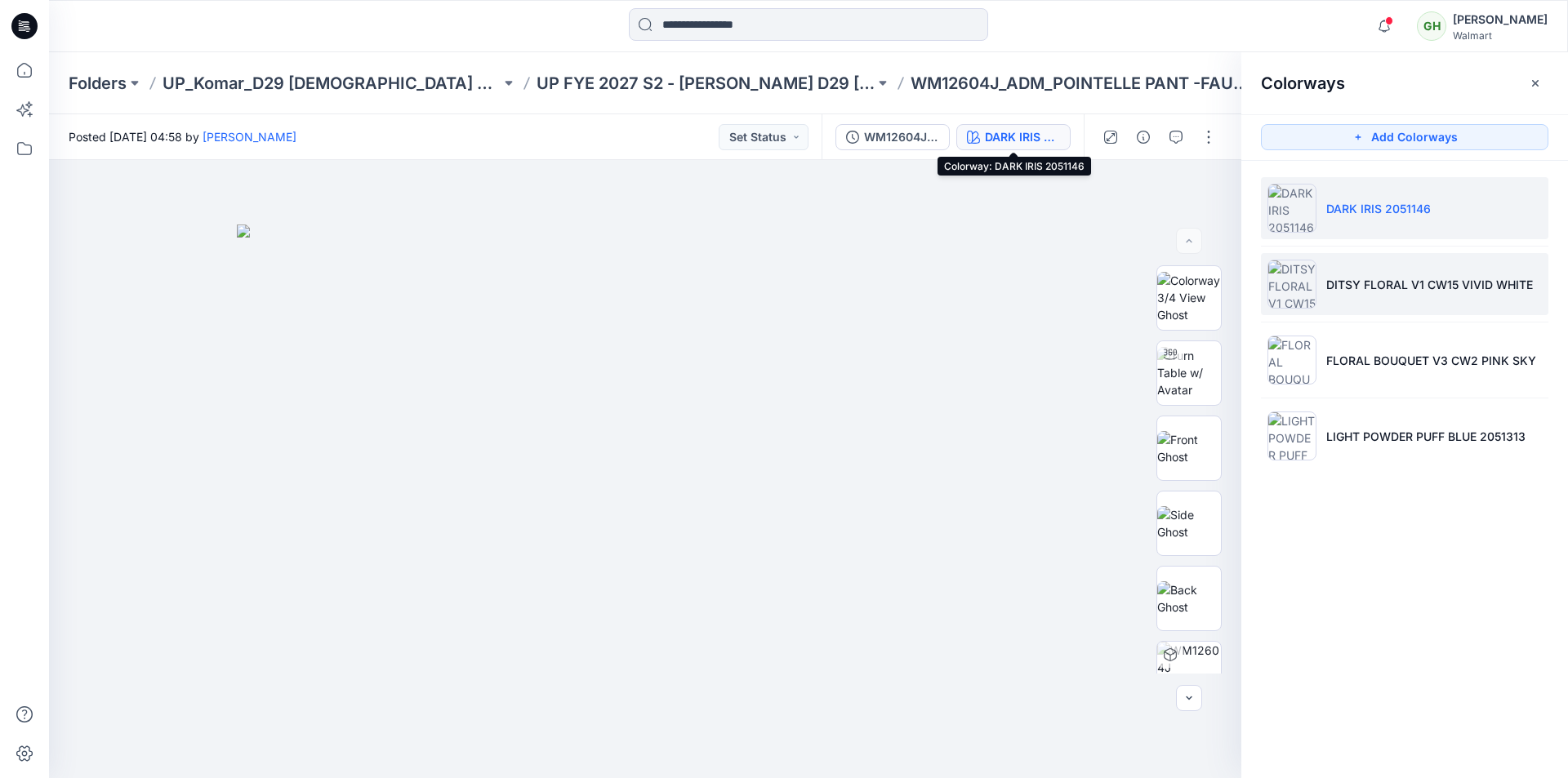
click at [1439, 289] on p "DITSY FLORAL V1 CW15 VIVID WHITE" at bounding box center [1429, 285] width 206 height 18
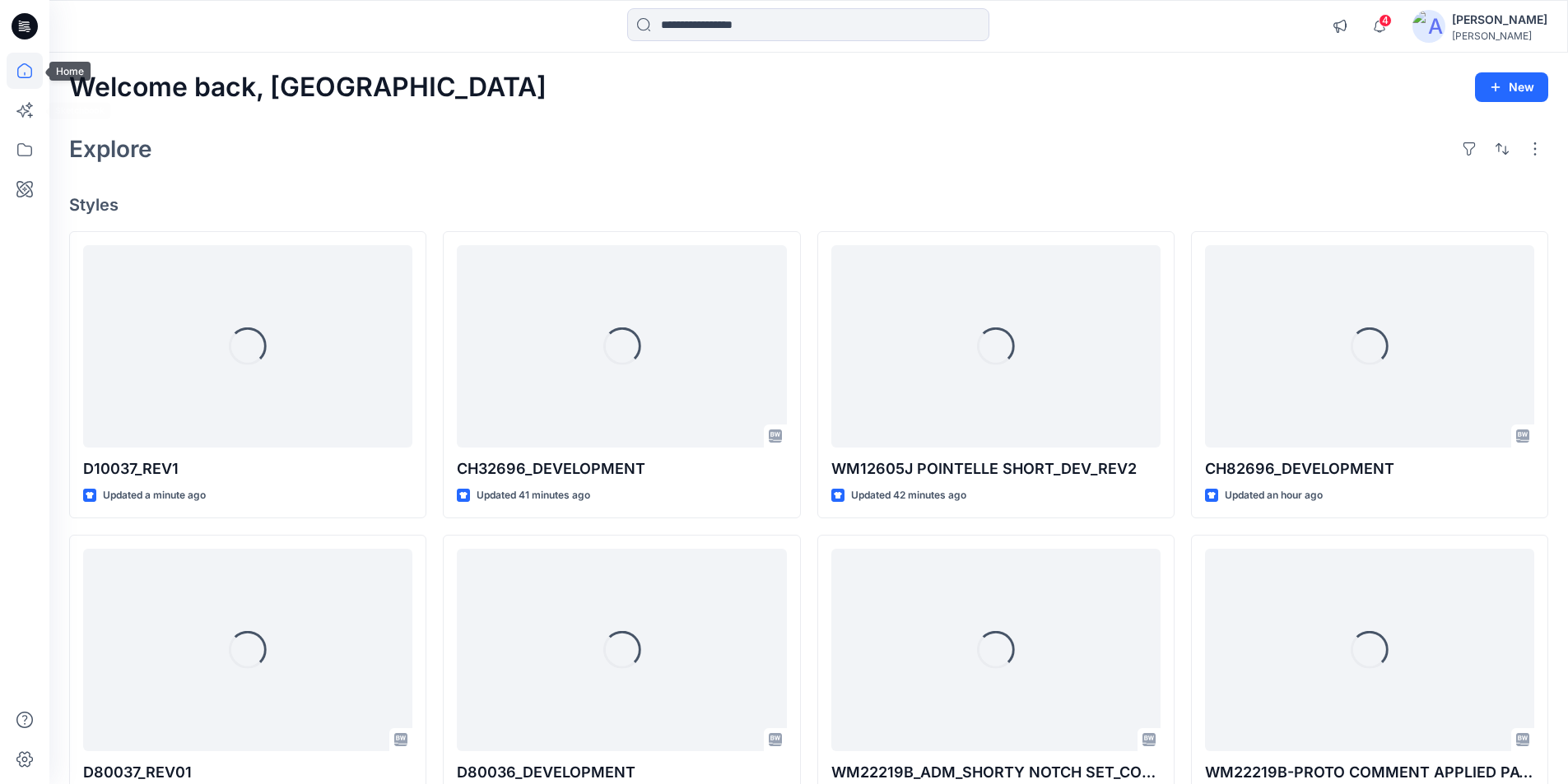
click at [27, 74] on icon at bounding box center [24, 71] width 36 height 36
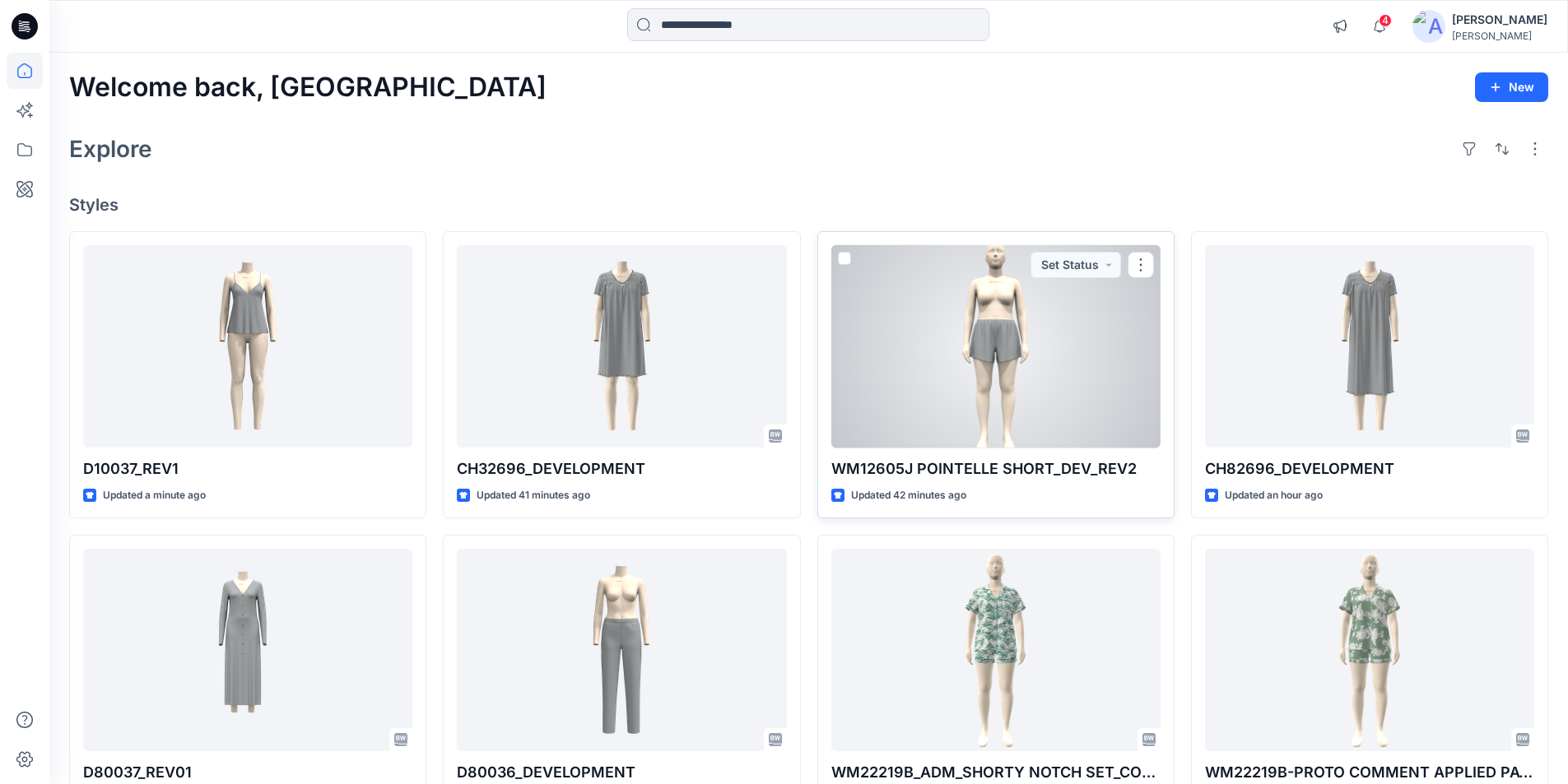
click at [1055, 368] on div at bounding box center [996, 347] width 329 height 204
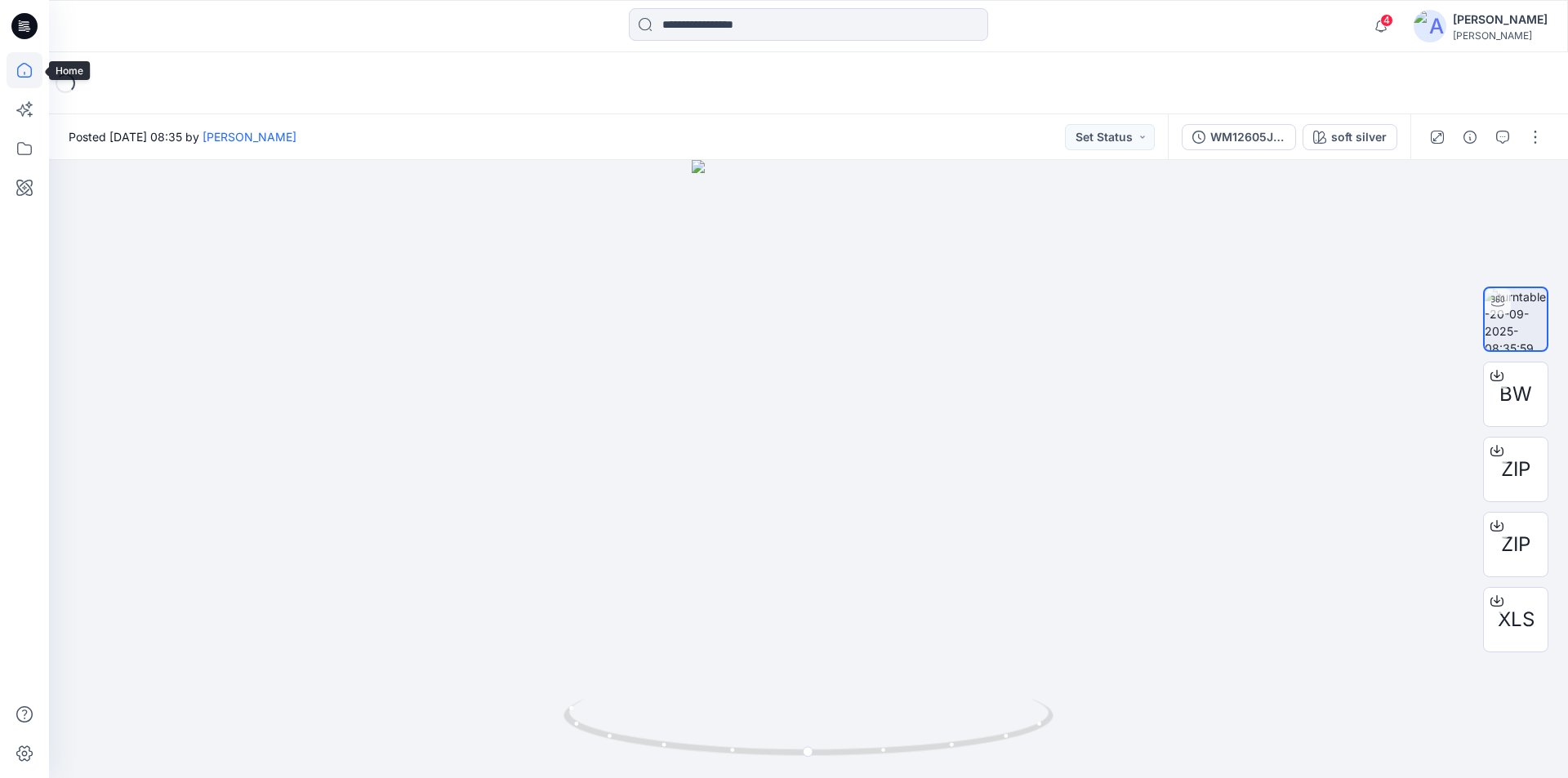
click at [23, 74] on icon at bounding box center [24, 70] width 36 height 36
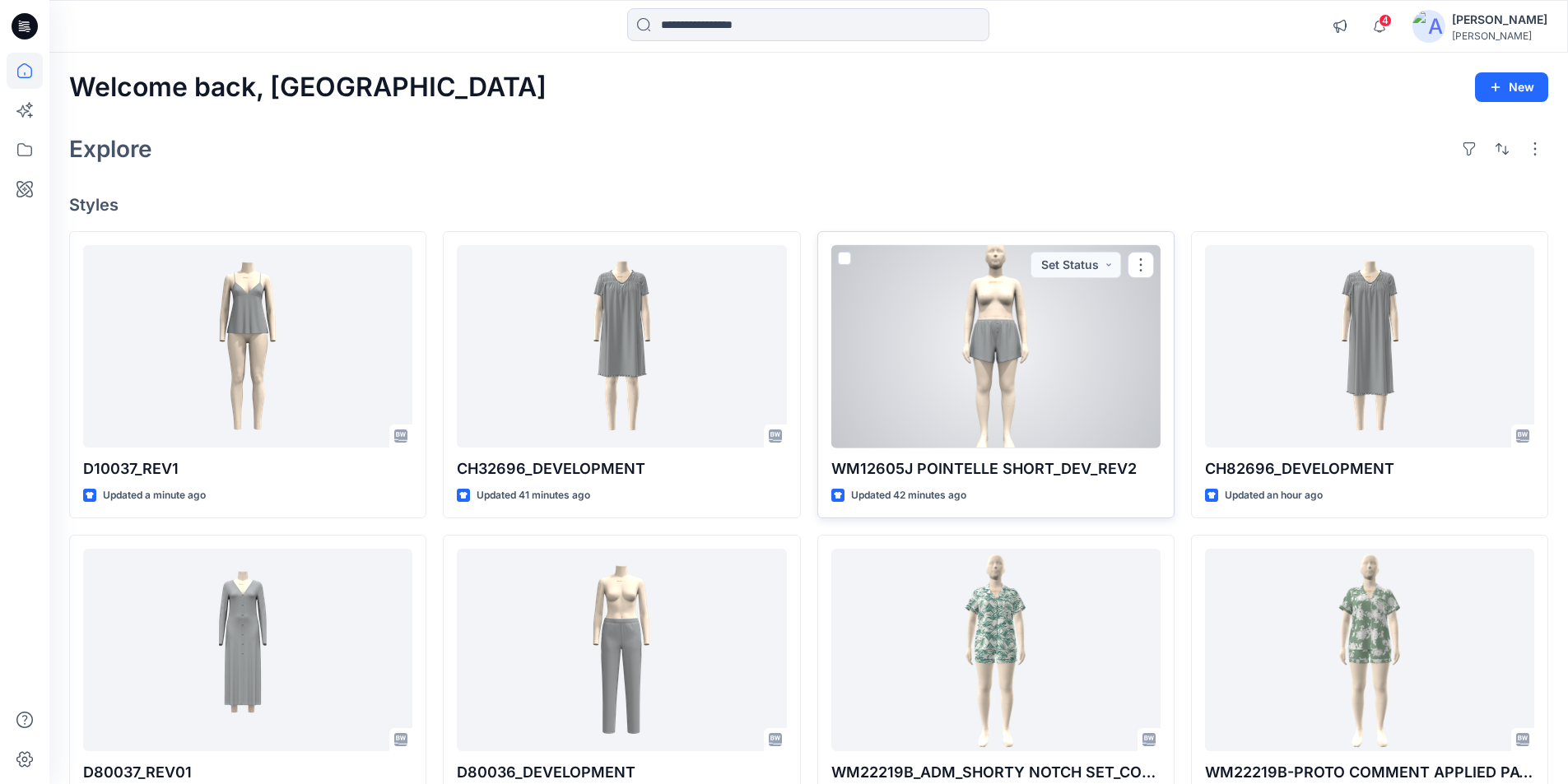
click at [1071, 373] on div at bounding box center [996, 347] width 329 height 204
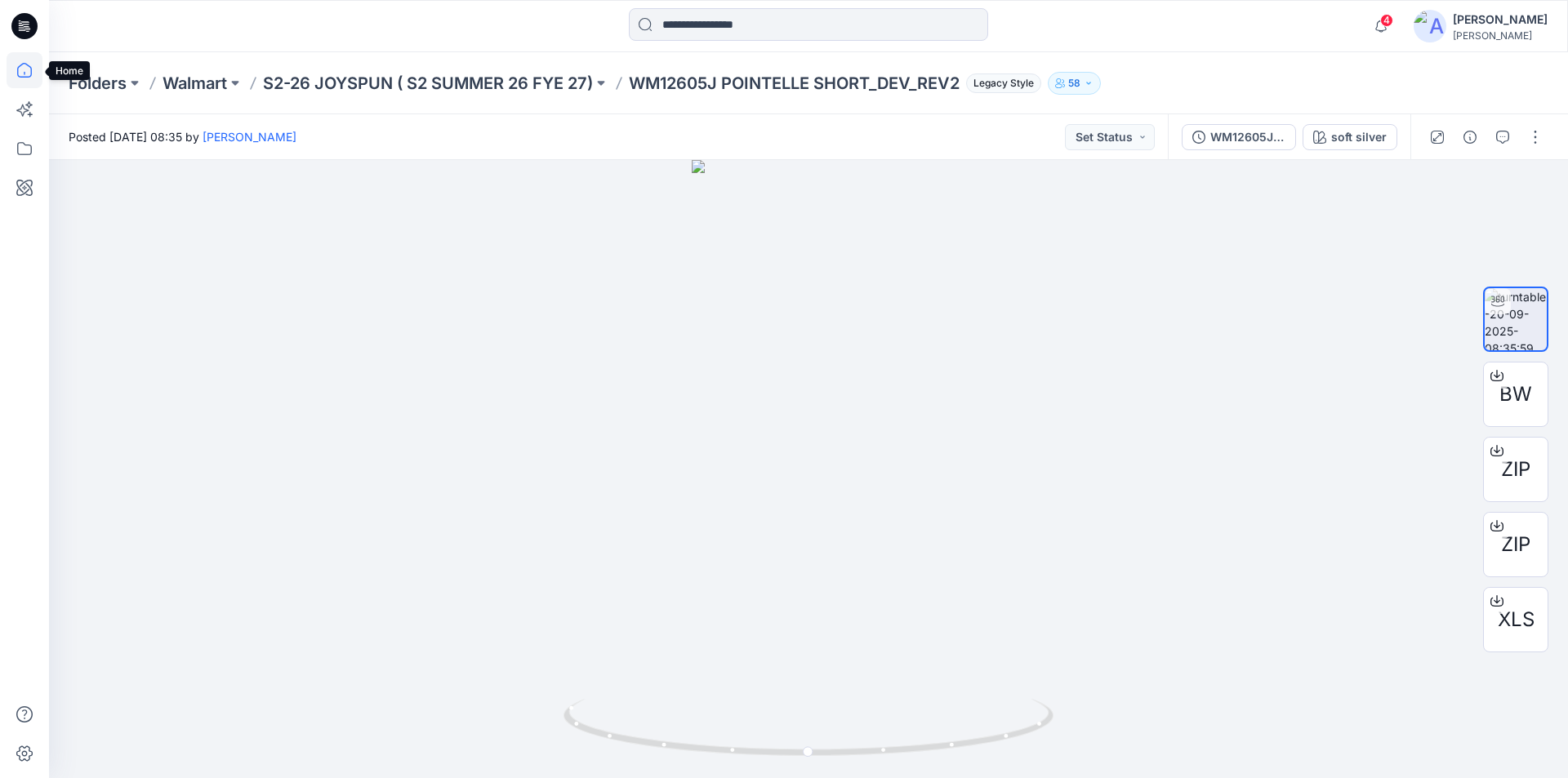
click at [22, 74] on icon at bounding box center [24, 70] width 36 height 36
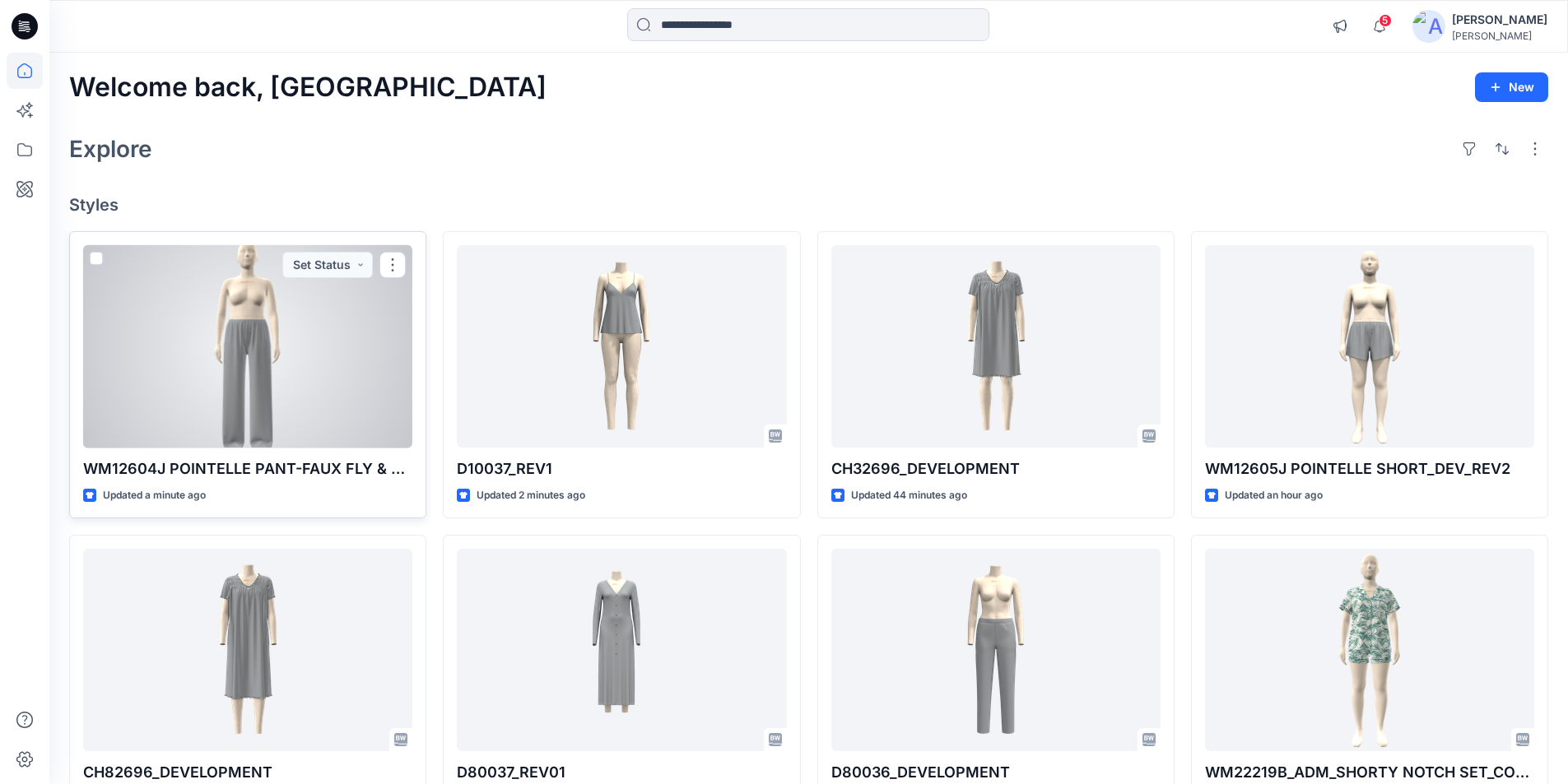
click at [202, 398] on div at bounding box center [247, 347] width 329 height 204
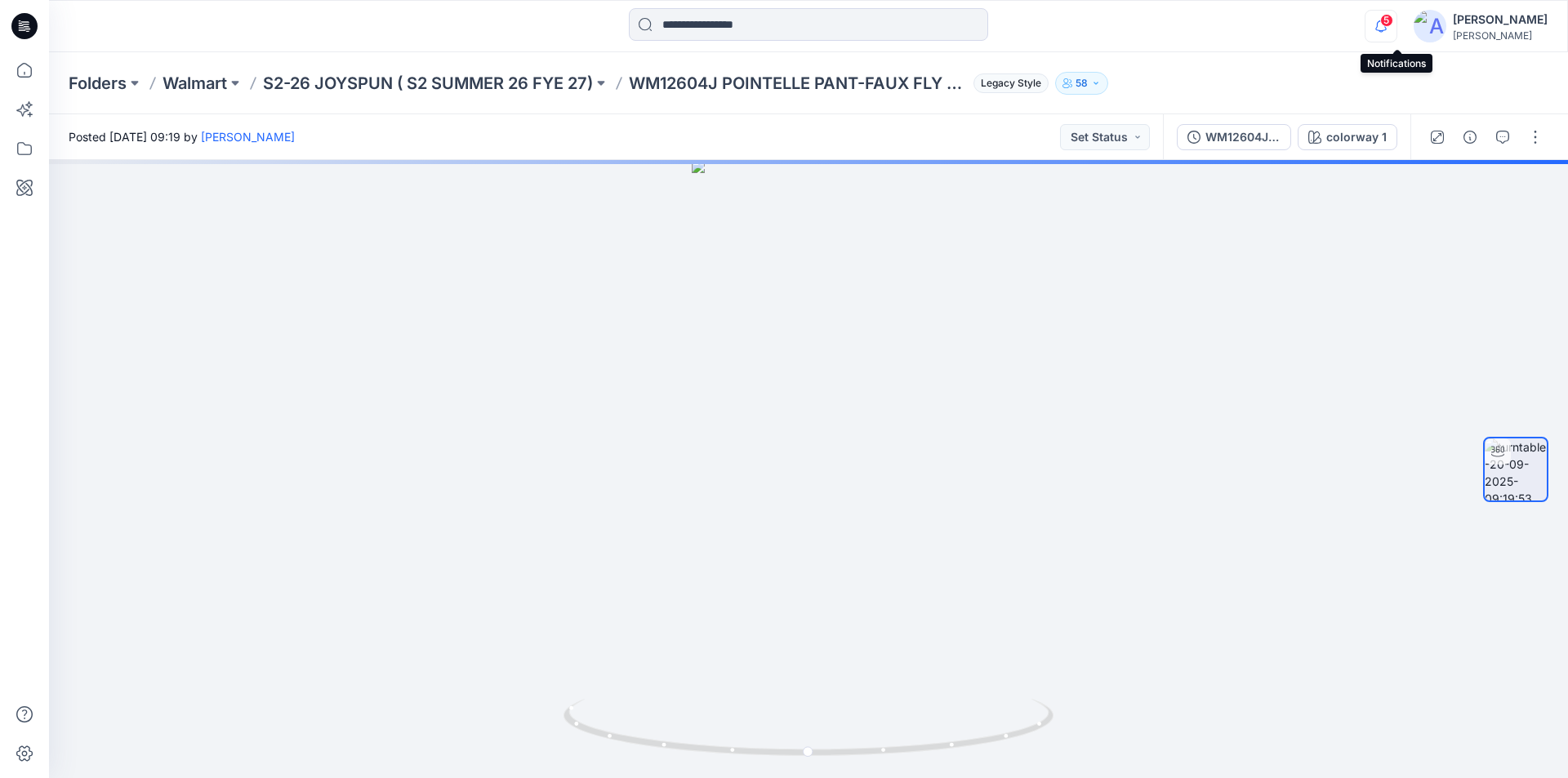
click at [1392, 23] on icon "button" at bounding box center [1380, 26] width 31 height 33
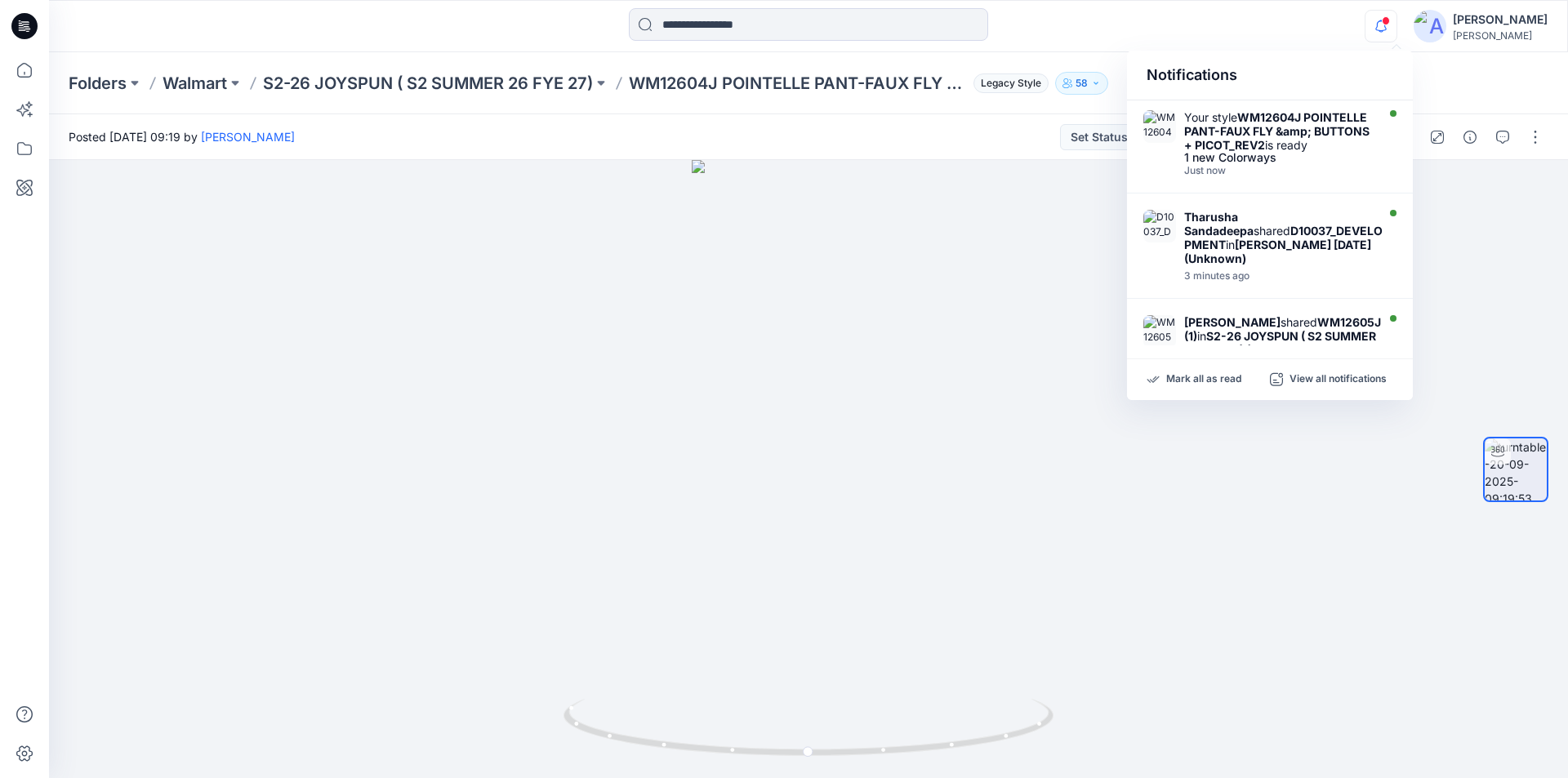
click at [1095, 41] on div at bounding box center [808, 26] width 760 height 36
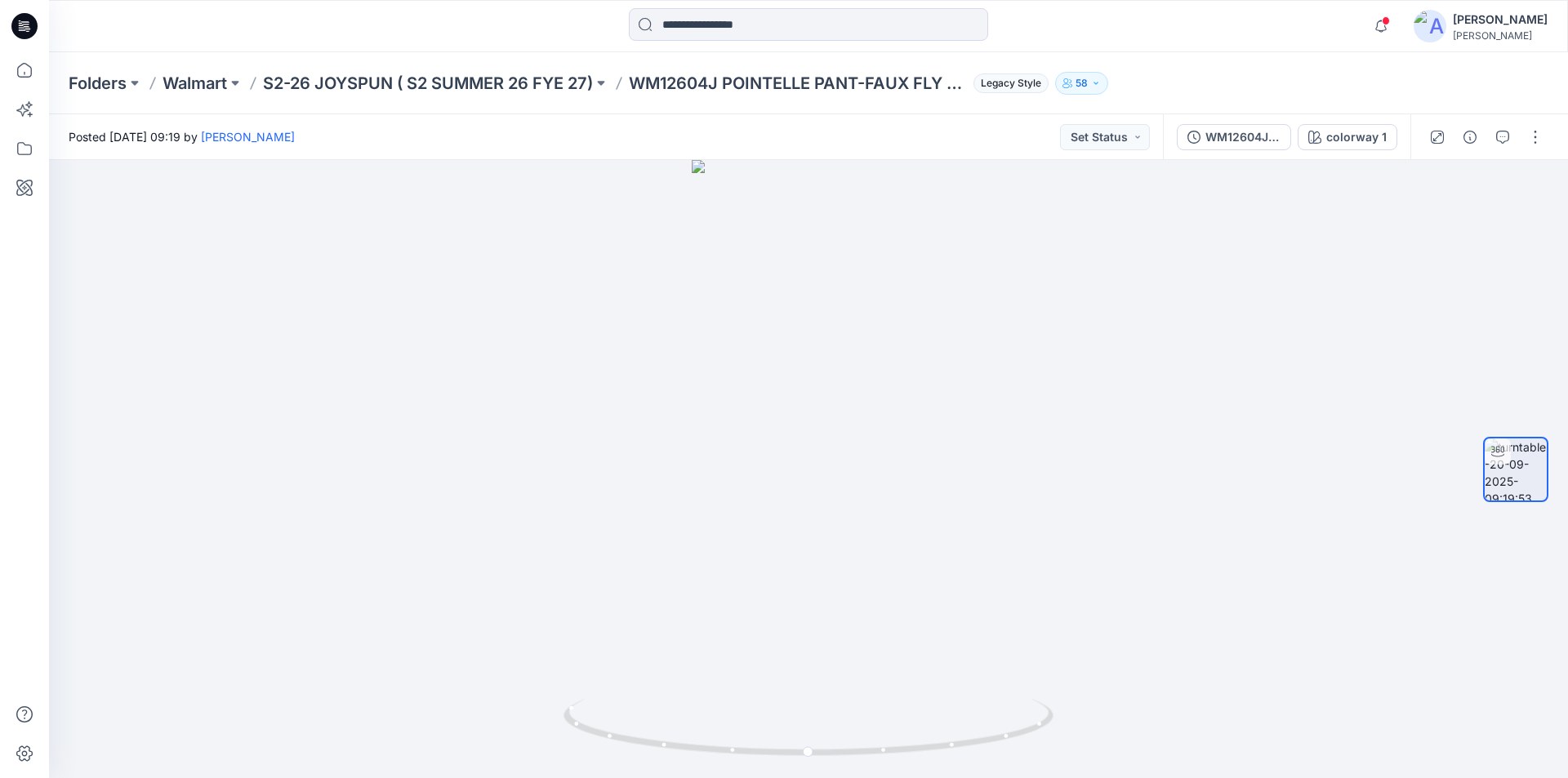
click at [1545, 154] on div at bounding box center [1485, 137] width 151 height 46
click at [1536, 135] on button "button" at bounding box center [1535, 137] width 26 height 26
click at [1444, 175] on button "Edit" at bounding box center [1467, 175] width 150 height 30
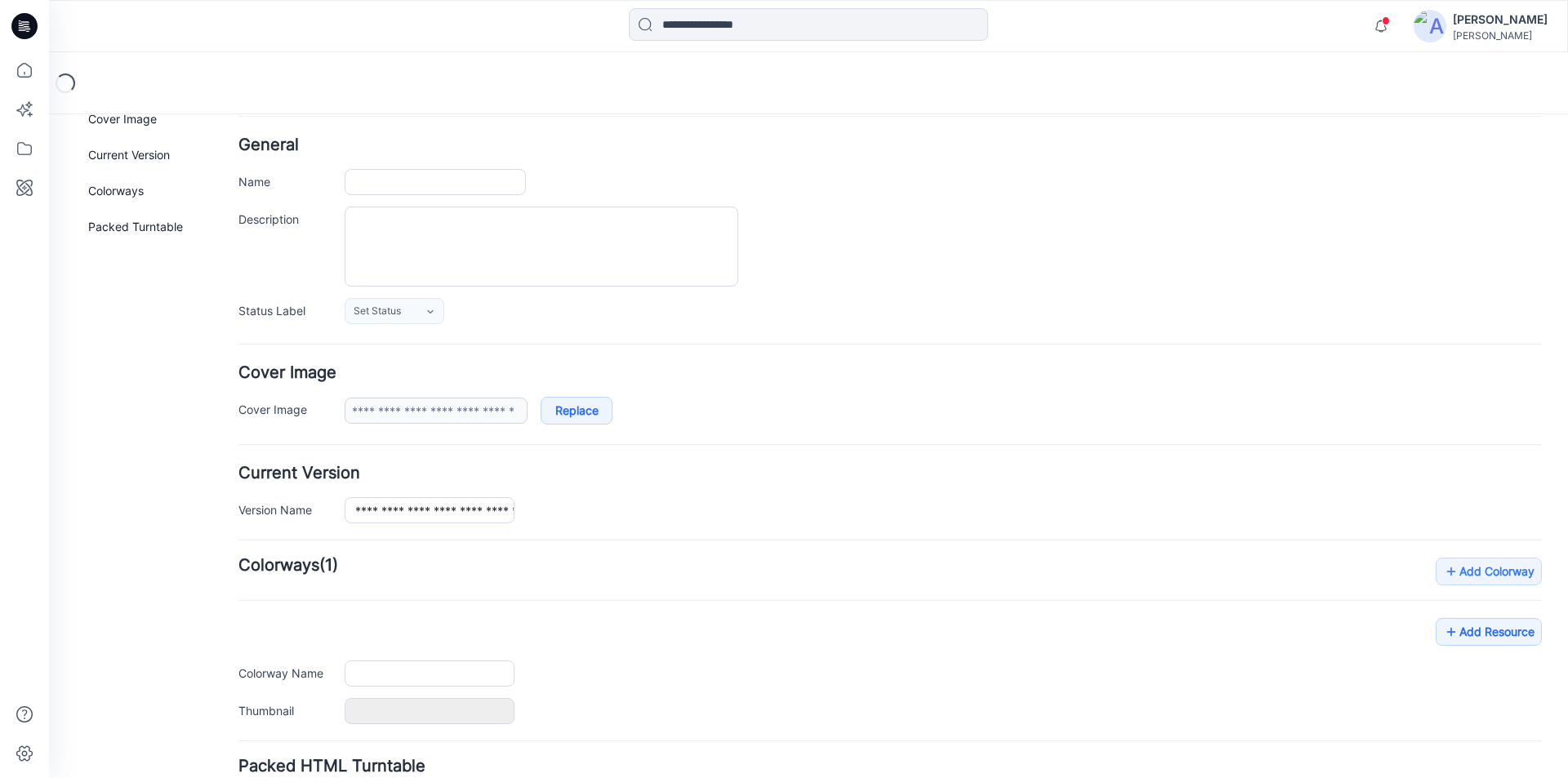
type input "**********"
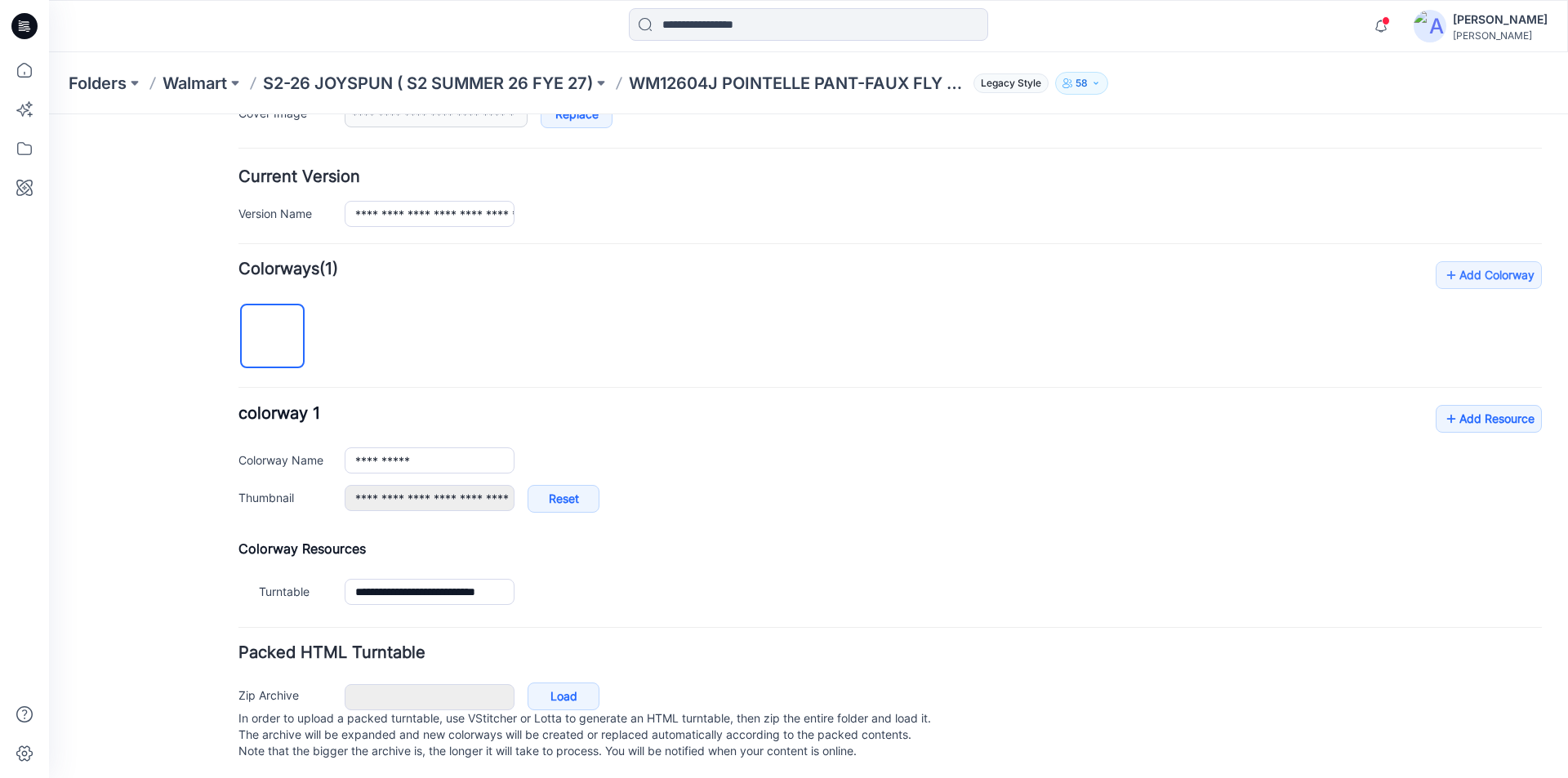
scroll to position [383, 0]
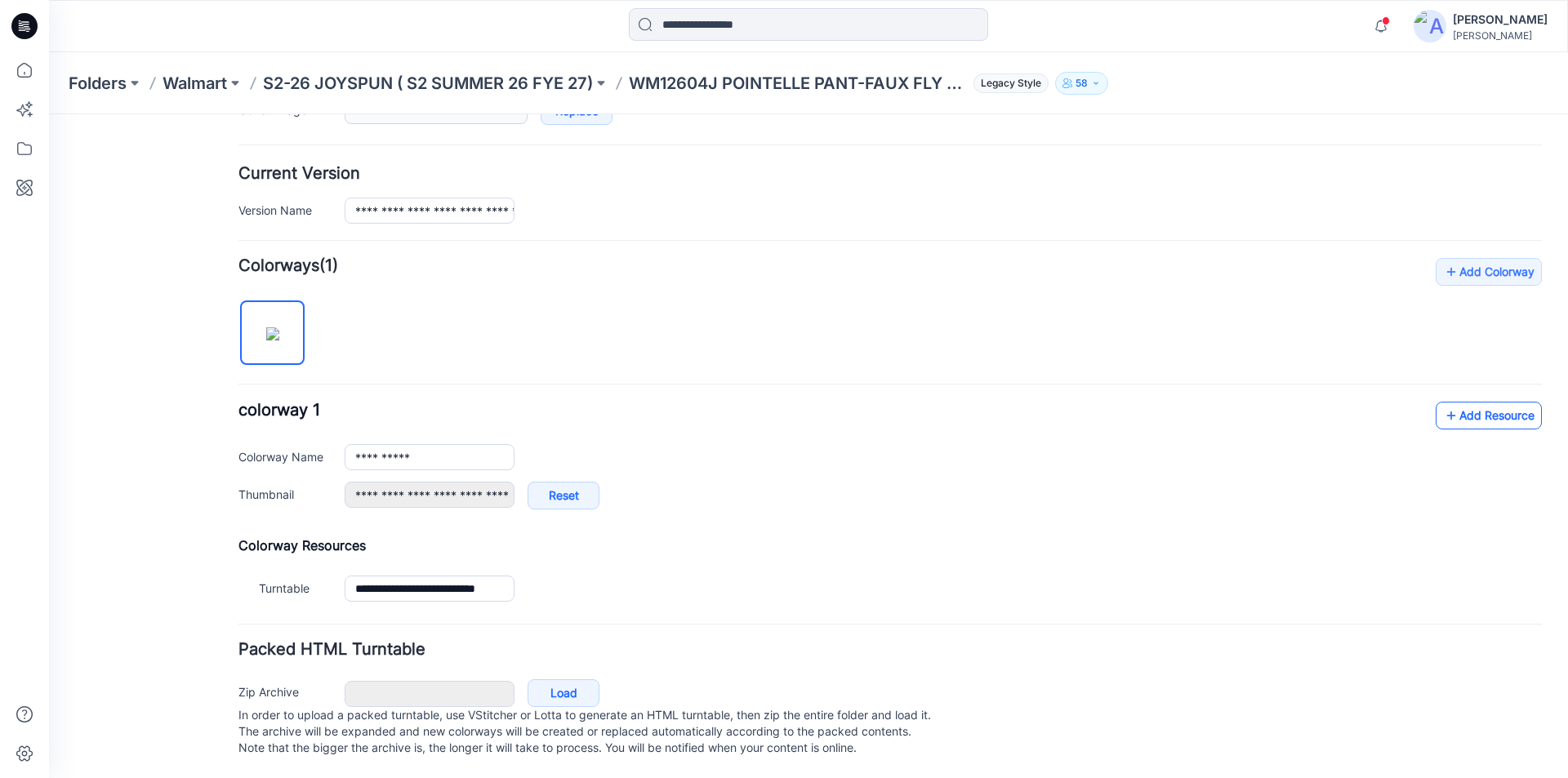
click at [1449, 402] on link "Add Resource" at bounding box center [1488, 415] width 106 height 28
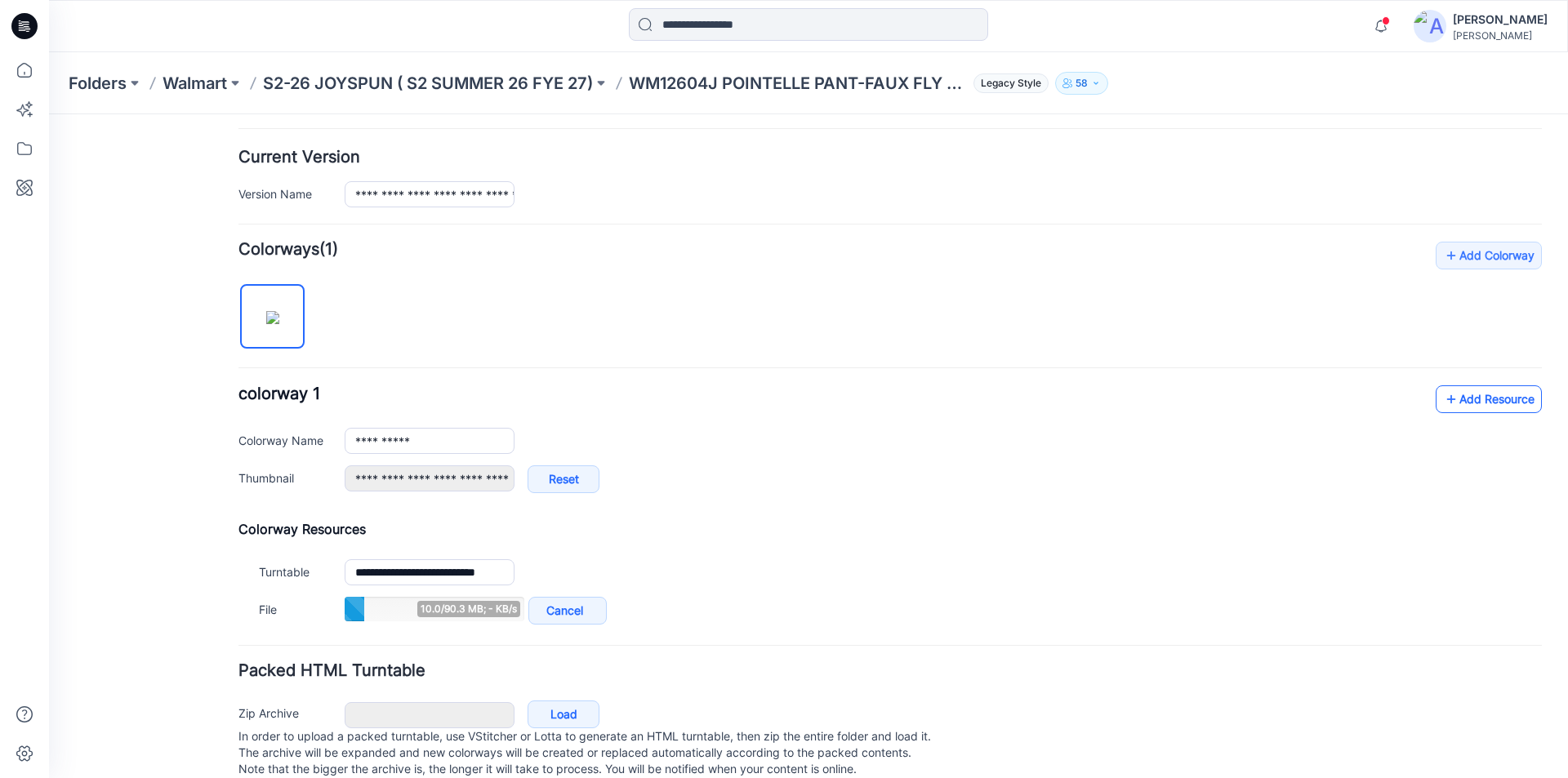
click at [1456, 402] on link "Add Resource" at bounding box center [1488, 399] width 106 height 28
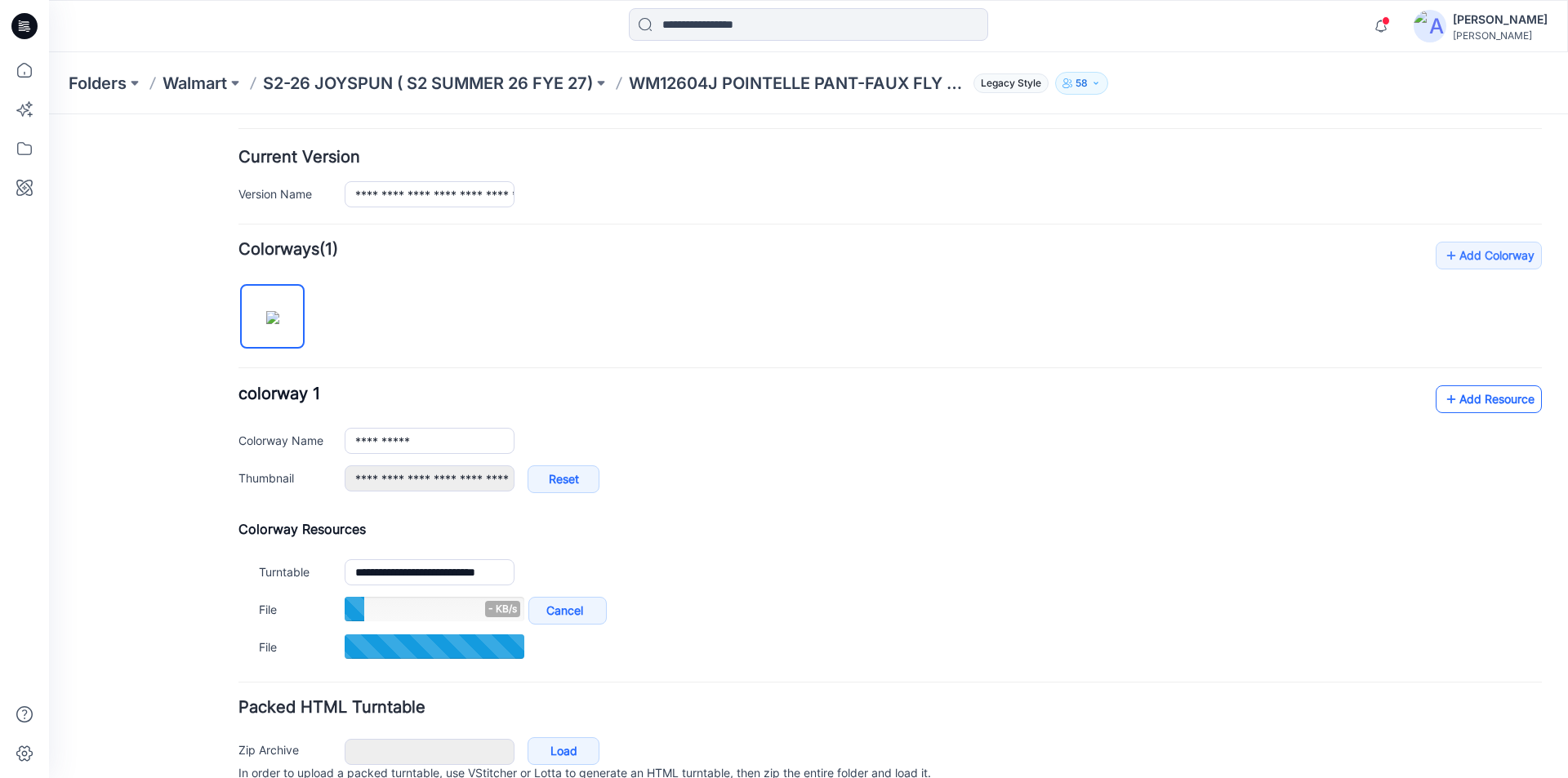
click at [1464, 396] on link "Add Resource" at bounding box center [1488, 399] width 106 height 28
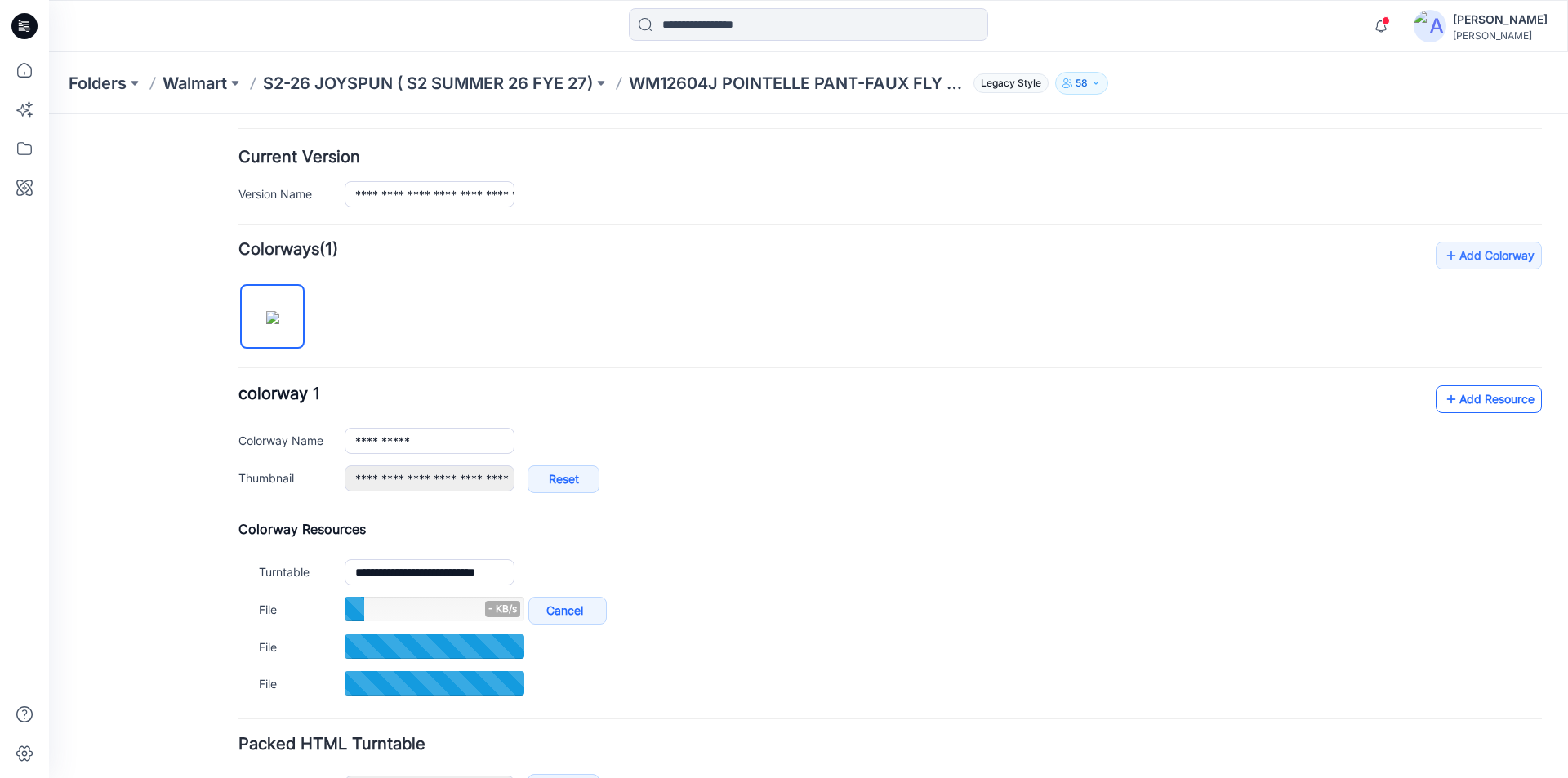
click at [1452, 395] on link "Add Resource" at bounding box center [1488, 399] width 106 height 28
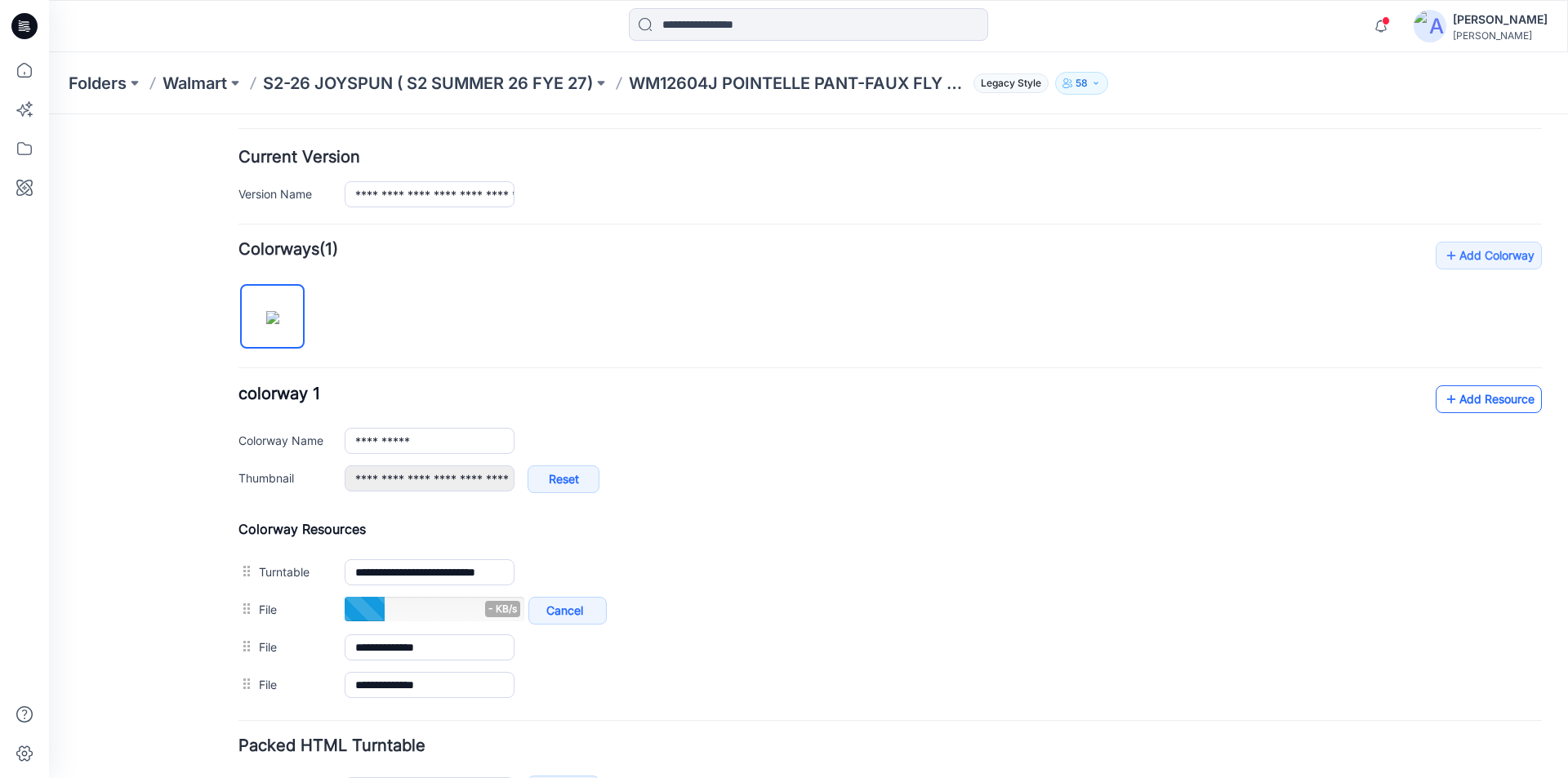
click at [1460, 401] on link "Add Resource" at bounding box center [1488, 399] width 106 height 28
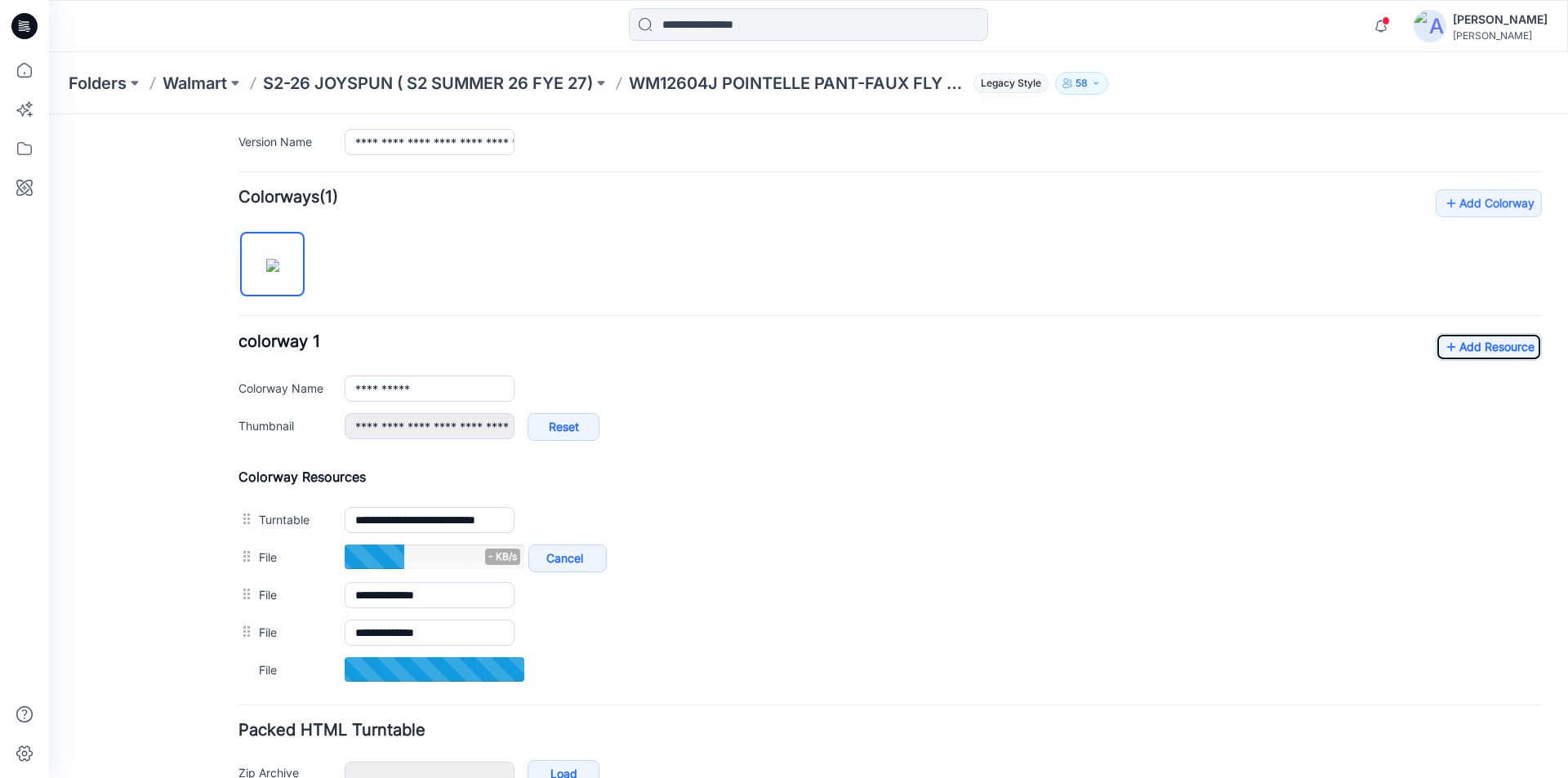
scroll to position [465, 0]
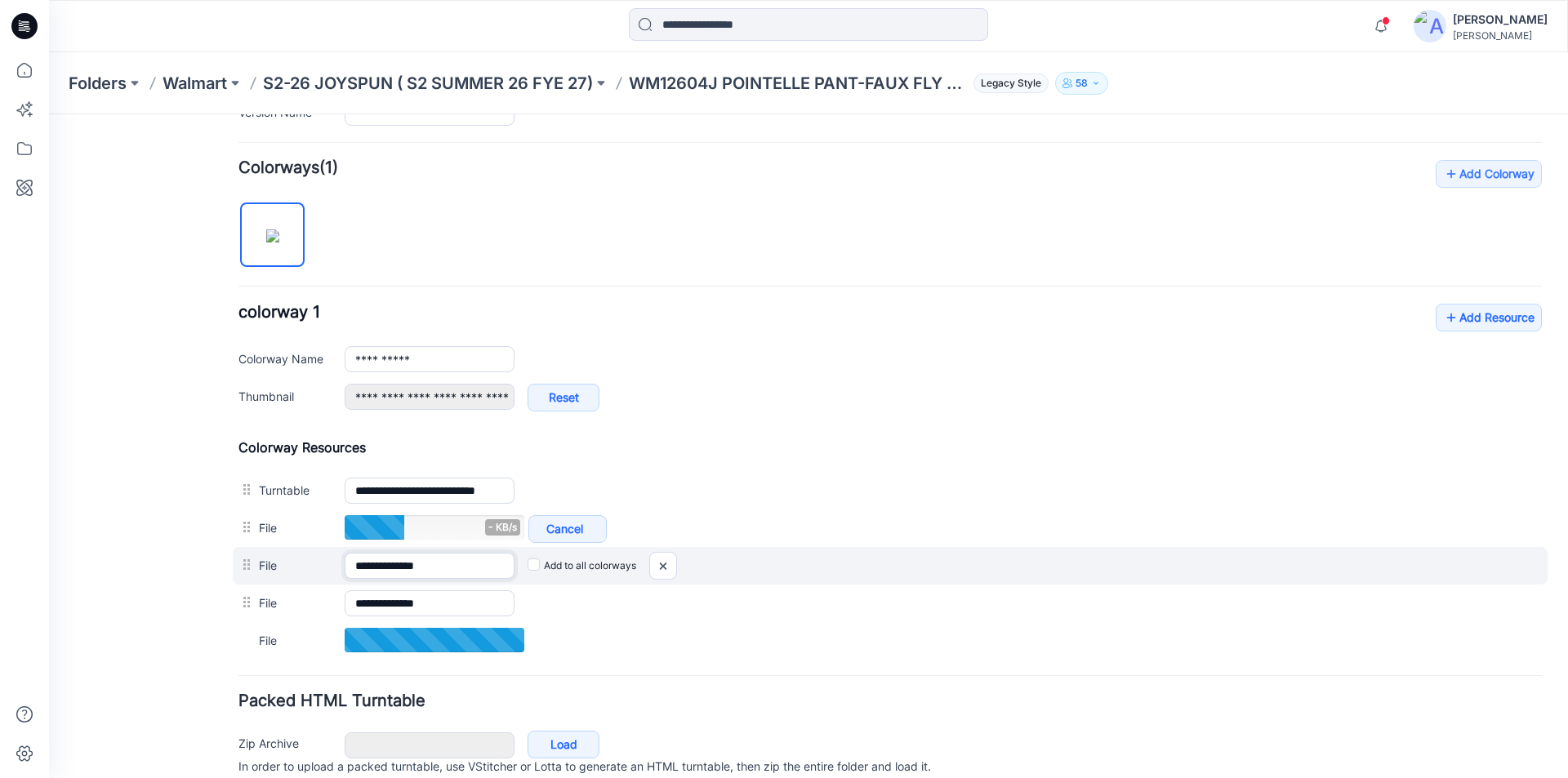
drag, startPoint x: 473, startPoint y: 568, endPoint x: 417, endPoint y: 569, distance: 56.0
click at [417, 569] on input "**********" at bounding box center [429, 565] width 169 height 26
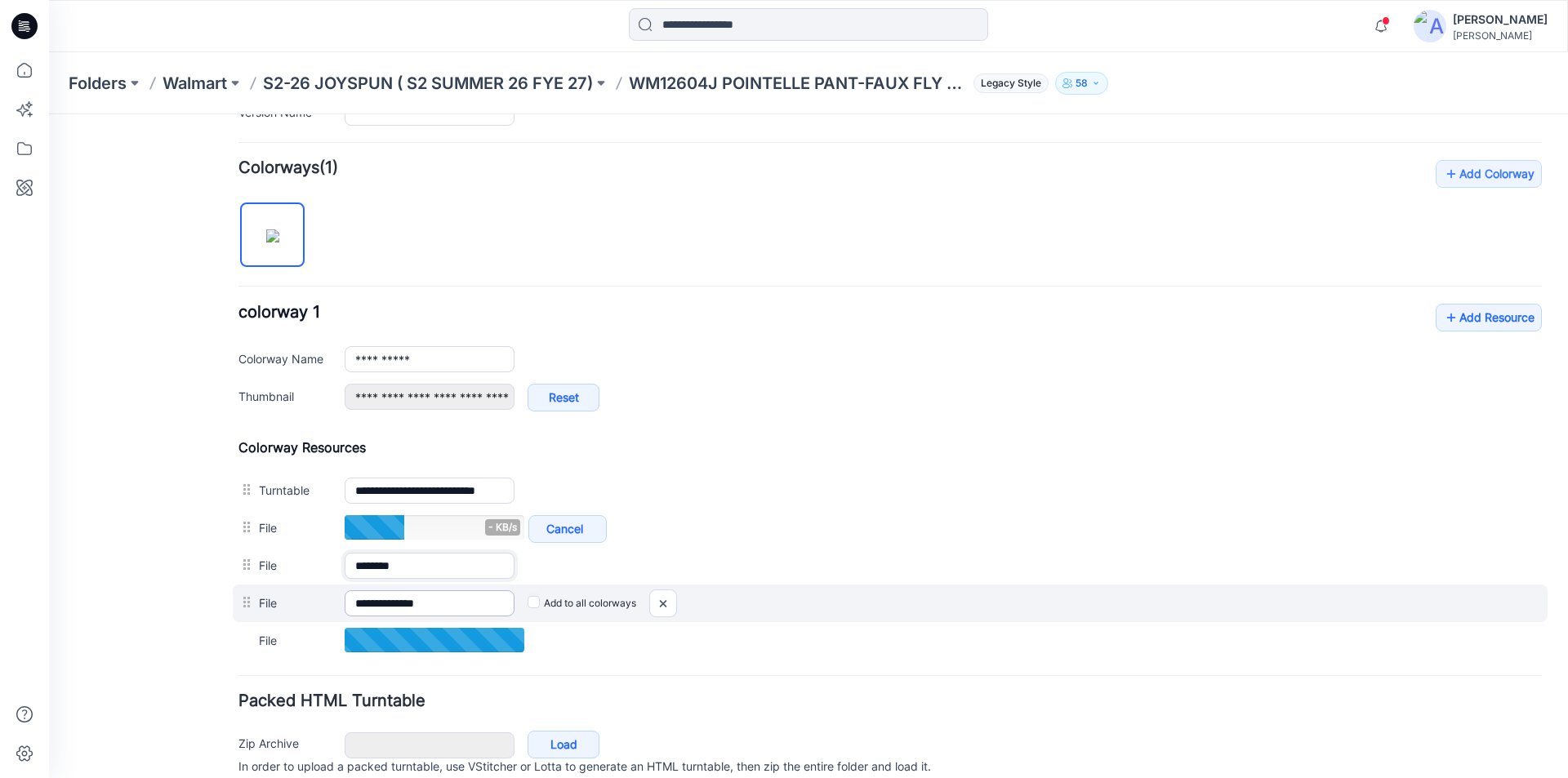
type input "********"
click at [464, 607] on input "**********" at bounding box center [429, 603] width 169 height 26
drag, startPoint x: 461, startPoint y: 609, endPoint x: 421, endPoint y: 608, distance: 40.0
click at [421, 608] on input "**********" at bounding box center [429, 603] width 169 height 26
drag, startPoint x: 462, startPoint y: 609, endPoint x: 419, endPoint y: 605, distance: 43.2
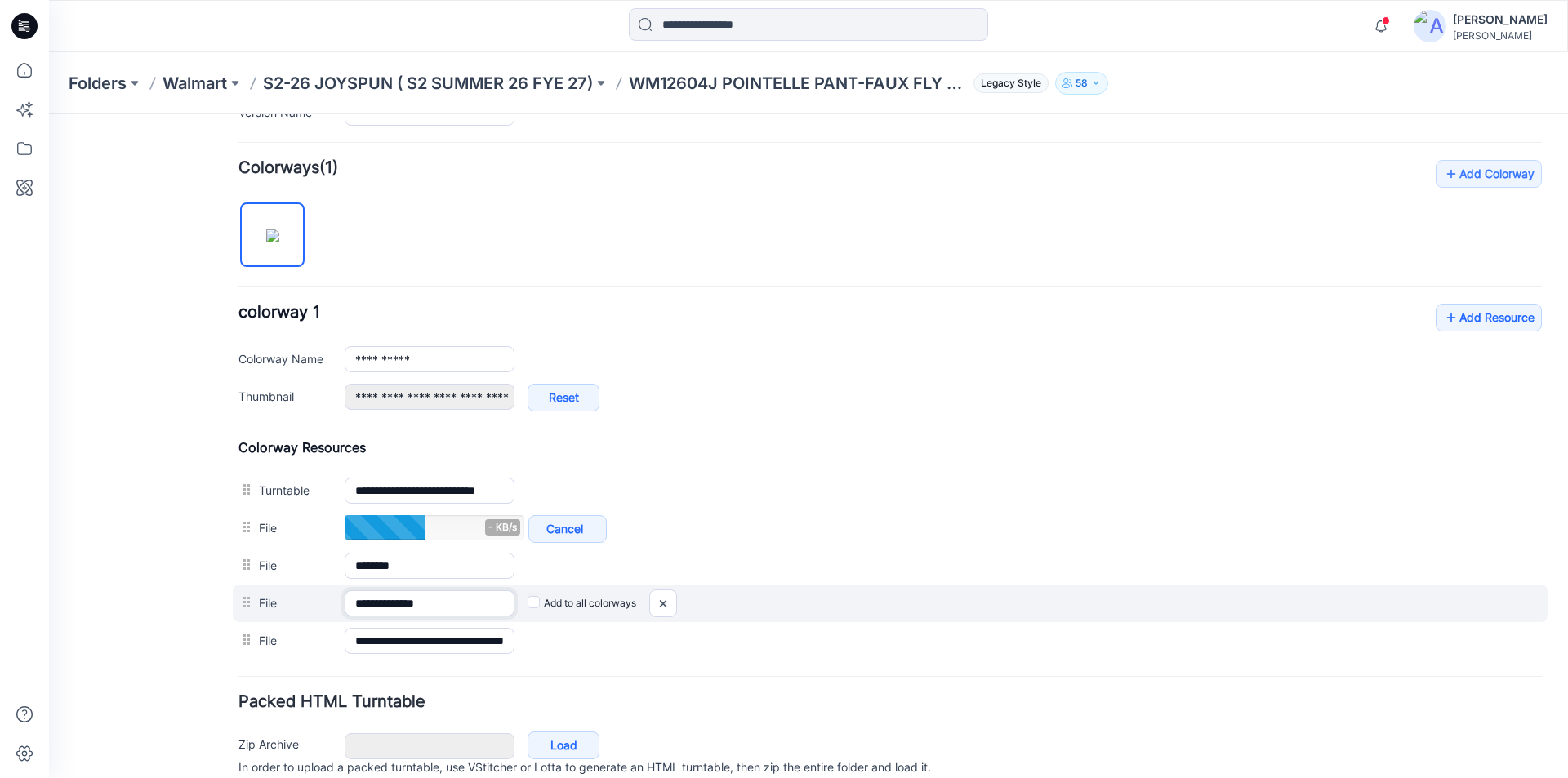
click at [419, 605] on input "**********" at bounding box center [429, 603] width 169 height 26
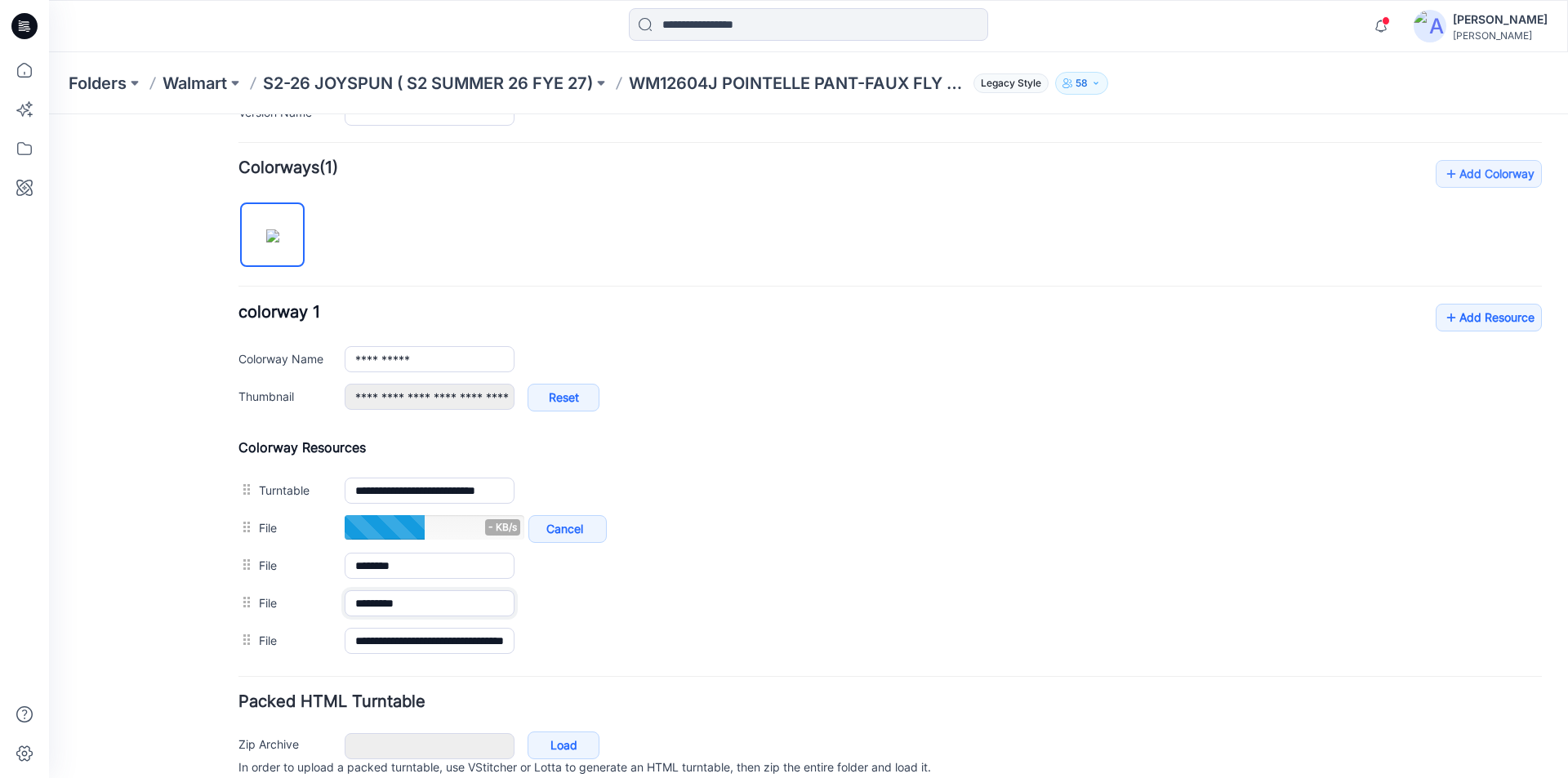
type input "********"
click at [776, 439] on h4 "Colorway Resources" at bounding box center [890, 447] width 1303 height 17
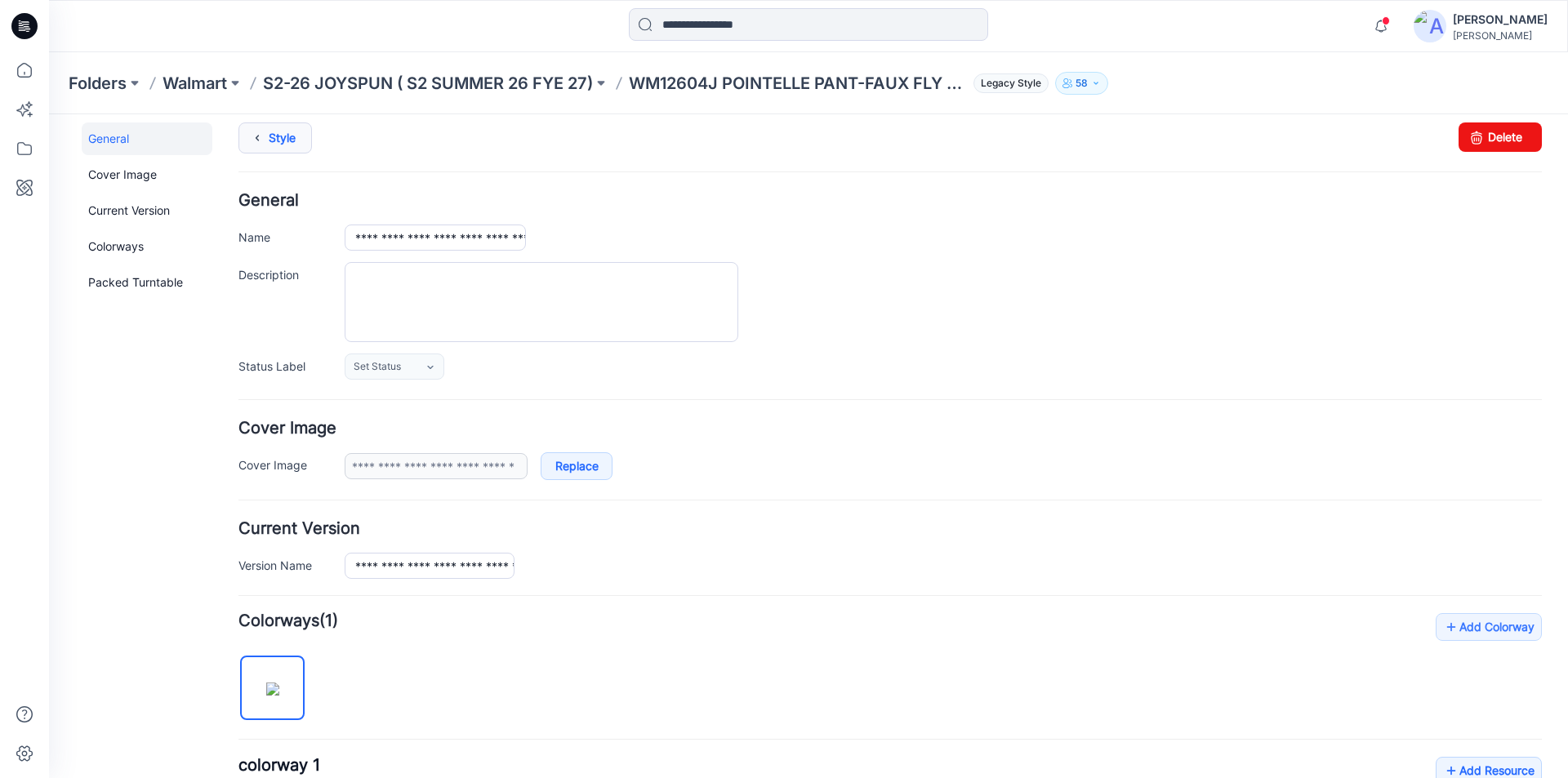
scroll to position [0, 0]
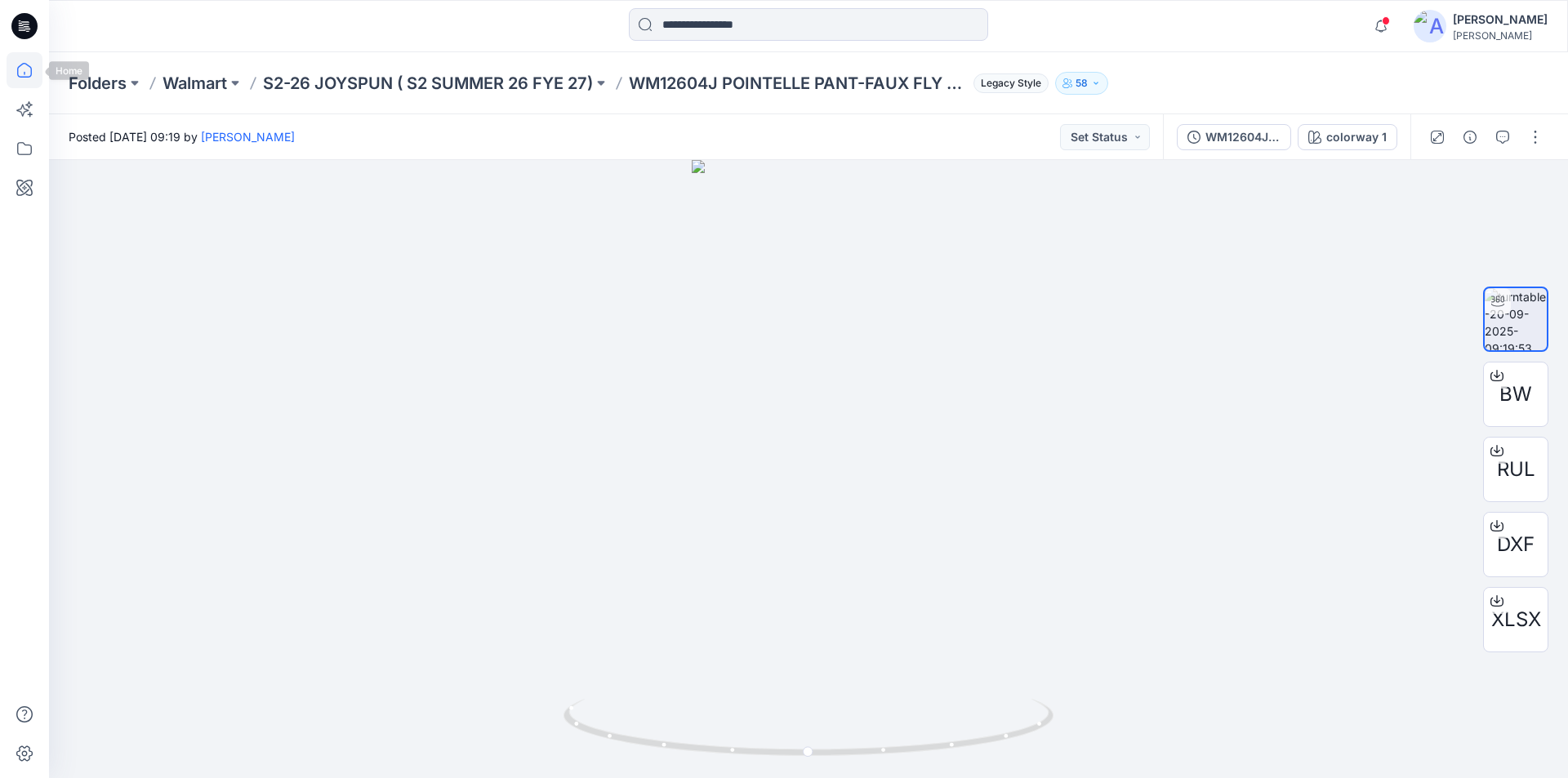
click at [26, 73] on icon at bounding box center [24, 70] width 36 height 36
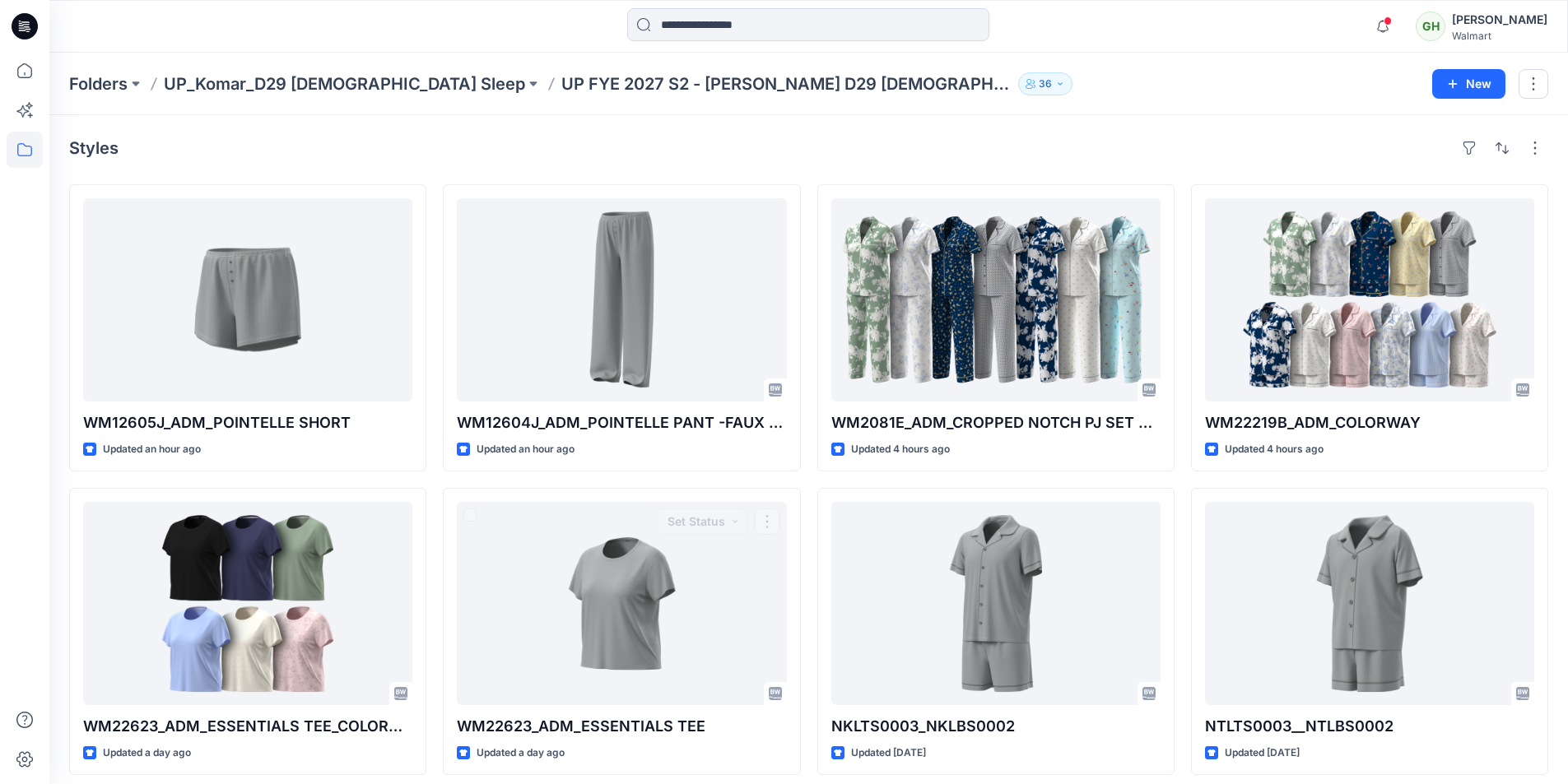
scroll to position [494, 0]
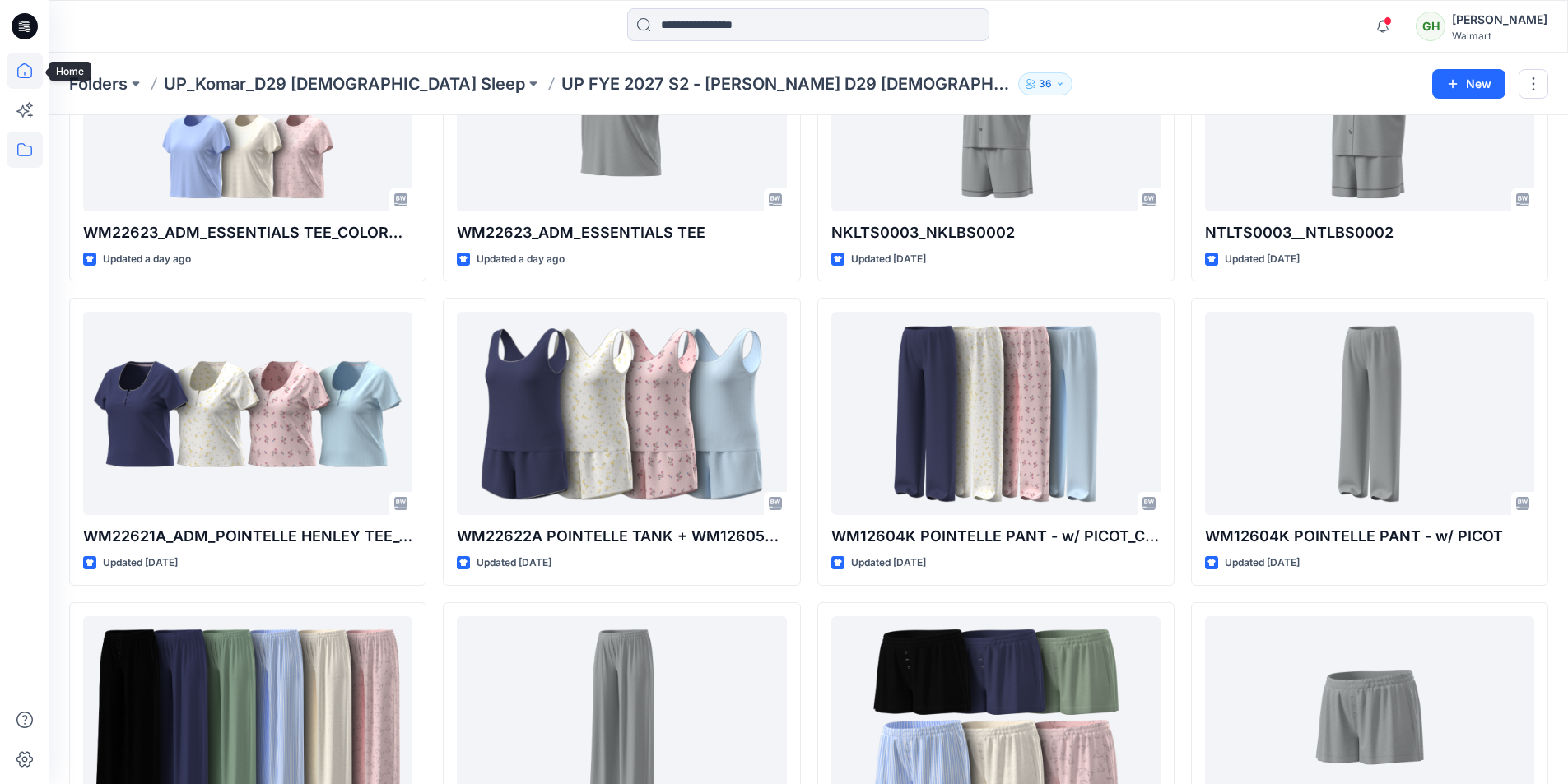
click at [18, 62] on icon at bounding box center [24, 71] width 36 height 36
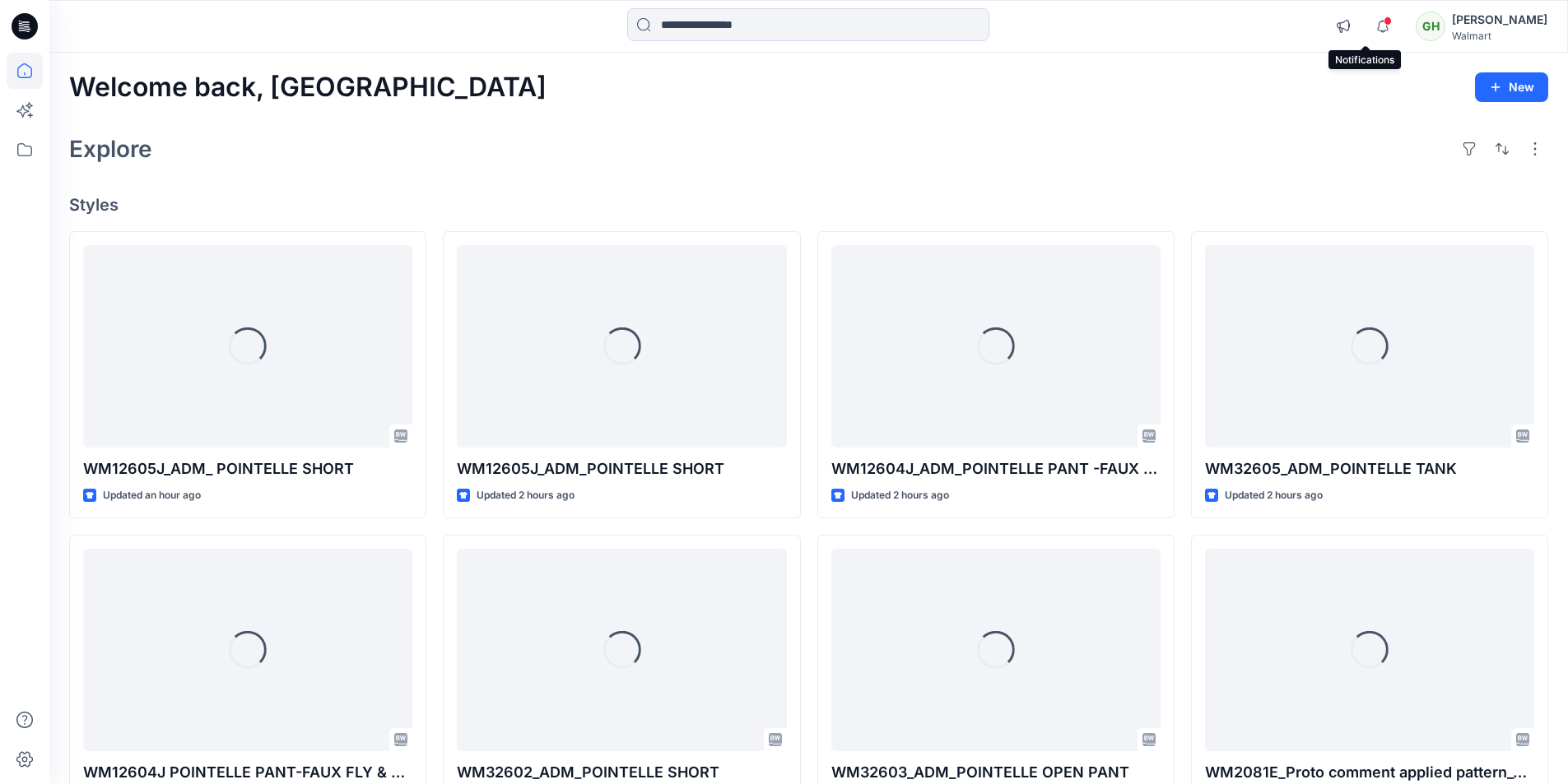
click at [1384, 24] on span at bounding box center [1388, 21] width 8 height 9
